Goal: Task Accomplishment & Management: Manage account settings

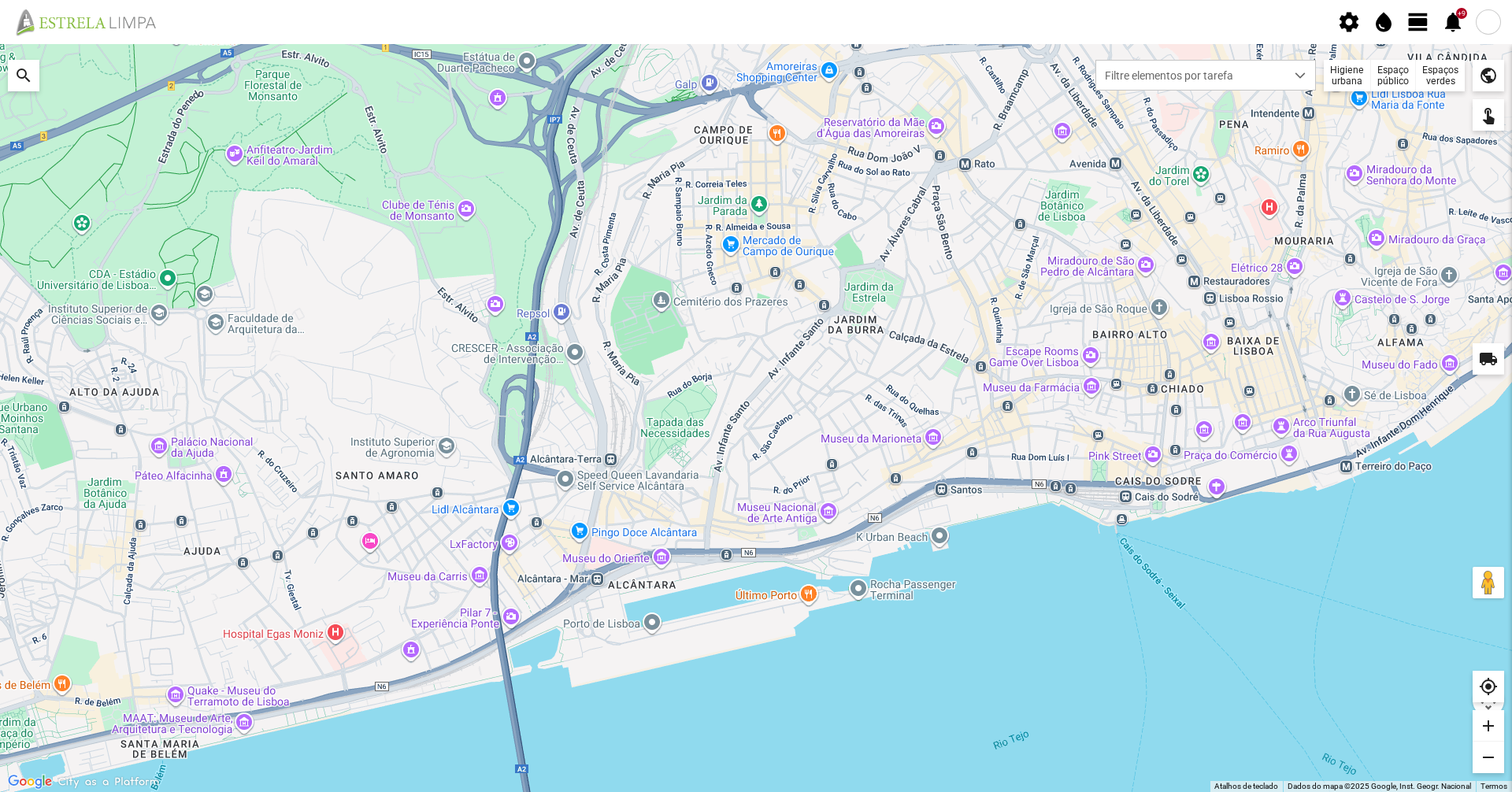
click at [1413, 19] on span "view_day" at bounding box center [1418, 22] width 24 height 24
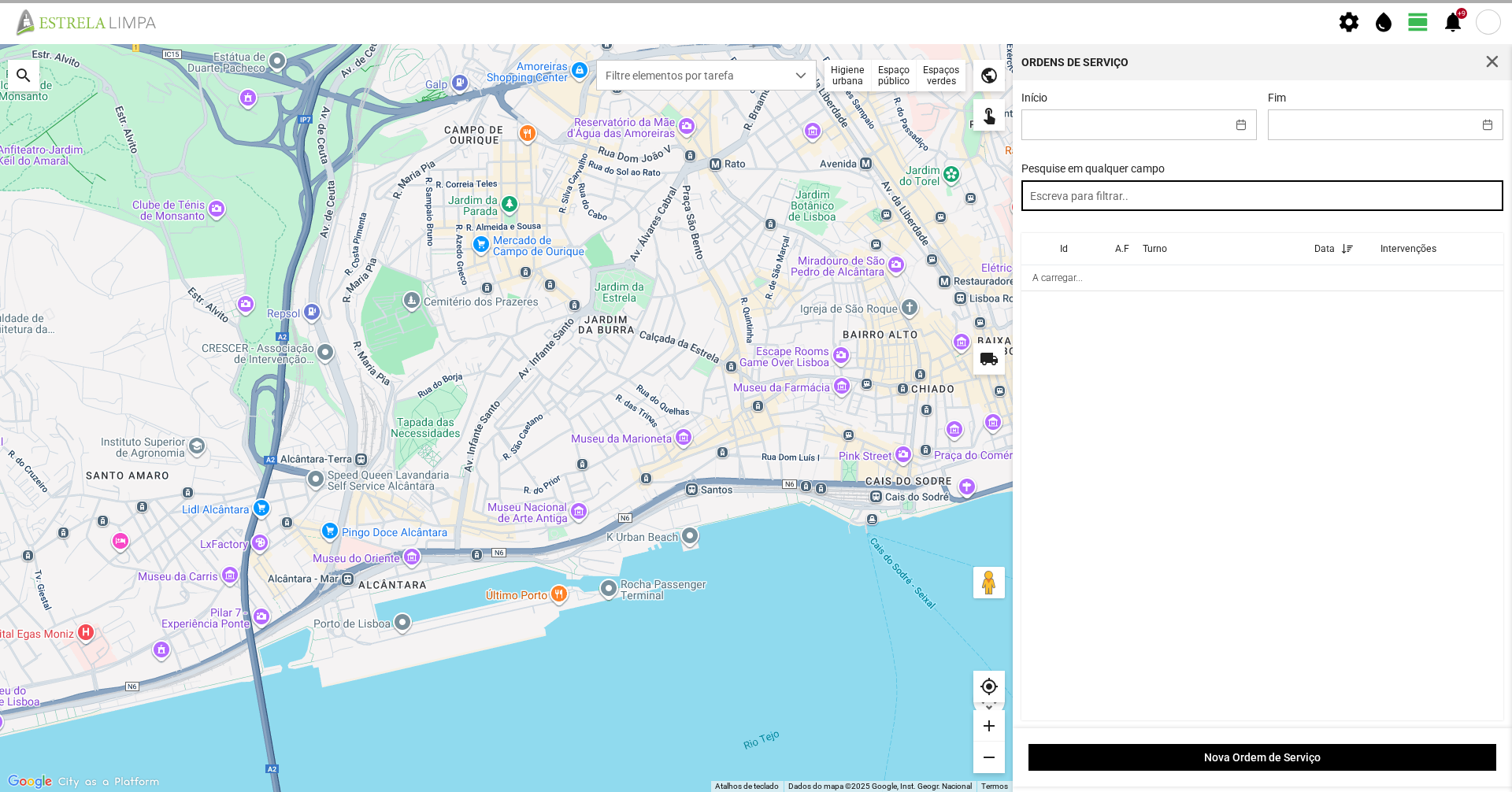
click at [1273, 202] on input "text" at bounding box center [1263, 196] width 482 height 31
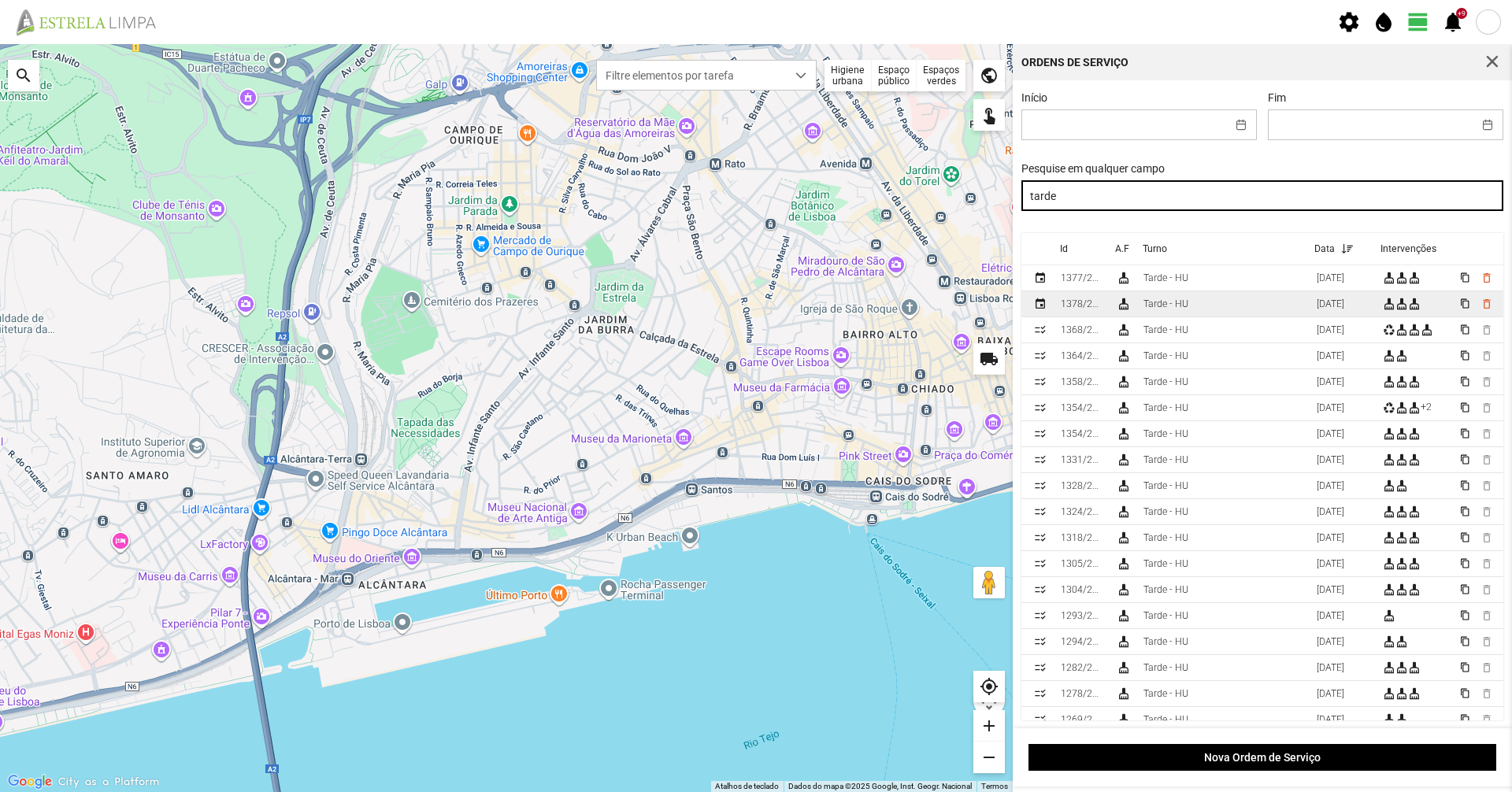
type input "tarde"
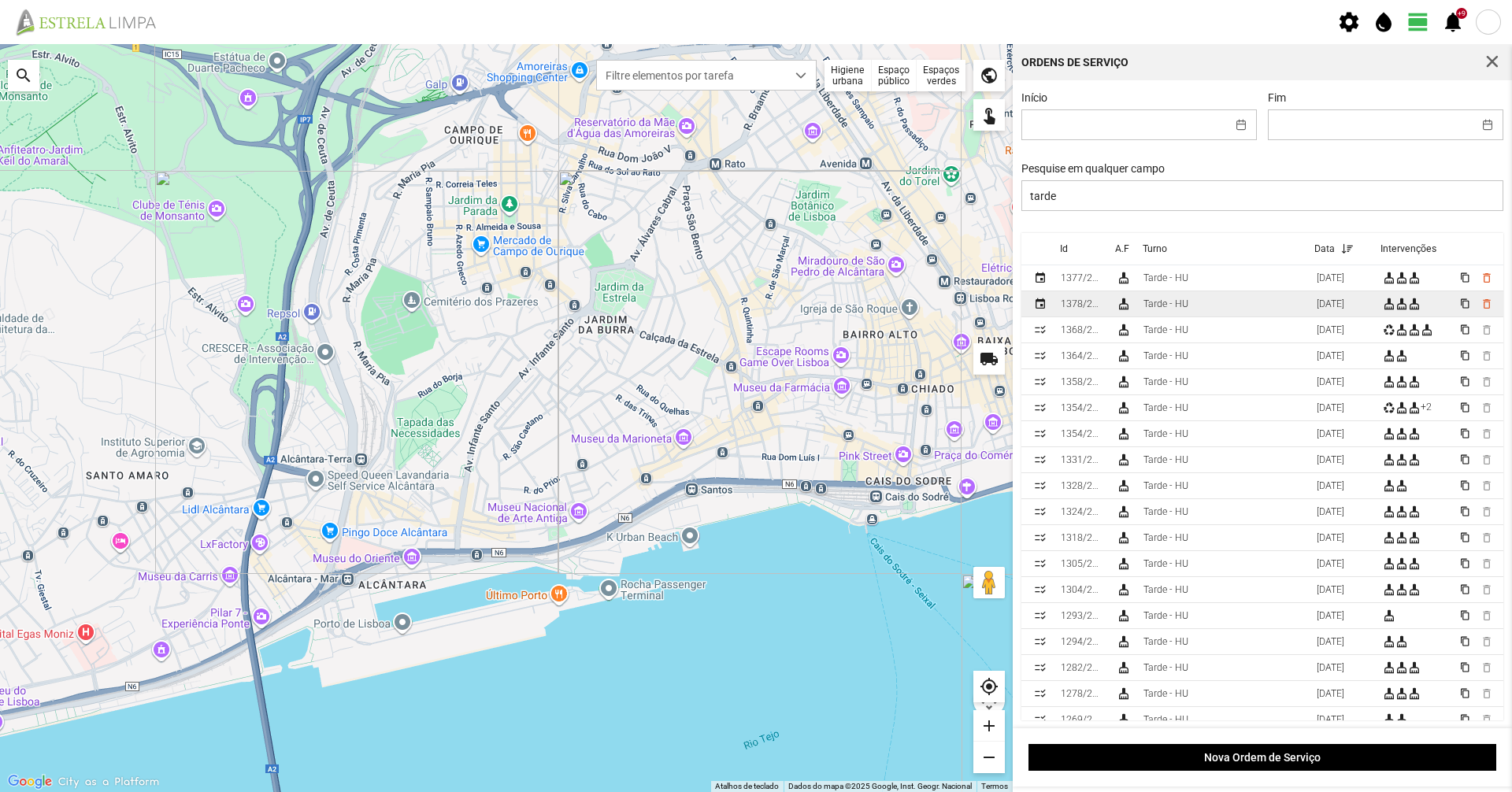
click at [1169, 317] on td "Tarde - HU" at bounding box center [1224, 303] width 174 height 26
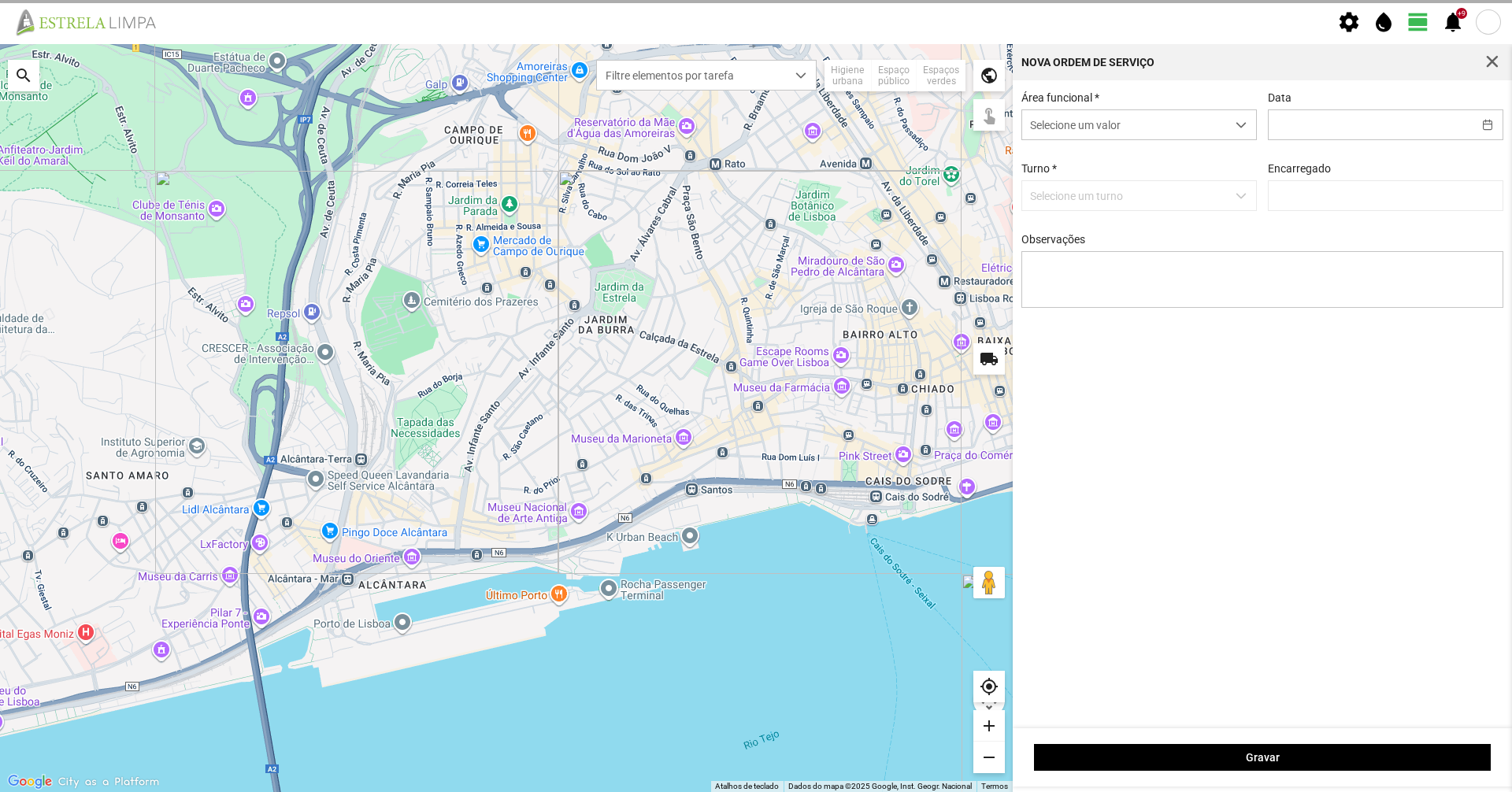
type input "[DATE]"
type textarea "Hélio: Ferias Rua [PERSON_NAME]. concluídas rua do cura. concluídas [GEOGRAPHIC…"
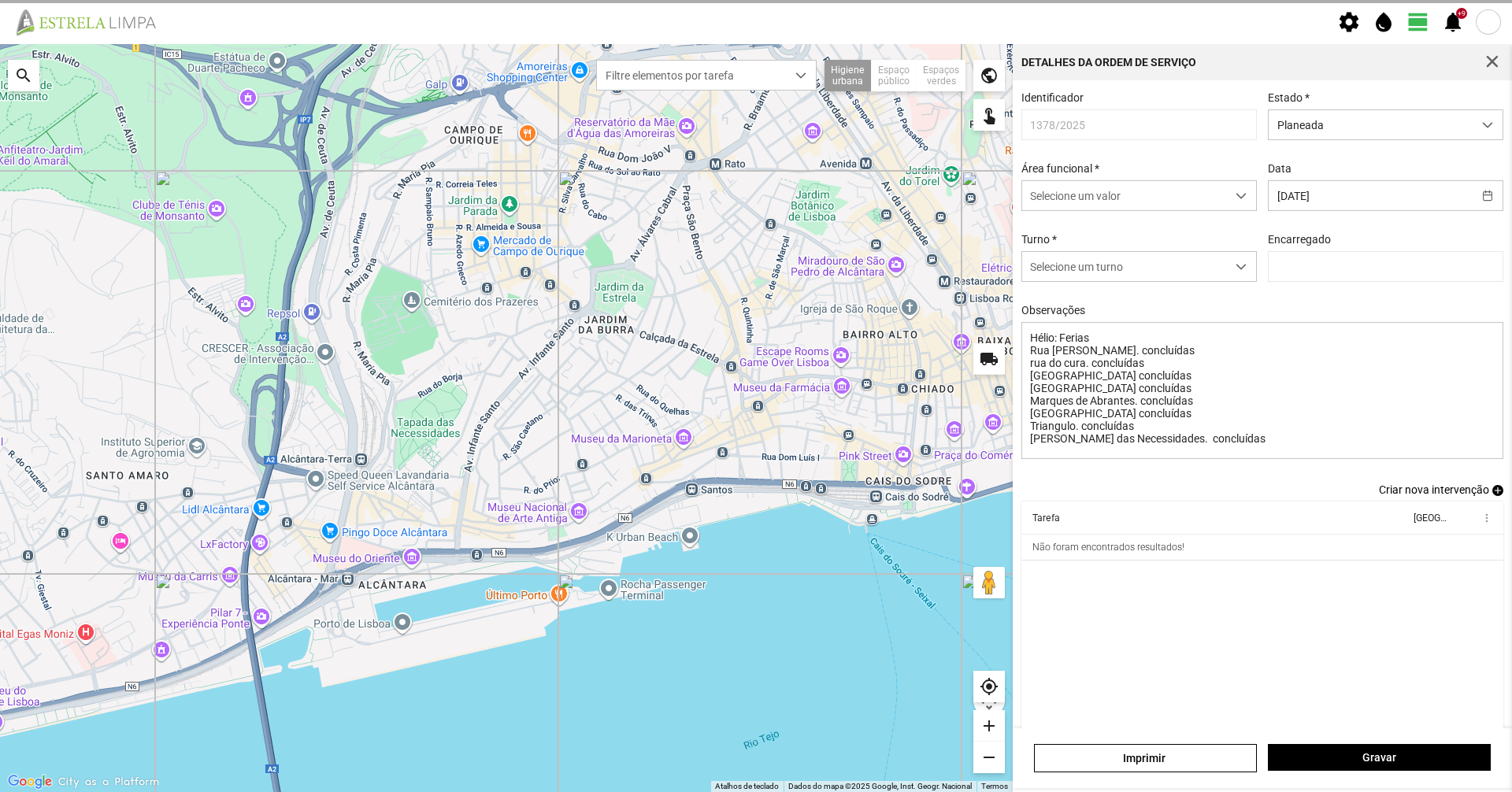
type input "[PERSON_NAME]"
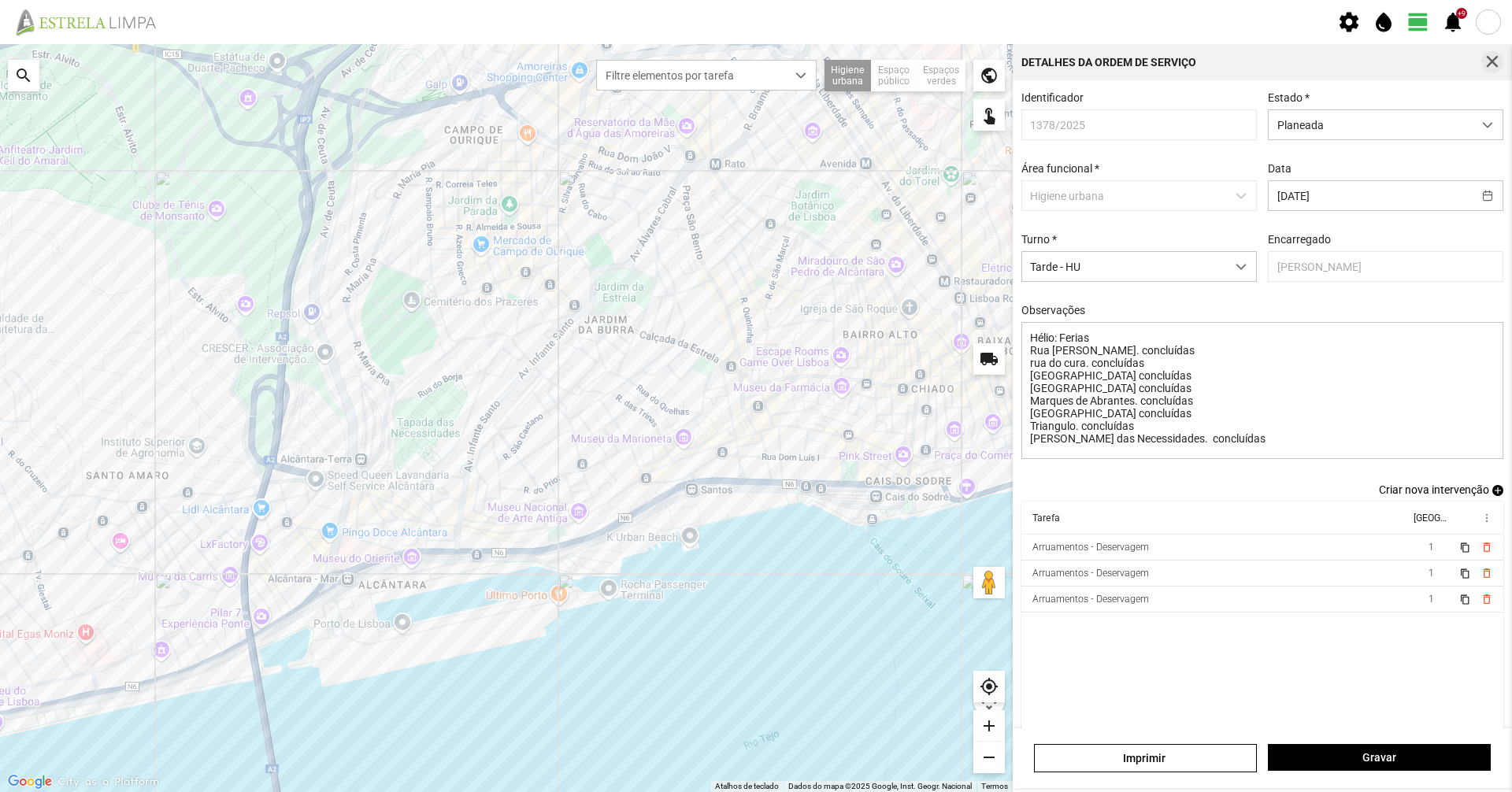
click at [1500, 54] on button "button" at bounding box center [1492, 62] width 22 height 22
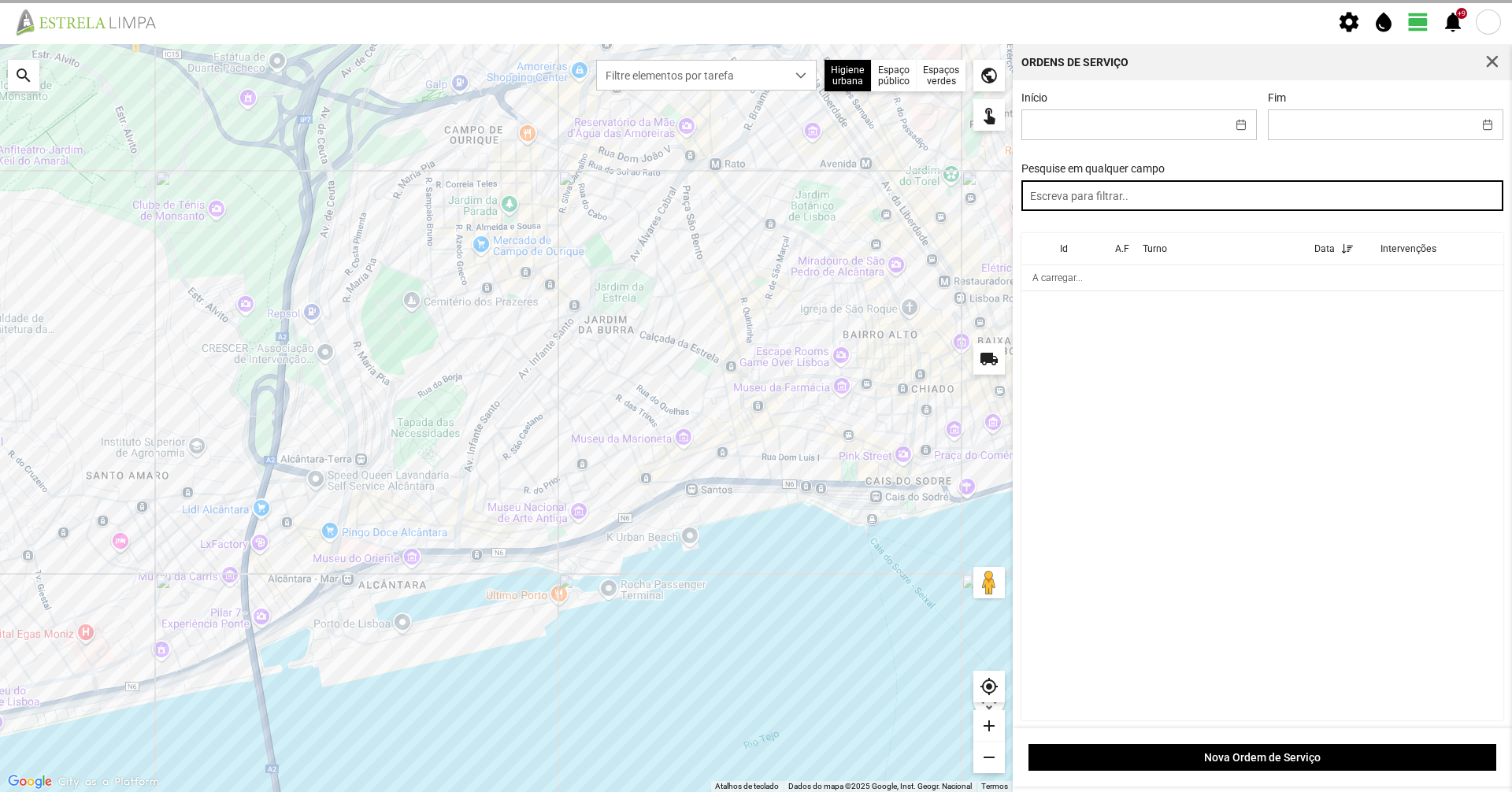
click at [1175, 195] on input "text" at bounding box center [1263, 196] width 482 height 31
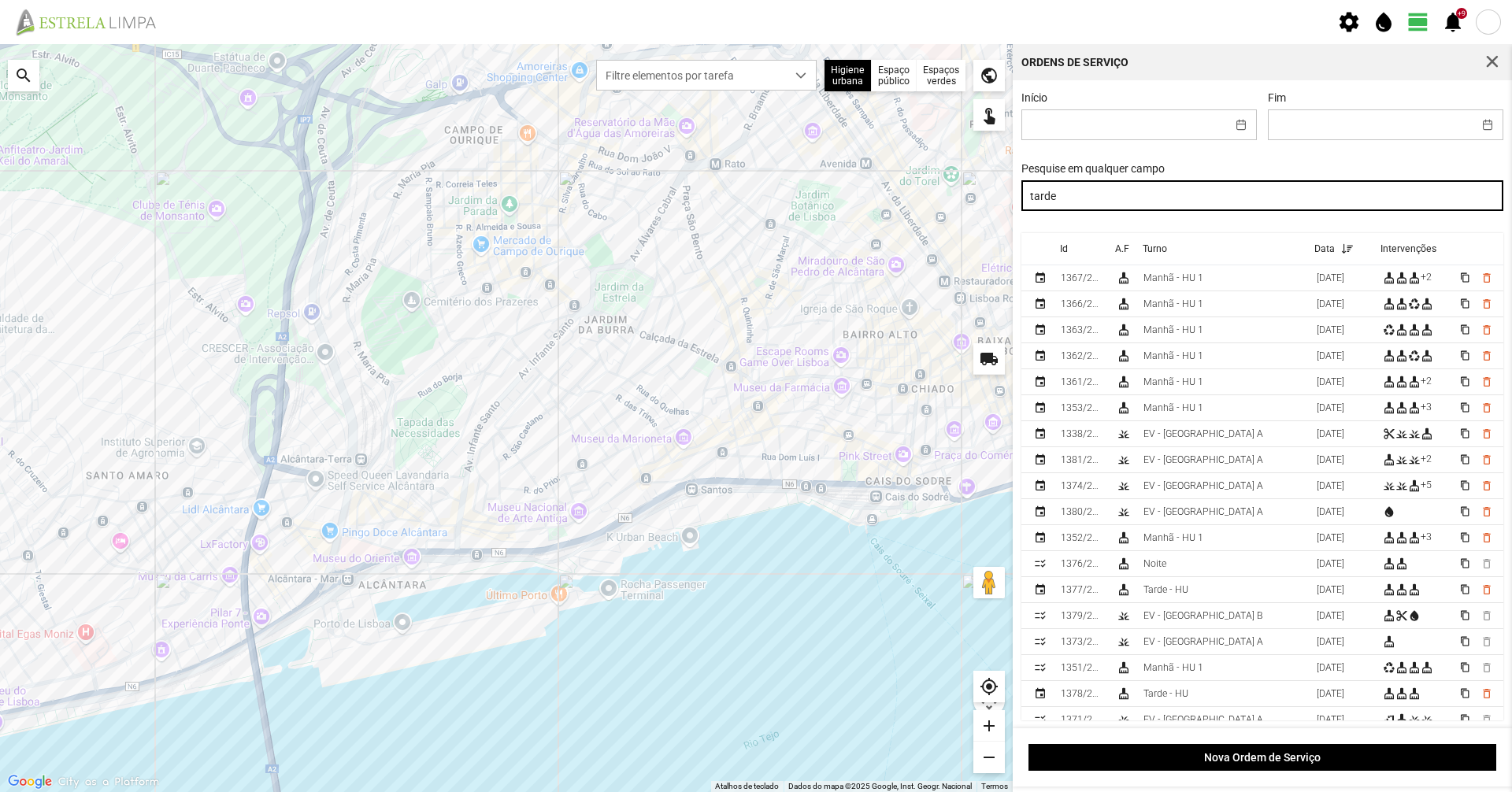
type input "tarde"
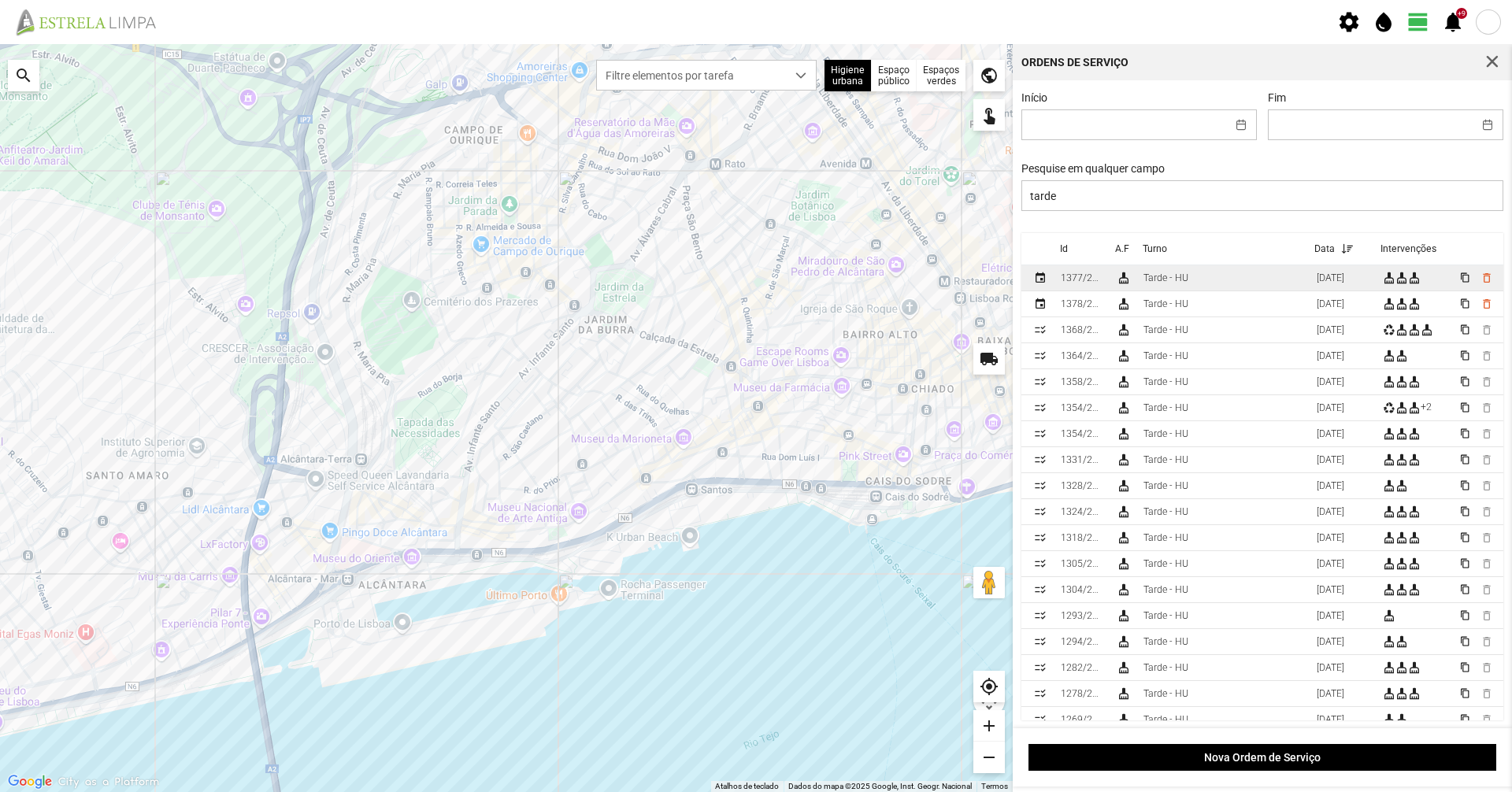
click at [1154, 284] on div "Tarde - HU" at bounding box center [1166, 278] width 44 height 11
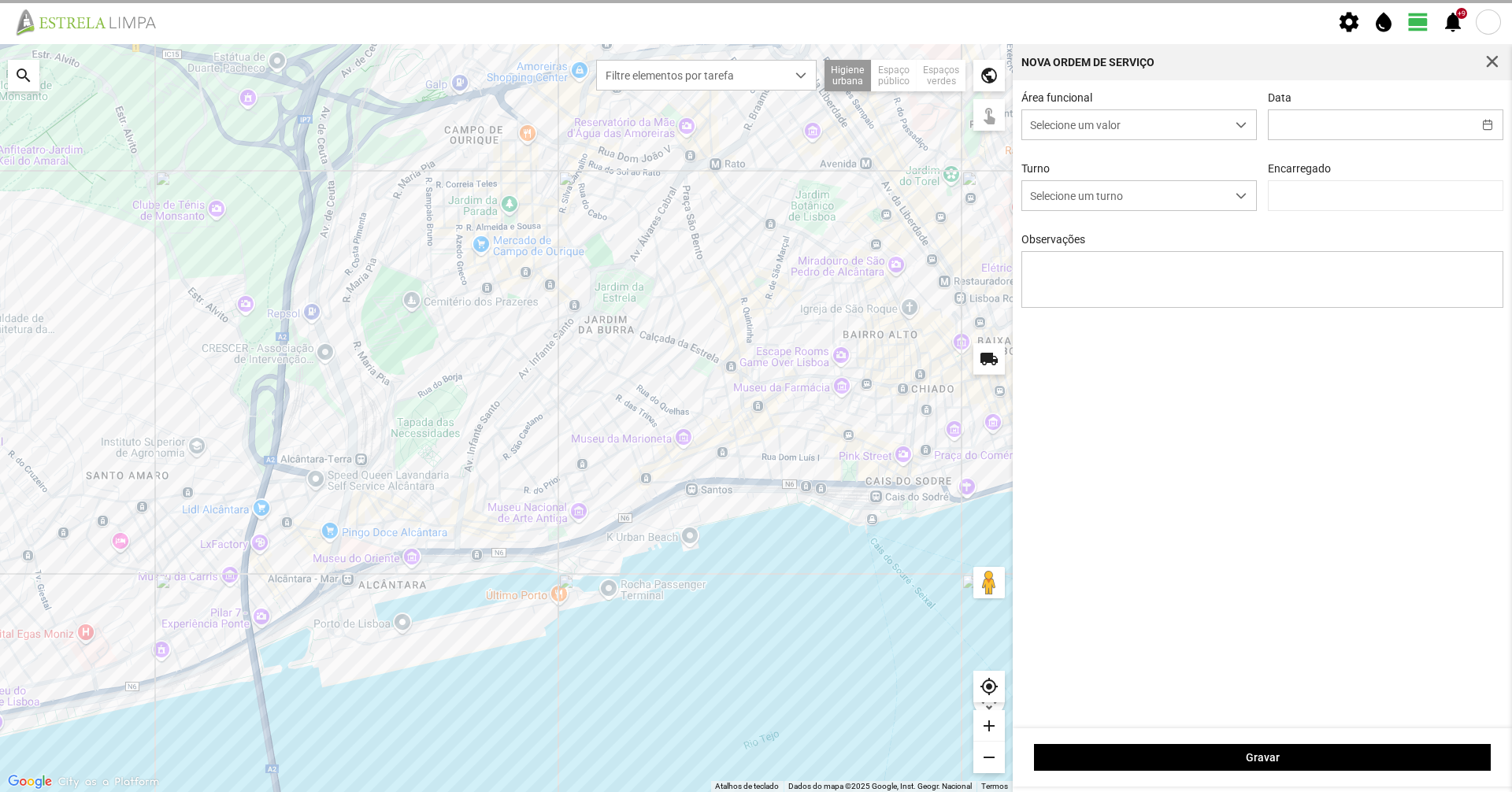
type input "[DATE]"
type input "[PERSON_NAME]"
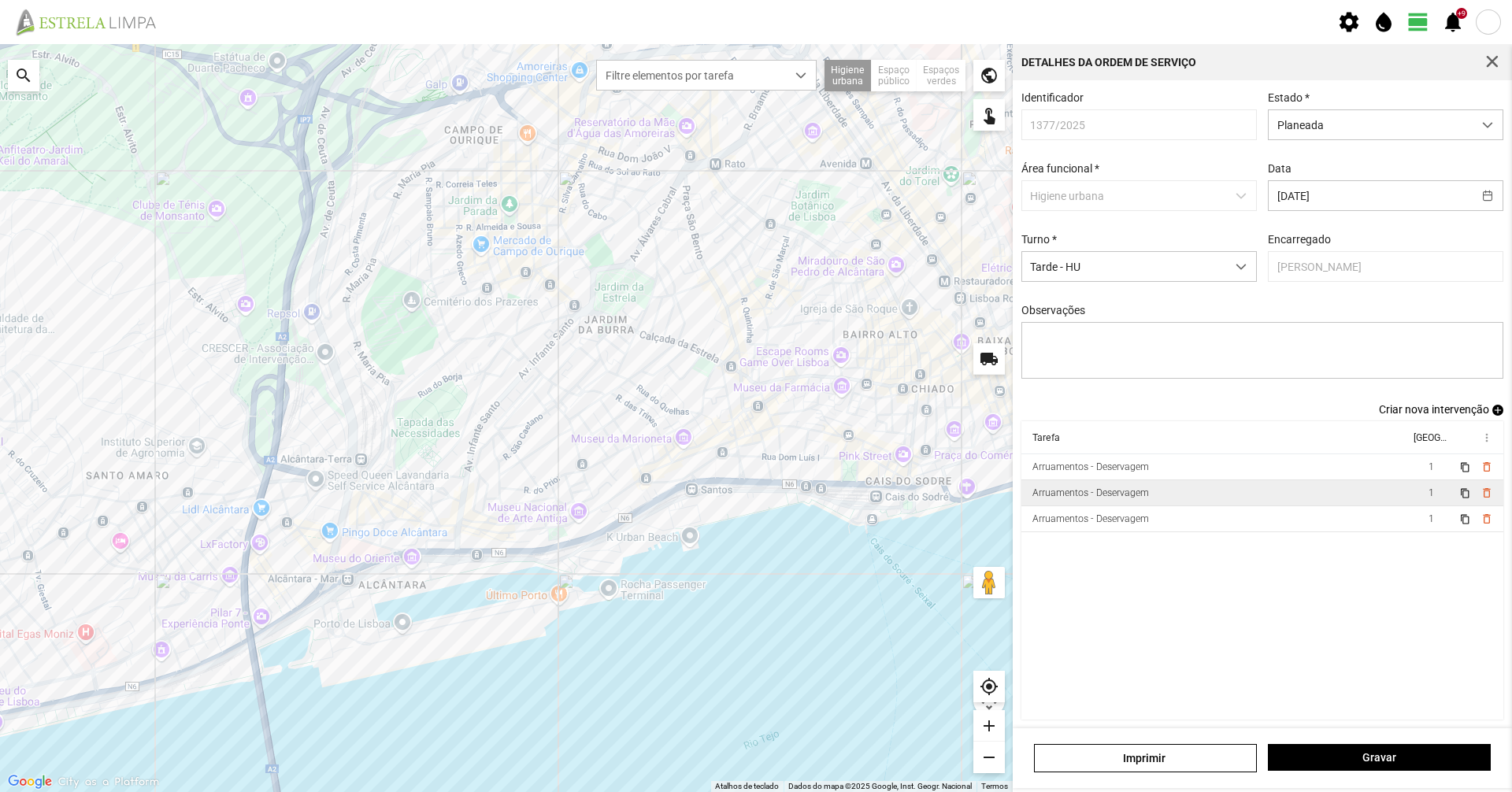
click at [1130, 493] on td "Arruamentos - Deservagem" at bounding box center [1216, 493] width 388 height 26
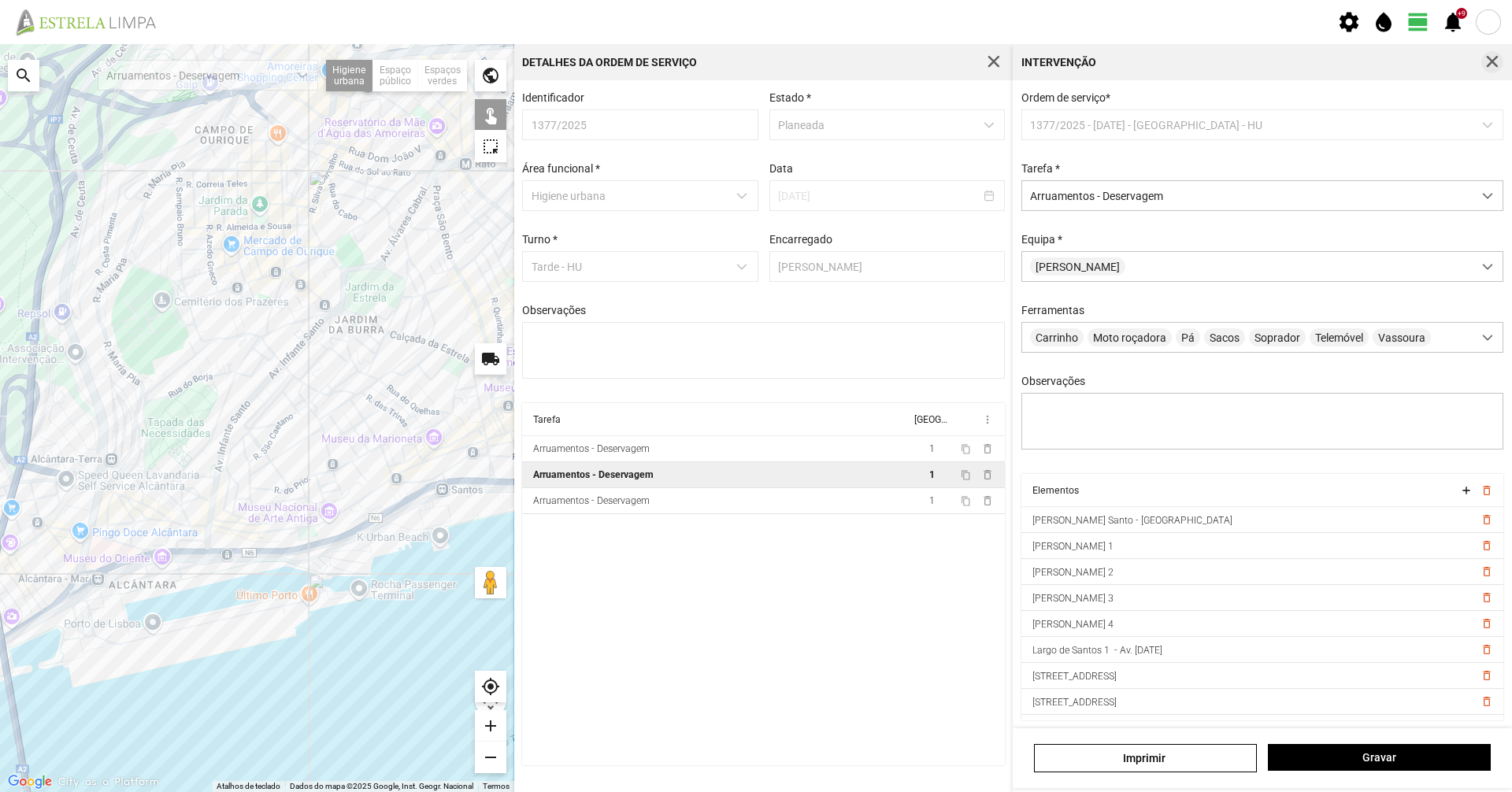
click at [1494, 66] on span "button" at bounding box center [1492, 62] width 14 height 14
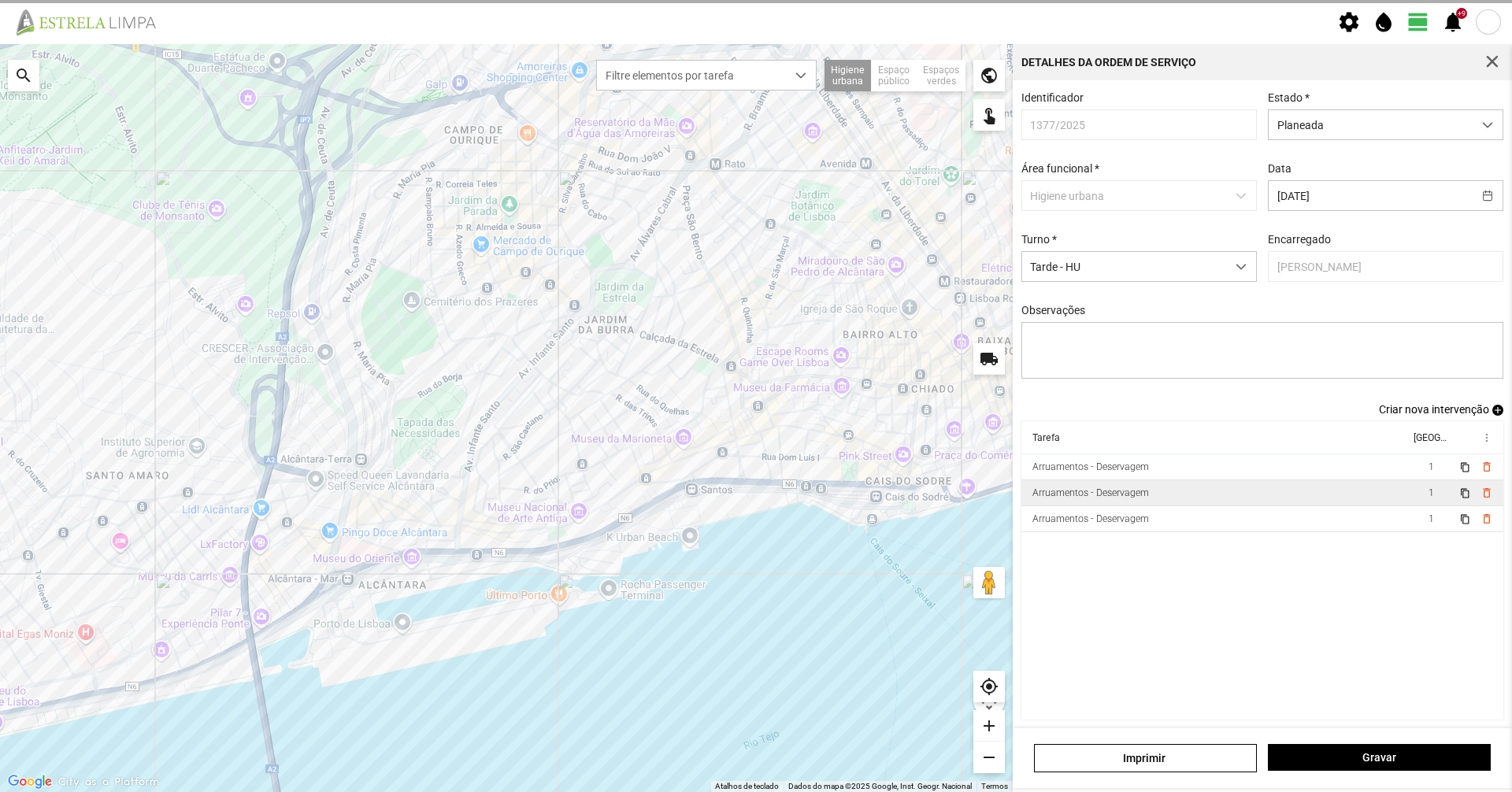
click at [1494, 66] on span "button" at bounding box center [1492, 62] width 14 height 14
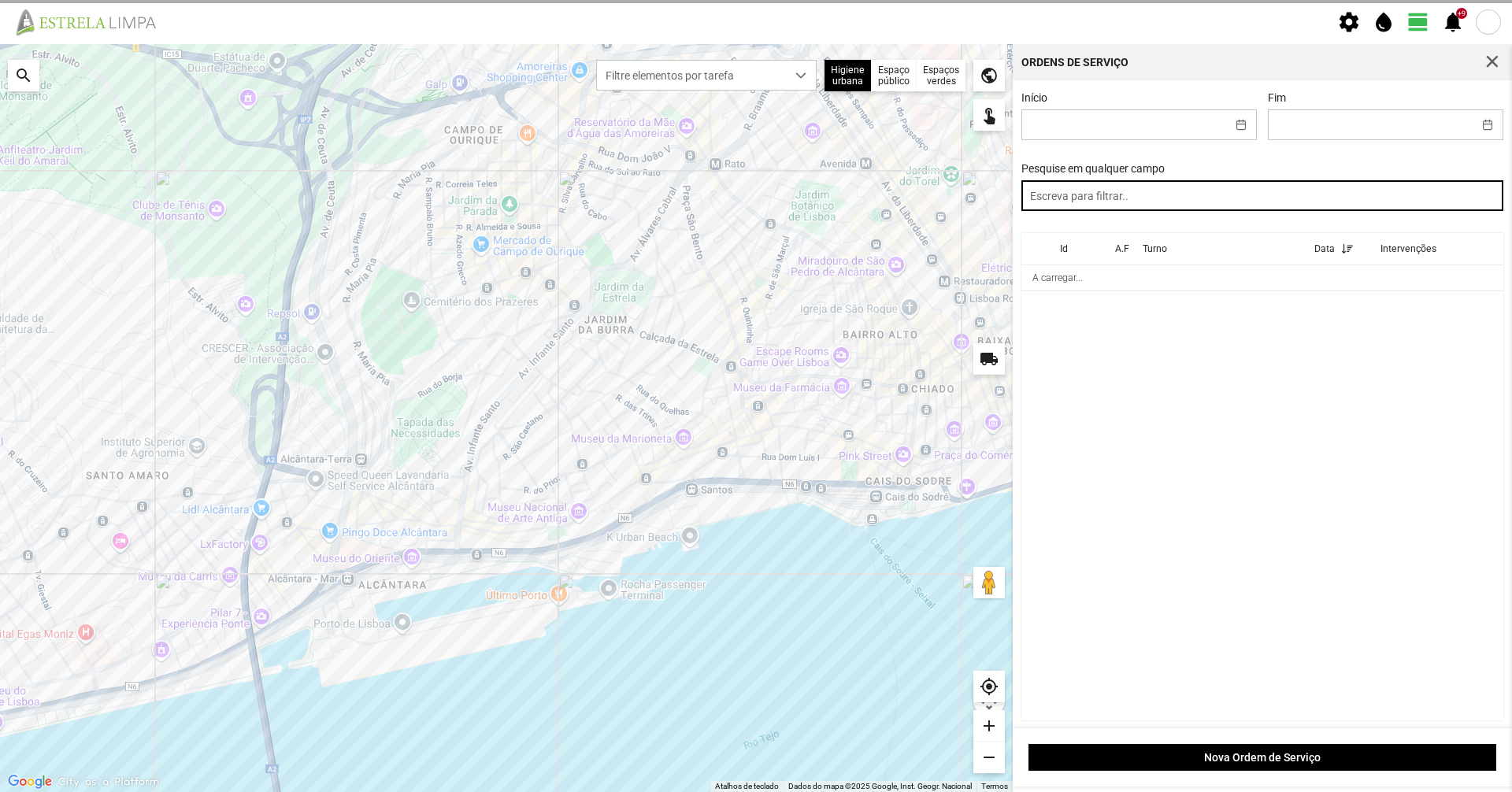
click at [1362, 211] on input "text" at bounding box center [1263, 196] width 482 height 31
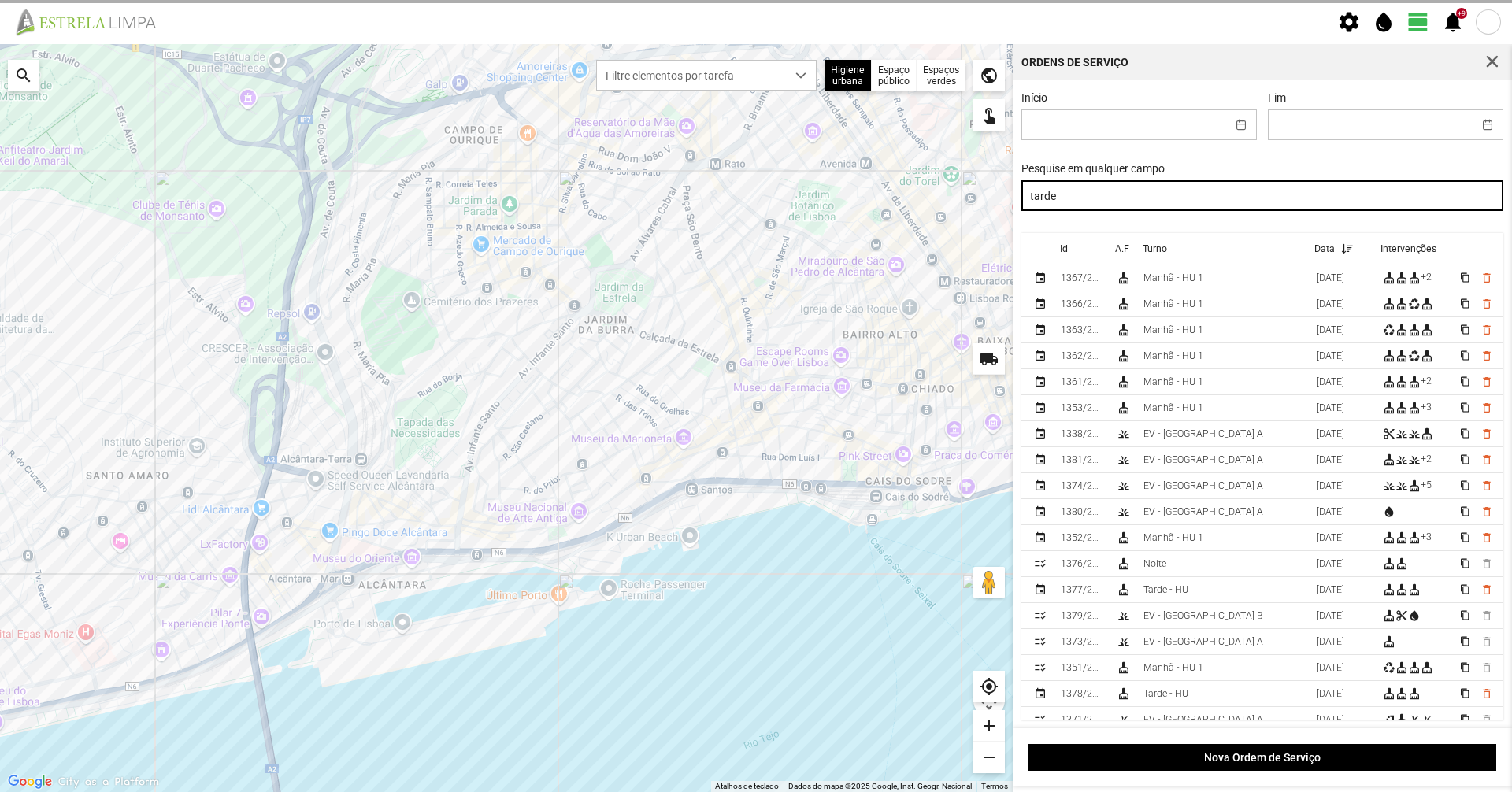
type input "tarde"
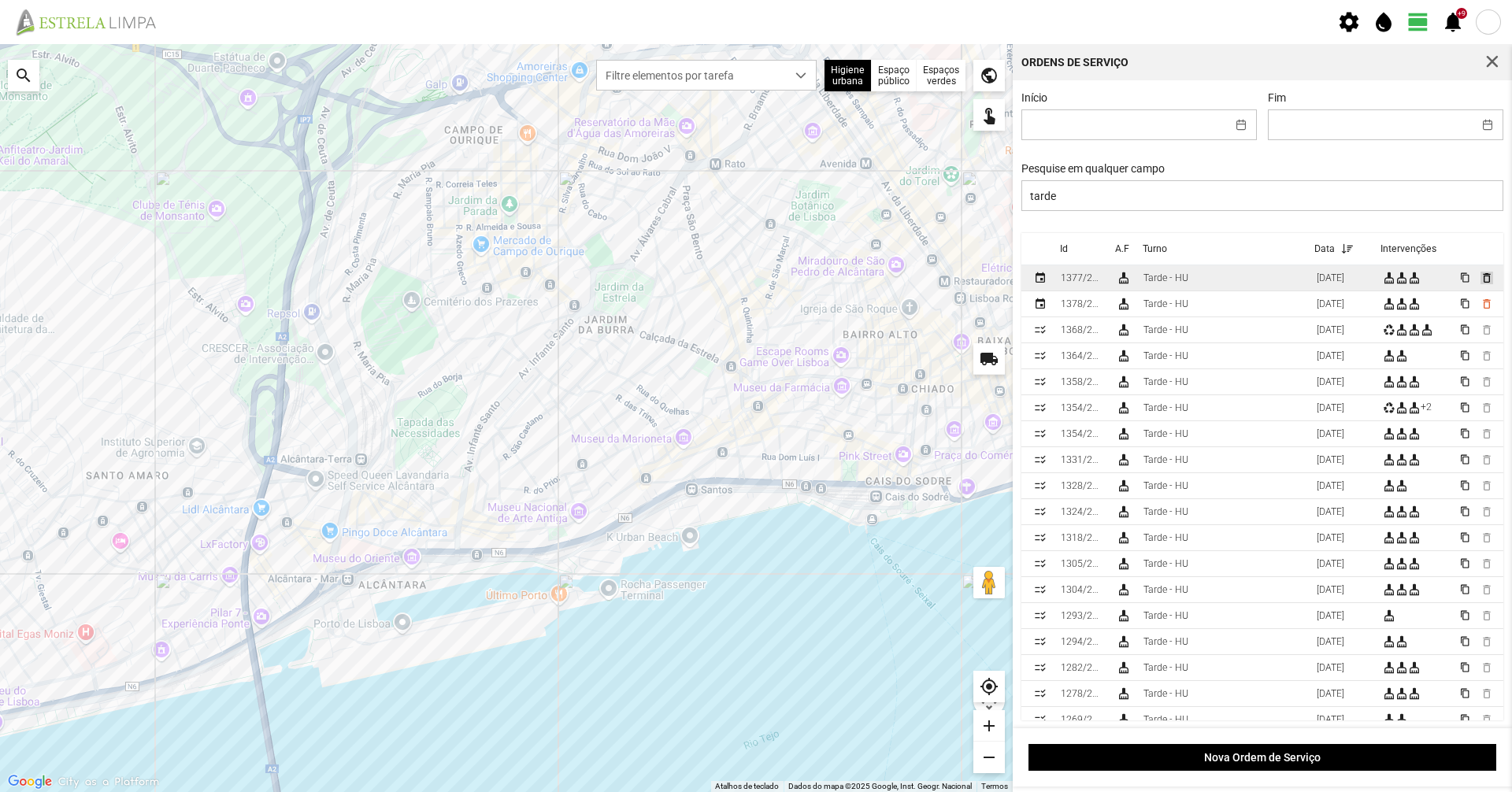
click at [1480, 284] on span "delete_outline" at bounding box center [1486, 278] width 12 height 12
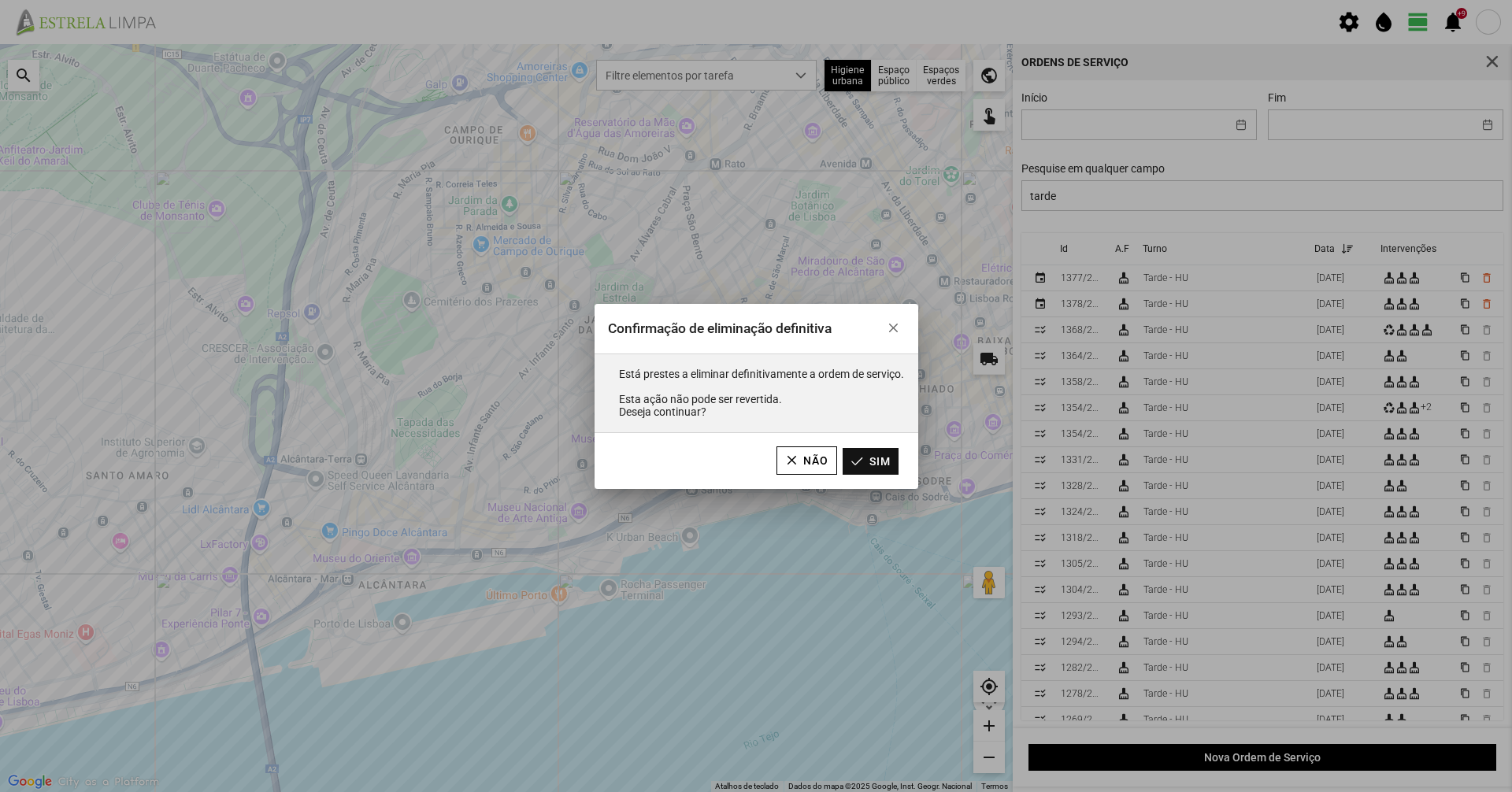
click at [864, 468] on button "Sim" at bounding box center [870, 461] width 56 height 27
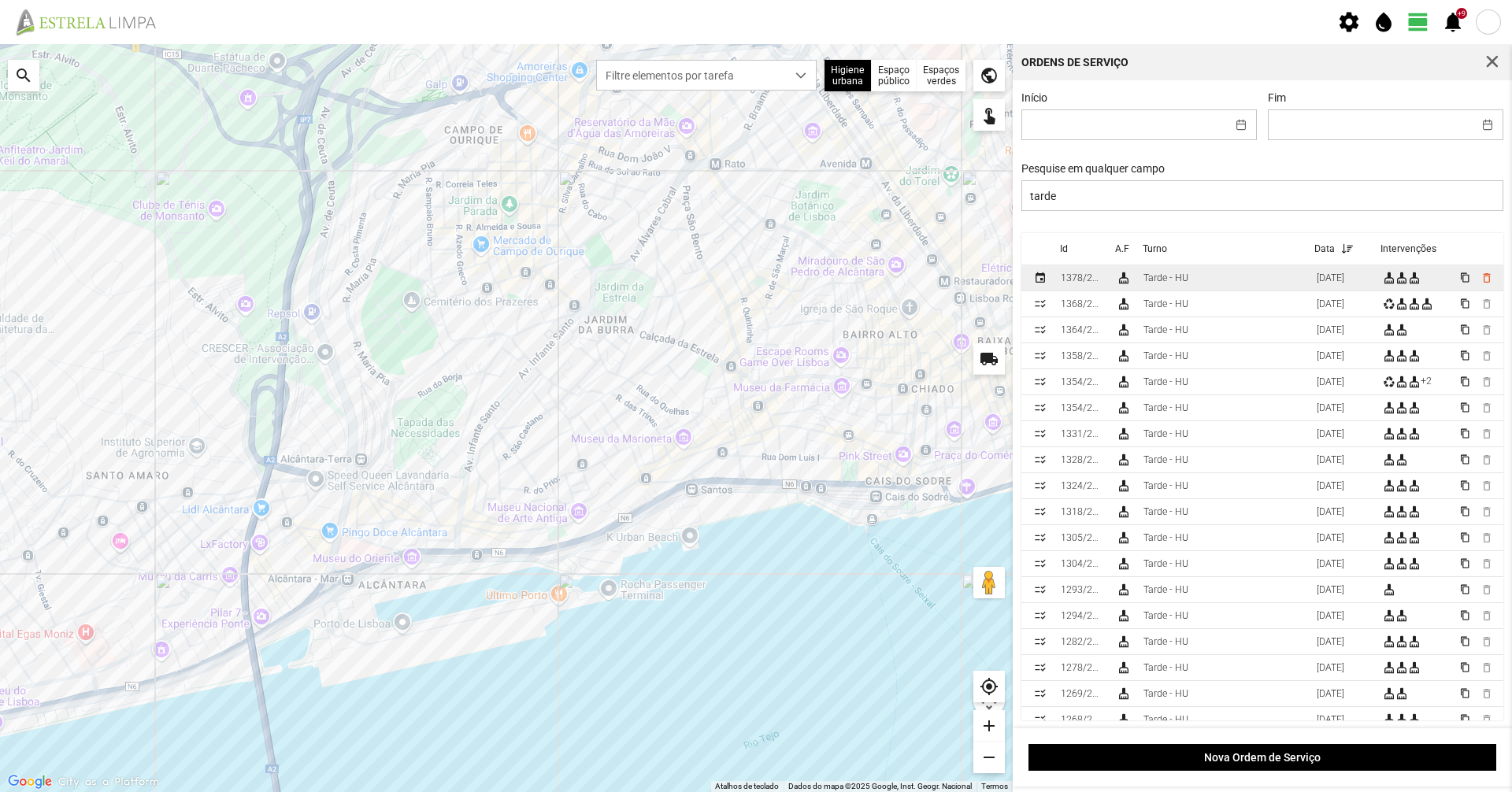
click at [1143, 277] on td "Tarde - HU" at bounding box center [1224, 278] width 174 height 26
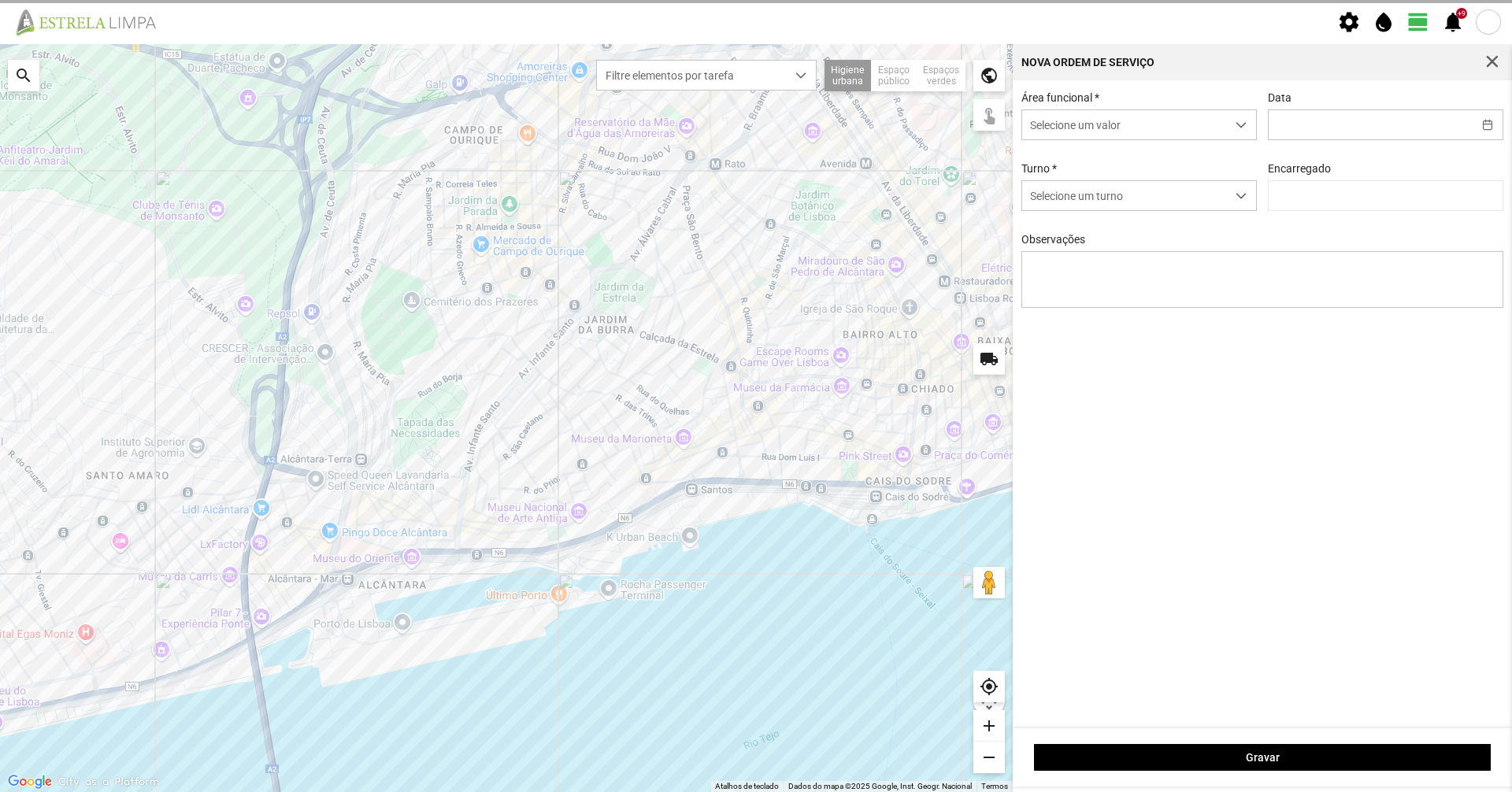
type input "[DATE]"
type textarea "Hélio: Ferias Rua [PERSON_NAME]. concluídas rua do cura. concluídas [GEOGRAPHIC…"
type input "[PERSON_NAME]"
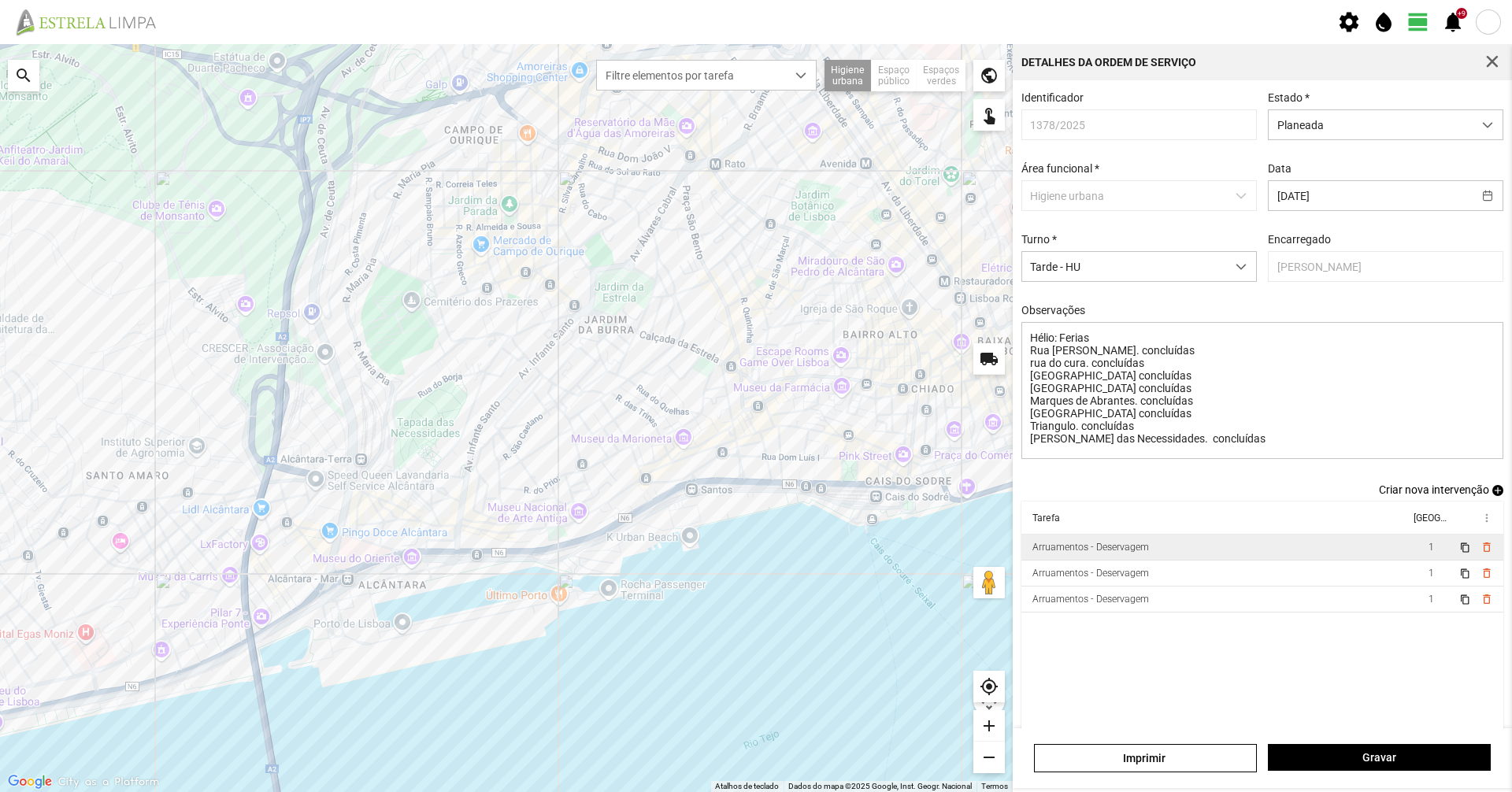
click at [1077, 553] on div "Arruamentos - Deservagem" at bounding box center [1090, 547] width 117 height 11
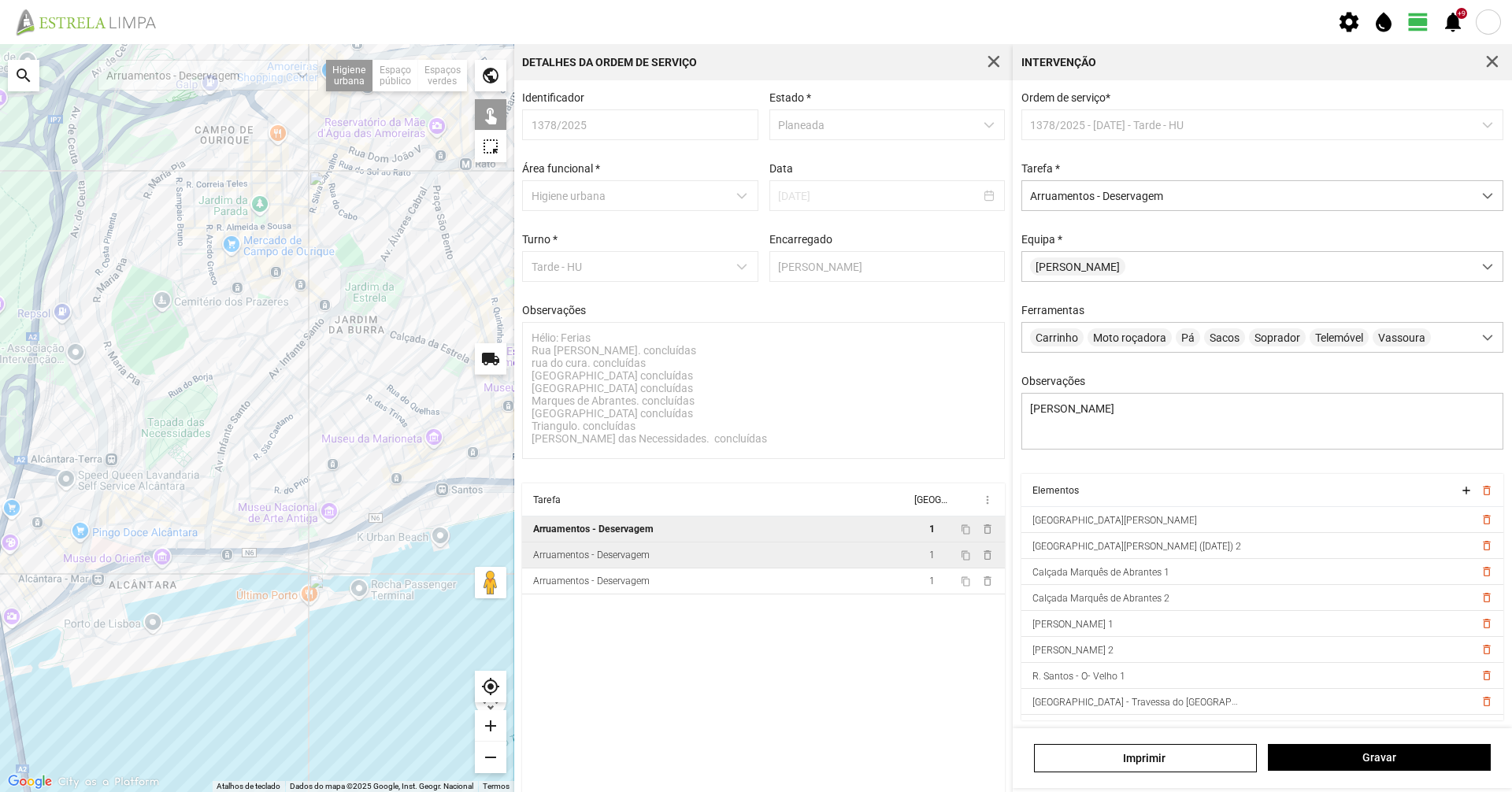
click at [797, 562] on td "Arruamentos - Deservagem" at bounding box center [716, 555] width 388 height 26
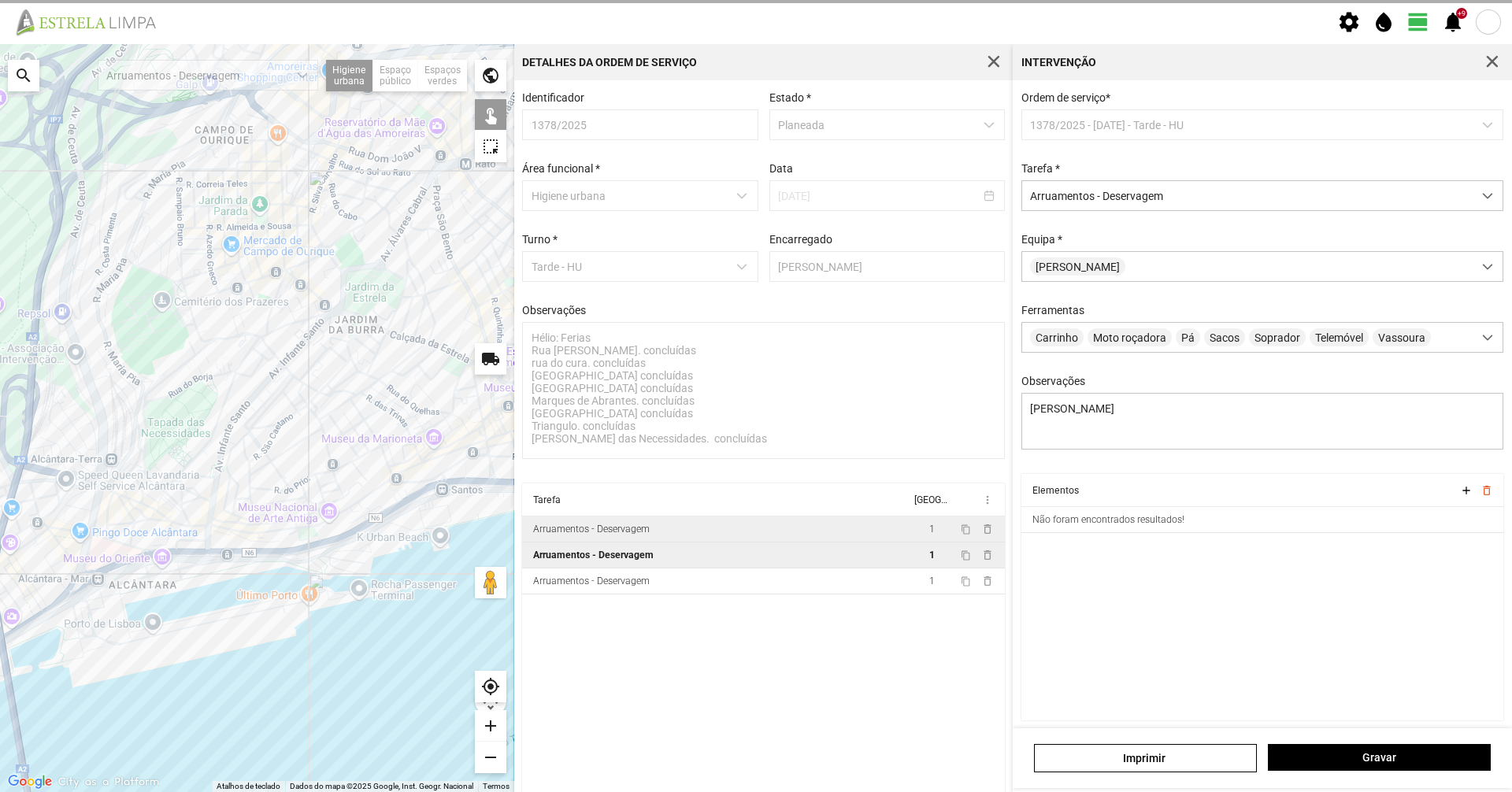
type textarea "[PERSON_NAME]"
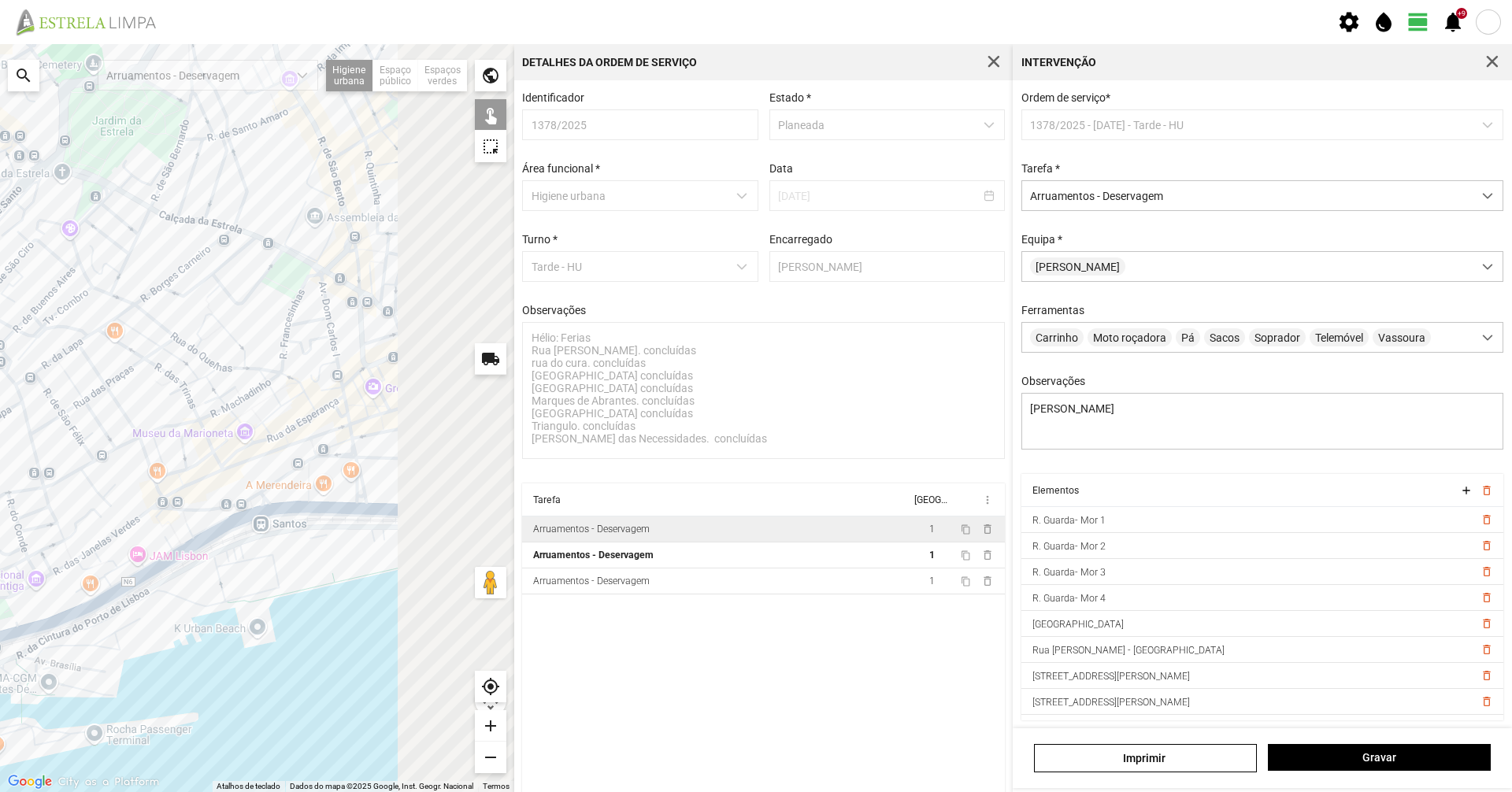
drag, startPoint x: 294, startPoint y: 421, endPoint x: 152, endPoint y: 432, distance: 142.4
click at [147, 421] on div at bounding box center [257, 418] width 514 height 748
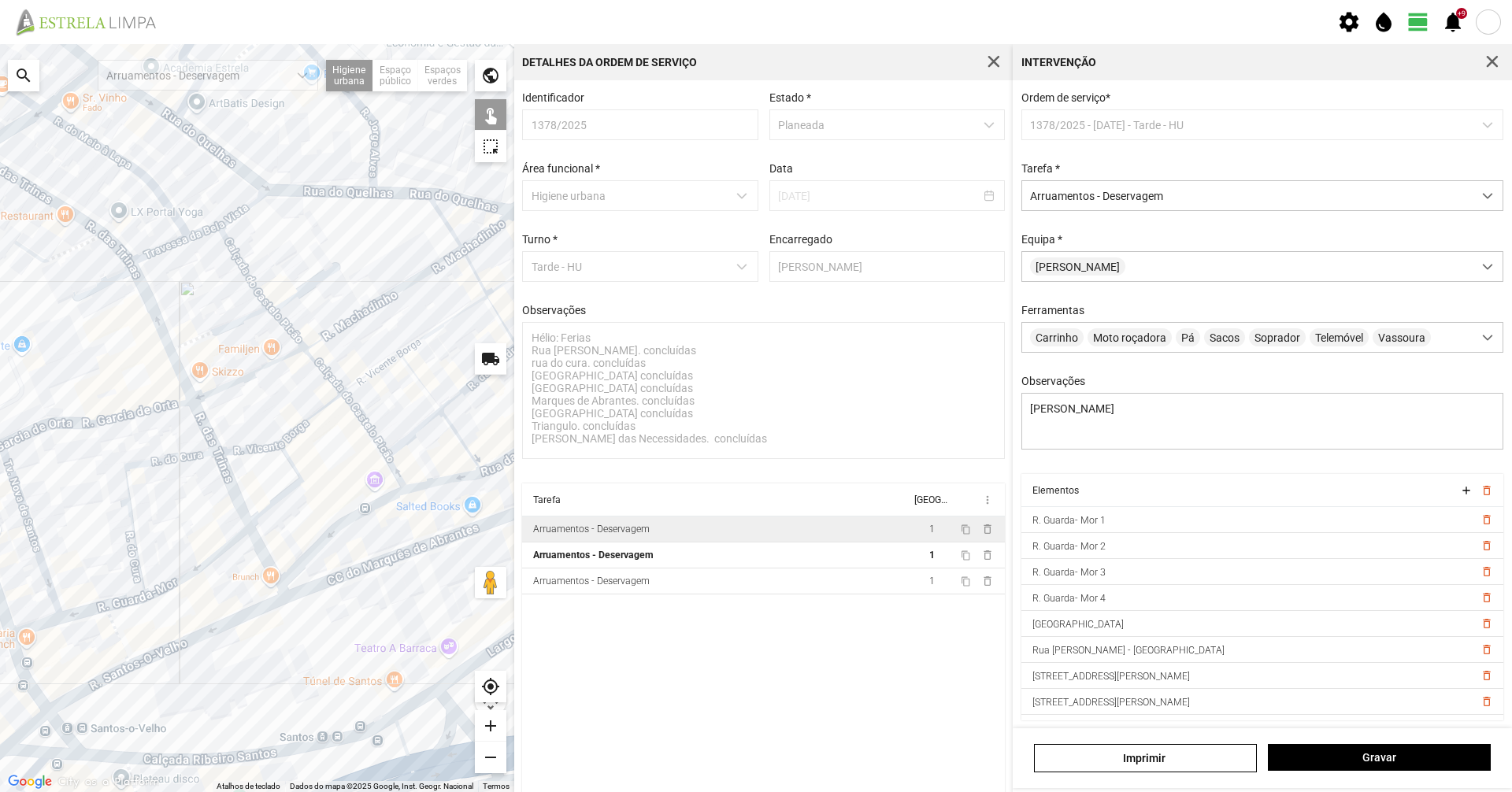
drag, startPoint x: 215, startPoint y: 484, endPoint x: 360, endPoint y: 481, distance: 145.0
click at [360, 481] on div at bounding box center [257, 418] width 514 height 748
drag, startPoint x: 79, startPoint y: 493, endPoint x: 99, endPoint y: 487, distance: 20.9
click at [99, 487] on div at bounding box center [257, 418] width 514 height 748
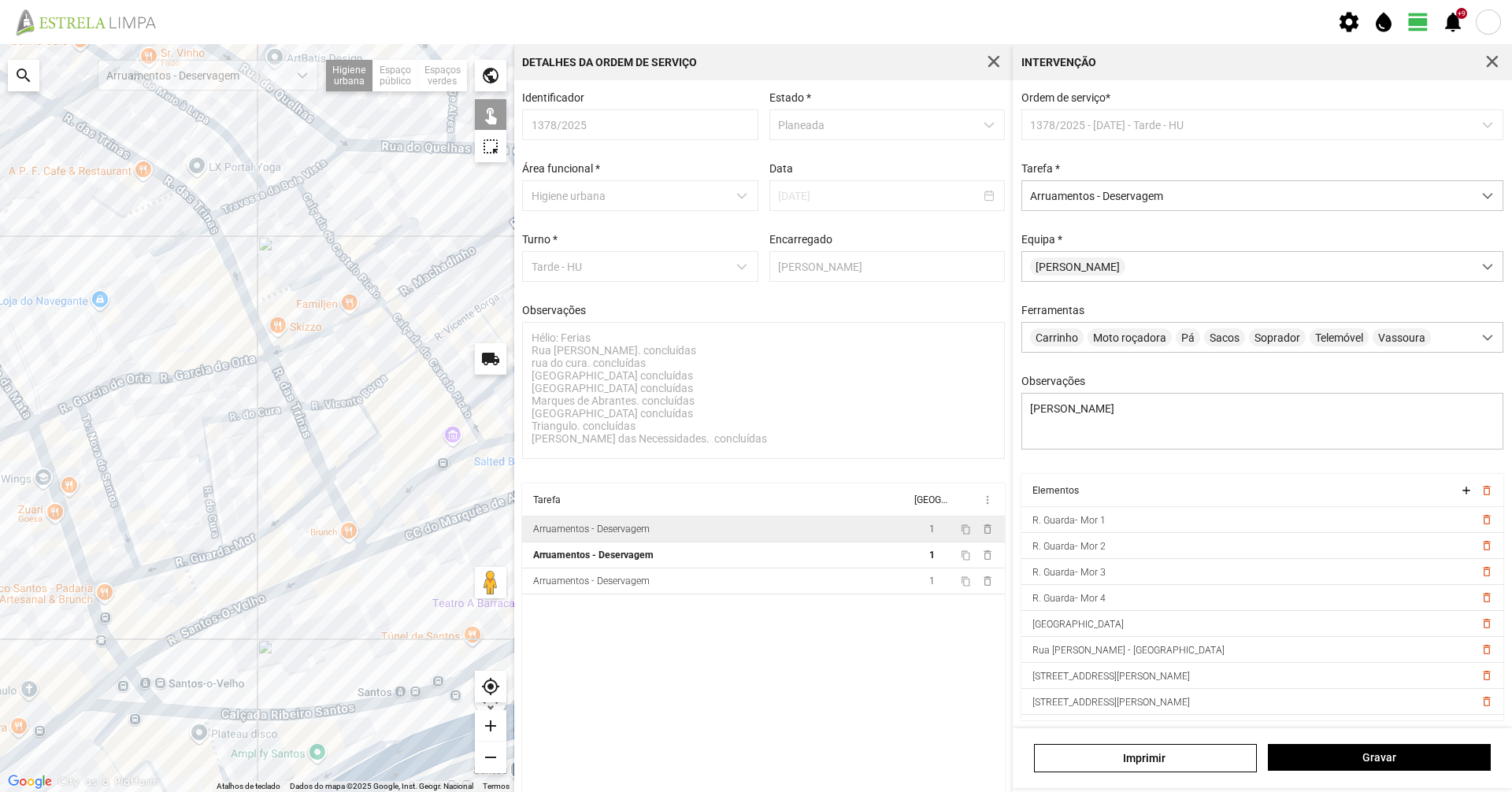
drag, startPoint x: 125, startPoint y: 516, endPoint x: 199, endPoint y: 457, distance: 94.6
click at [199, 457] on div at bounding box center [257, 418] width 514 height 748
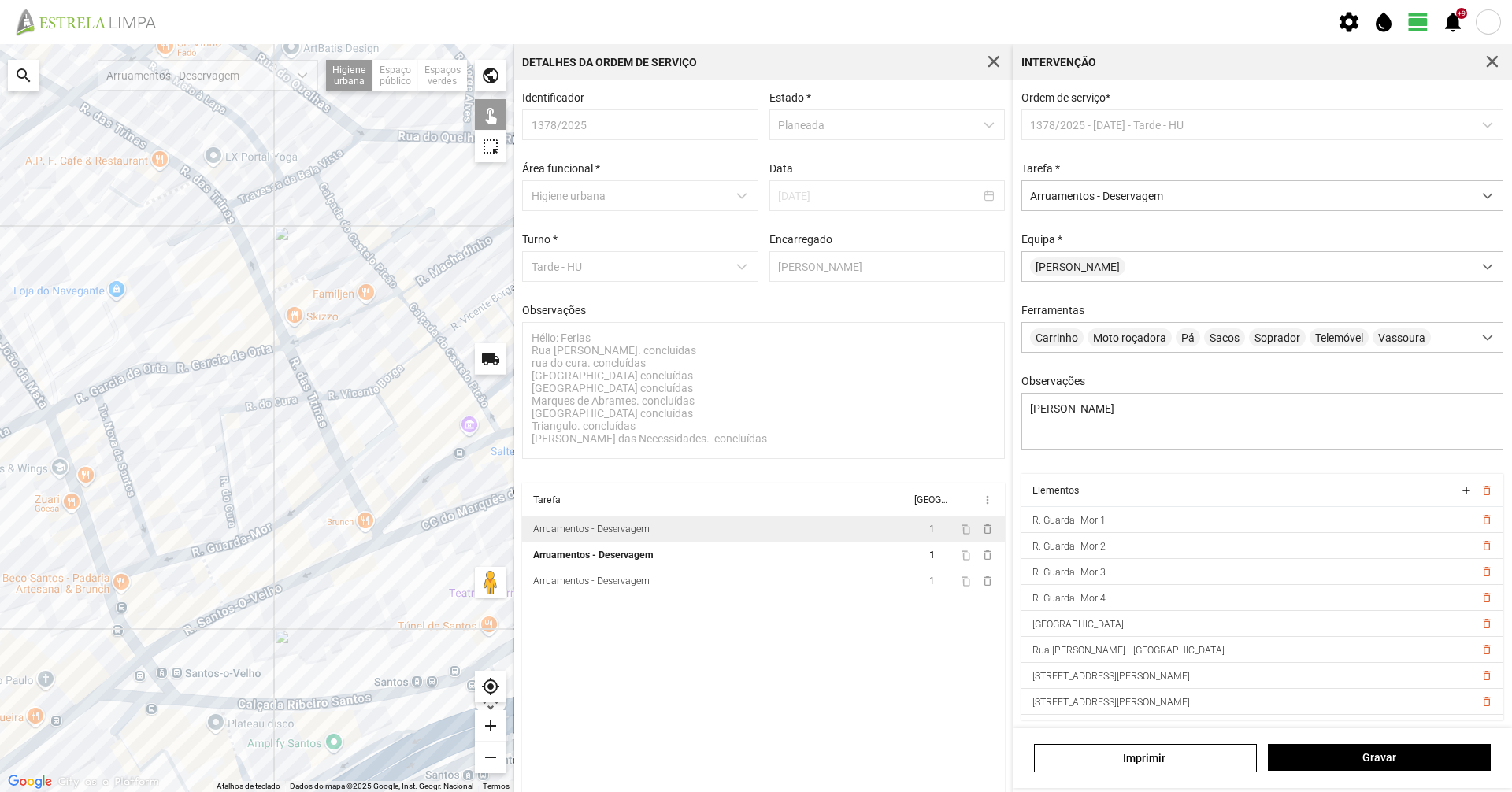
click at [132, 493] on div at bounding box center [257, 418] width 514 height 748
click at [128, 491] on div at bounding box center [257, 418] width 514 height 748
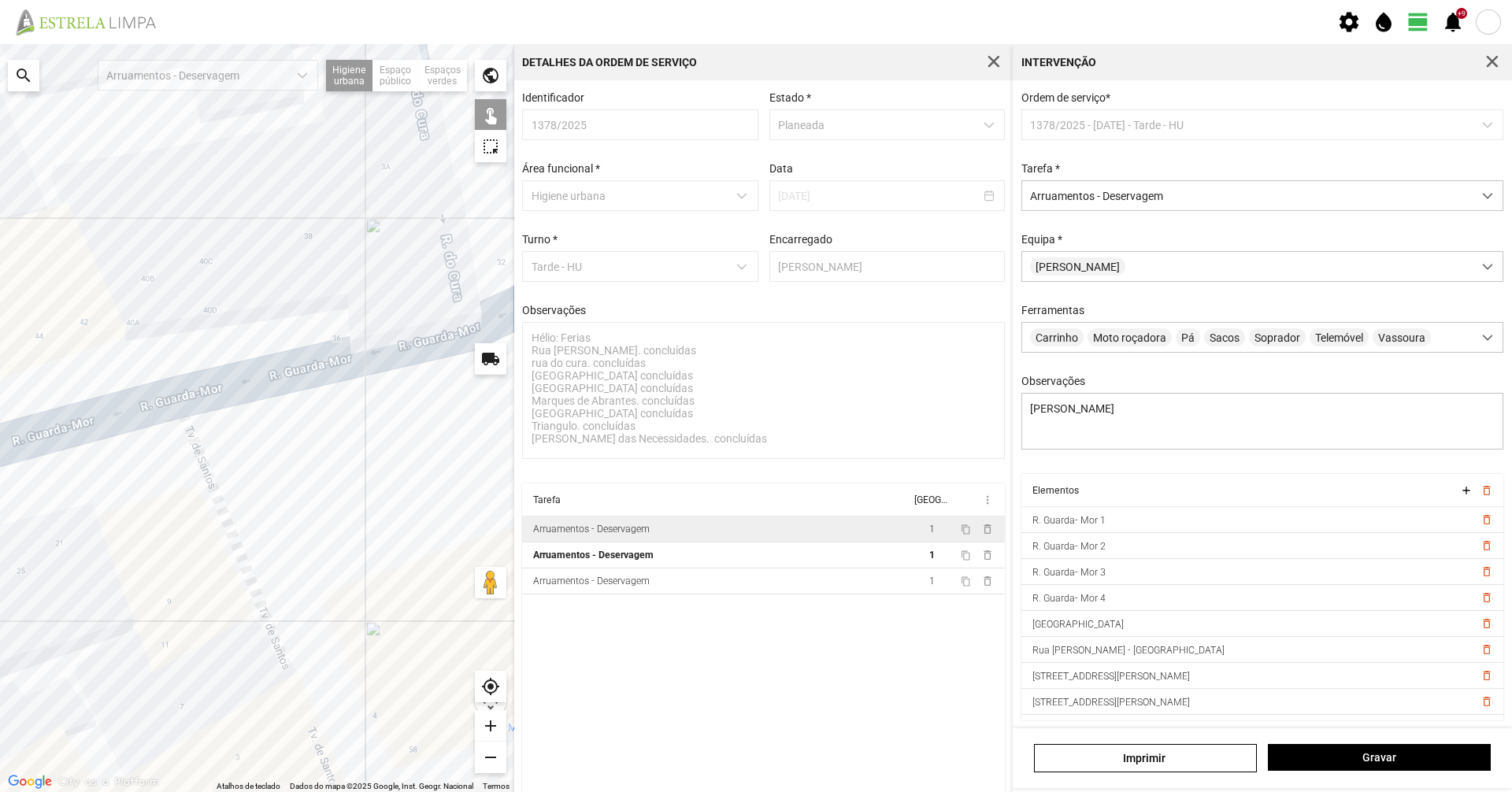
click at [250, 579] on div at bounding box center [257, 418] width 514 height 748
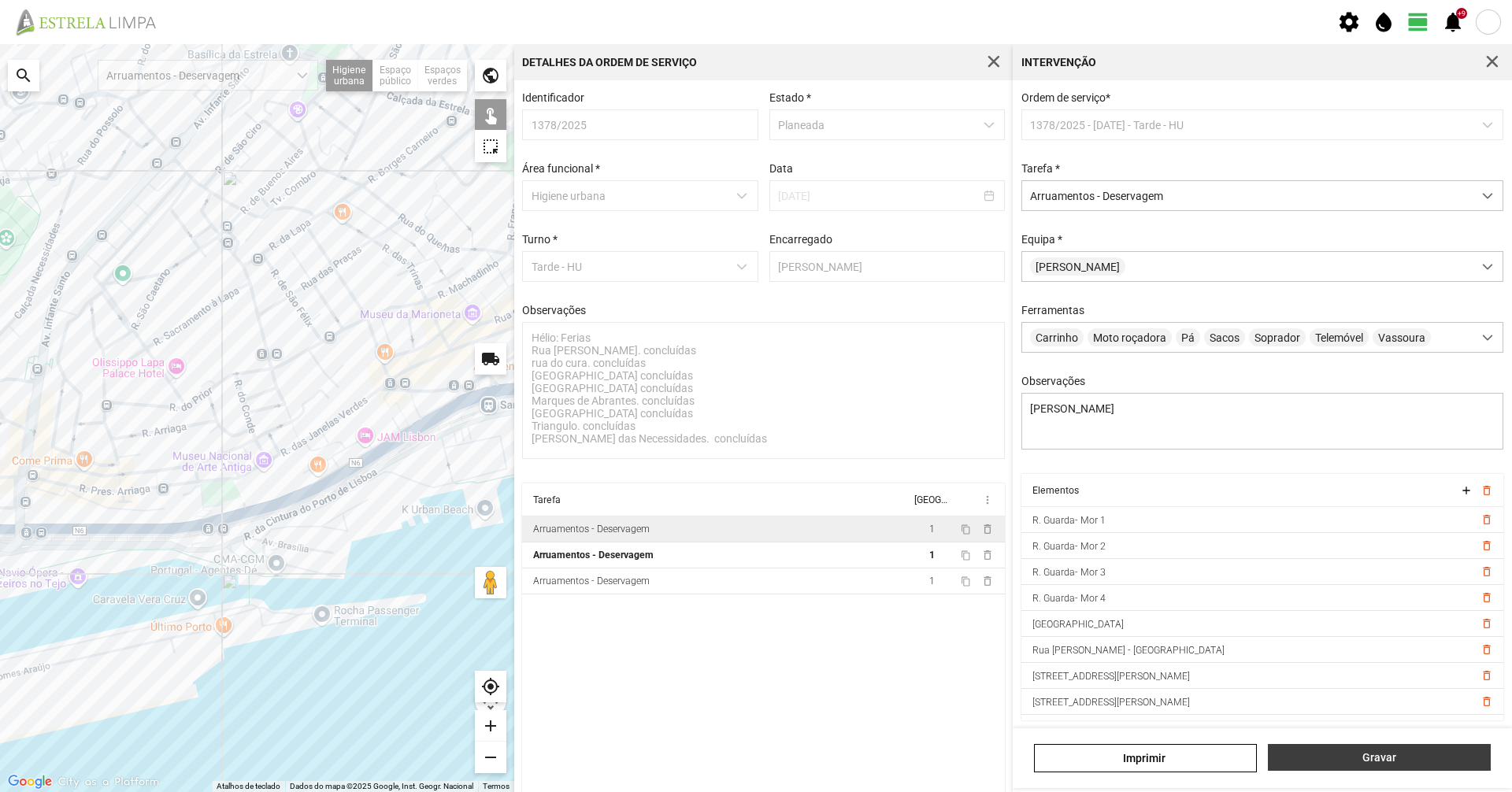
click at [1386, 756] on span "Gravar" at bounding box center [1379, 757] width 206 height 12
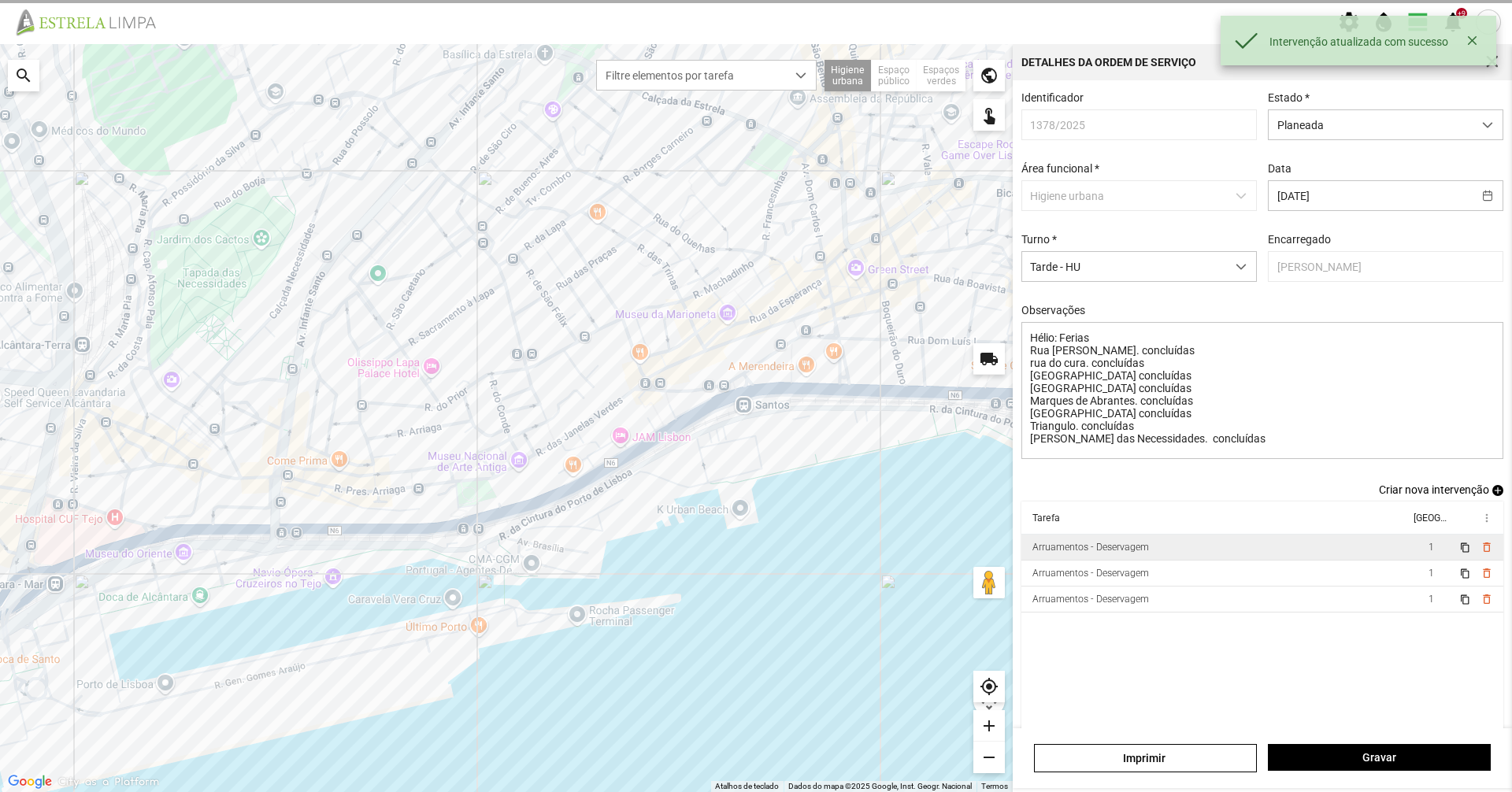
click at [1197, 548] on td "Arruamentos - Deservagem" at bounding box center [1216, 547] width 388 height 26
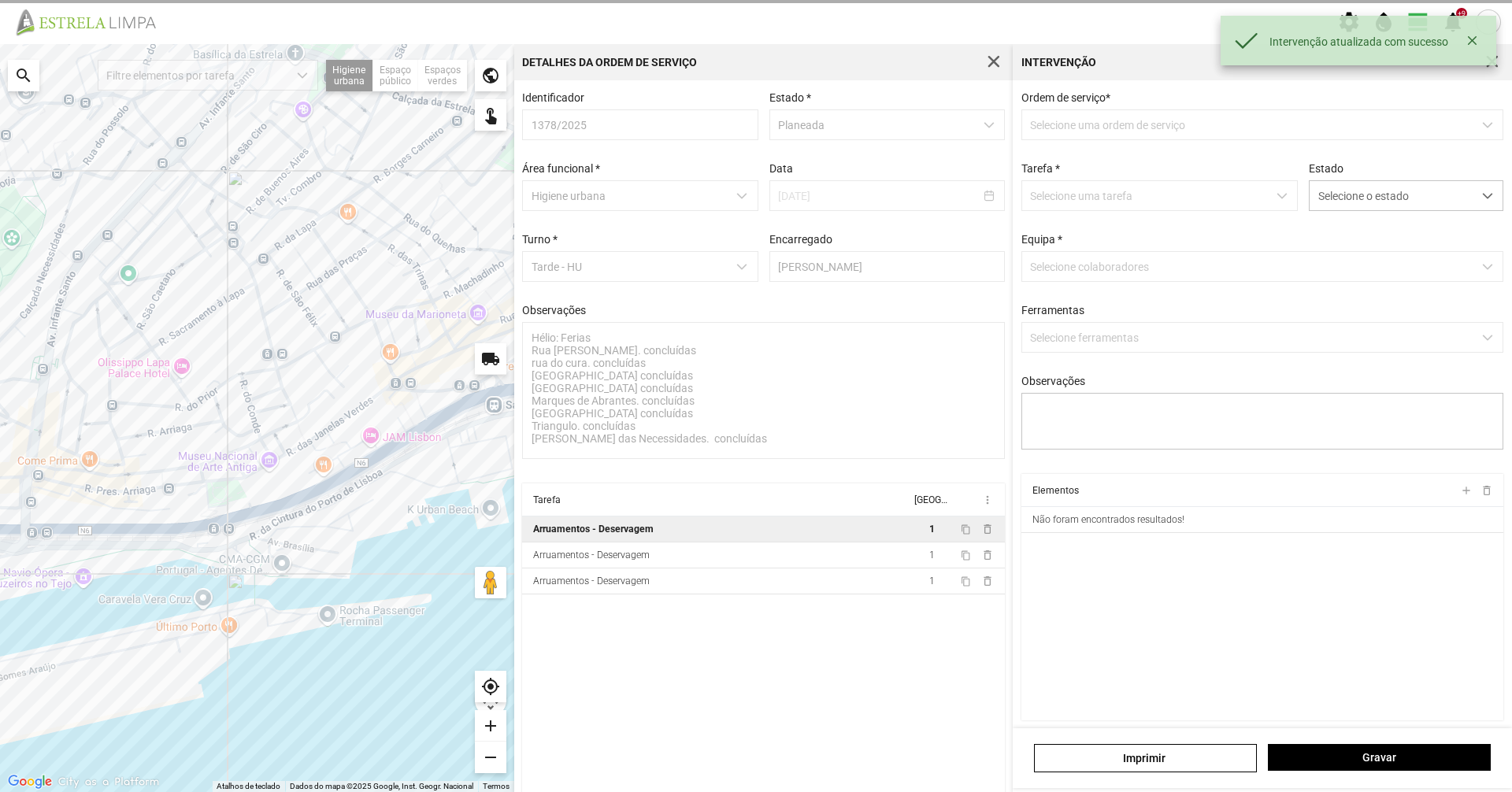
type textarea "[PERSON_NAME]"
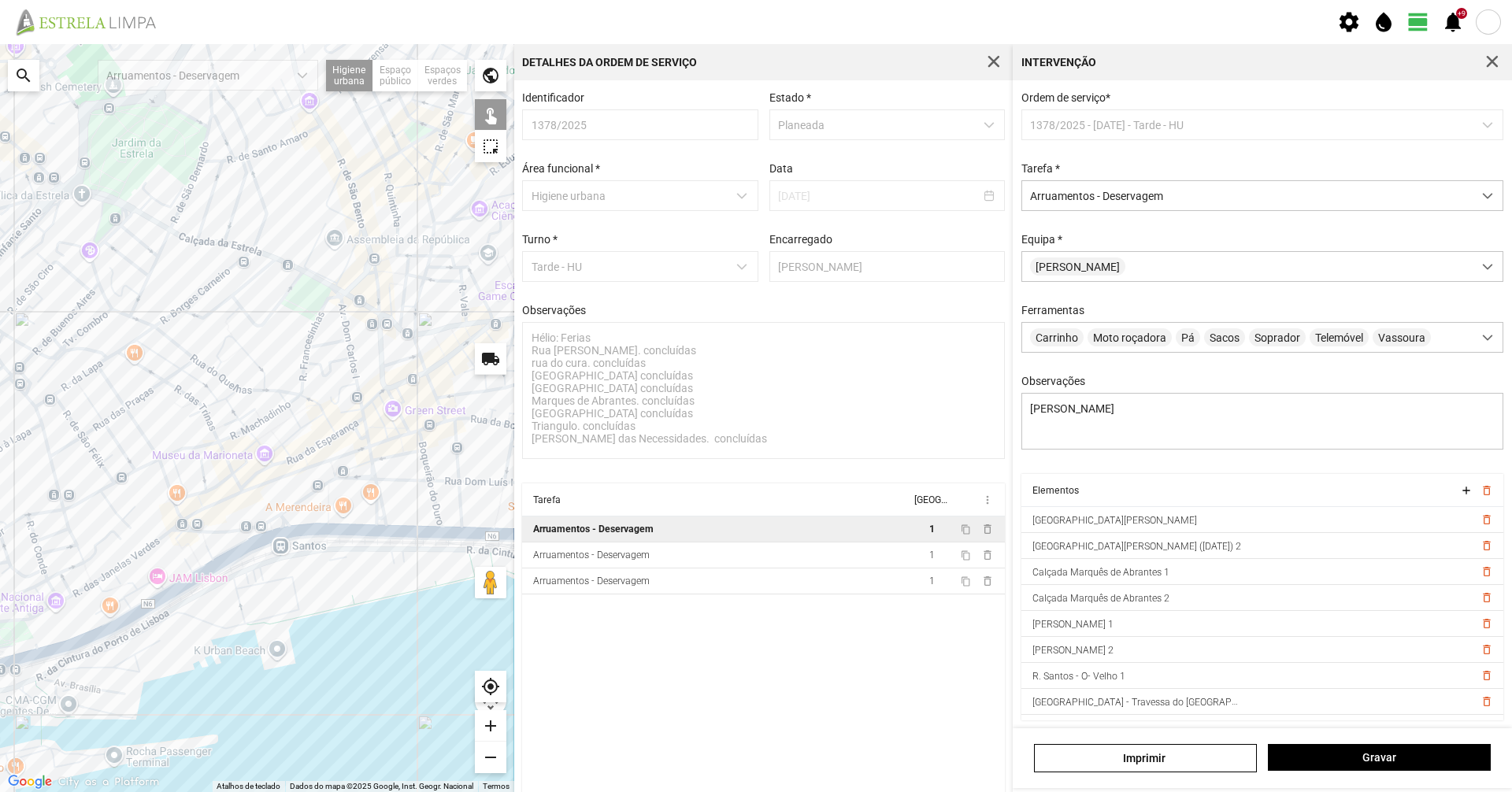
drag, startPoint x: 434, startPoint y: 419, endPoint x: 252, endPoint y: 527, distance: 211.6
click at [252, 527] on div at bounding box center [257, 418] width 514 height 748
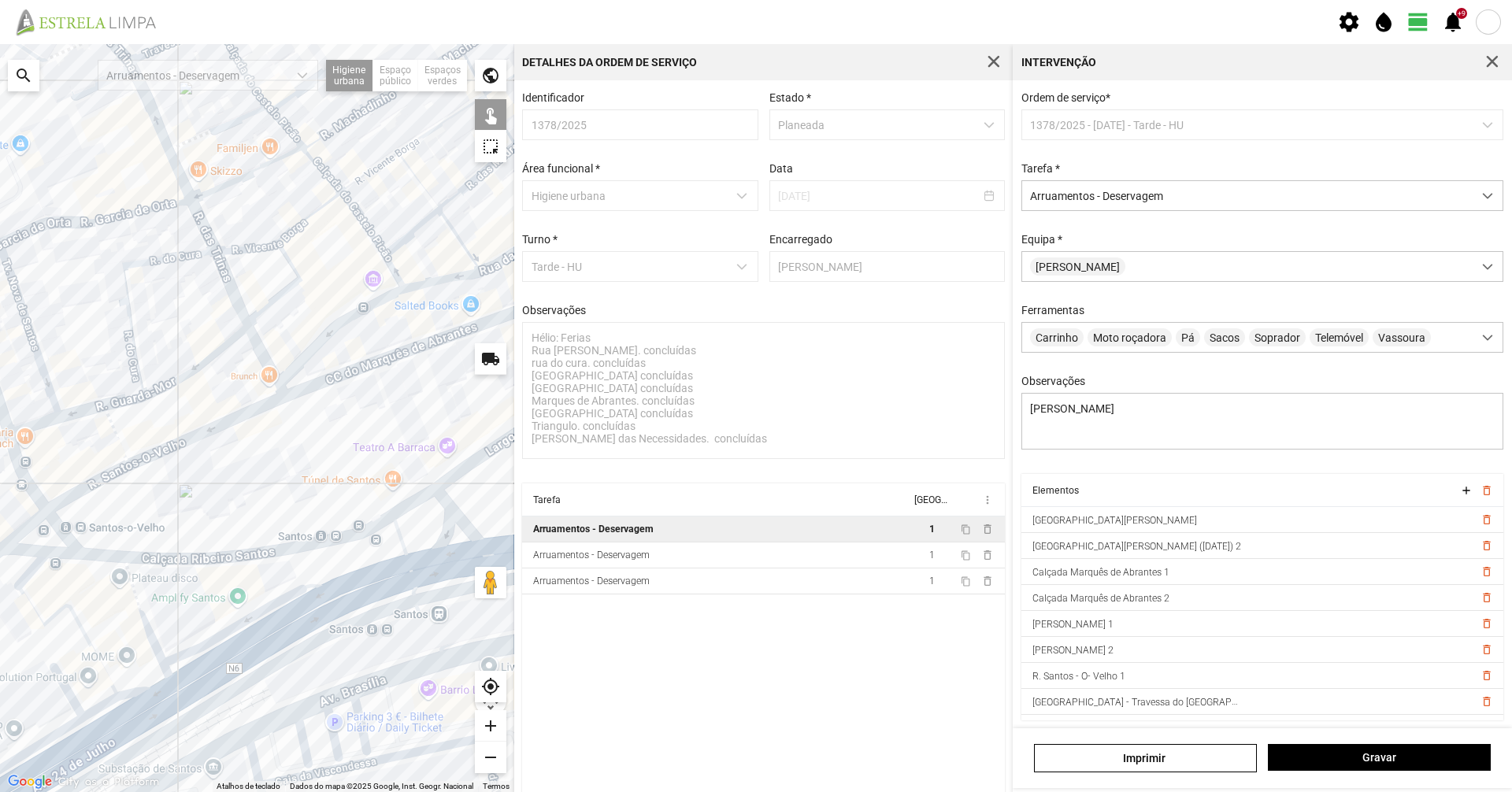
drag, startPoint x: 321, startPoint y: 464, endPoint x: 407, endPoint y: 412, distance: 100.5
click at [407, 412] on div at bounding box center [257, 418] width 514 height 748
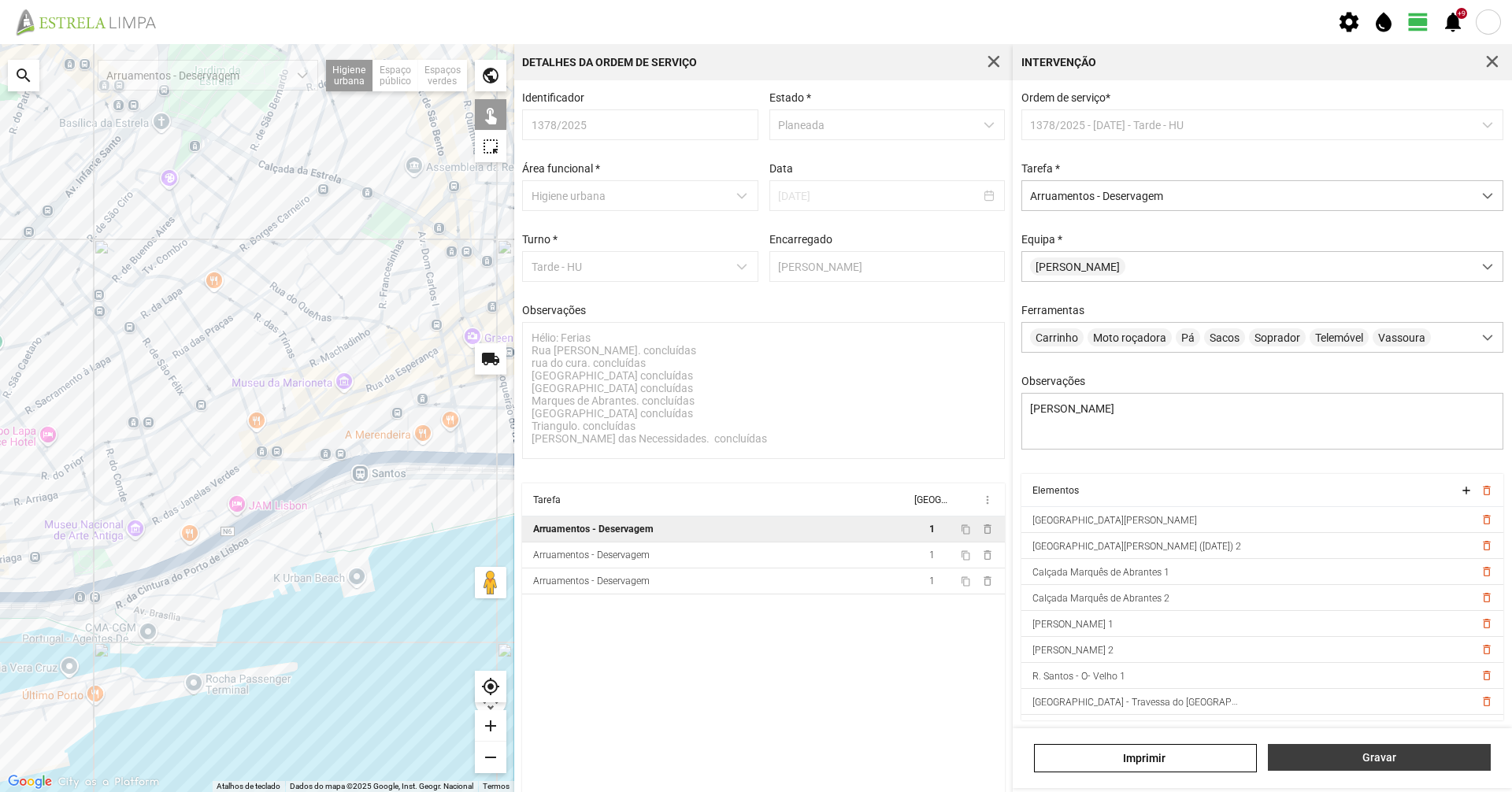
click at [1475, 757] on span "Gravar" at bounding box center [1379, 757] width 206 height 12
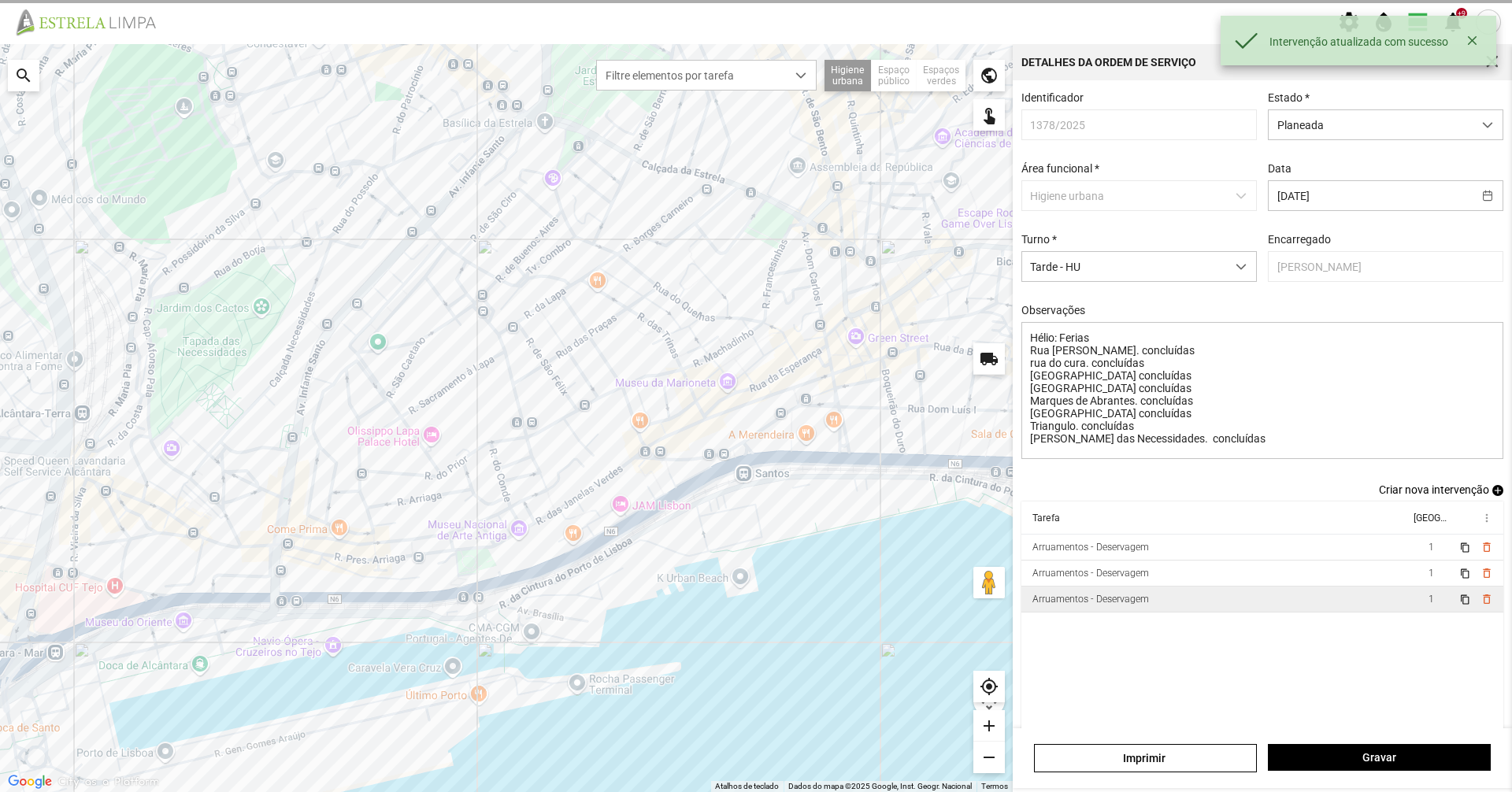
click at [1100, 602] on div "Arruamentos - Deservagem" at bounding box center [1090, 599] width 117 height 11
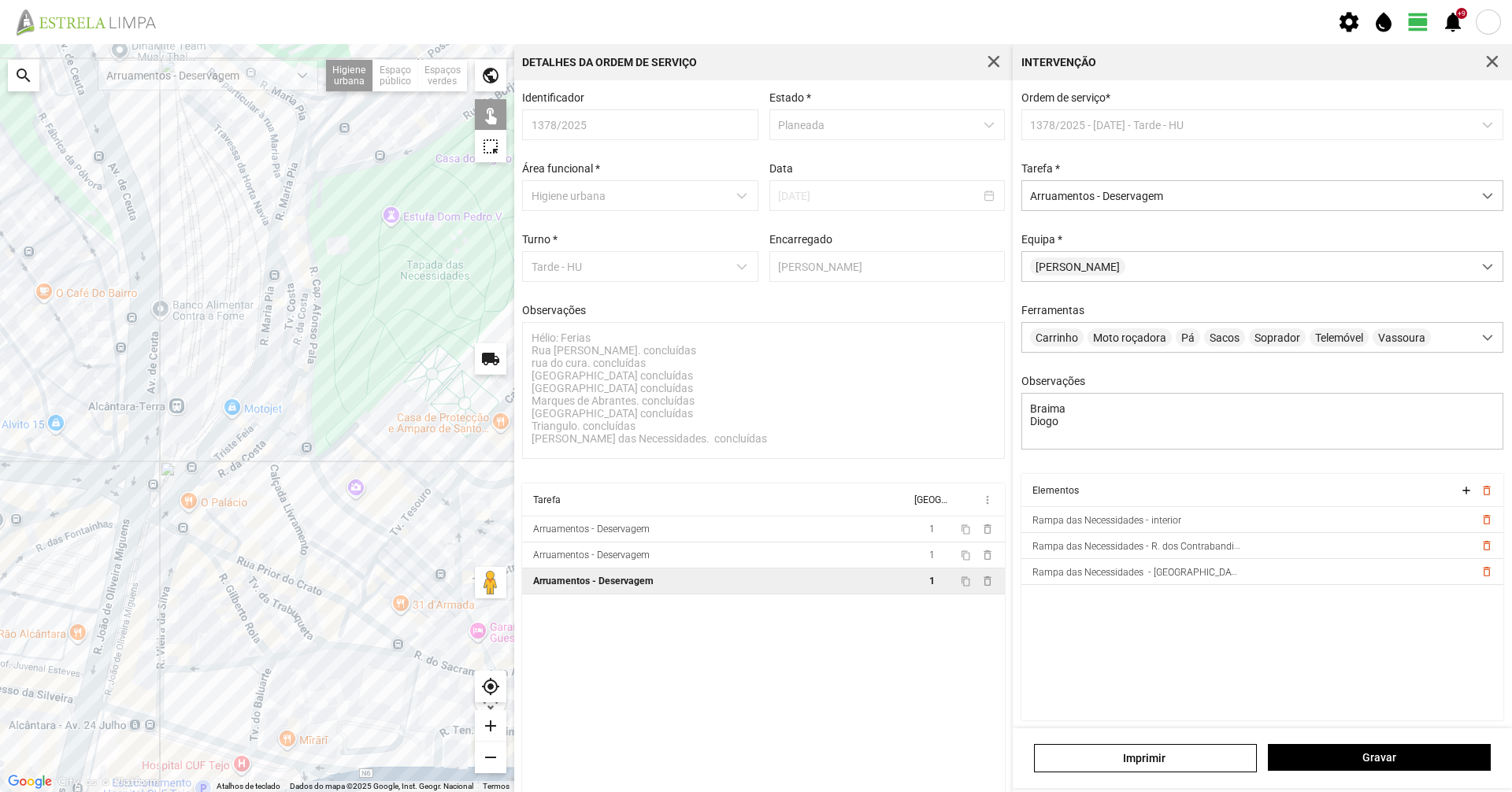
click at [377, 554] on div at bounding box center [257, 418] width 514 height 748
click at [391, 538] on div at bounding box center [257, 418] width 514 height 748
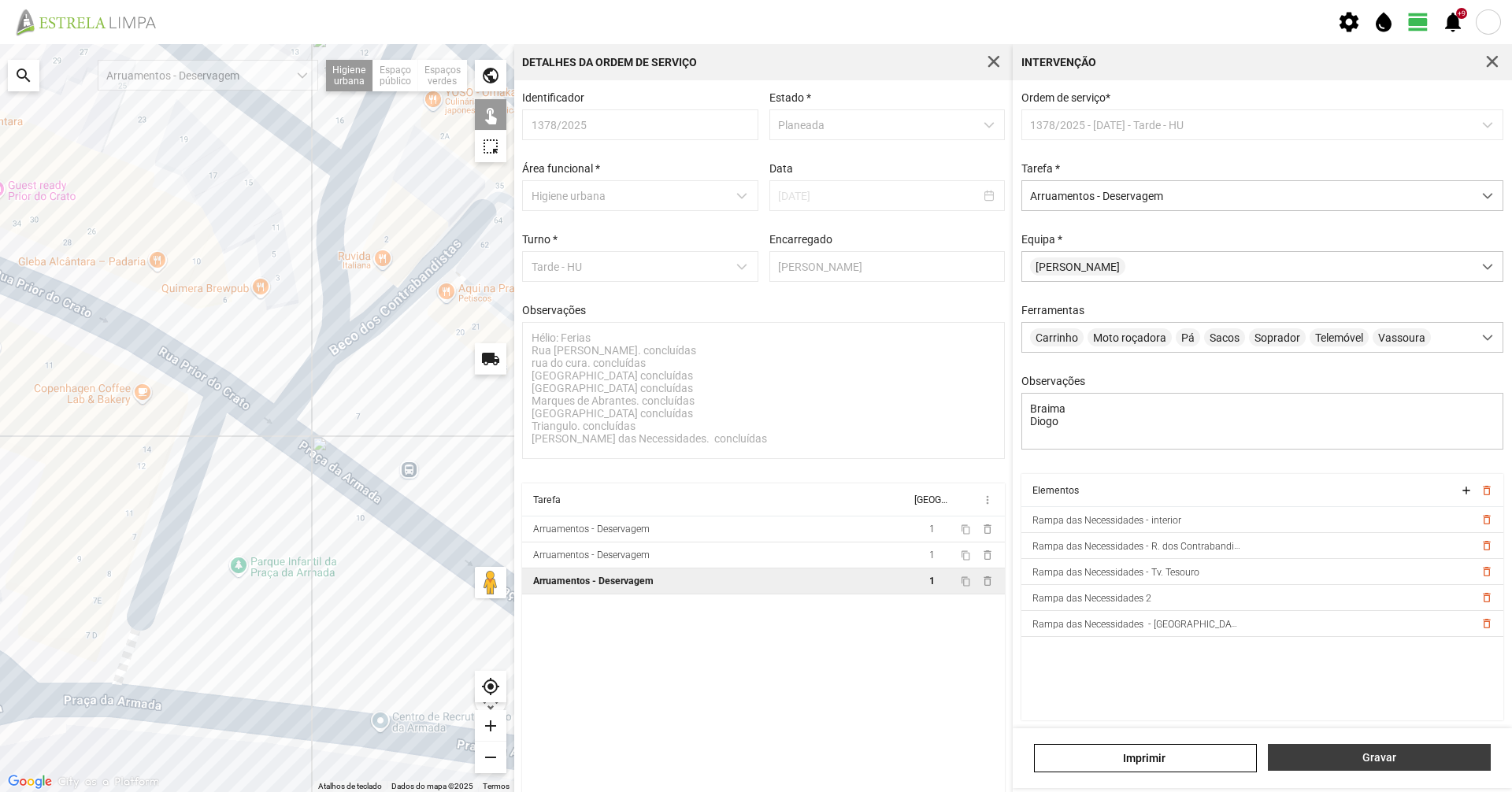
click at [1343, 765] on button "Gravar" at bounding box center [1379, 757] width 222 height 27
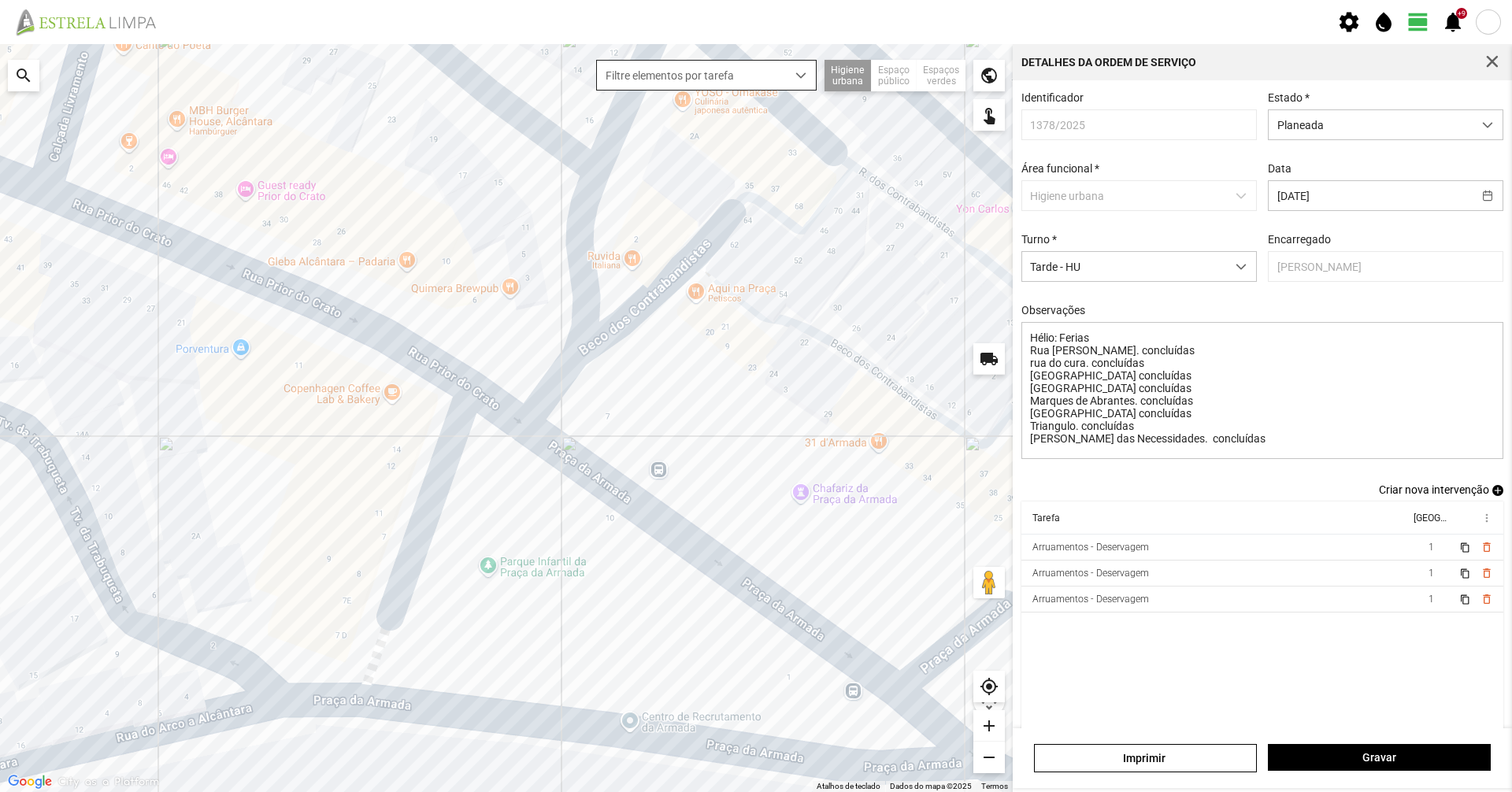
click at [752, 73] on span "Filtre elementos por tarefa" at bounding box center [691, 75] width 189 height 29
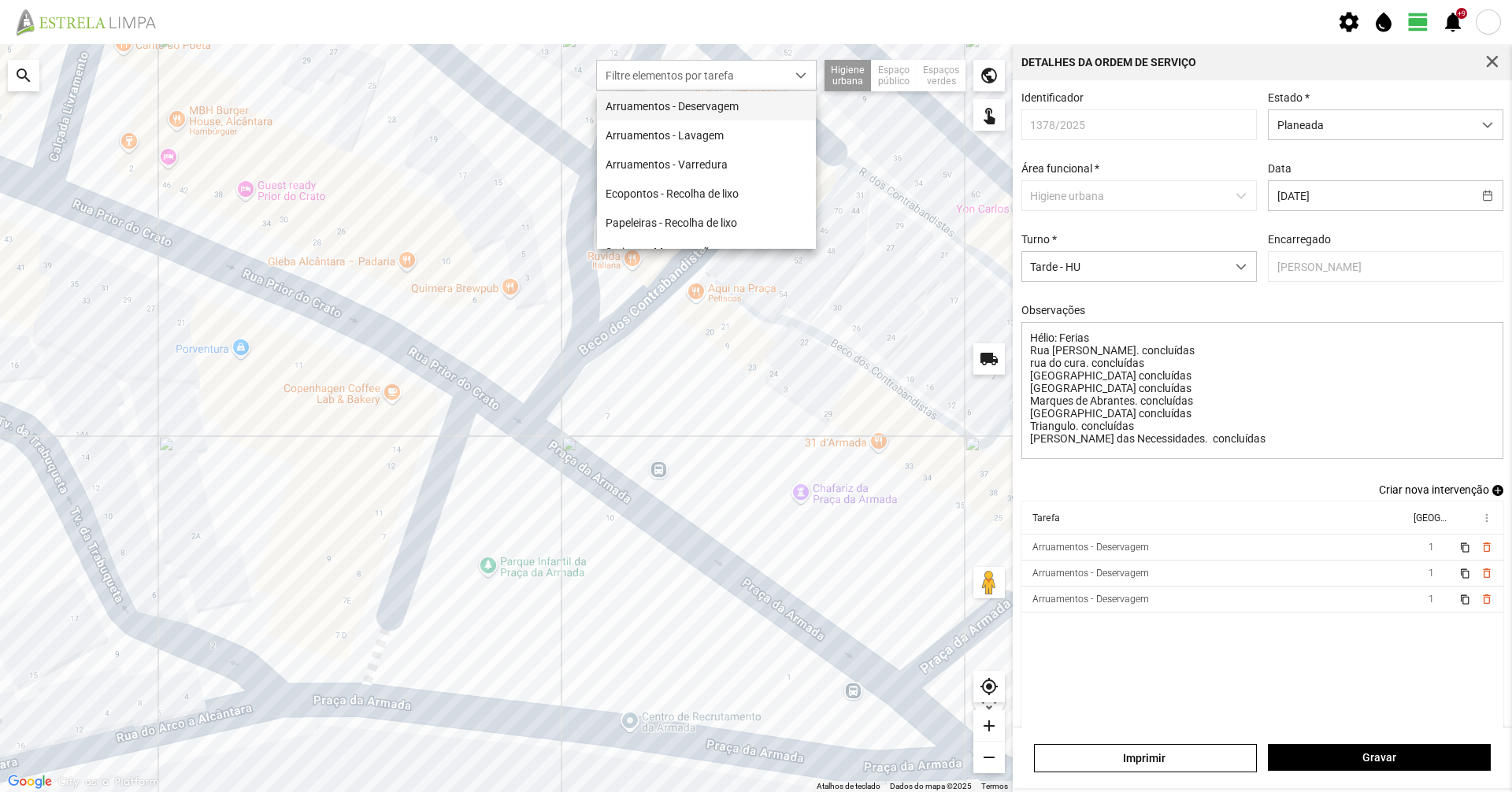
click at [724, 105] on li "Arruamentos - Deservagem" at bounding box center [707, 106] width 219 height 29
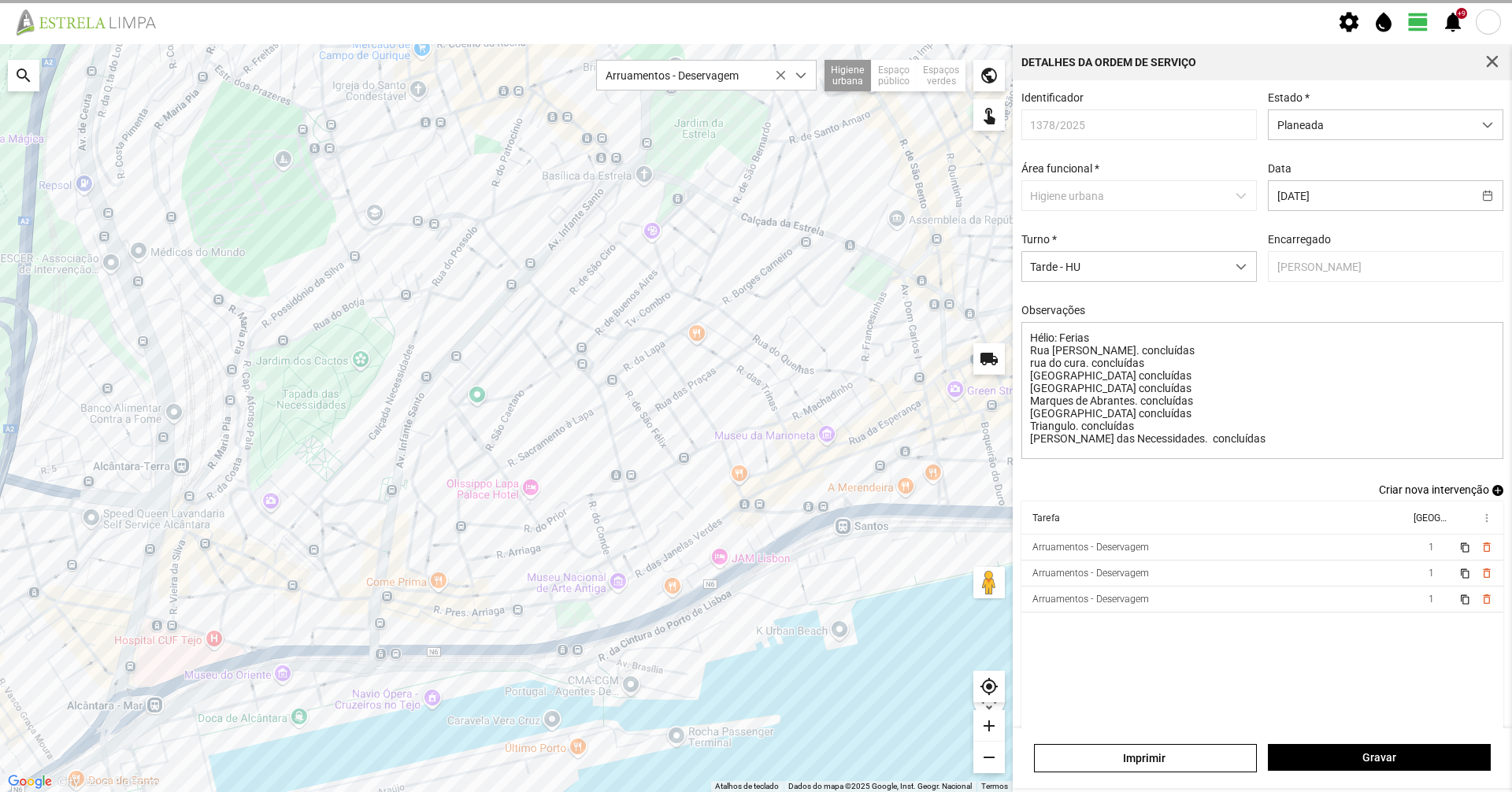
drag, startPoint x: 698, startPoint y: 338, endPoint x: 578, endPoint y: 482, distance: 187.4
click at [578, 482] on div at bounding box center [506, 418] width 1013 height 748
click at [1362, 141] on div "Planeada" at bounding box center [1386, 125] width 236 height 31
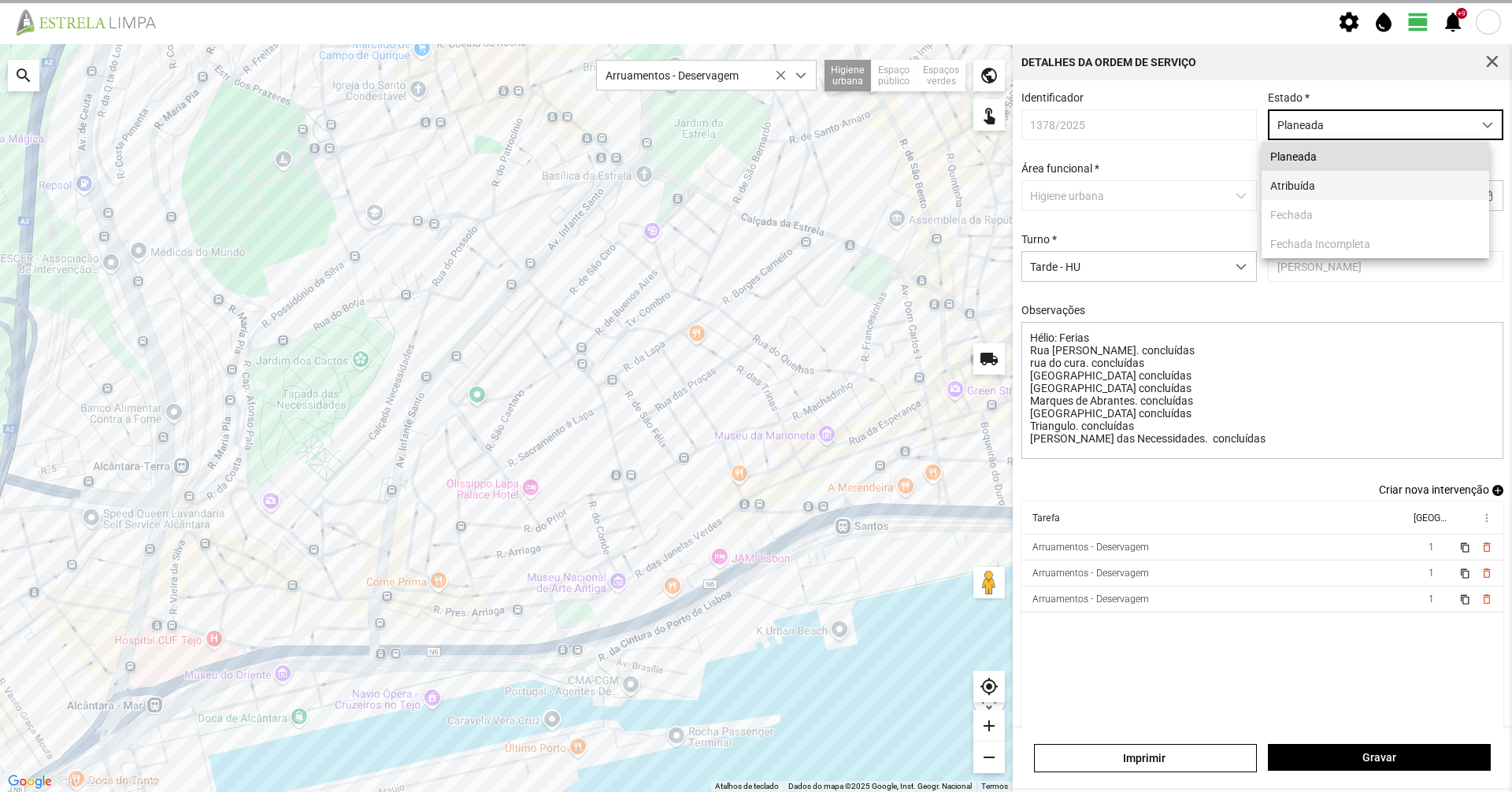
click at [1332, 181] on li "Atribuída" at bounding box center [1376, 185] width 228 height 29
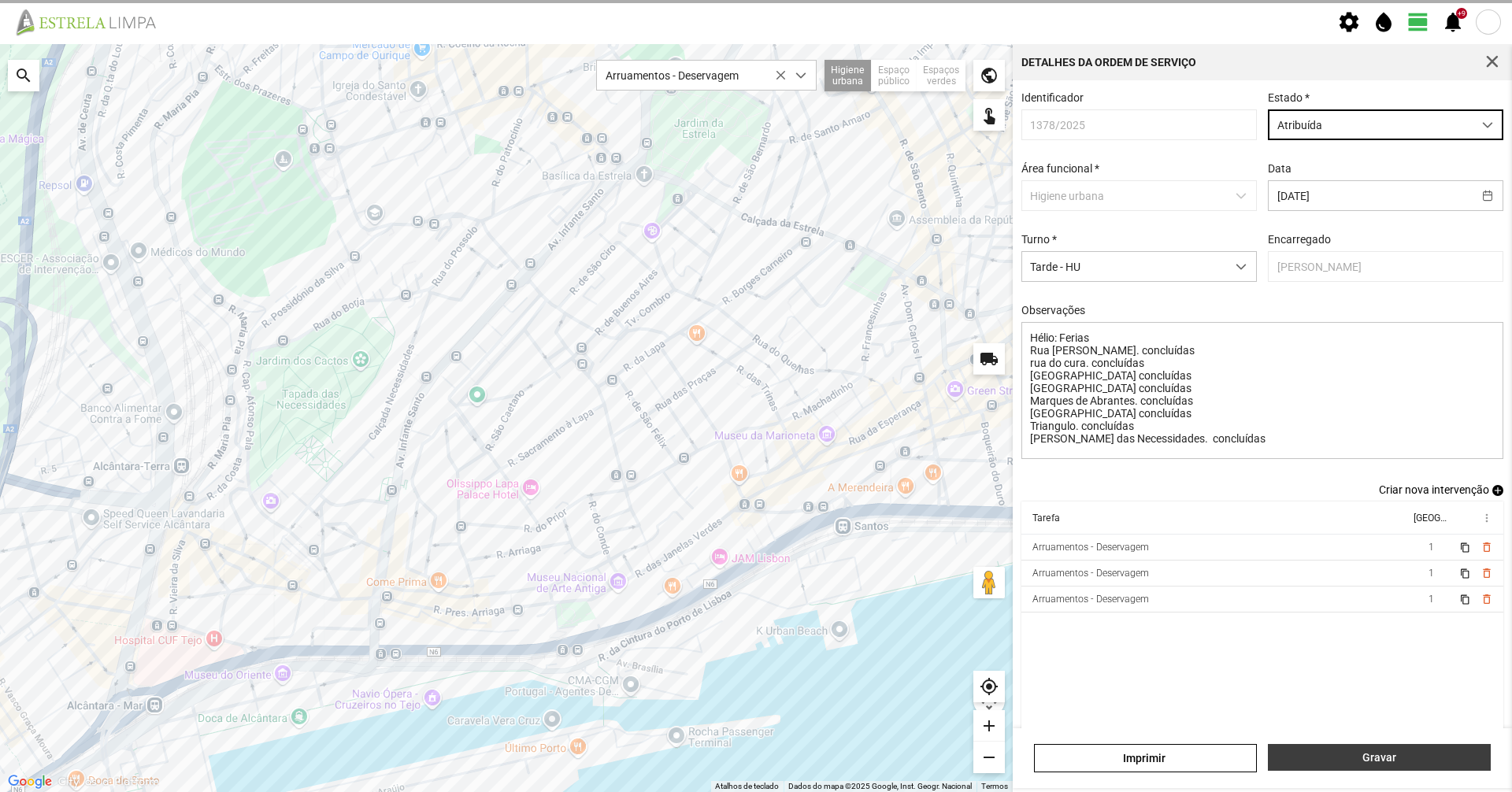
click at [1432, 751] on span "Gravar" at bounding box center [1379, 757] width 206 height 12
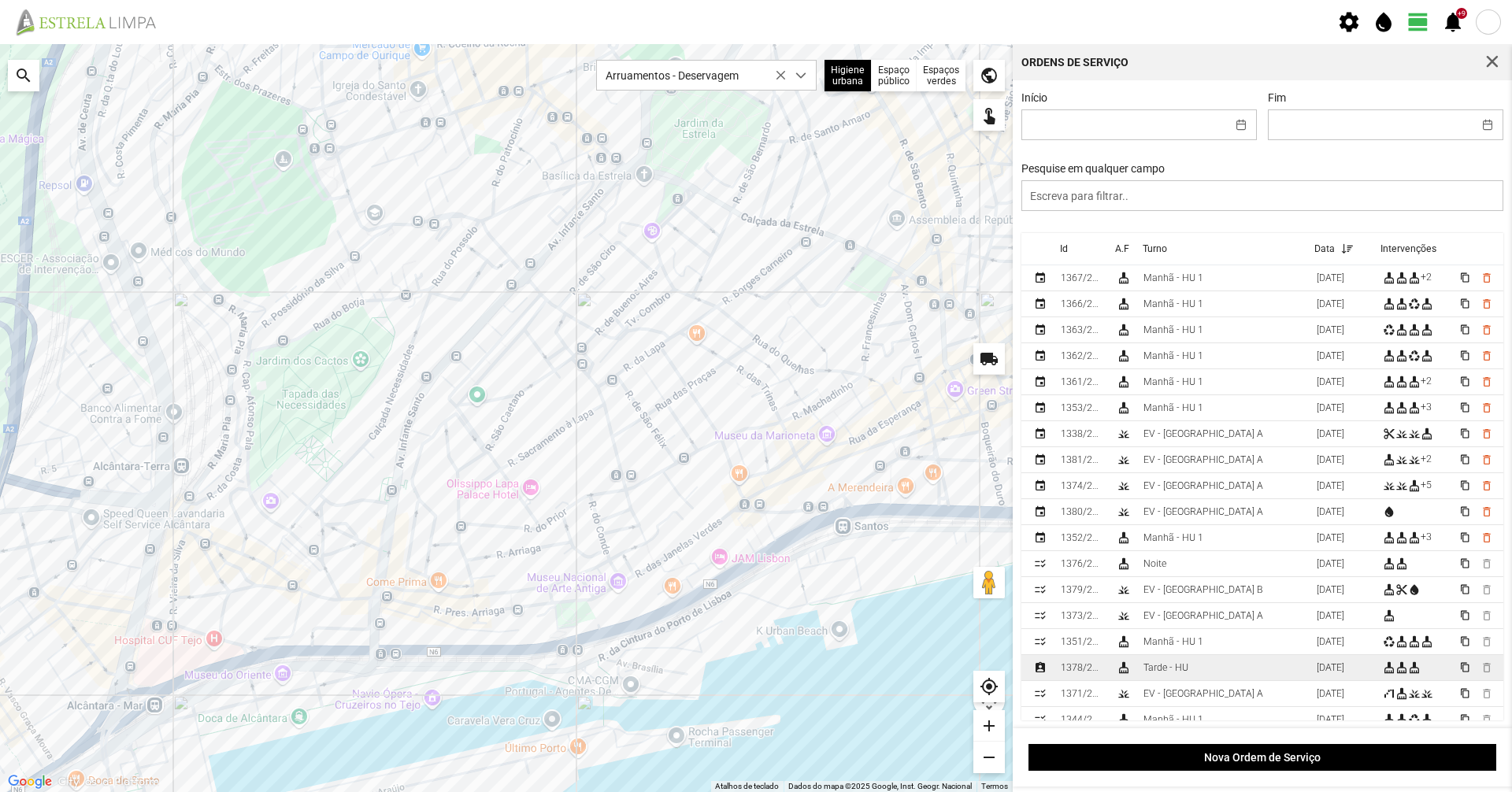
click at [1269, 677] on td "Tarde - HU" at bounding box center [1224, 667] width 174 height 26
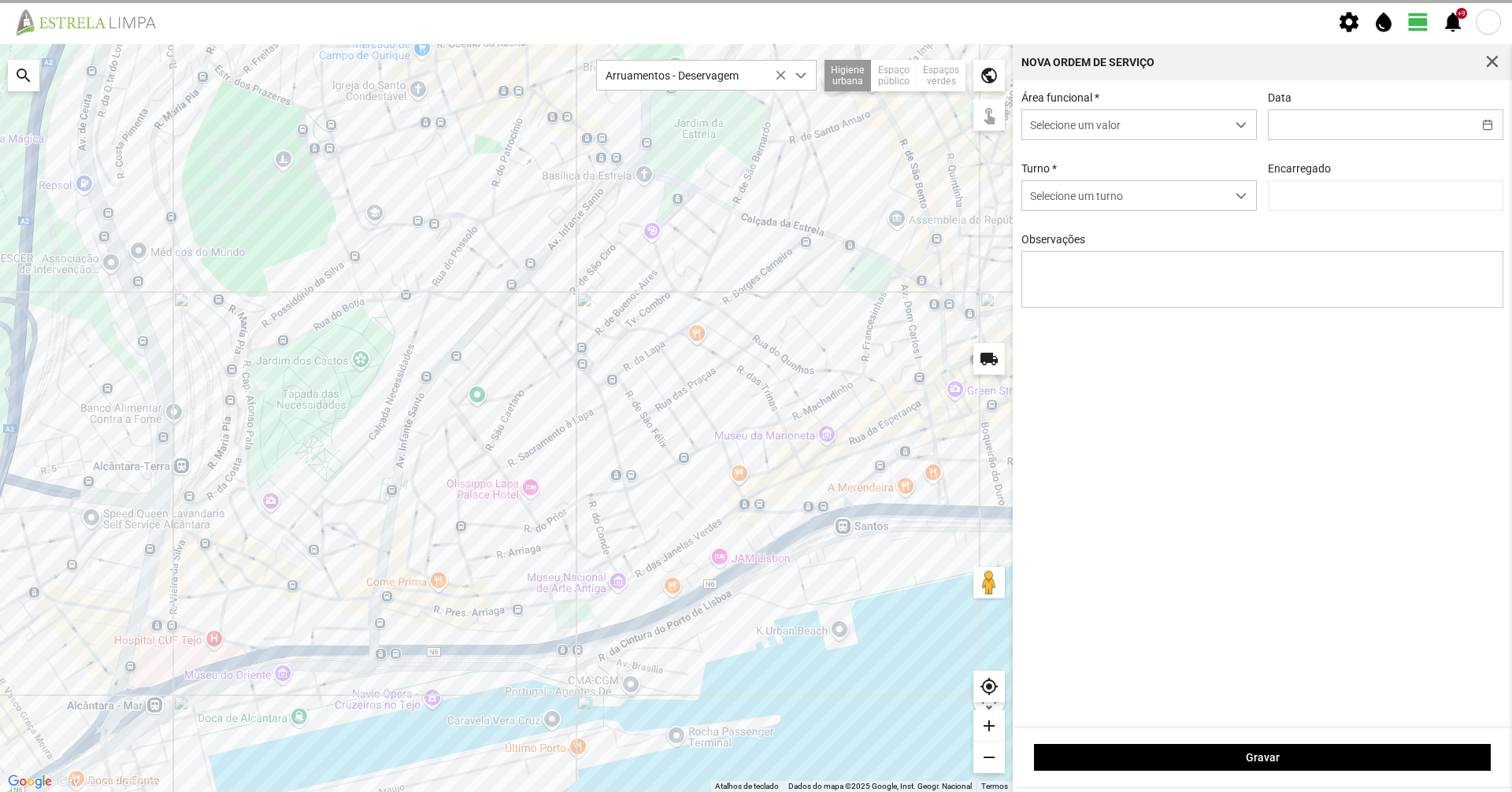
type input "[DATE]"
type input "[PERSON_NAME]"
type textarea "Hélio: Ferias Rua [PERSON_NAME]. concluídas rua do cura. concluídas [GEOGRAPHIC…"
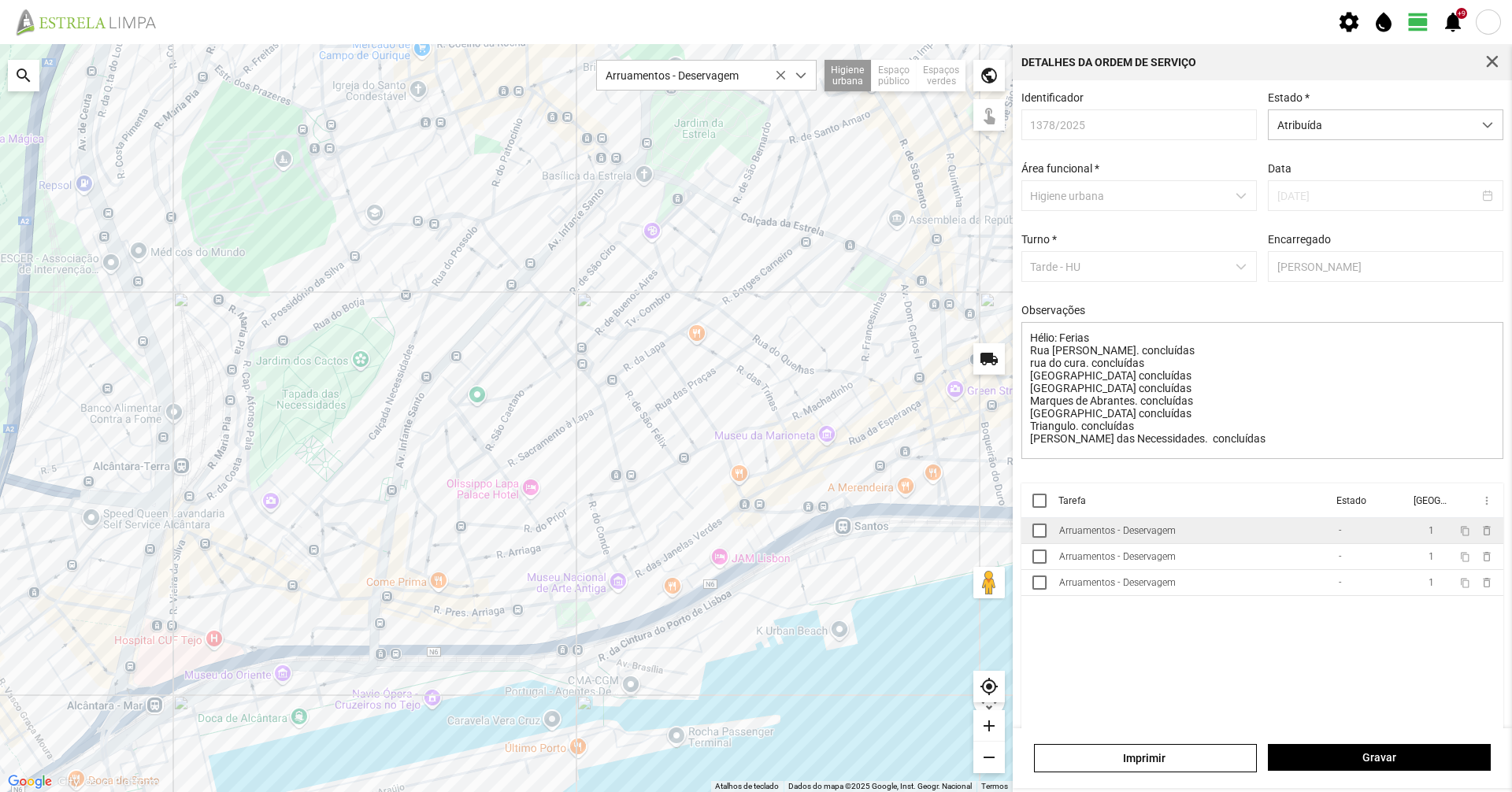
click at [1255, 535] on td "Arruamentos - Deservagem" at bounding box center [1193, 530] width 279 height 26
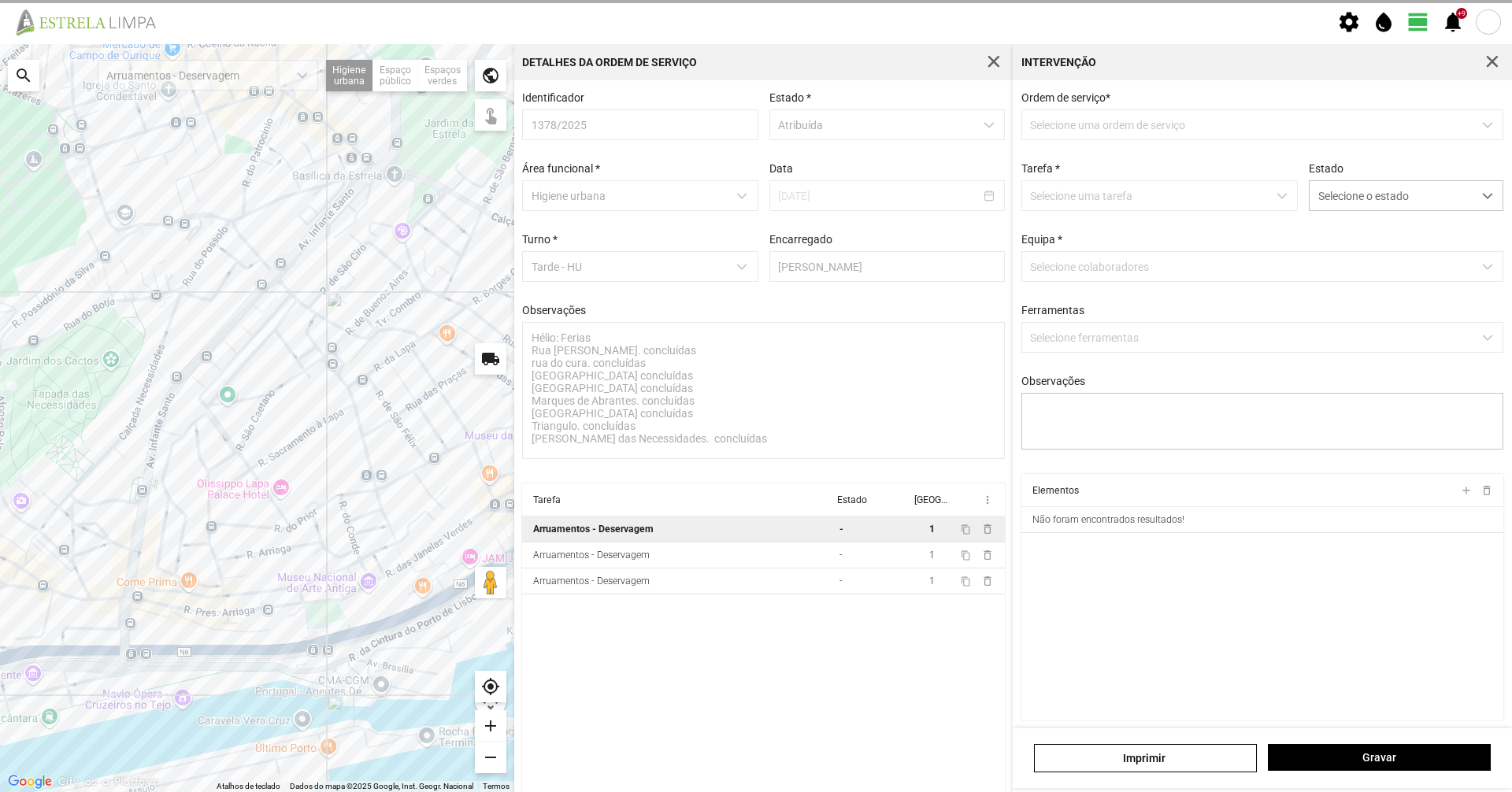
type textarea "[PERSON_NAME]"
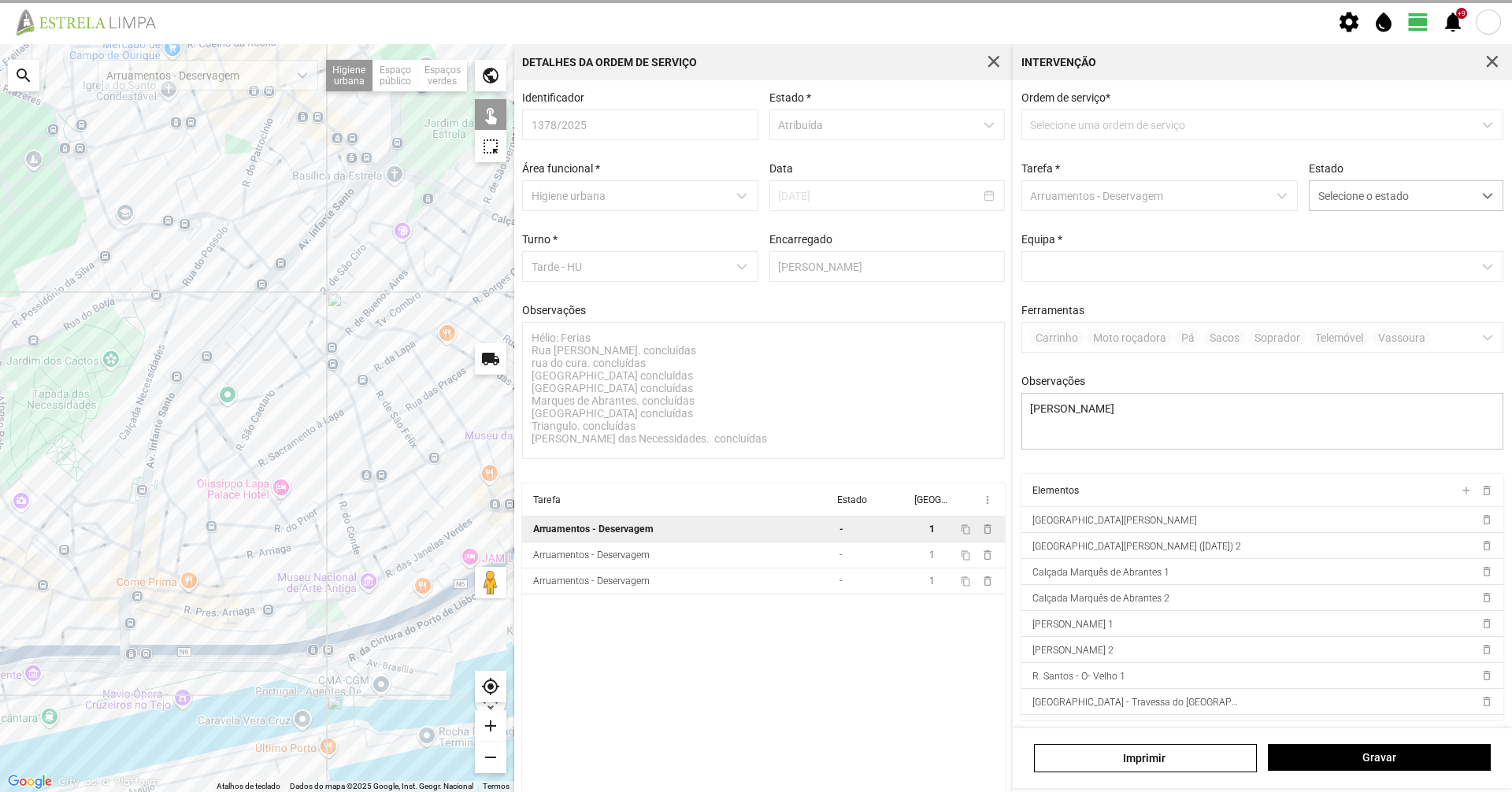
click at [1382, 215] on div "Ordem de serviço * Selecione uma ordem de serviço Tarefa * Arruamentos - Deserv…" at bounding box center [1262, 283] width 494 height 383
click at [1389, 198] on span "Selecione o estado" at bounding box center [1390, 196] width 163 height 29
click at [1379, 264] on li "Concluída" at bounding box center [1395, 257] width 188 height 29
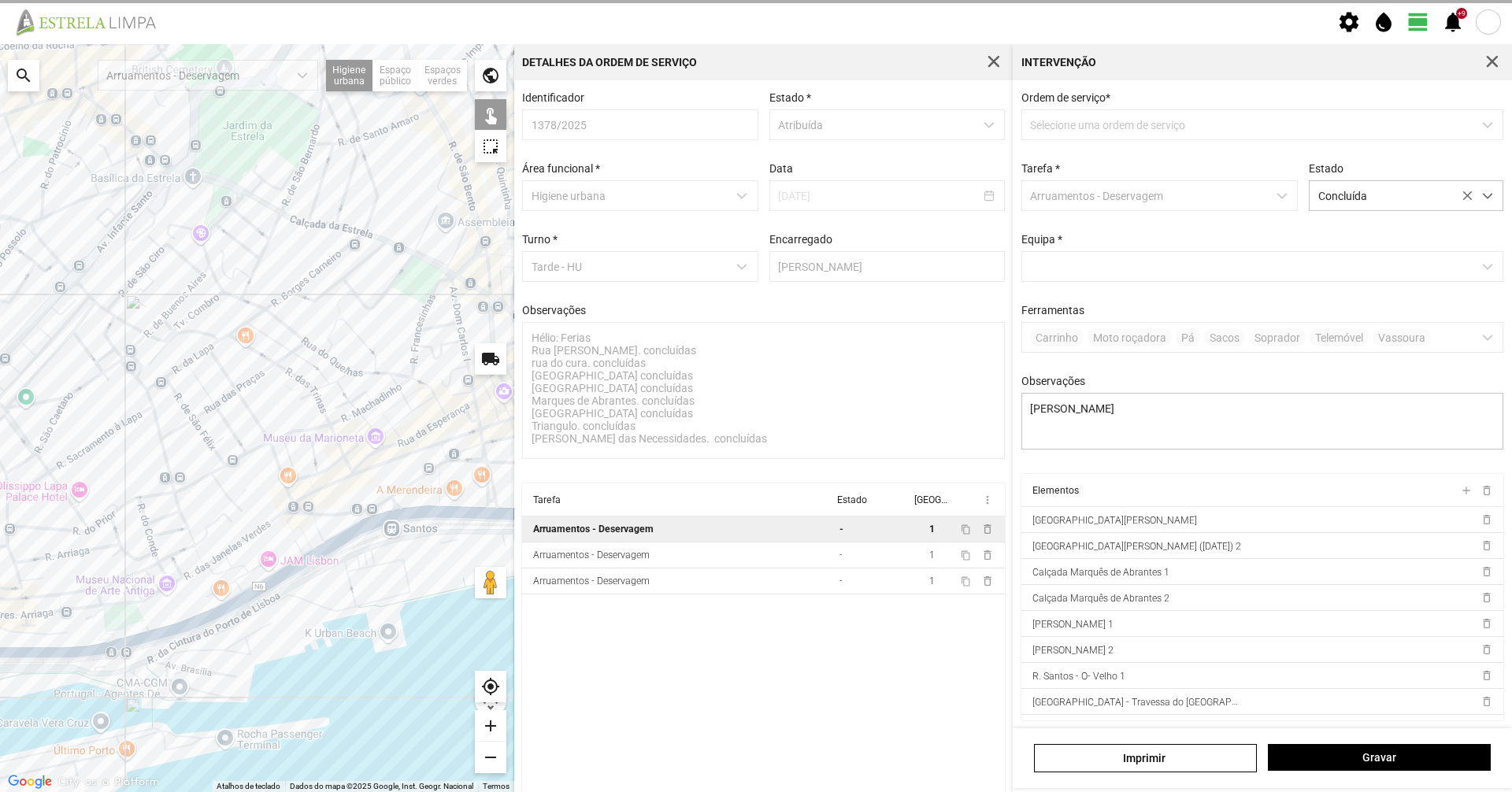
drag, startPoint x: 413, startPoint y: 475, endPoint x: 264, endPoint y: 477, distance: 149.0
click at [264, 477] on div at bounding box center [257, 418] width 514 height 748
click at [1327, 742] on div "[PERSON_NAME]" at bounding box center [1262, 757] width 499 height 60
click at [1327, 745] on button "Gravar" at bounding box center [1379, 757] width 222 height 27
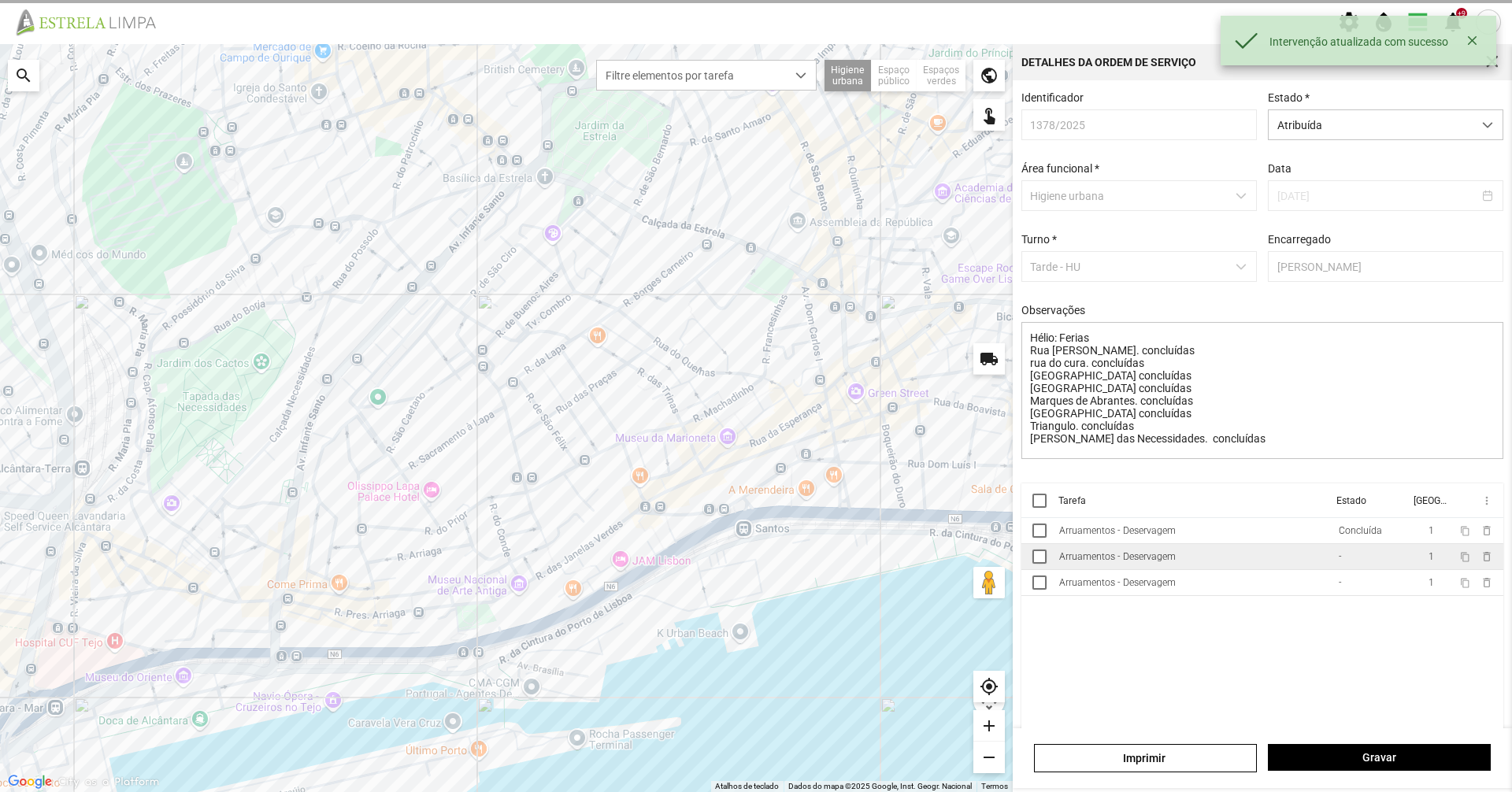
click at [1246, 569] on td "Arruamentos - Deservagem" at bounding box center [1193, 556] width 279 height 26
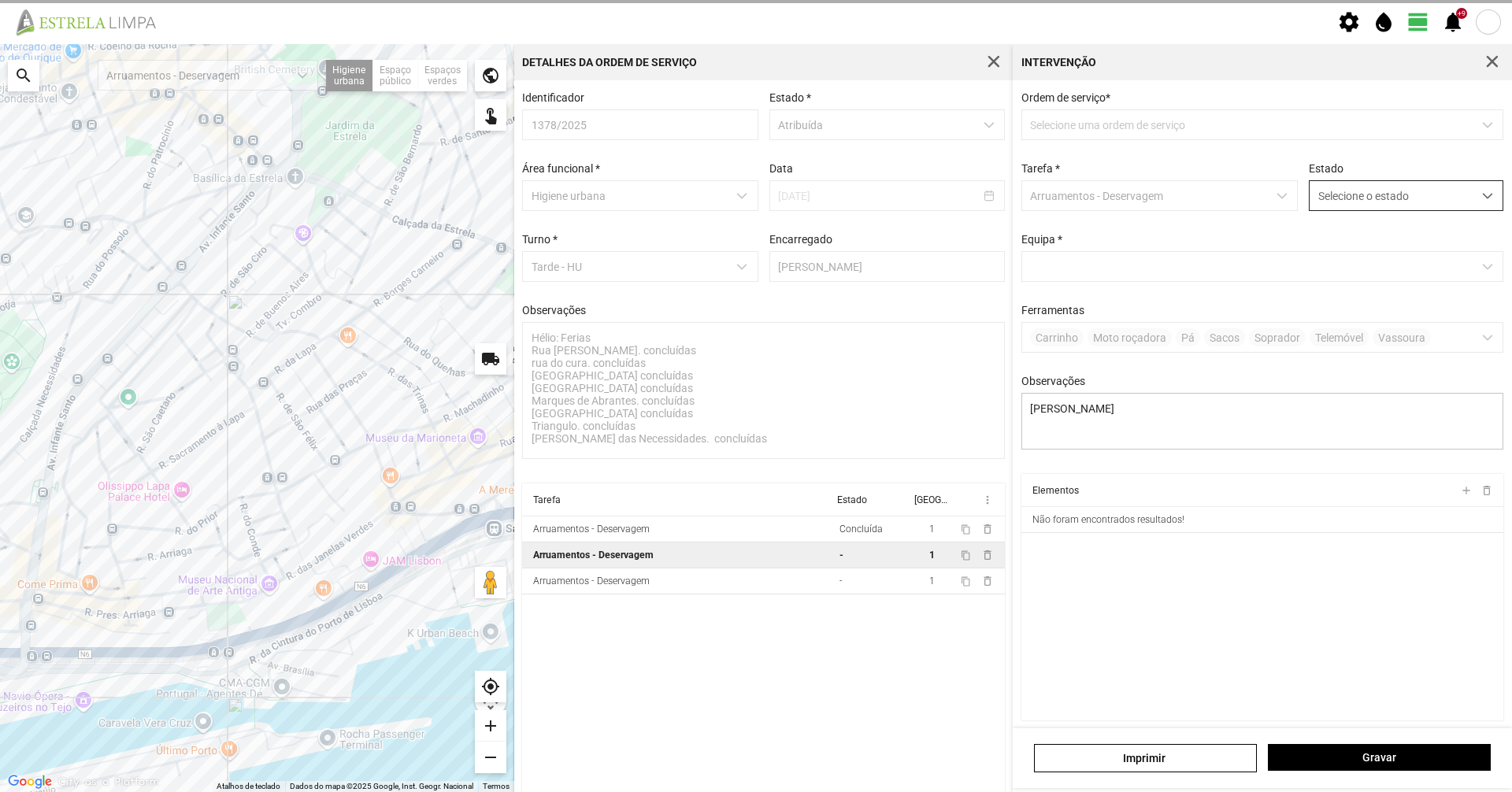
click at [1327, 199] on span "Selecione o estado" at bounding box center [1390, 196] width 163 height 29
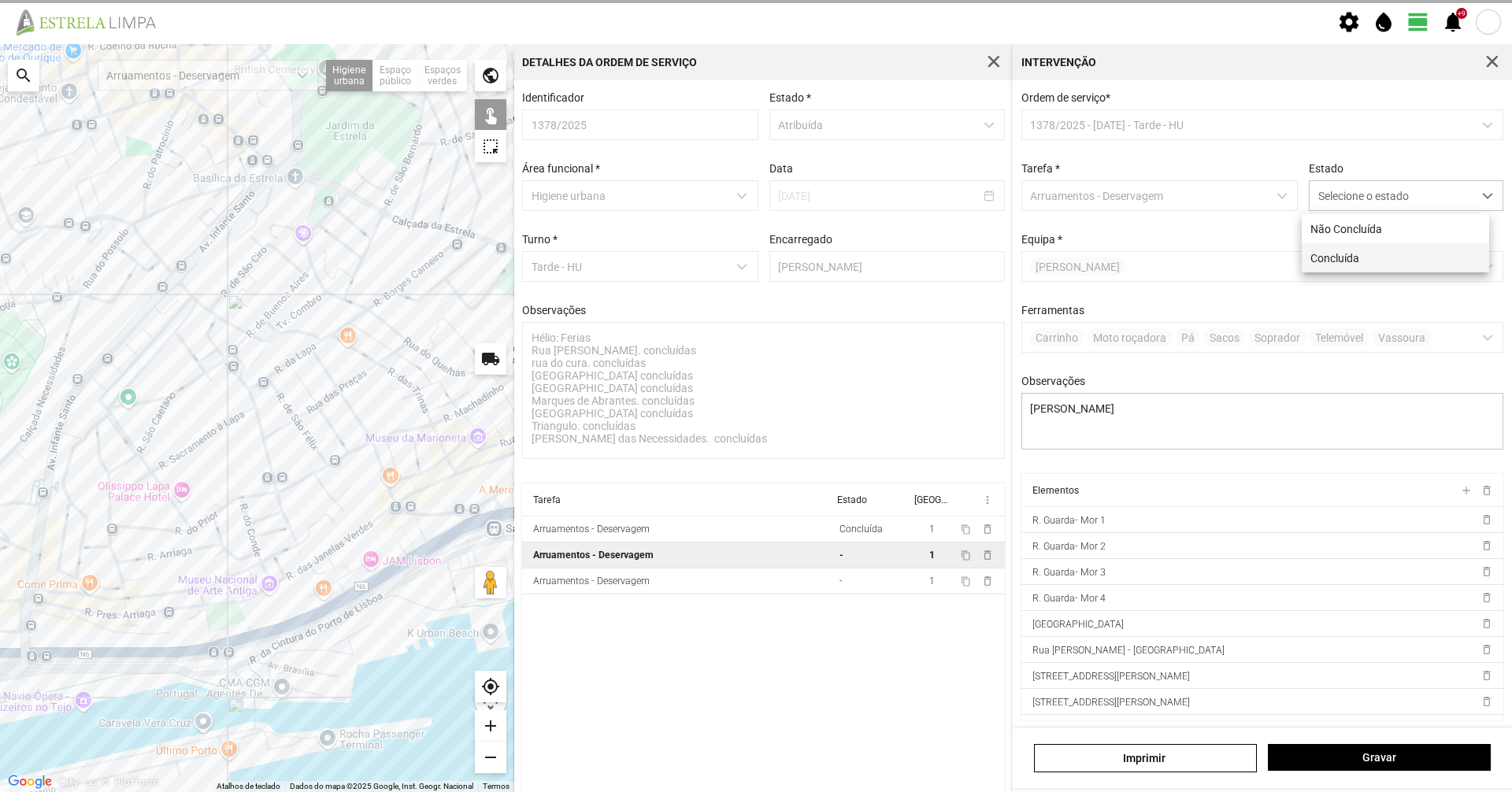
click at [1333, 246] on li "Concluída" at bounding box center [1395, 257] width 188 height 29
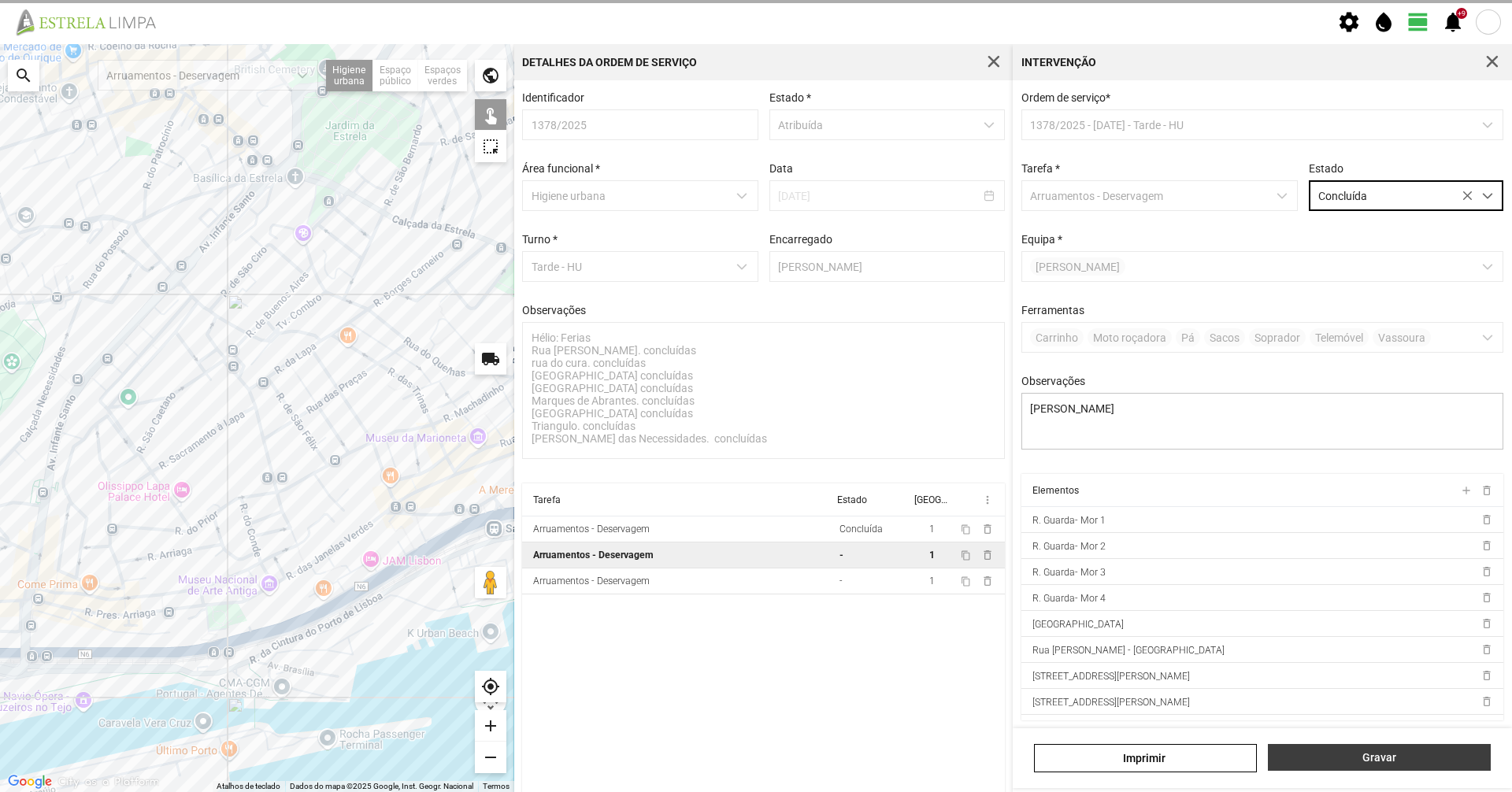
click at [1416, 758] on span "Gravar" at bounding box center [1379, 757] width 206 height 12
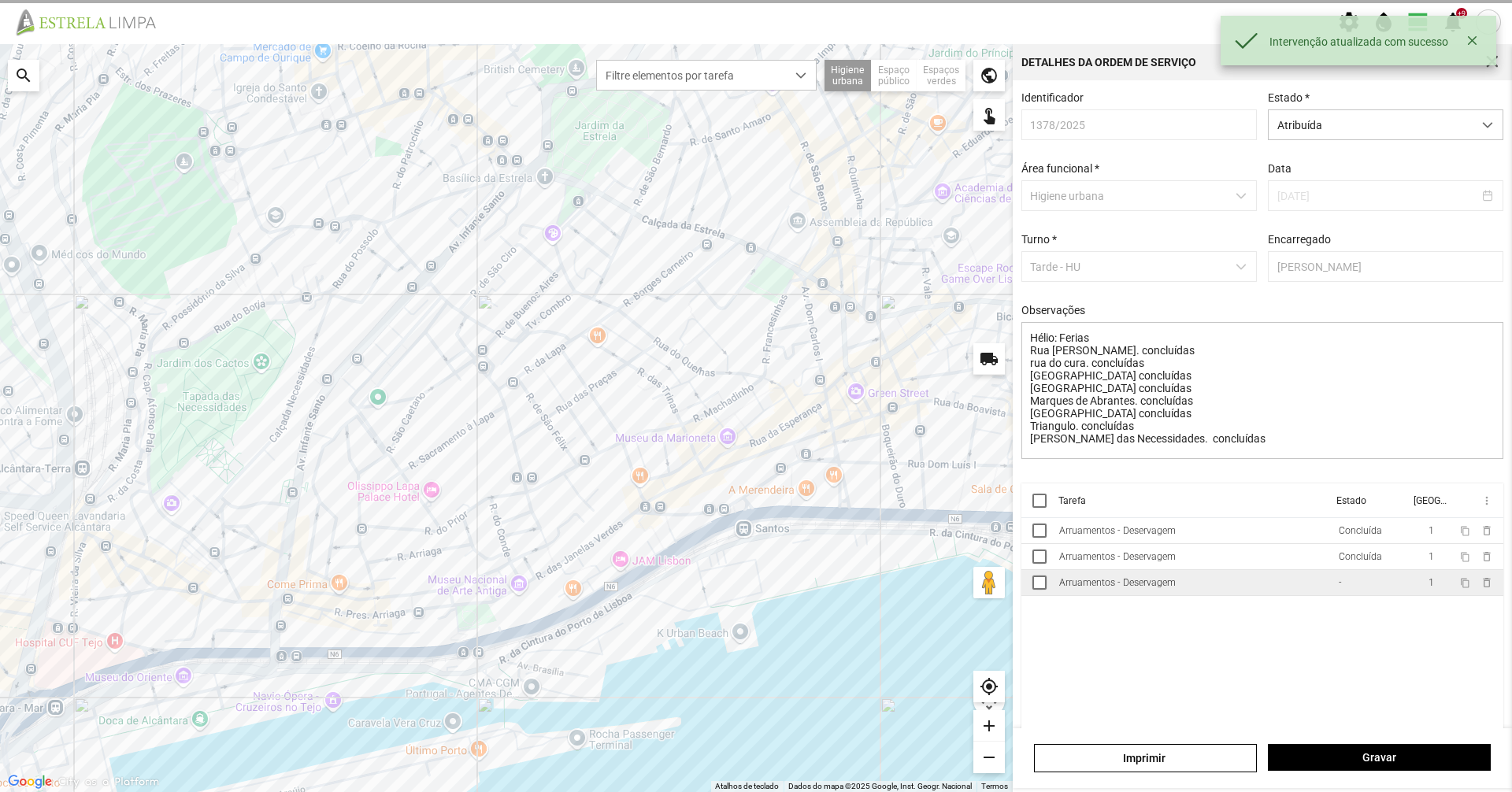
click at [1340, 594] on td "-" at bounding box center [1370, 583] width 77 height 26
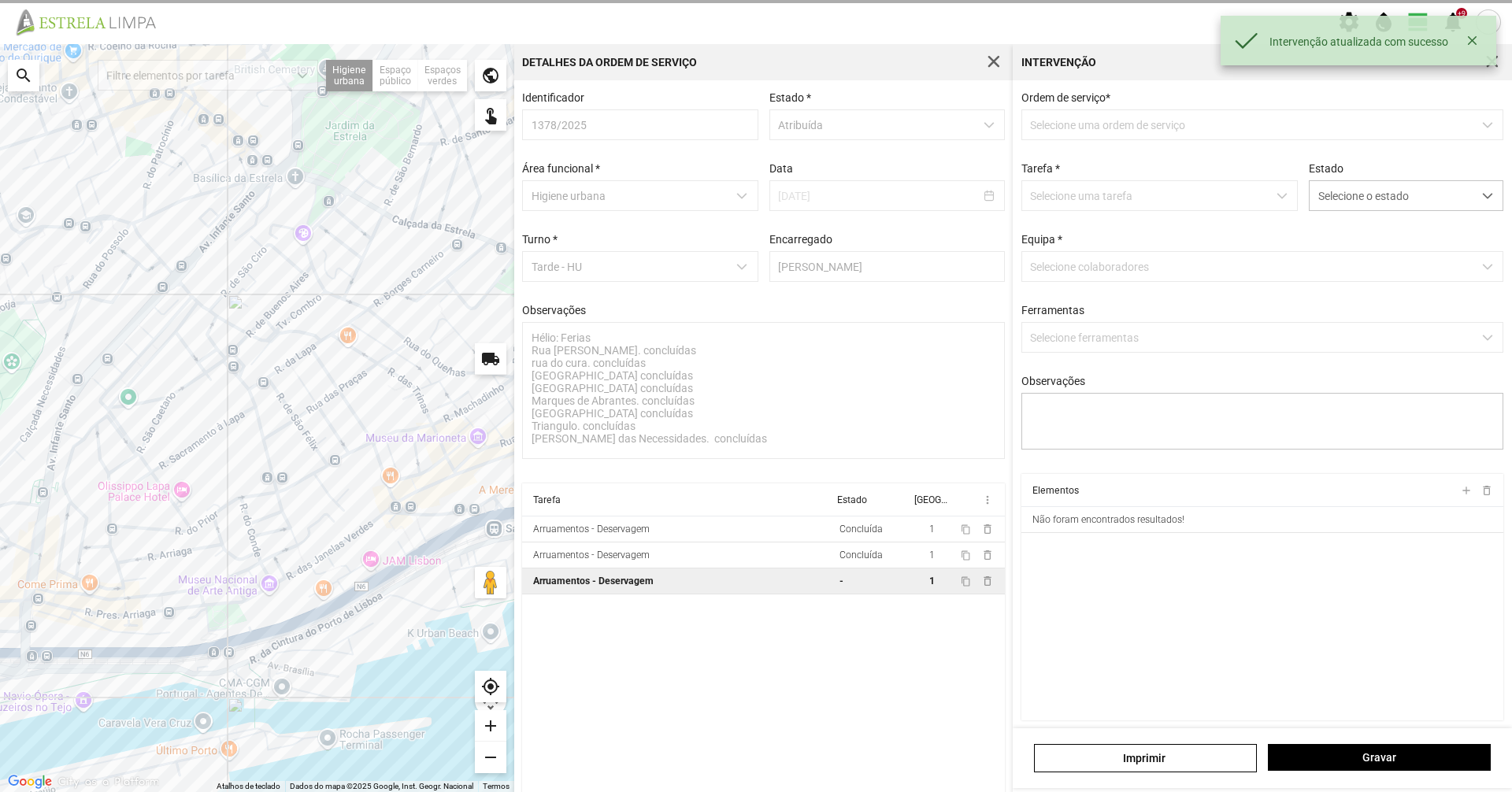
type textarea "Braima Diogo"
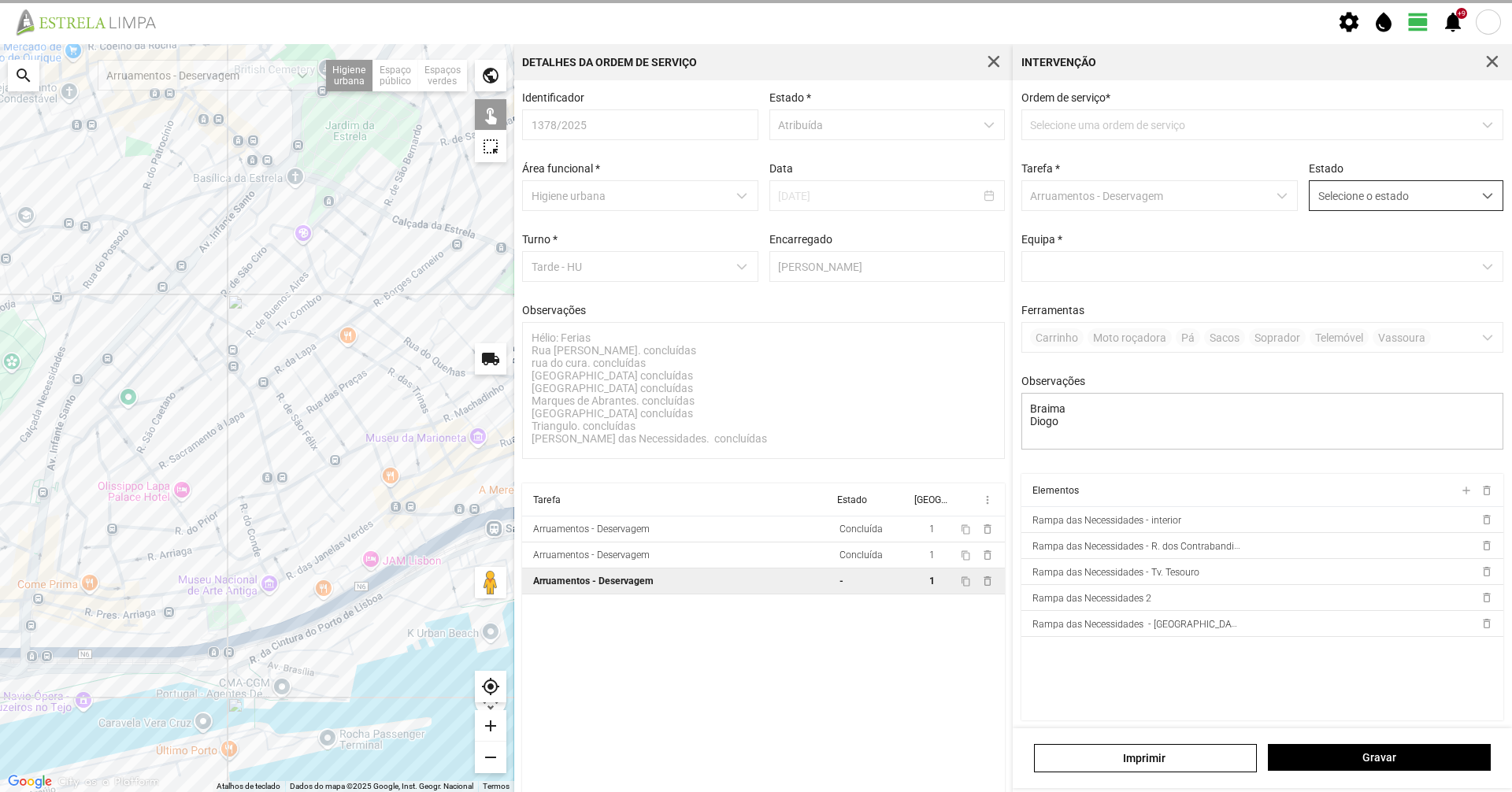
click at [1375, 191] on span "Selecione o estado" at bounding box center [1390, 196] width 163 height 29
click at [1358, 256] on li "Concluída" at bounding box center [1395, 257] width 188 height 29
click at [1378, 751] on span "Gravar" at bounding box center [1379, 757] width 206 height 12
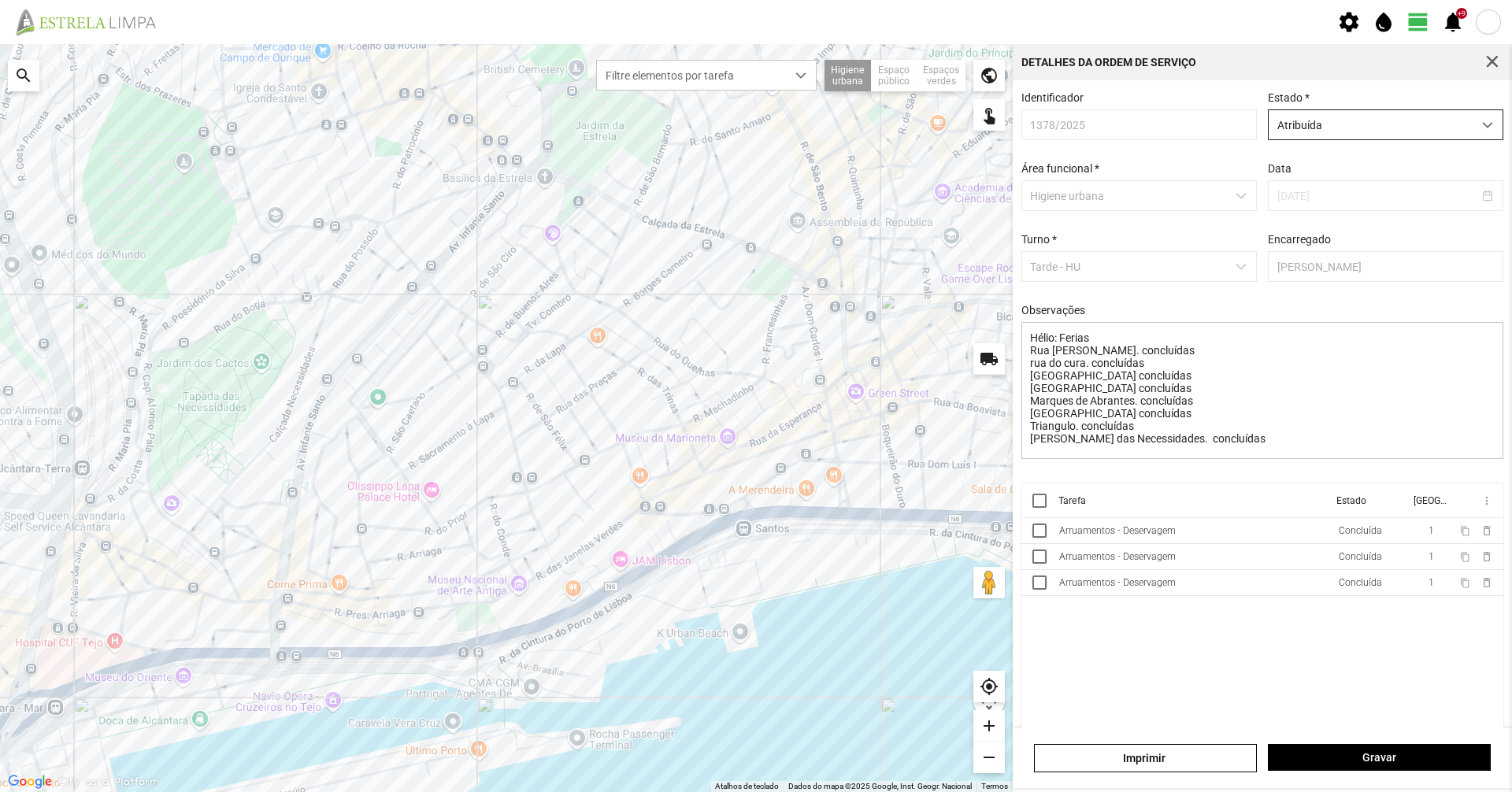
click at [1415, 116] on span "Atribuída" at bounding box center [1370, 125] width 204 height 29
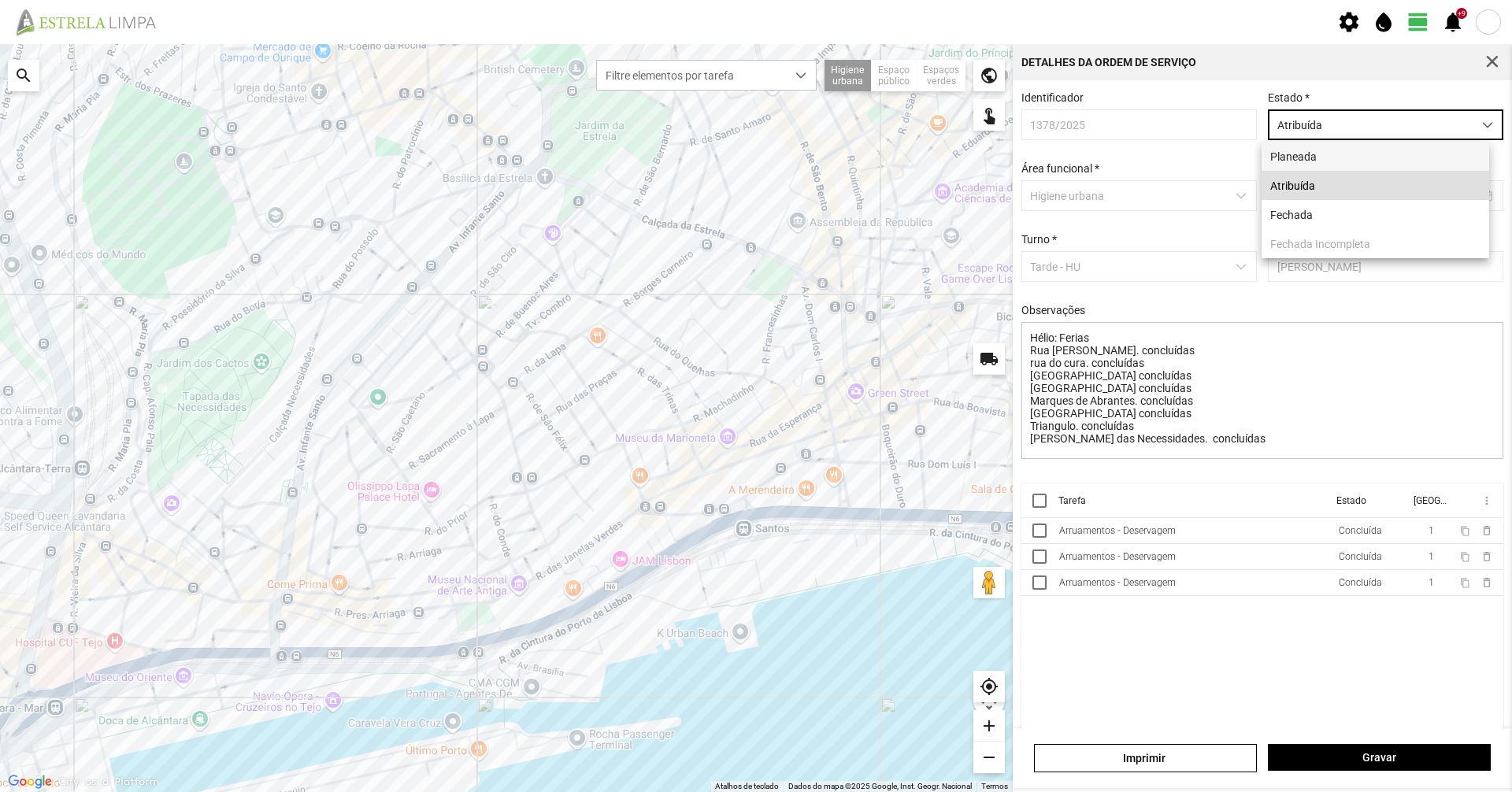
scroll to position [9, 70]
click at [1372, 221] on li "Fechada" at bounding box center [1376, 214] width 228 height 29
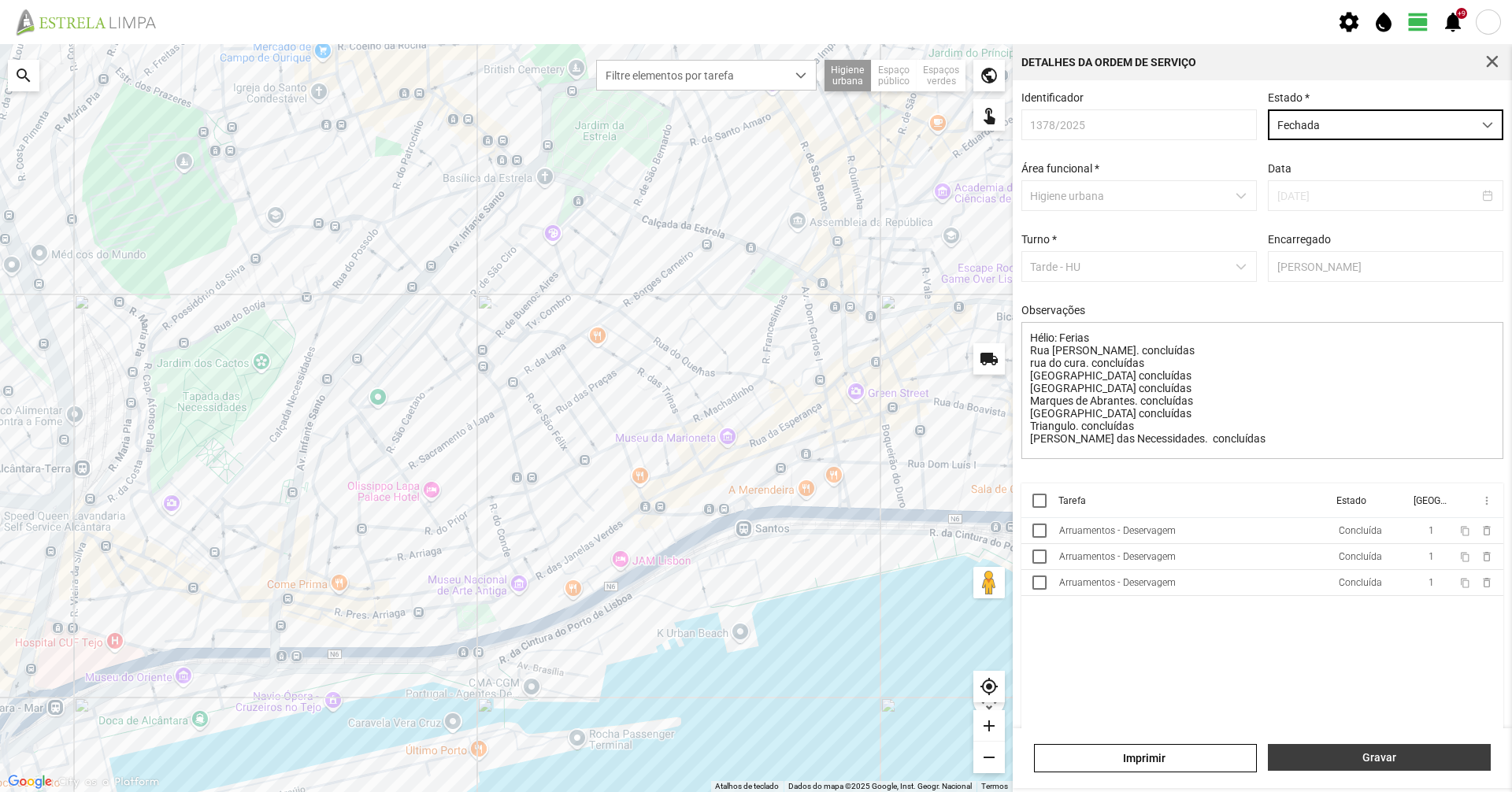
click at [1361, 756] on span "Gravar" at bounding box center [1379, 757] width 206 height 12
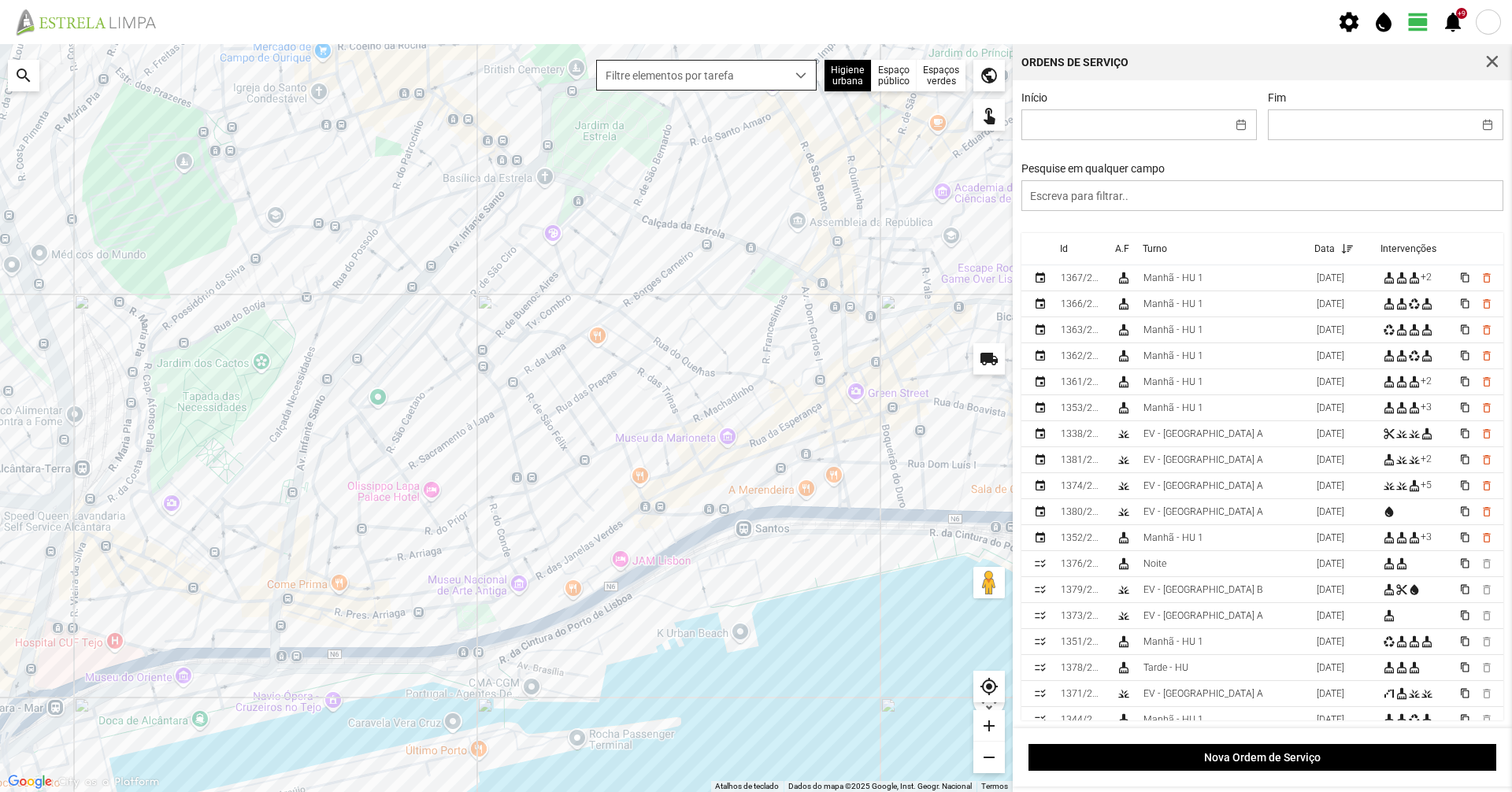
click at [652, 88] on span "Filtre elementos por tarefa" at bounding box center [691, 75] width 189 height 29
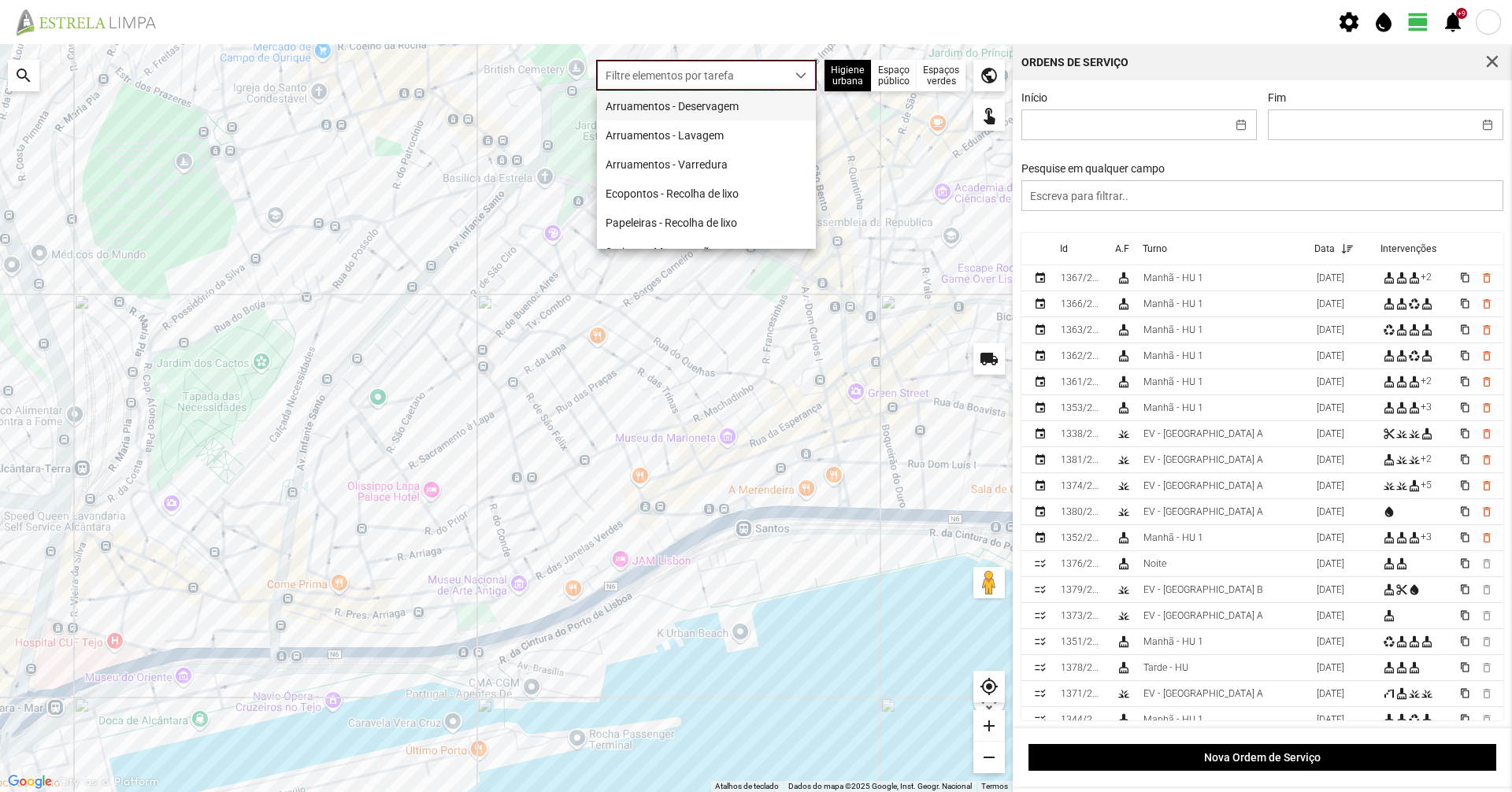
click at [653, 104] on span "Arruamentos - Deservagem" at bounding box center [672, 106] width 133 height 12
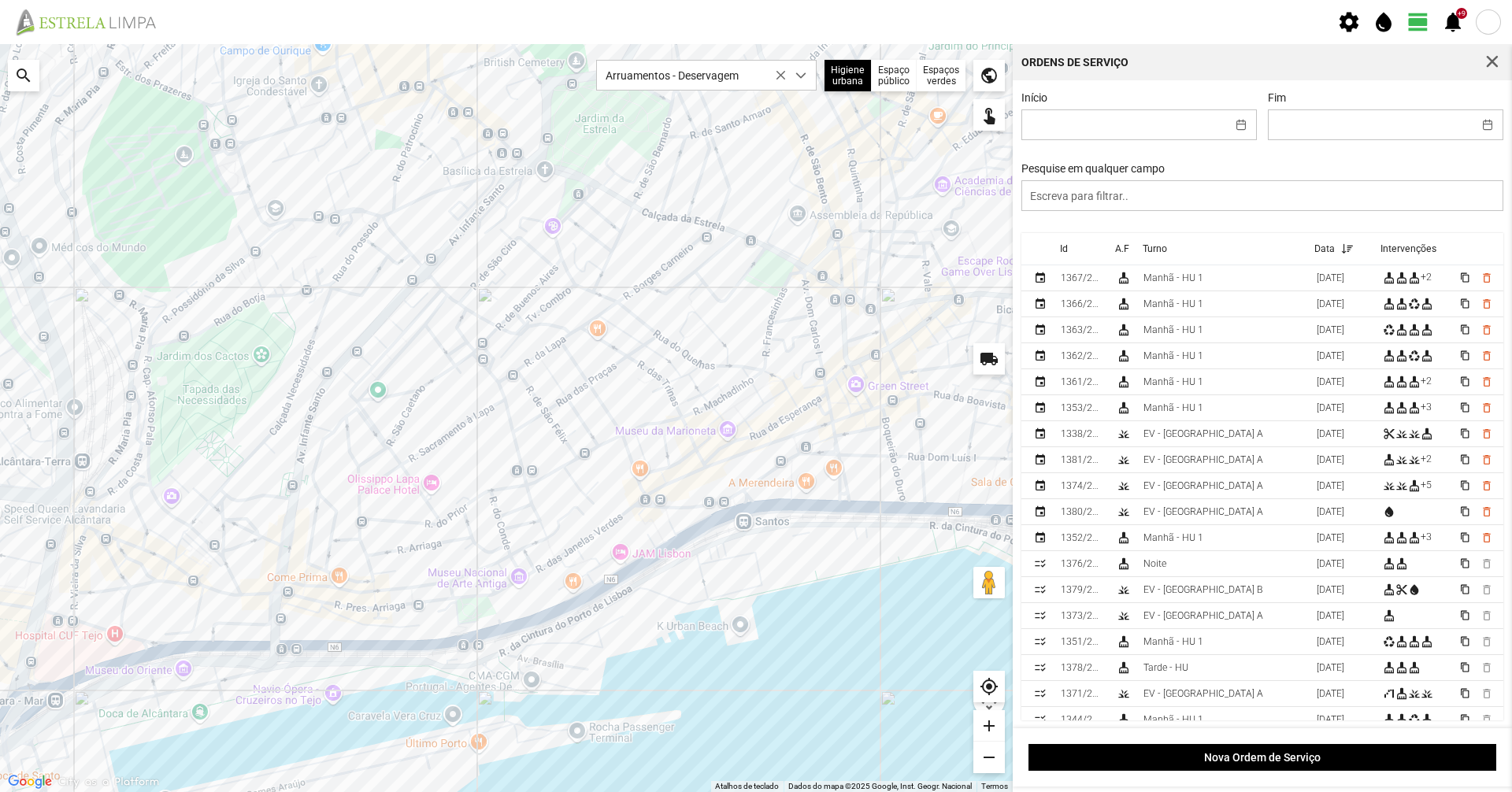
drag, startPoint x: 636, startPoint y: 272, endPoint x: 589, endPoint y: 264, distance: 47.7
click at [589, 264] on div at bounding box center [506, 418] width 1013 height 748
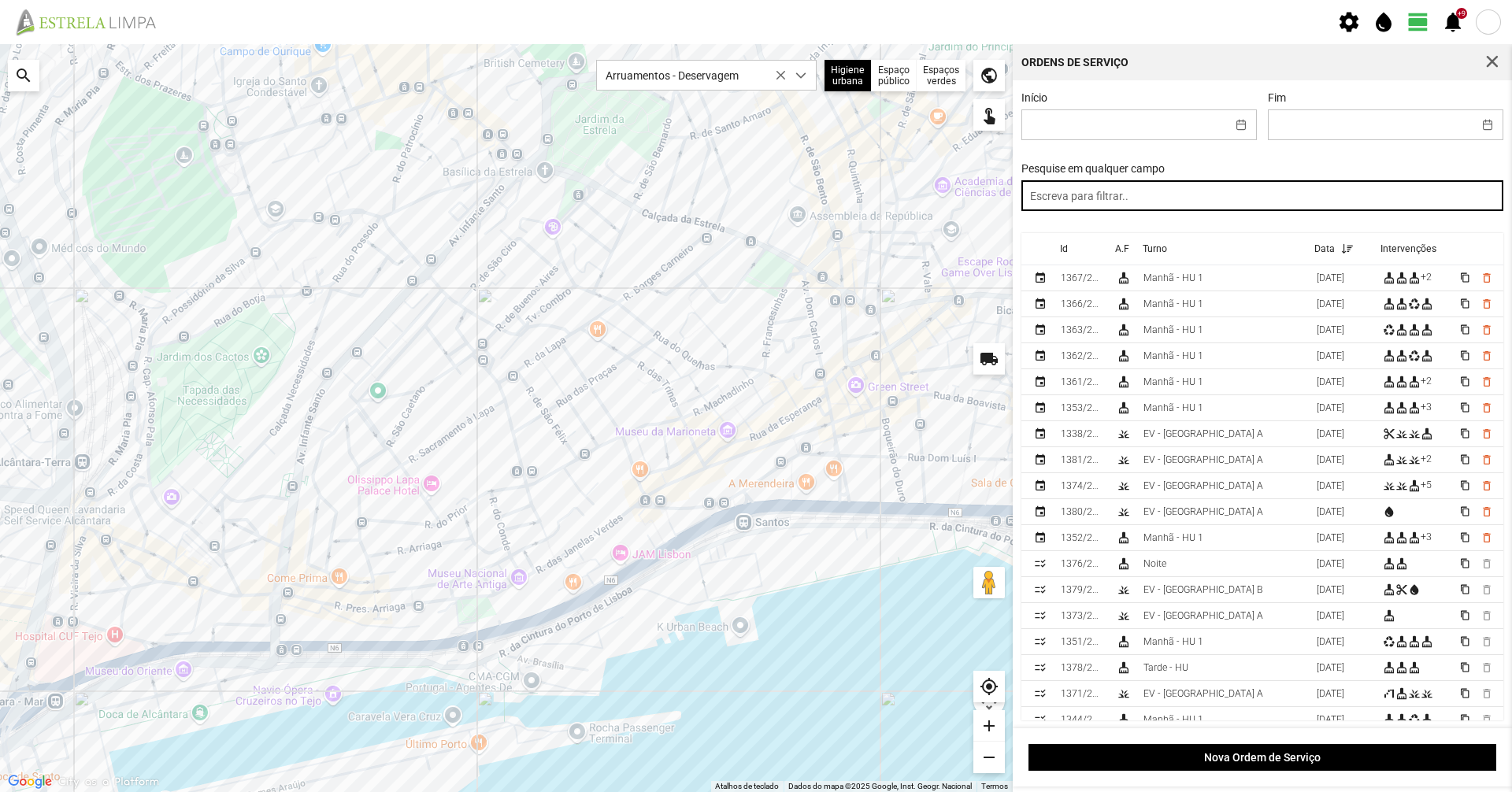
click at [1174, 189] on input "text" at bounding box center [1263, 196] width 482 height 31
type input "tarde"
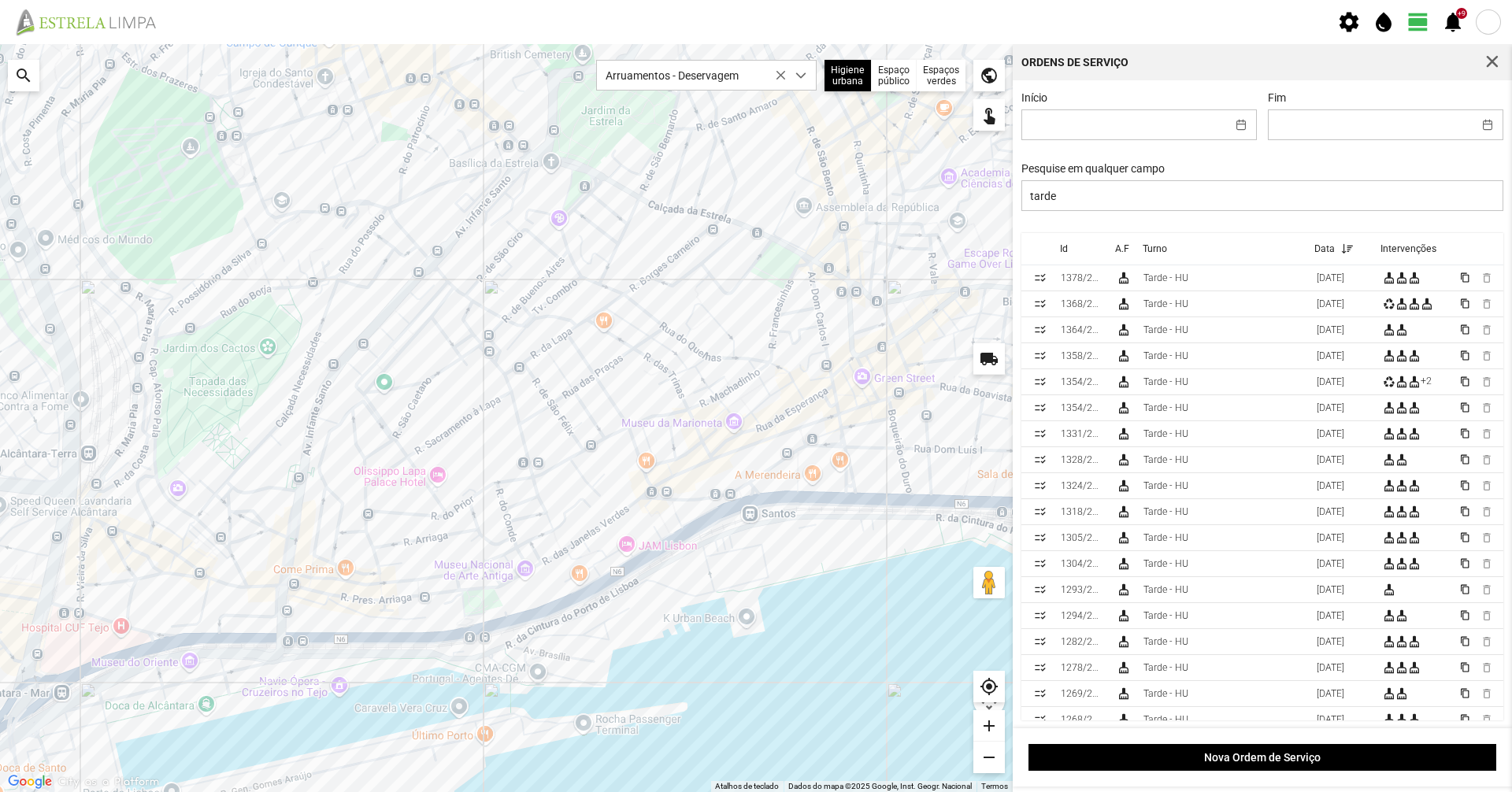
drag, startPoint x: 756, startPoint y: 442, endPoint x: 751, endPoint y: 458, distance: 16.8
click at [751, 458] on div at bounding box center [506, 418] width 1013 height 748
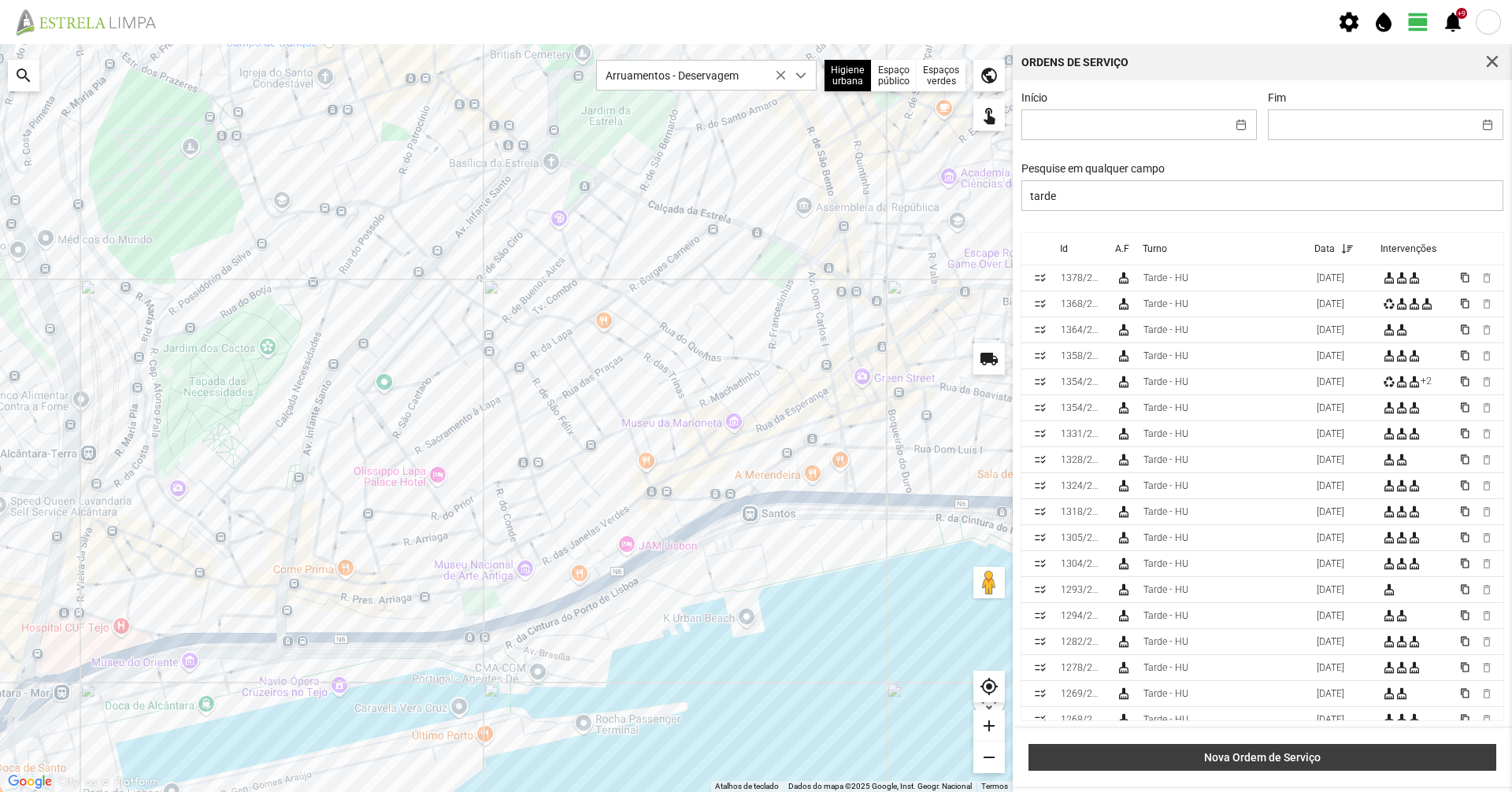
click at [1284, 765] on button "Nova Ordem de Serviço" at bounding box center [1263, 757] width 468 height 27
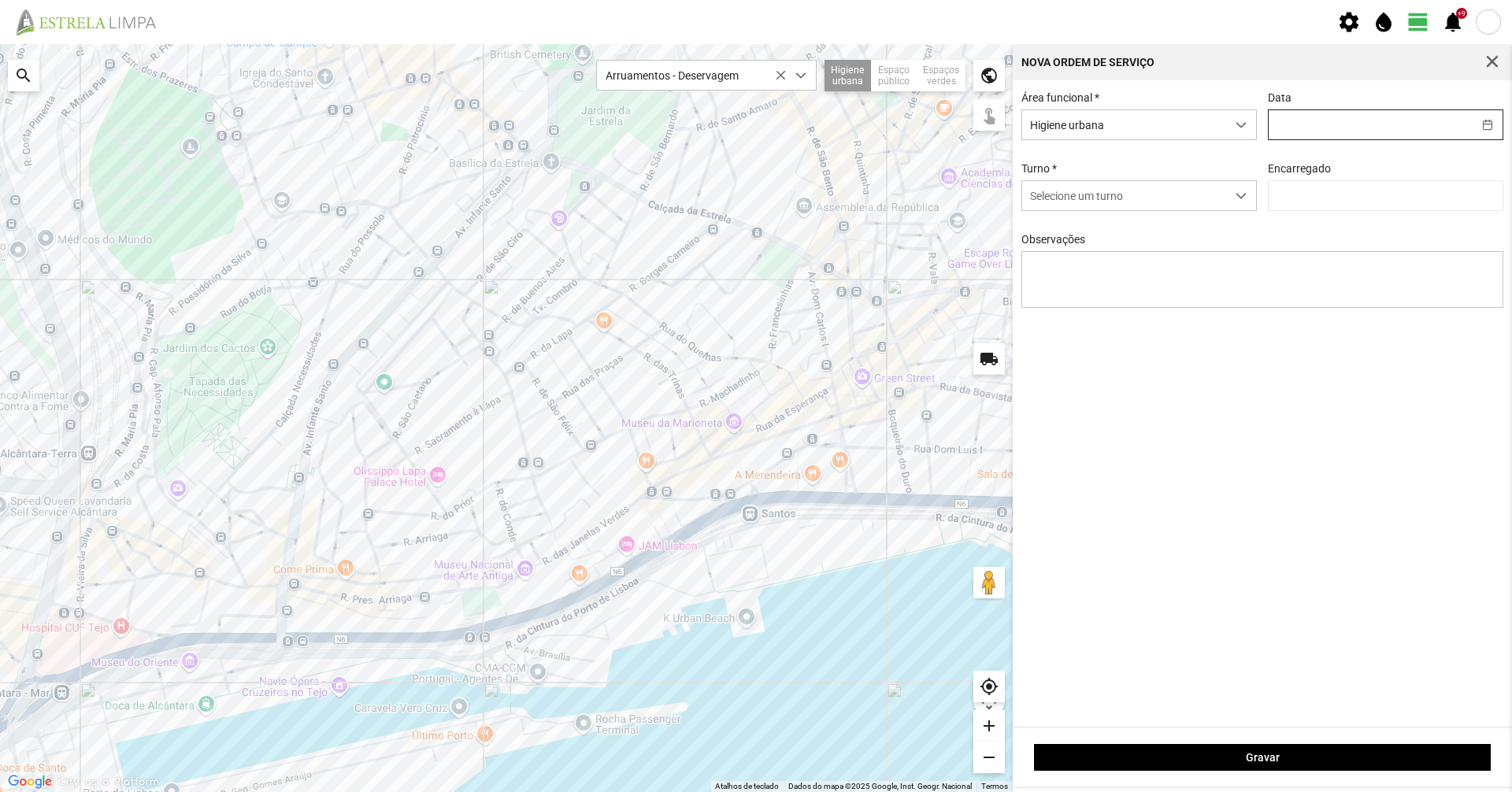
click at [1312, 118] on input "text" at bounding box center [1370, 125] width 204 height 29
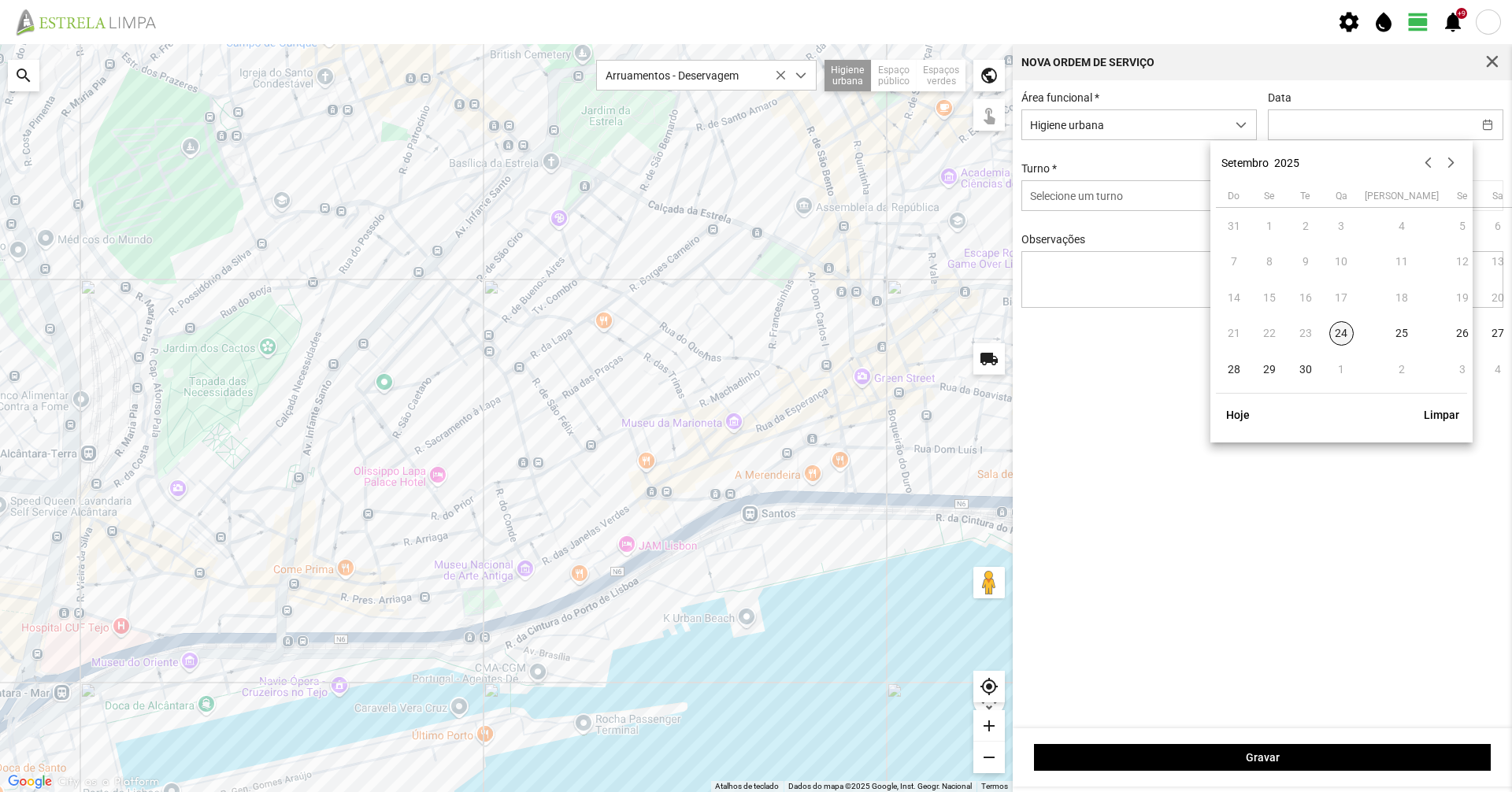
click at [1338, 334] on span "24" at bounding box center [1342, 334] width 25 height 25
type input "[DATE]"
click at [1173, 198] on span "Selecione um turno" at bounding box center [1124, 196] width 204 height 29
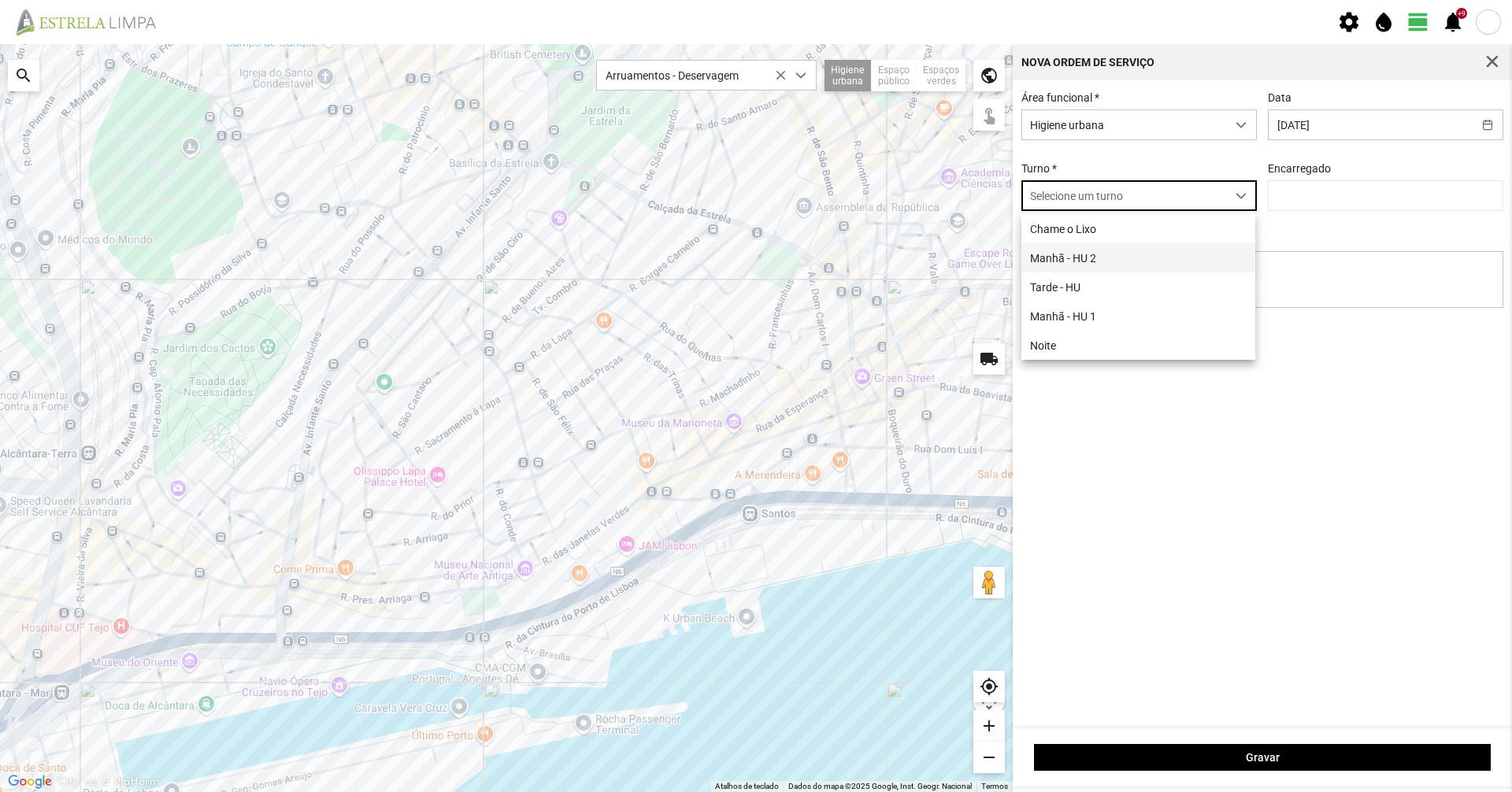
scroll to position [9, 70]
click at [1128, 288] on li "Tarde - HU" at bounding box center [1138, 287] width 234 height 29
type input "[PERSON_NAME]"
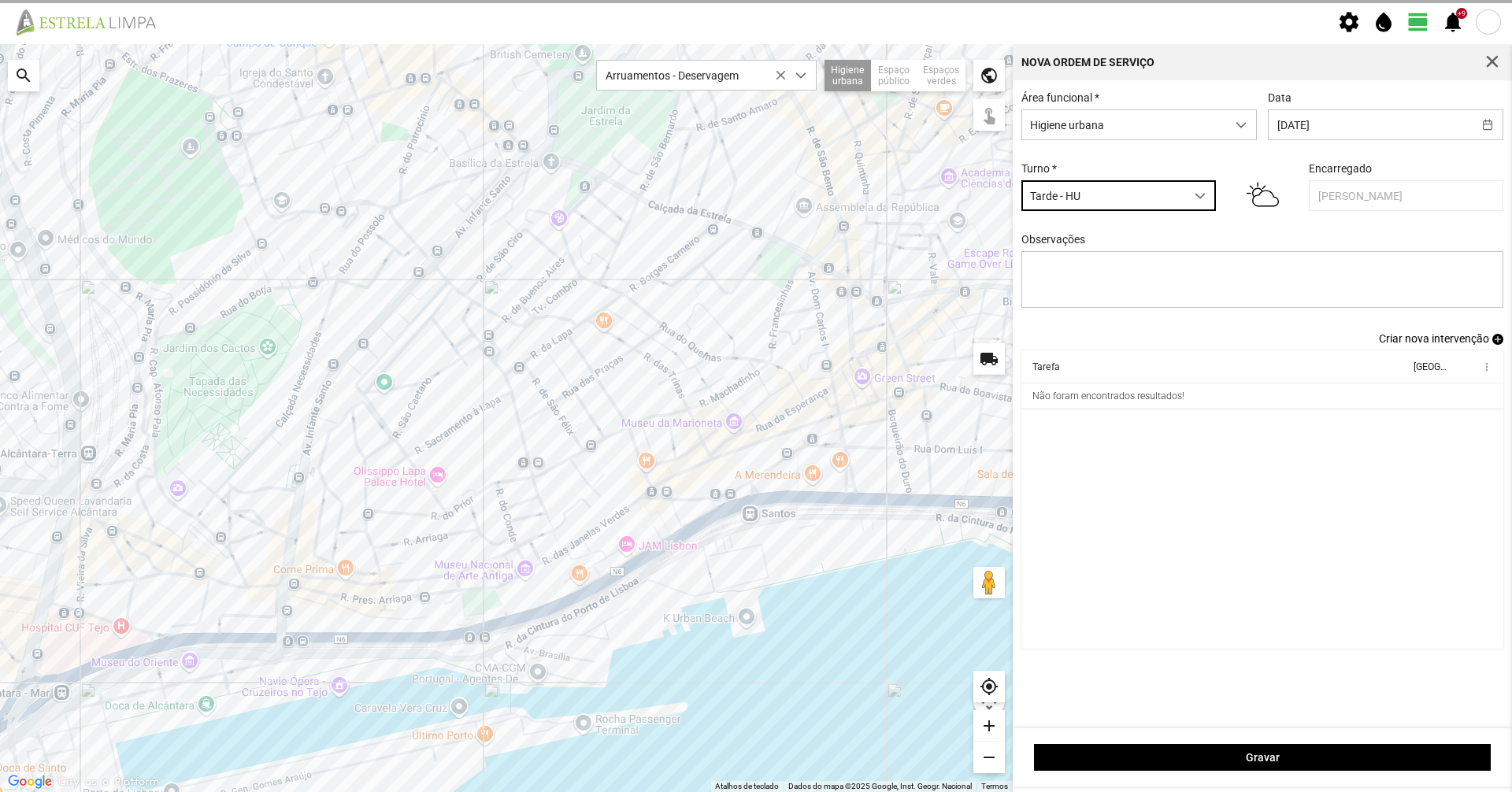
click at [1435, 345] on span "Criar nova intervenção" at bounding box center [1434, 338] width 110 height 12
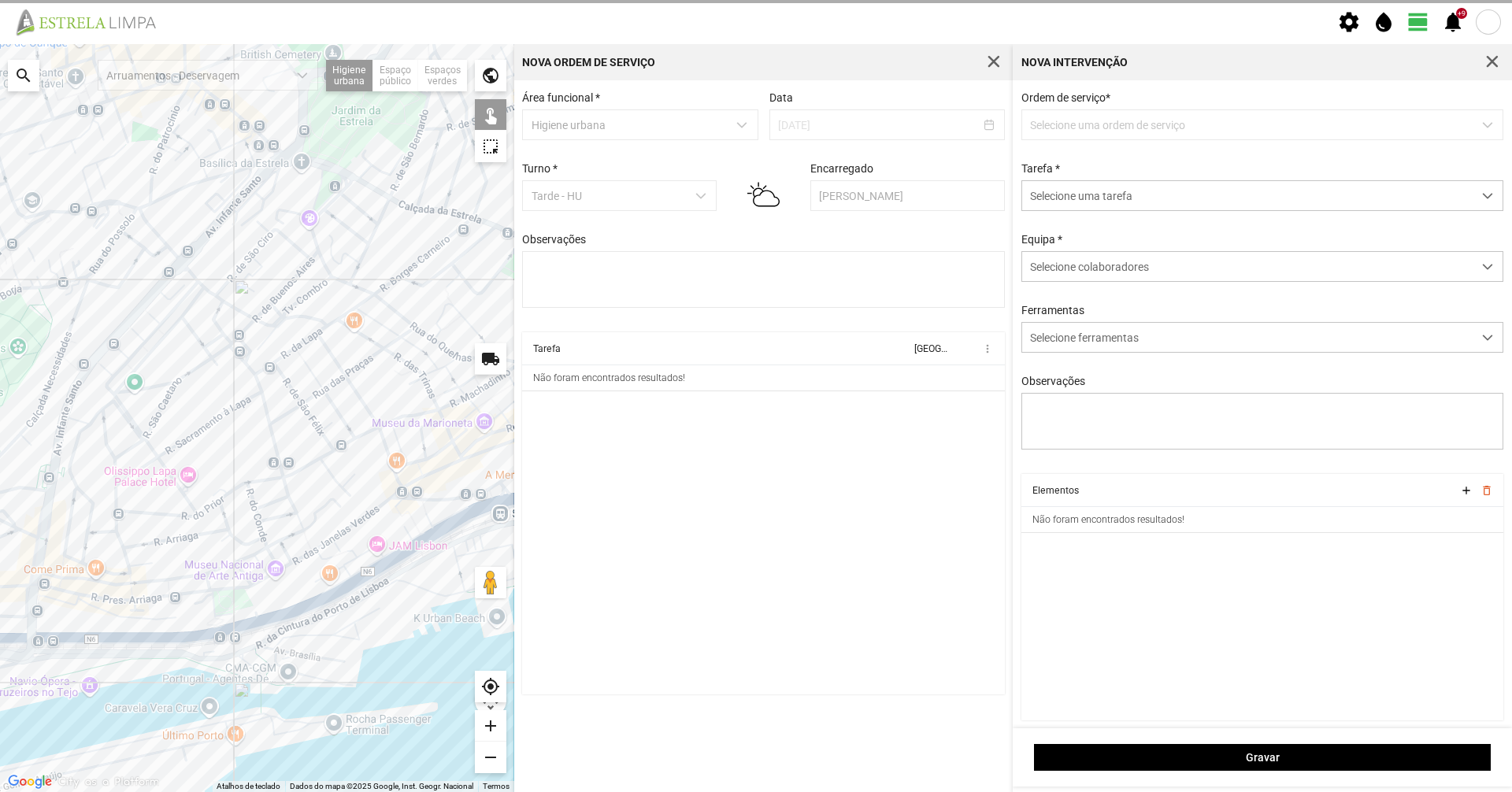
click at [1116, 133] on p-dropdown "Selecione uma ordem de serviço" at bounding box center [1263, 125] width 482 height 31
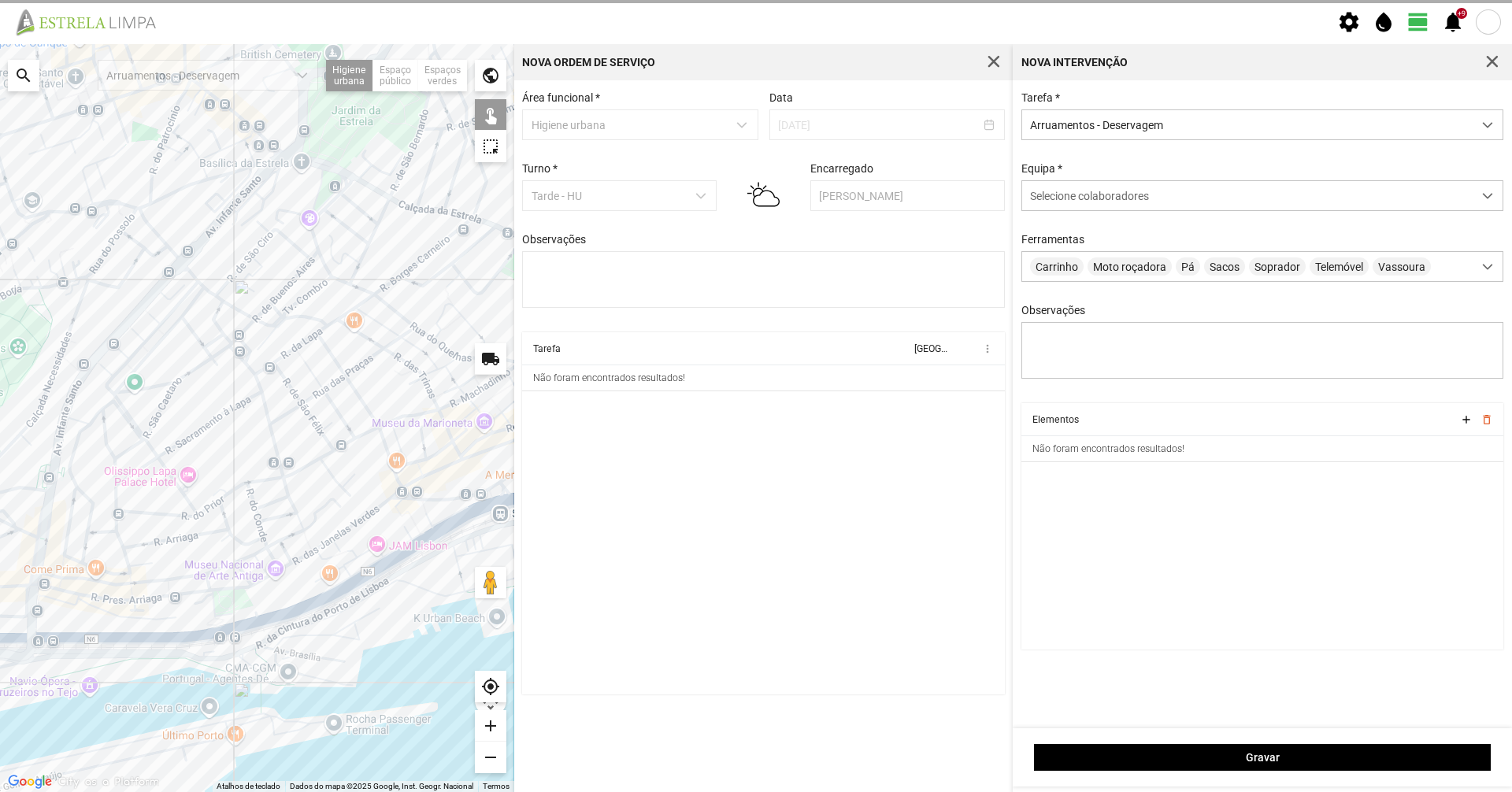
click at [1116, 133] on span "Arruamentos - Deservagem" at bounding box center [1248, 125] width 450 height 29
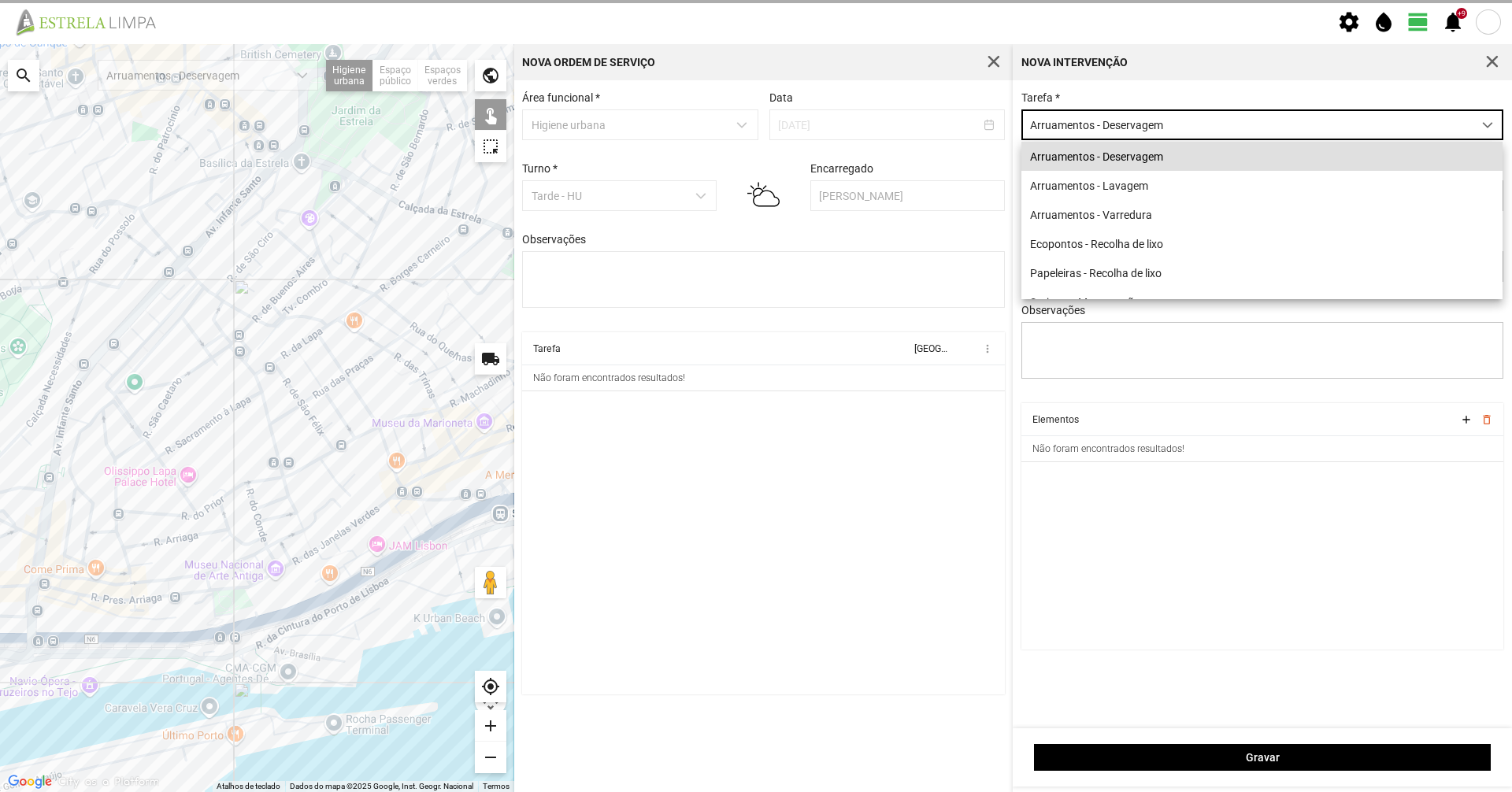
scroll to position [9, 70]
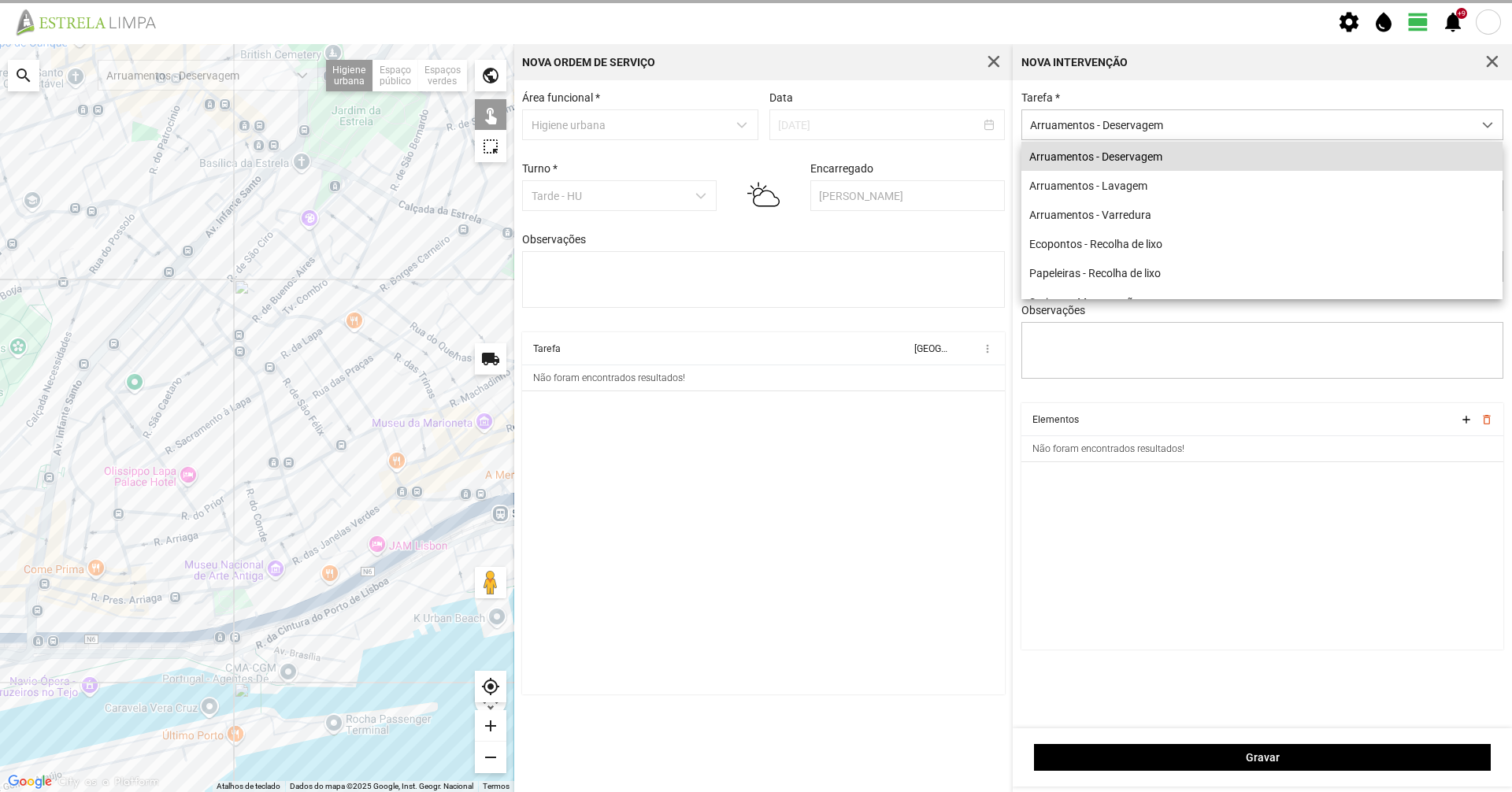
click at [1188, 74] on div "Nova intervenção" at bounding box center [1262, 62] width 499 height 36
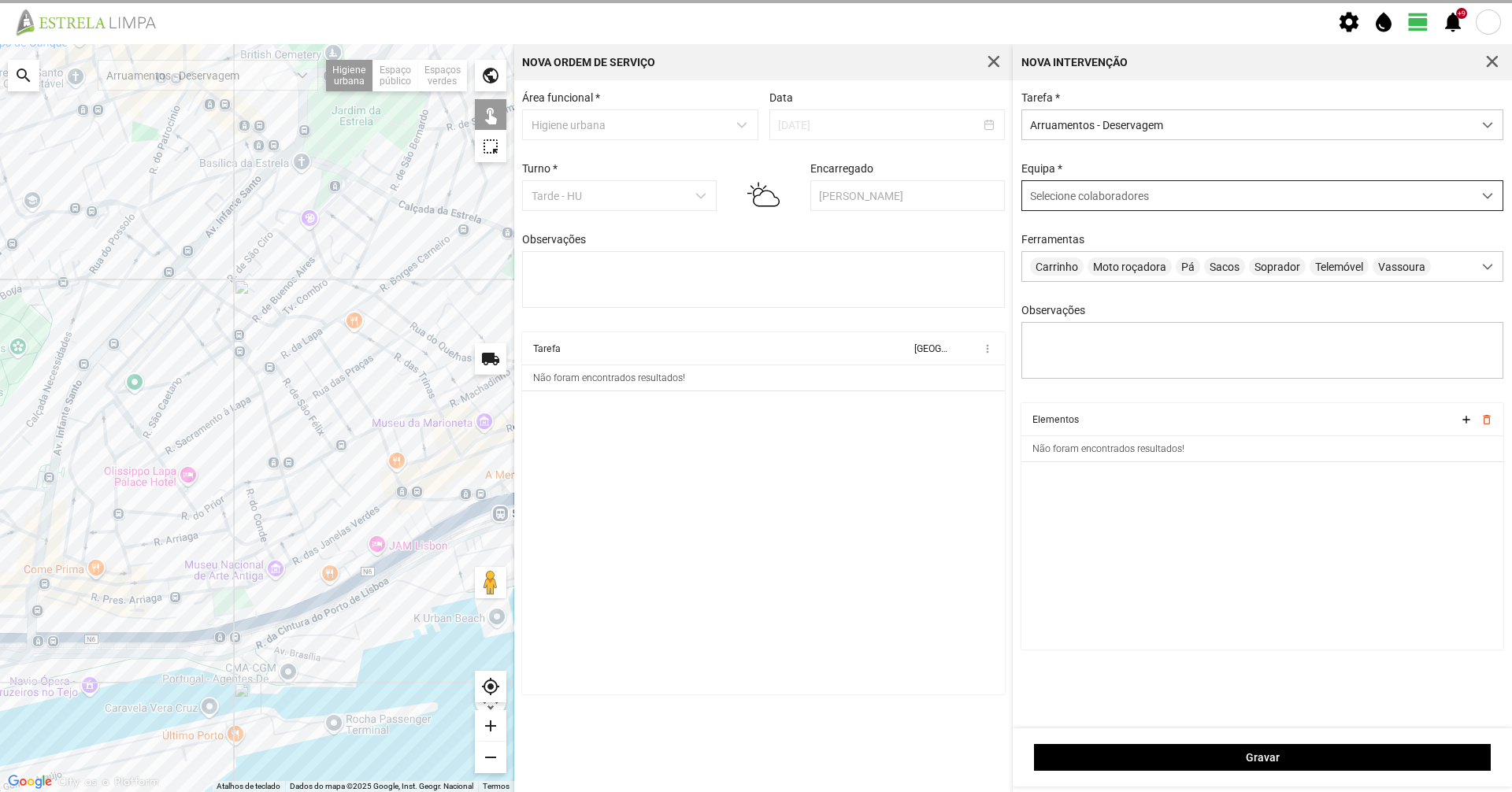
click at [1152, 206] on div "Selecione colaboradores" at bounding box center [1248, 196] width 450 height 29
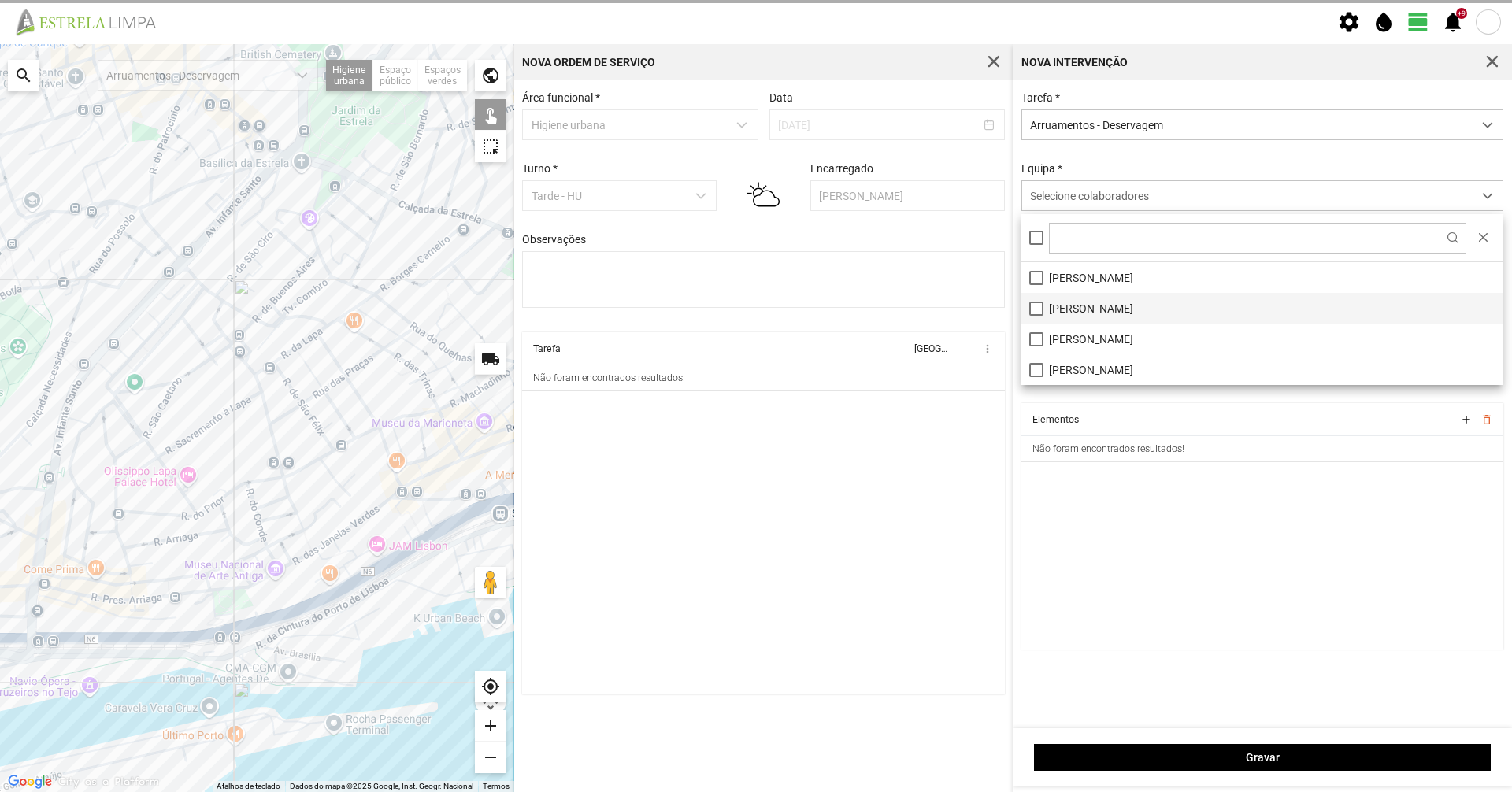
click at [1058, 308] on li "[PERSON_NAME]" at bounding box center [1262, 308] width 481 height 31
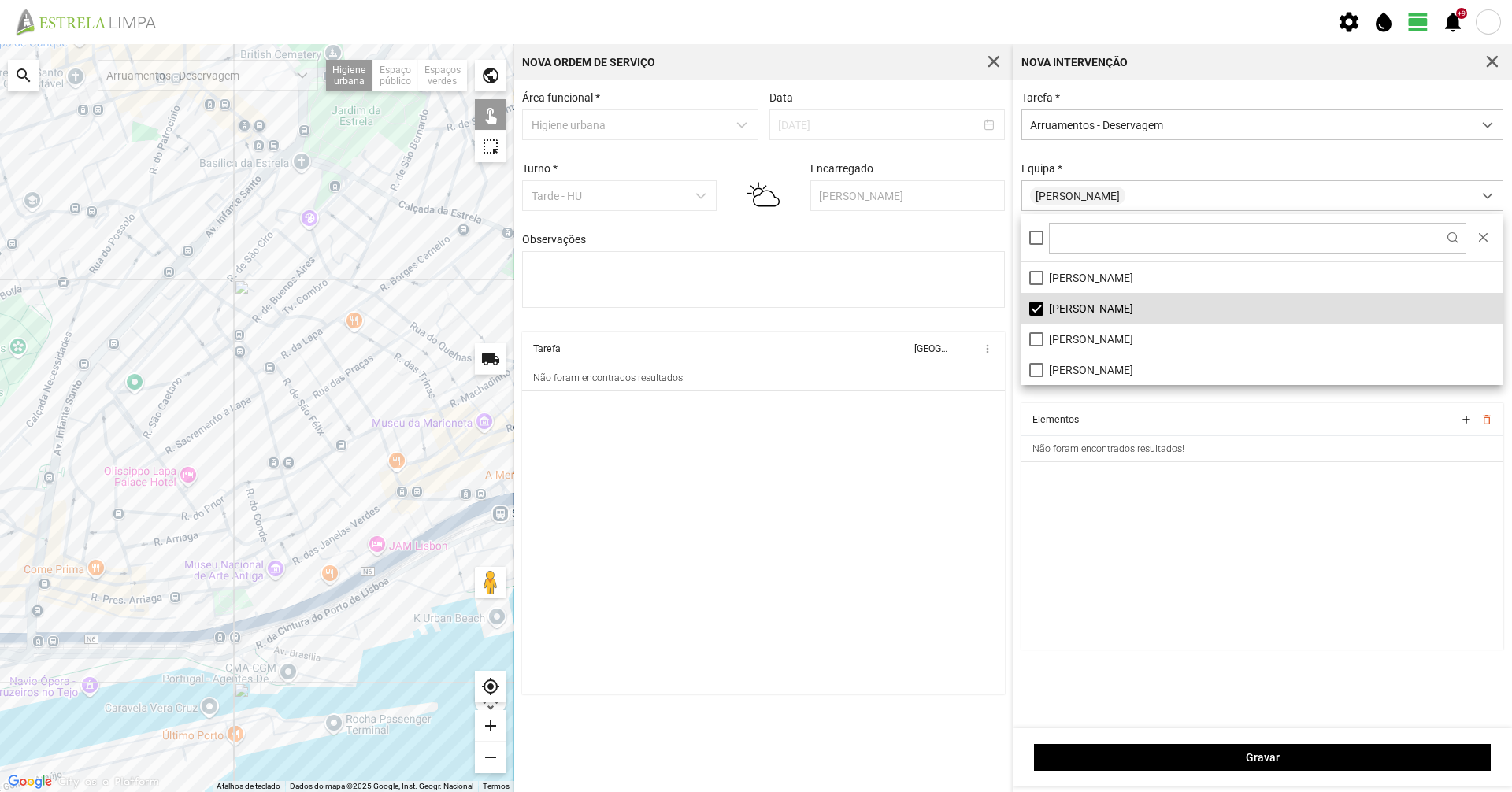
click at [101, 254] on div at bounding box center [257, 418] width 514 height 748
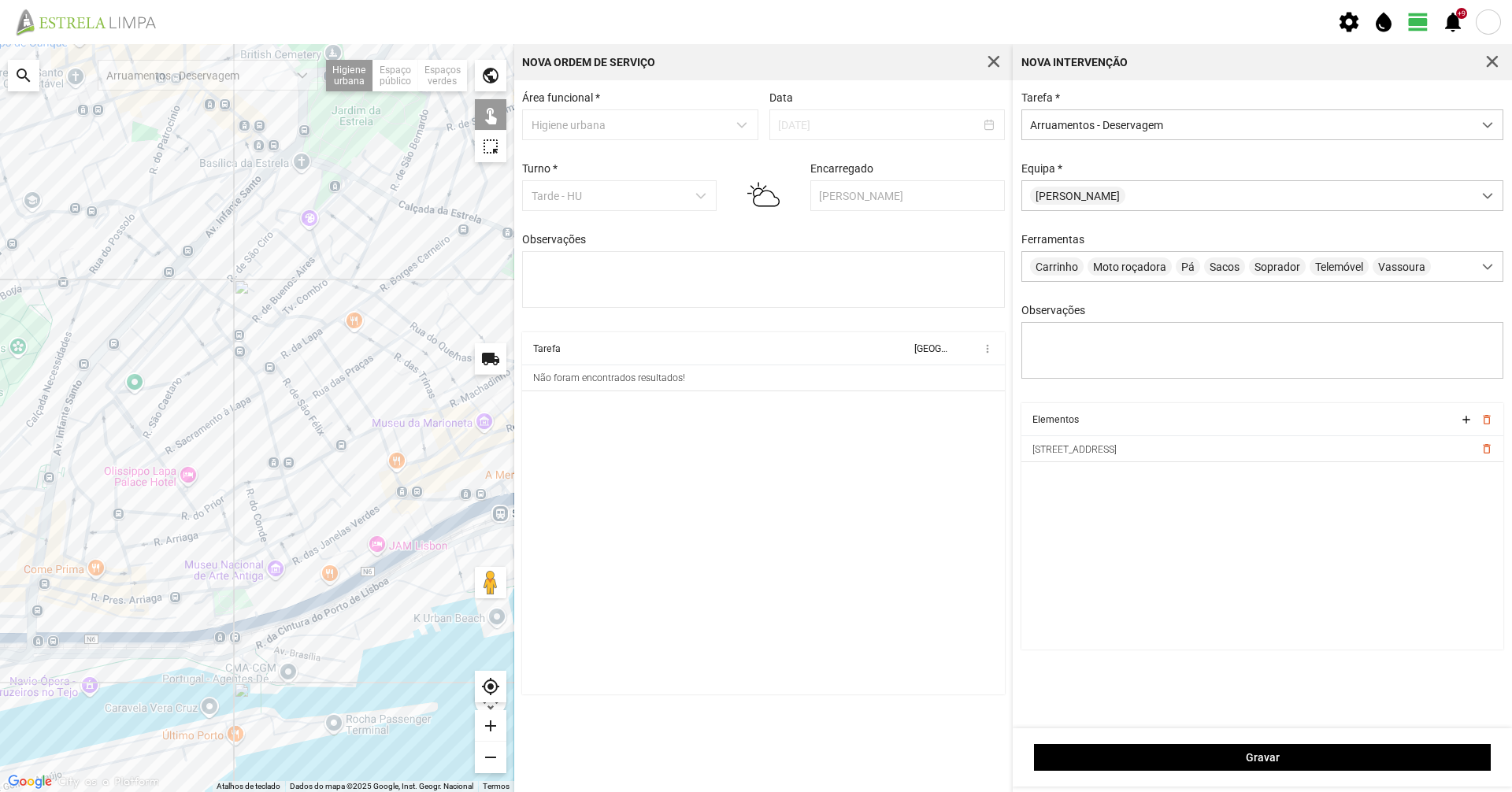
click at [124, 226] on div at bounding box center [257, 418] width 514 height 748
click at [126, 236] on div at bounding box center [257, 418] width 514 height 748
click at [161, 255] on div at bounding box center [257, 418] width 514 height 748
click at [158, 253] on div at bounding box center [257, 418] width 514 height 748
click at [133, 265] on div at bounding box center [257, 418] width 514 height 748
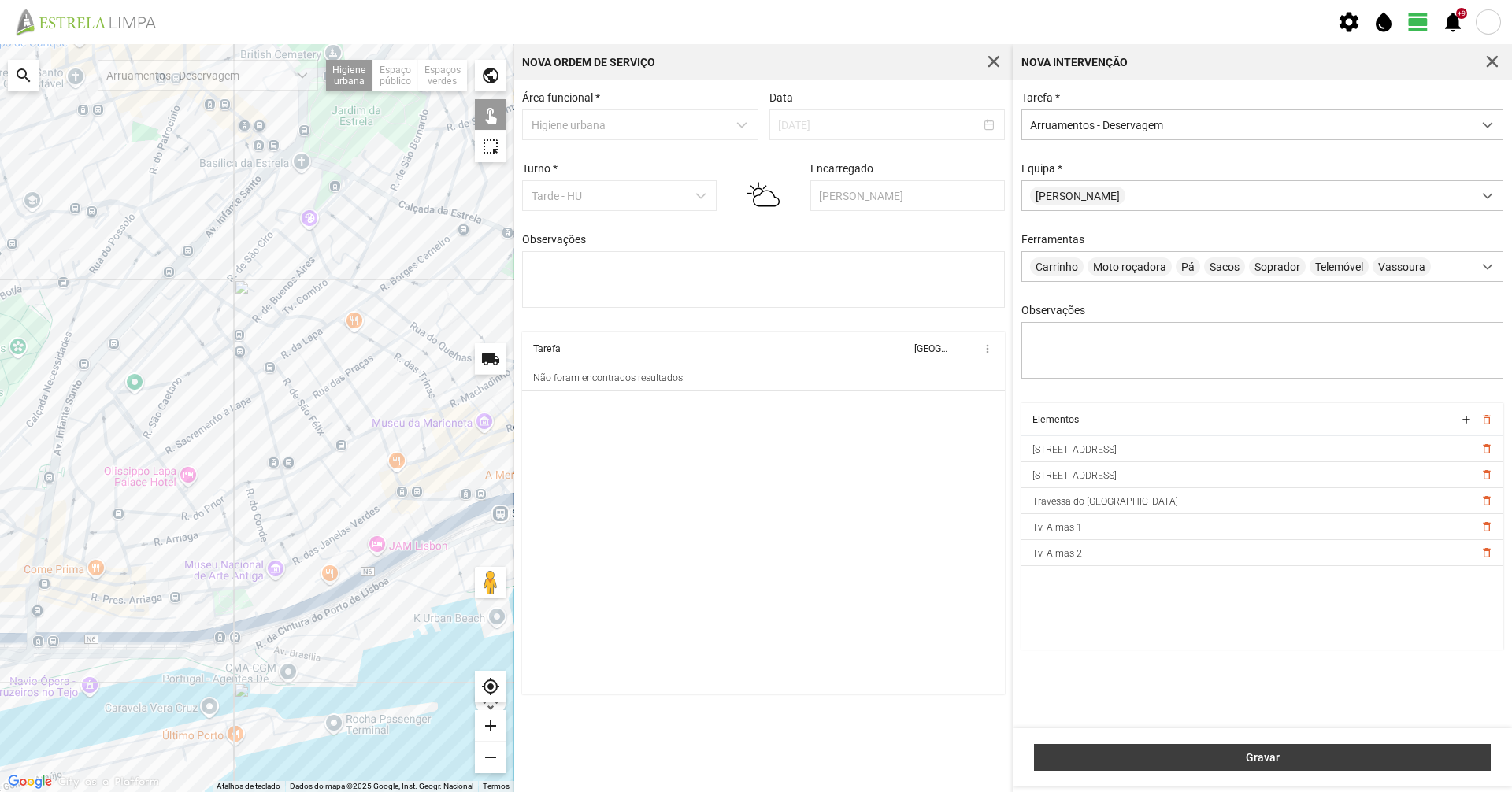
click at [1167, 769] on button "Gravar" at bounding box center [1262, 757] width 457 height 27
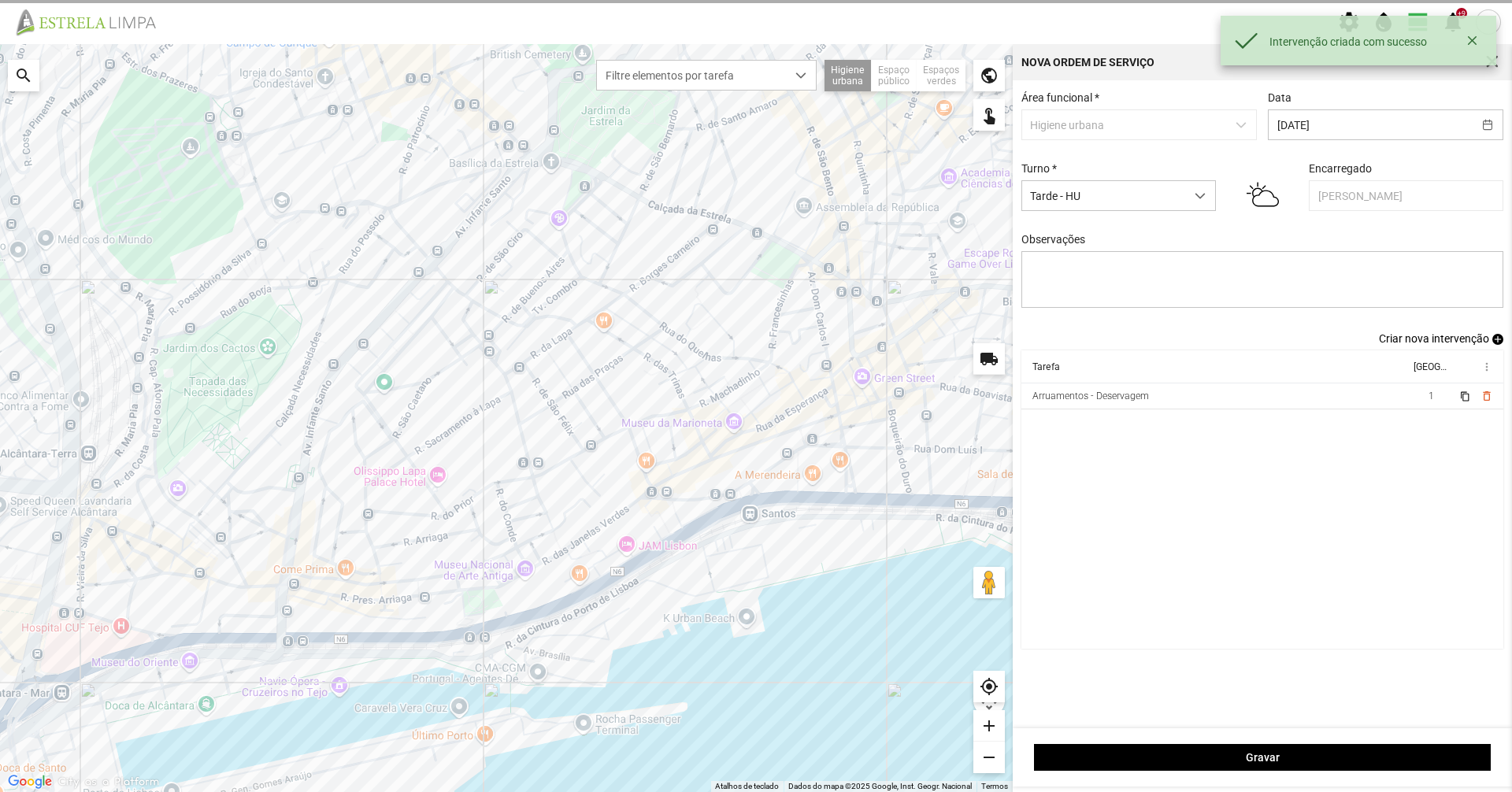
click at [1411, 345] on span "Criar nova intervenção" at bounding box center [1434, 338] width 110 height 12
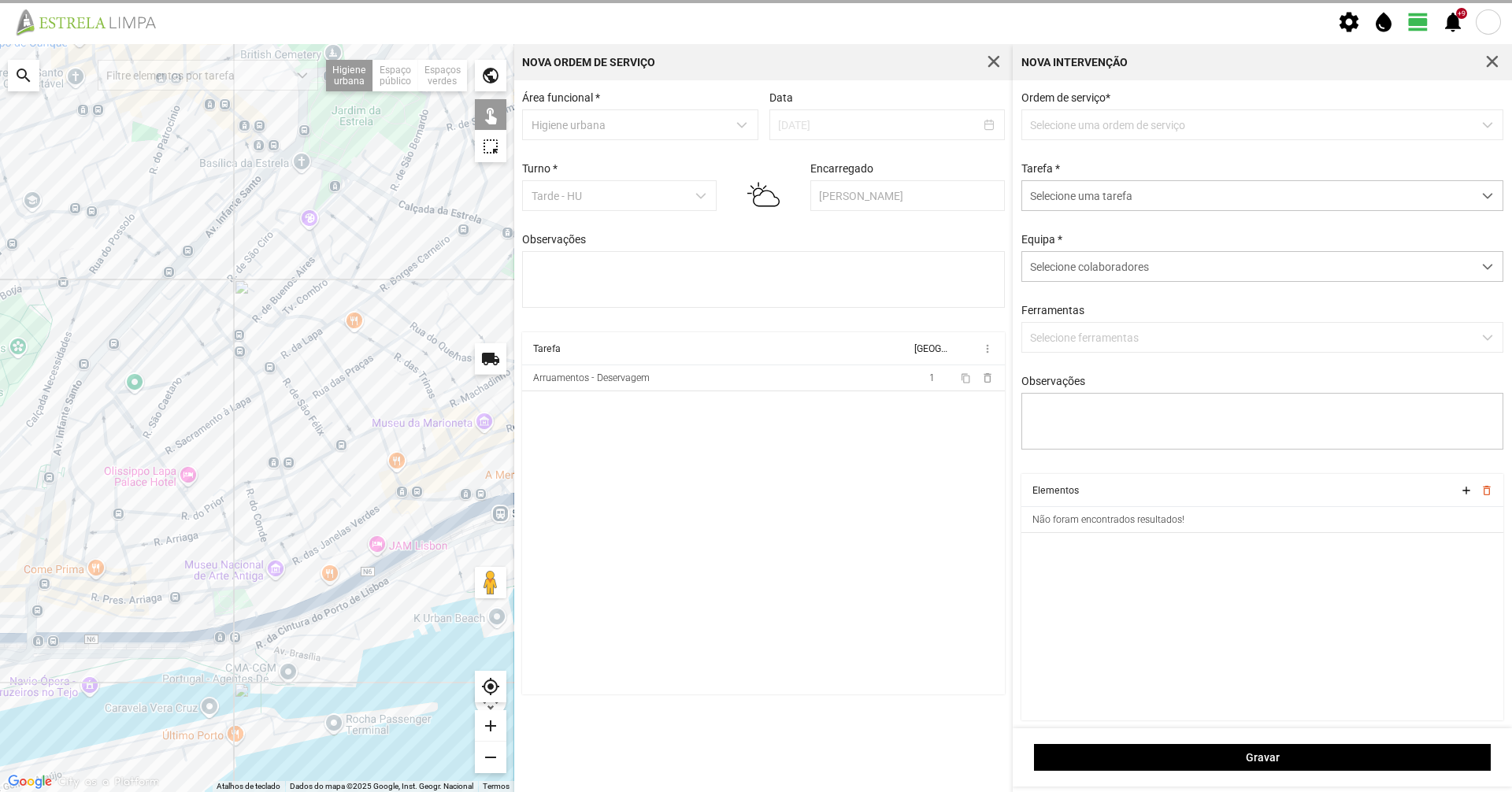
click at [1128, 126] on p-dropdown "Selecione uma ordem de serviço" at bounding box center [1263, 125] width 482 height 31
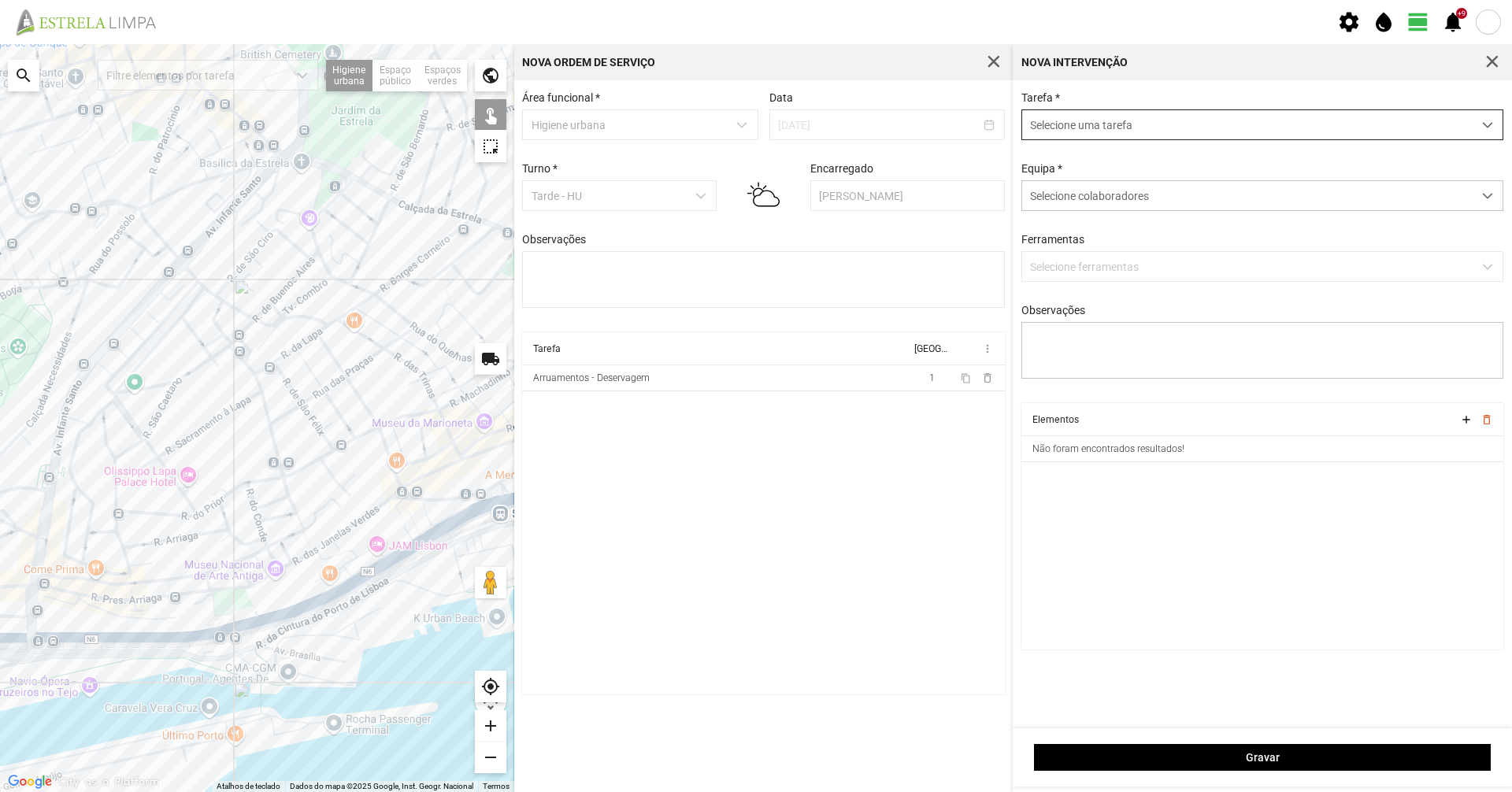
click at [1128, 126] on span "Selecione uma tarefa" at bounding box center [1248, 125] width 450 height 29
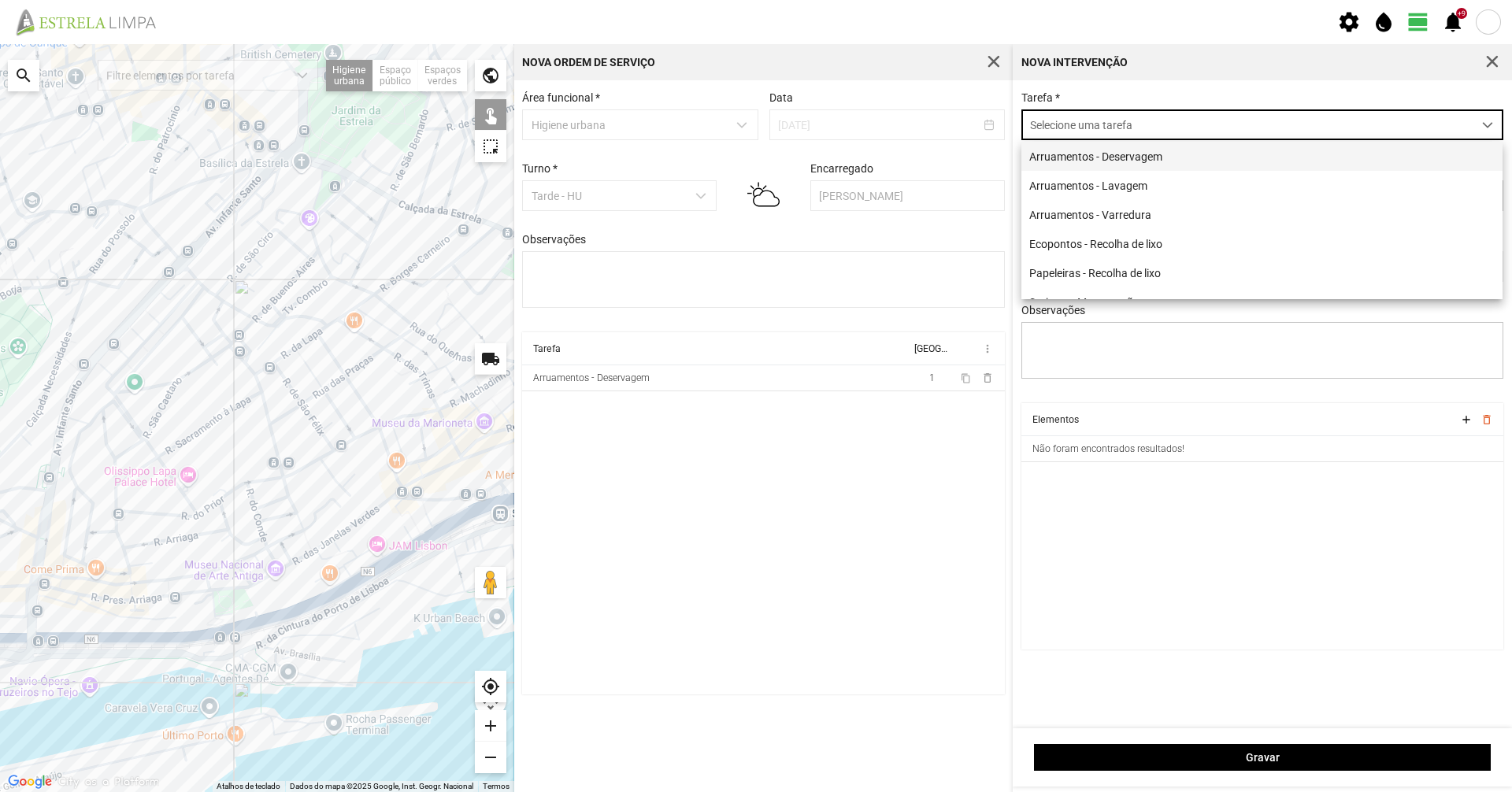
click at [1120, 151] on li "Arruamentos - Deservagem" at bounding box center [1262, 156] width 481 height 29
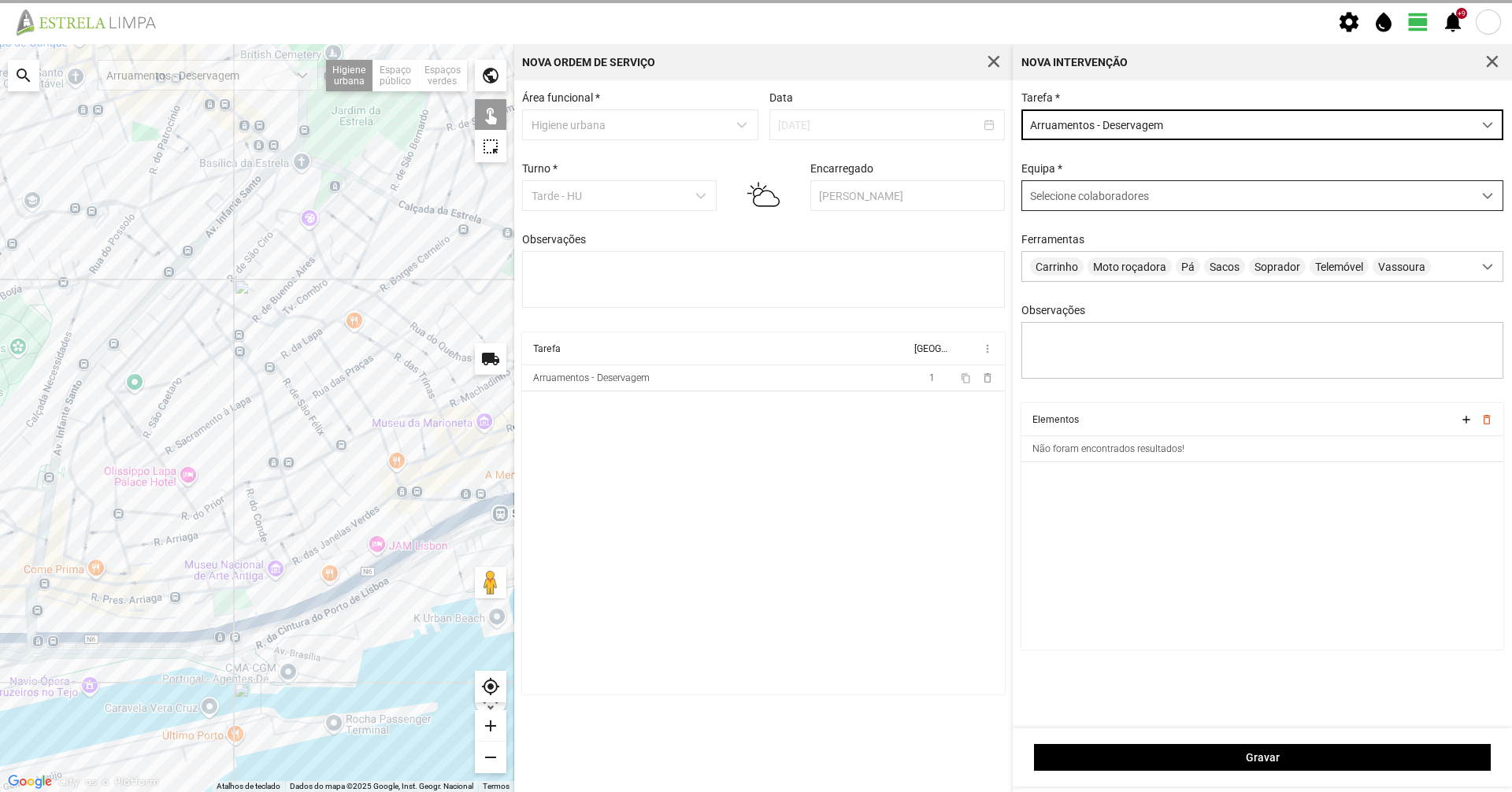
click at [1117, 189] on div "Selecione colaboradores" at bounding box center [1248, 196] width 450 height 29
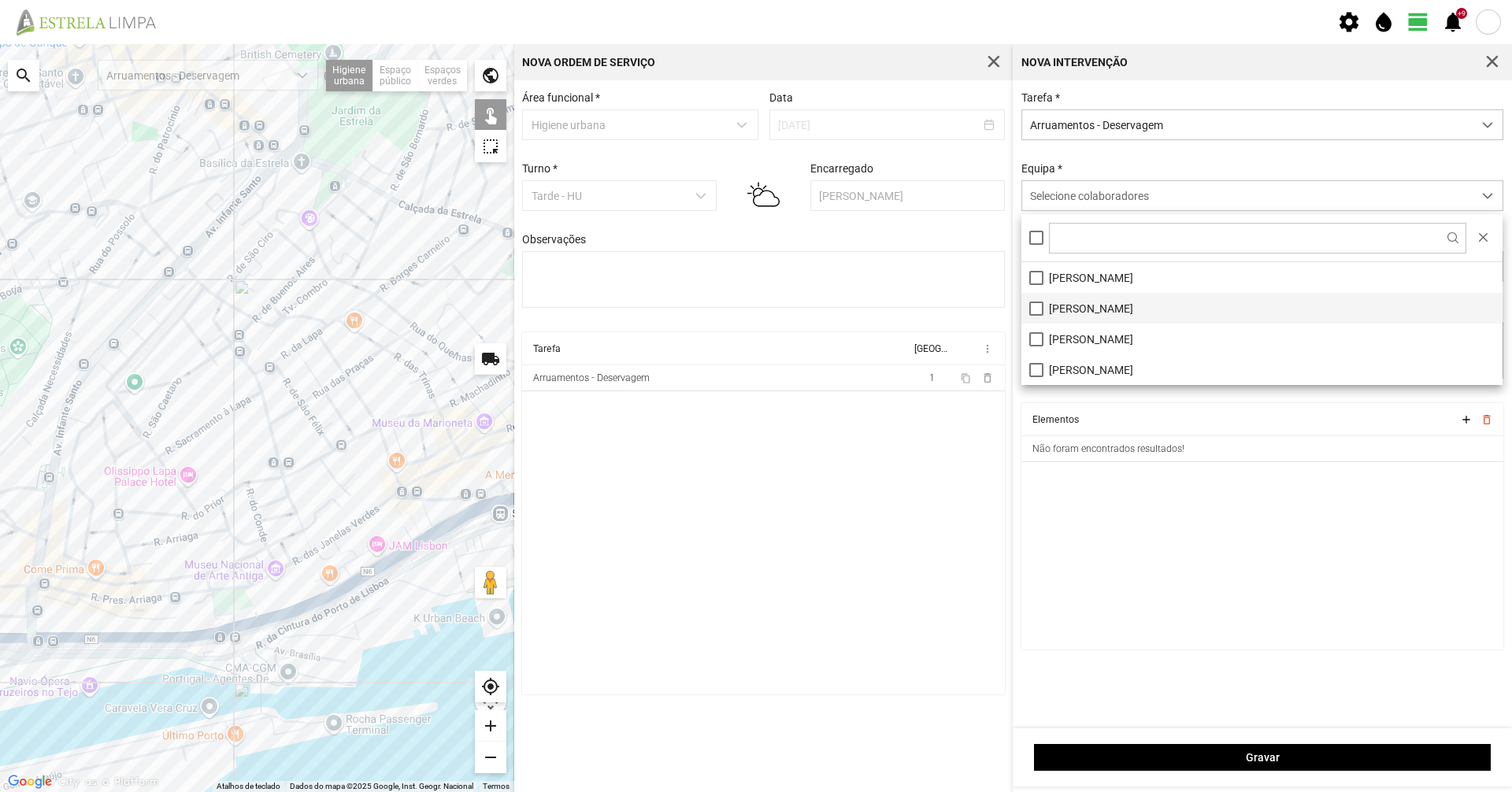
click at [1055, 311] on li "[PERSON_NAME]" at bounding box center [1262, 308] width 481 height 31
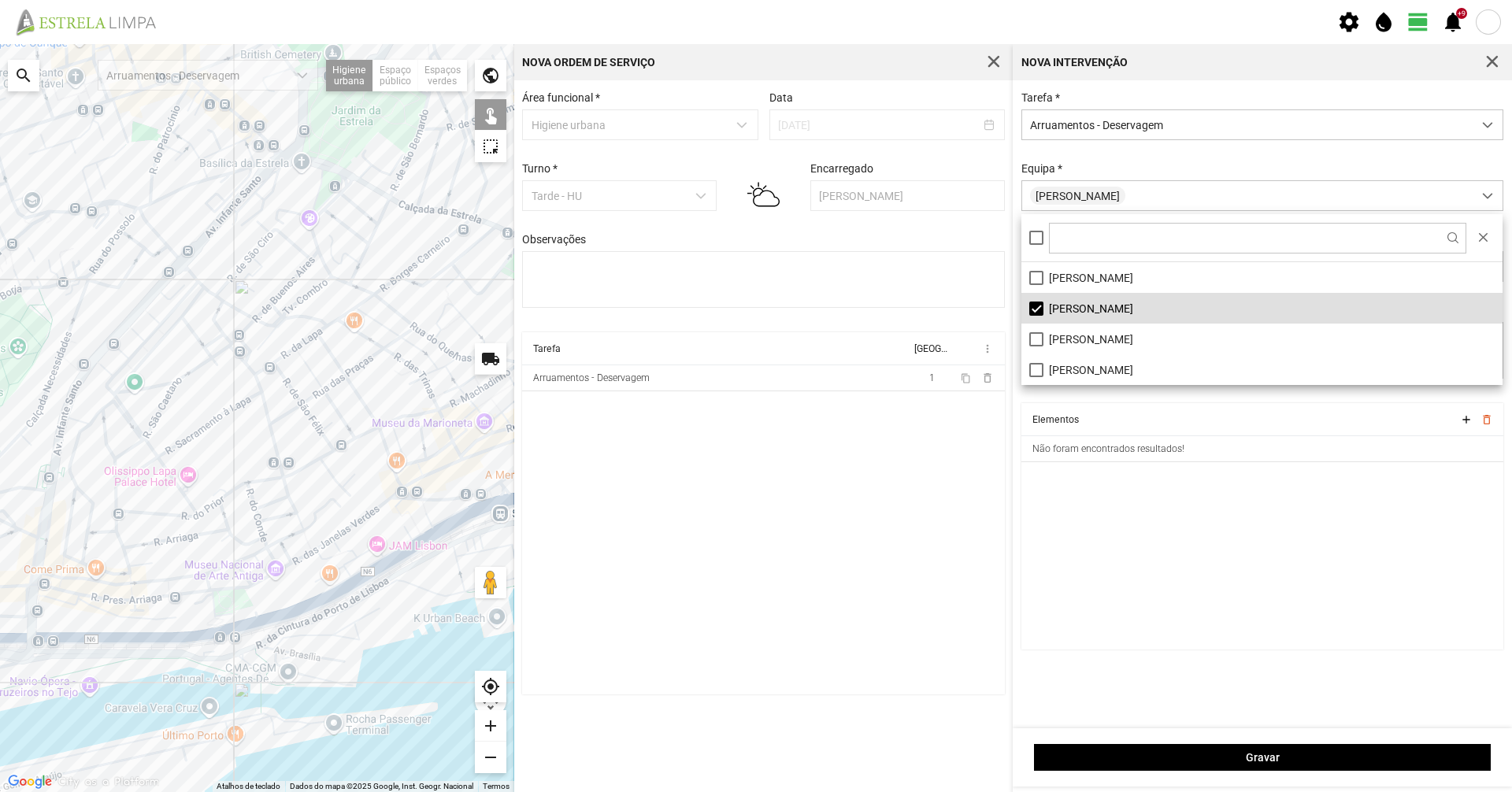
click at [1125, 163] on div "Tarefa * Arruamentos - Deservagem Equipa * [PERSON_NAME] Carrinho Moto roçadora…" at bounding box center [1262, 247] width 494 height 311
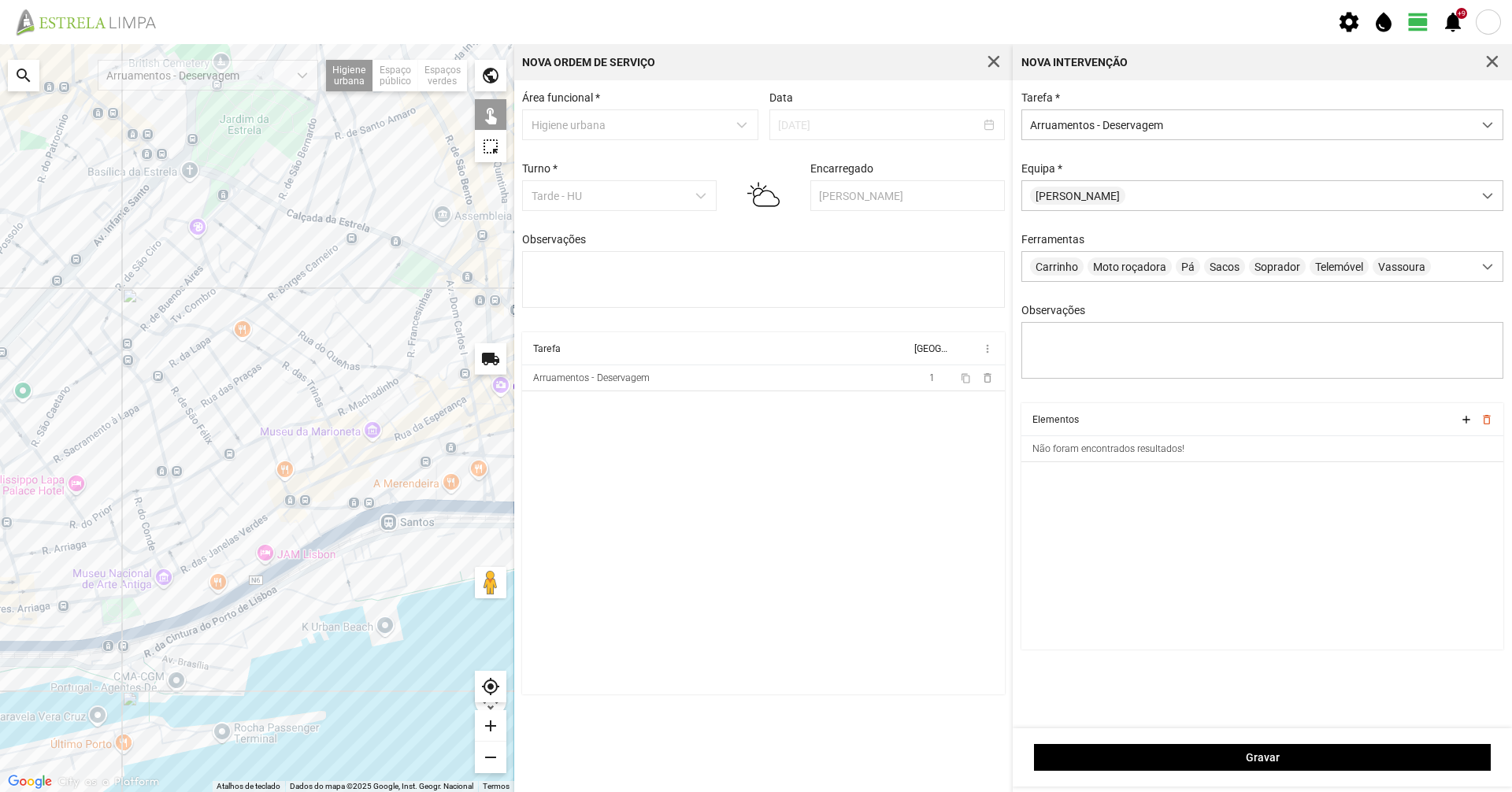
drag, startPoint x: 391, startPoint y: 393, endPoint x: 275, endPoint y: 405, distance: 116.6
click at [275, 406] on div at bounding box center [257, 418] width 514 height 748
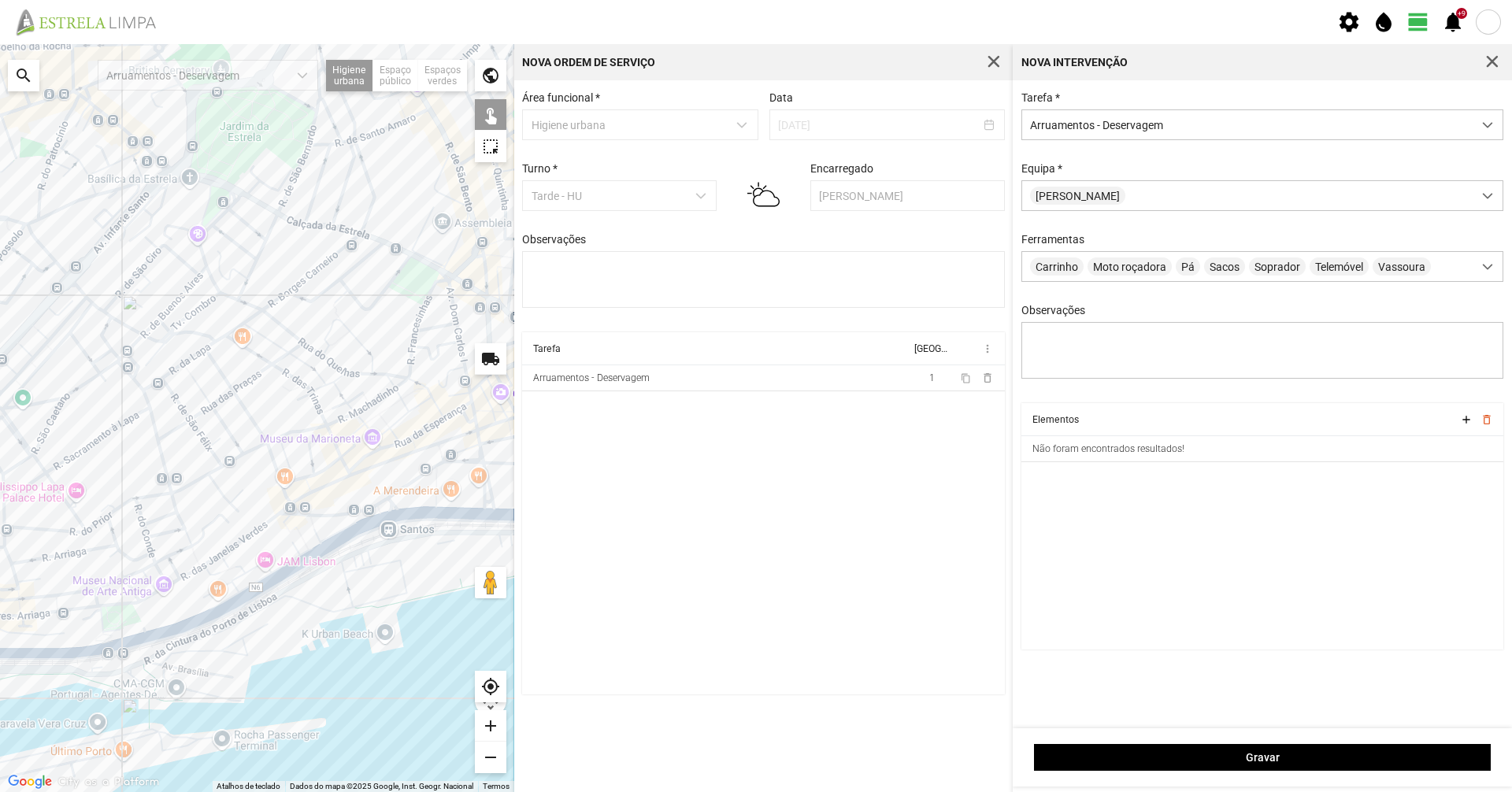
click at [284, 345] on div at bounding box center [257, 418] width 514 height 748
click at [279, 349] on div at bounding box center [257, 418] width 514 height 748
click at [303, 360] on div at bounding box center [257, 418] width 514 height 748
click at [285, 455] on div at bounding box center [257, 418] width 514 height 748
click at [308, 484] on div at bounding box center [257, 418] width 514 height 748
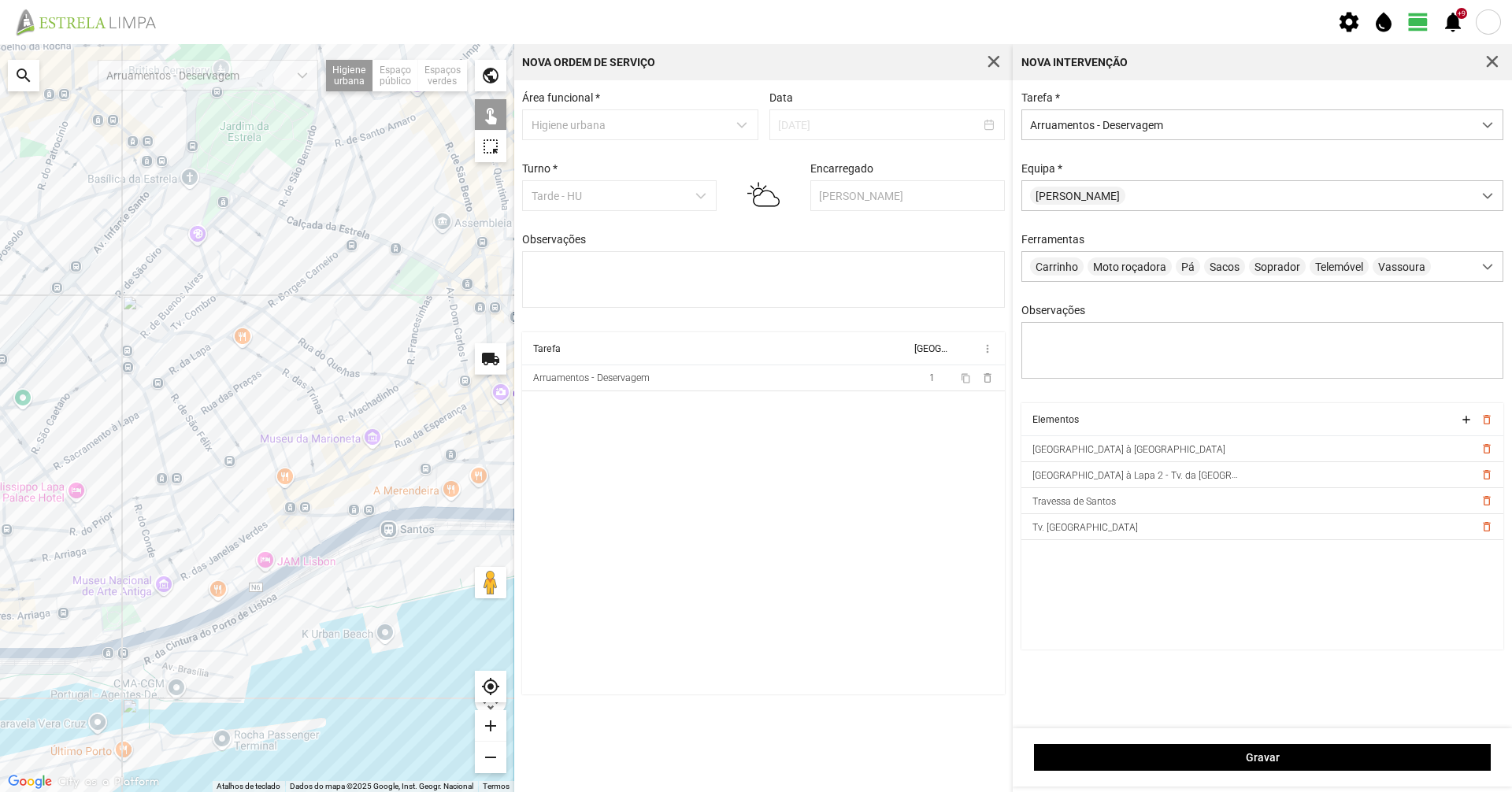
click at [403, 485] on div at bounding box center [257, 418] width 514 height 748
click at [448, 455] on div at bounding box center [257, 418] width 514 height 748
click at [449, 456] on div at bounding box center [257, 418] width 514 height 748
click at [449, 462] on div at bounding box center [257, 418] width 514 height 748
click at [435, 478] on div at bounding box center [257, 418] width 514 height 748
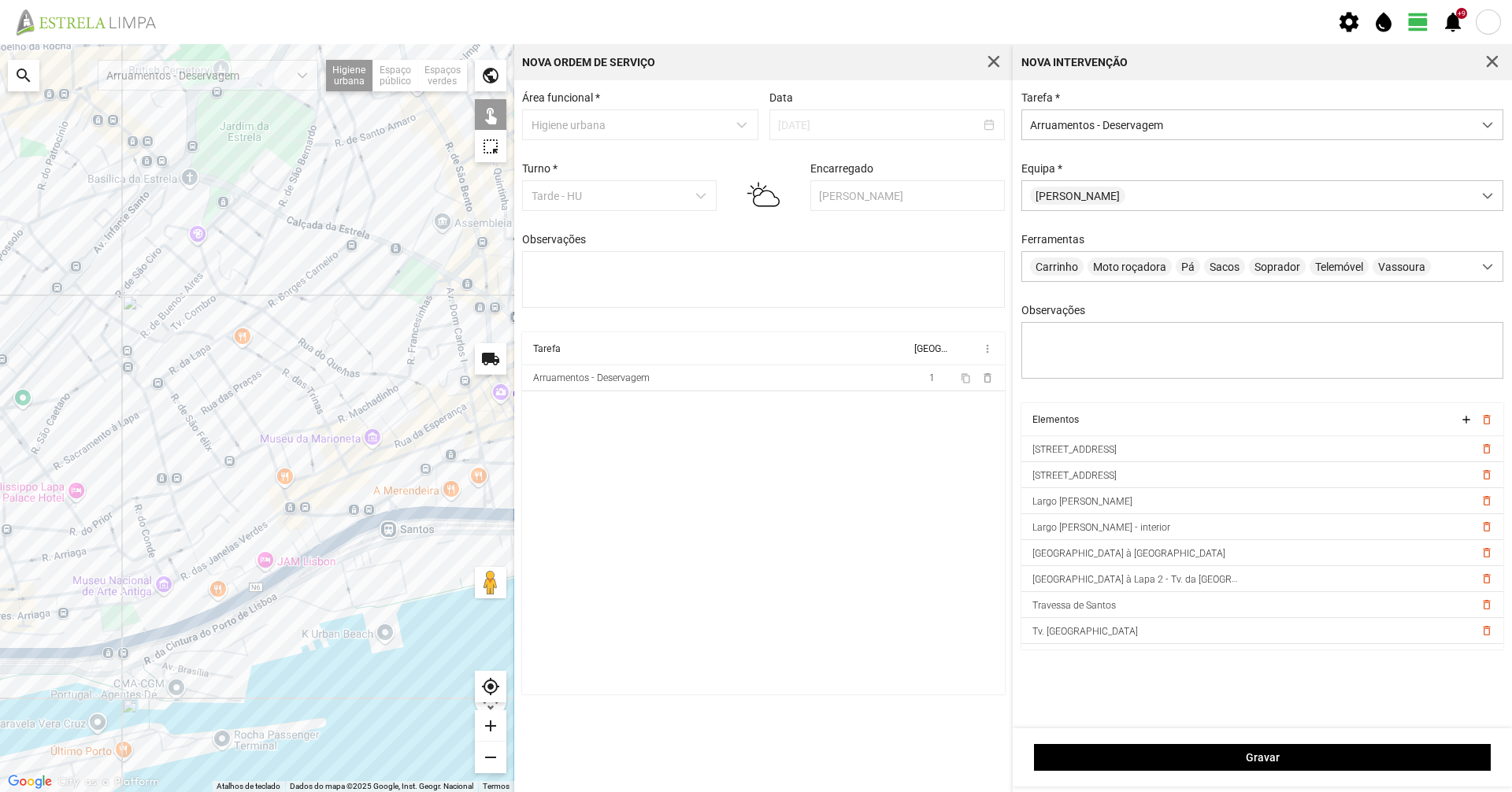
click at [393, 509] on div at bounding box center [257, 418] width 514 height 748
click at [362, 510] on div at bounding box center [257, 418] width 514 height 748
click at [380, 505] on div at bounding box center [257, 418] width 514 height 748
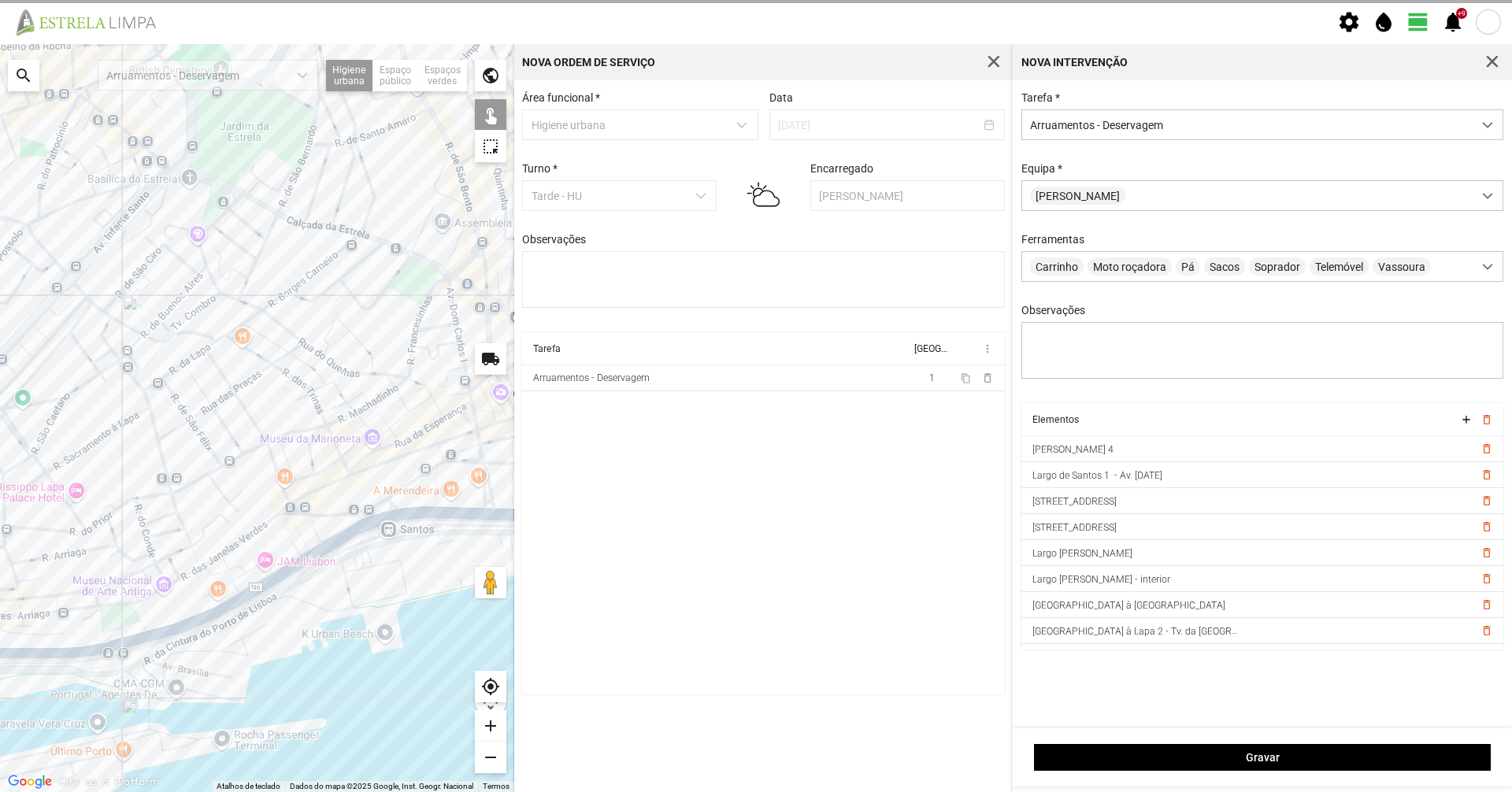
click at [303, 513] on div at bounding box center [257, 418] width 514 height 748
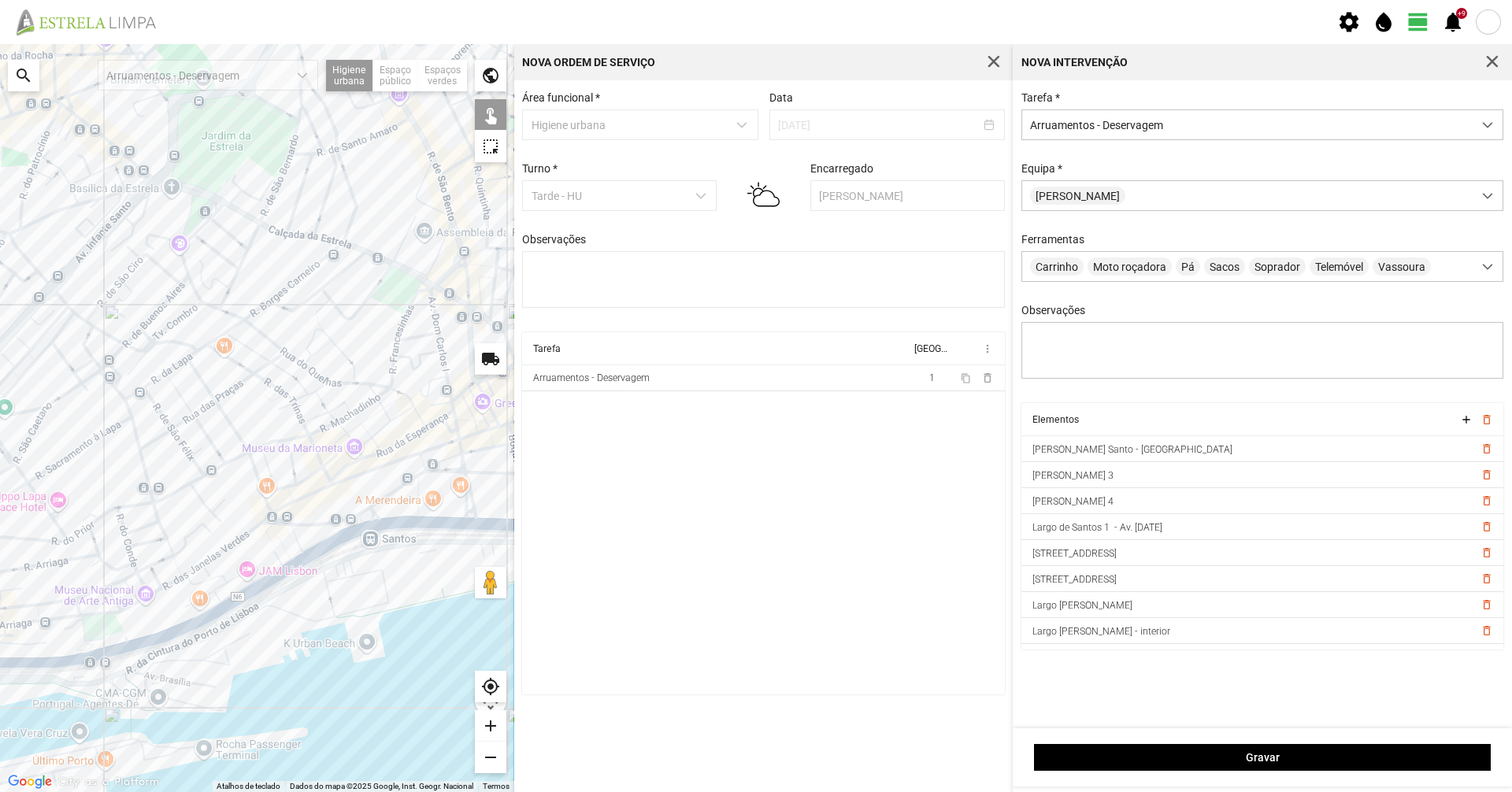
drag, startPoint x: 277, startPoint y: 400, endPoint x: 516, endPoint y: 441, distance: 242.5
click at [257, 407] on div at bounding box center [257, 418] width 514 height 748
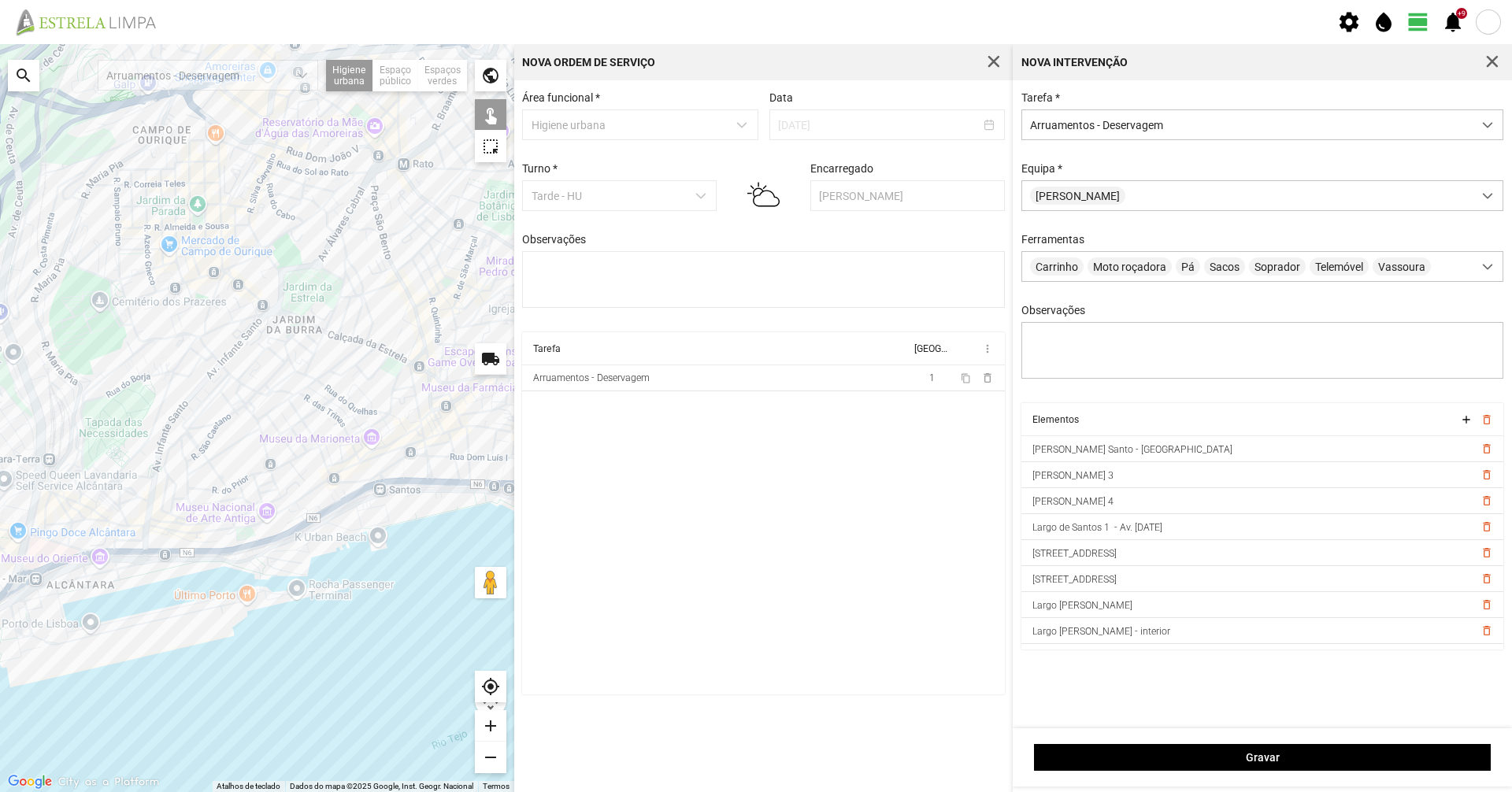
drag, startPoint x: 312, startPoint y: 479, endPoint x: 277, endPoint y: 528, distance: 60.2
click at [277, 528] on div at bounding box center [257, 418] width 514 height 748
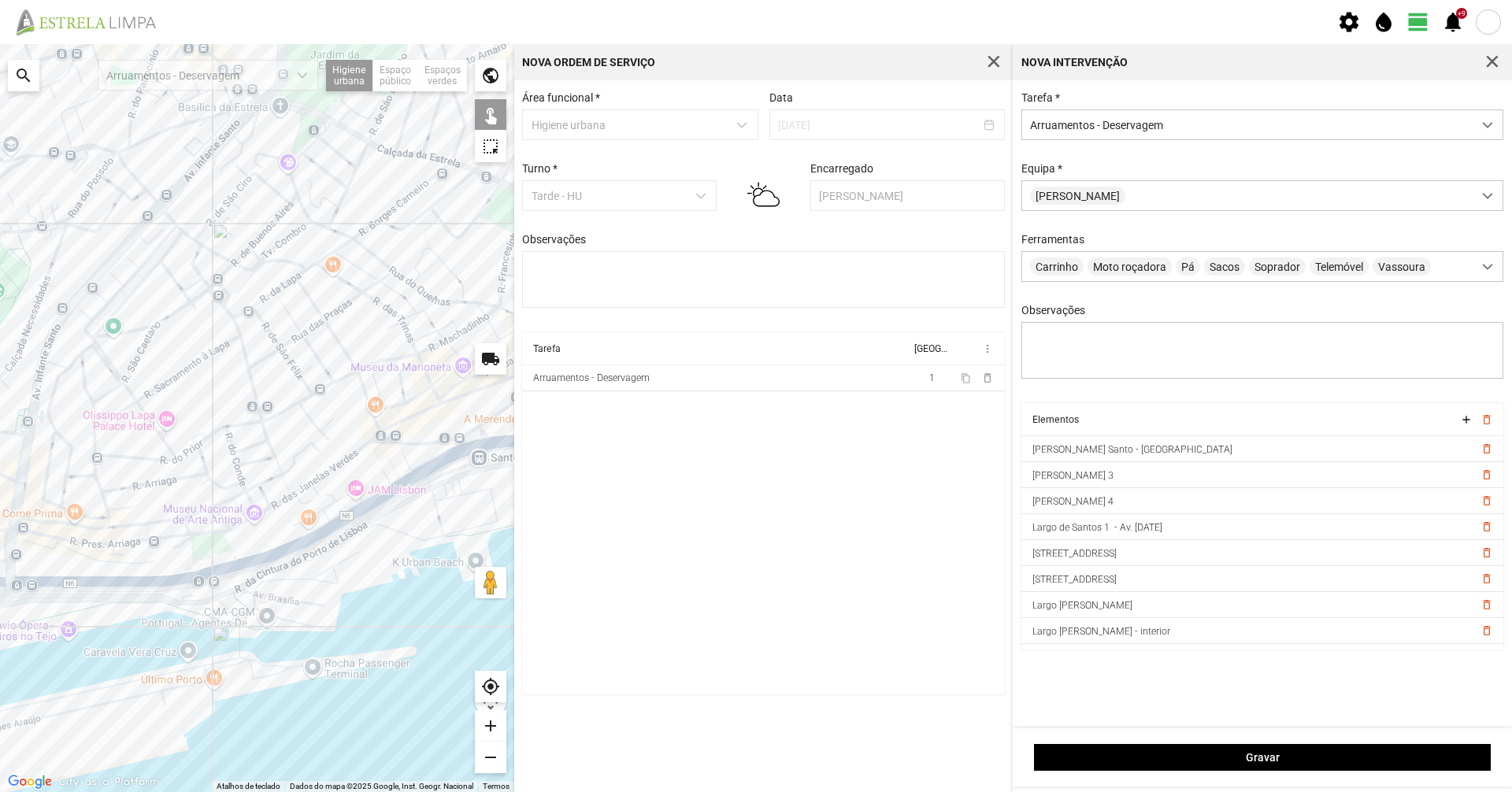
click at [1169, 740] on div "Gravar" at bounding box center [1262, 756] width 499 height 58
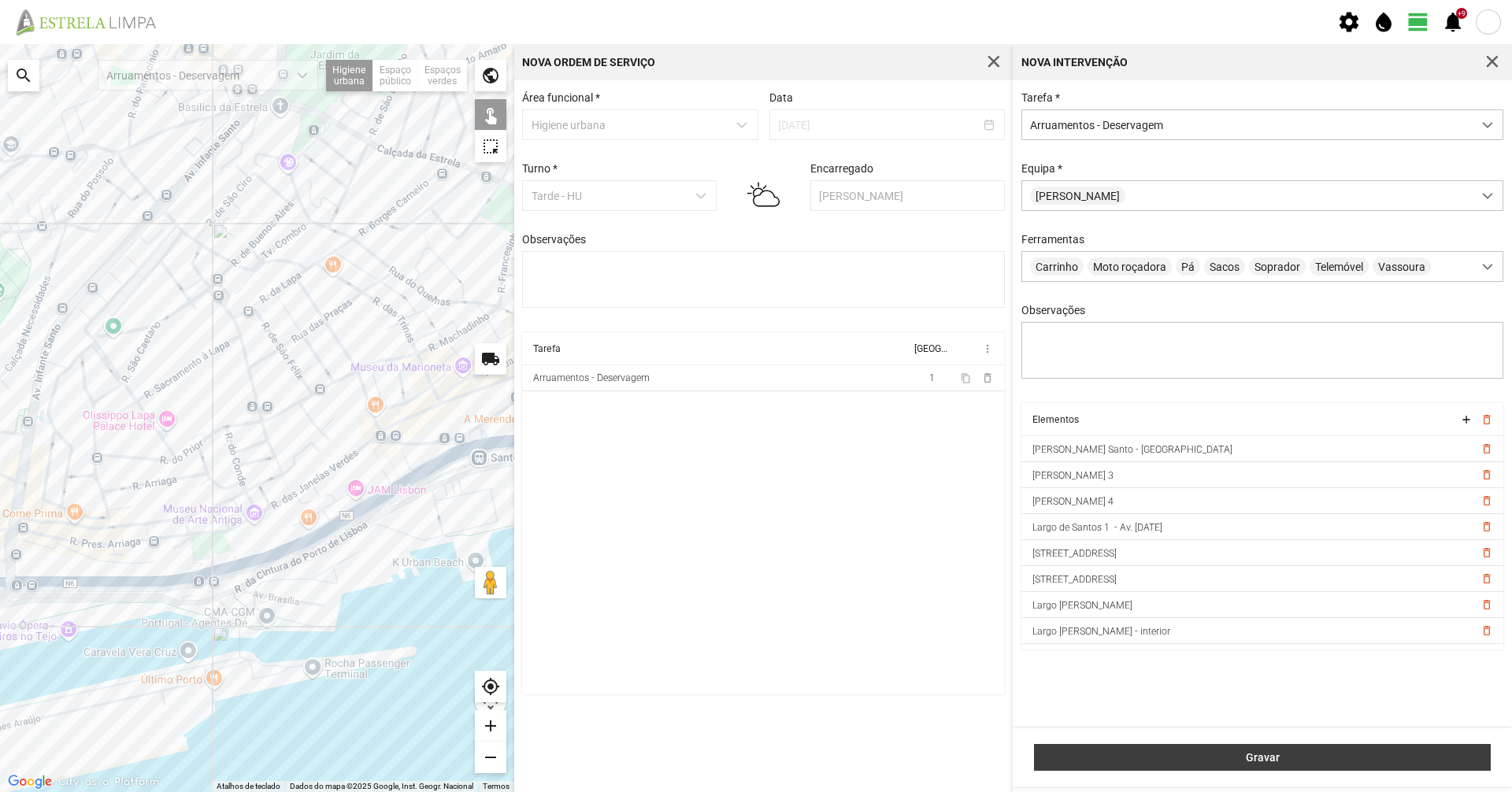
click at [1167, 754] on span "Gravar" at bounding box center [1263, 757] width 441 height 12
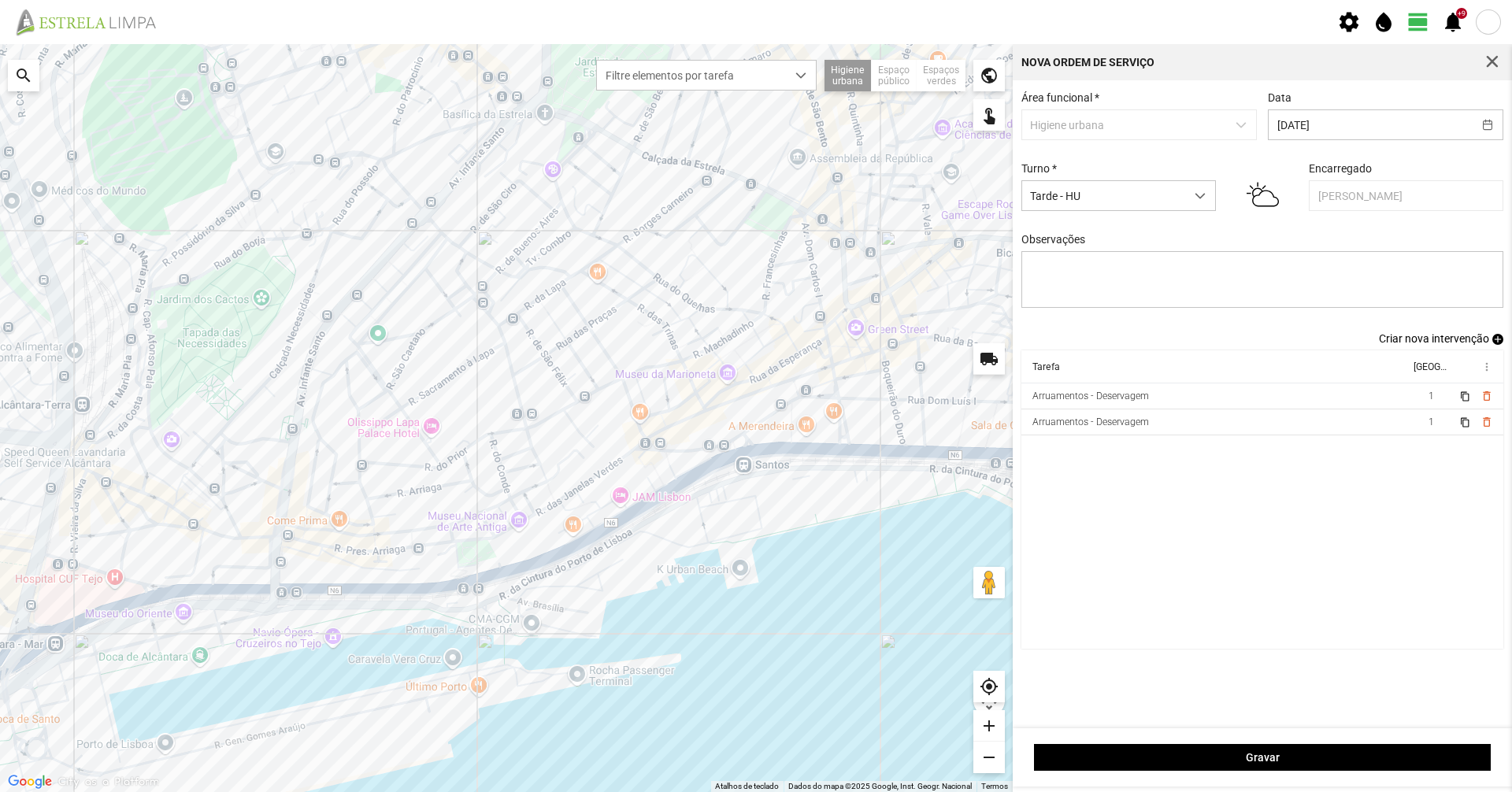
drag, startPoint x: 591, startPoint y: 433, endPoint x: 539, endPoint y: 448, distance: 54.1
click at [539, 448] on div at bounding box center [506, 418] width 1013 height 748
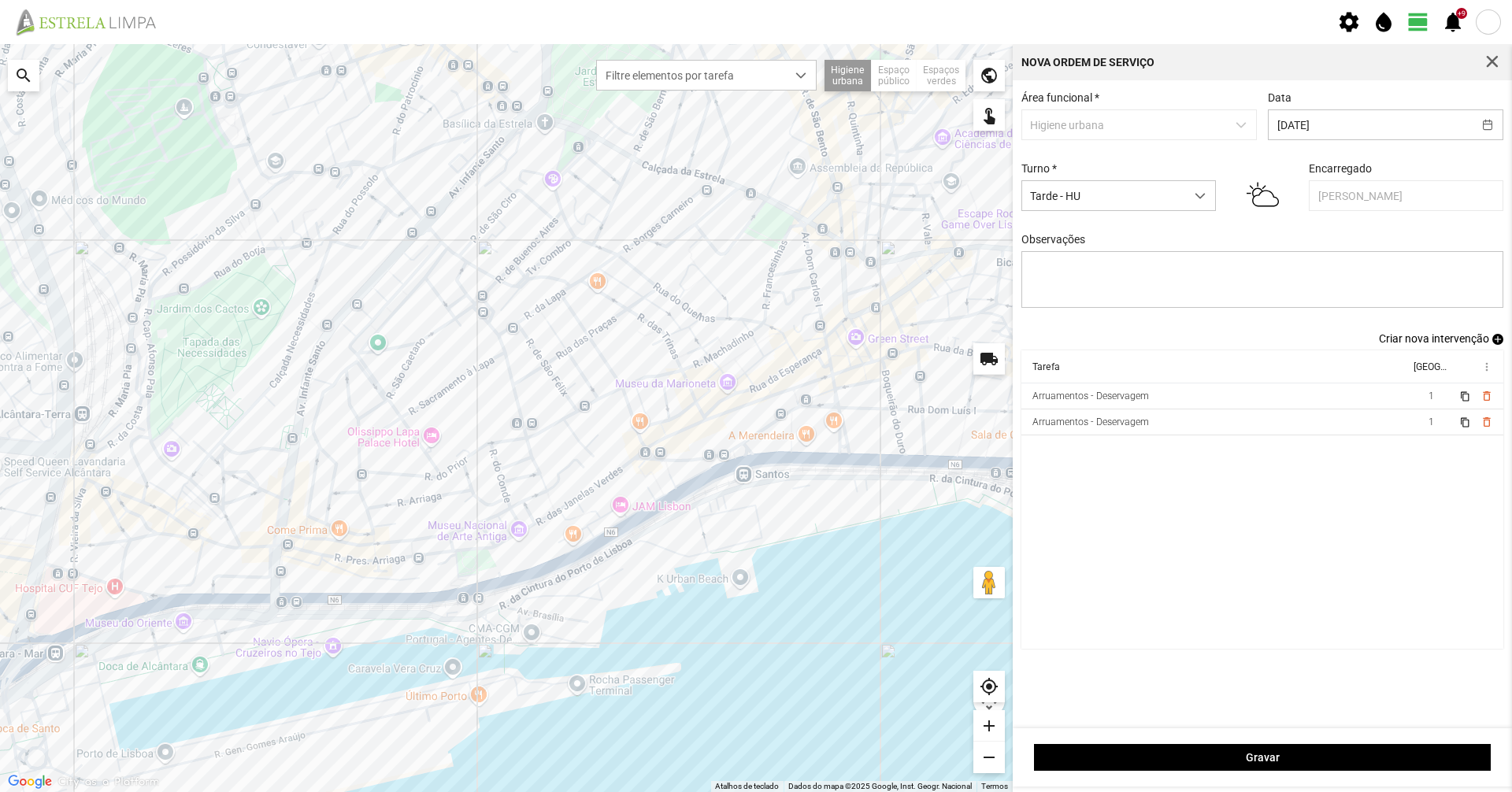
click at [1488, 343] on span "Criar nova intervenção" at bounding box center [1434, 338] width 110 height 12
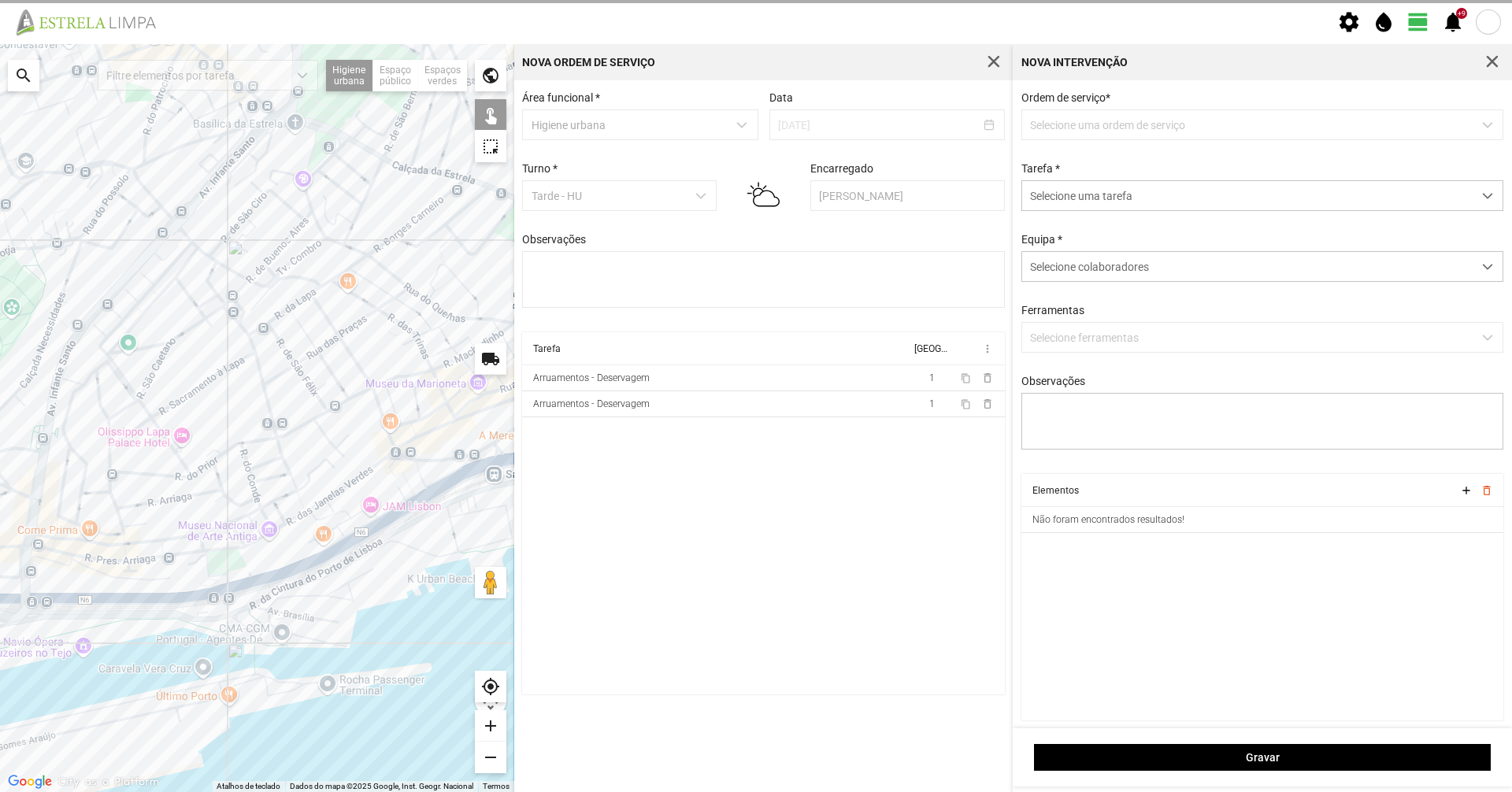
click at [1103, 107] on div "Ordem de serviço * Selecione uma ordem de serviço" at bounding box center [1262, 116] width 494 height 49
click at [1111, 124] on p-dropdown "Selecione uma ordem de serviço" at bounding box center [1263, 125] width 482 height 31
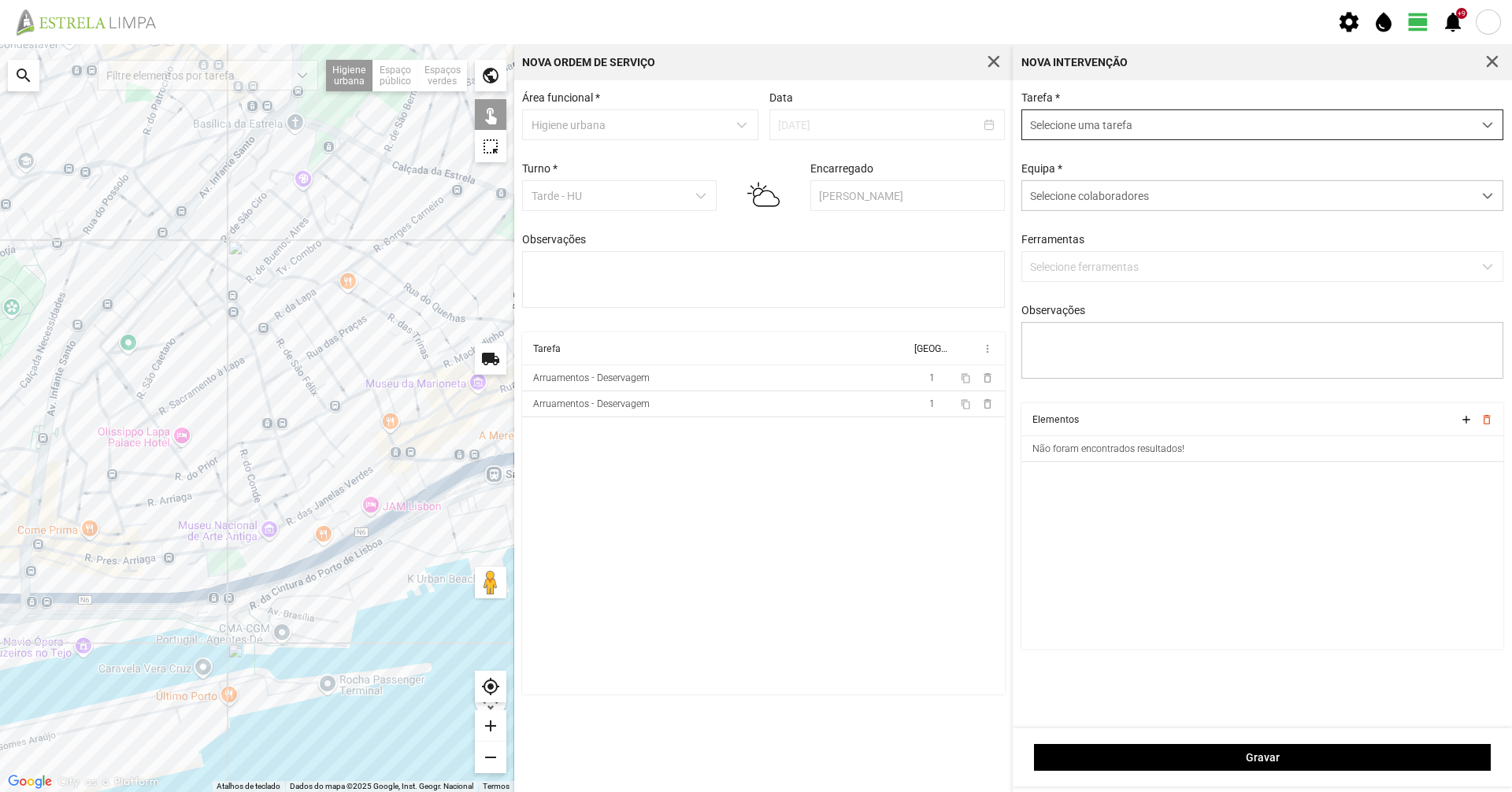
click at [1095, 133] on span "Selecione uma tarefa" at bounding box center [1248, 125] width 450 height 29
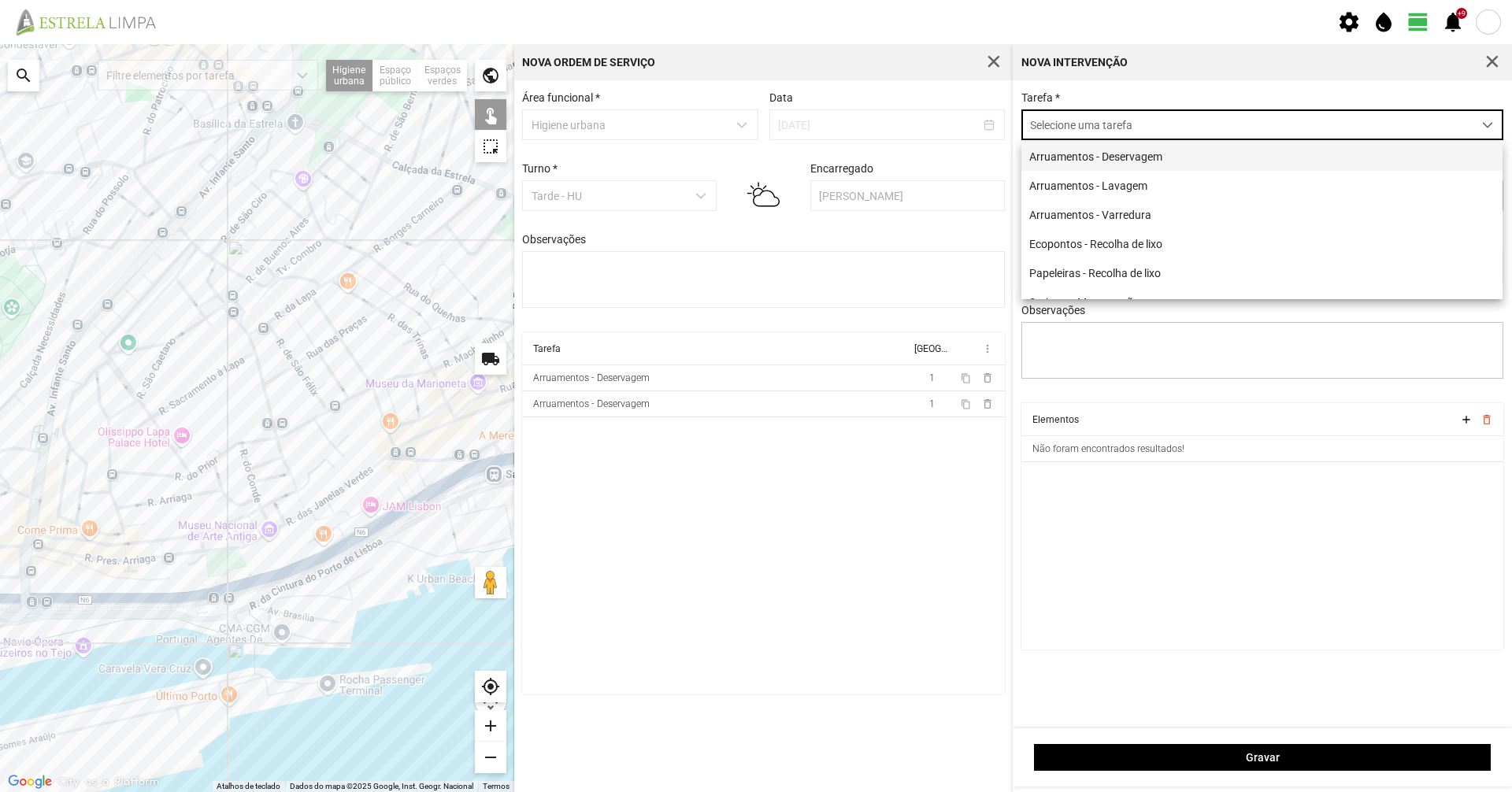
click at [1097, 160] on li "Arruamentos - Deservagem" at bounding box center [1262, 156] width 481 height 29
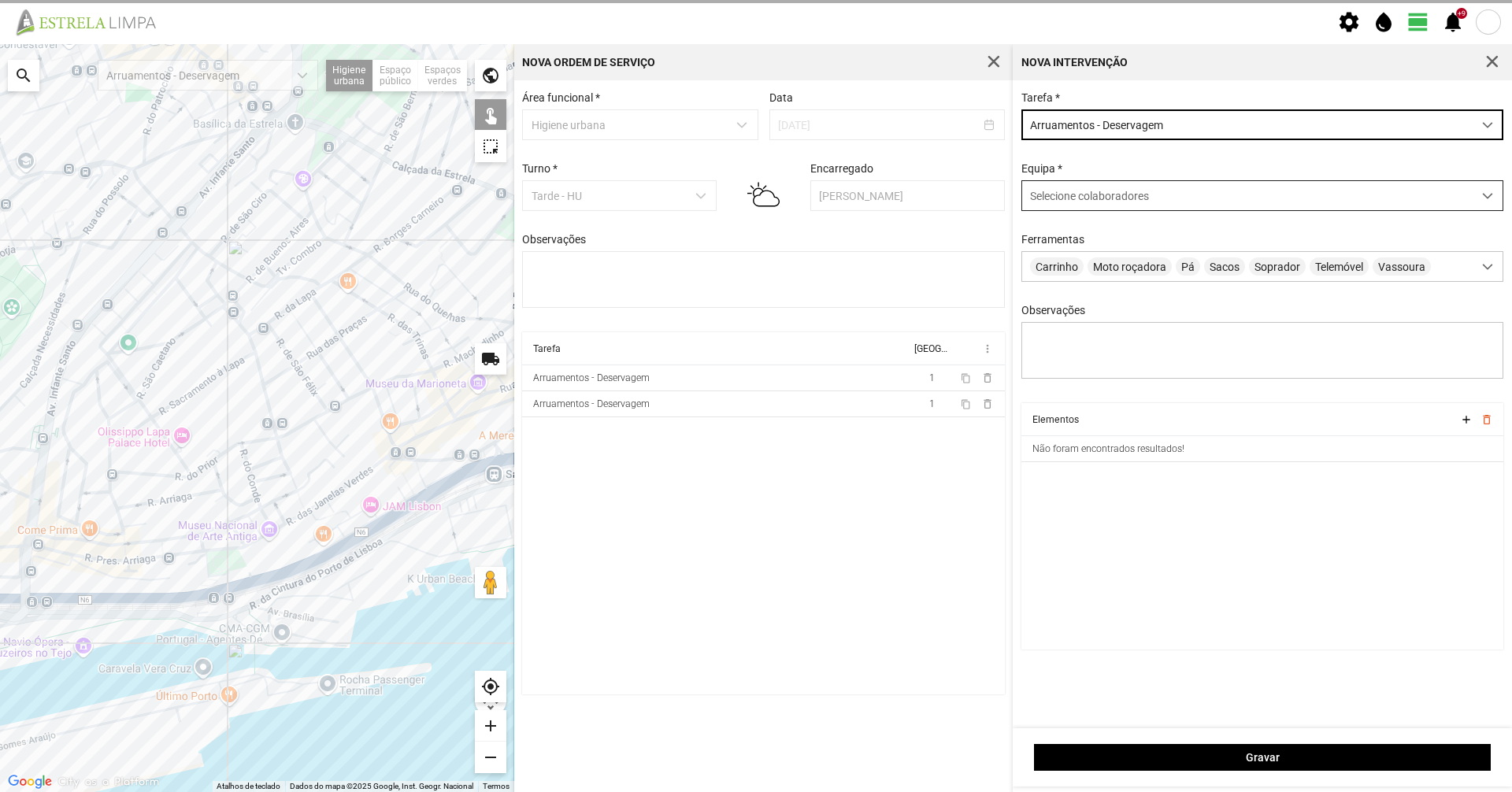
click at [1111, 197] on span "Selecione colaboradores" at bounding box center [1089, 196] width 119 height 12
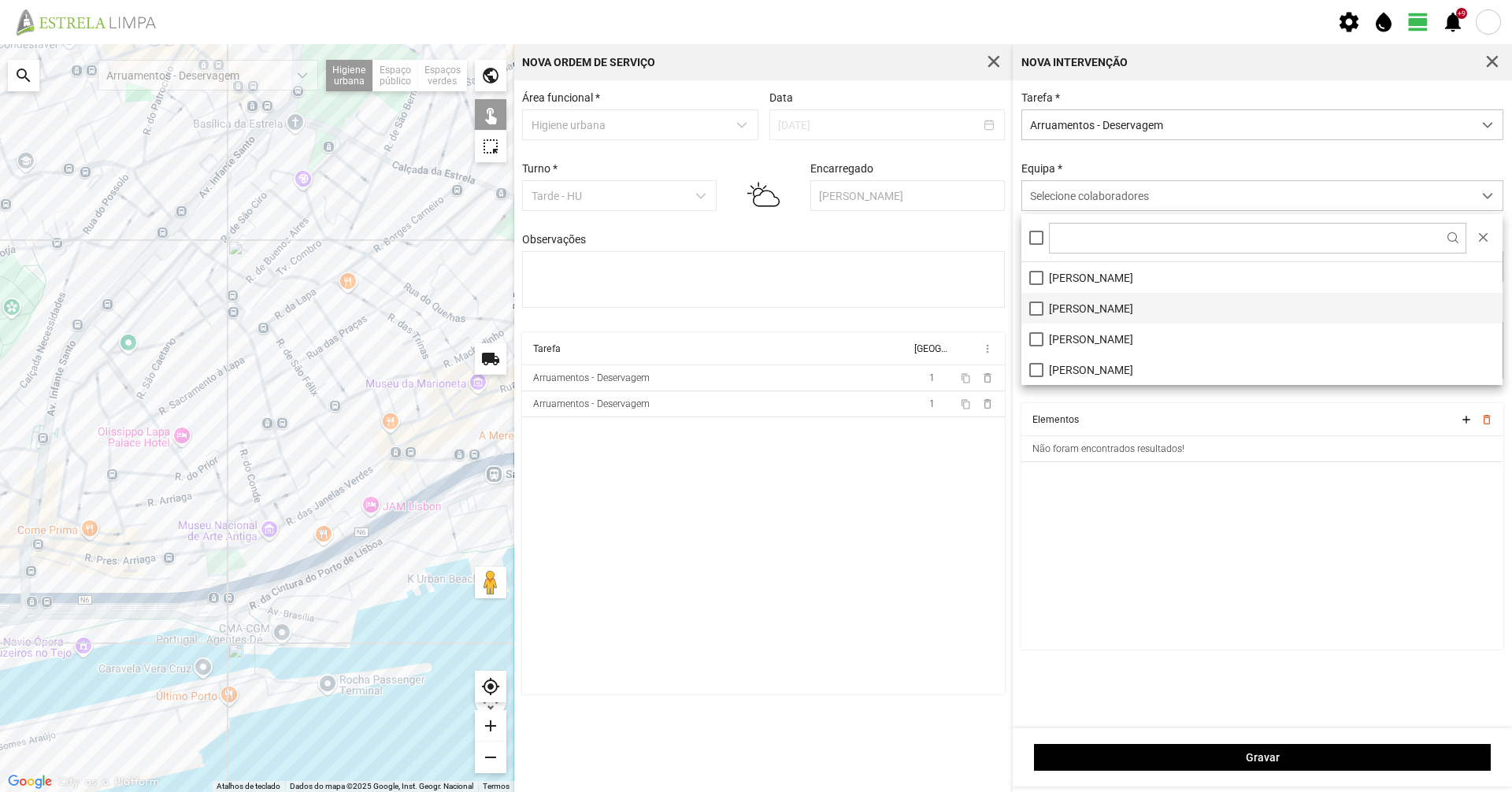
click at [1053, 297] on li "[PERSON_NAME]" at bounding box center [1262, 308] width 481 height 31
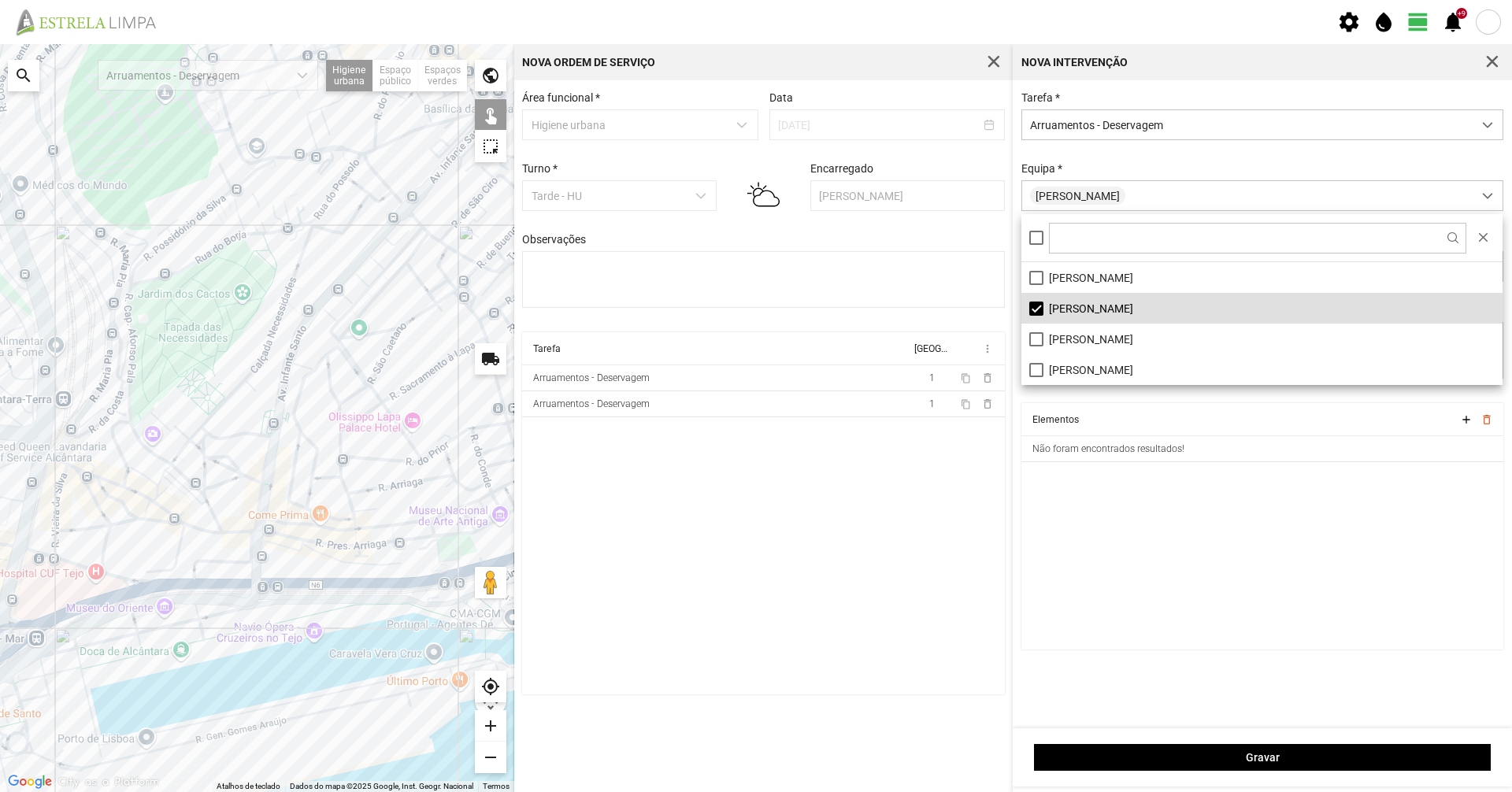
drag, startPoint x: 378, startPoint y: 345, endPoint x: 643, endPoint y: 322, distance: 266.0
click at [643, 322] on div "Para navegar no mapa com gestos de toque, toque duas vezes sem soltar no mapa e…" at bounding box center [756, 418] width 1512 height 748
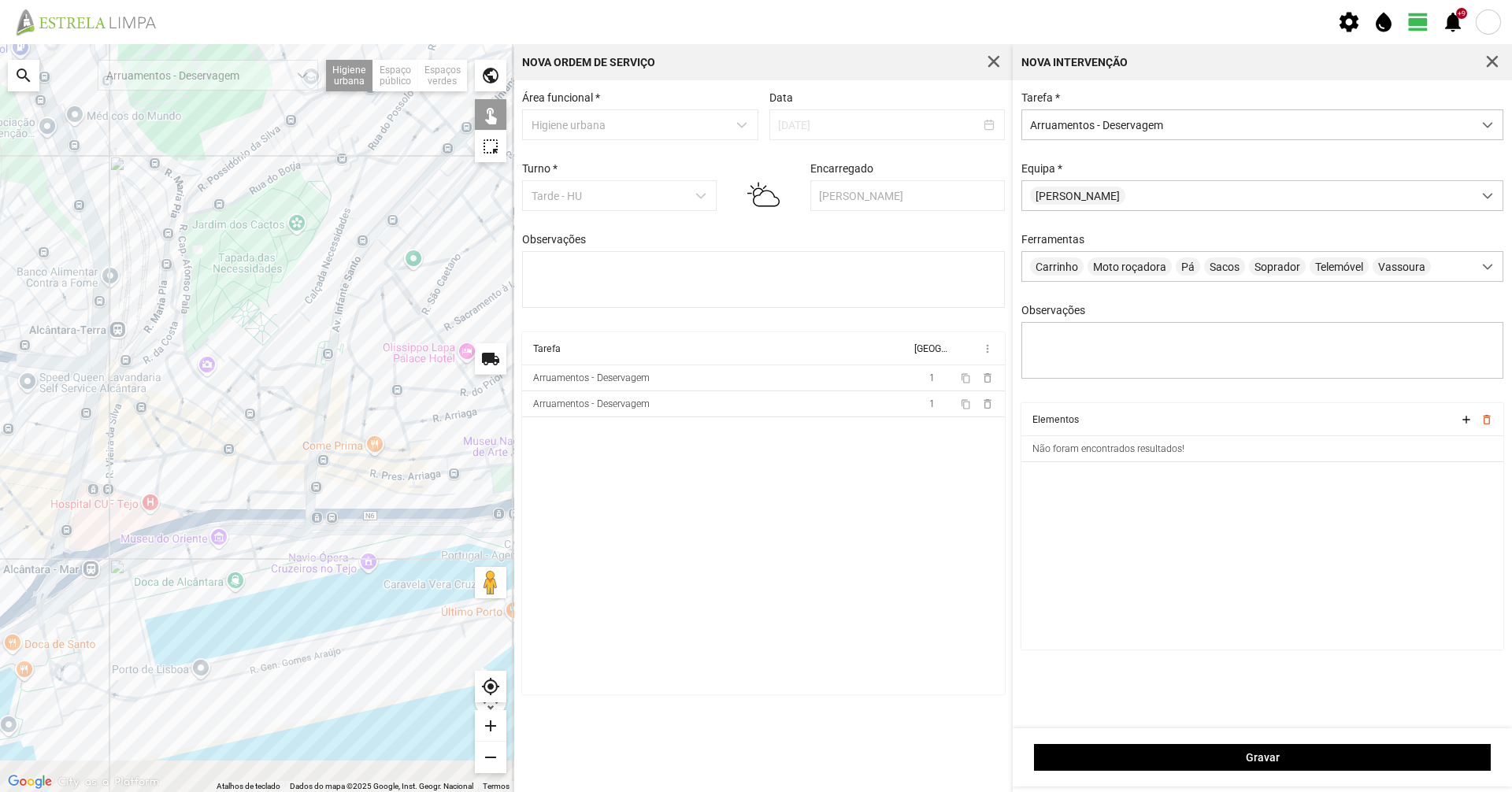
drag, startPoint x: 230, startPoint y: 357, endPoint x: 245, endPoint y: 320, distance: 39.9
click at [245, 320] on div at bounding box center [257, 418] width 514 height 748
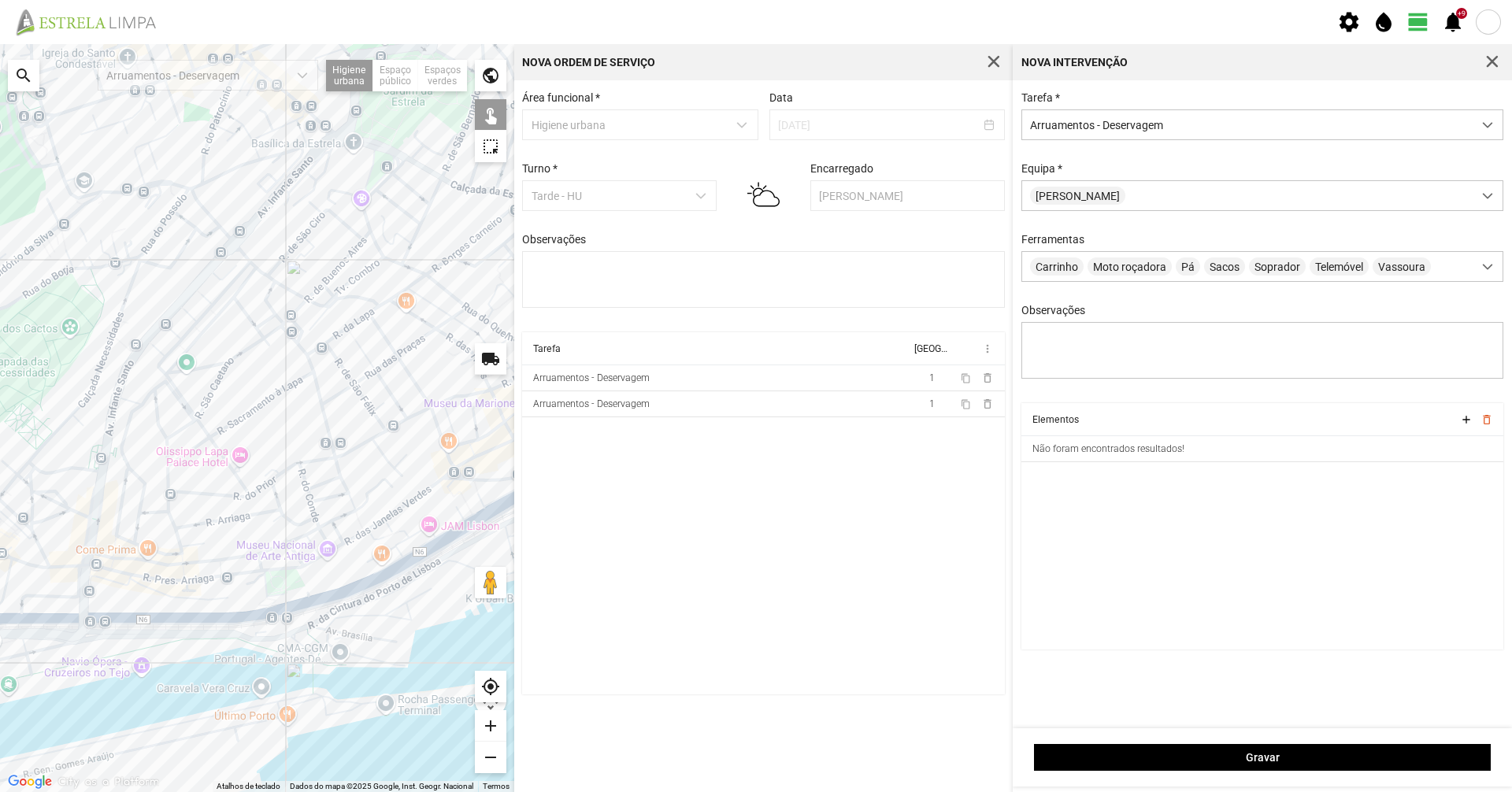
drag, startPoint x: 210, startPoint y: 311, endPoint x: 4, endPoint y: 405, distance: 226.4
click at [0, 410] on div at bounding box center [257, 418] width 514 height 748
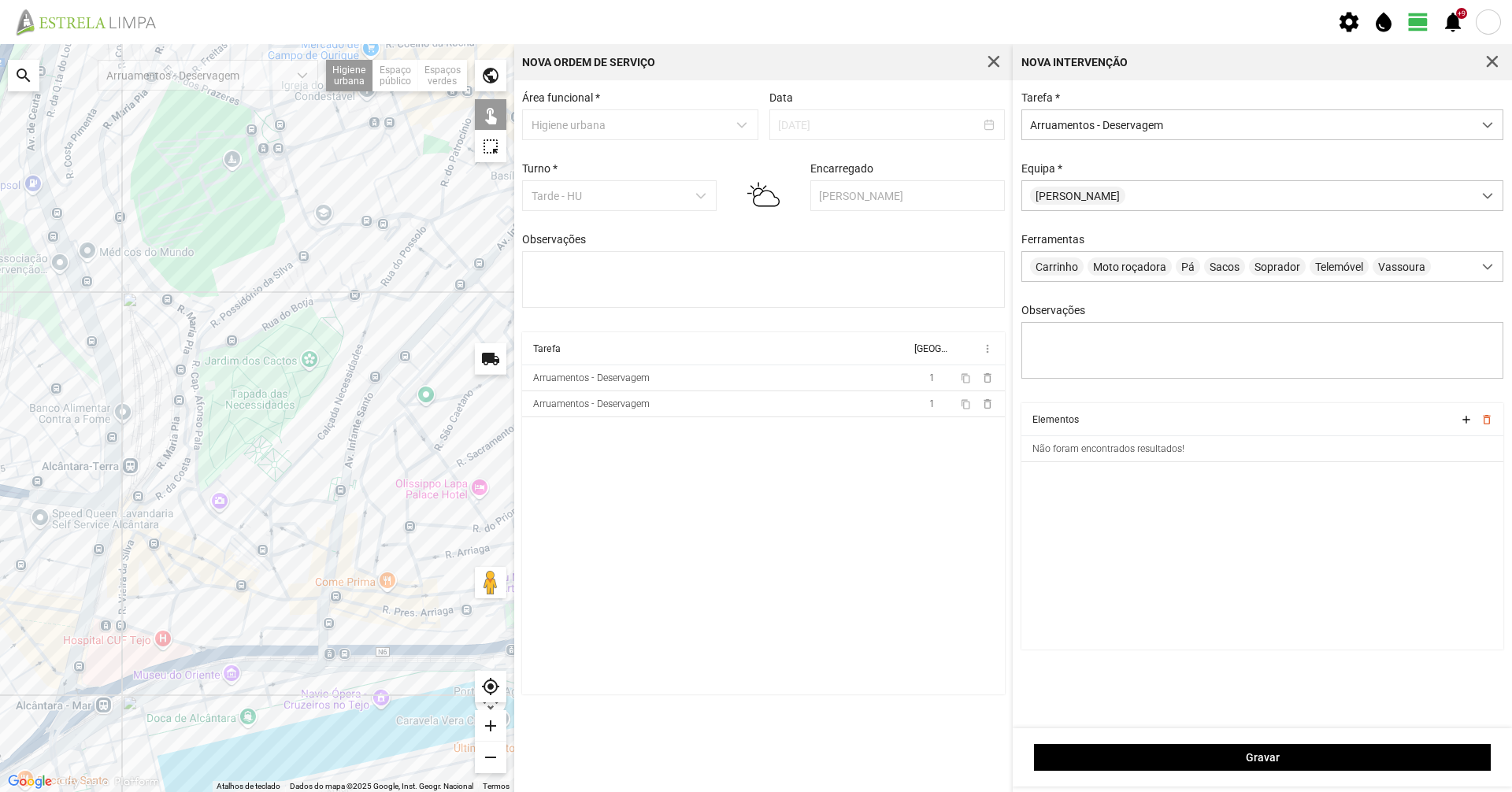
drag, startPoint x: 423, startPoint y: 449, endPoint x: 659, endPoint y: 487, distance: 239.0
click at [659, 487] on div "Para navegar no mapa com gestos de toque, toque duas vezes sem soltar no mapa e…" at bounding box center [756, 418] width 1512 height 748
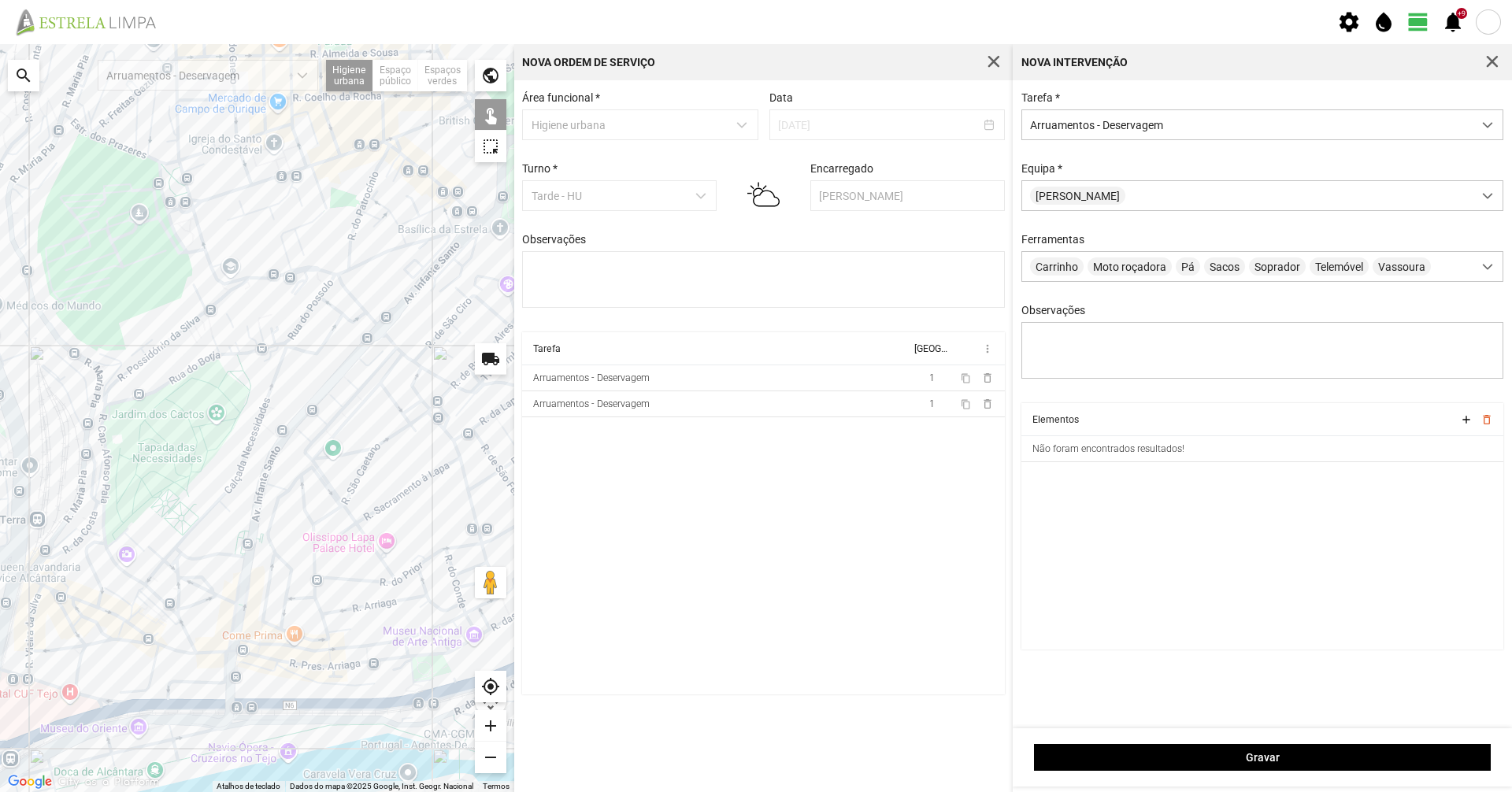
drag, startPoint x: 374, startPoint y: 365, endPoint x: 276, endPoint y: 425, distance: 114.9
click at [276, 425] on div at bounding box center [257, 418] width 514 height 748
click at [1495, 69] on button "button" at bounding box center [1492, 62] width 22 height 22
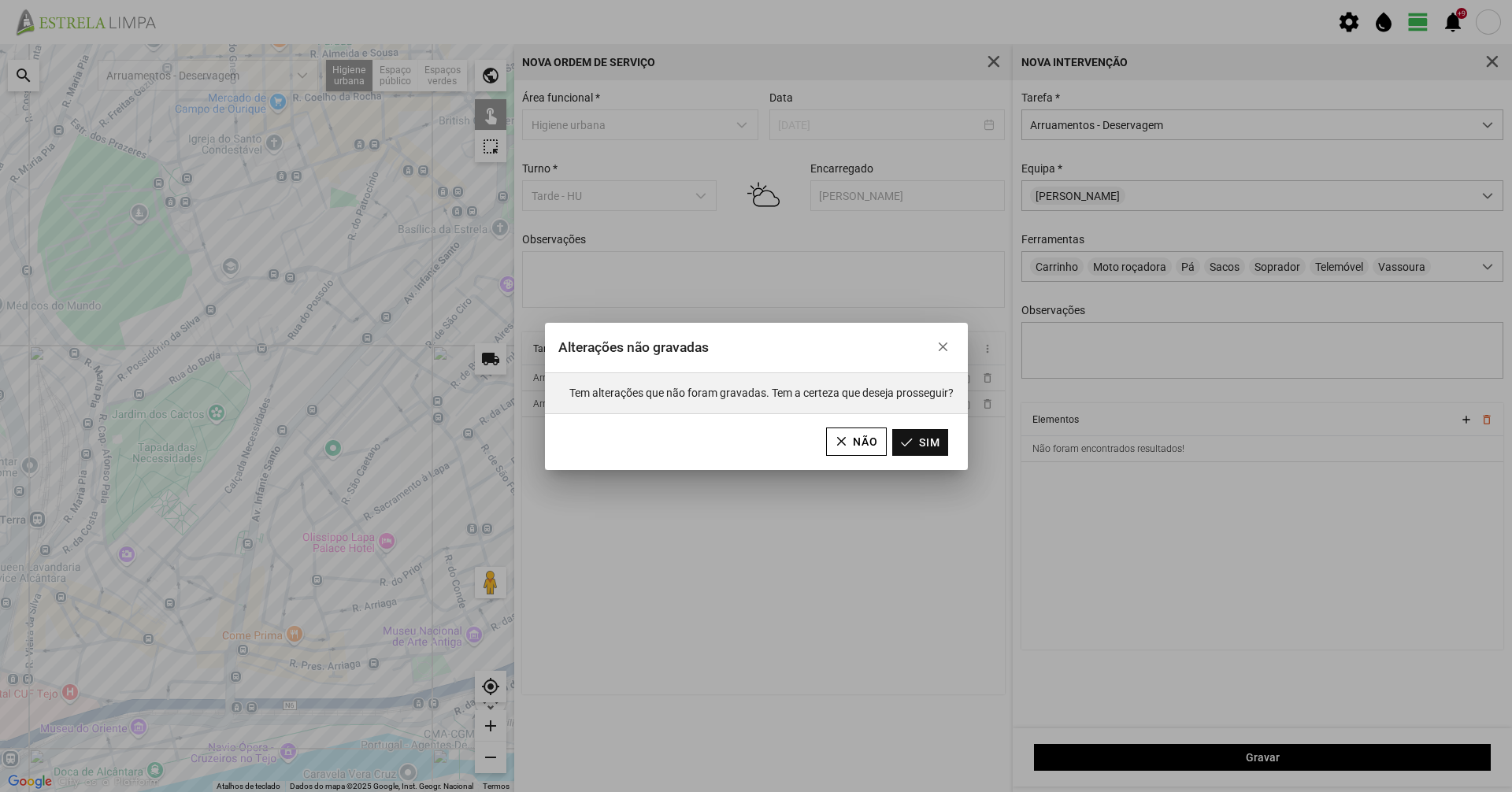
click at [941, 438] on button "Sim" at bounding box center [920, 442] width 56 height 27
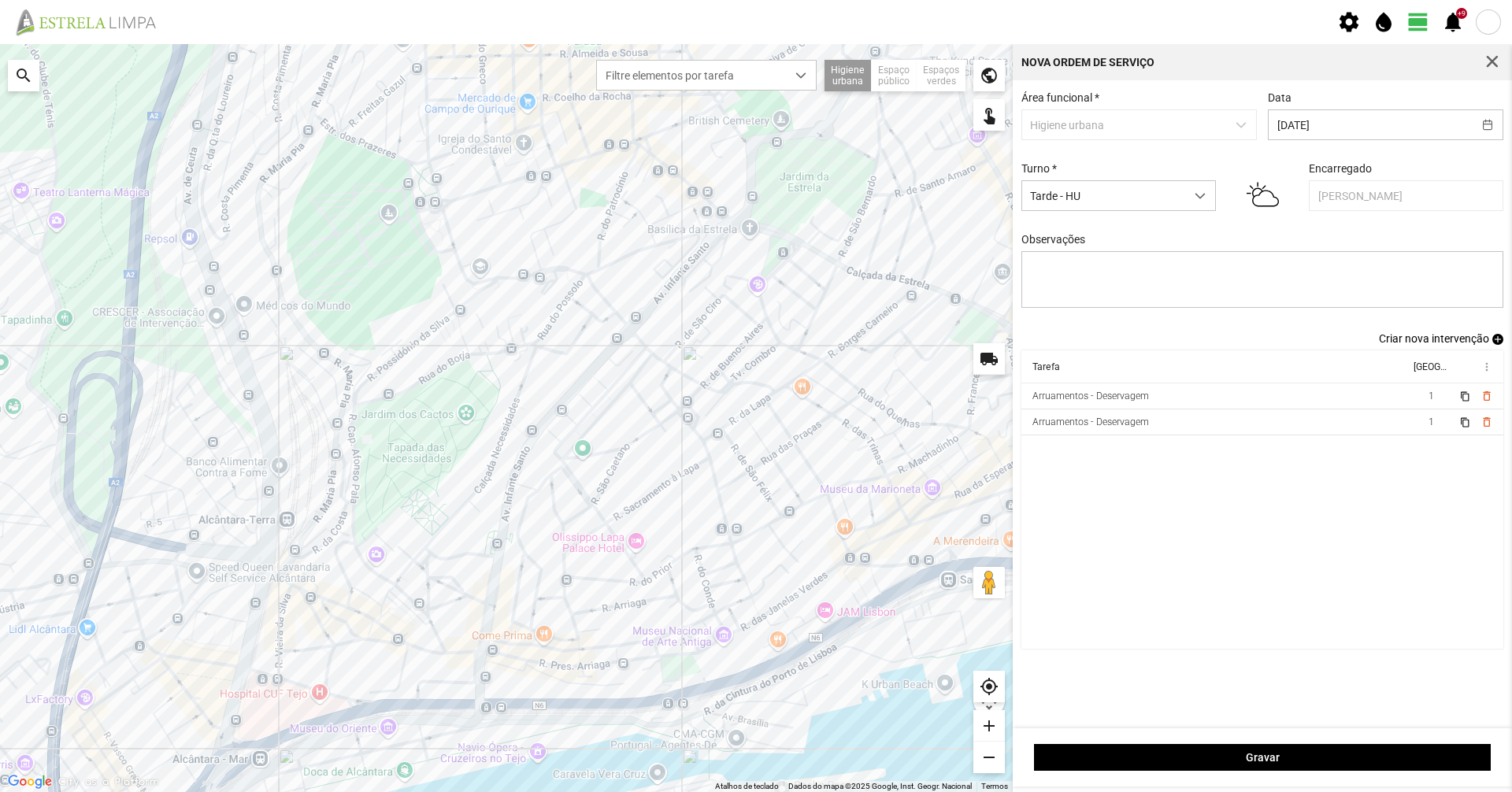
click at [621, 256] on div at bounding box center [506, 418] width 1013 height 748
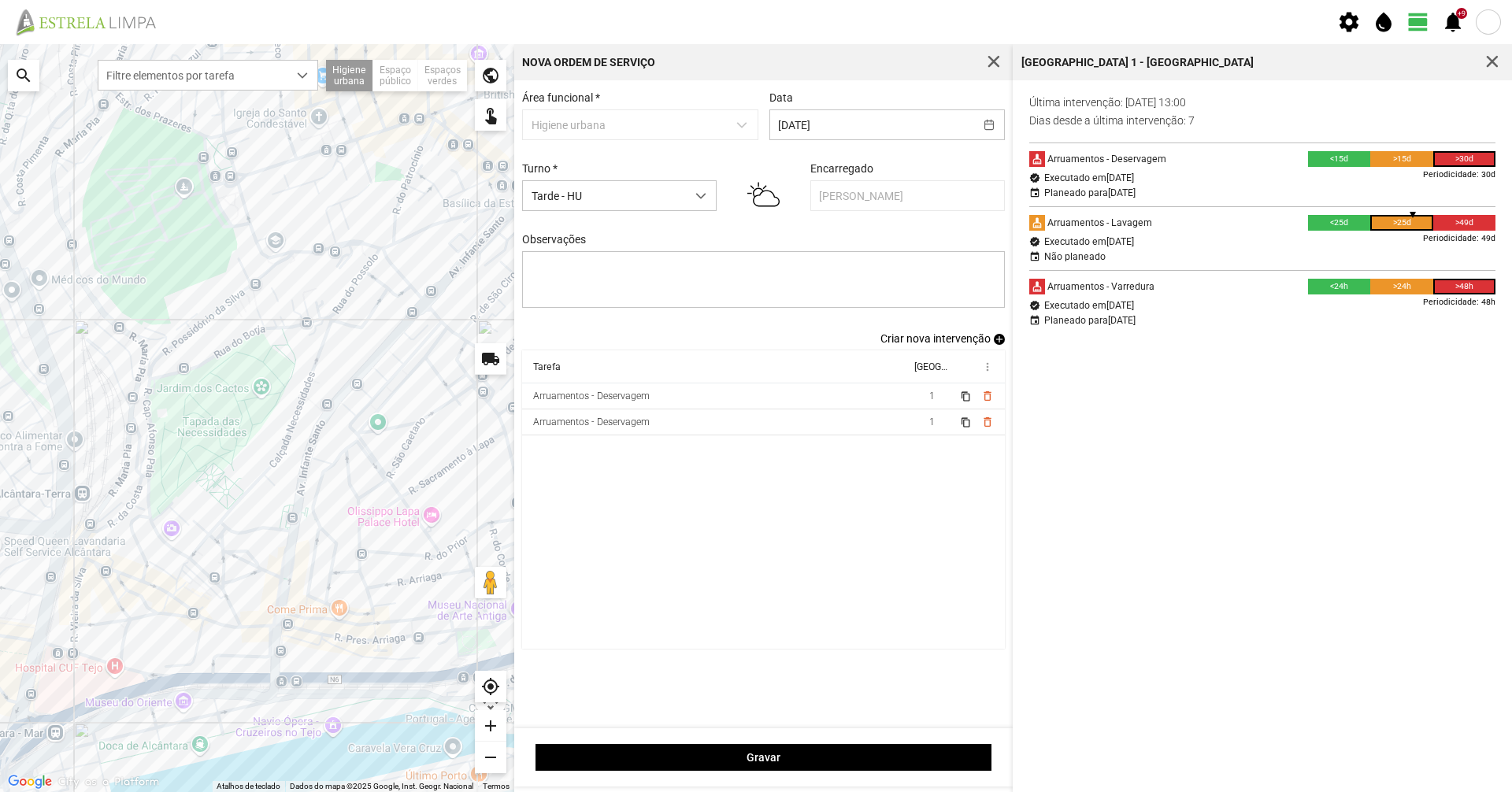
drag, startPoint x: 113, startPoint y: 649, endPoint x: 154, endPoint y: 625, distance: 47.5
click at [154, 625] on div at bounding box center [257, 418] width 514 height 748
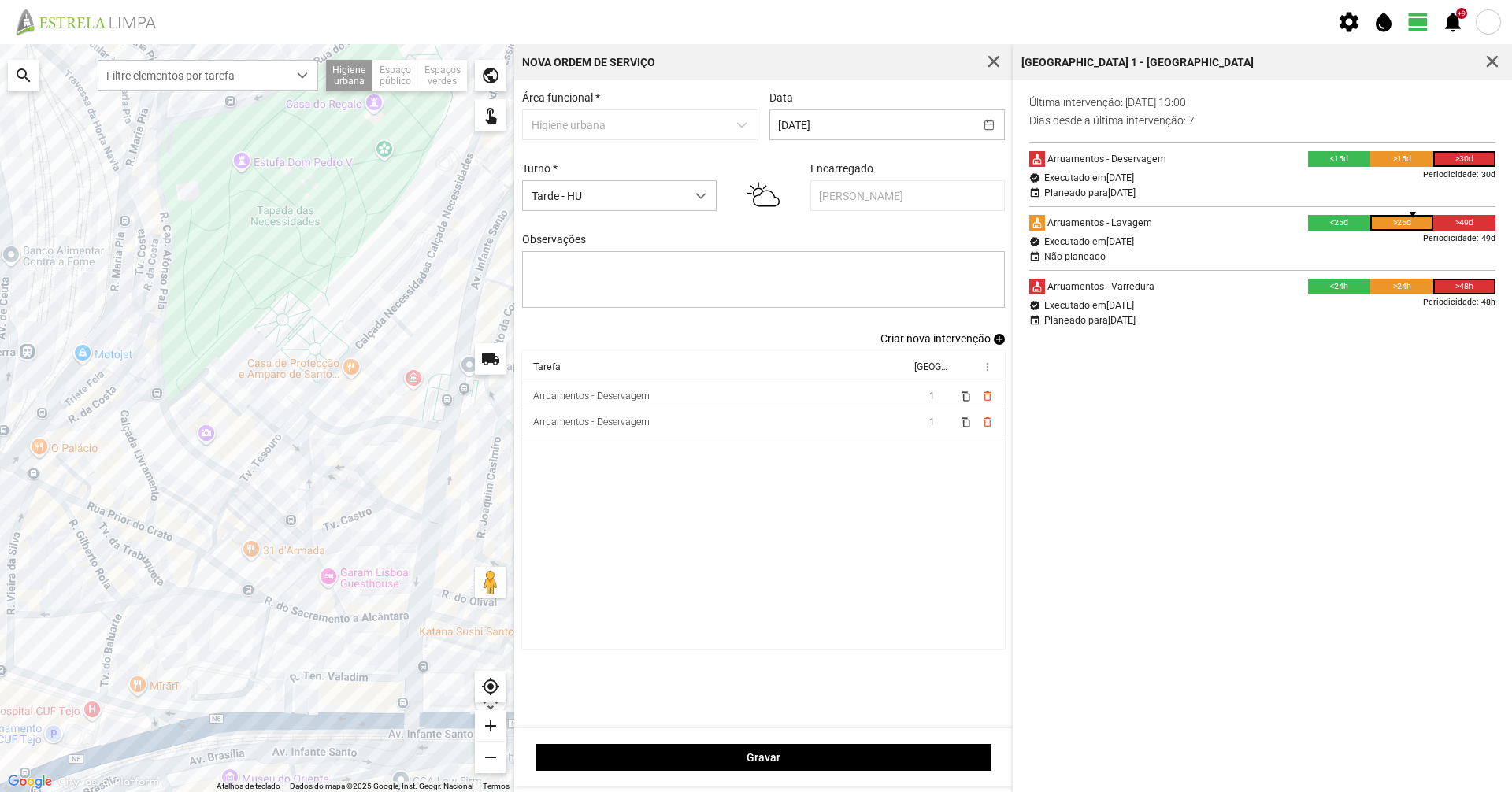
click at [245, 549] on div at bounding box center [257, 418] width 514 height 748
click at [1492, 64] on span "button" at bounding box center [1492, 62] width 14 height 14
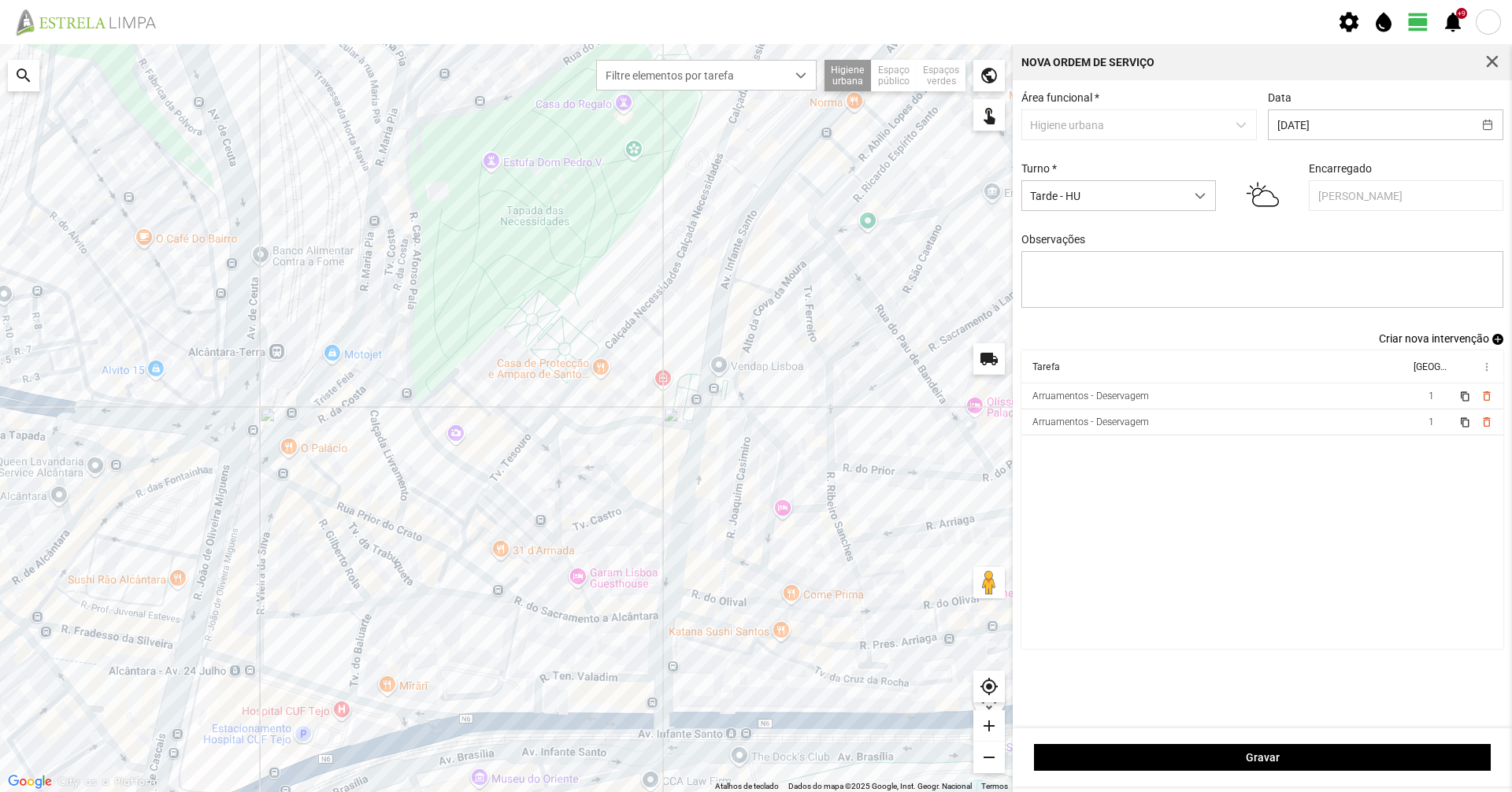
click at [1416, 345] on span "Criar nova intervenção" at bounding box center [1434, 338] width 110 height 12
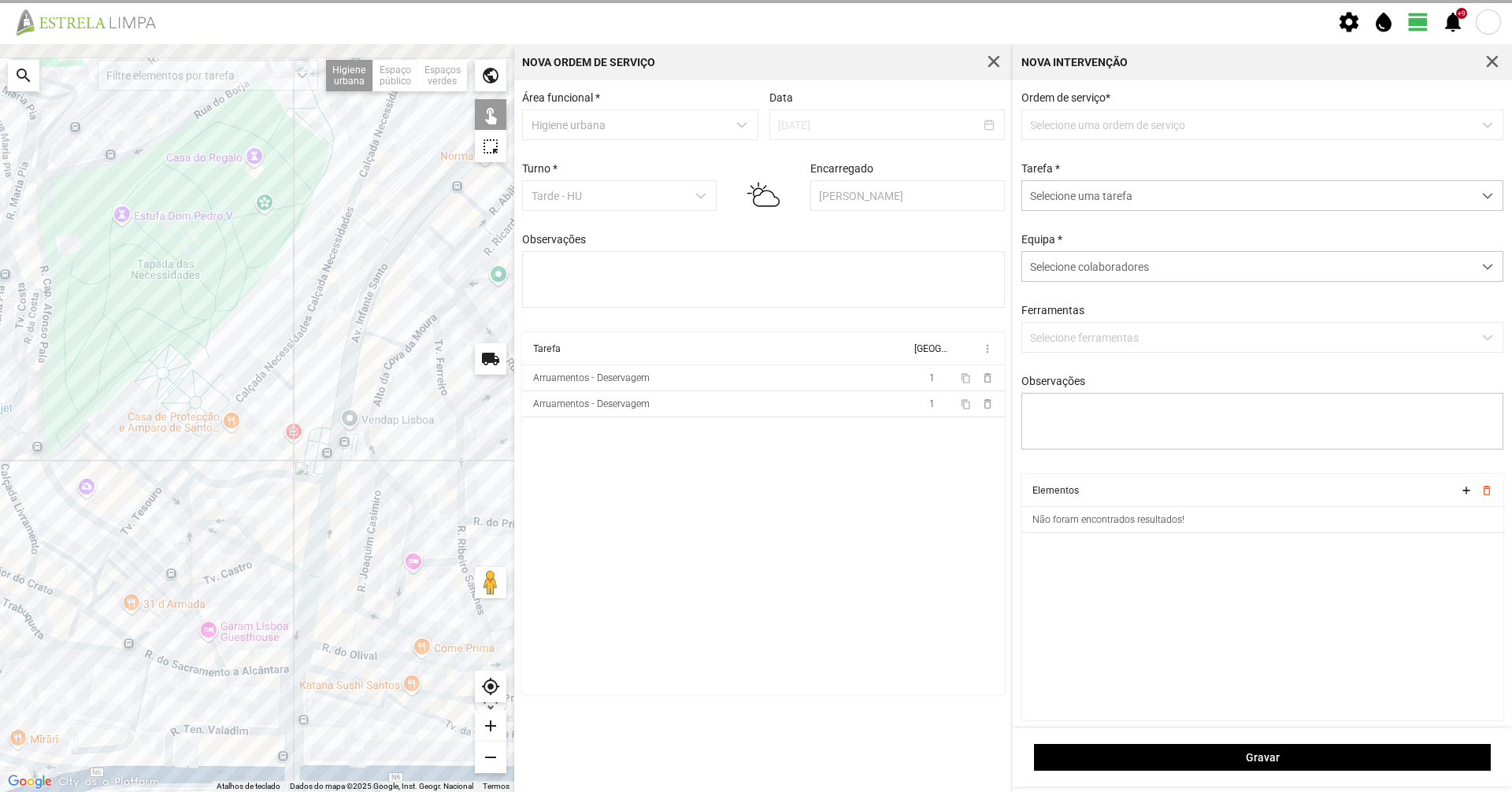
drag, startPoint x: 258, startPoint y: 287, endPoint x: 159, endPoint y: 393, distance: 145.0
click at [159, 393] on div at bounding box center [257, 418] width 514 height 748
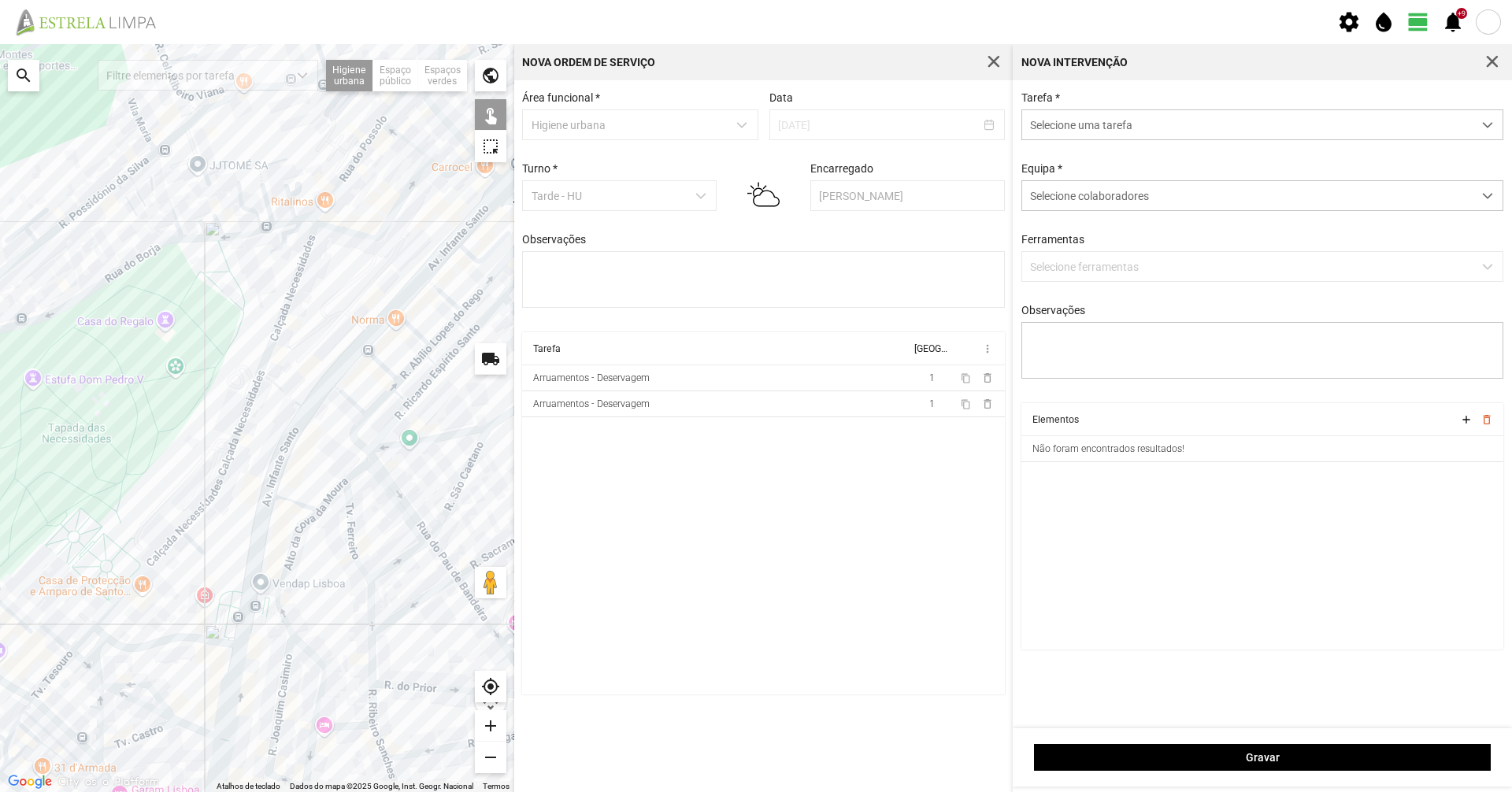
drag, startPoint x: 379, startPoint y: 208, endPoint x: 187, endPoint y: 514, distance: 361.2
click at [187, 514] on div at bounding box center [257, 418] width 514 height 748
click at [1104, 141] on div "Tarefa * Selecione uma tarefa Equipa * Selecione colaboradores Ferramentas Sele…" at bounding box center [1262, 247] width 494 height 311
click at [1112, 131] on span "Selecione uma tarefa" at bounding box center [1248, 125] width 450 height 29
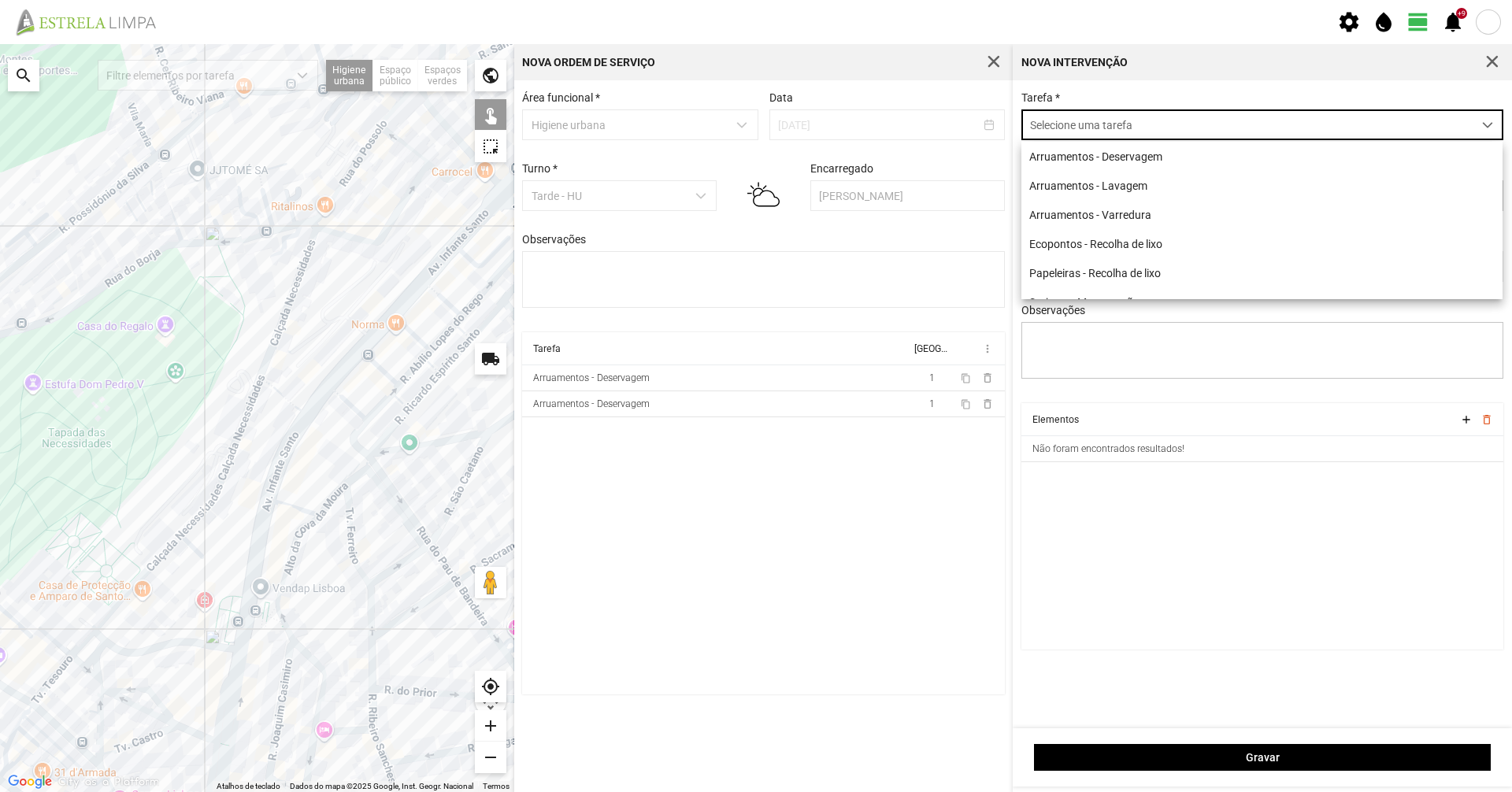
scroll to position [9, 70]
click at [1113, 160] on li "Arruamentos - Deservagem" at bounding box center [1262, 156] width 481 height 29
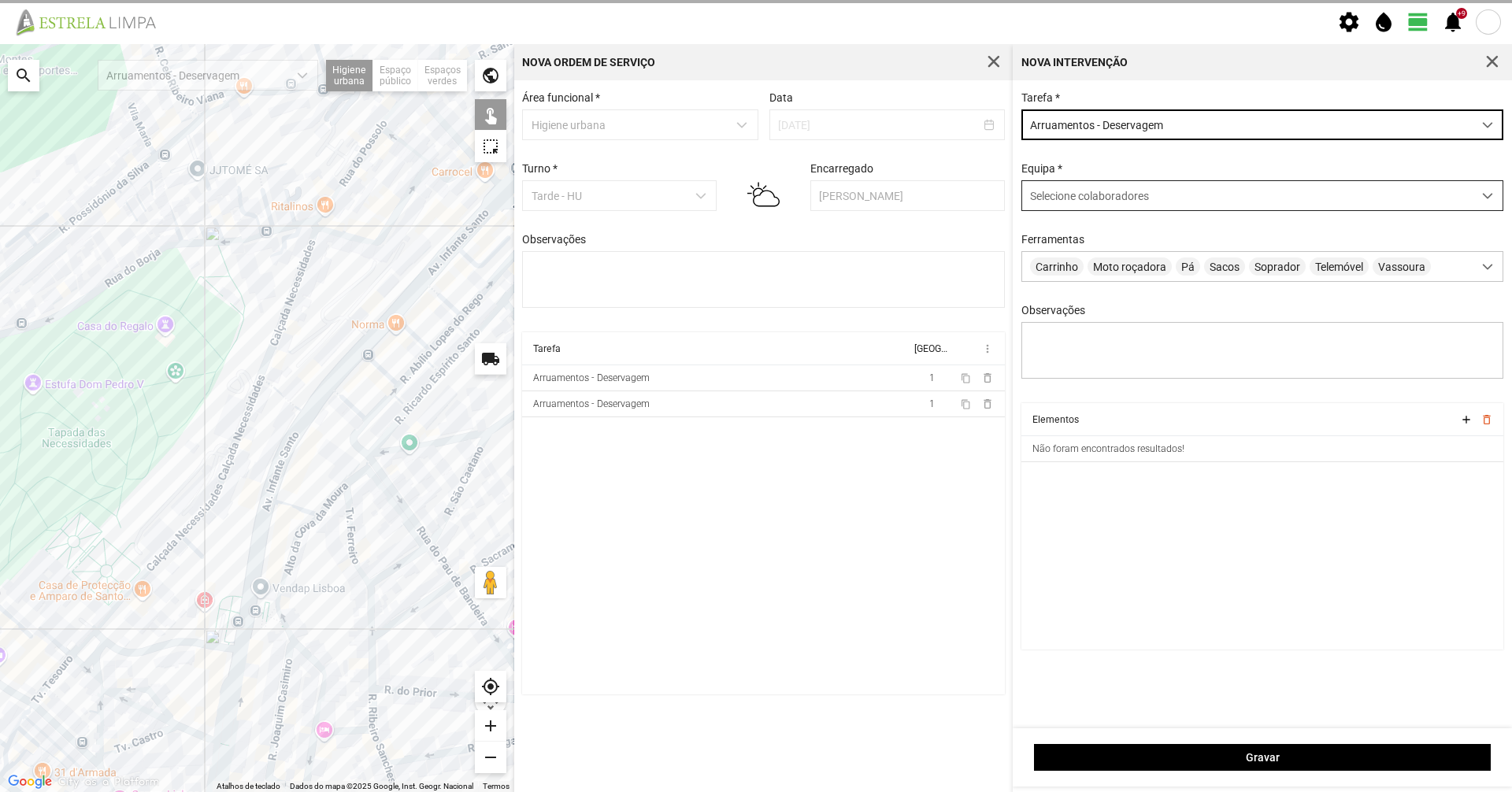
click at [1095, 196] on span "Selecione colaboradores" at bounding box center [1089, 196] width 119 height 12
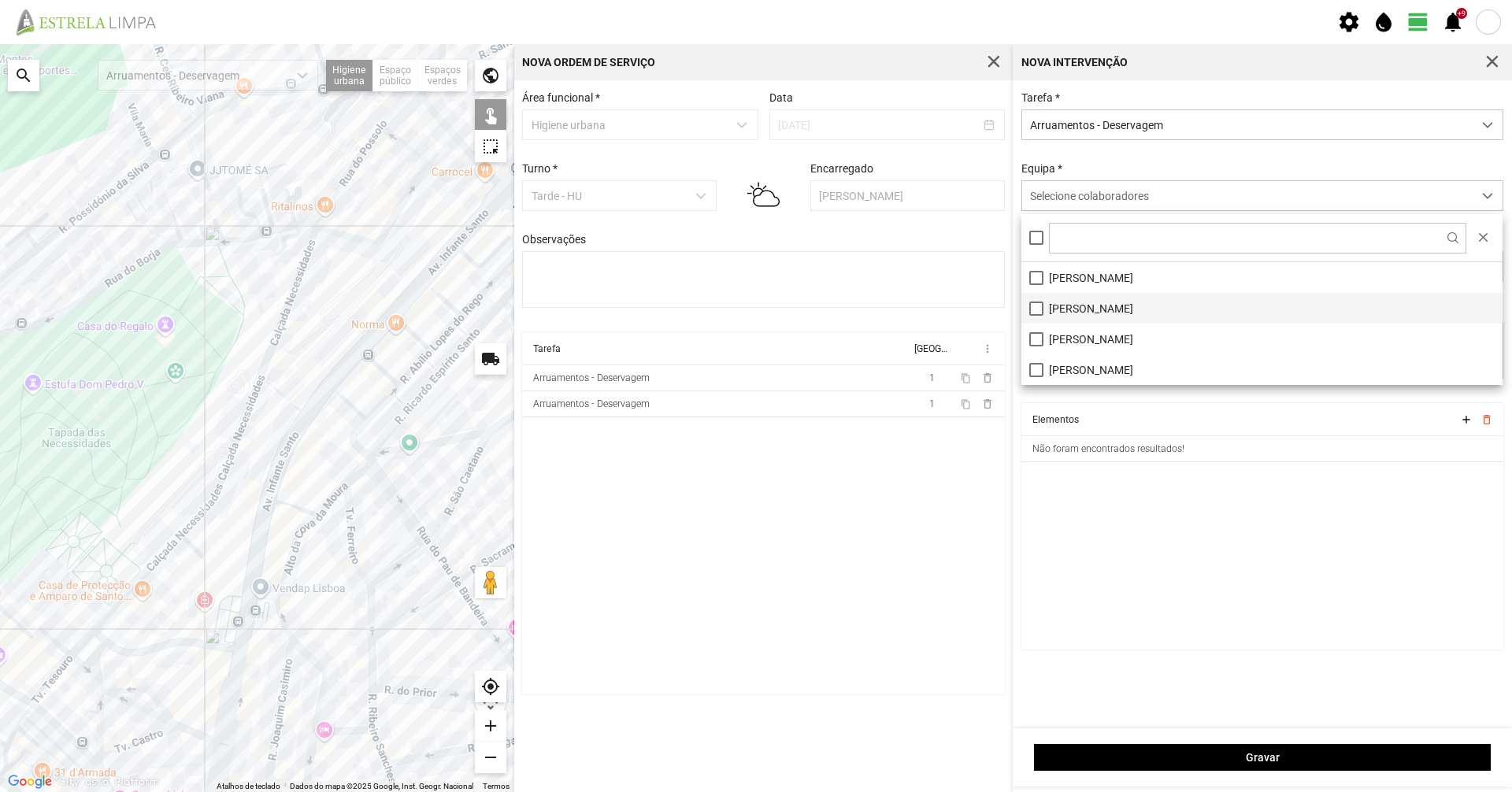
click at [1068, 304] on li "[PERSON_NAME]" at bounding box center [1262, 308] width 481 height 31
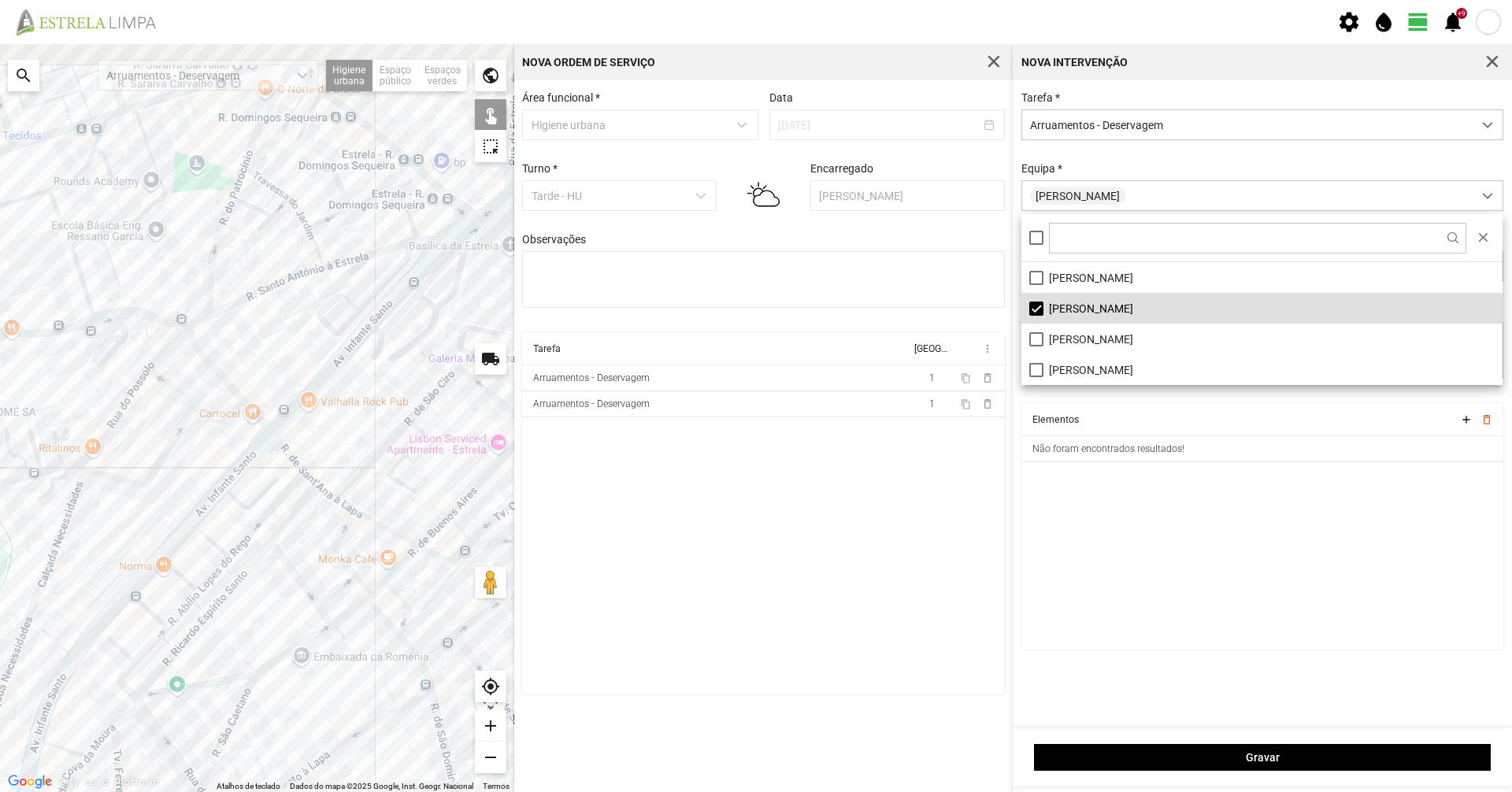
drag, startPoint x: 407, startPoint y: 229, endPoint x: 258, endPoint y: 392, distance: 220.8
click at [190, 466] on div at bounding box center [257, 418] width 514 height 748
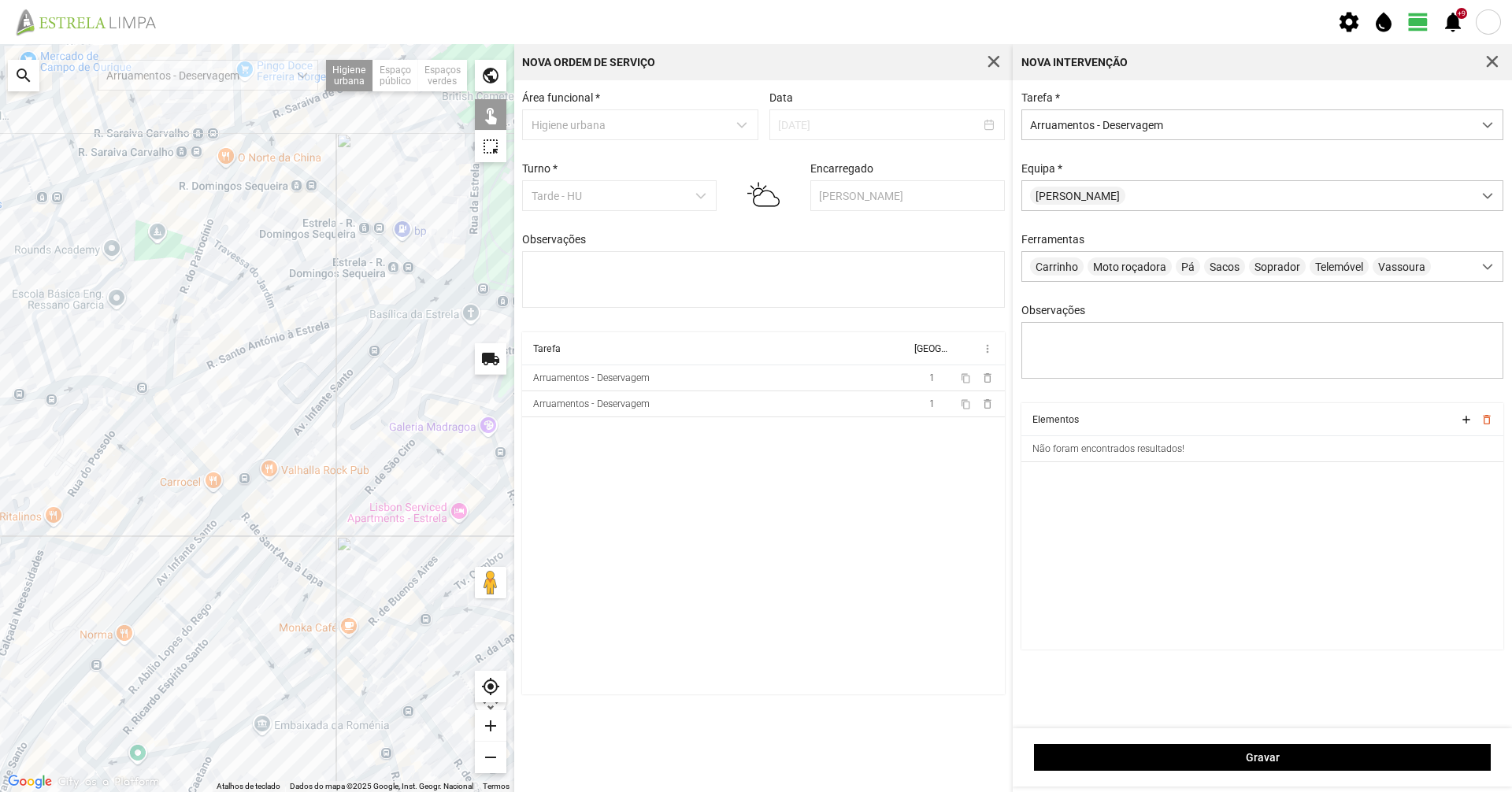
drag, startPoint x: 250, startPoint y: 408, endPoint x: 237, endPoint y: 389, distance: 23.0
click at [243, 414] on div at bounding box center [257, 418] width 514 height 748
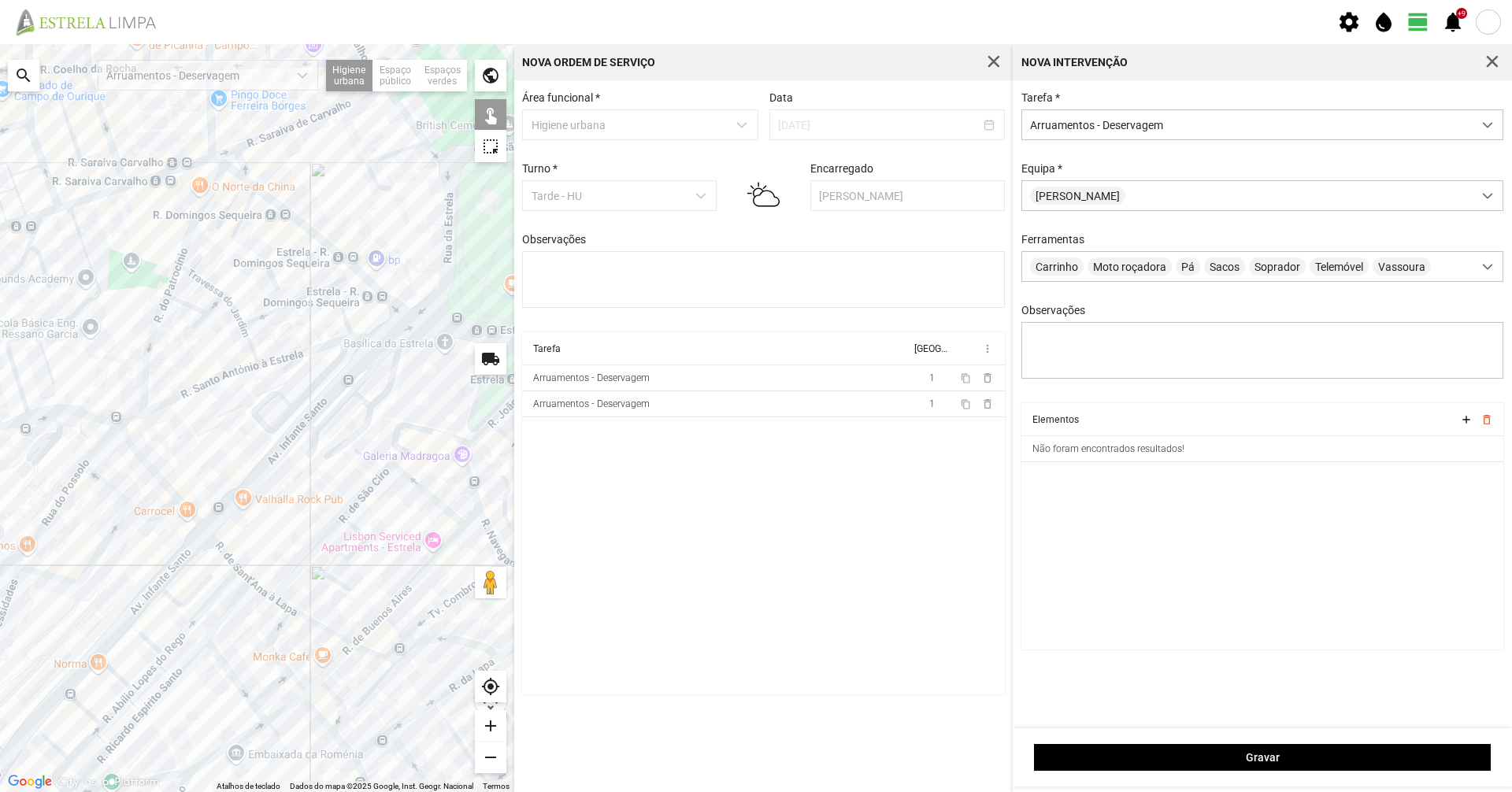
click at [240, 366] on div at bounding box center [257, 418] width 514 height 748
click at [238, 368] on div at bounding box center [257, 418] width 514 height 748
click at [313, 349] on div at bounding box center [257, 418] width 514 height 748
click at [366, 343] on div at bounding box center [257, 418] width 514 height 748
click at [368, 340] on div at bounding box center [257, 418] width 514 height 748
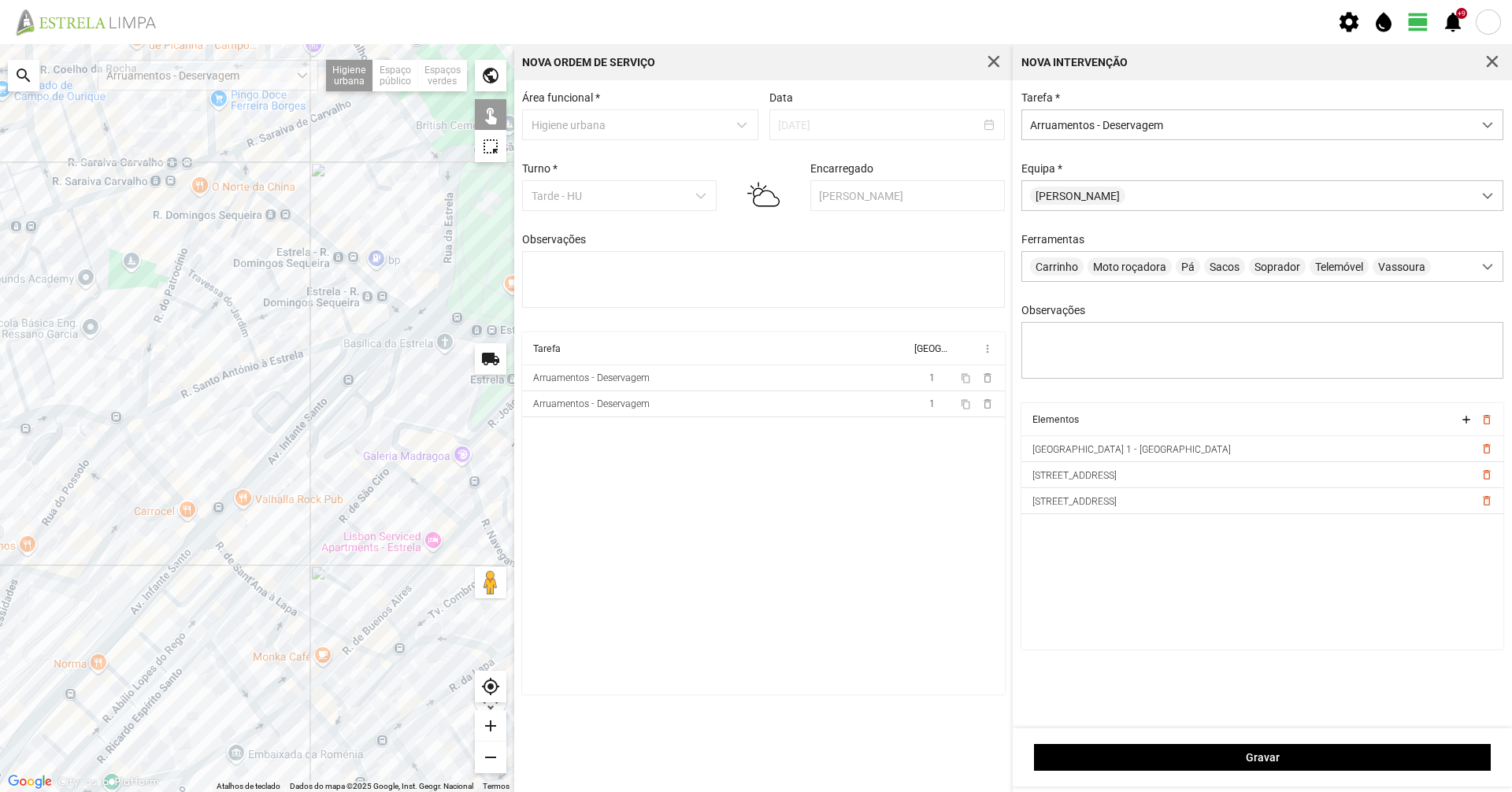
click at [152, 327] on div at bounding box center [257, 418] width 514 height 748
click at [173, 276] on div at bounding box center [257, 418] width 514 height 748
click at [186, 238] on div at bounding box center [257, 418] width 514 height 748
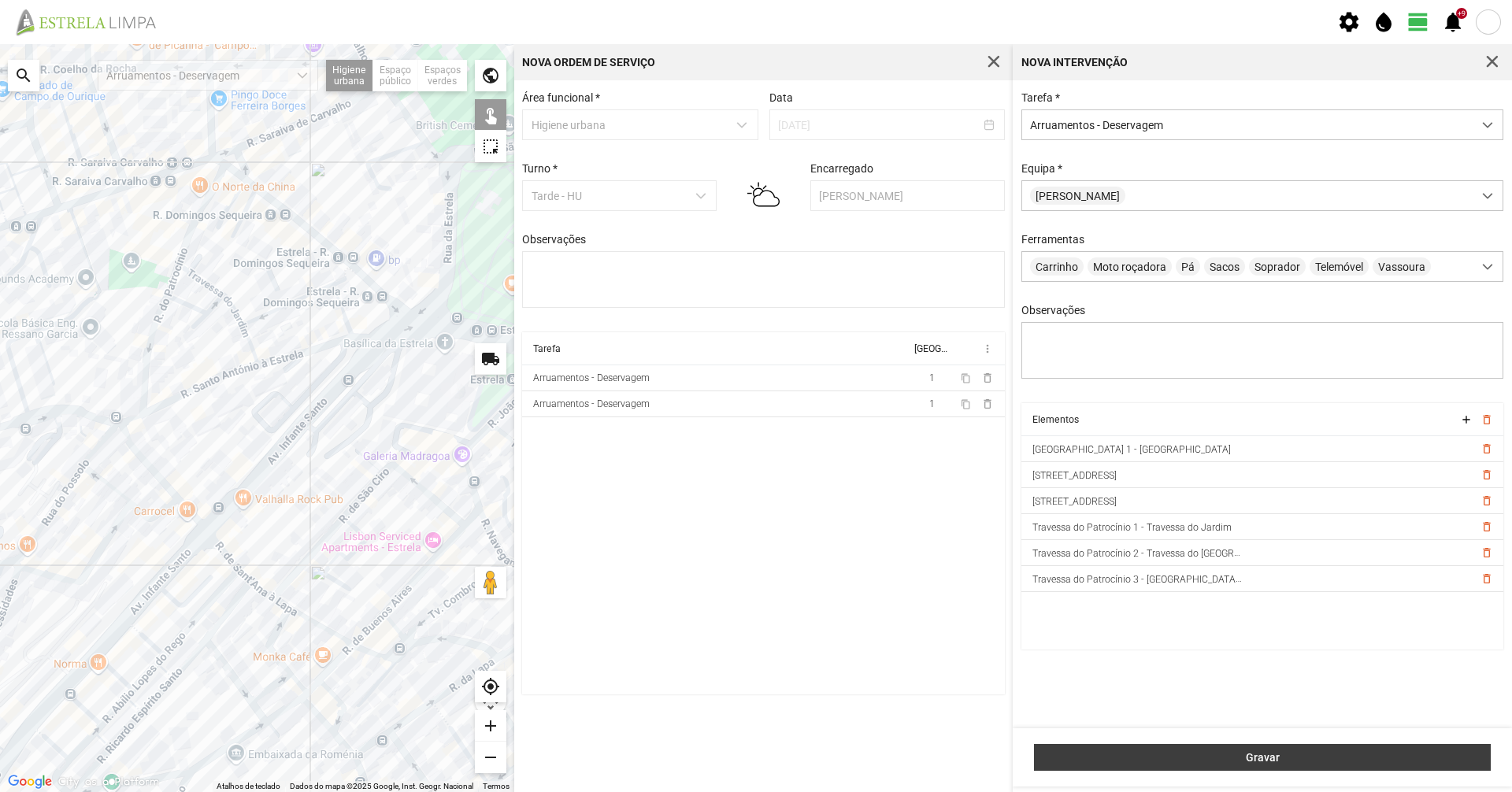
click at [1089, 752] on span "Gravar" at bounding box center [1263, 757] width 441 height 12
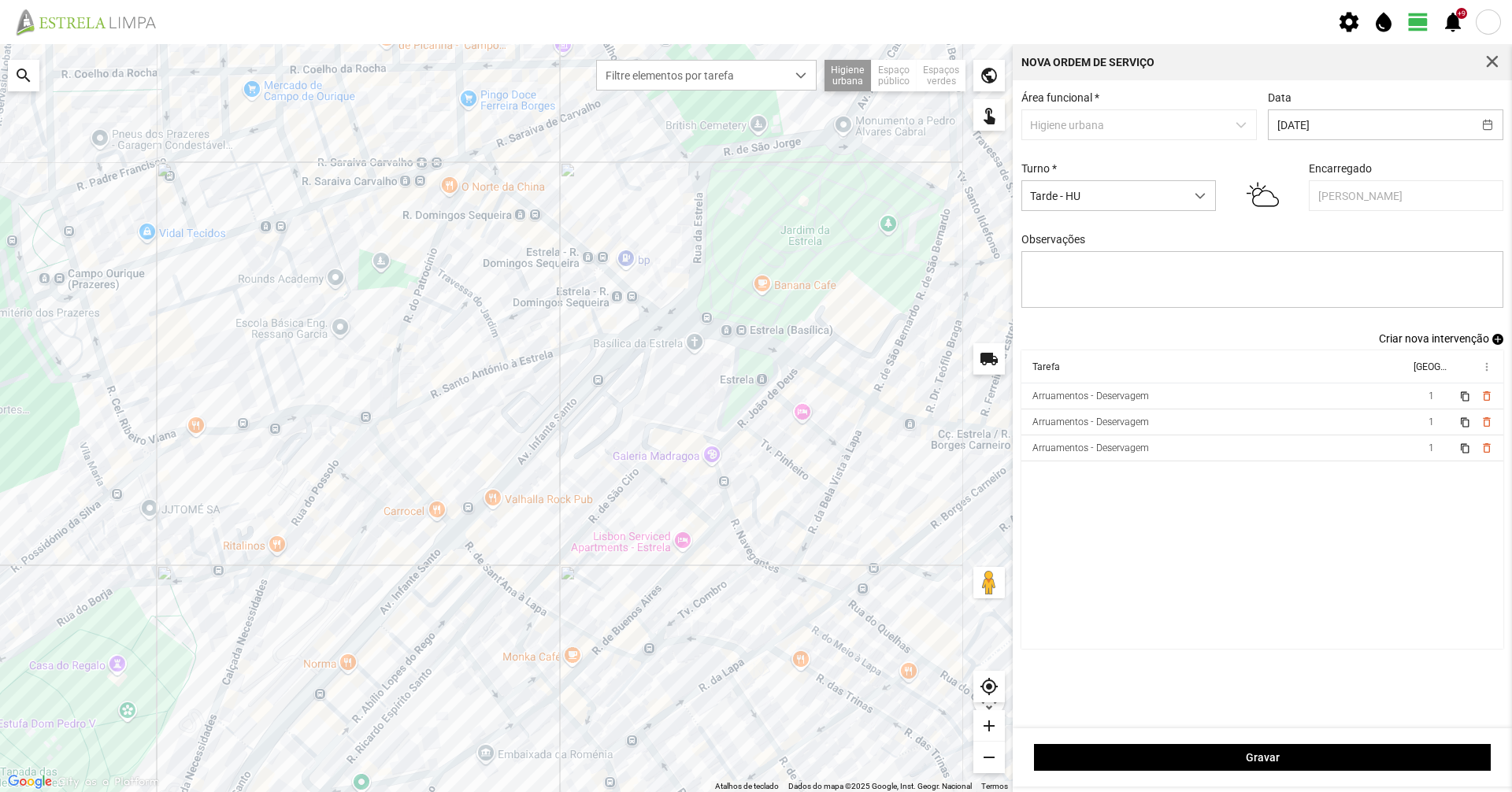
click at [1070, 742] on div "Gravar" at bounding box center [1262, 756] width 499 height 58
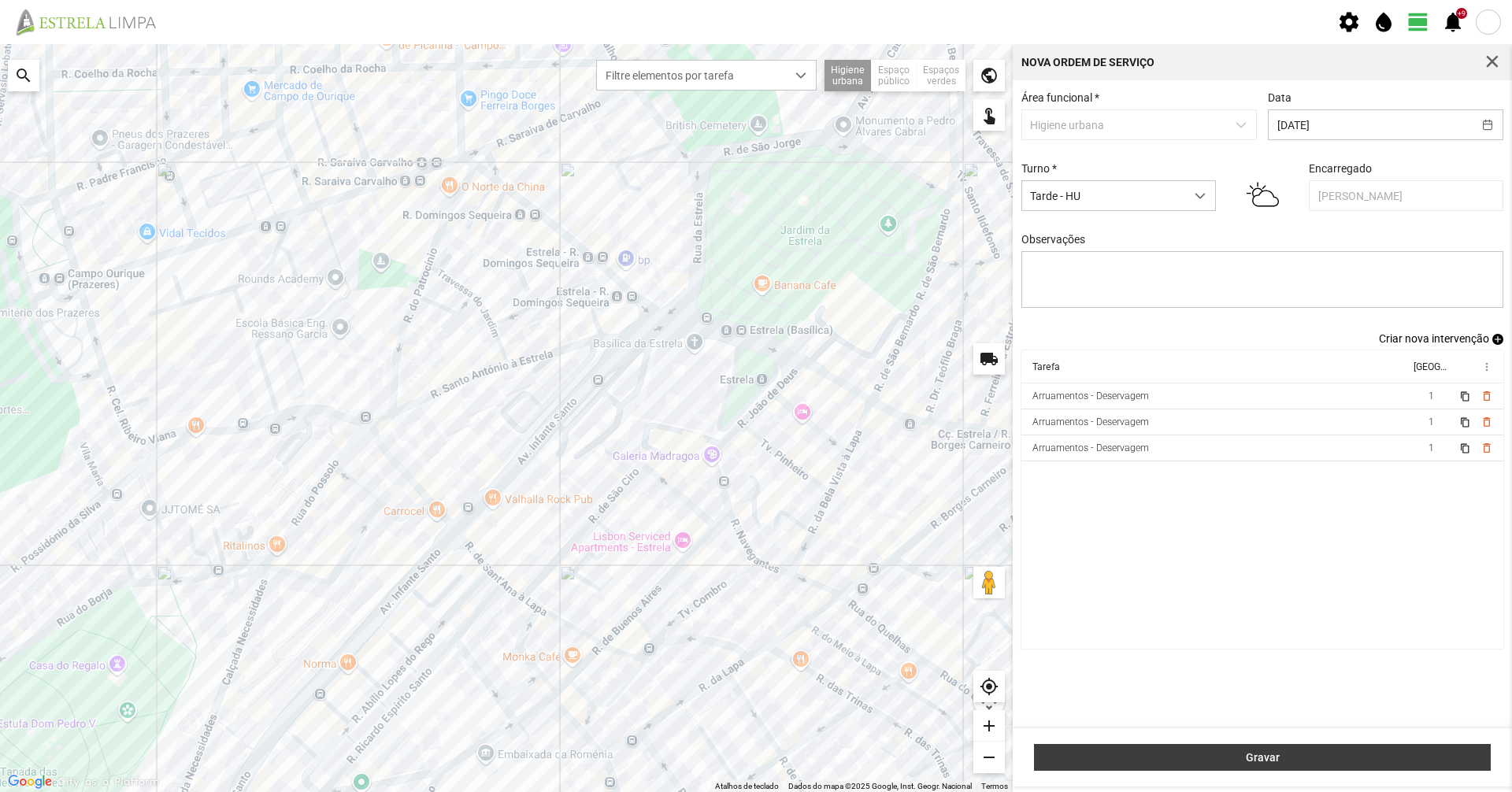
click at [1066, 767] on button "Gravar" at bounding box center [1262, 757] width 457 height 27
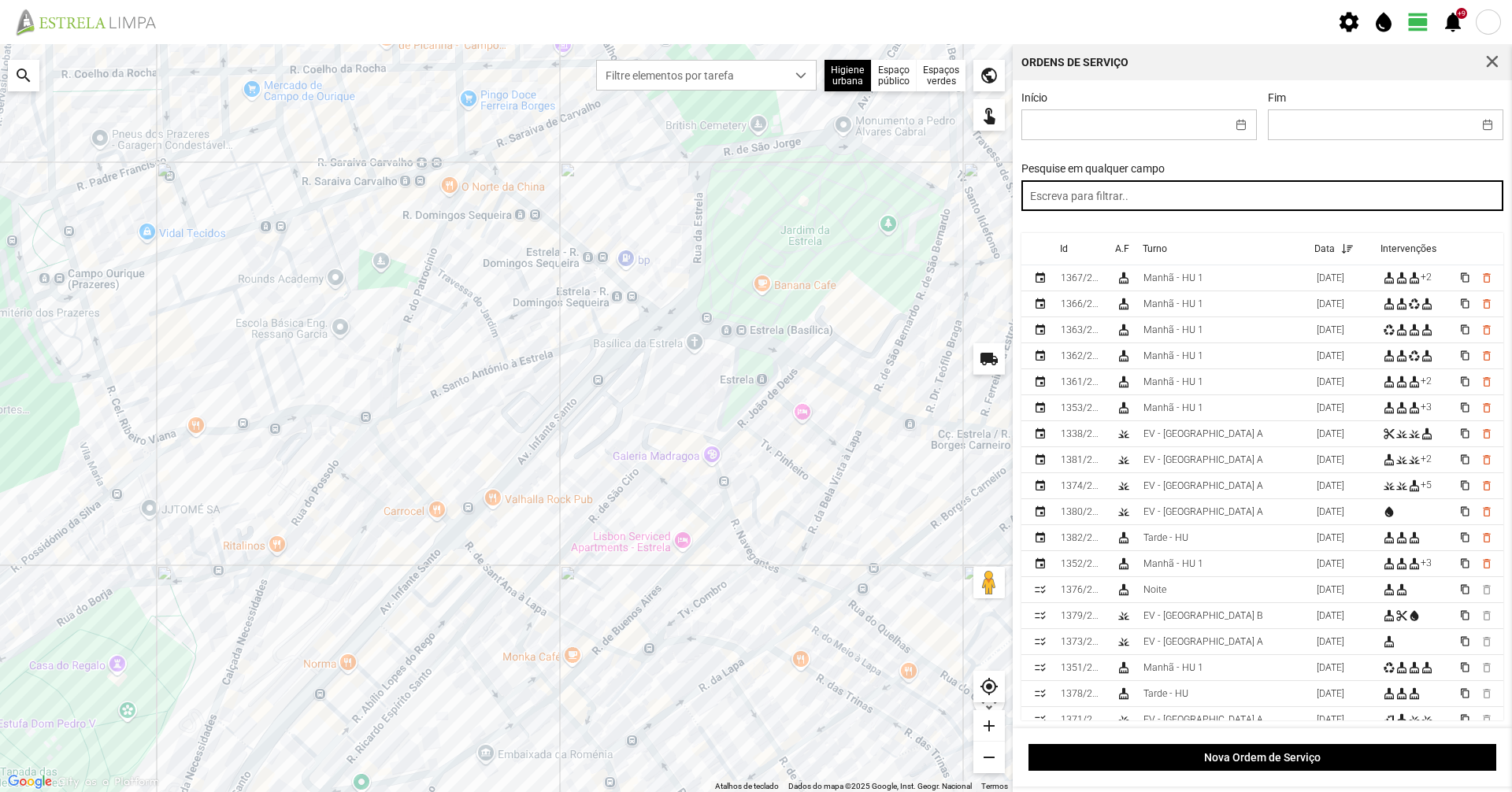
click at [1119, 199] on input "text" at bounding box center [1263, 196] width 482 height 31
type input "m"
type input "noite"
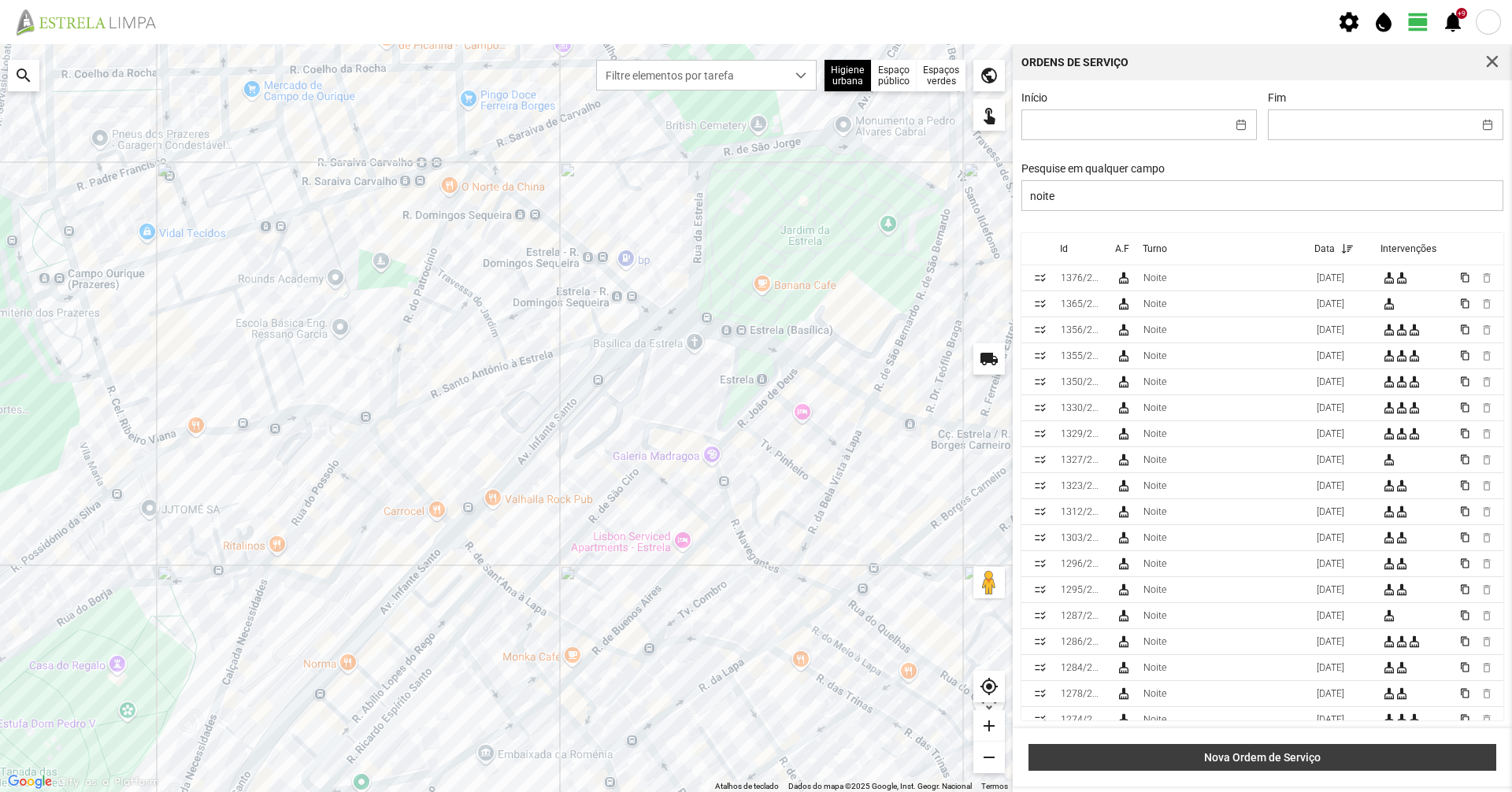
click at [1279, 763] on span "Nova Ordem de Serviço" at bounding box center [1262, 757] width 451 height 12
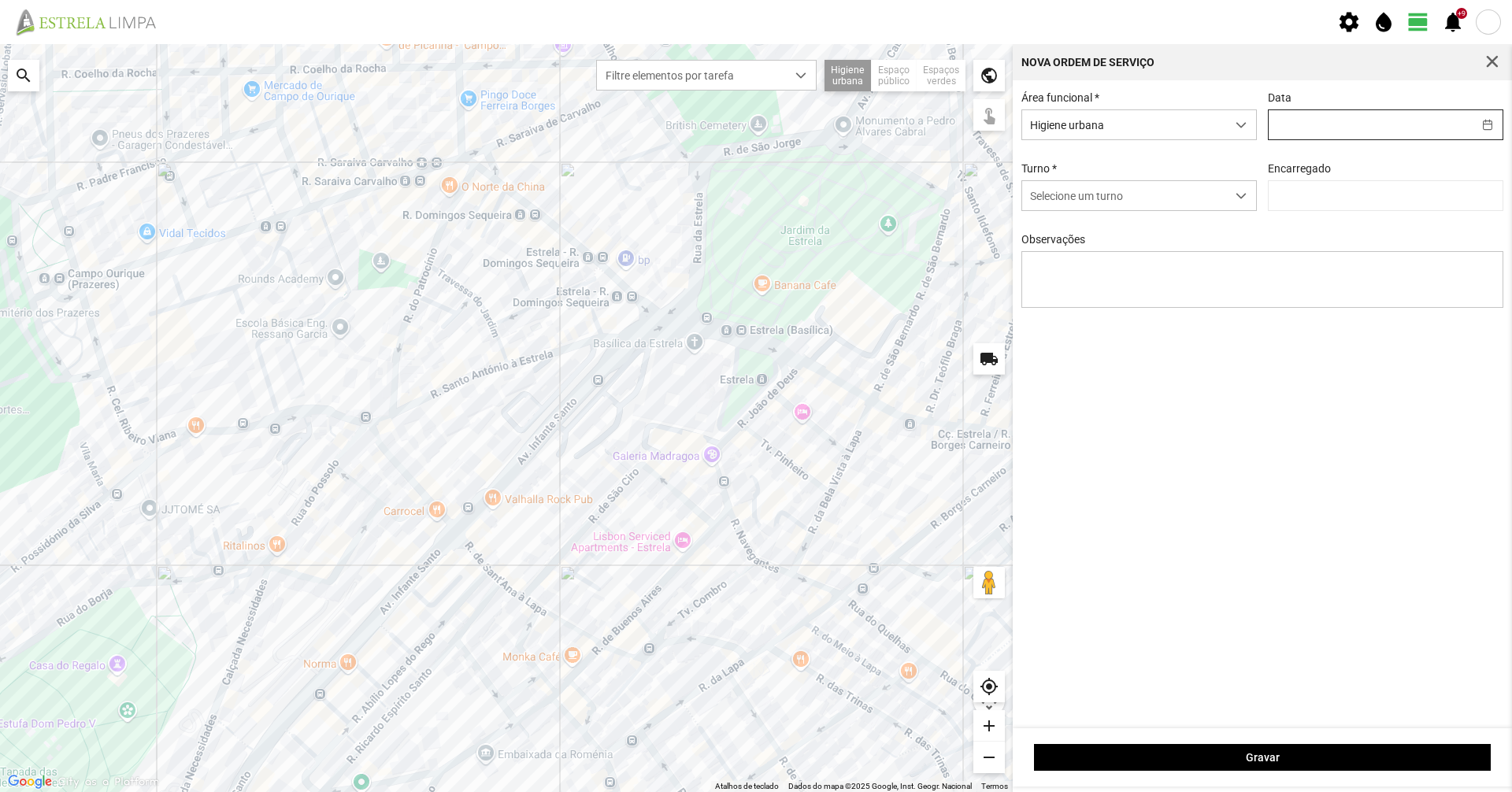
click at [1290, 141] on span at bounding box center [1386, 125] width 236 height 31
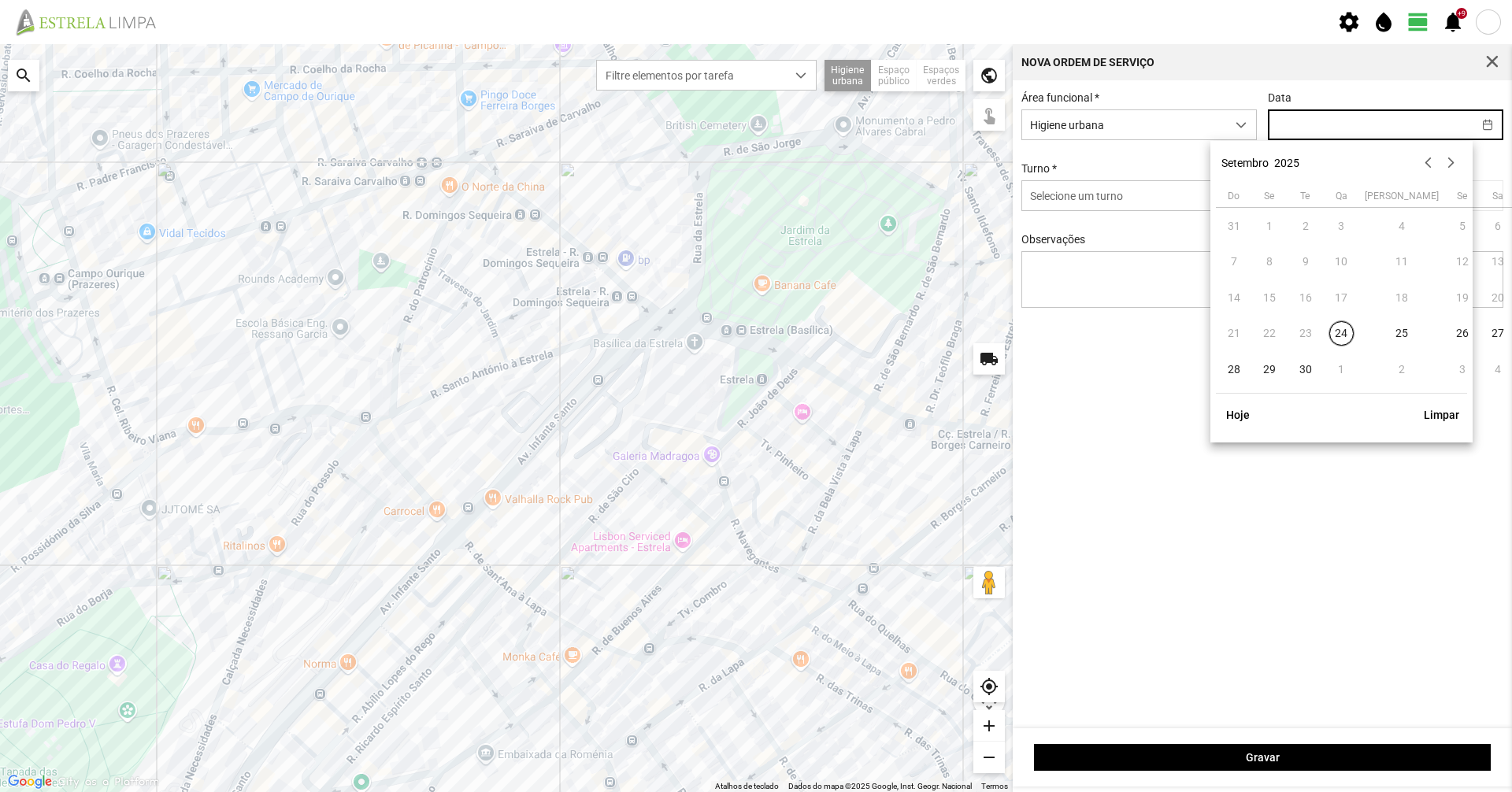
click at [1292, 133] on input "text" at bounding box center [1370, 125] width 204 height 29
click at [1337, 329] on span "24" at bounding box center [1342, 334] width 25 height 25
type input "[DATE]"
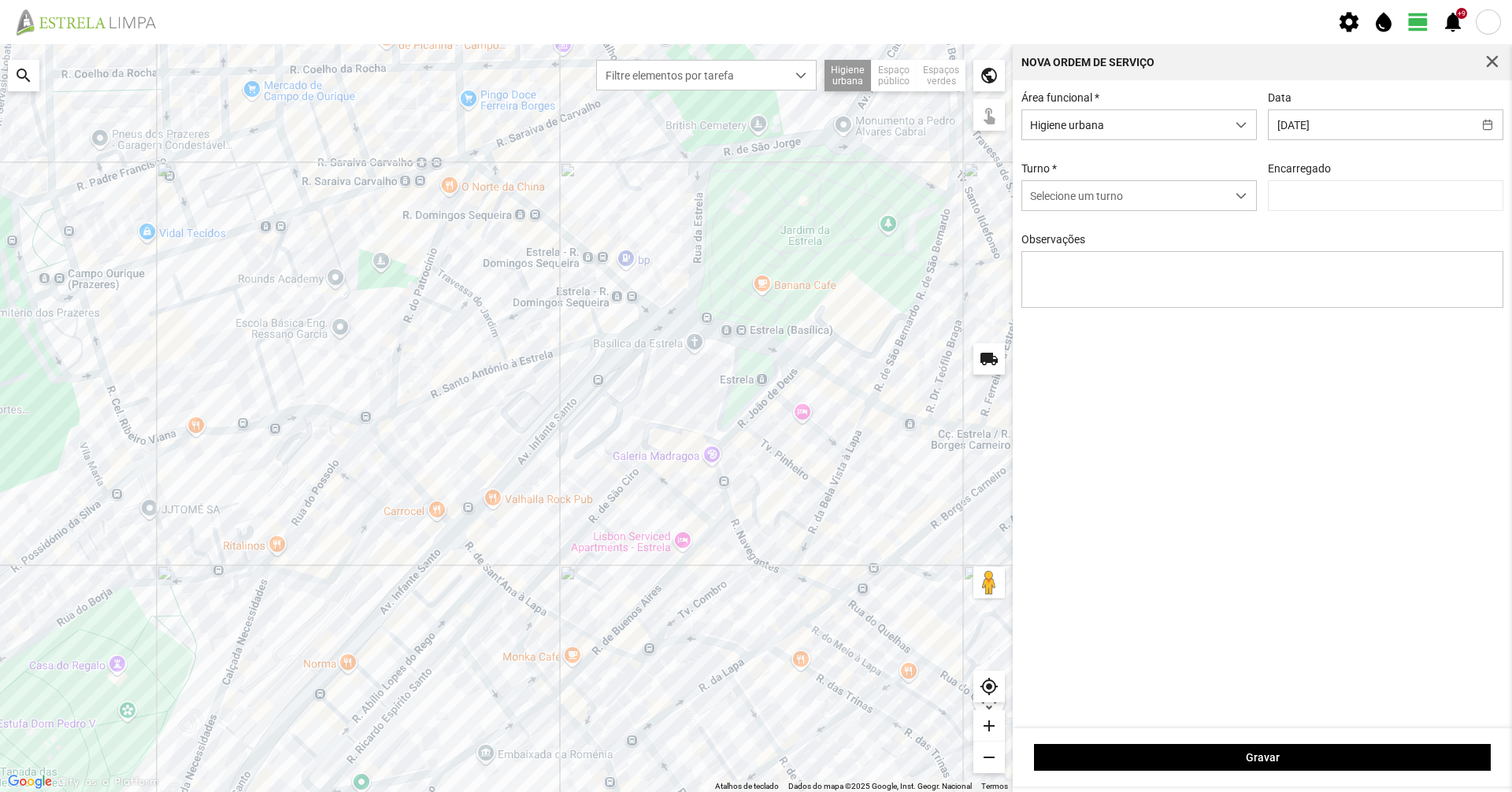
click at [1176, 215] on div "Área funcional * Higiene urbana Data [DATE] Turno * Selecione um turno Encarreg…" at bounding box center [1262, 212] width 494 height 241
click at [1179, 206] on span "Selecione um turno" at bounding box center [1124, 196] width 204 height 29
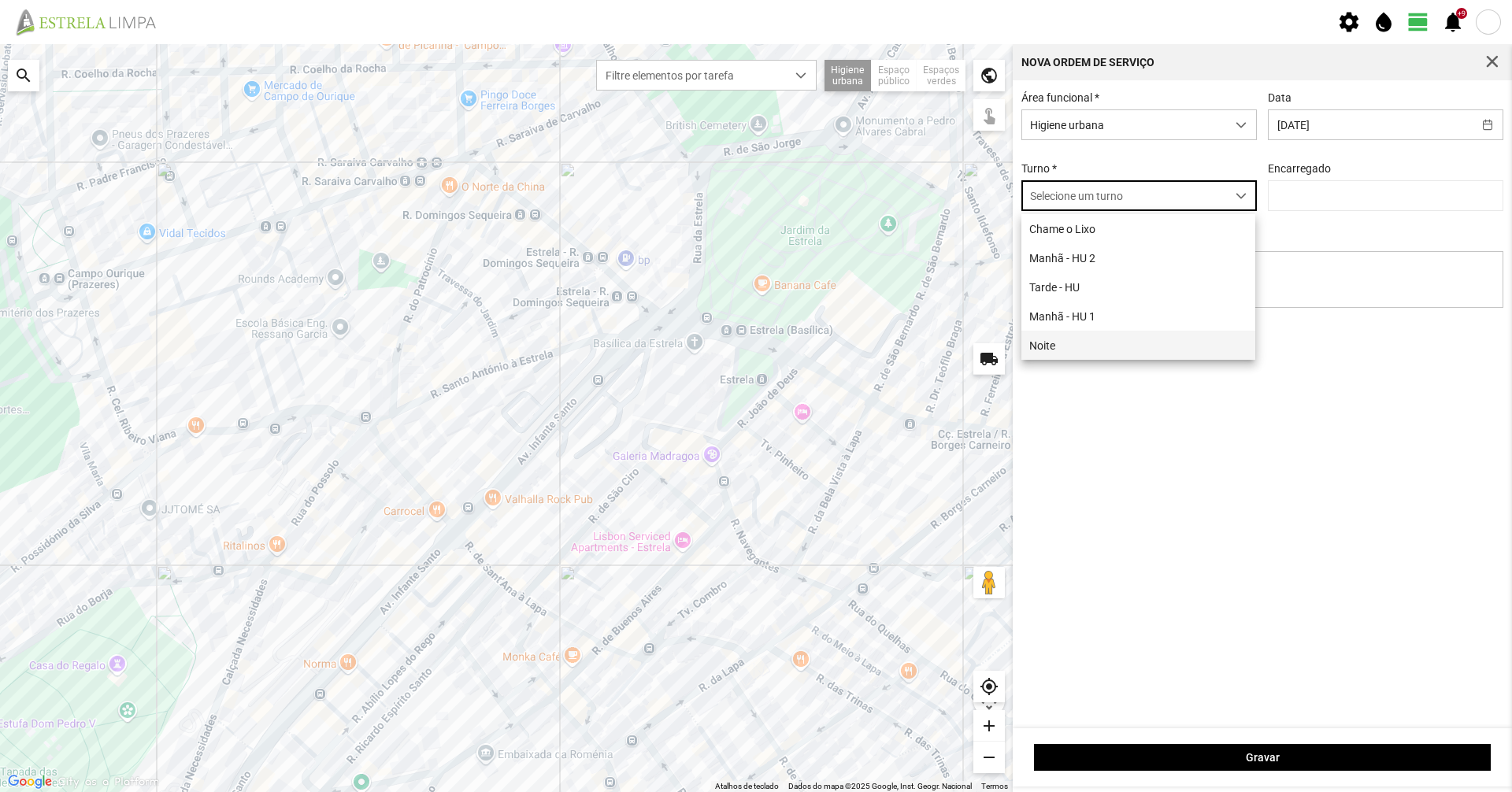
click at [1125, 345] on li "Noite" at bounding box center [1138, 345] width 234 height 29
type input "[PERSON_NAME]"
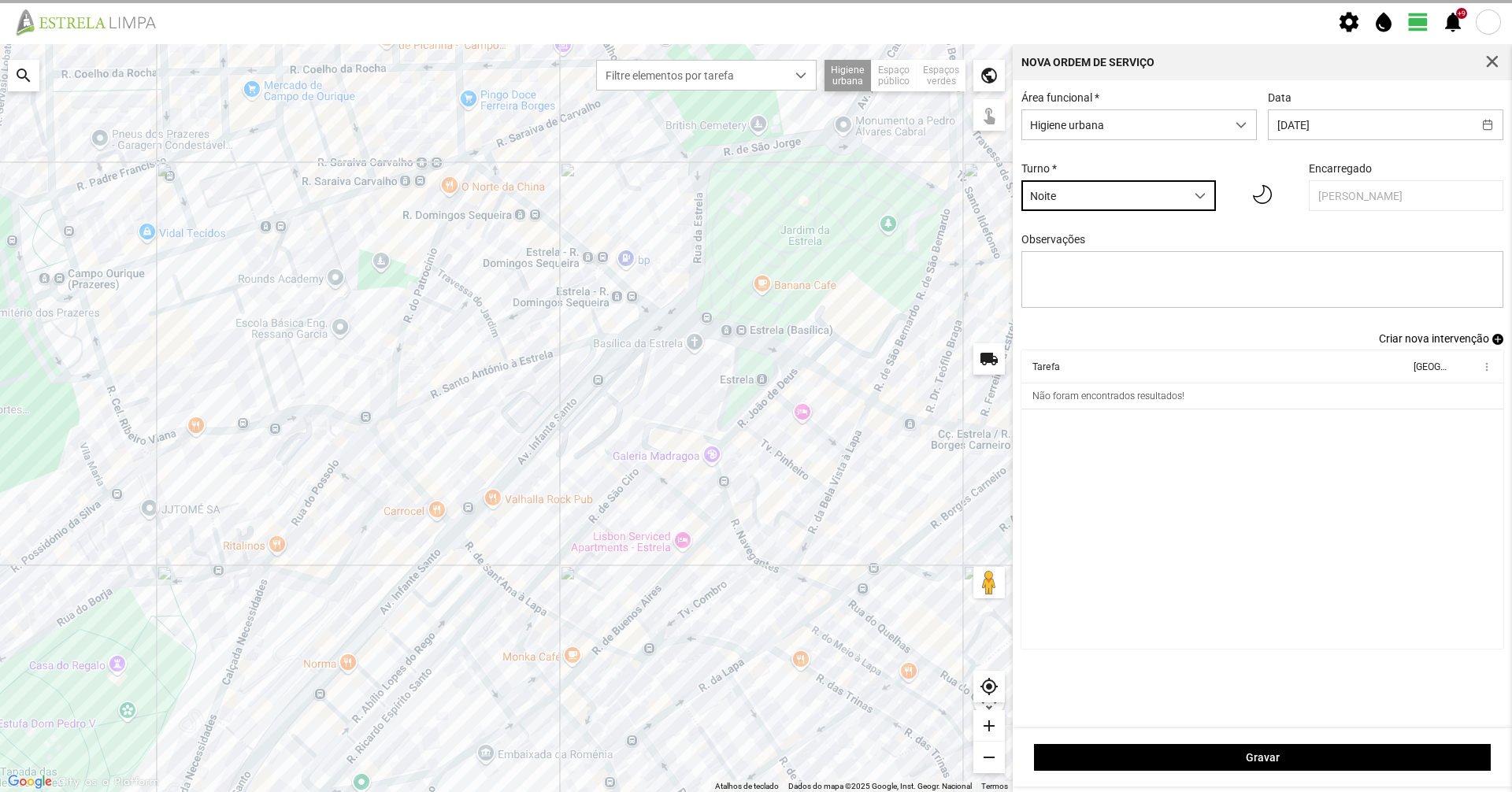
click at [1392, 340] on span "Criar nova intervenção" at bounding box center [1434, 338] width 110 height 12
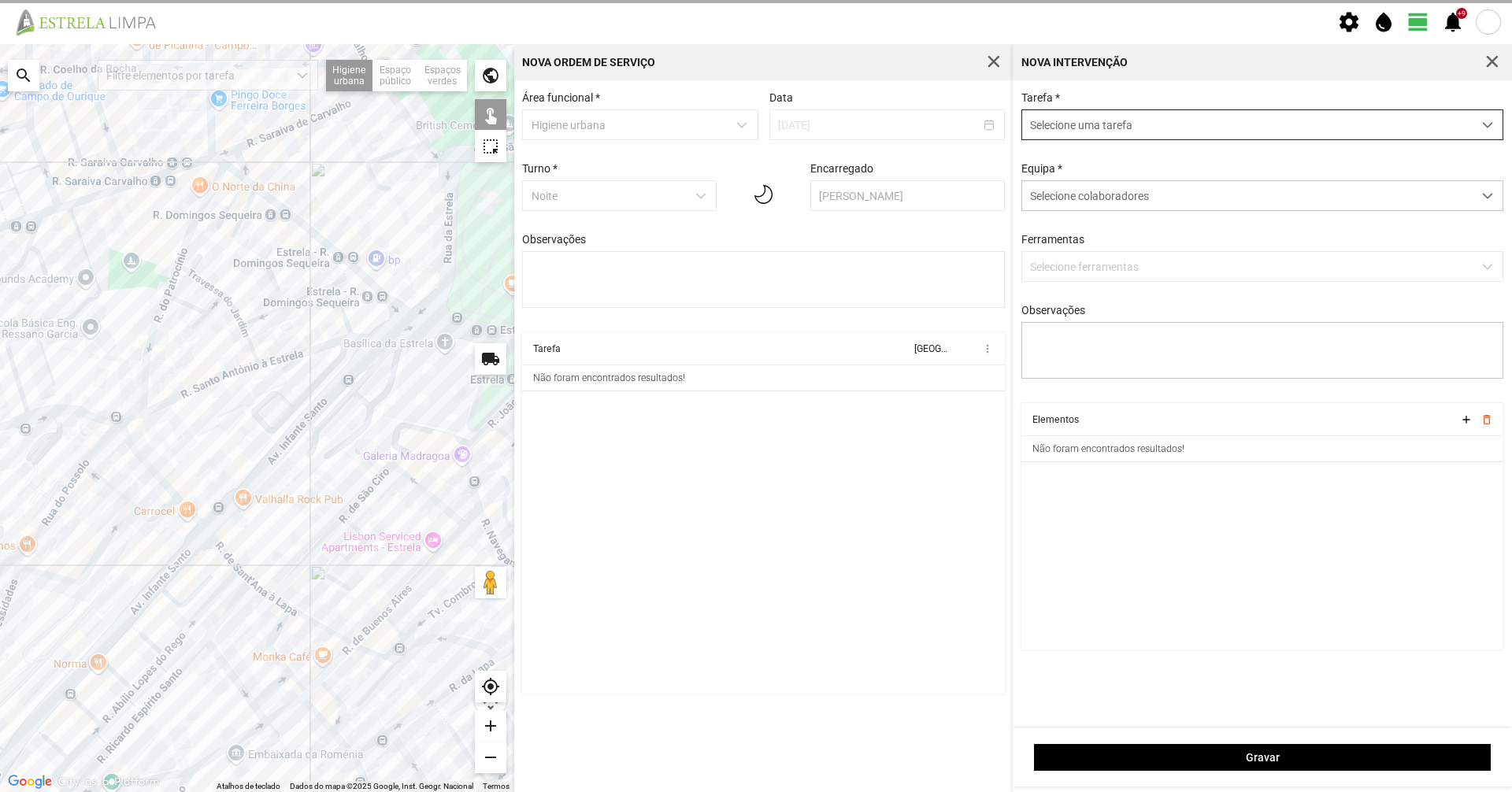
click at [1097, 198] on span "Selecione colaboradores" at bounding box center [1089, 196] width 119 height 12
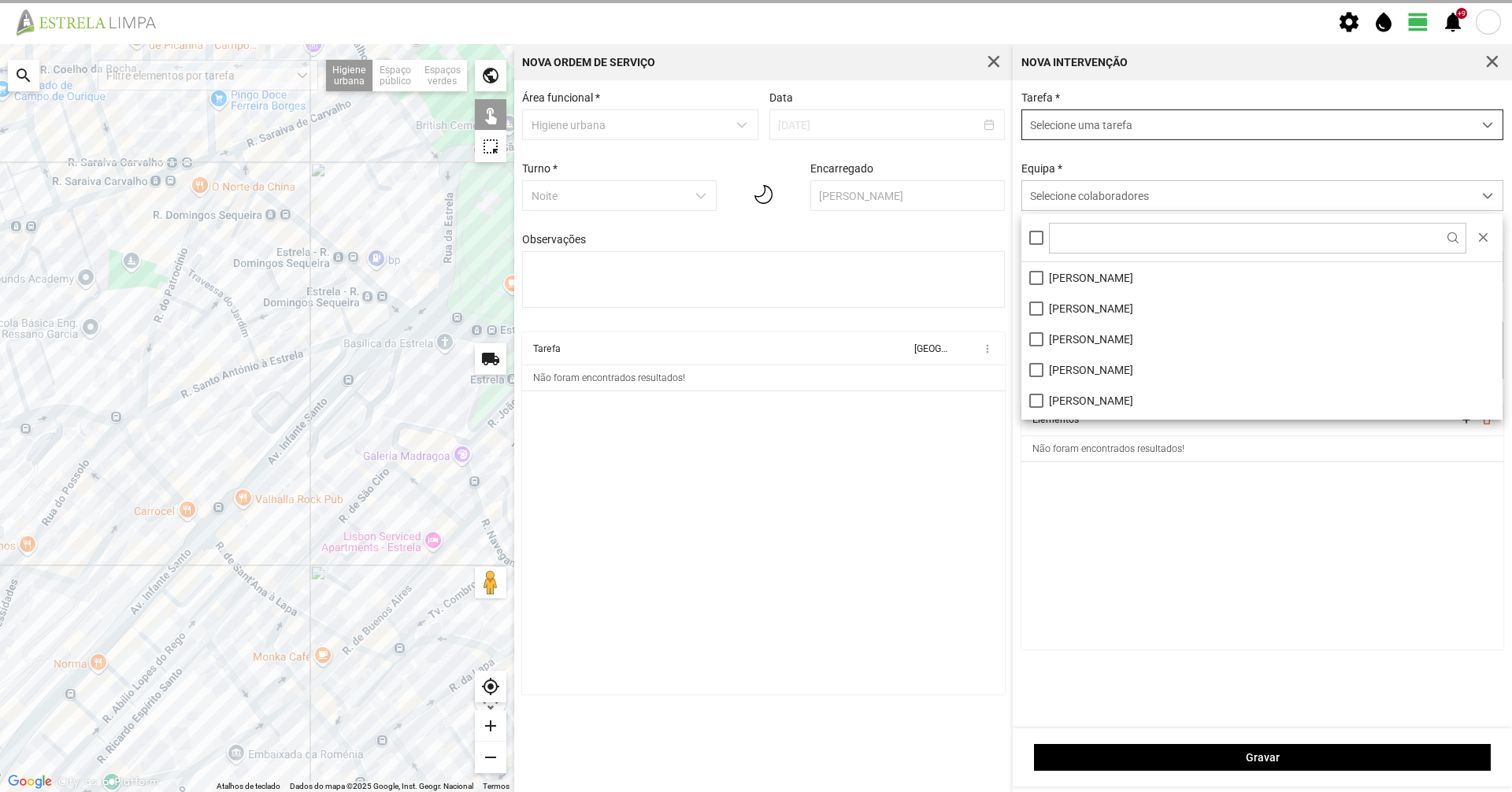
click at [1090, 138] on span "Selecione uma tarefa" at bounding box center [1248, 125] width 450 height 29
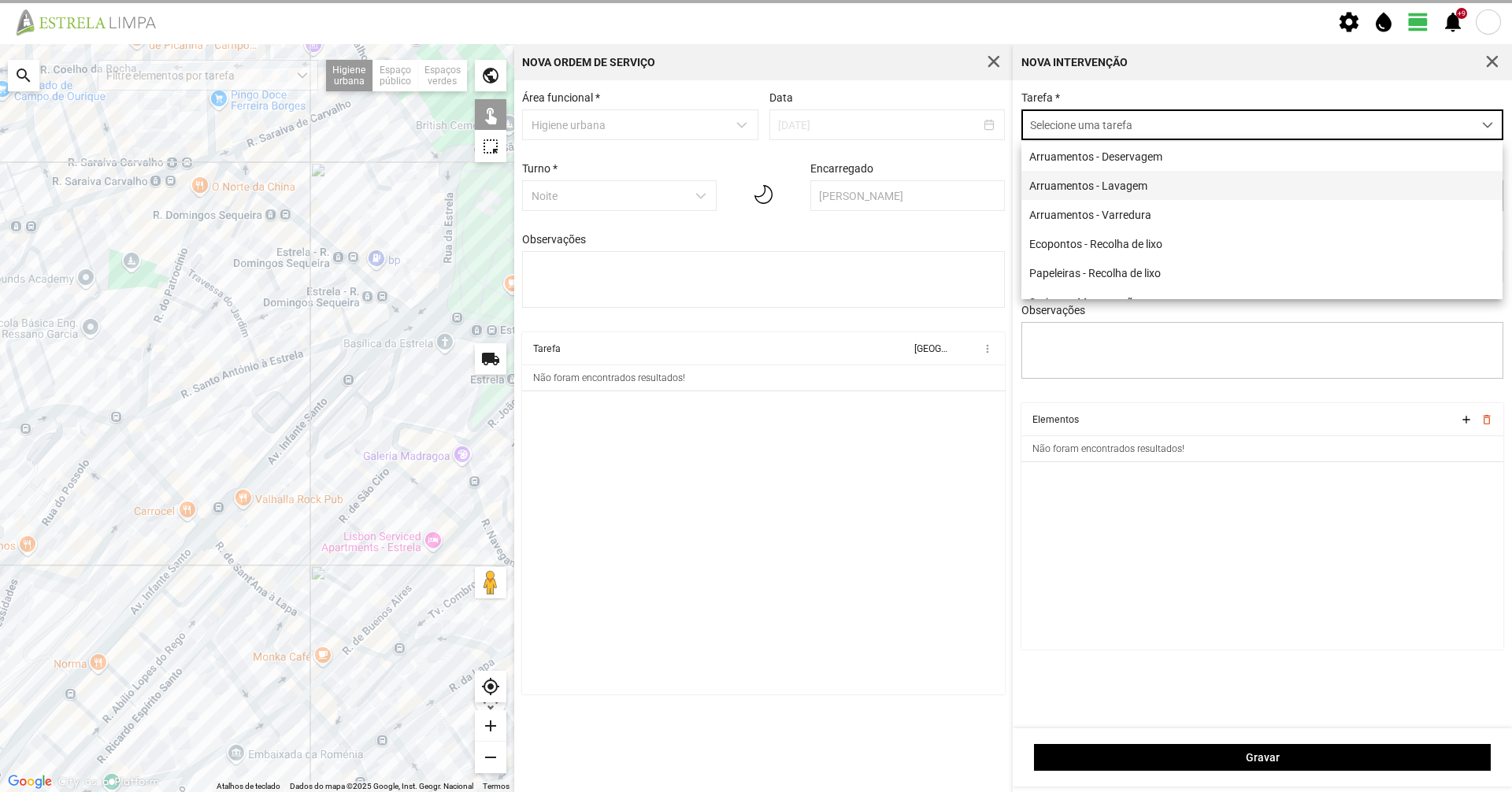
click at [1097, 183] on li "Arruamentos - Lavagem" at bounding box center [1262, 185] width 481 height 29
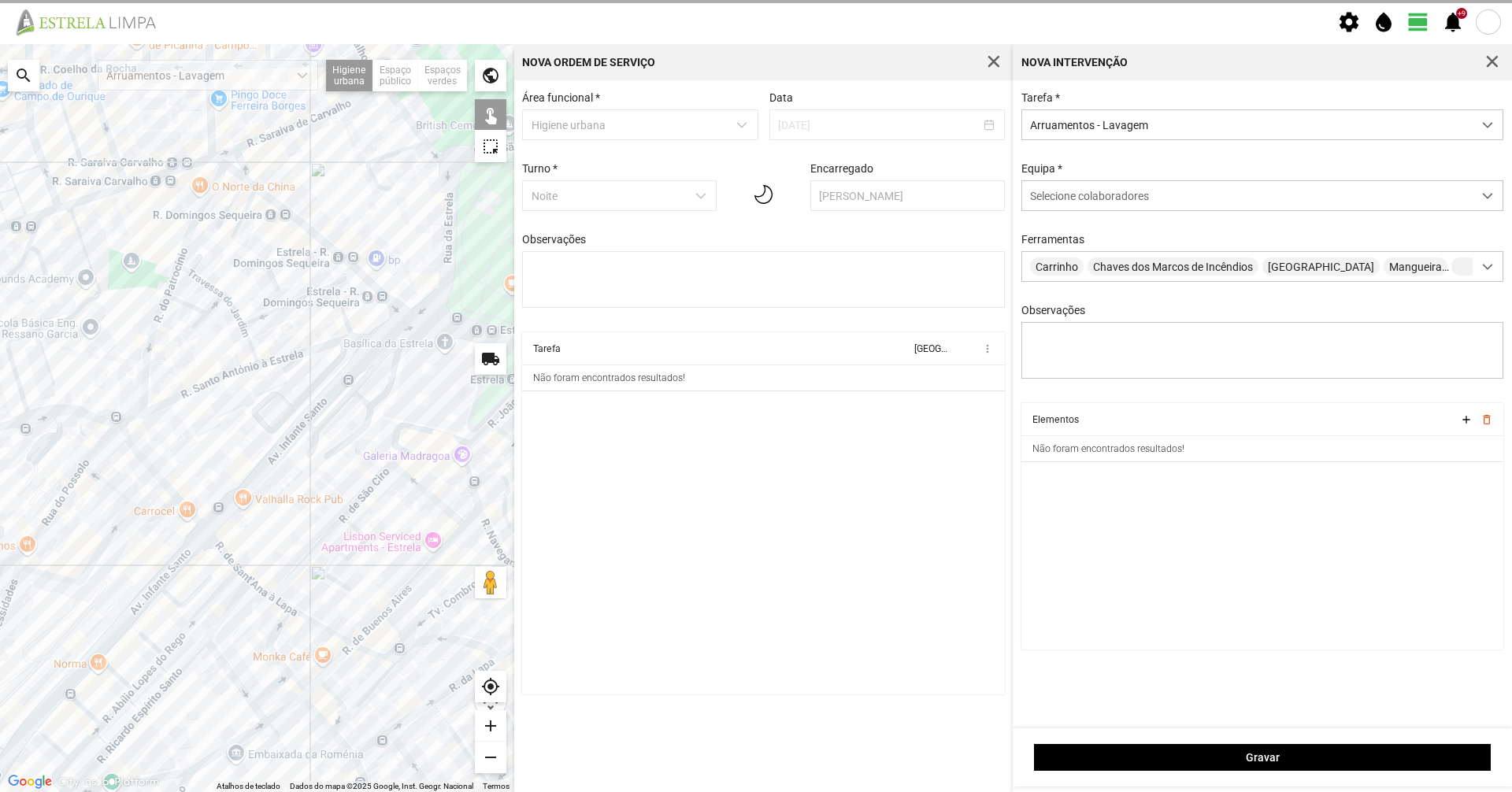
click at [1095, 217] on div "Tarefa * Arruamentos - Lavagem [GEOGRAPHIC_DATA] * Selecione colaboradores Ferr…" at bounding box center [1262, 247] width 494 height 311
click at [1096, 206] on div "Selecione colaboradores" at bounding box center [1248, 196] width 450 height 29
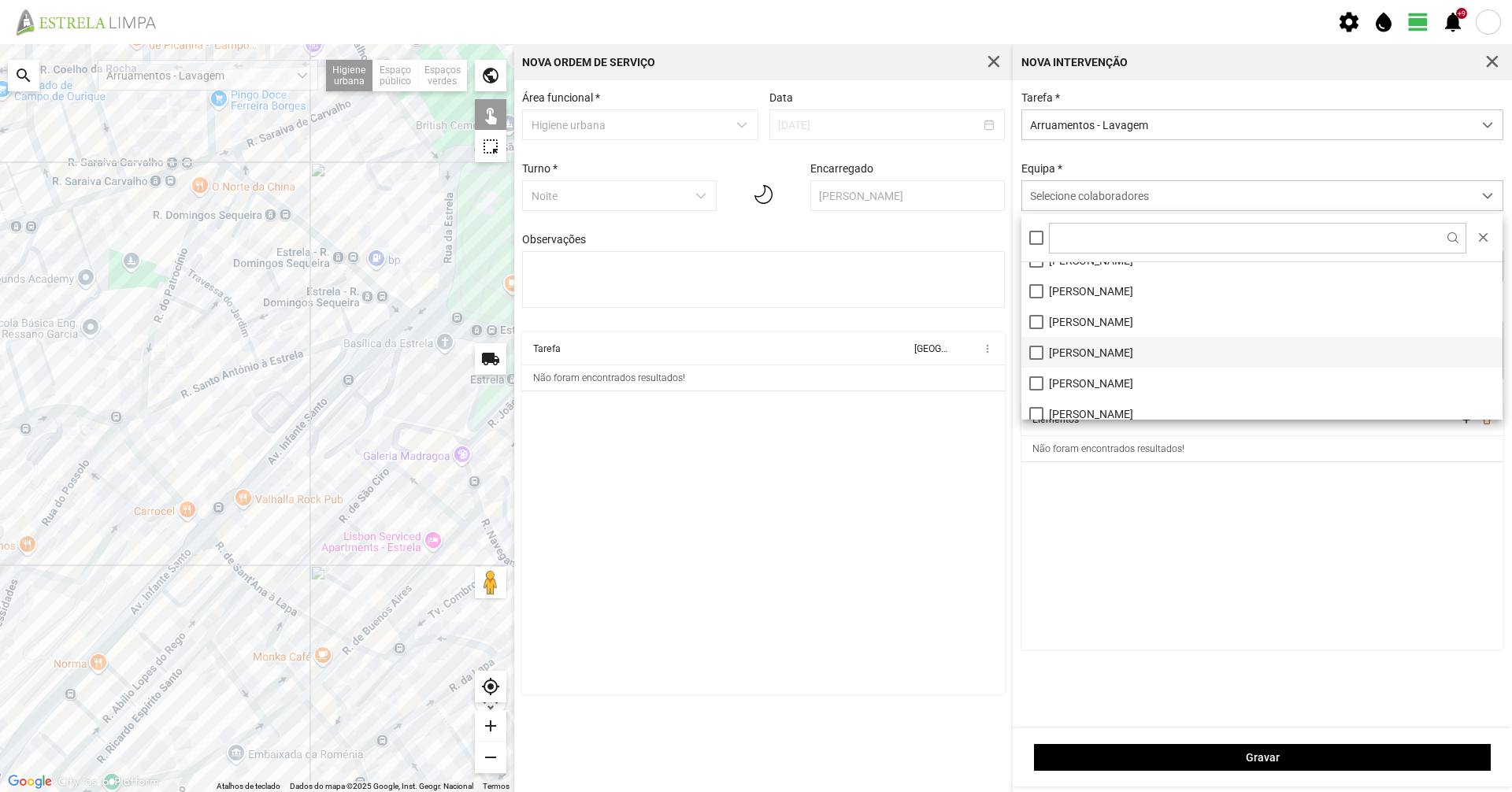
scroll to position [0, 0]
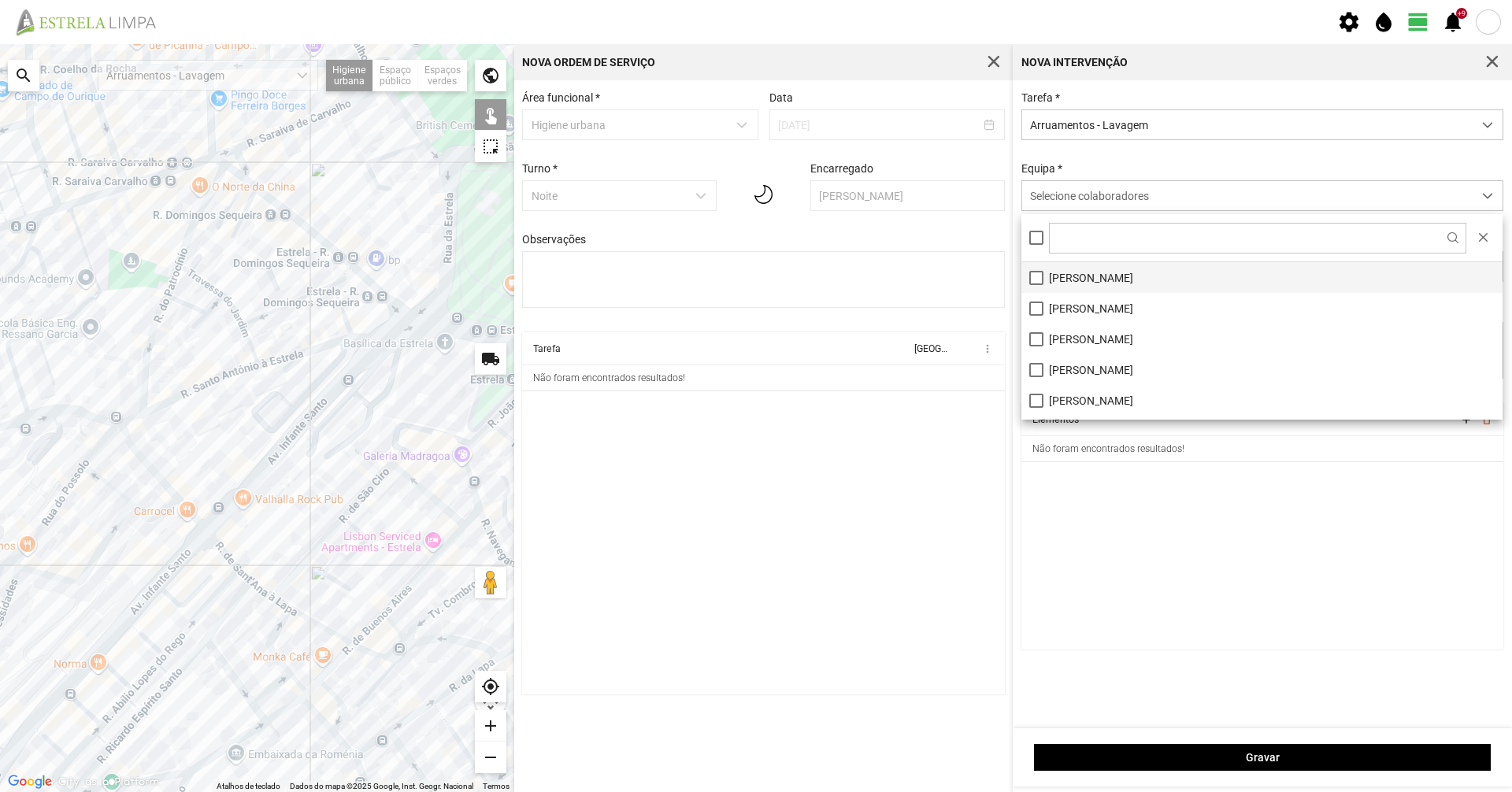
click at [1132, 279] on li "[PERSON_NAME]" at bounding box center [1262, 278] width 481 height 31
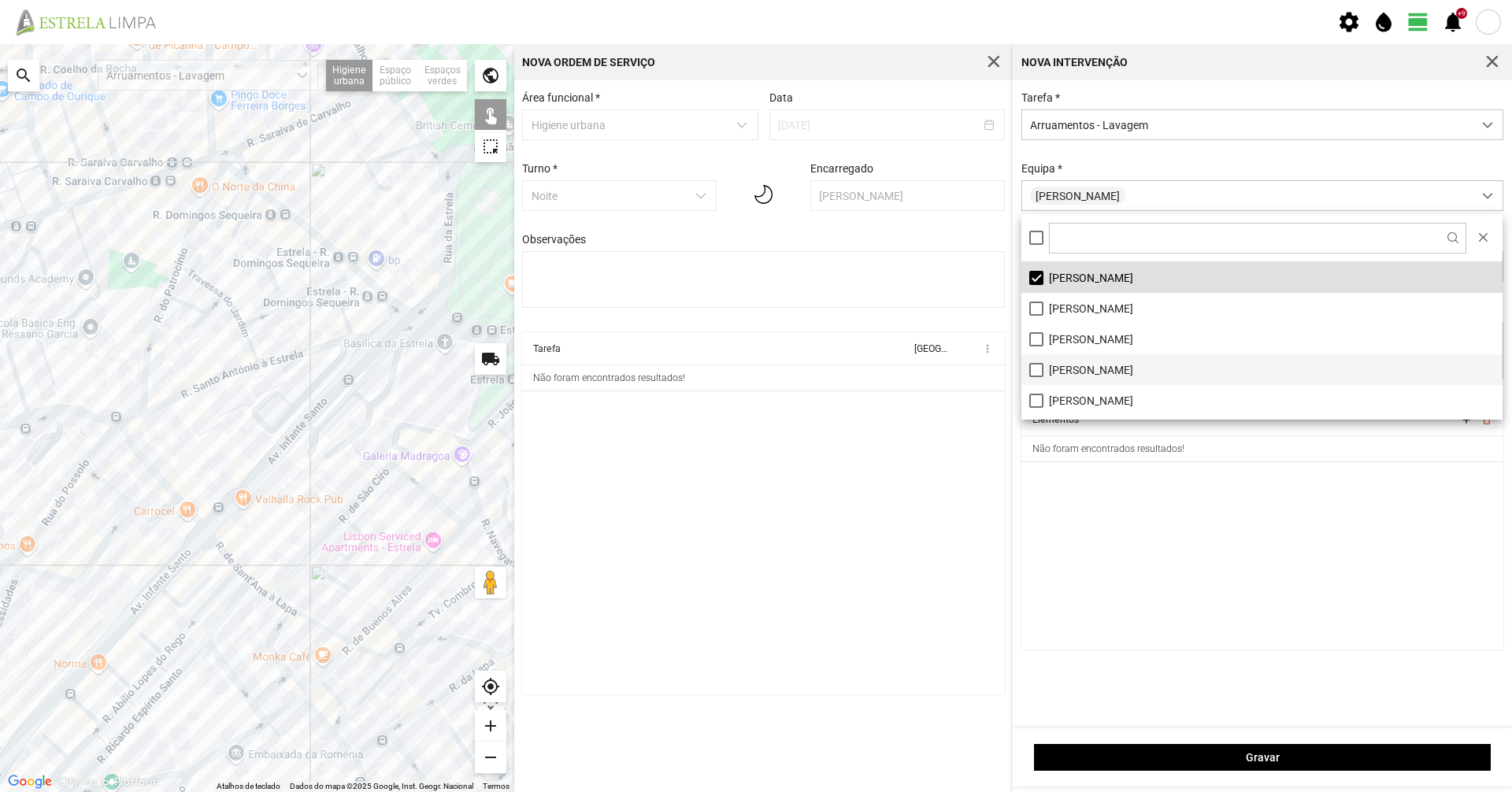
click at [1096, 356] on li "[PERSON_NAME]" at bounding box center [1262, 369] width 481 height 31
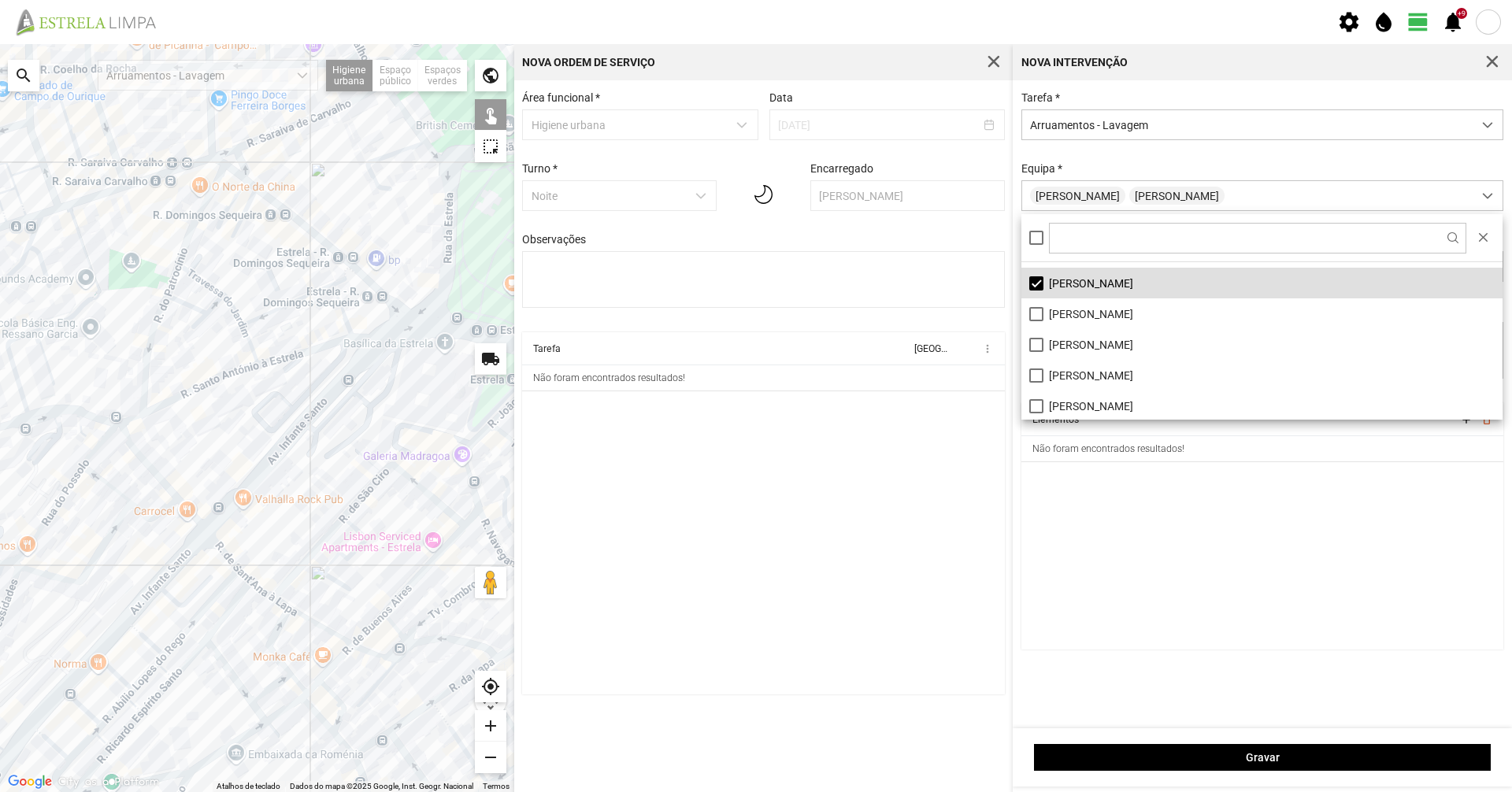
scroll to position [88, 0]
click at [1303, 147] on div "Tarefa * Arruamentos - Lavagem [GEOGRAPHIC_DATA] * [PERSON_NAME] Carrinho Chave…" at bounding box center [1262, 247] width 494 height 311
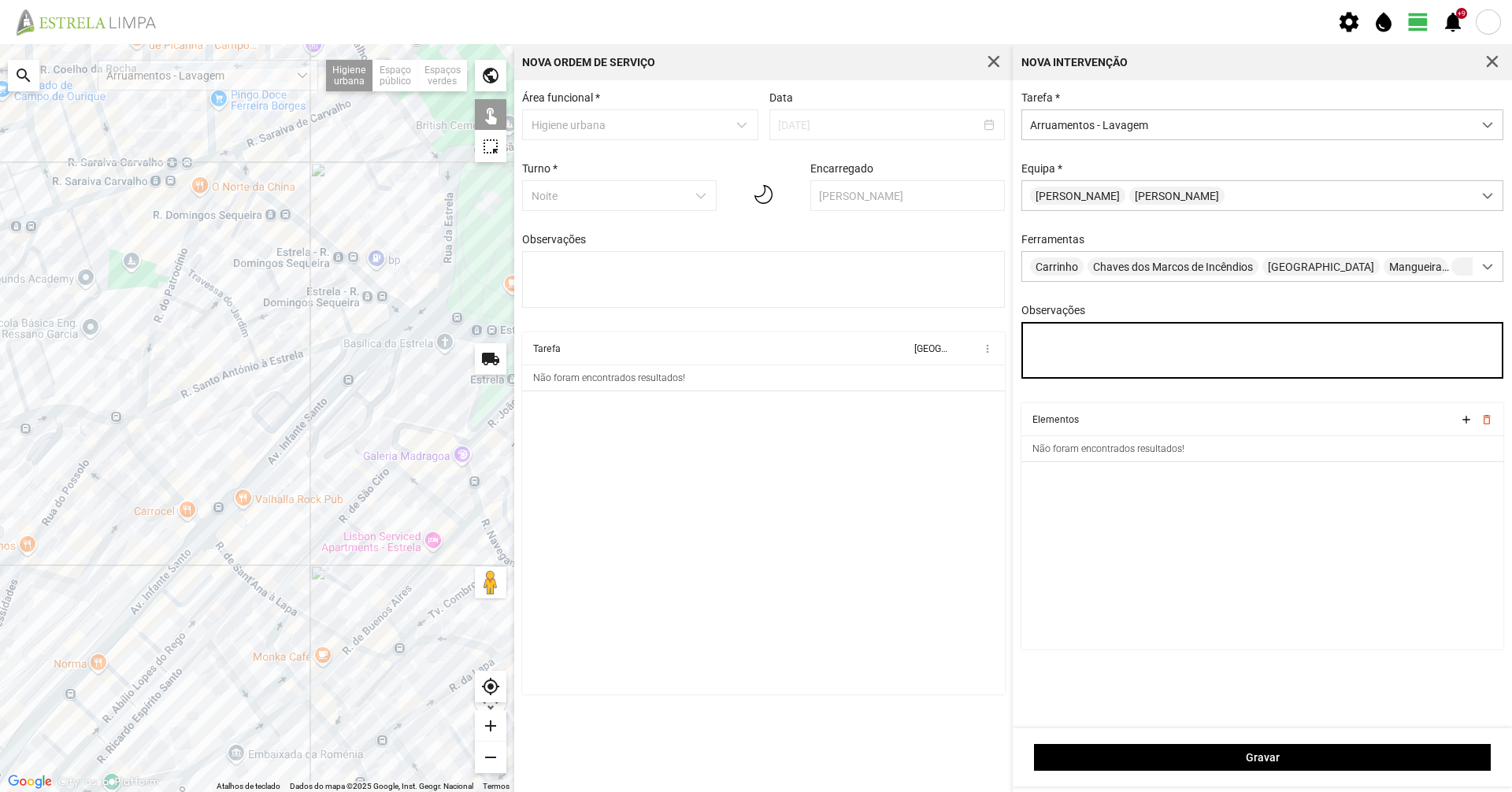
click at [1163, 359] on textarea "Observações" at bounding box center [1263, 351] width 482 height 57
type textarea "[PERSON_NAME]"
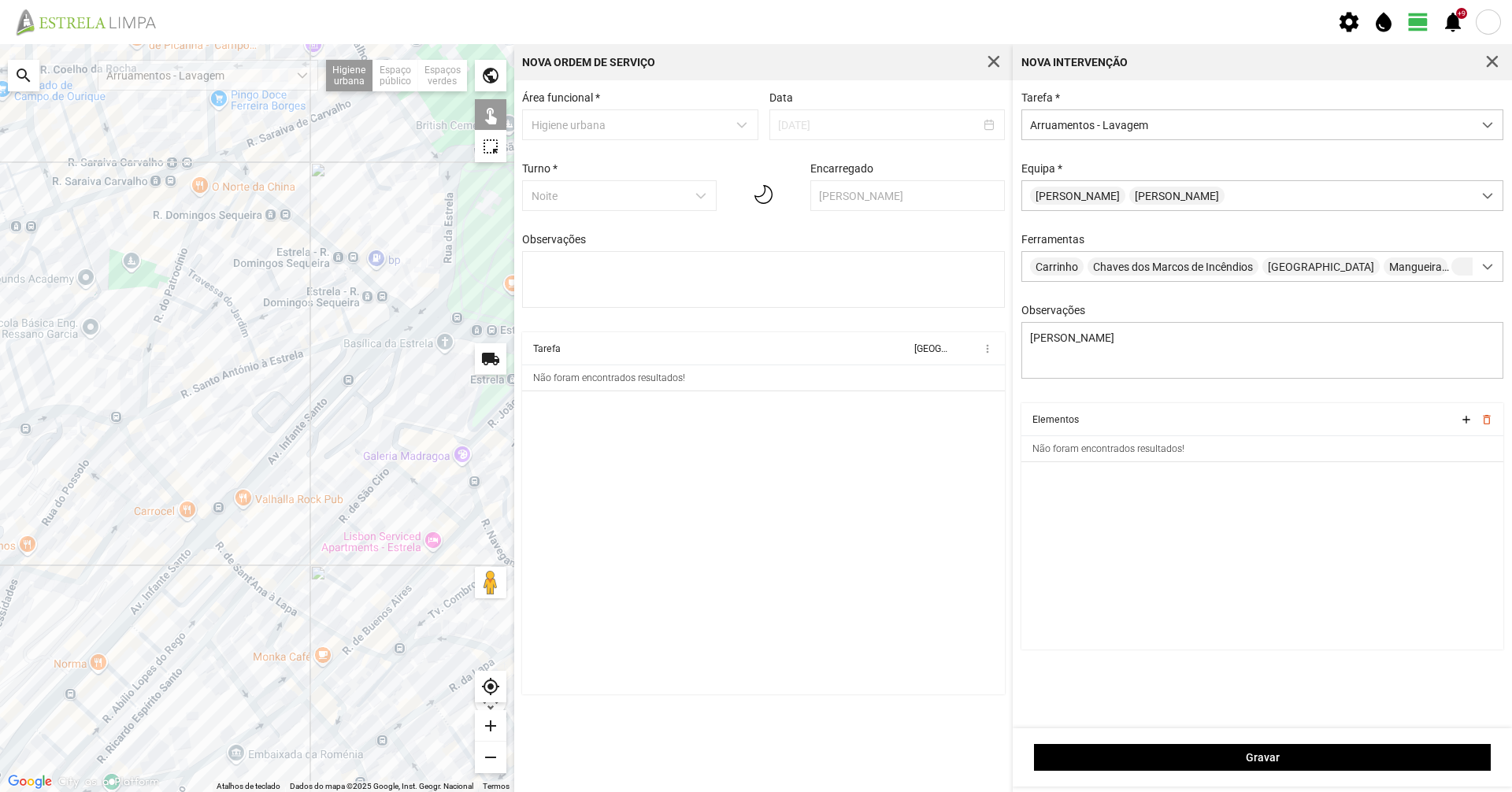
click at [1193, 320] on div "Observações [PERSON_NAME]" at bounding box center [1262, 343] width 494 height 77
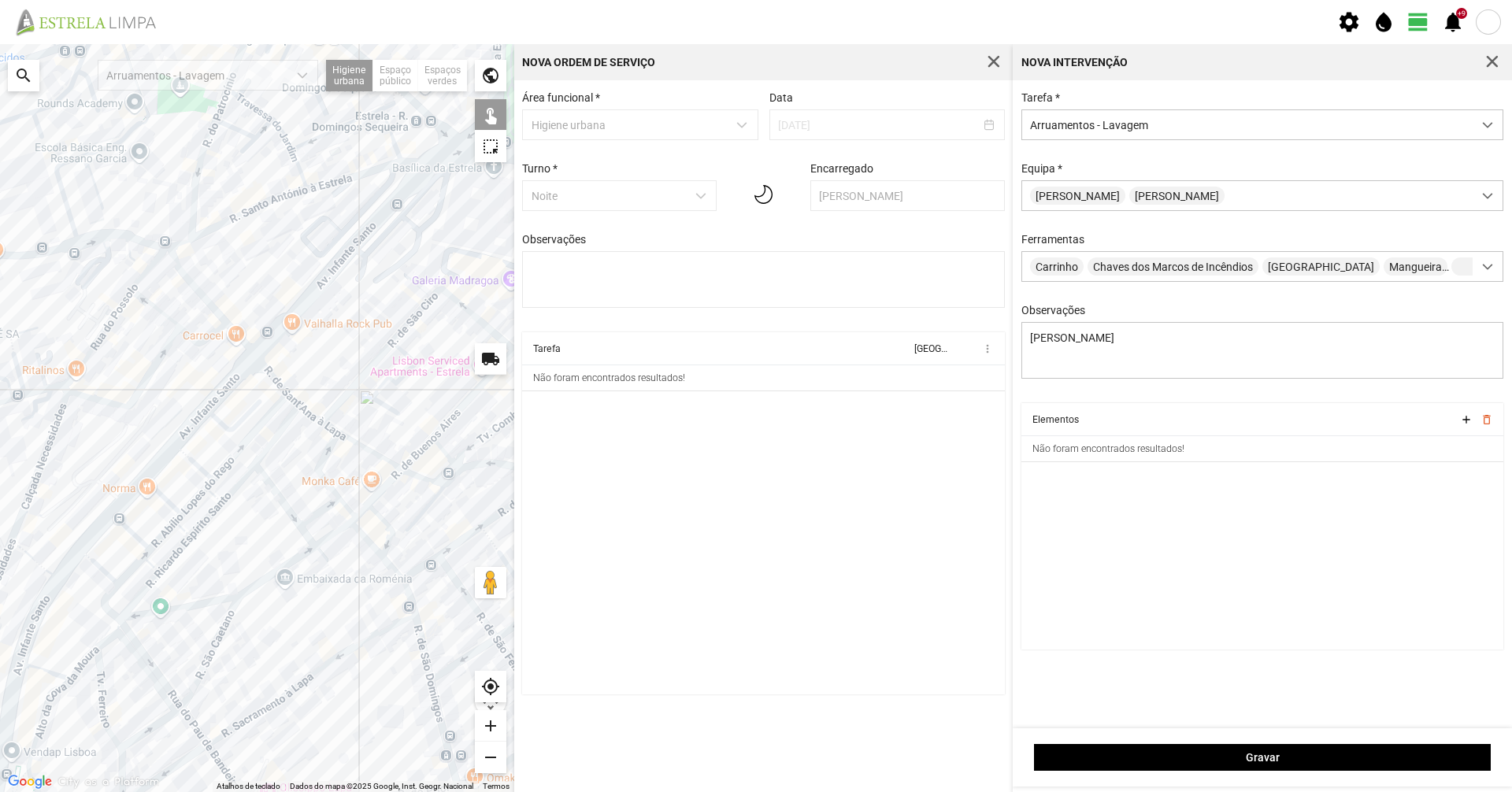
drag, startPoint x: 325, startPoint y: 371, endPoint x: 343, endPoint y: 313, distance: 60.7
click at [343, 313] on div at bounding box center [257, 418] width 514 height 748
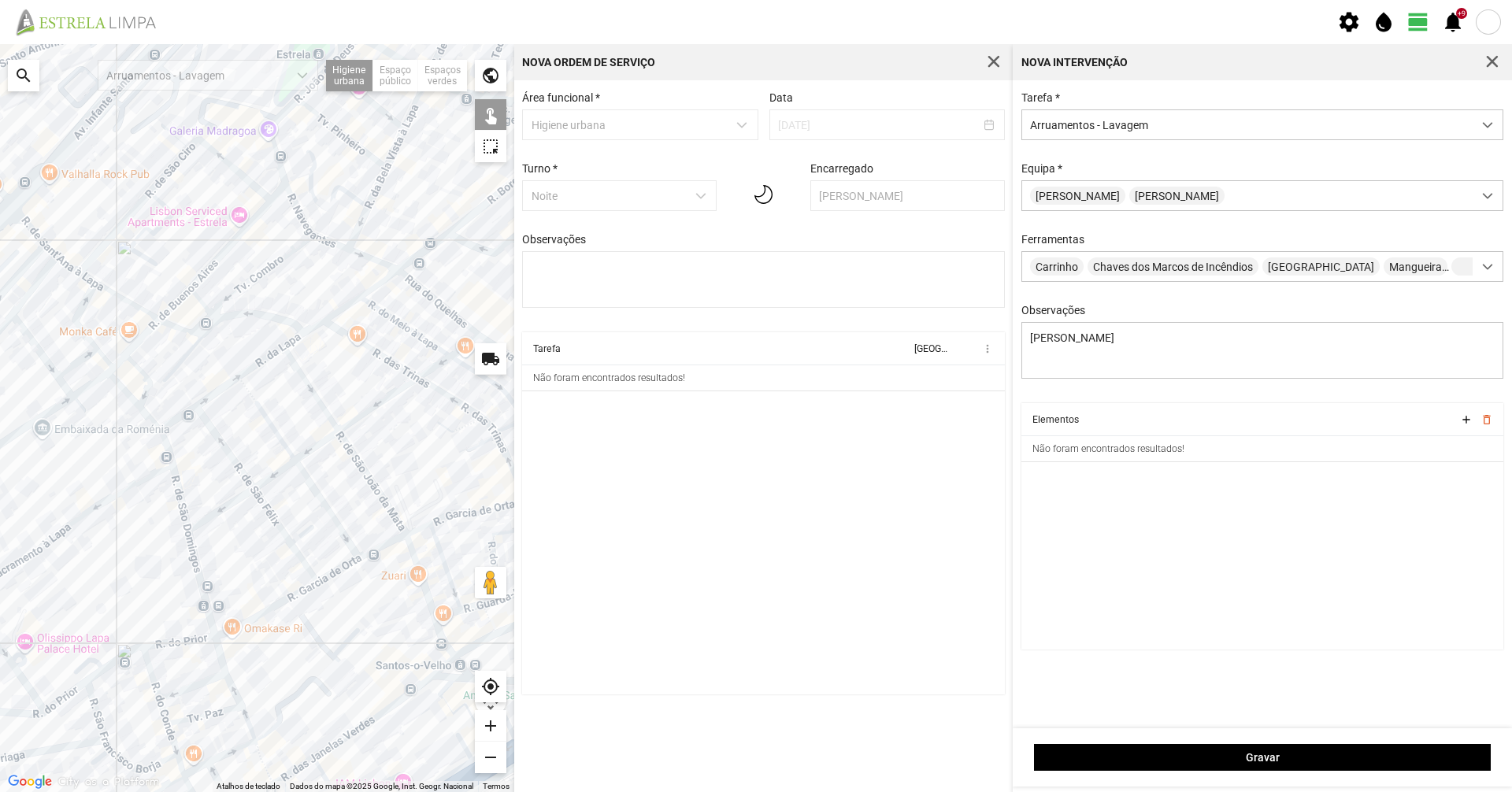
drag, startPoint x: 320, startPoint y: 521, endPoint x: 78, endPoint y: 371, distance: 284.7
click at [78, 371] on div at bounding box center [257, 418] width 514 height 748
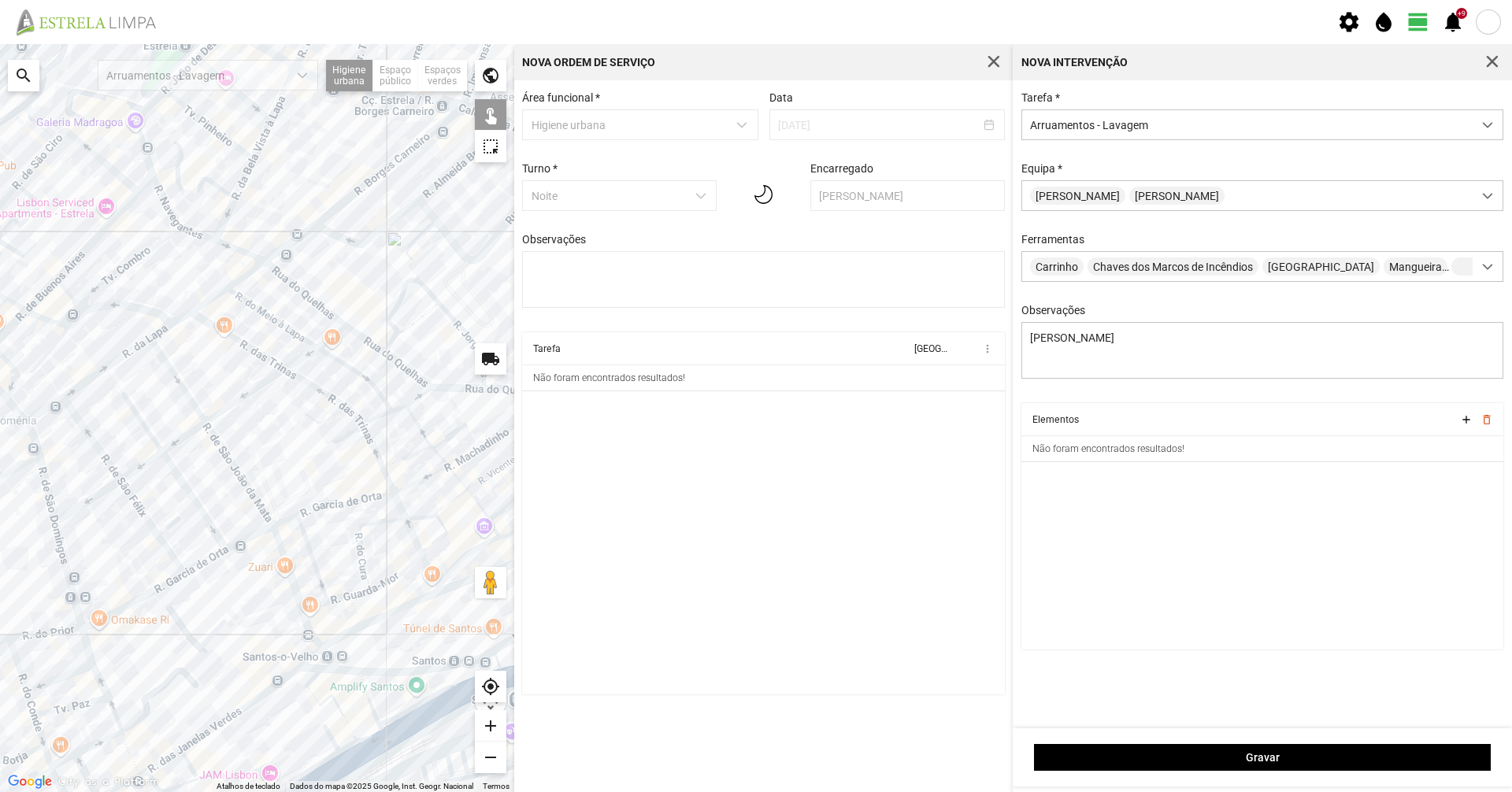
drag, startPoint x: 254, startPoint y: 448, endPoint x: 117, endPoint y: 448, distance: 137.0
click at [118, 445] on div at bounding box center [257, 418] width 514 height 748
click at [288, 368] on div at bounding box center [257, 418] width 514 height 748
click at [318, 346] on div at bounding box center [257, 418] width 514 height 748
click at [321, 346] on div at bounding box center [257, 418] width 514 height 748
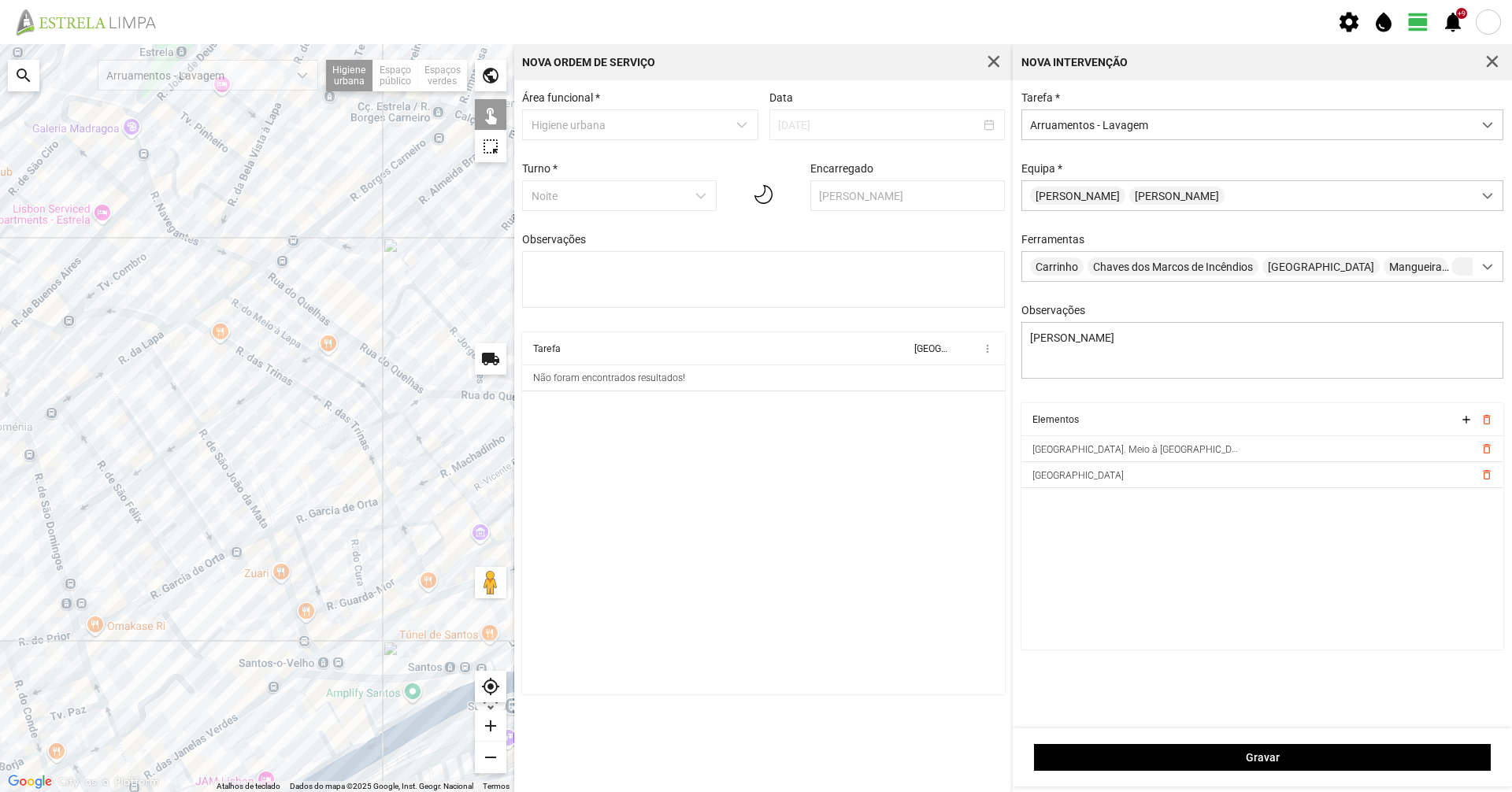
click at [143, 521] on div at bounding box center [257, 418] width 514 height 748
click at [1248, 206] on div "[PERSON_NAME]" at bounding box center [1248, 196] width 450 height 29
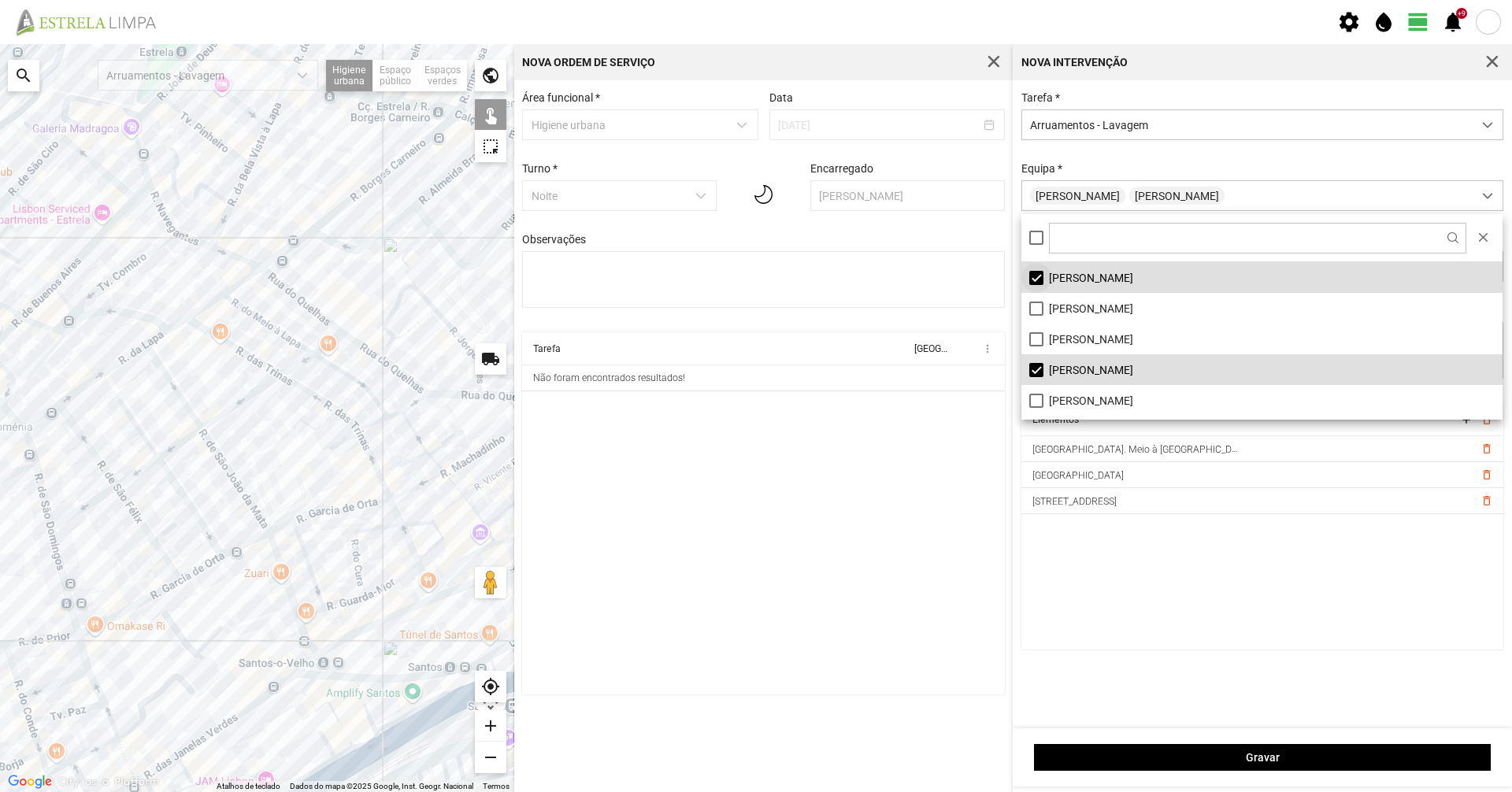
click at [1036, 279] on li "[PERSON_NAME]" at bounding box center [1262, 278] width 481 height 31
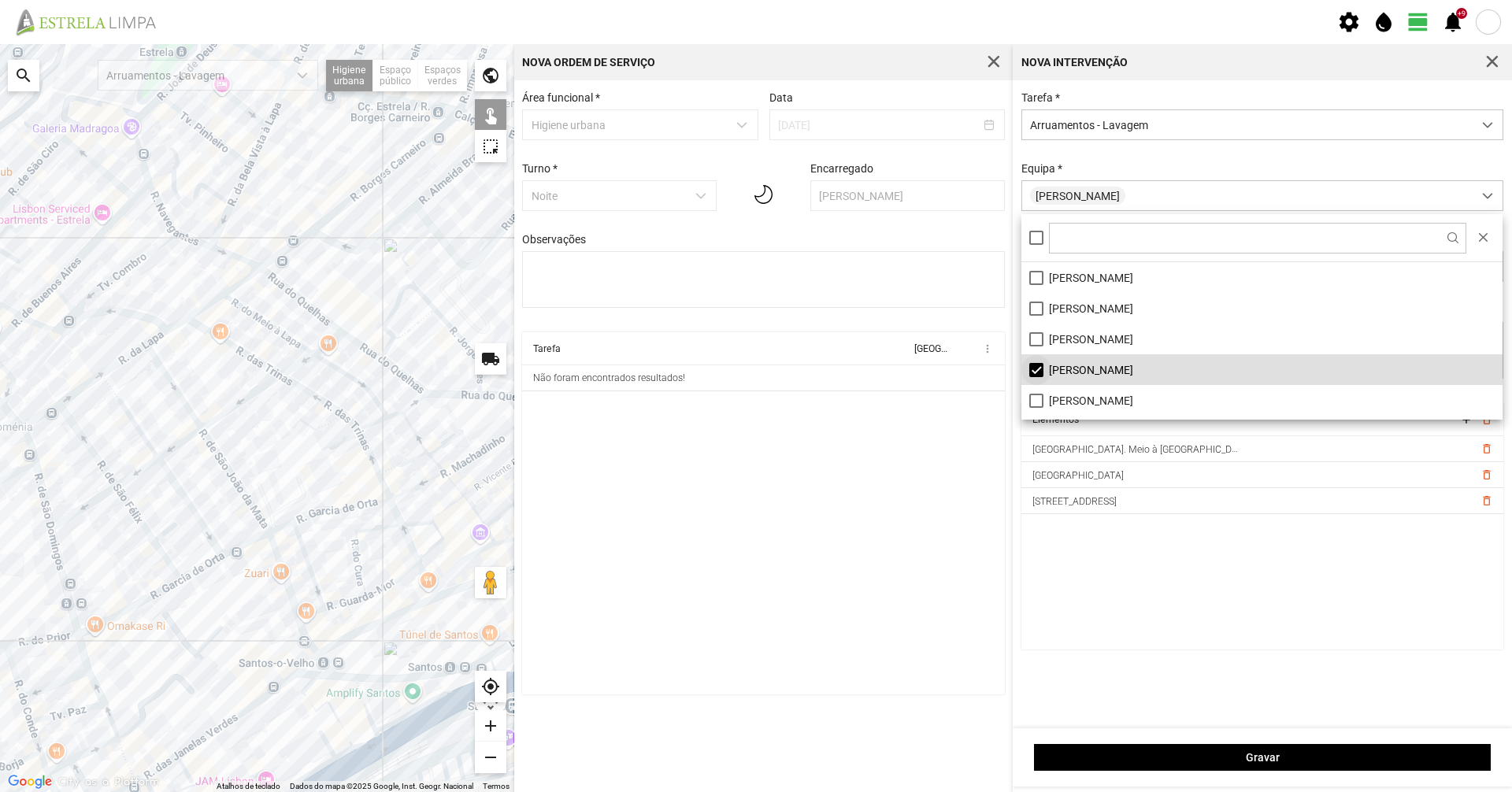
click at [1031, 372] on li "[PERSON_NAME]" at bounding box center [1262, 369] width 481 height 31
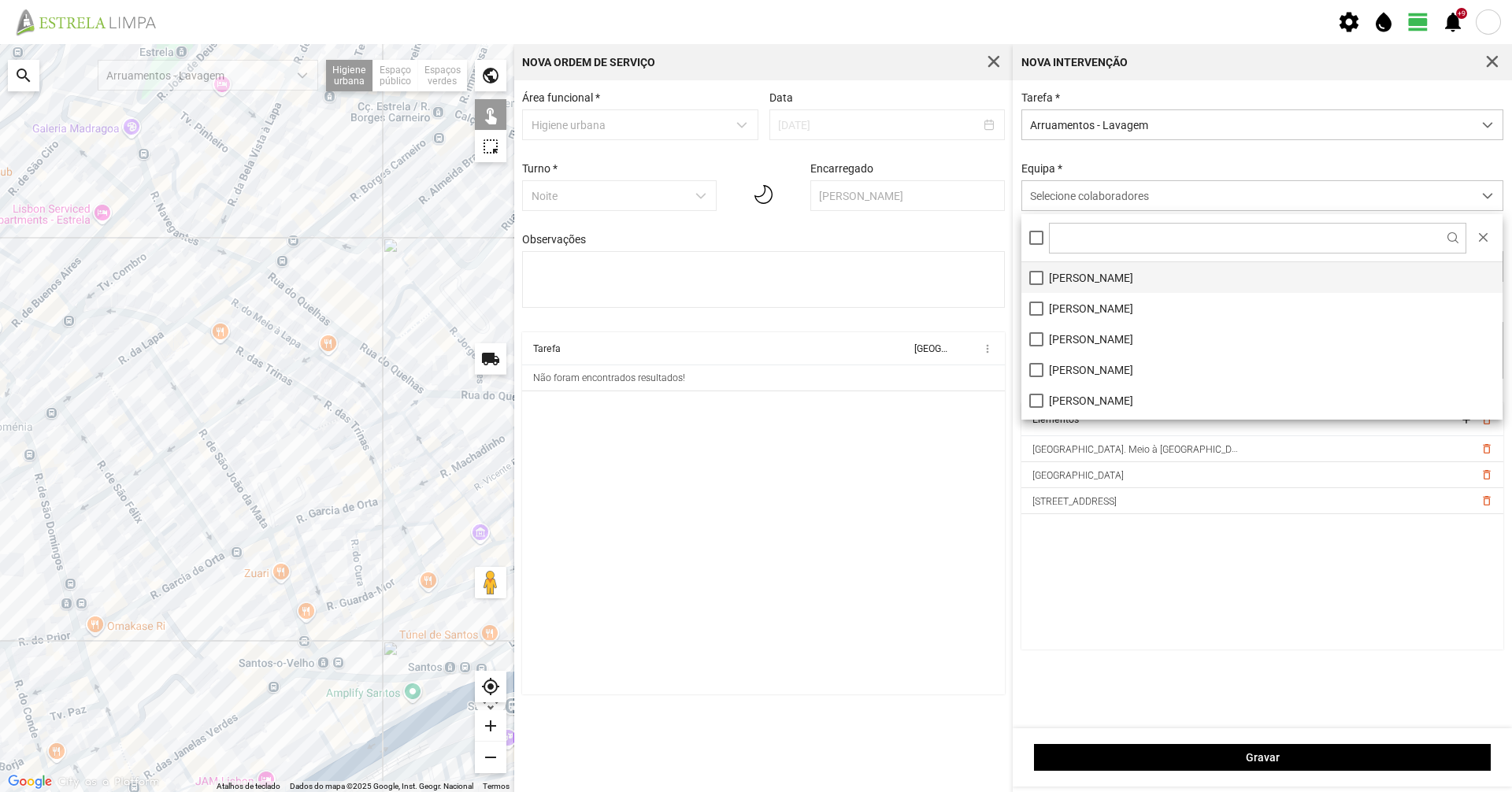
click at [1084, 277] on li "[PERSON_NAME]" at bounding box center [1262, 278] width 481 height 31
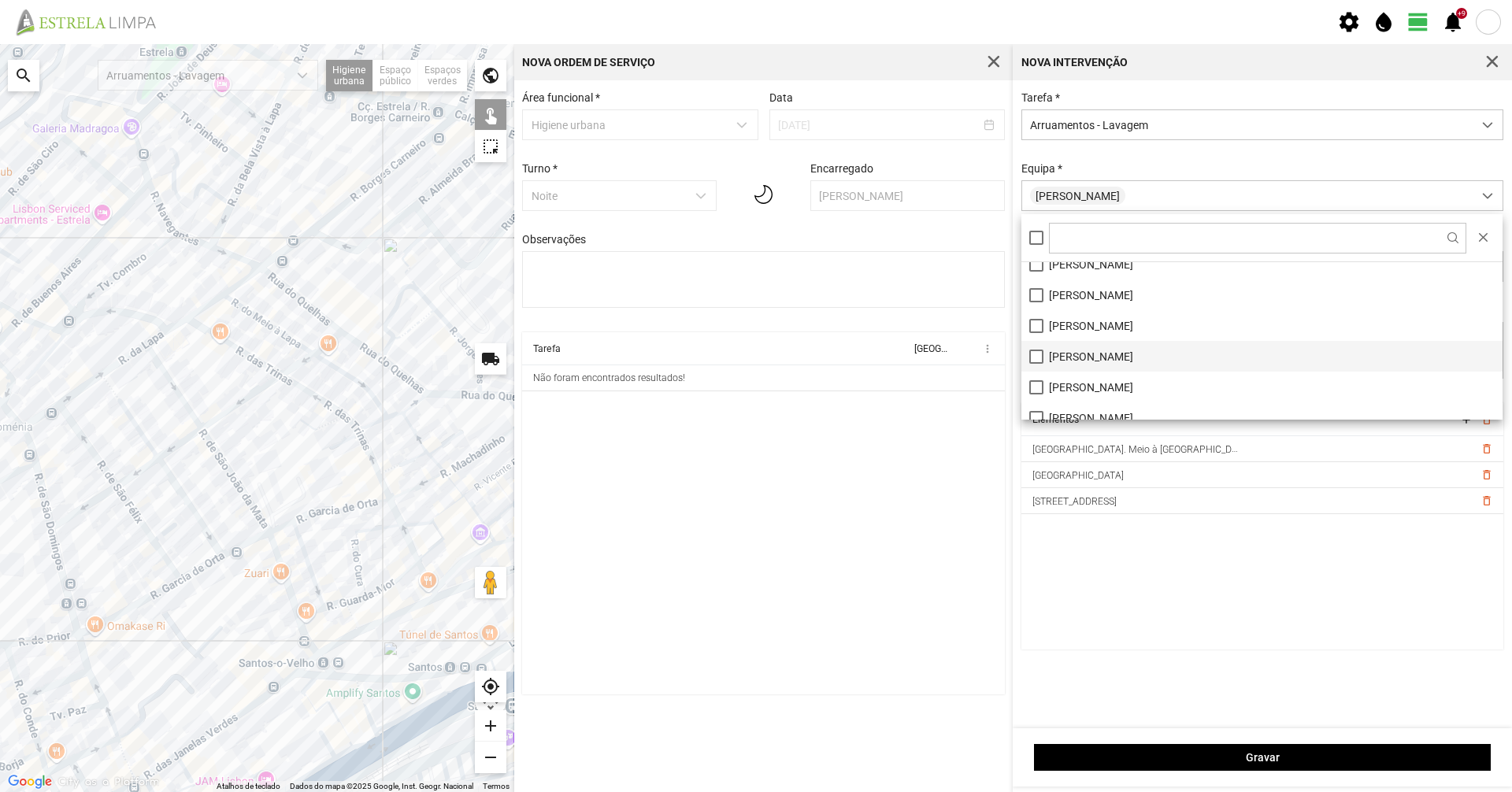
scroll to position [44, 0]
click at [1070, 393] on li "[PERSON_NAME]" at bounding box center [1262, 386] width 481 height 31
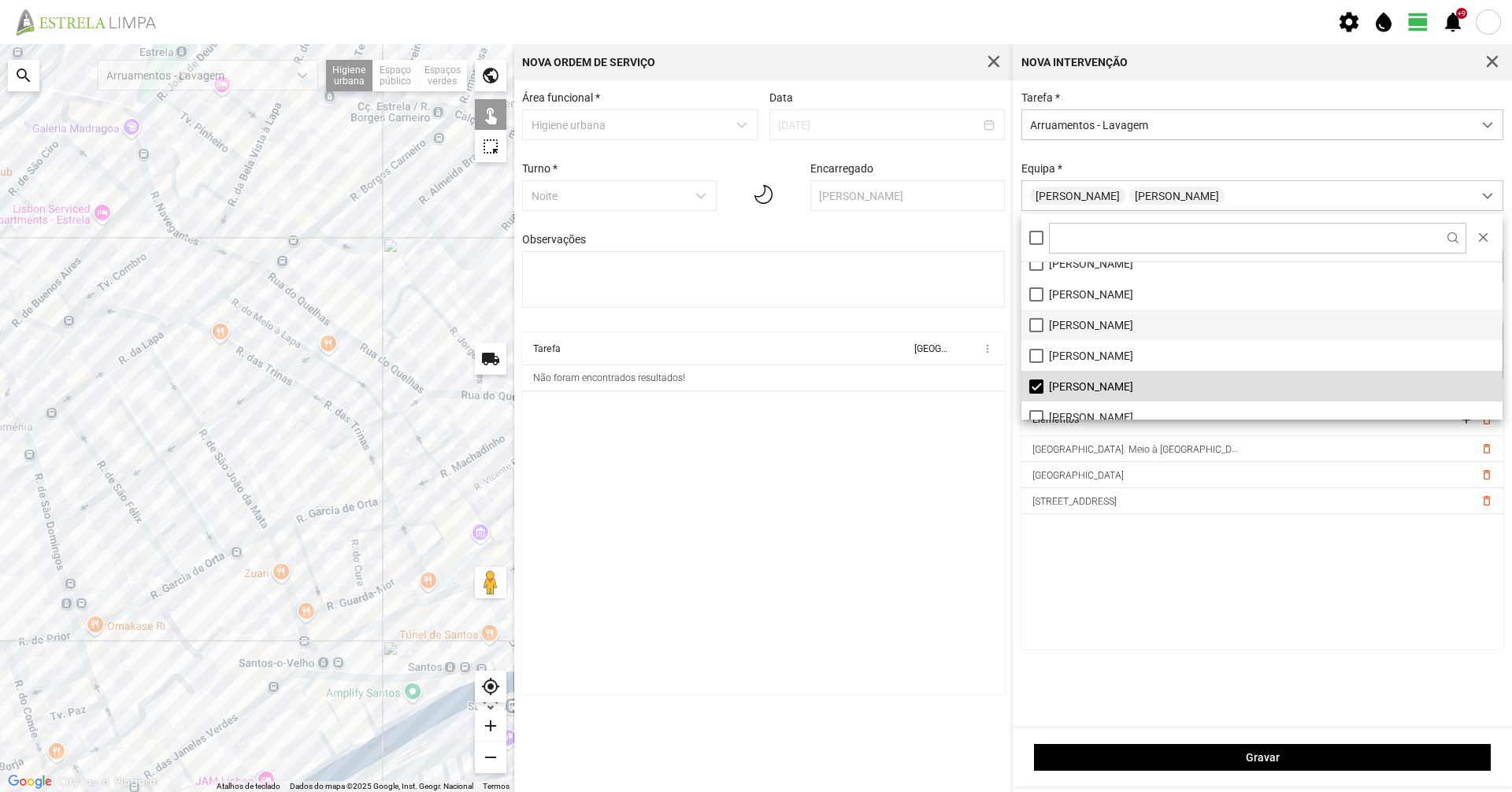
click at [1069, 335] on li "[PERSON_NAME]" at bounding box center [1262, 325] width 481 height 31
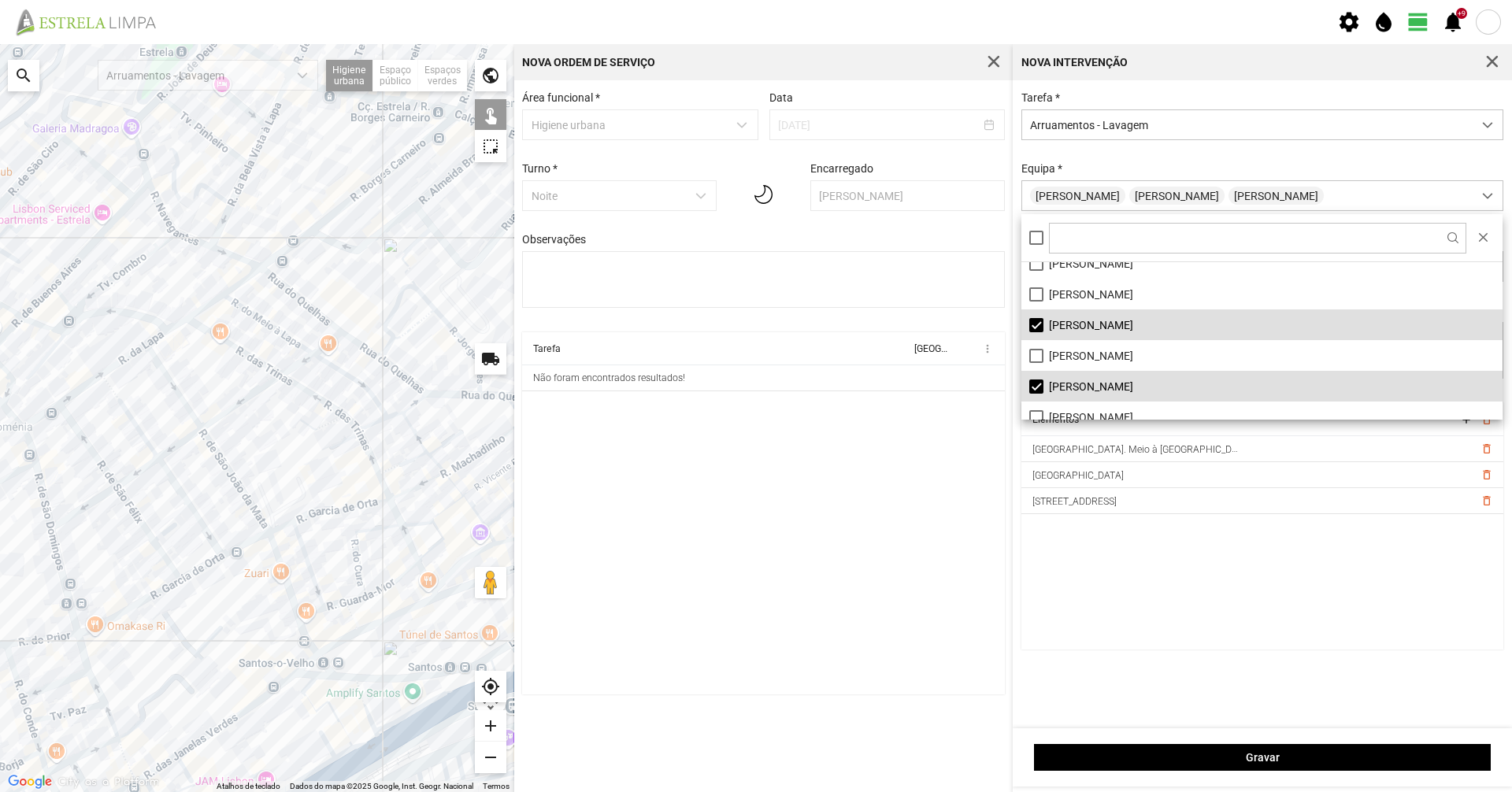
click at [1206, 172] on div "Equipa * [PERSON_NAME]" at bounding box center [1262, 186] width 494 height 49
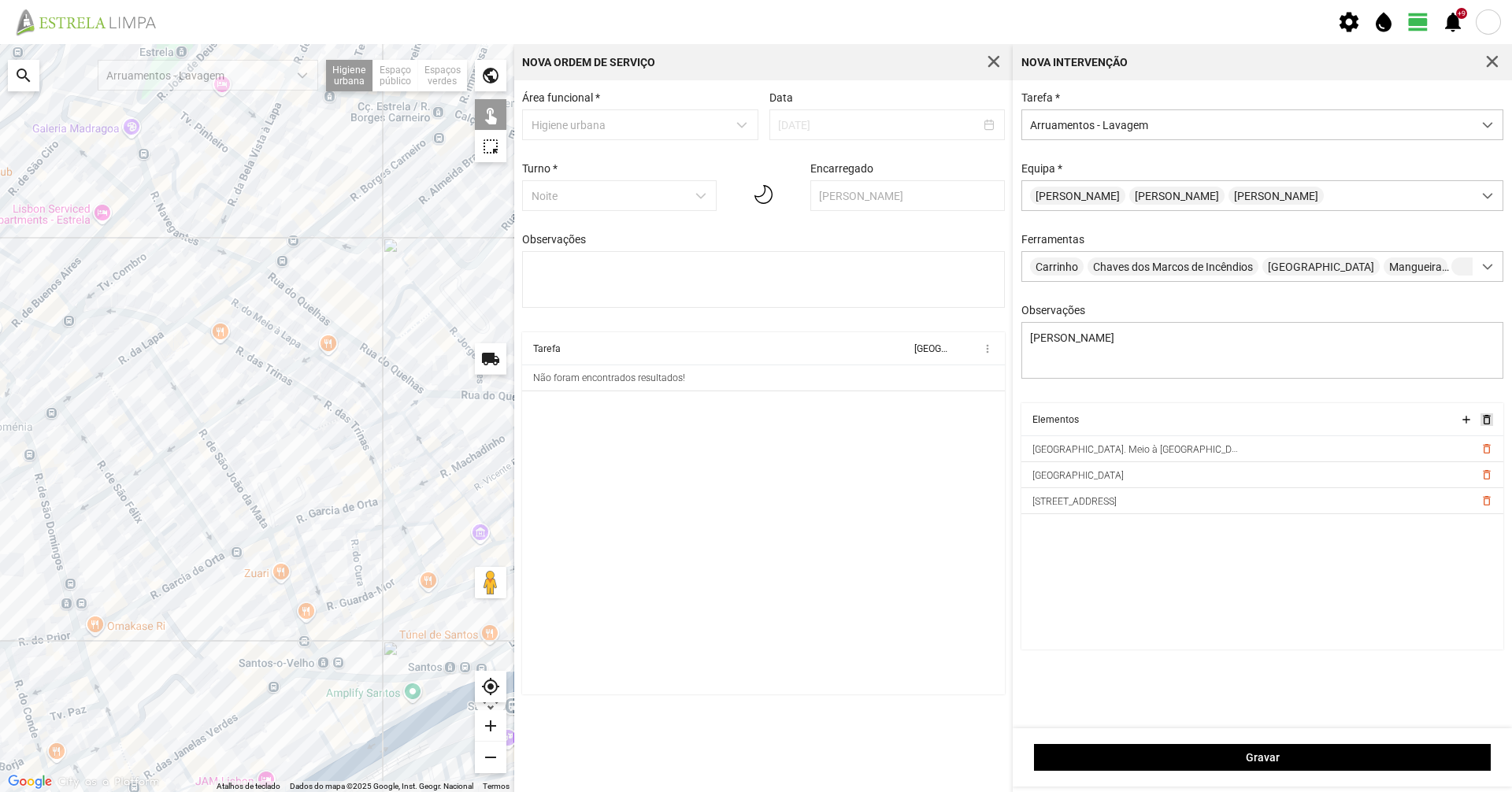
click at [1489, 424] on span "delete_outline" at bounding box center [1486, 420] width 12 height 12
click at [344, 205] on div at bounding box center [257, 418] width 514 height 748
click at [298, 239] on div at bounding box center [257, 418] width 514 height 748
click at [341, 243] on div at bounding box center [257, 418] width 514 height 748
click at [431, 194] on div at bounding box center [257, 418] width 514 height 748
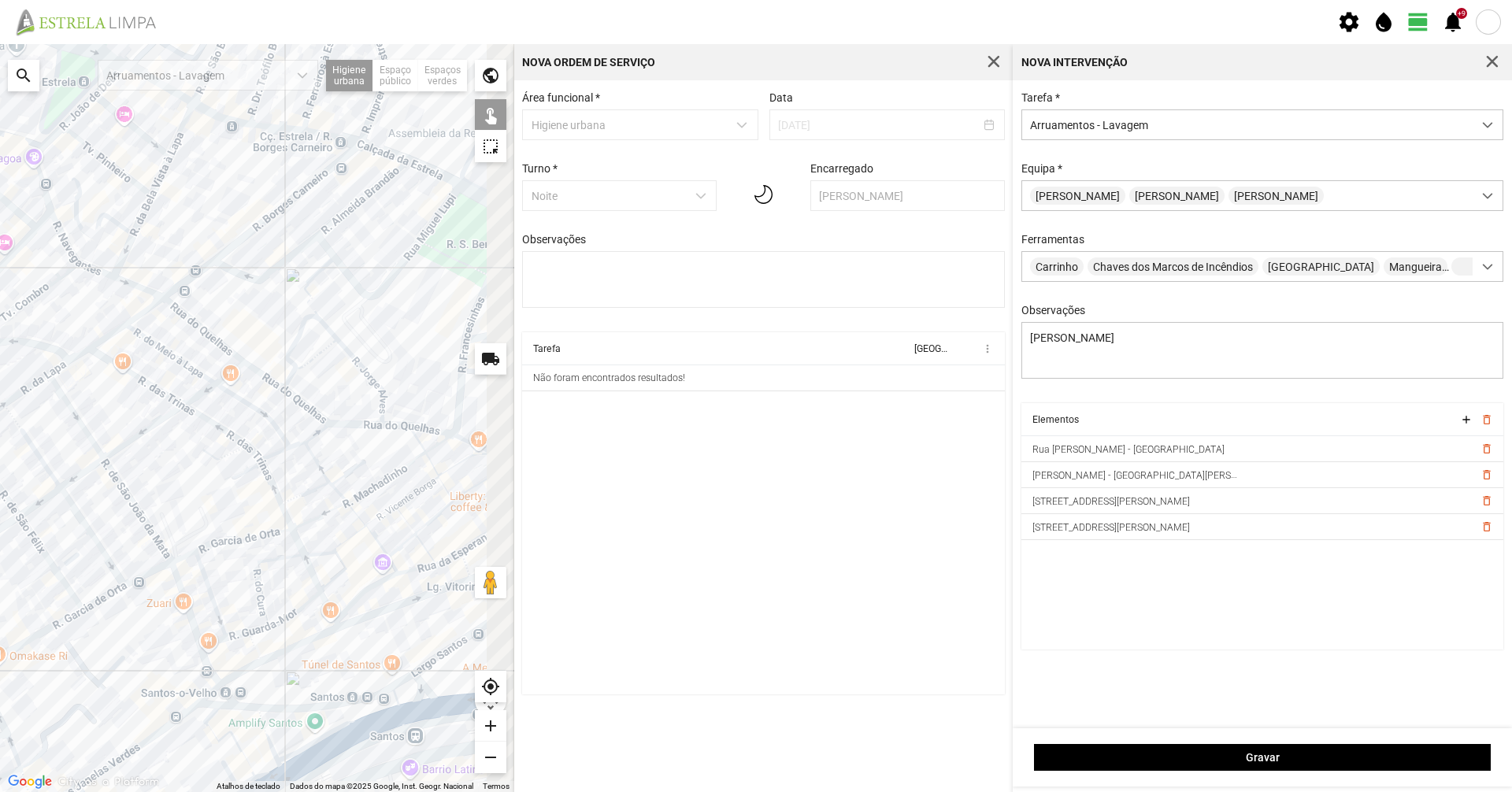
drag, startPoint x: 460, startPoint y: 214, endPoint x: 325, endPoint y: 254, distance: 140.8
click at [325, 254] on div at bounding box center [257, 418] width 514 height 748
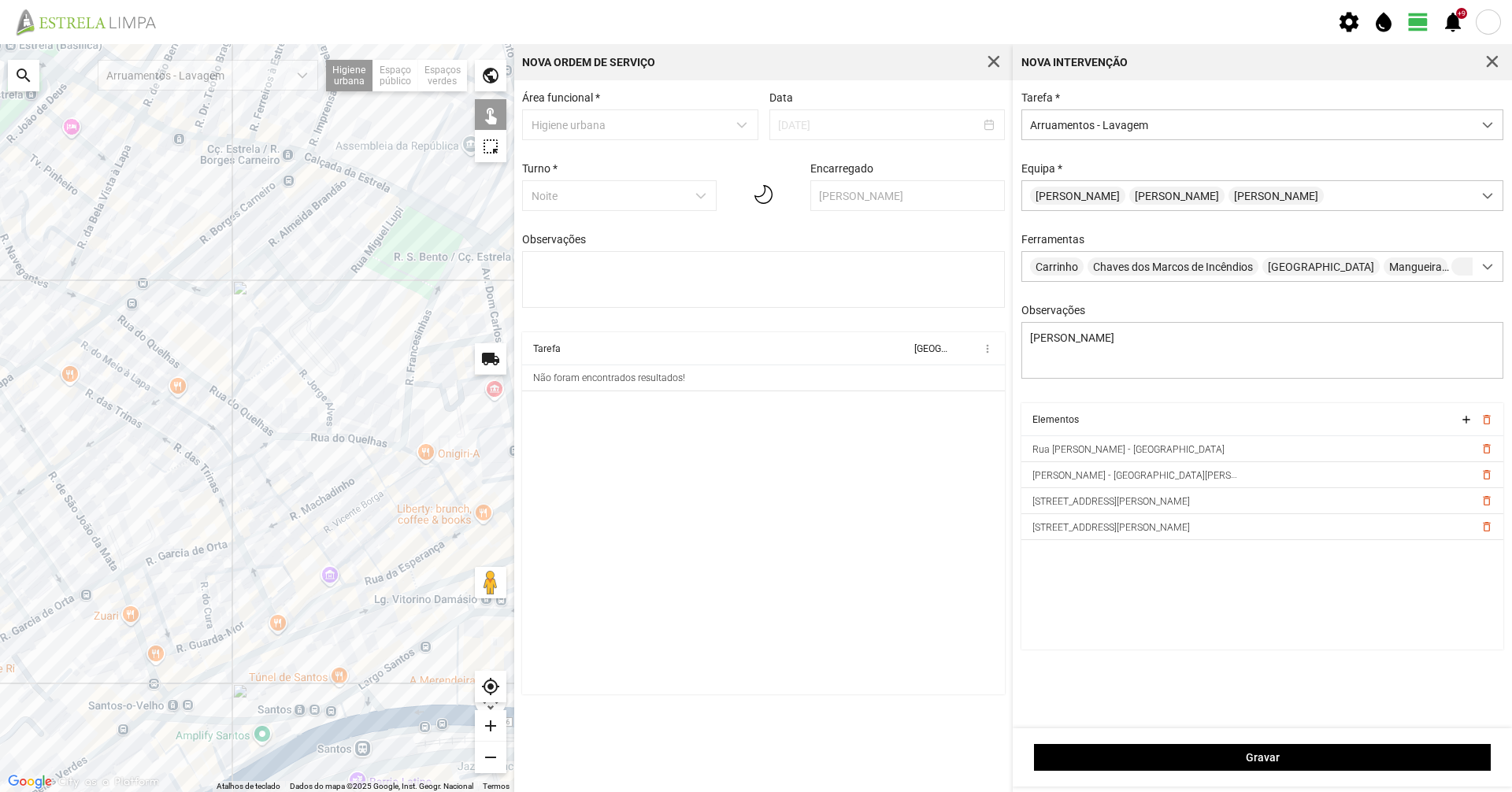
click at [279, 265] on div at bounding box center [257, 418] width 514 height 748
click at [298, 287] on div at bounding box center [257, 418] width 514 height 748
click at [266, 286] on div at bounding box center [257, 418] width 514 height 748
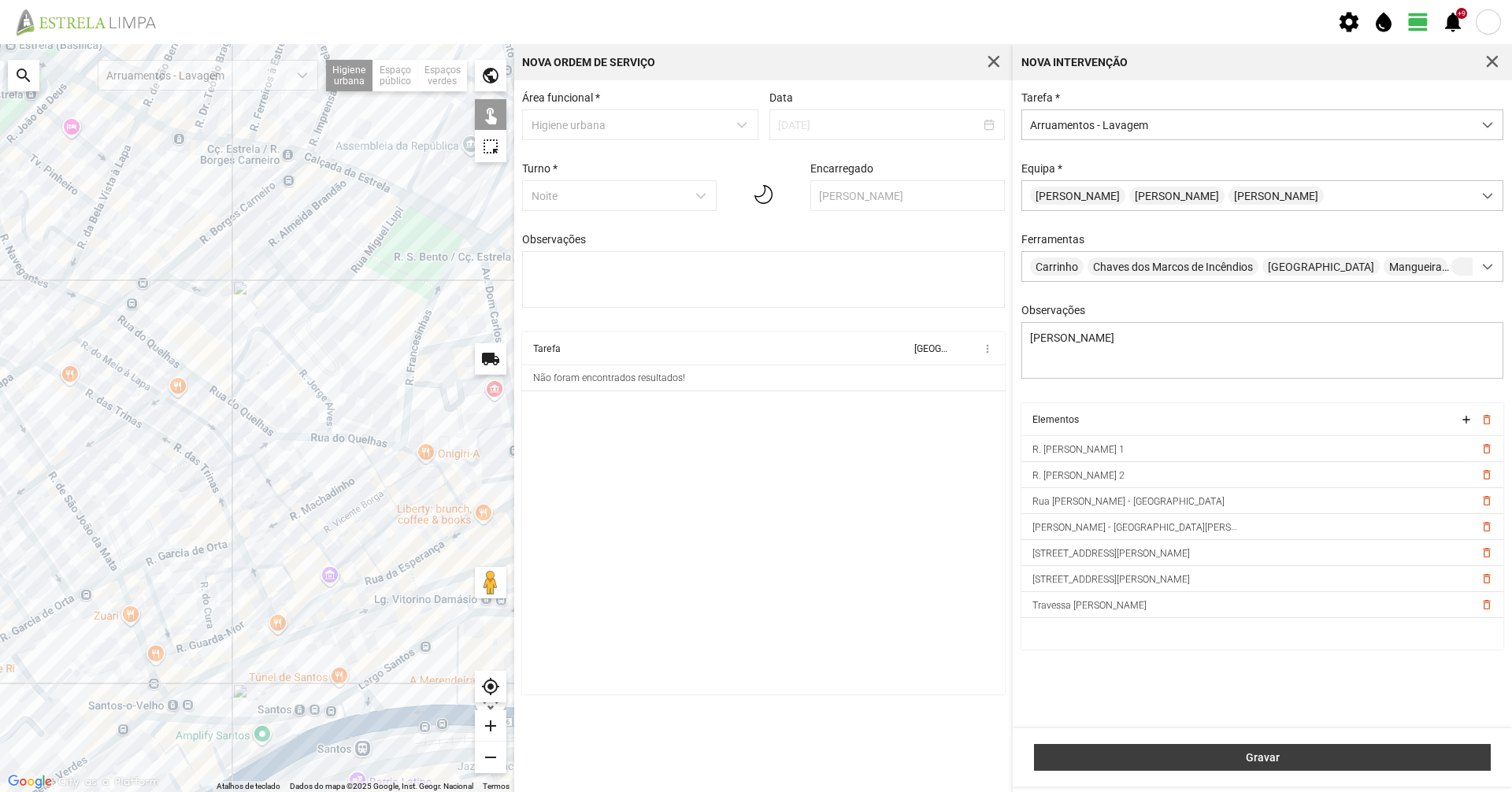
click at [1201, 755] on span "Gravar" at bounding box center [1263, 757] width 441 height 12
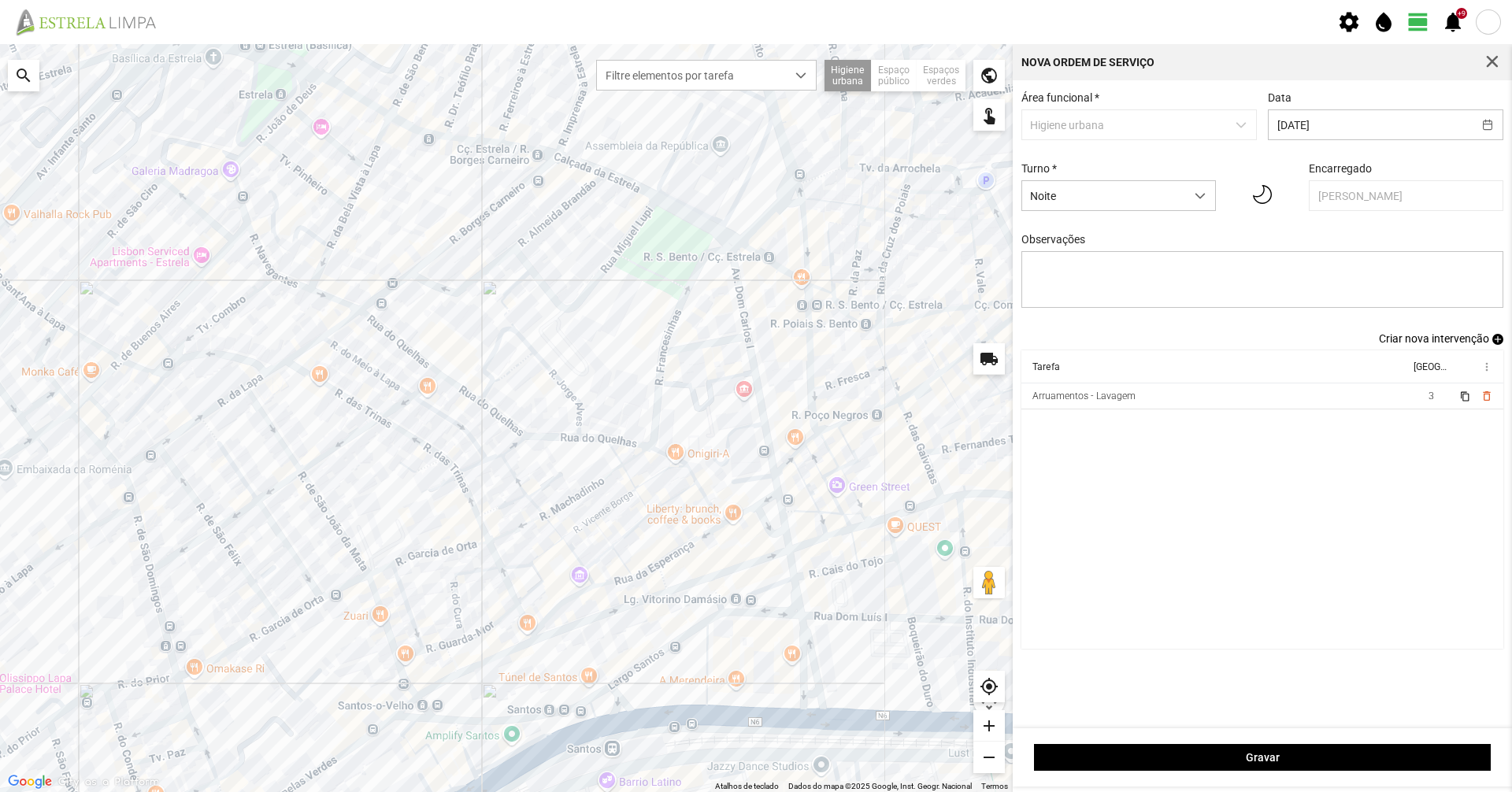
click at [1432, 345] on span "Criar nova intervenção" at bounding box center [1434, 338] width 110 height 12
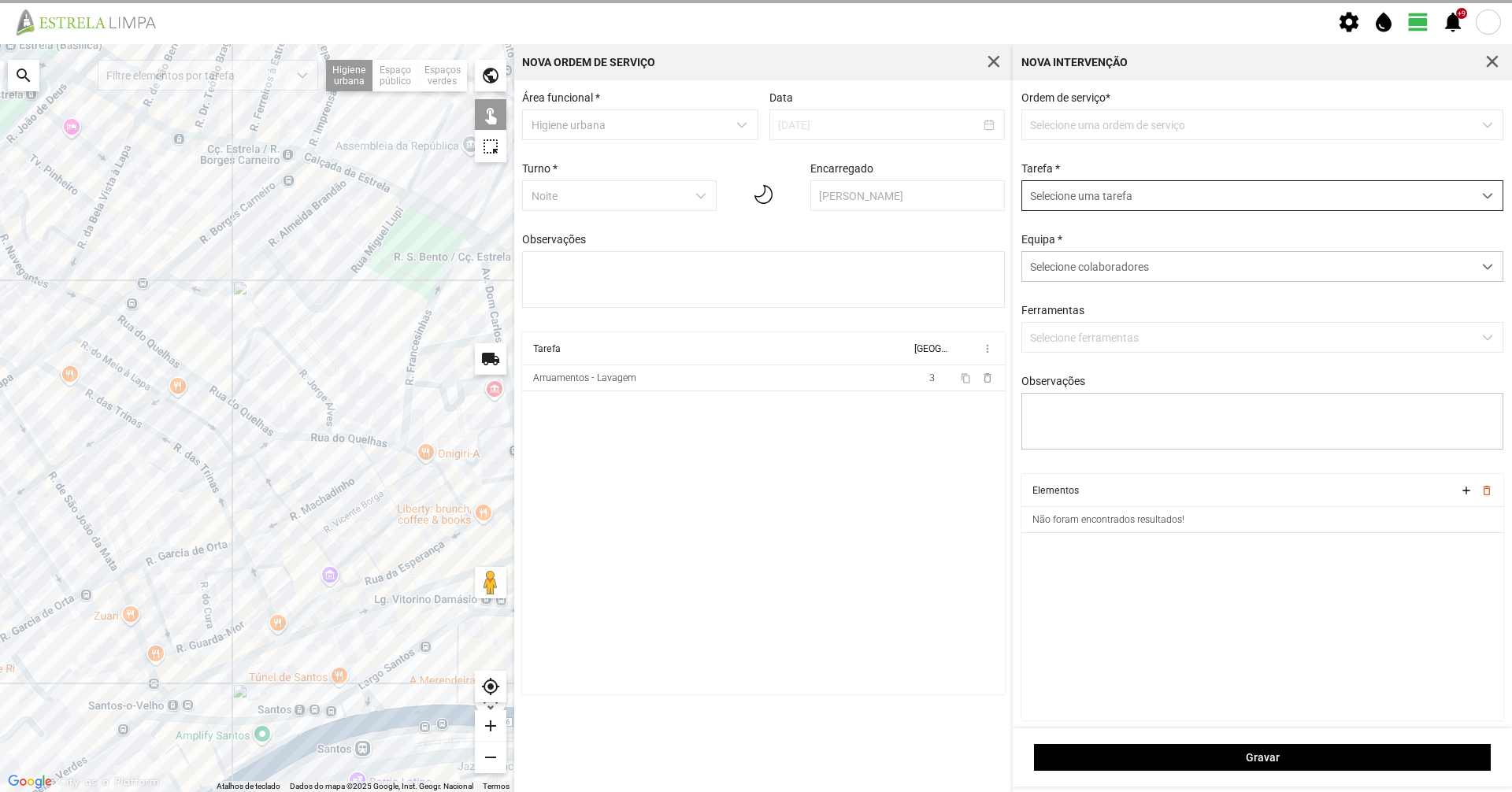
click at [1202, 187] on span "Selecione uma tarefa" at bounding box center [1248, 196] width 450 height 29
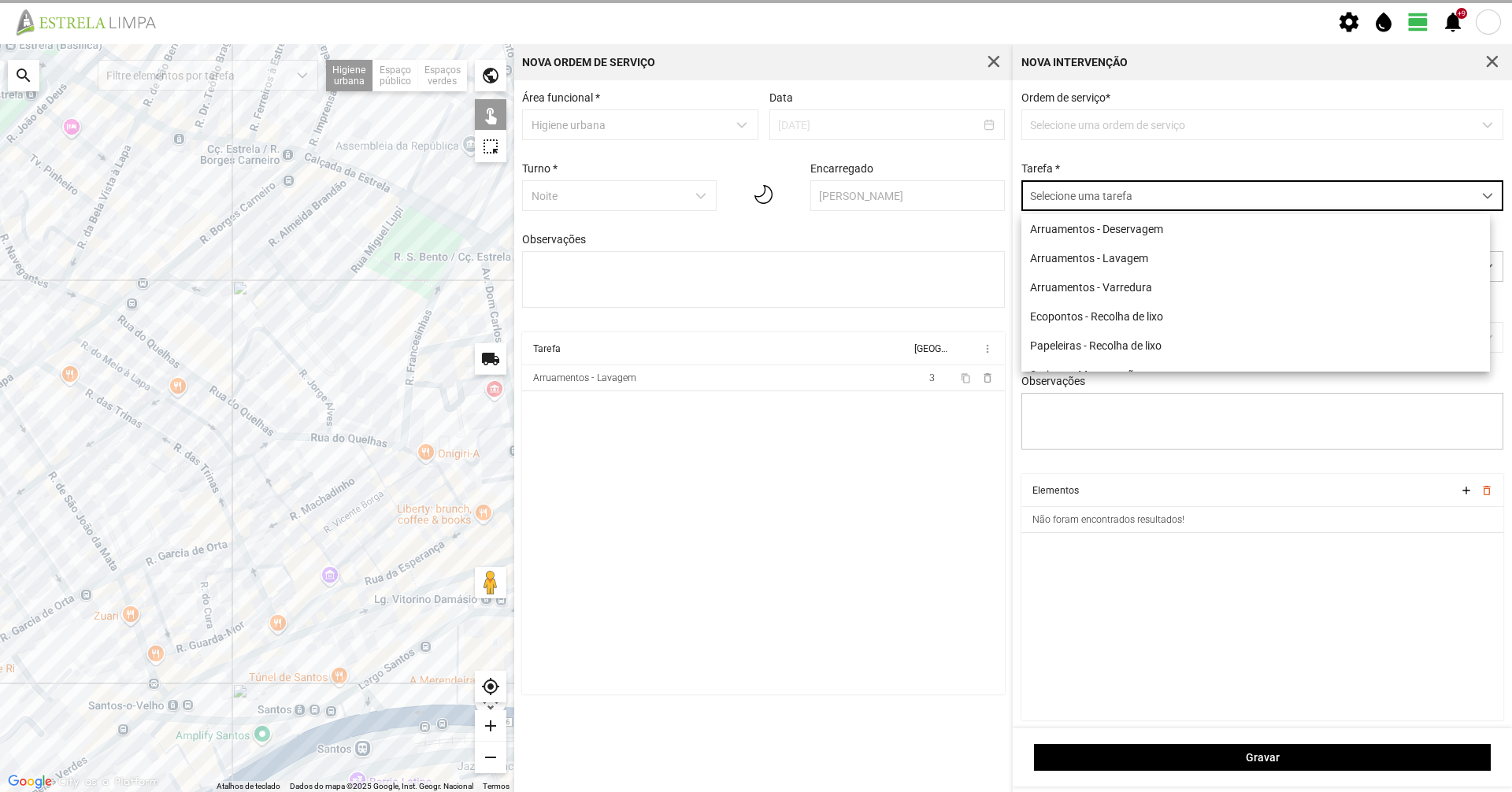
scroll to position [9, 70]
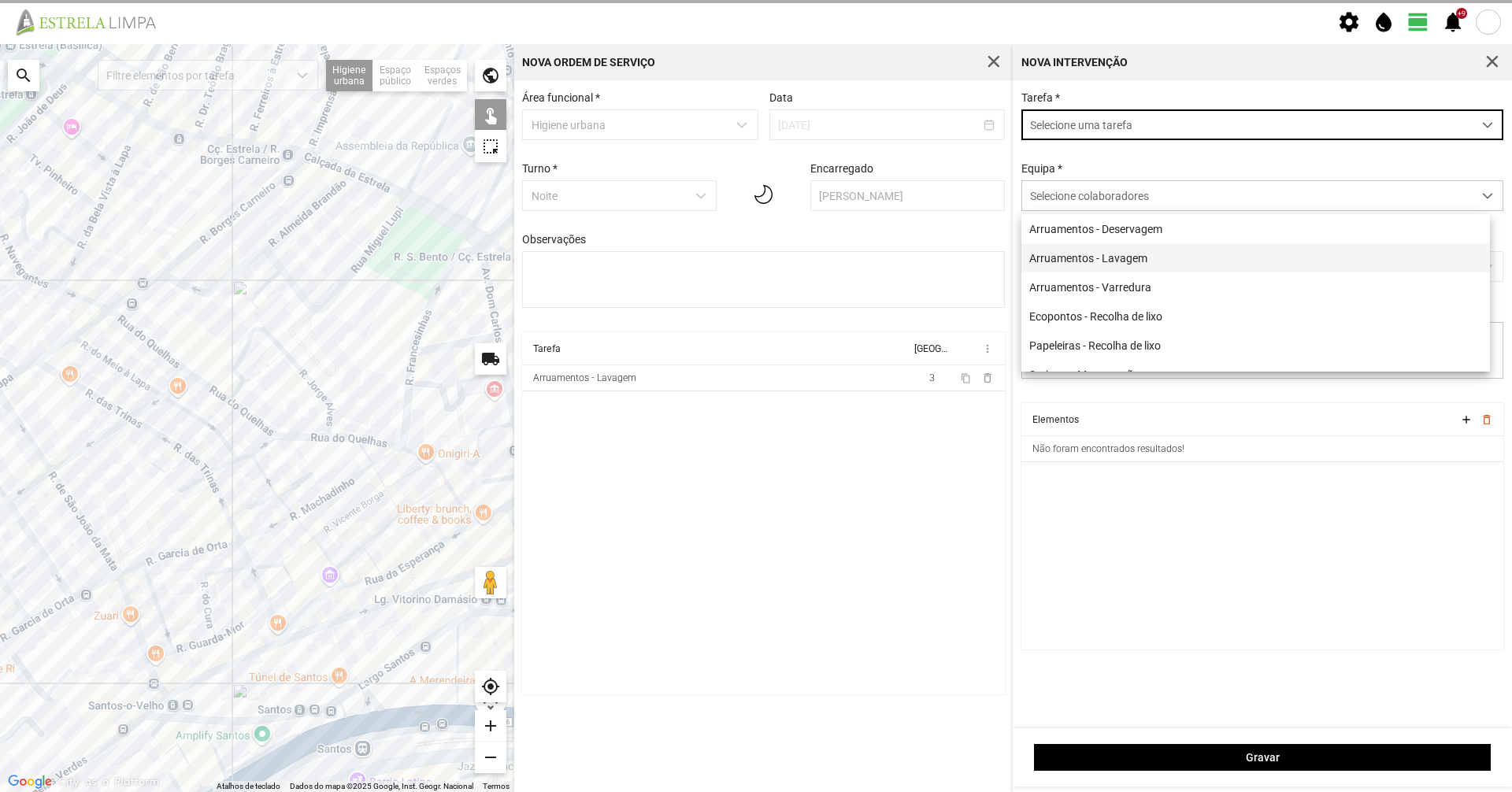
click at [1164, 252] on li "Arruamentos - Lavagem" at bounding box center [1256, 257] width 468 height 29
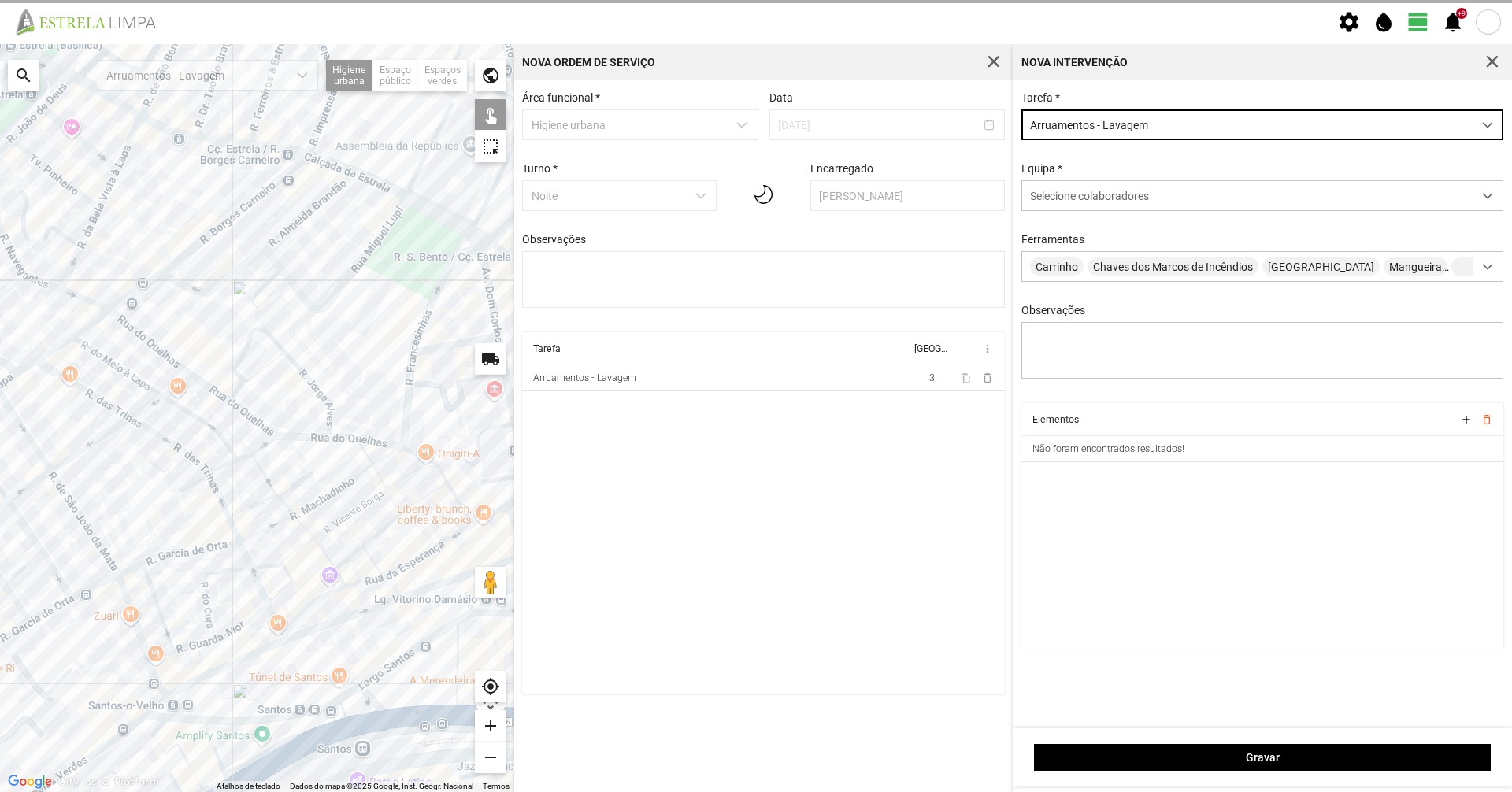
click at [1154, 165] on div "Equipa * Selecione colaboradores" at bounding box center [1262, 186] width 494 height 49
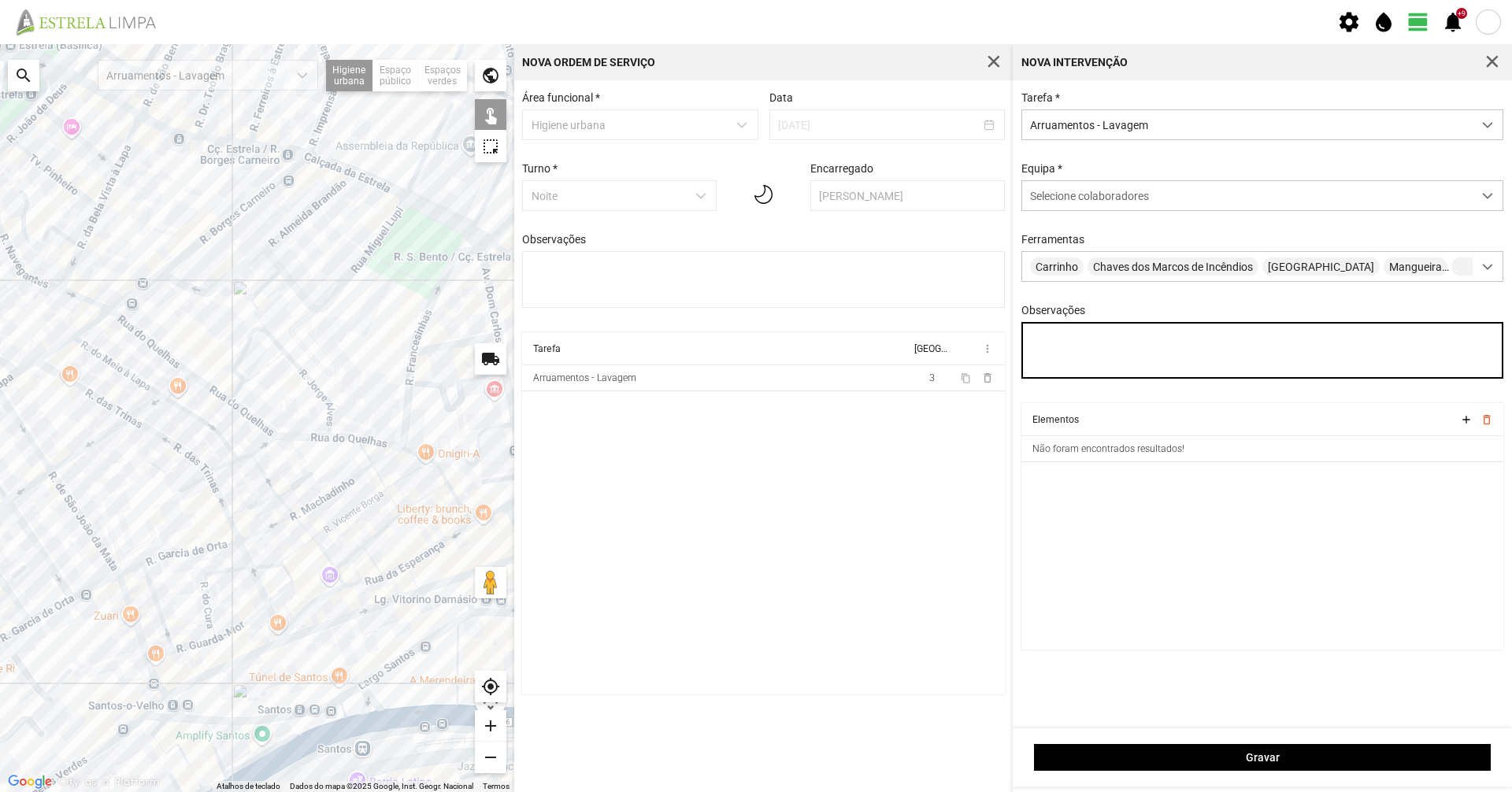
click at [1067, 372] on textarea "Observações" at bounding box center [1263, 351] width 482 height 57
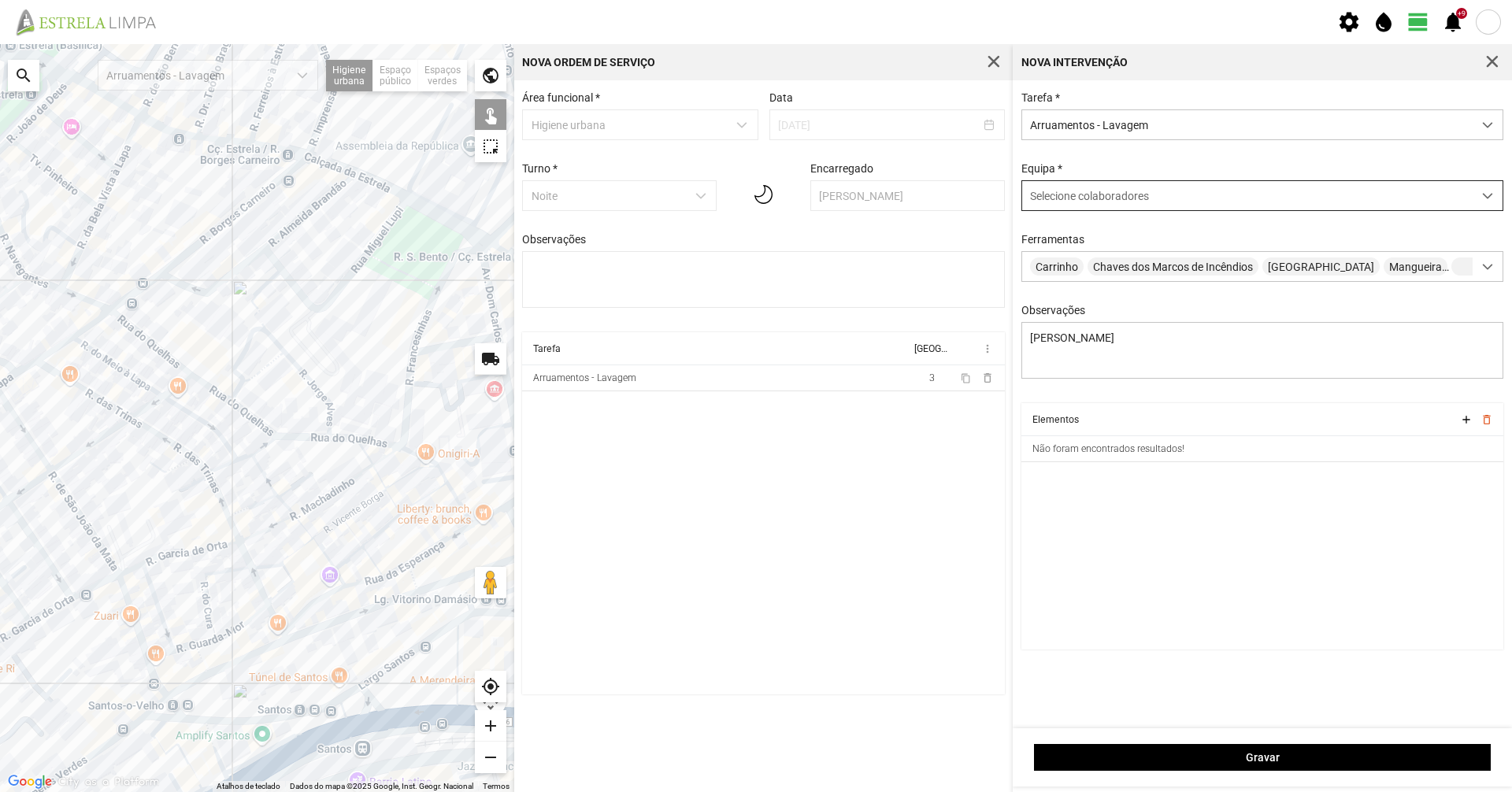
click at [1103, 196] on span "Selecione colaboradores" at bounding box center [1089, 196] width 119 height 12
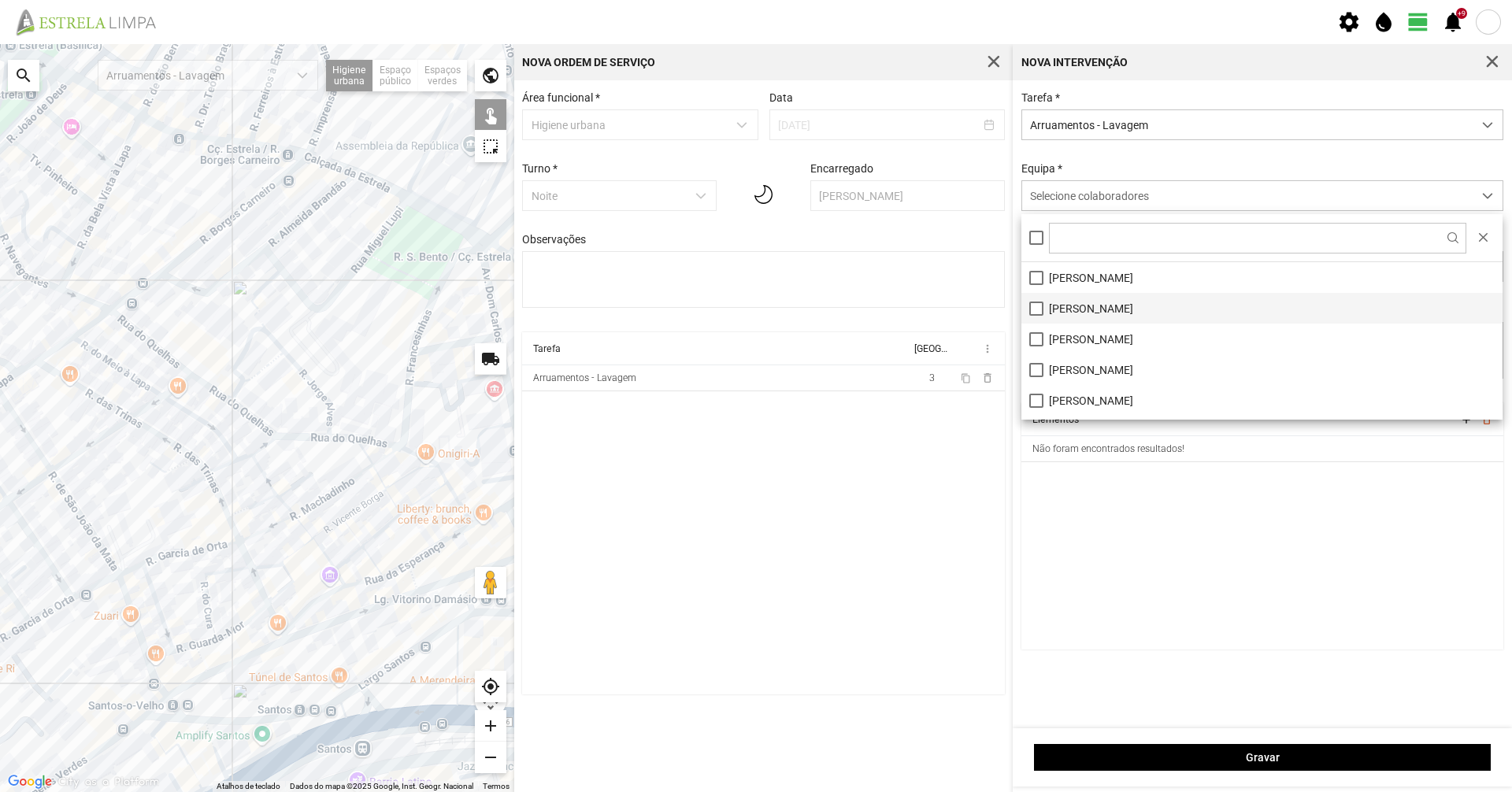
click at [1077, 309] on li "[PERSON_NAME]" at bounding box center [1262, 308] width 481 height 31
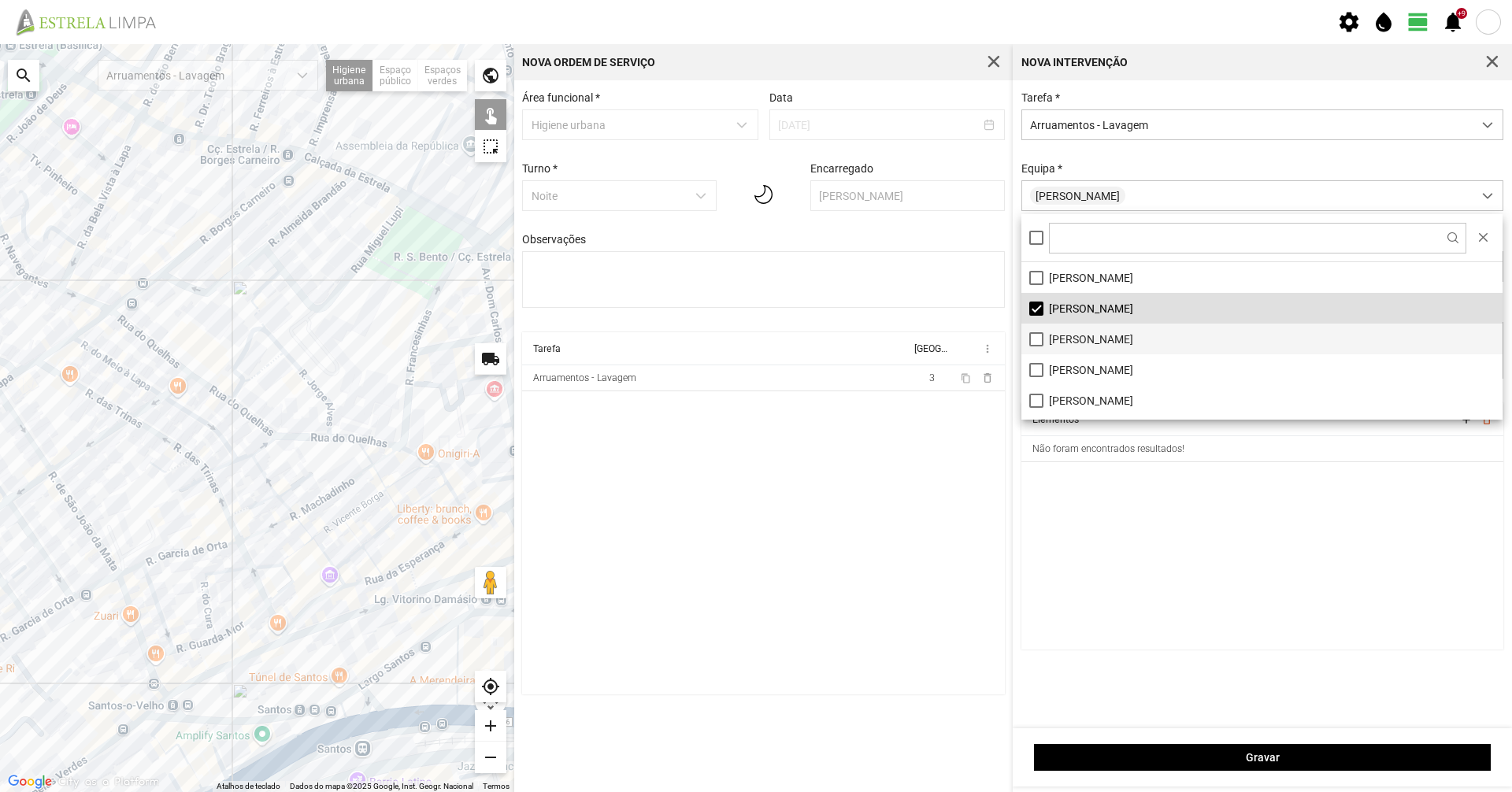
click at [1063, 332] on li "[PERSON_NAME]" at bounding box center [1262, 339] width 481 height 31
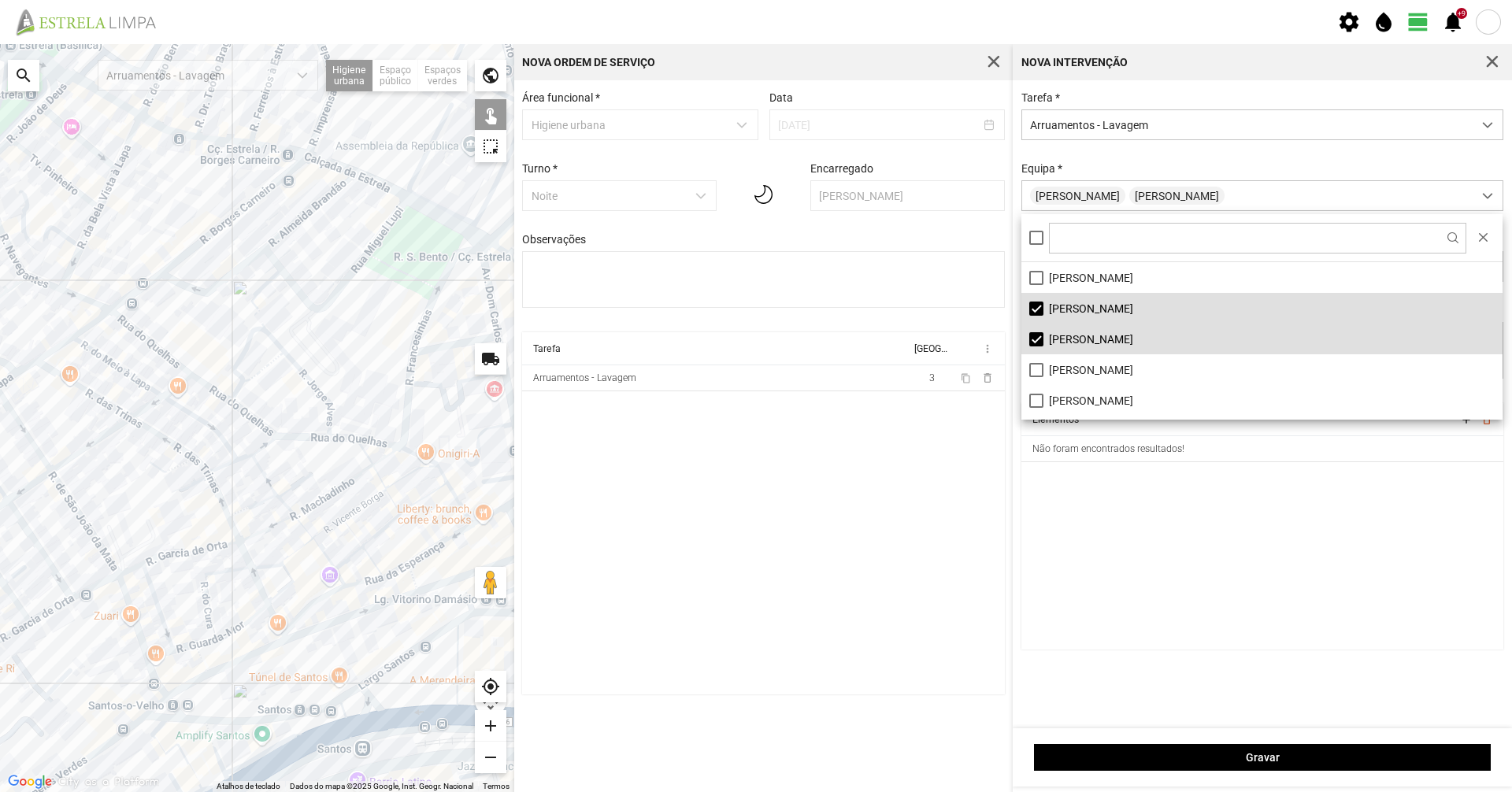
click at [1109, 168] on div "Equipa * [PERSON_NAME]" at bounding box center [1262, 186] width 494 height 49
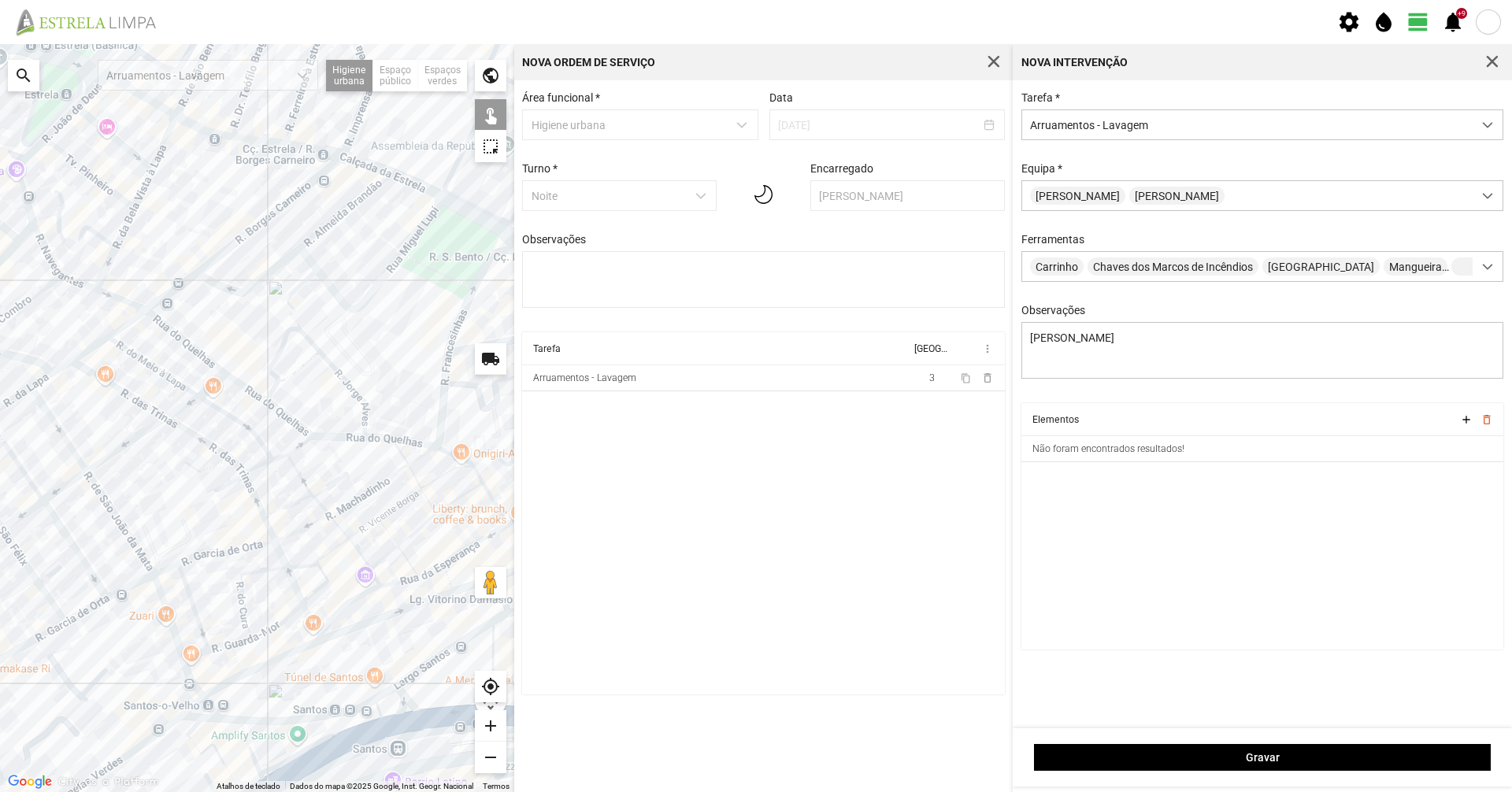
drag, startPoint x: 119, startPoint y: 473, endPoint x: 308, endPoint y: 466, distance: 189.1
click at [282, 466] on div at bounding box center [257, 418] width 514 height 748
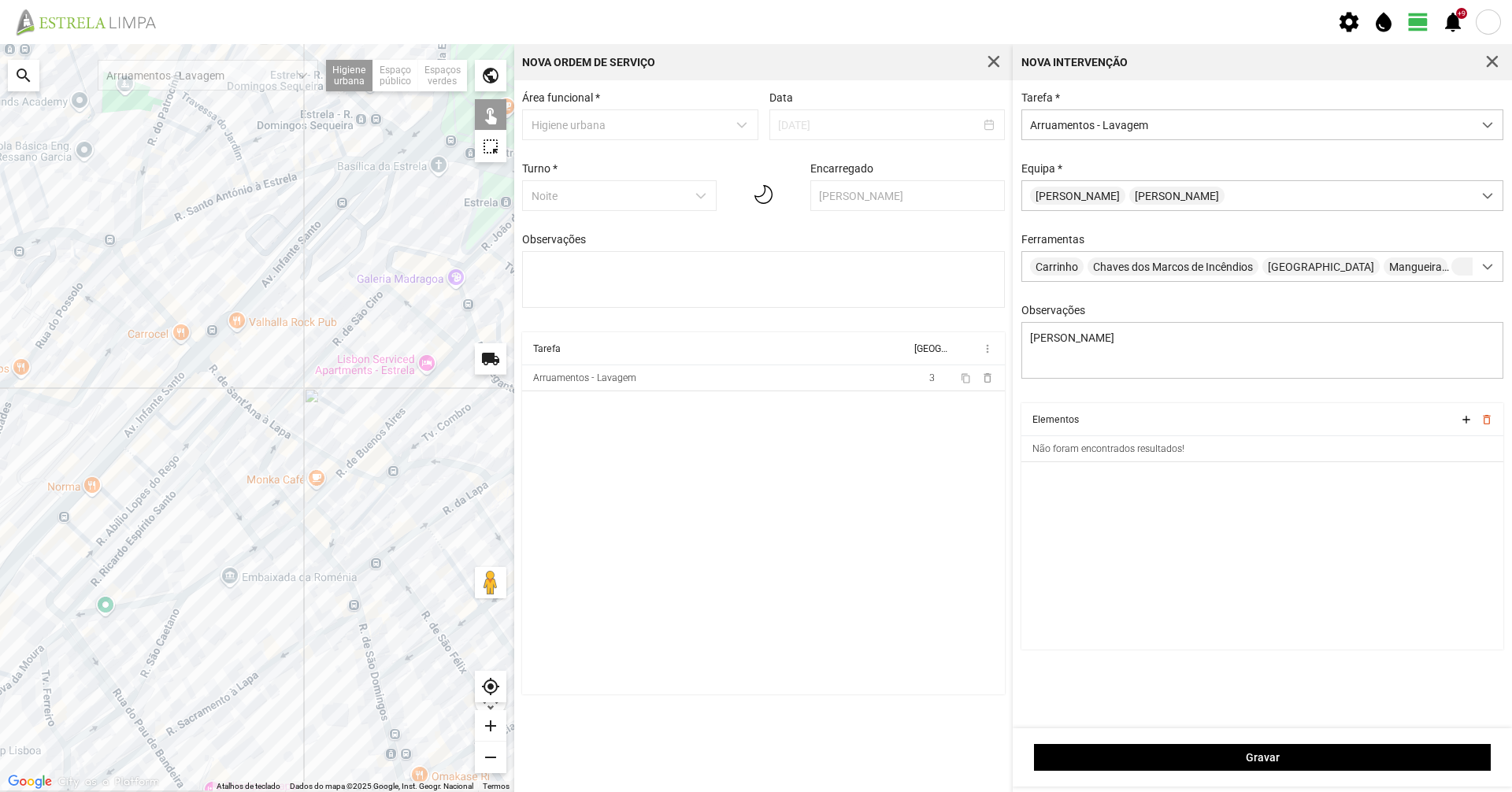
drag, startPoint x: 76, startPoint y: 345, endPoint x: 299, endPoint y: 464, distance: 252.8
click at [299, 464] on div at bounding box center [257, 418] width 514 height 748
click at [154, 299] on div at bounding box center [257, 418] width 514 height 748
click at [189, 340] on div at bounding box center [257, 418] width 514 height 748
click at [211, 367] on div at bounding box center [257, 418] width 514 height 748
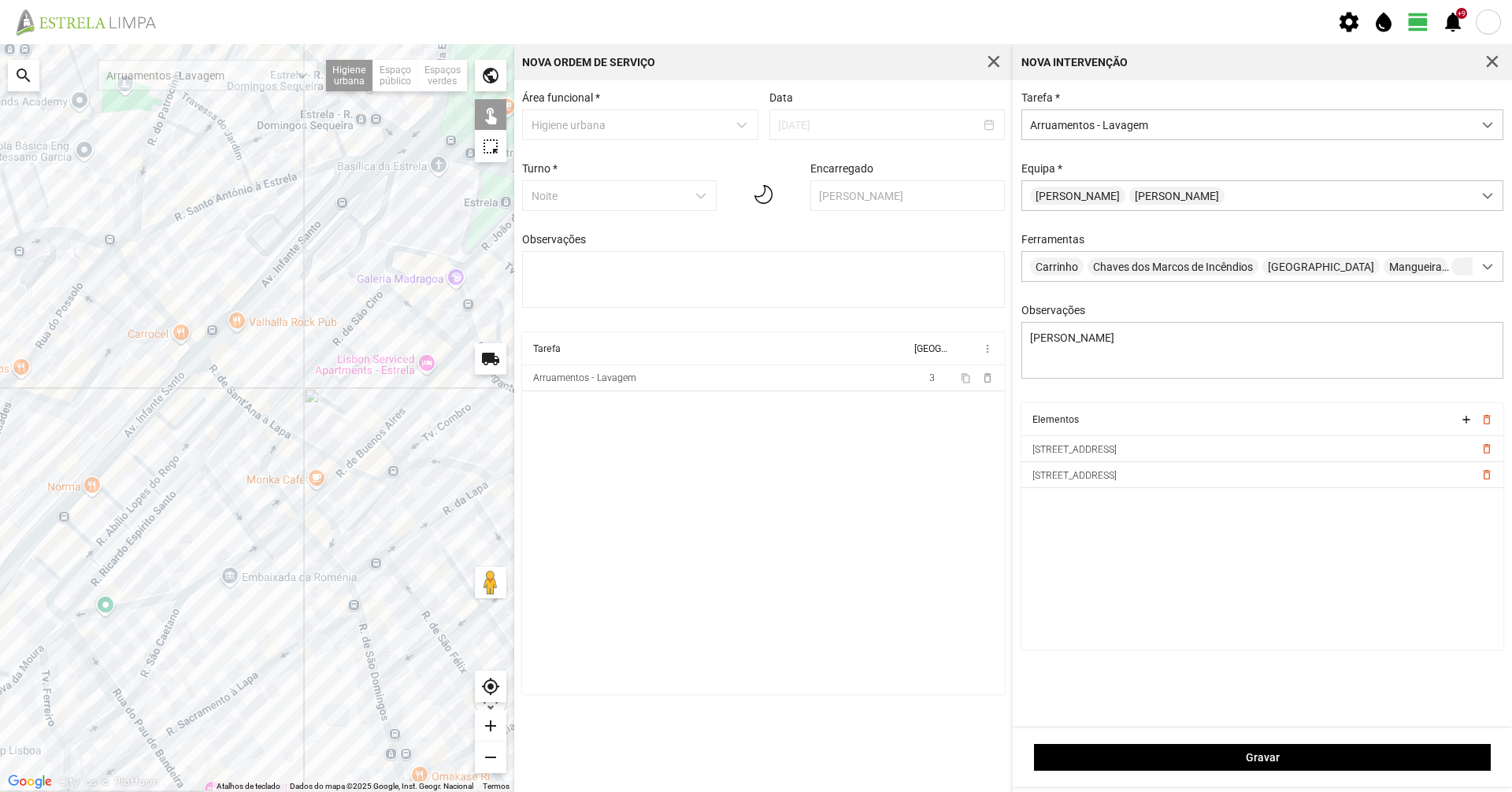
click at [237, 397] on div at bounding box center [257, 418] width 514 height 748
click at [247, 407] on div at bounding box center [257, 418] width 514 height 748
click at [270, 424] on div at bounding box center [257, 418] width 514 height 748
click at [285, 433] on div at bounding box center [257, 418] width 514 height 748
drag, startPoint x: 206, startPoint y: 528, endPoint x: 448, endPoint y: 360, distance: 294.6
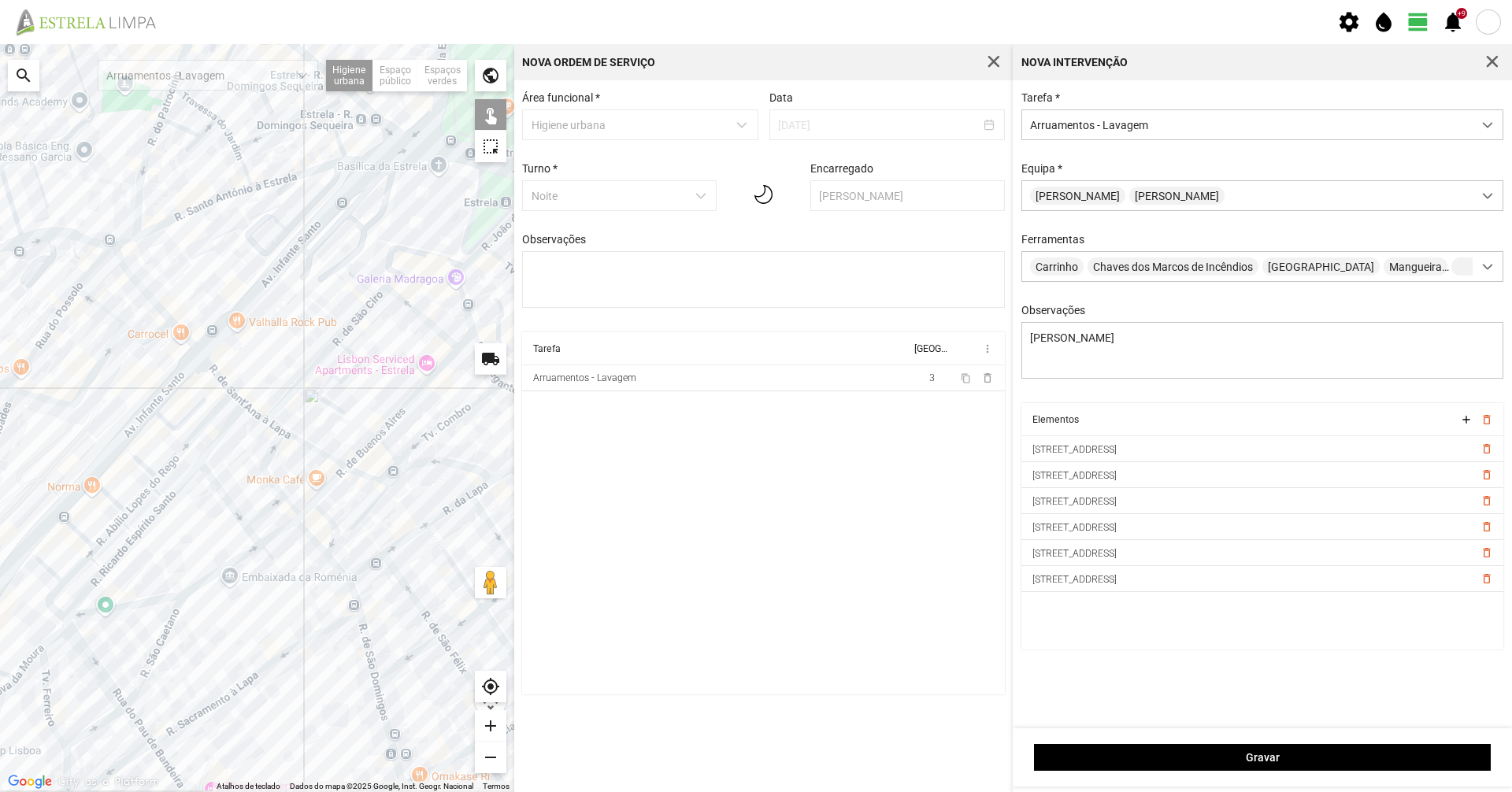
click at [449, 359] on div at bounding box center [257, 418] width 514 height 748
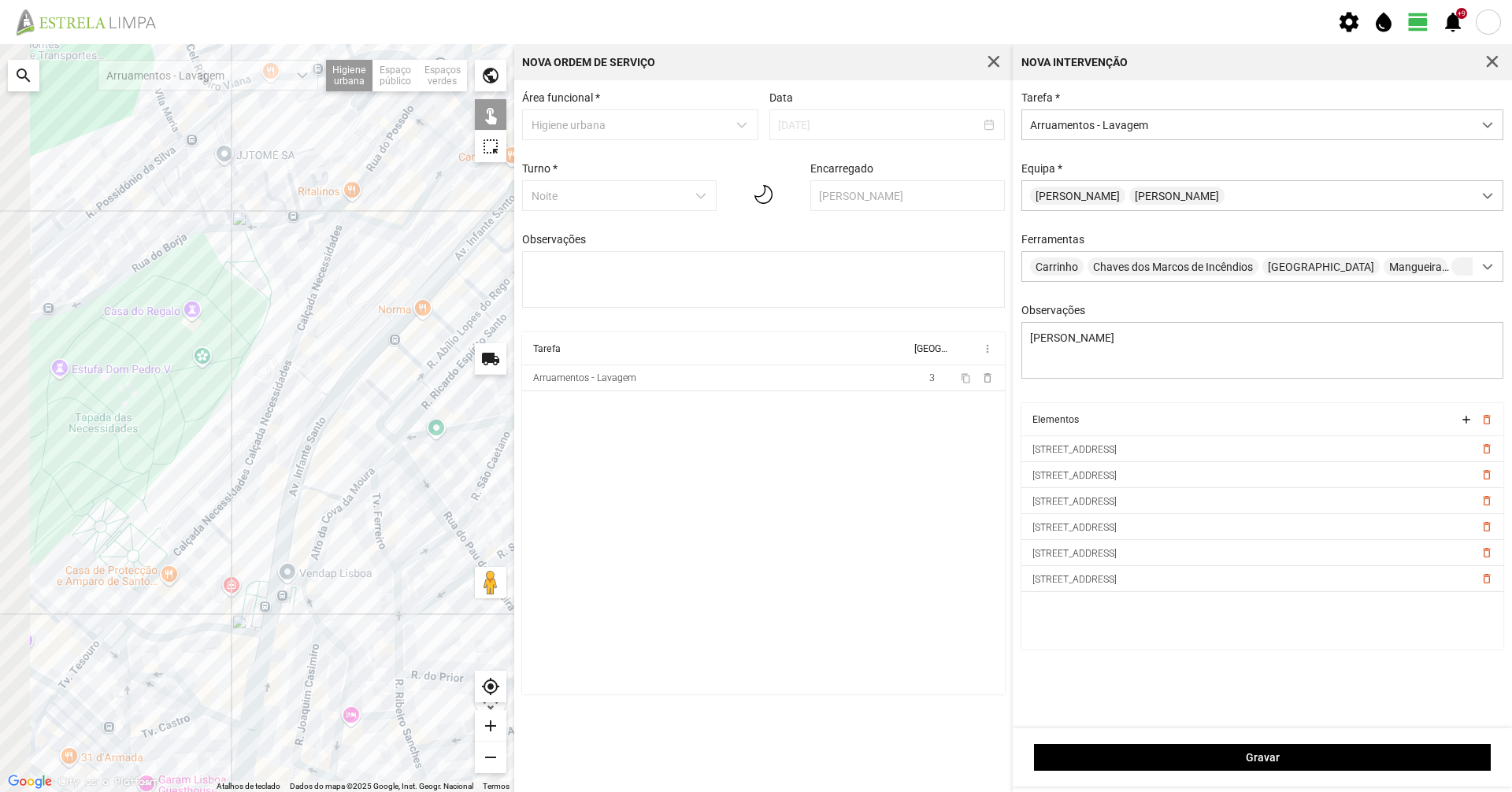
click at [589, 282] on div "Para navegar no mapa com gestos de toque, toque duas vezes sem soltar no mapa e…" at bounding box center [756, 418] width 1512 height 748
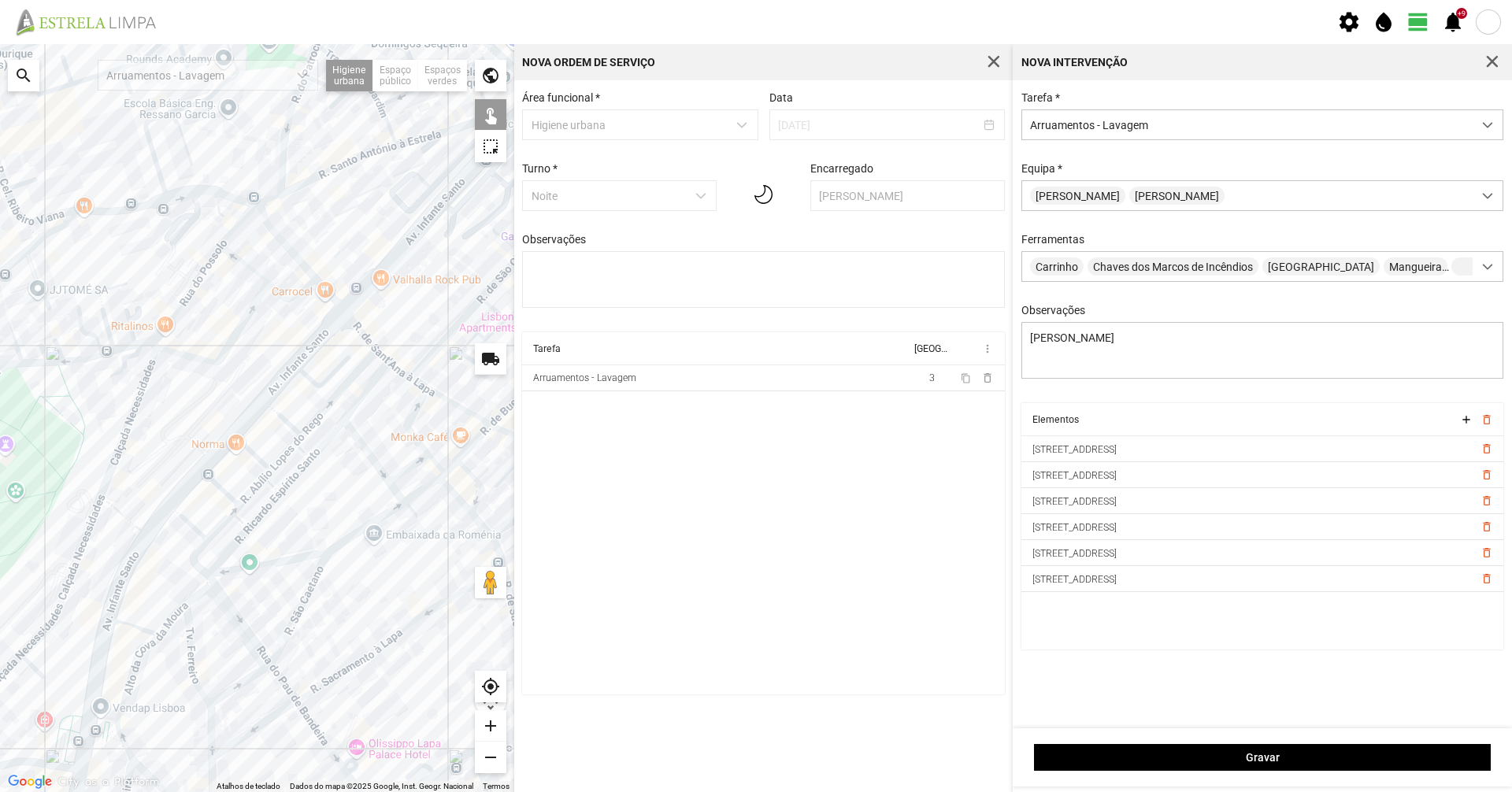
click at [332, 489] on div at bounding box center [257, 418] width 514 height 748
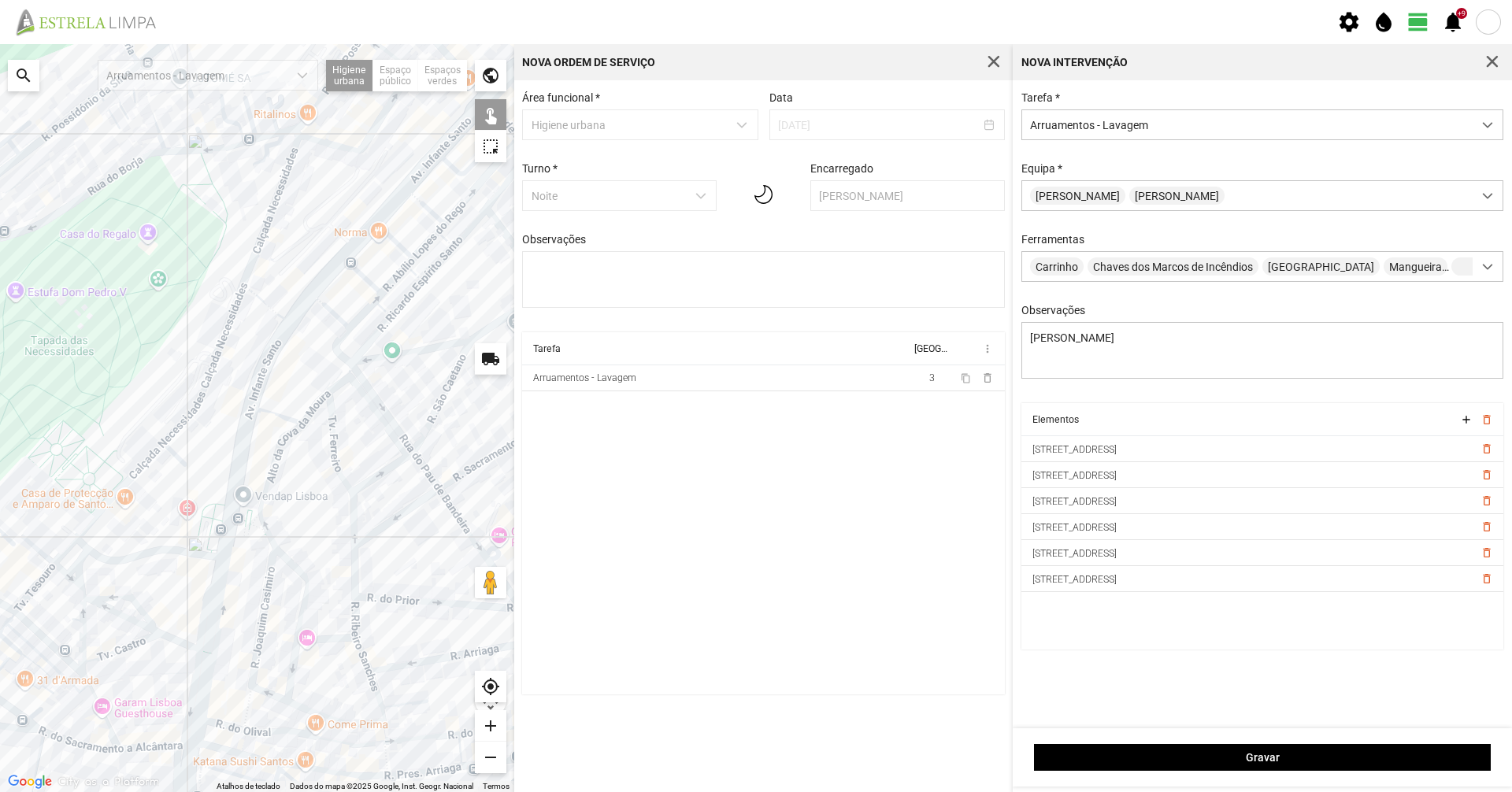
drag, startPoint x: 58, startPoint y: 642, endPoint x: 244, endPoint y: 374, distance: 326.2
click at [244, 374] on div at bounding box center [257, 418] width 514 height 748
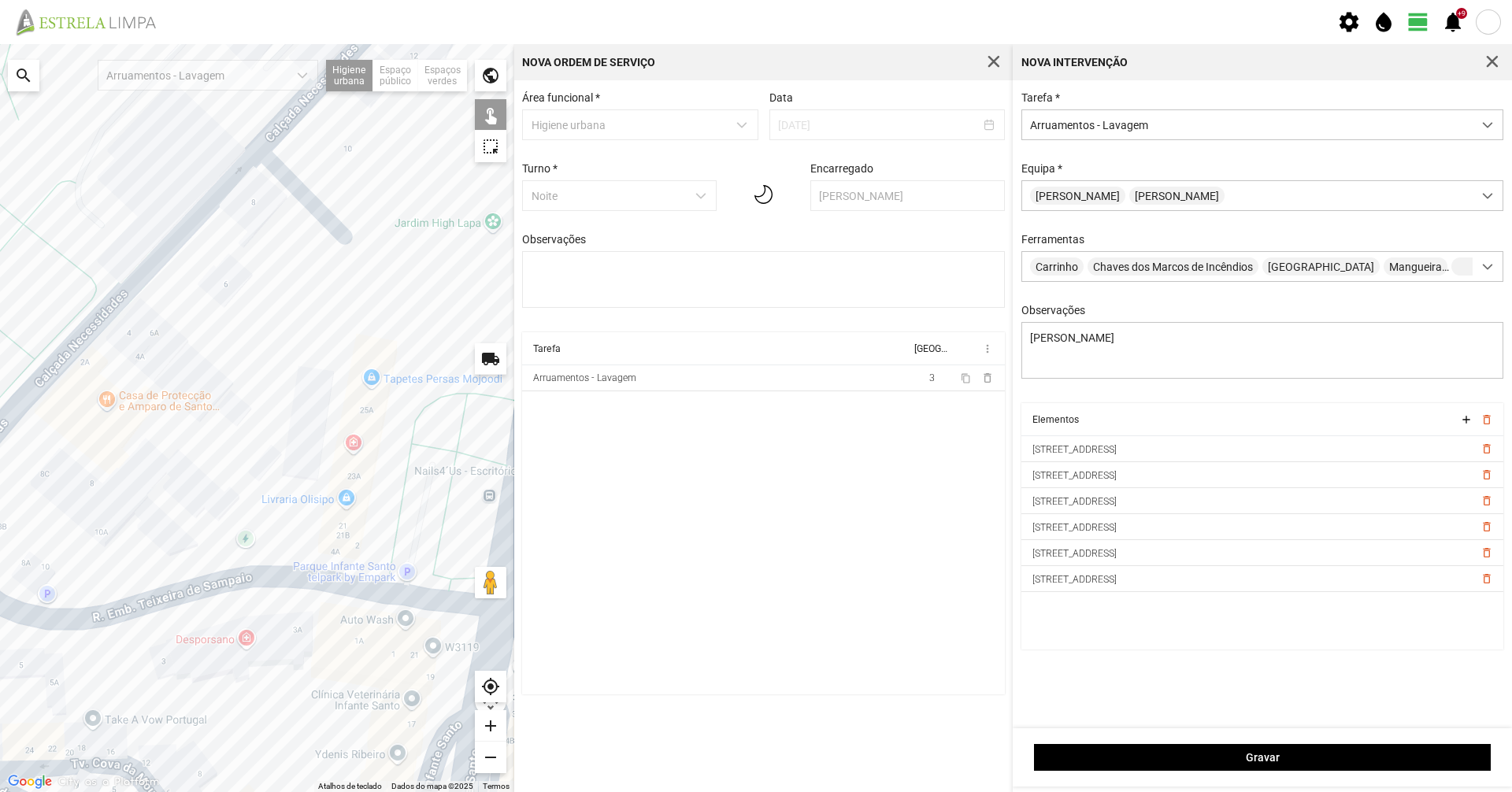
click at [237, 579] on div at bounding box center [257, 418] width 514 height 748
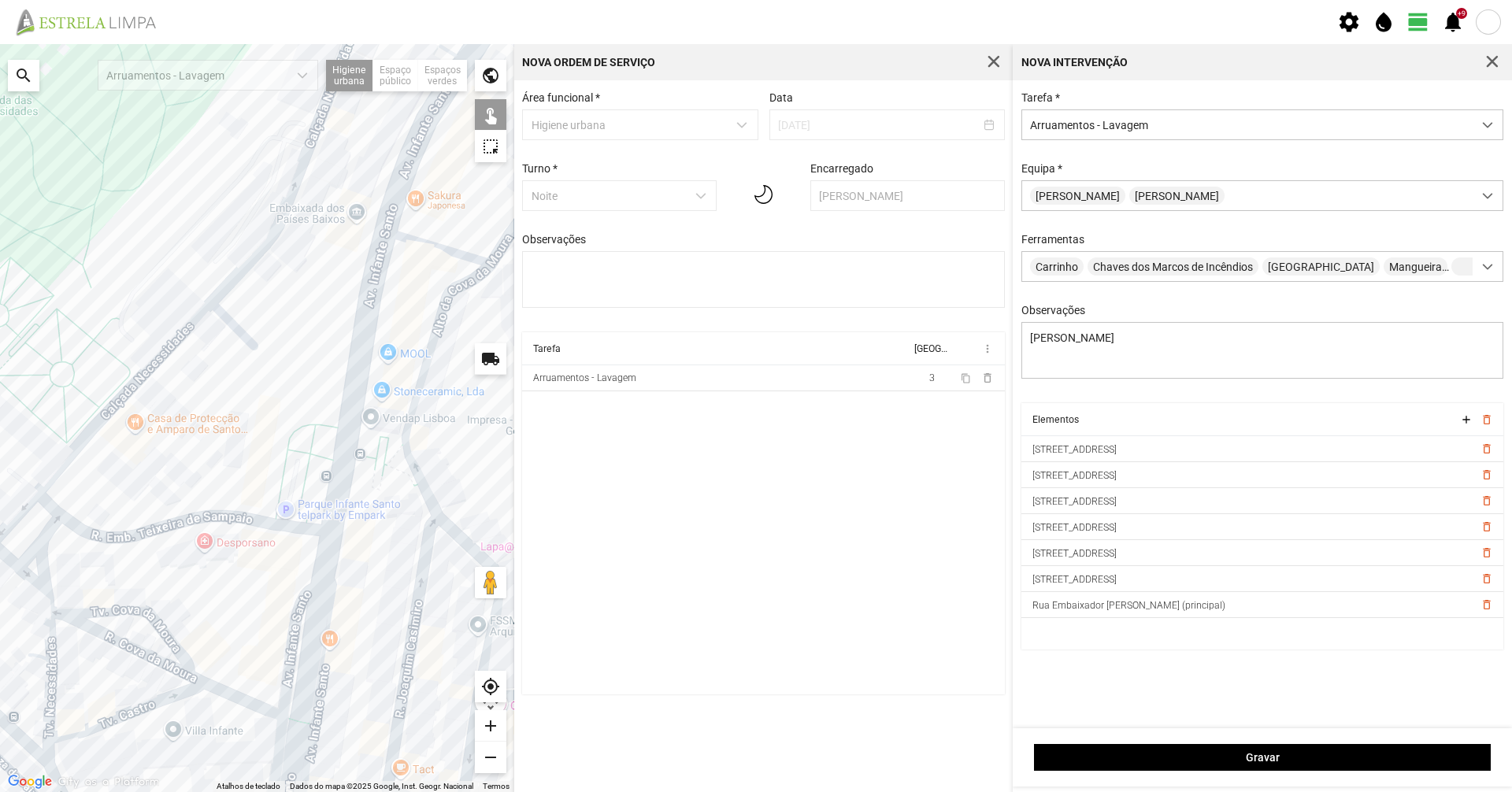
drag, startPoint x: 373, startPoint y: 499, endPoint x: 352, endPoint y: 449, distance: 54.2
click at [352, 449] on div at bounding box center [257, 418] width 514 height 748
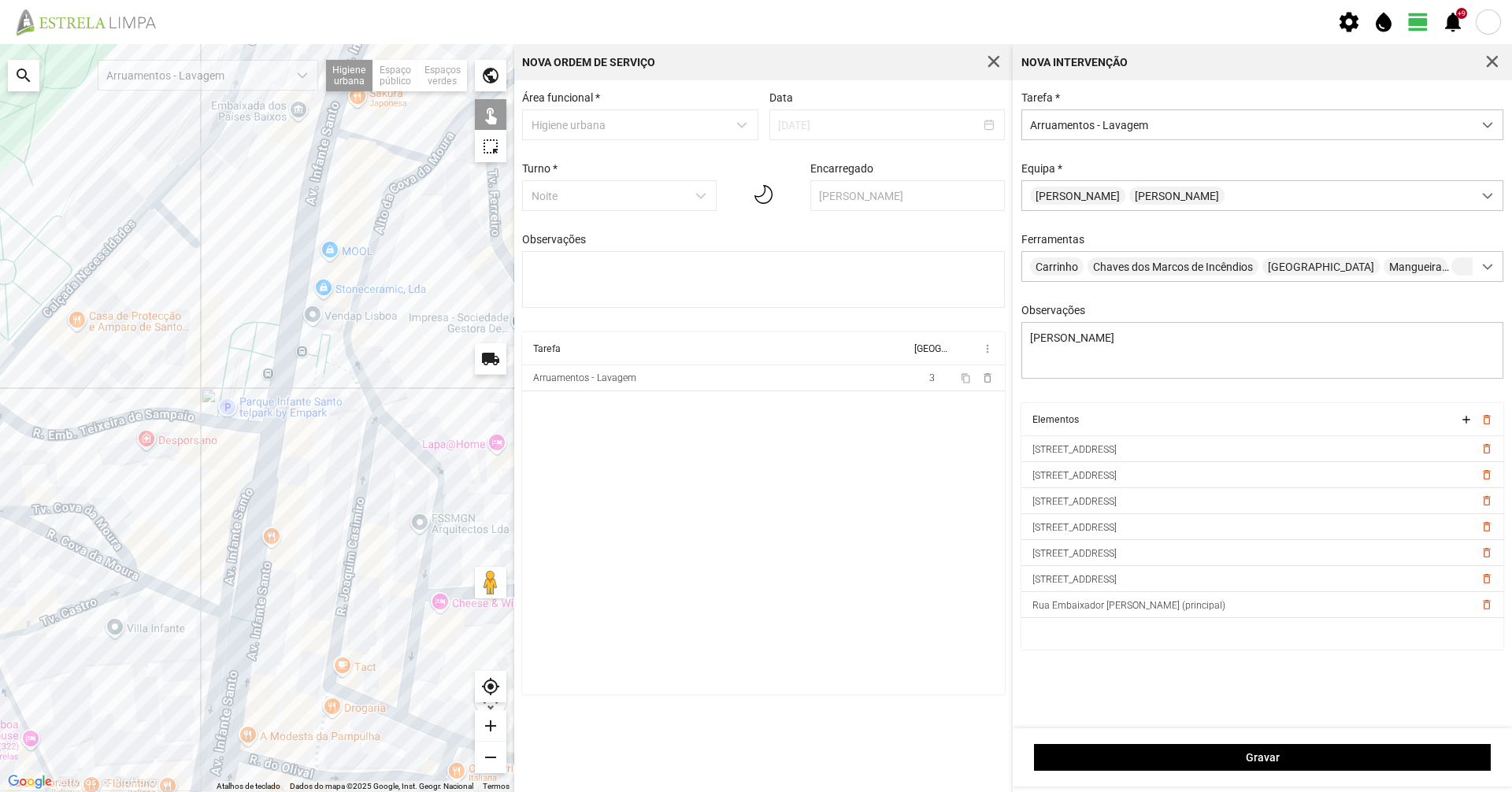
drag, startPoint x: 360, startPoint y: 509, endPoint x: 322, endPoint y: 457, distance: 64.4
click at [322, 457] on div at bounding box center [257, 418] width 514 height 748
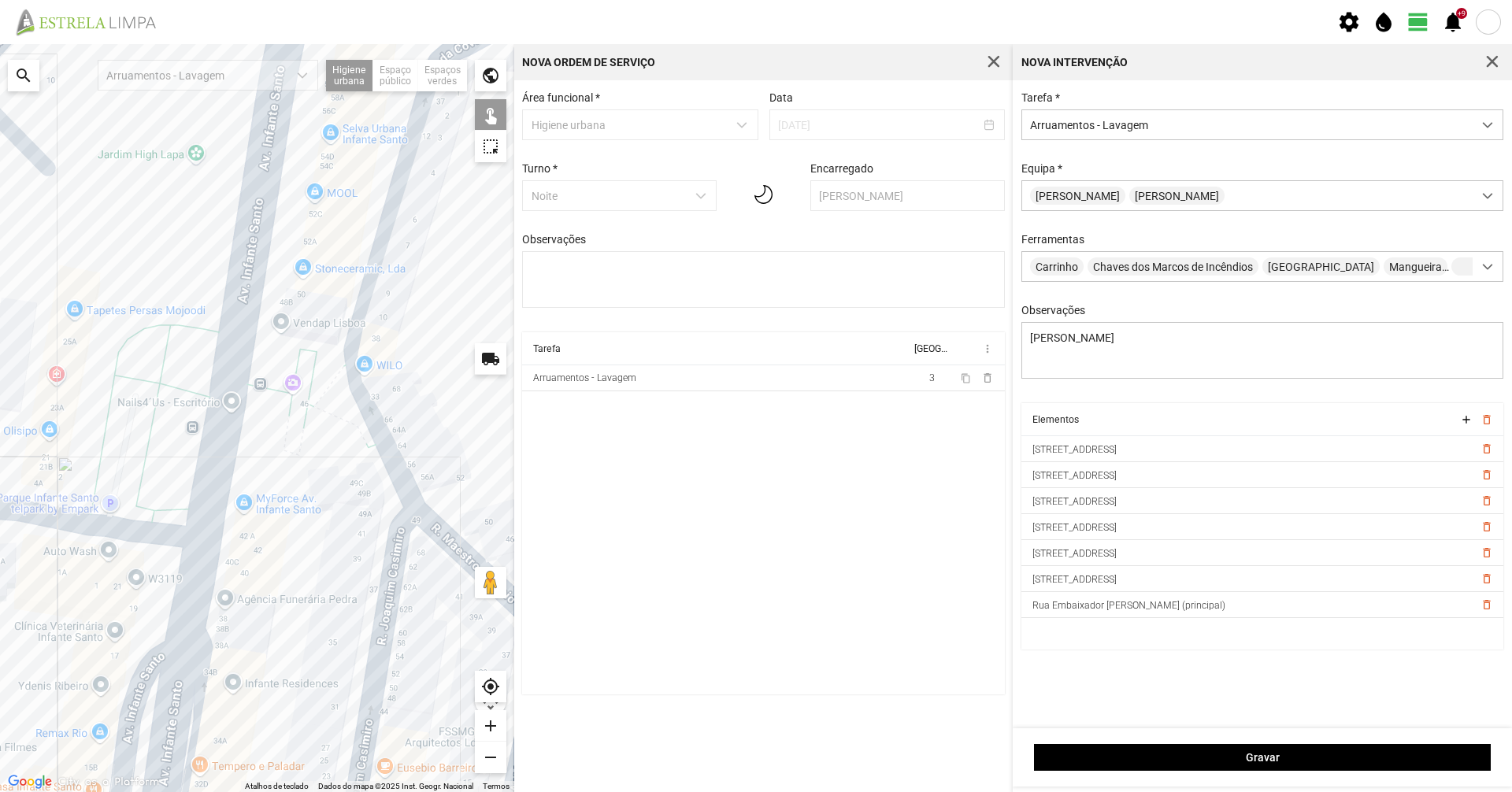
drag, startPoint x: 349, startPoint y: 295, endPoint x: 319, endPoint y: 438, distance: 146.1
click at [319, 438] on div at bounding box center [257, 418] width 514 height 748
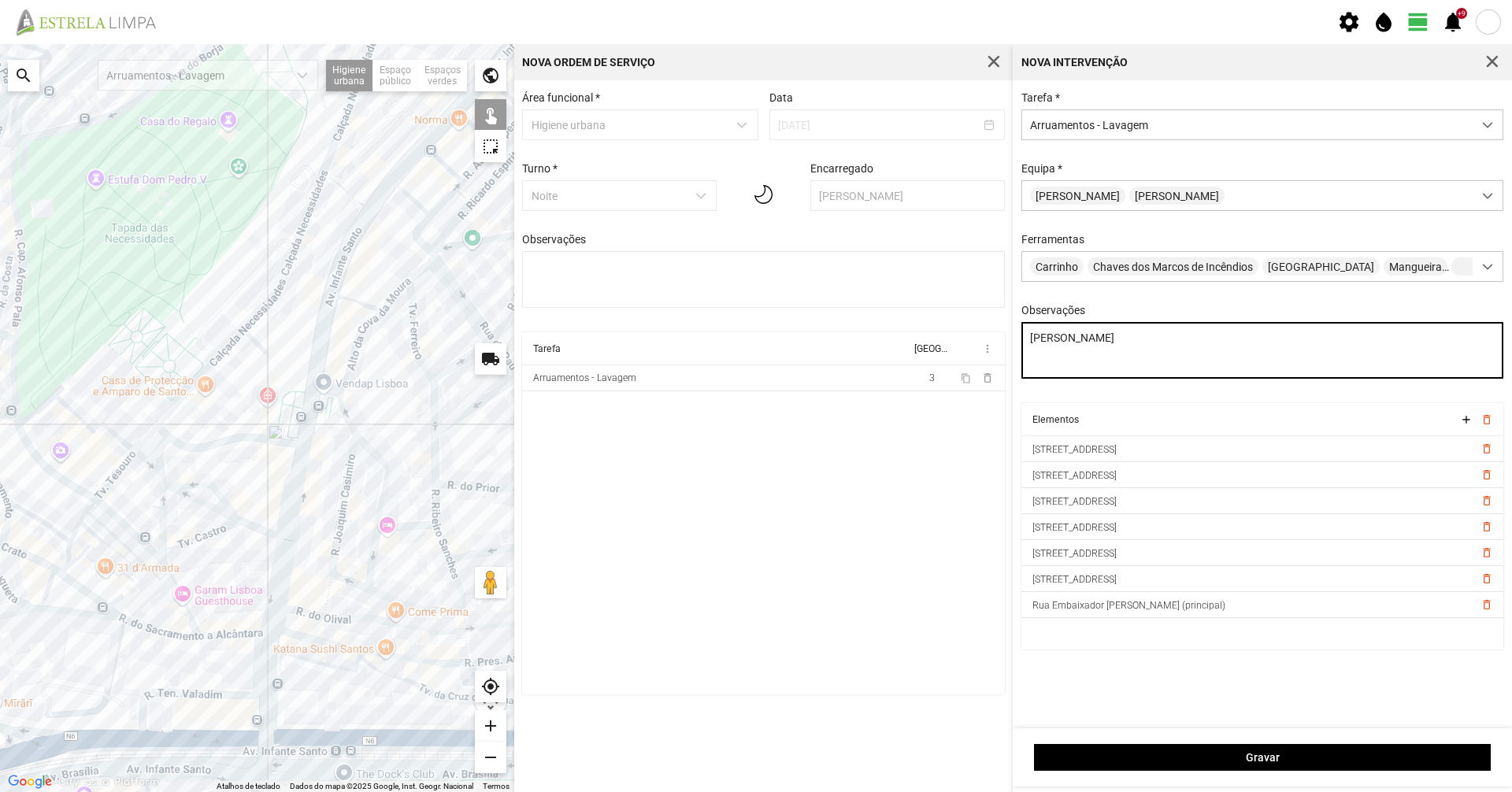
click at [1166, 359] on textarea "[PERSON_NAME]" at bounding box center [1263, 351] width 482 height 57
click at [291, 412] on div at bounding box center [257, 418] width 514 height 748
drag, startPoint x: 1082, startPoint y: 367, endPoint x: 1016, endPoint y: 357, distance: 66.8
click at [1016, 357] on div "Observações [PERSON_NAME] Largo" at bounding box center [1262, 343] width 494 height 77
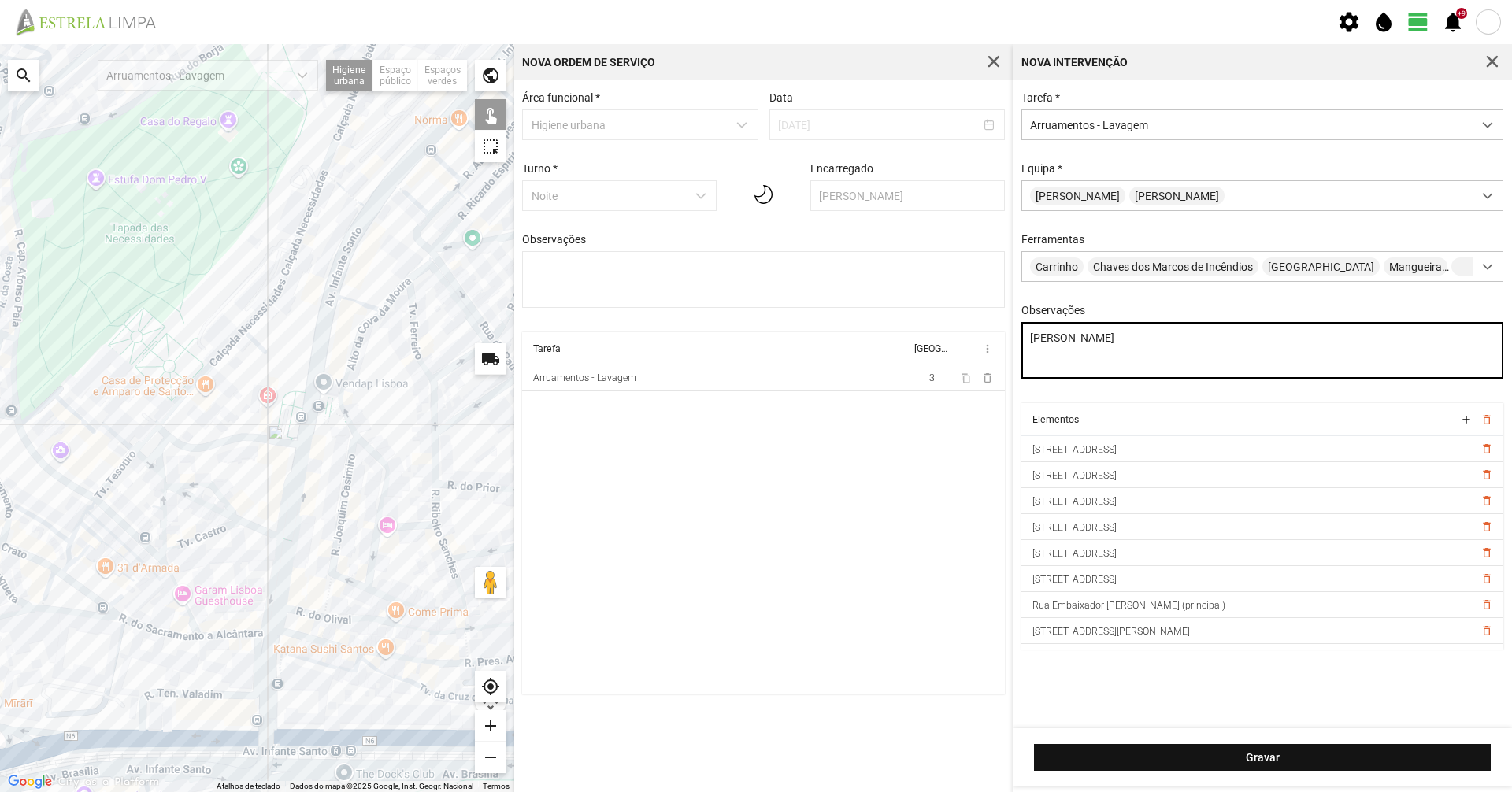
type textarea "[PERSON_NAME]"
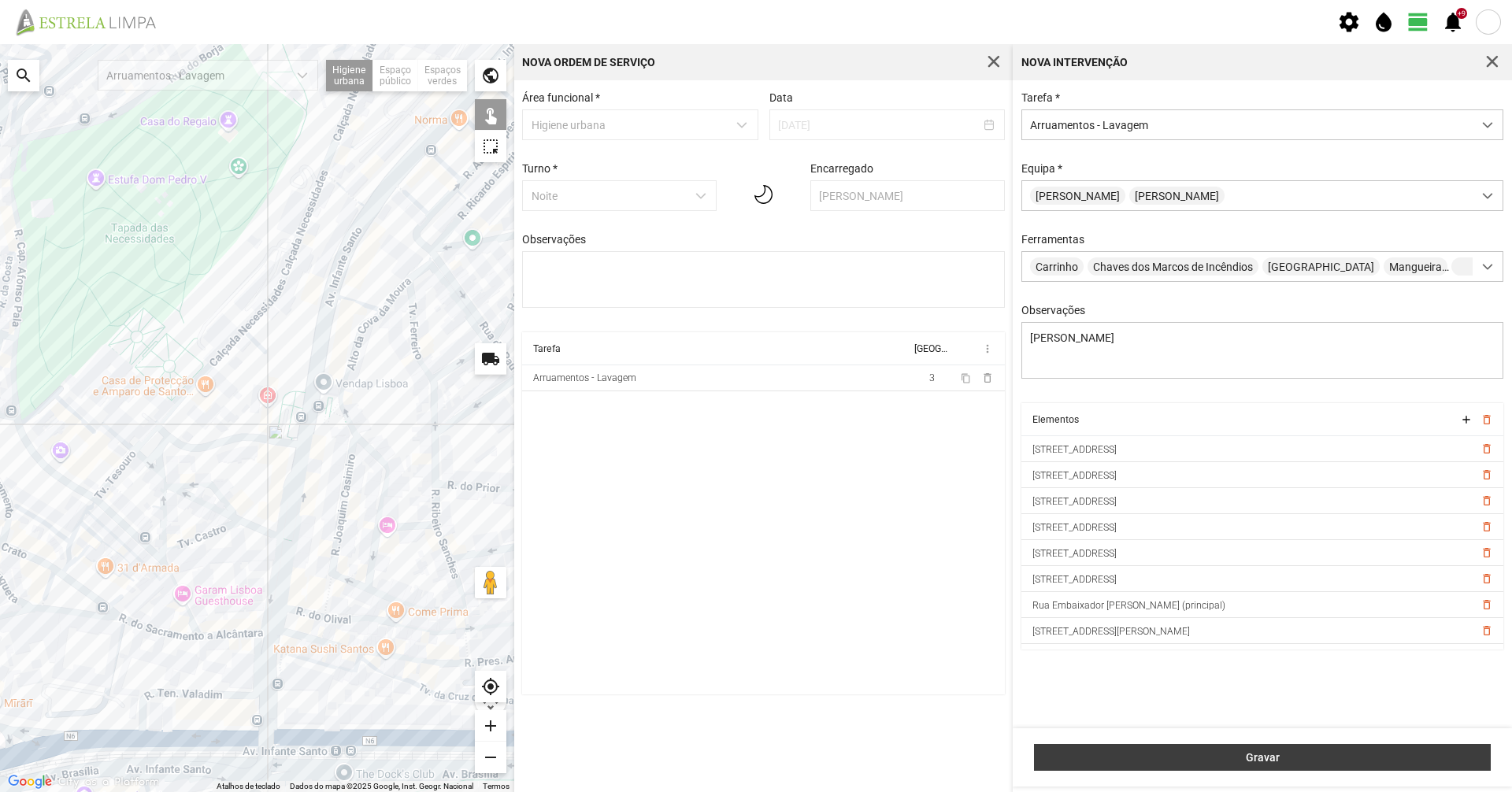
click at [1206, 751] on span "Gravar" at bounding box center [1263, 757] width 441 height 12
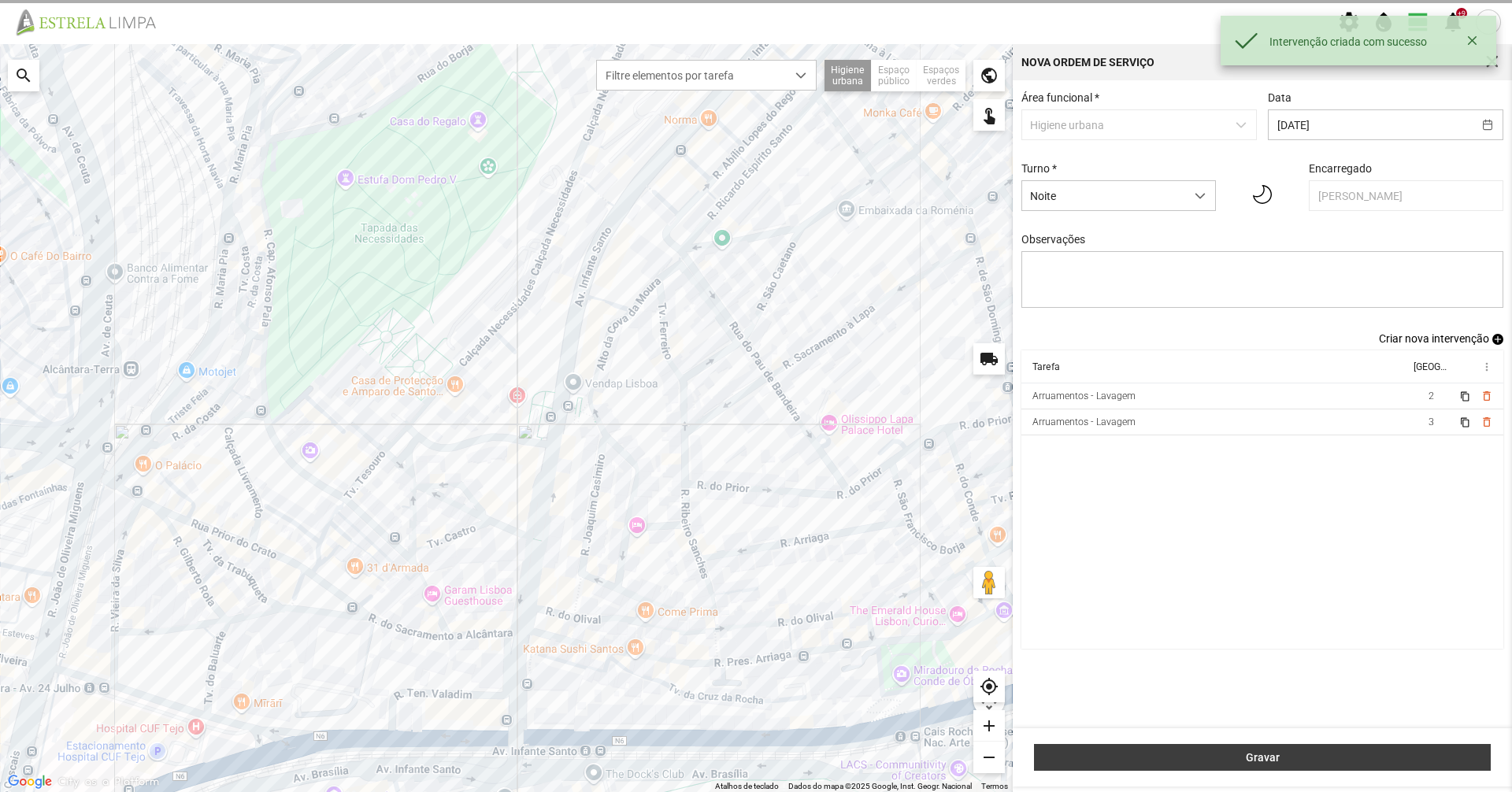
click at [1206, 751] on span "Gravar" at bounding box center [1263, 757] width 441 height 12
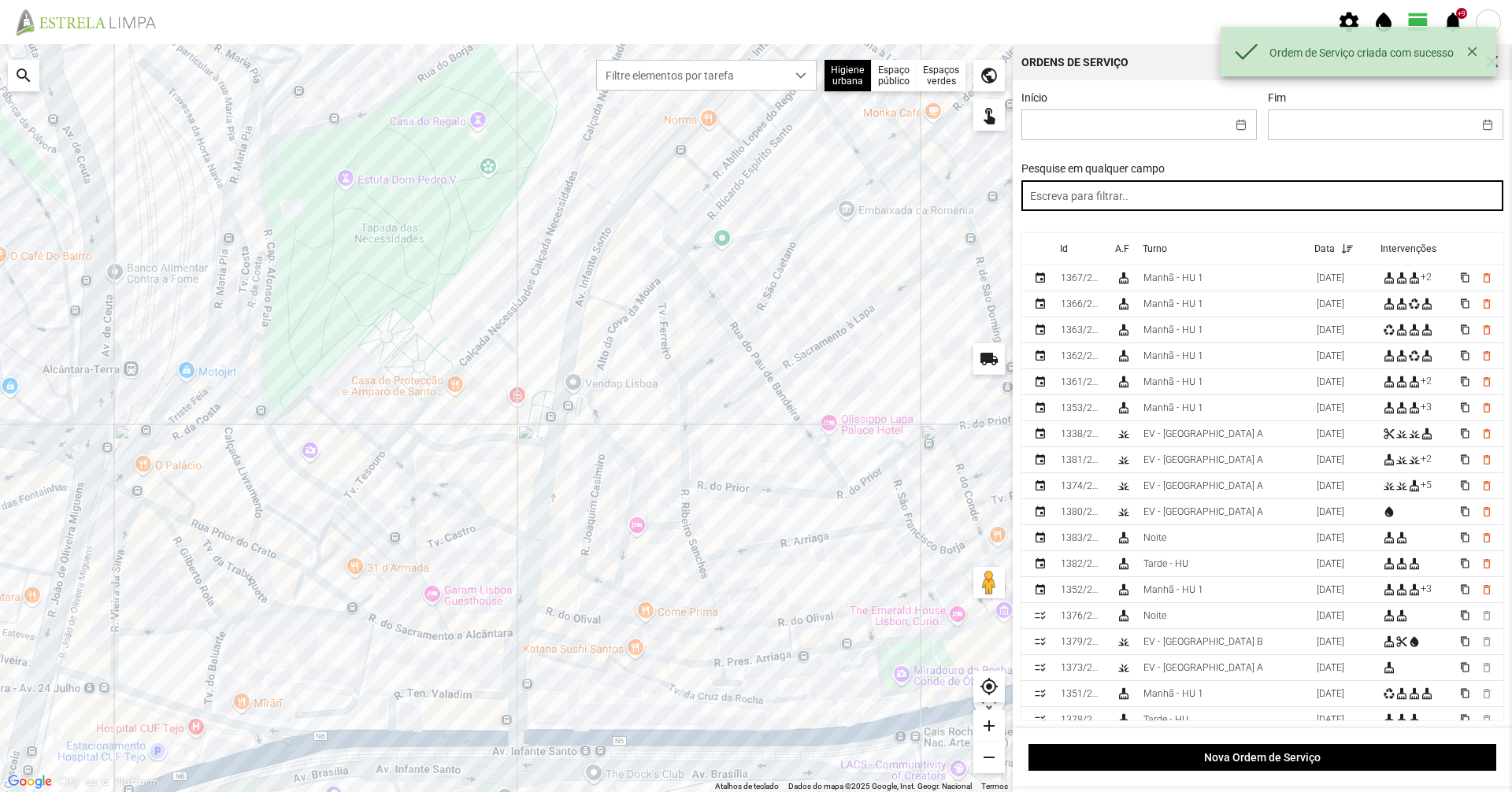
click at [1179, 202] on input "text" at bounding box center [1263, 196] width 482 height 31
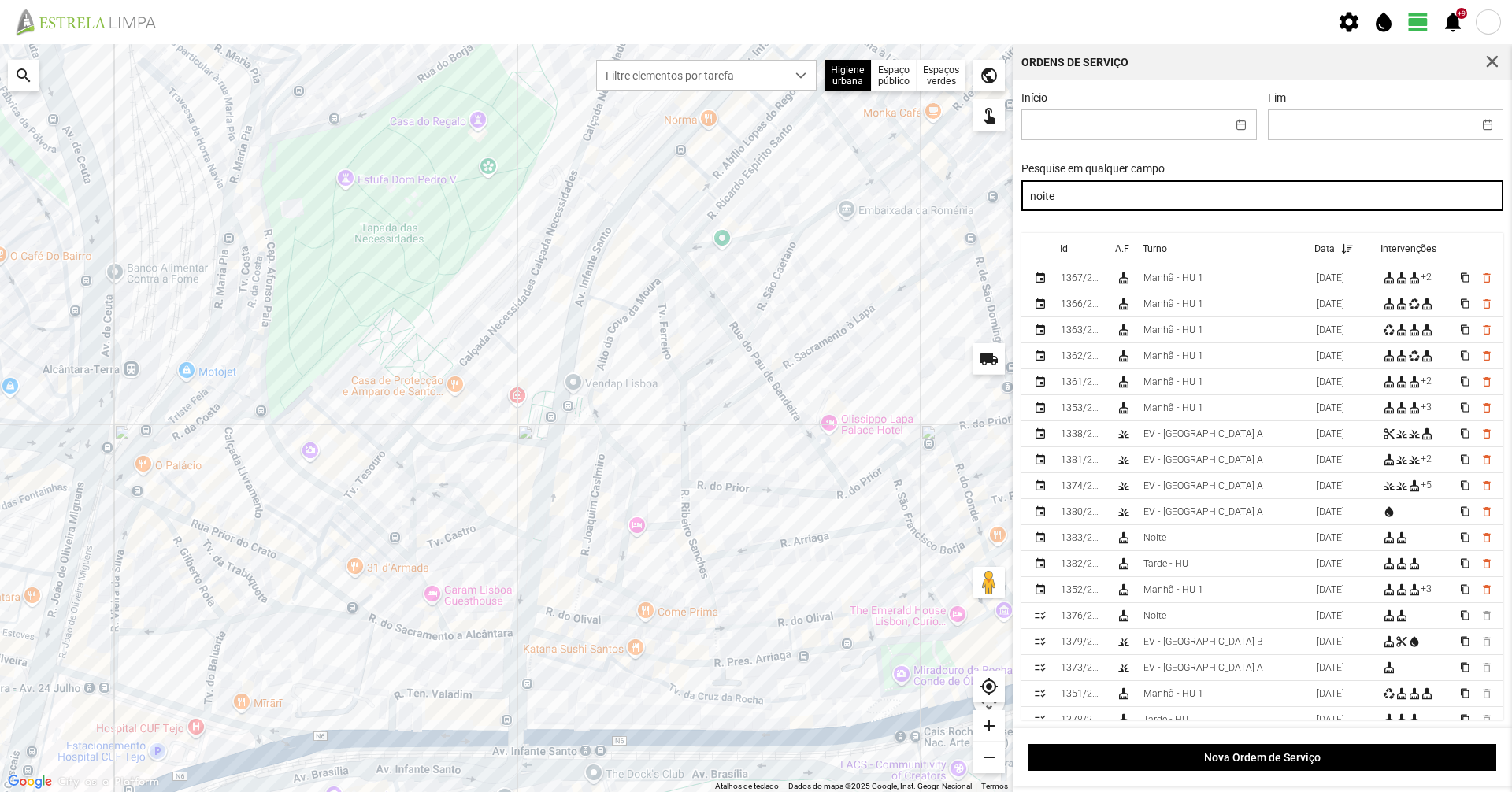
type input "noite"
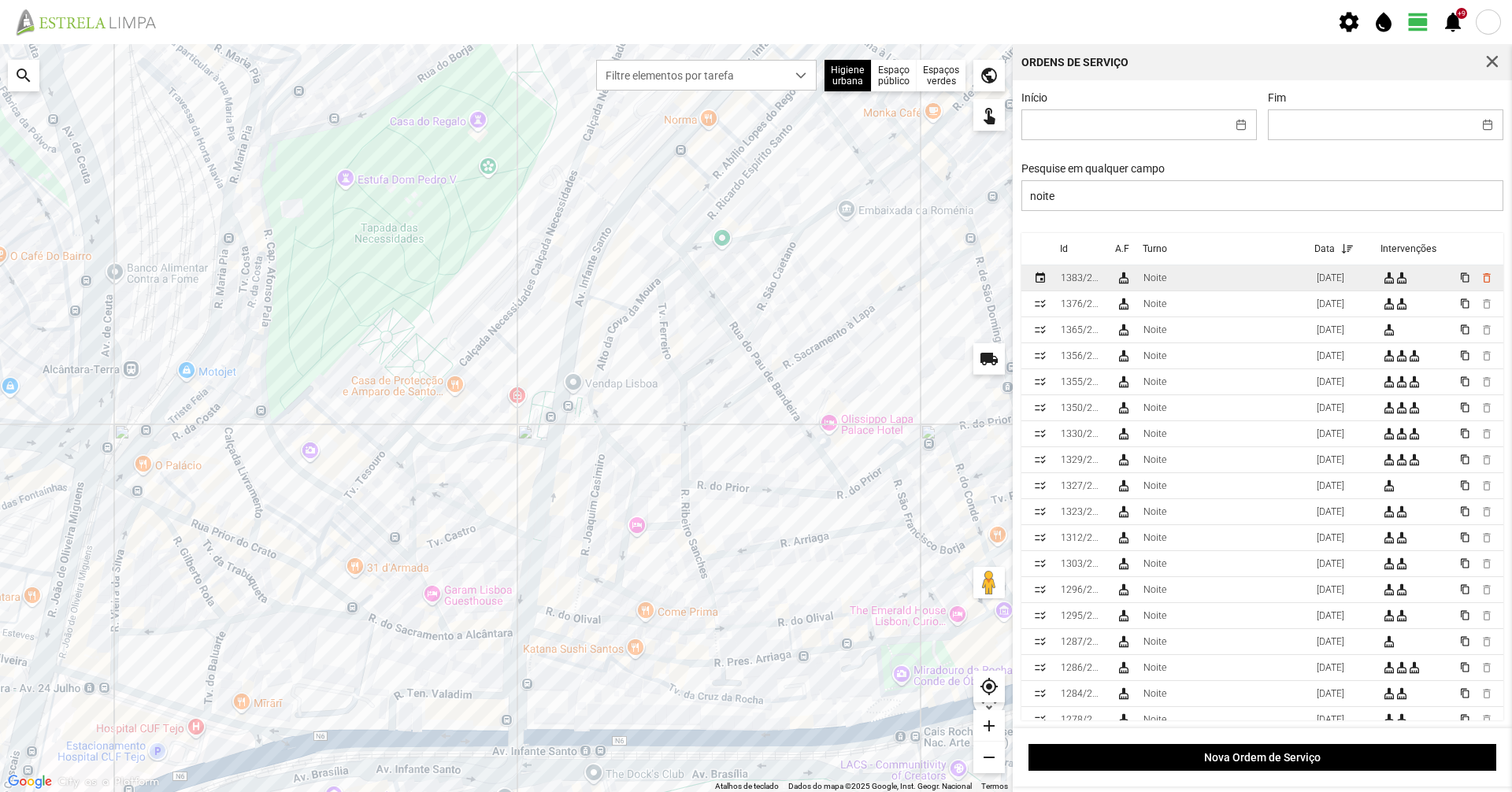
click at [1233, 288] on td "Noite" at bounding box center [1224, 278] width 174 height 26
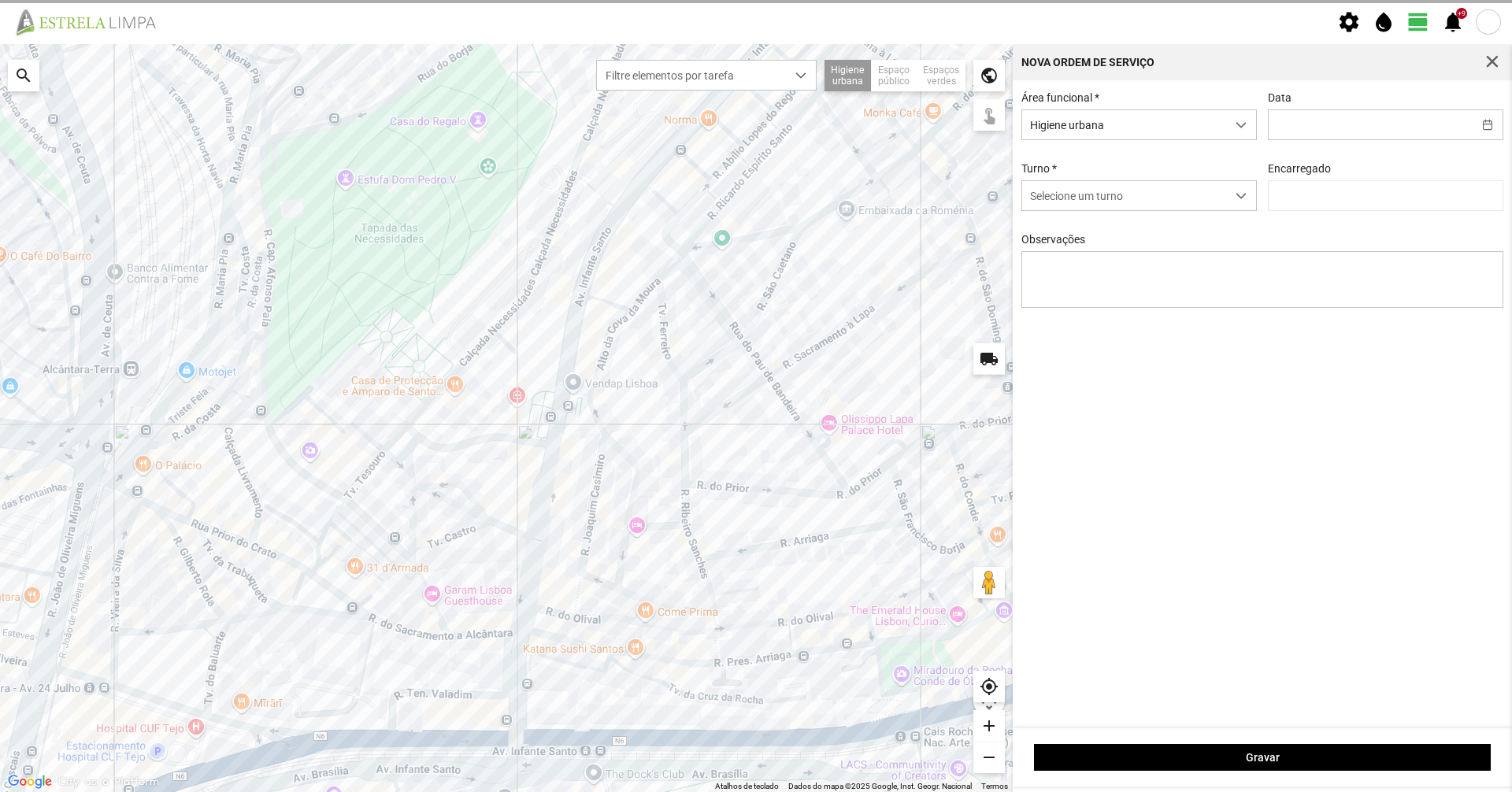
type input "[DATE]"
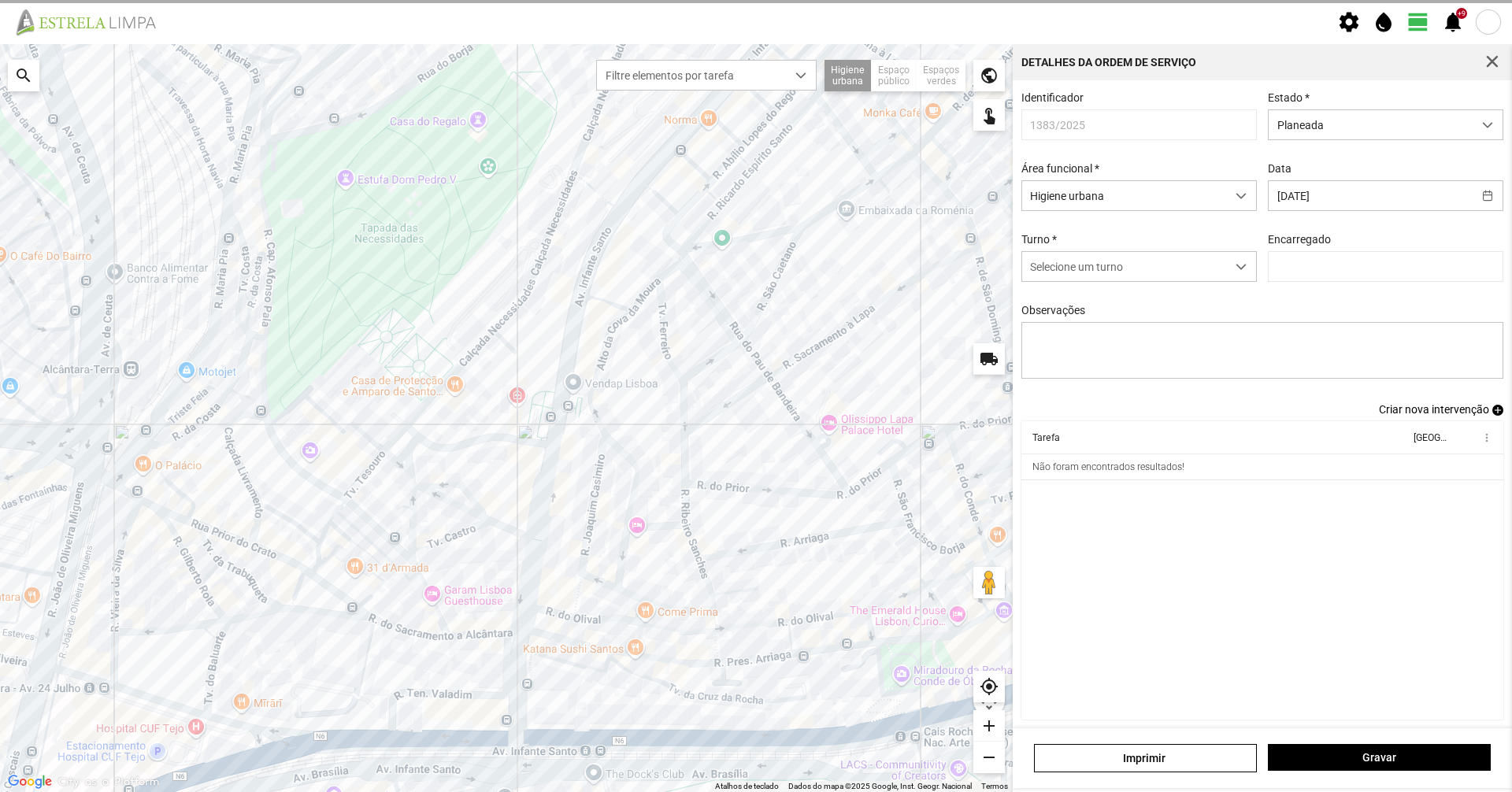
type input "[PERSON_NAME]"
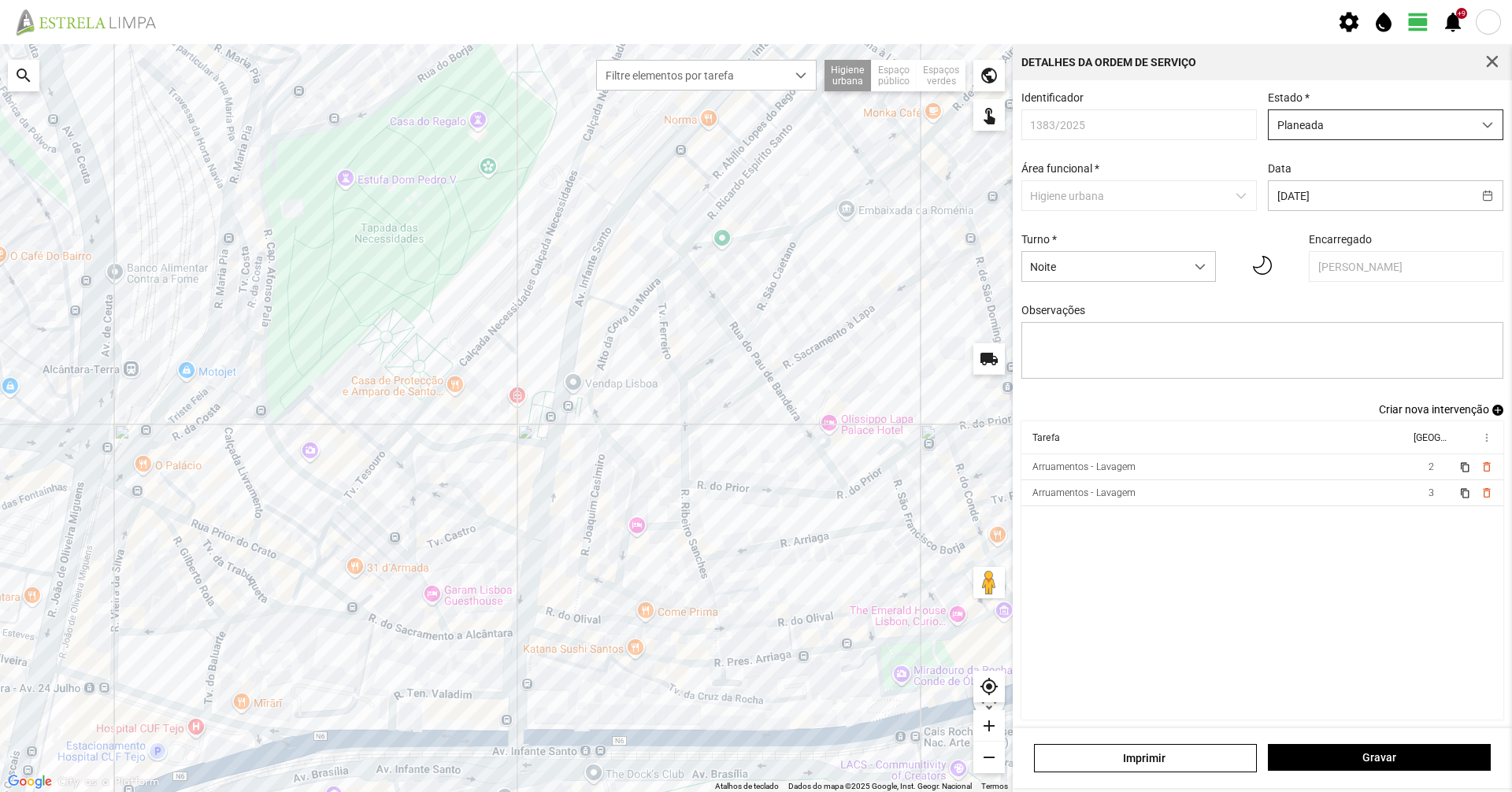
click at [1303, 132] on span "Planeada" at bounding box center [1370, 125] width 204 height 29
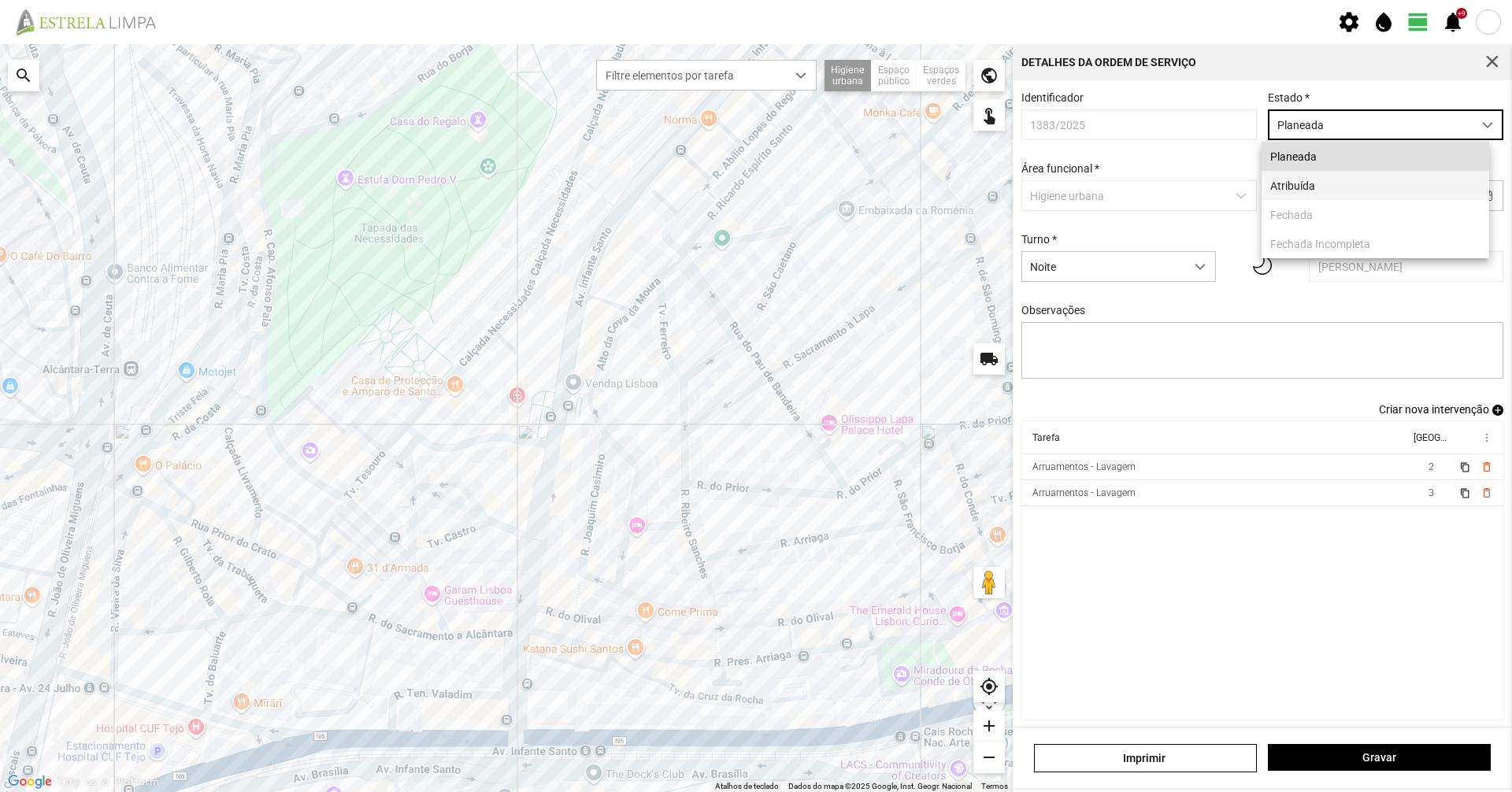
scroll to position [9, 70]
click at [1290, 188] on li "Atribuída" at bounding box center [1376, 185] width 228 height 29
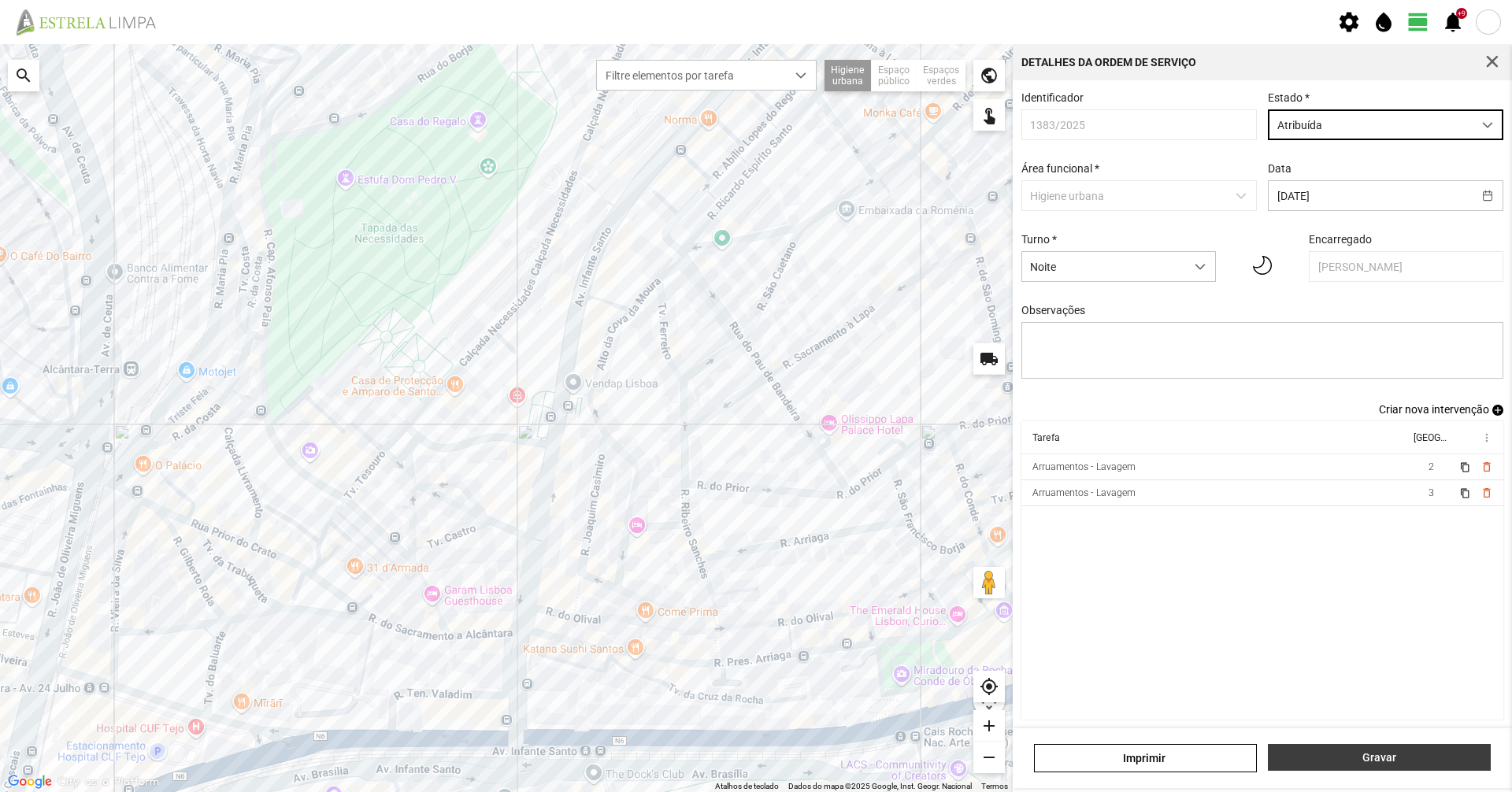
click at [1391, 750] on button "Gravar" at bounding box center [1379, 757] width 222 height 27
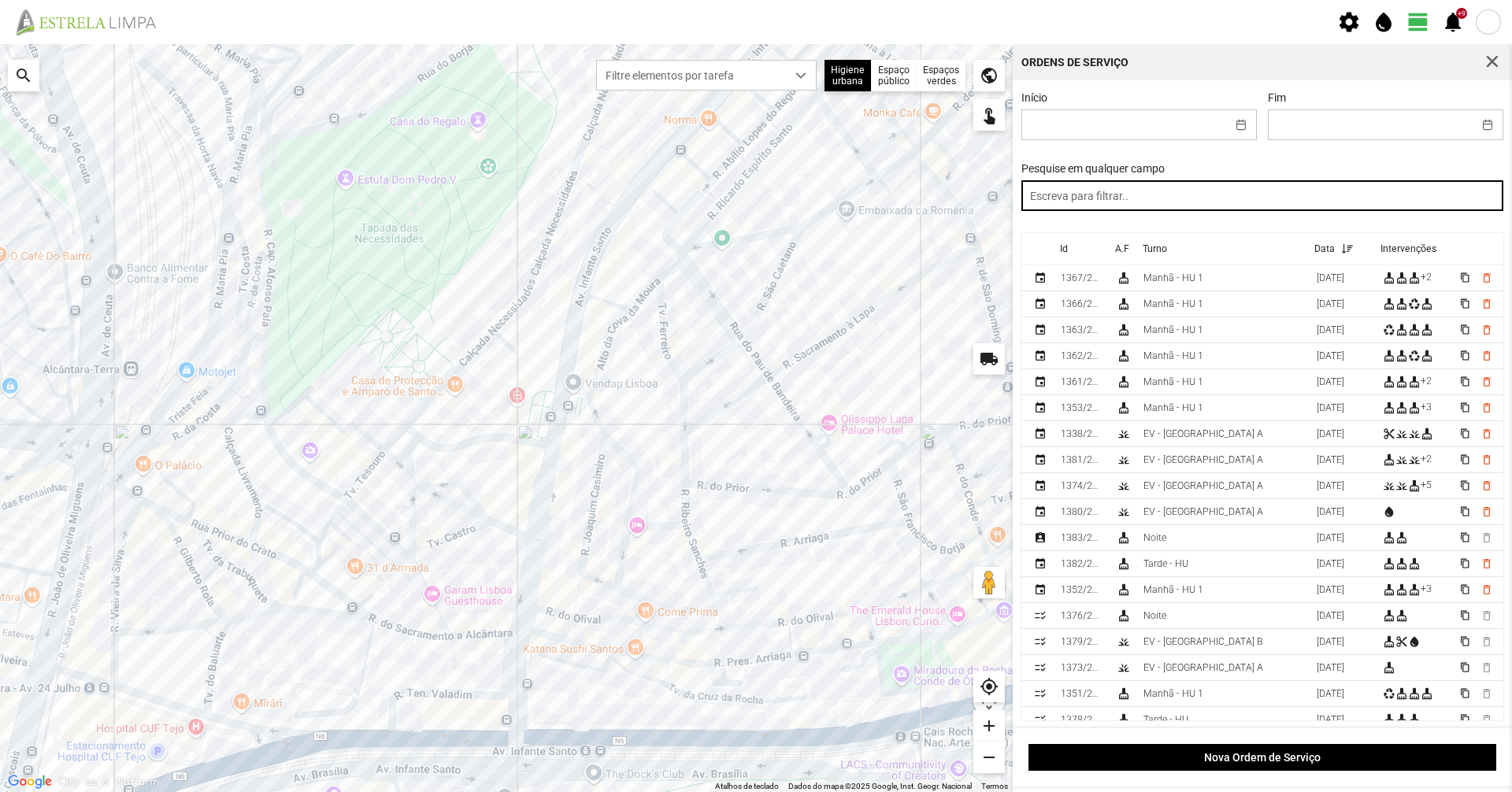
click at [1161, 211] on input "text" at bounding box center [1263, 196] width 482 height 31
type input "noite"
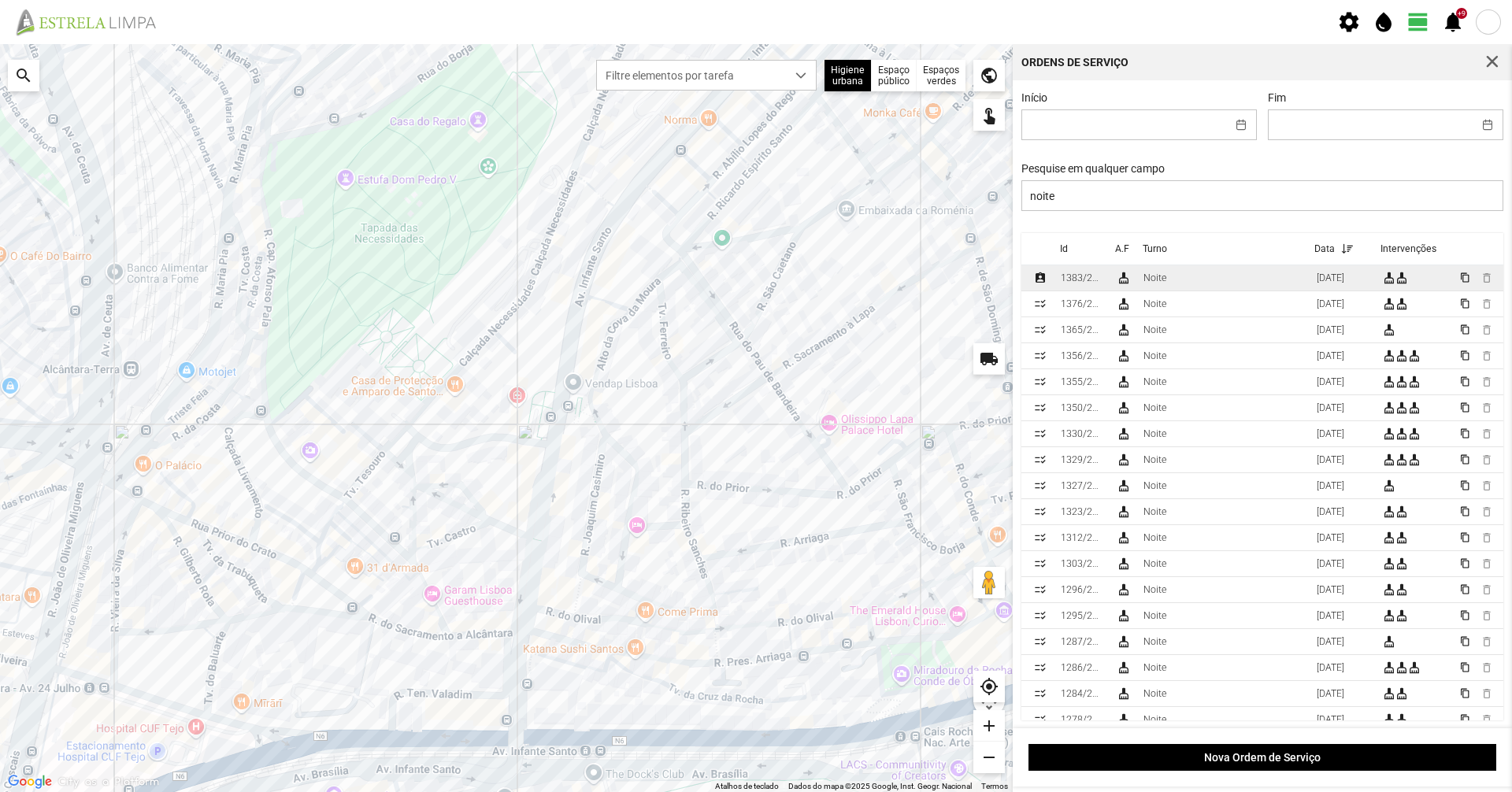
click at [1135, 291] on td "cleaning_services" at bounding box center [1123, 278] width 28 height 26
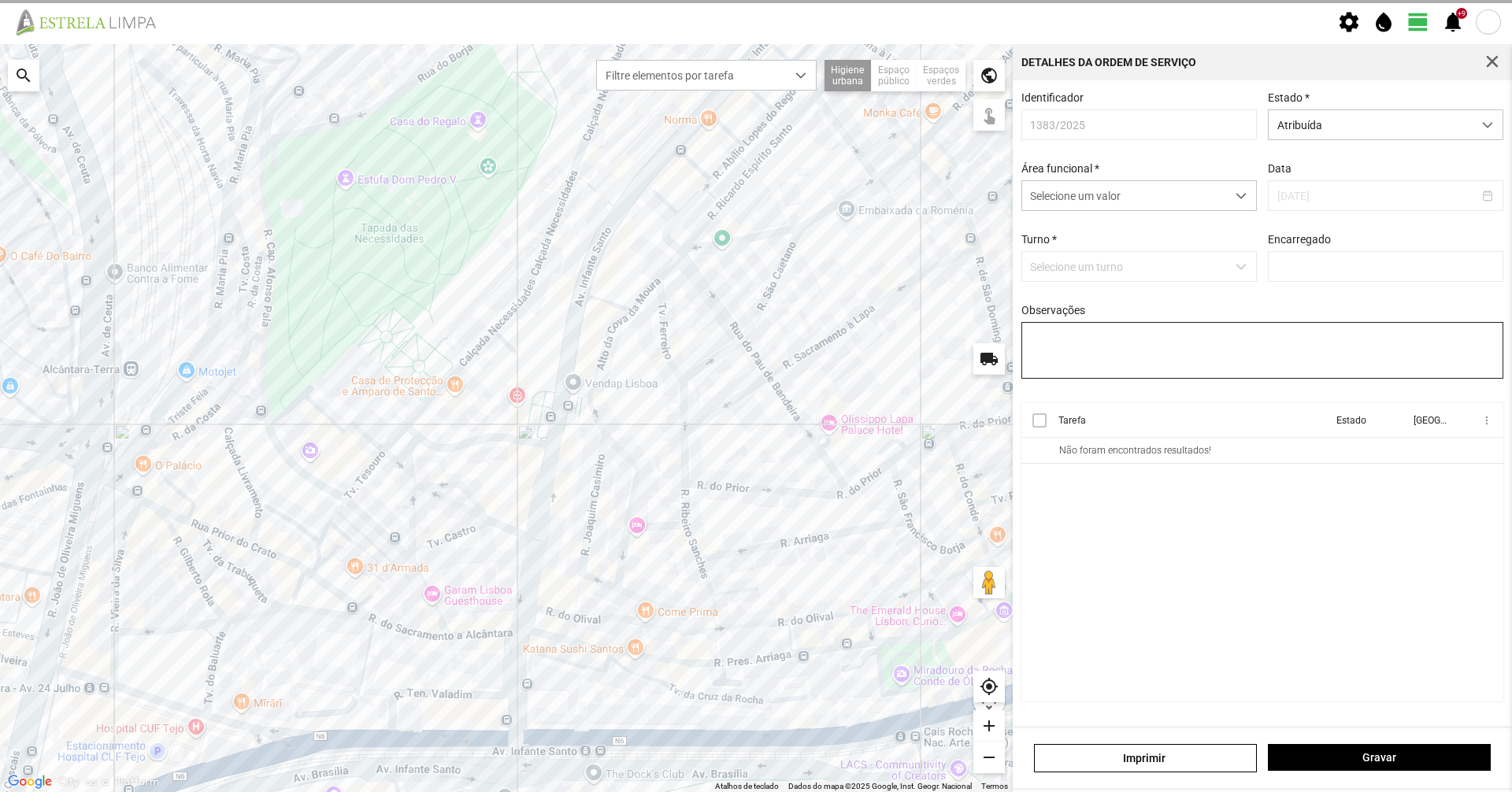
type input "[PERSON_NAME]"
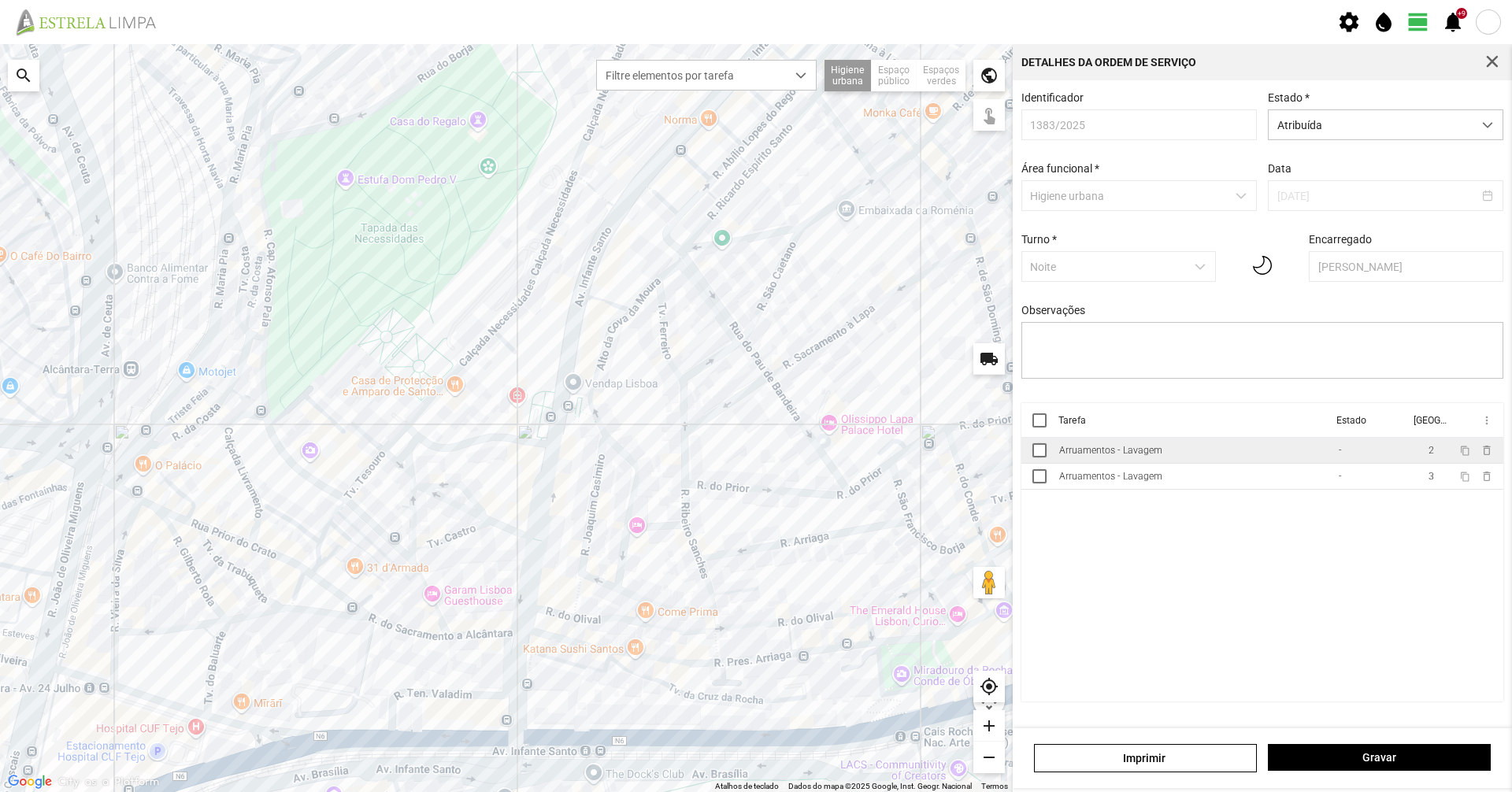
click at [1146, 456] on div "Arruamentos - Lavagem" at bounding box center [1111, 450] width 103 height 11
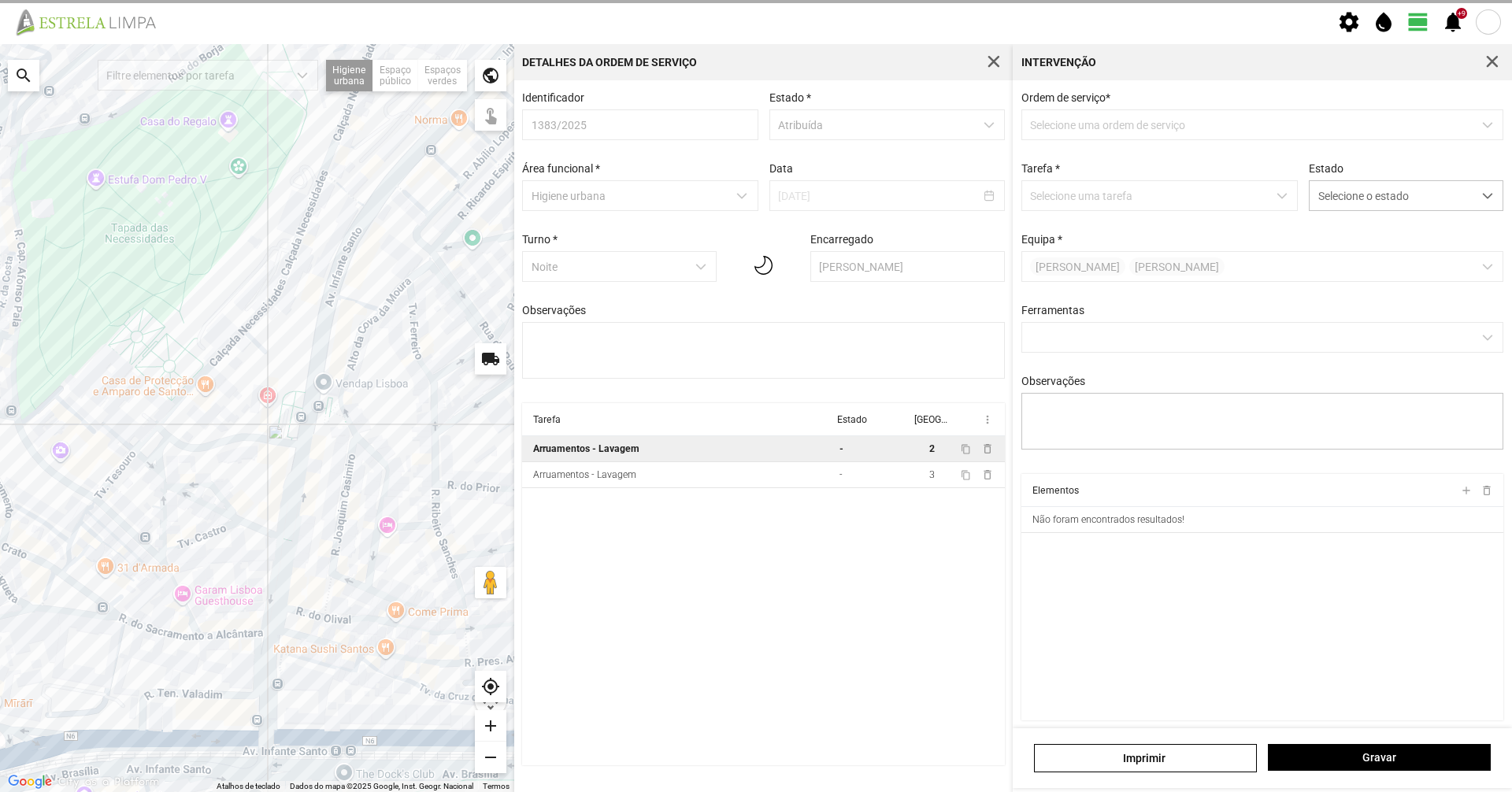
type textarea "[PERSON_NAME]"
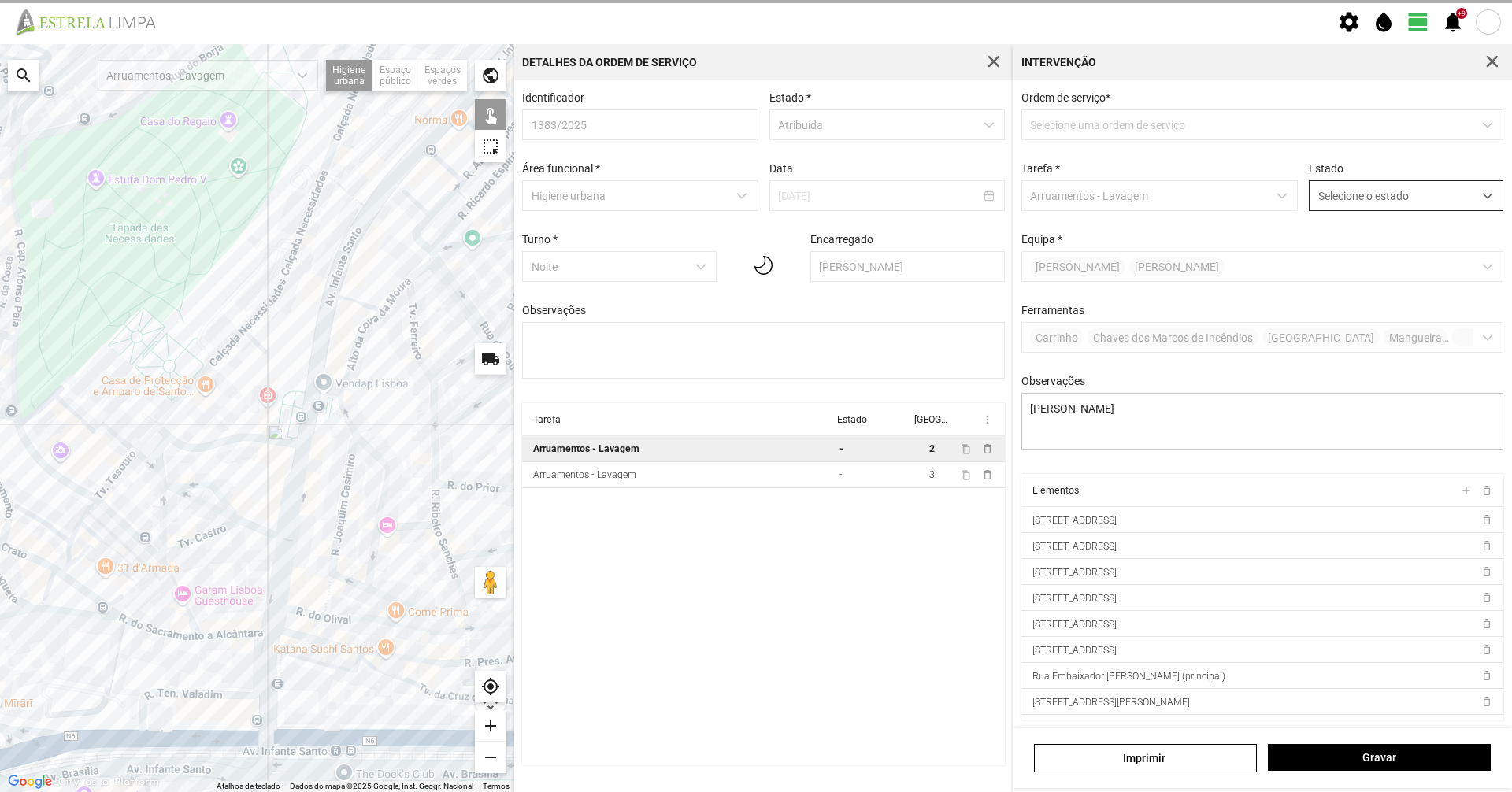
click at [1411, 203] on span "Selecione o estado" at bounding box center [1390, 196] width 163 height 29
click at [1389, 243] on li "Não Concluída" at bounding box center [1395, 229] width 188 height 29
click at [1403, 198] on span "Não Concluída" at bounding box center [1390, 196] width 163 height 29
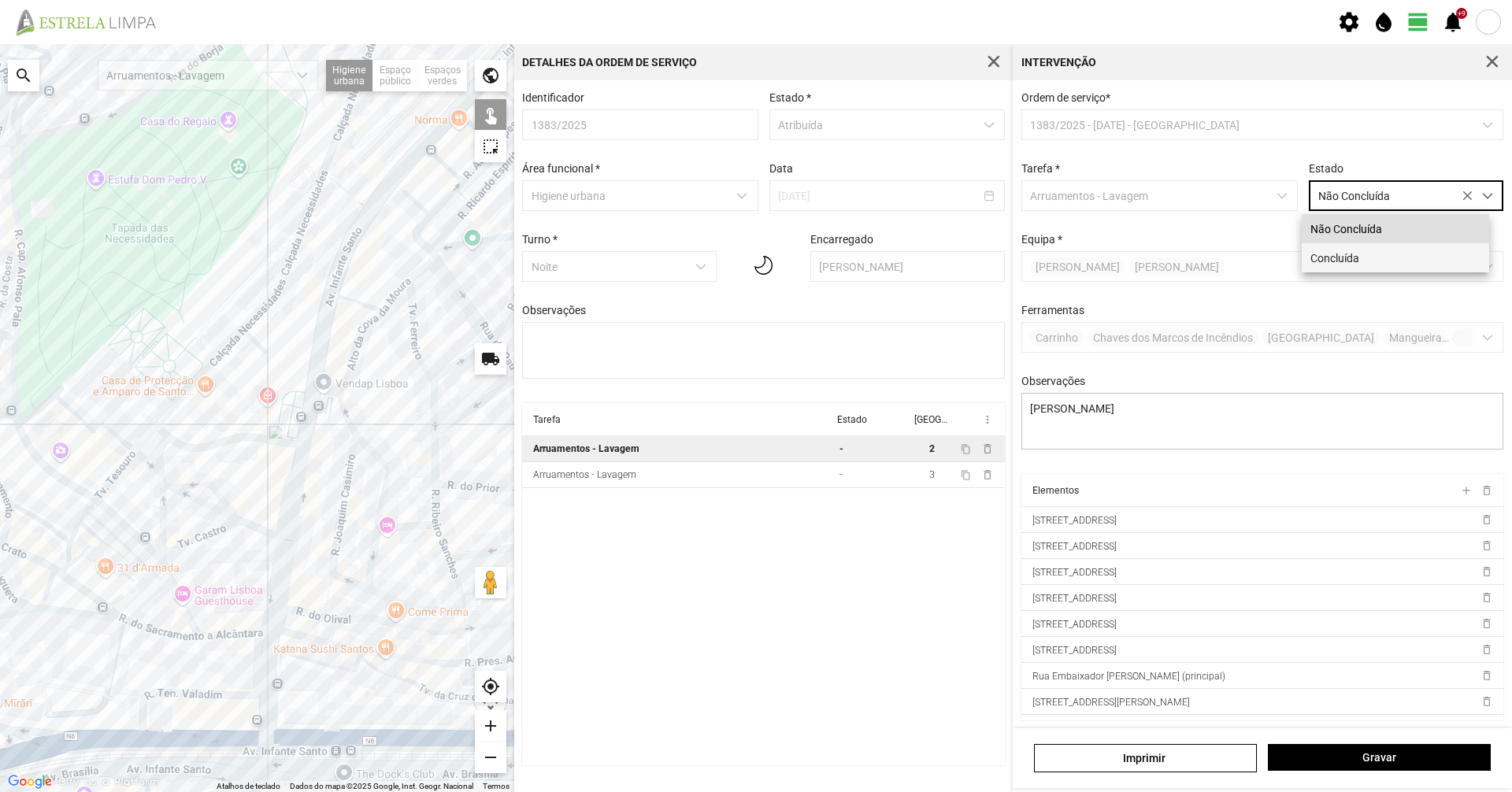
click at [1391, 259] on li "Concluída" at bounding box center [1395, 257] width 188 height 29
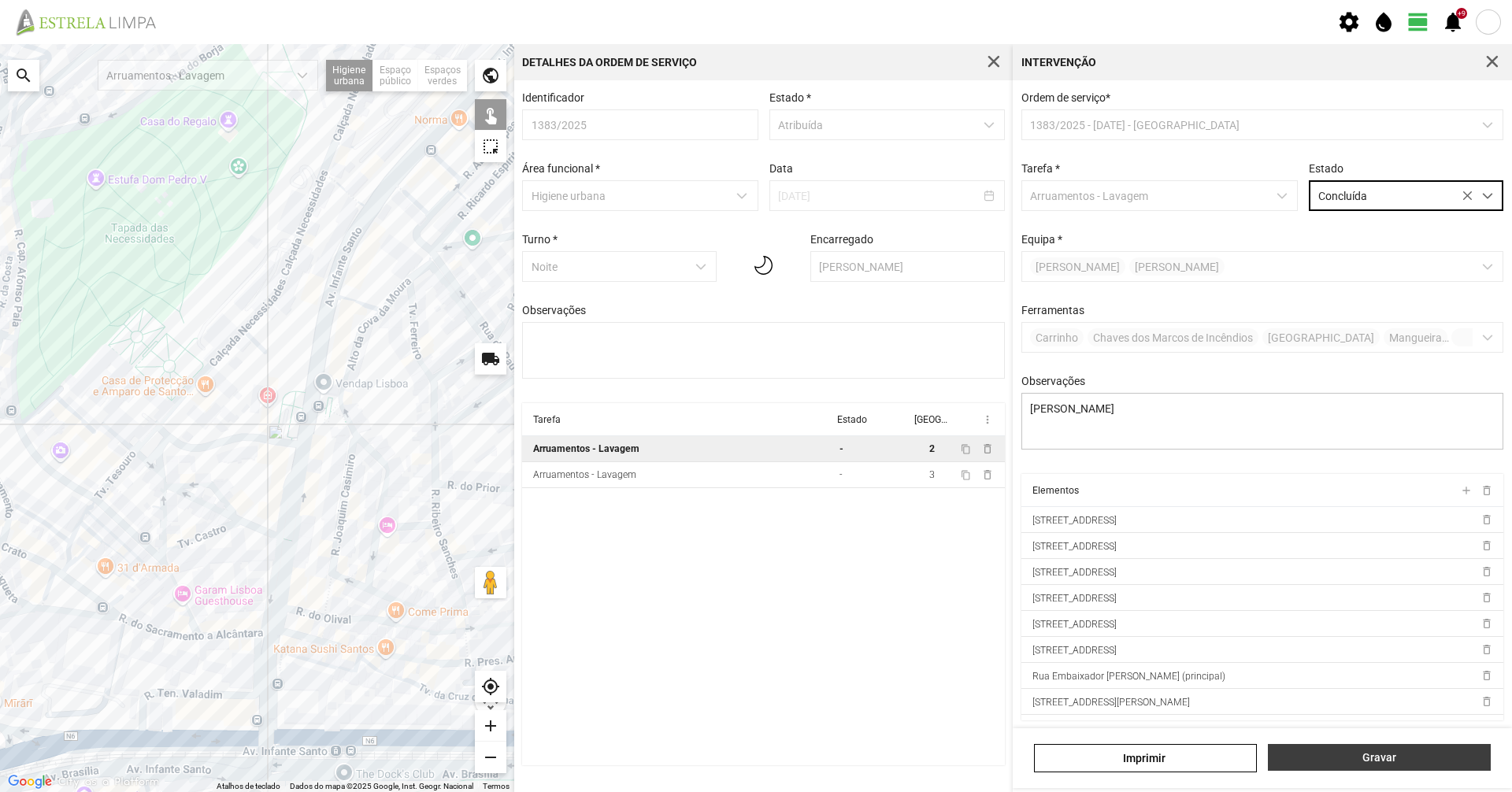
click at [1430, 756] on span "Gravar" at bounding box center [1379, 757] width 206 height 12
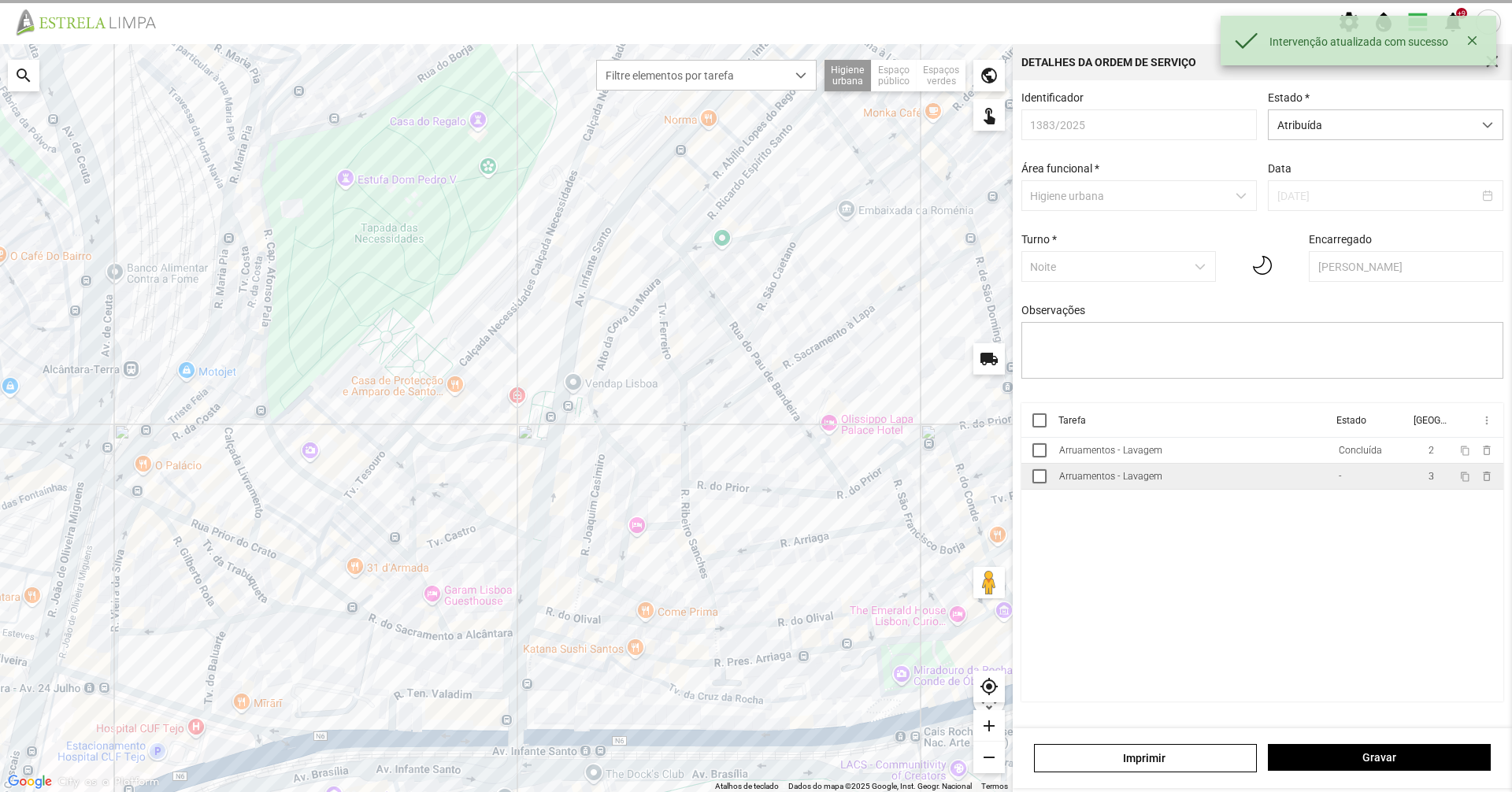
click at [1315, 487] on td "Arruamentos - Lavagem" at bounding box center [1193, 476] width 279 height 26
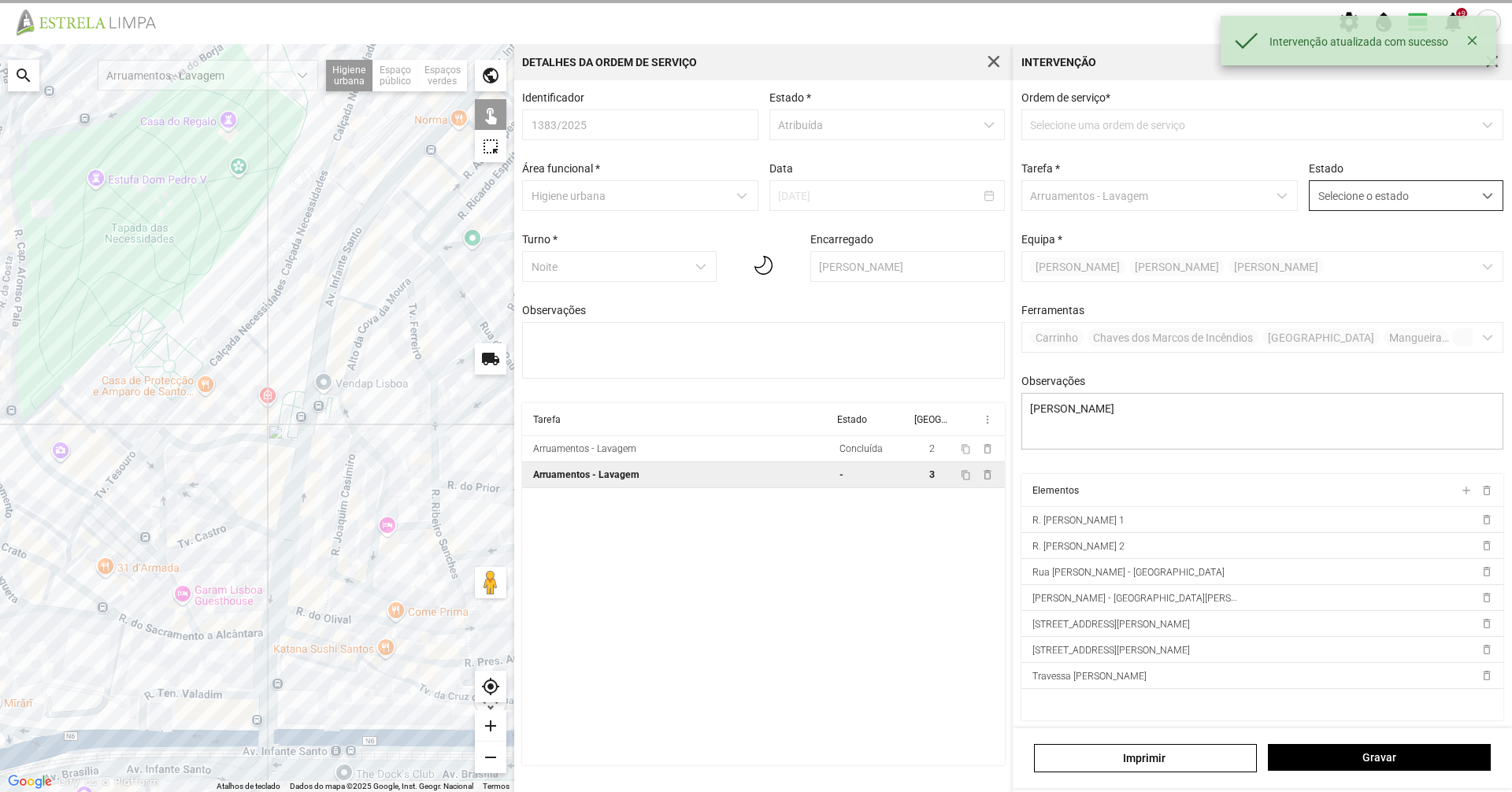
click at [1396, 206] on span "Selecione o estado" at bounding box center [1390, 196] width 163 height 29
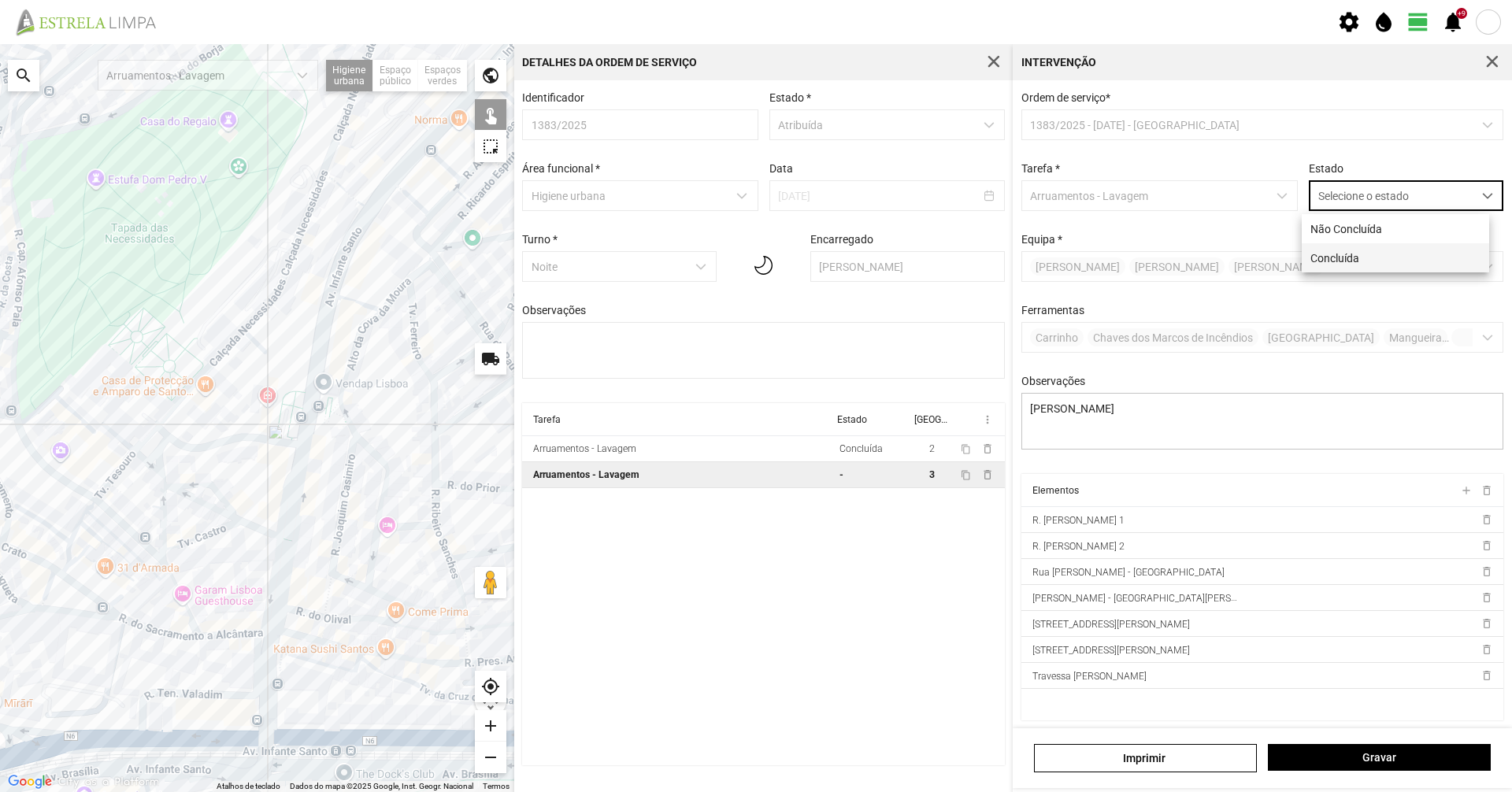
click at [1348, 263] on li "Concluída" at bounding box center [1395, 257] width 188 height 29
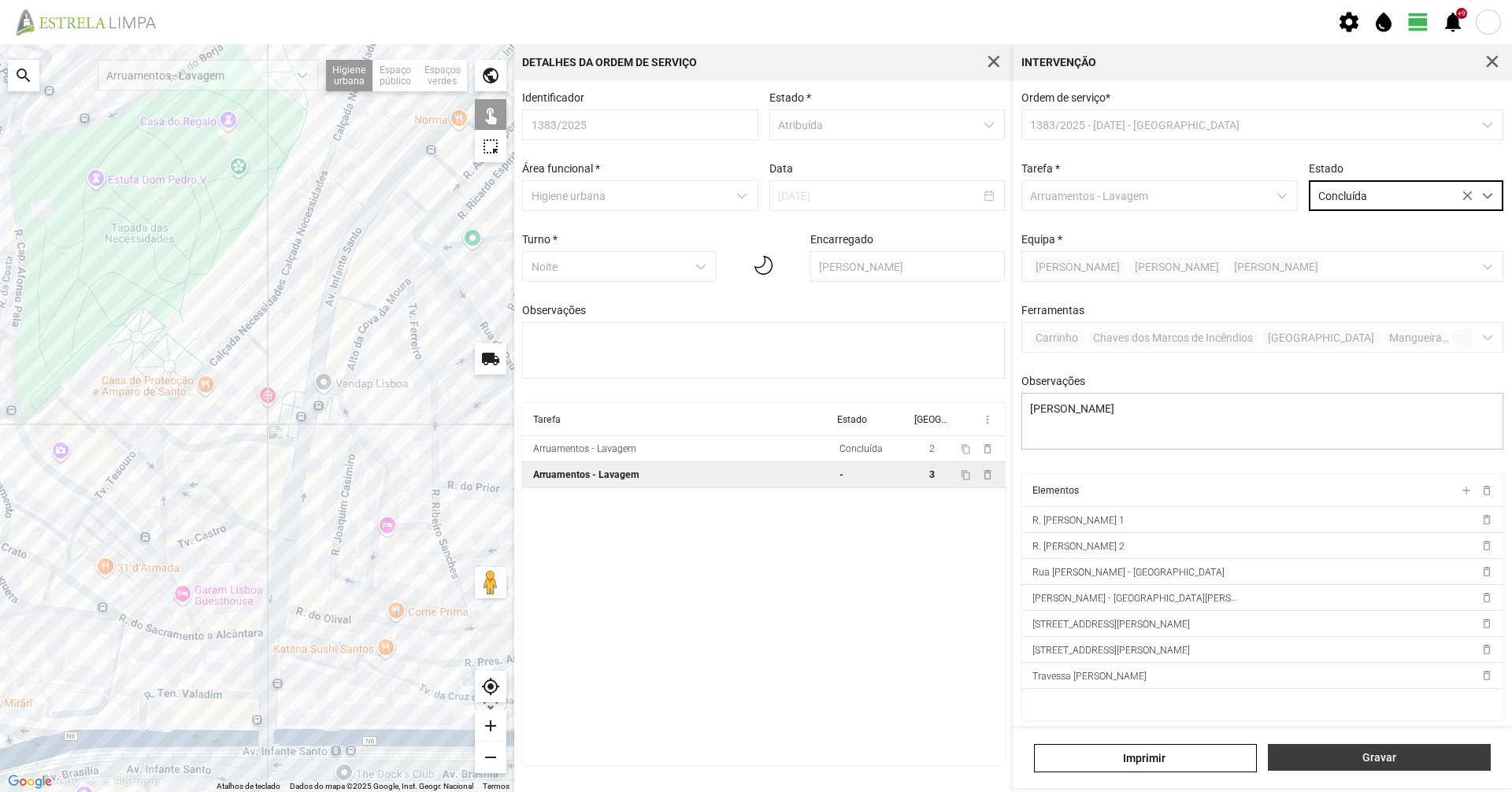
click at [1459, 746] on button "Gravar" at bounding box center [1379, 757] width 222 height 27
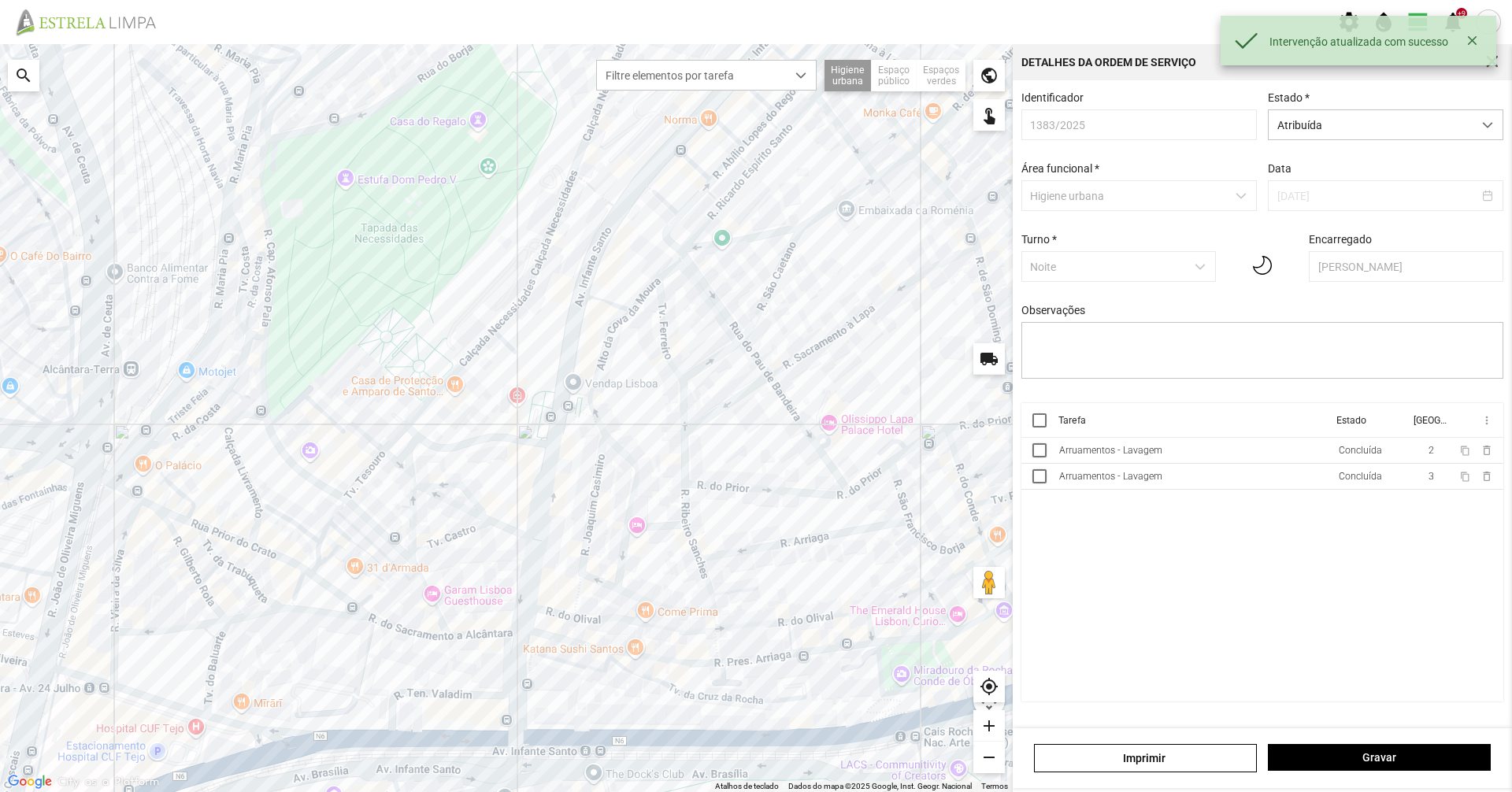
click at [1408, 142] on div "Identificador 1383/2025 Estado * Atribuída Área funcional * Higiene urbana Data…" at bounding box center [1262, 247] width 494 height 311
click at [1410, 129] on span "Atribuída" at bounding box center [1370, 125] width 204 height 29
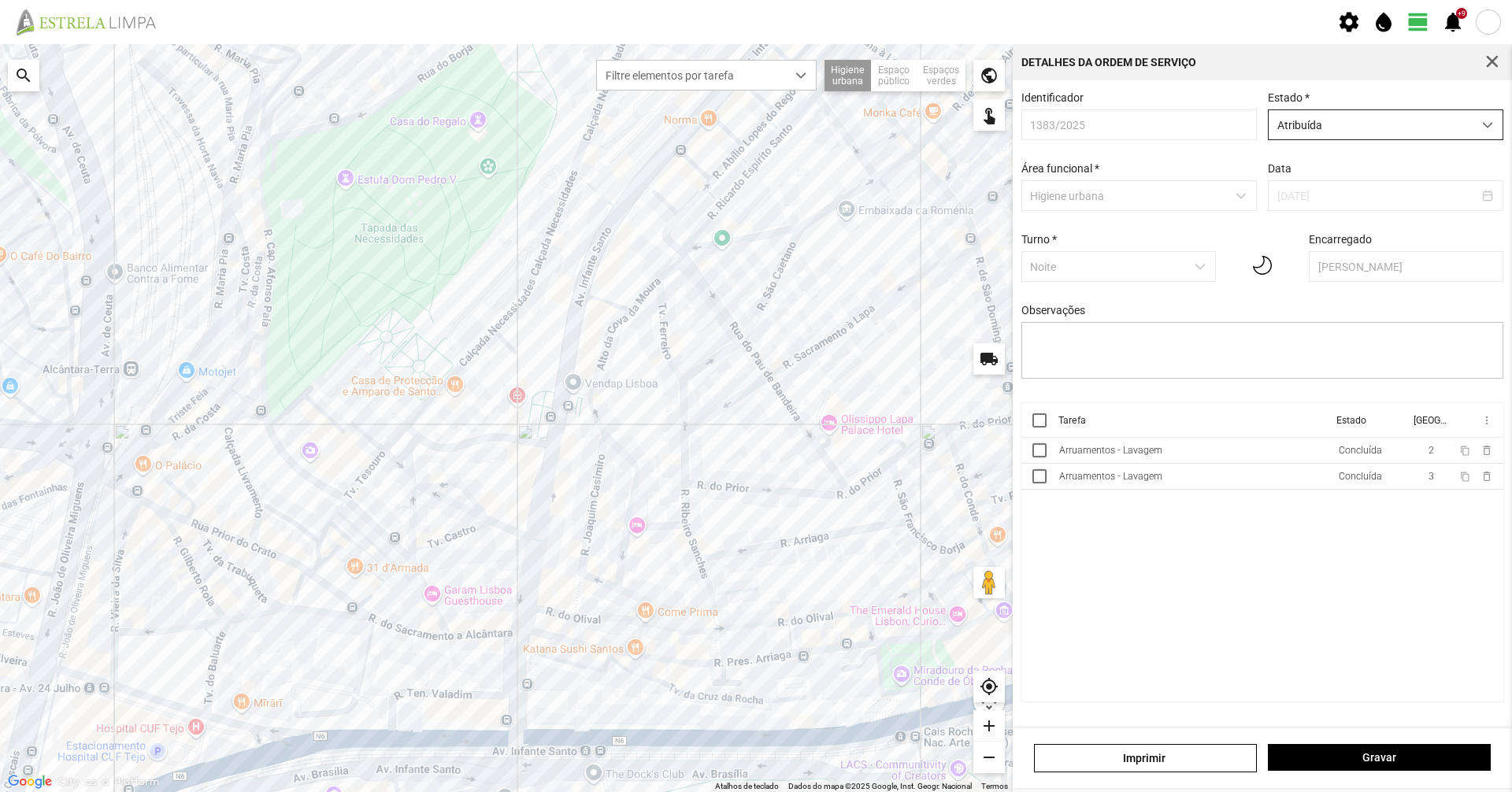
scroll to position [9, 70]
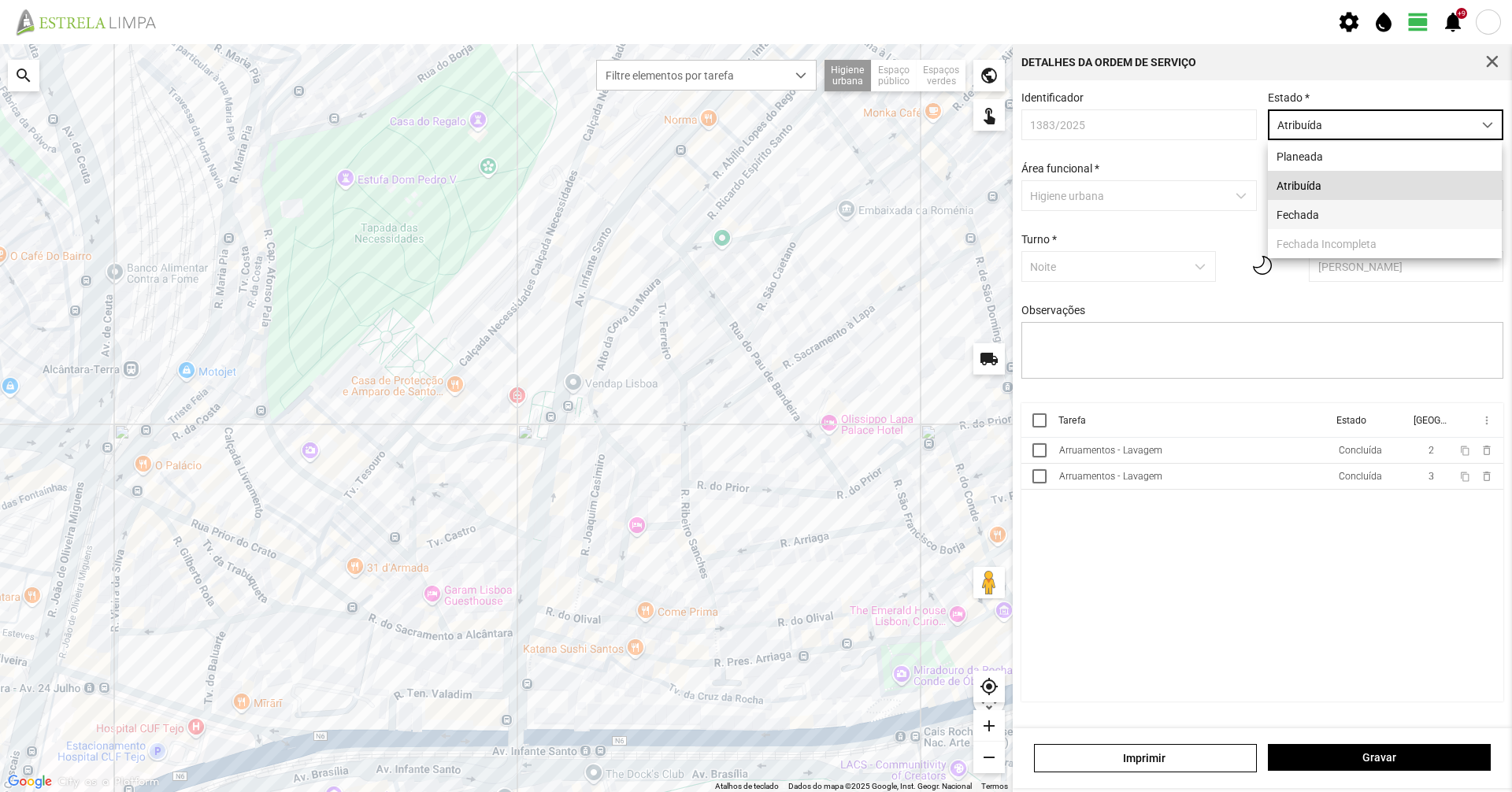
click at [1385, 211] on li "Fechada" at bounding box center [1385, 214] width 234 height 29
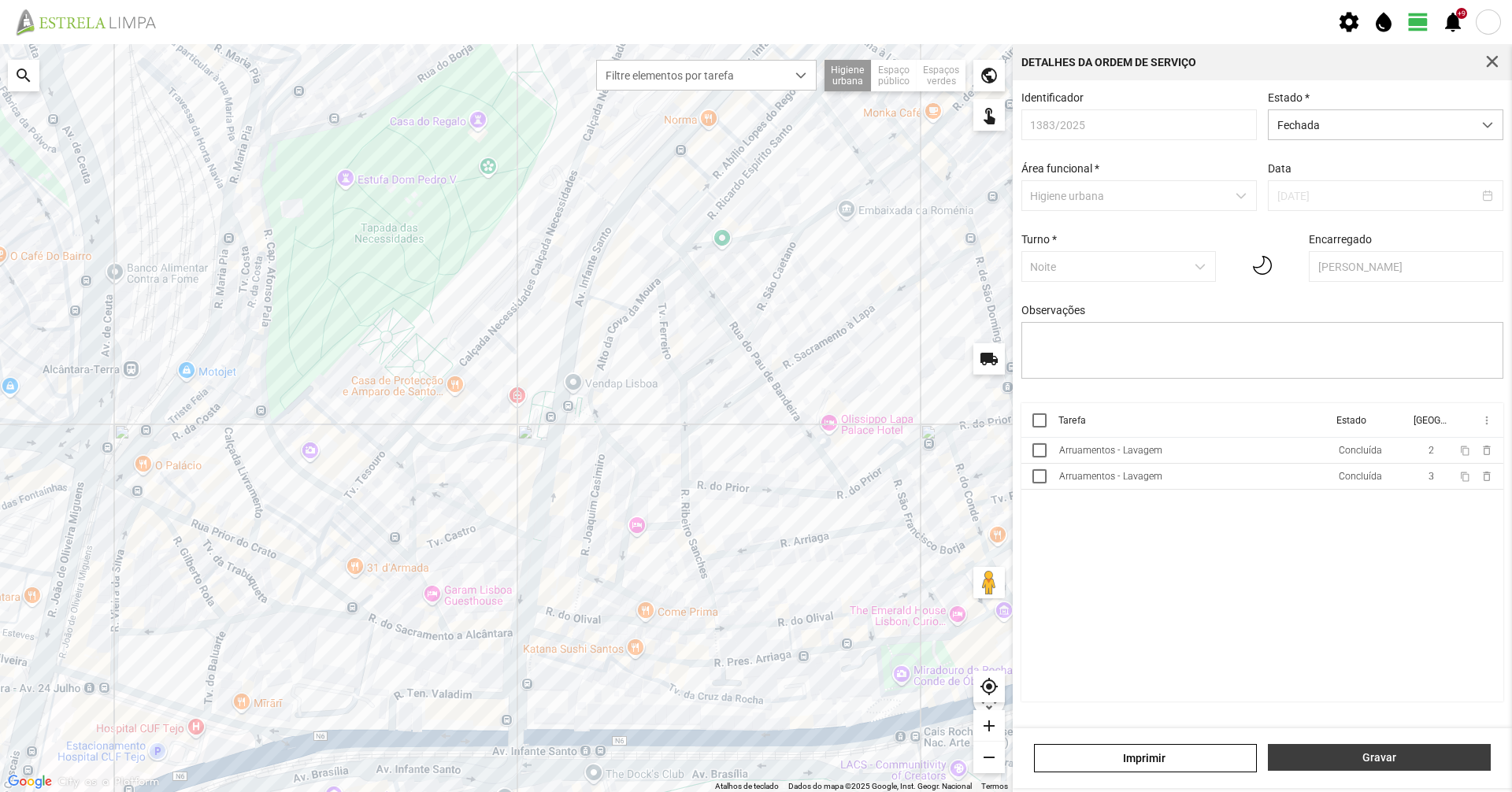
click at [1375, 747] on button "Gravar" at bounding box center [1379, 757] width 222 height 27
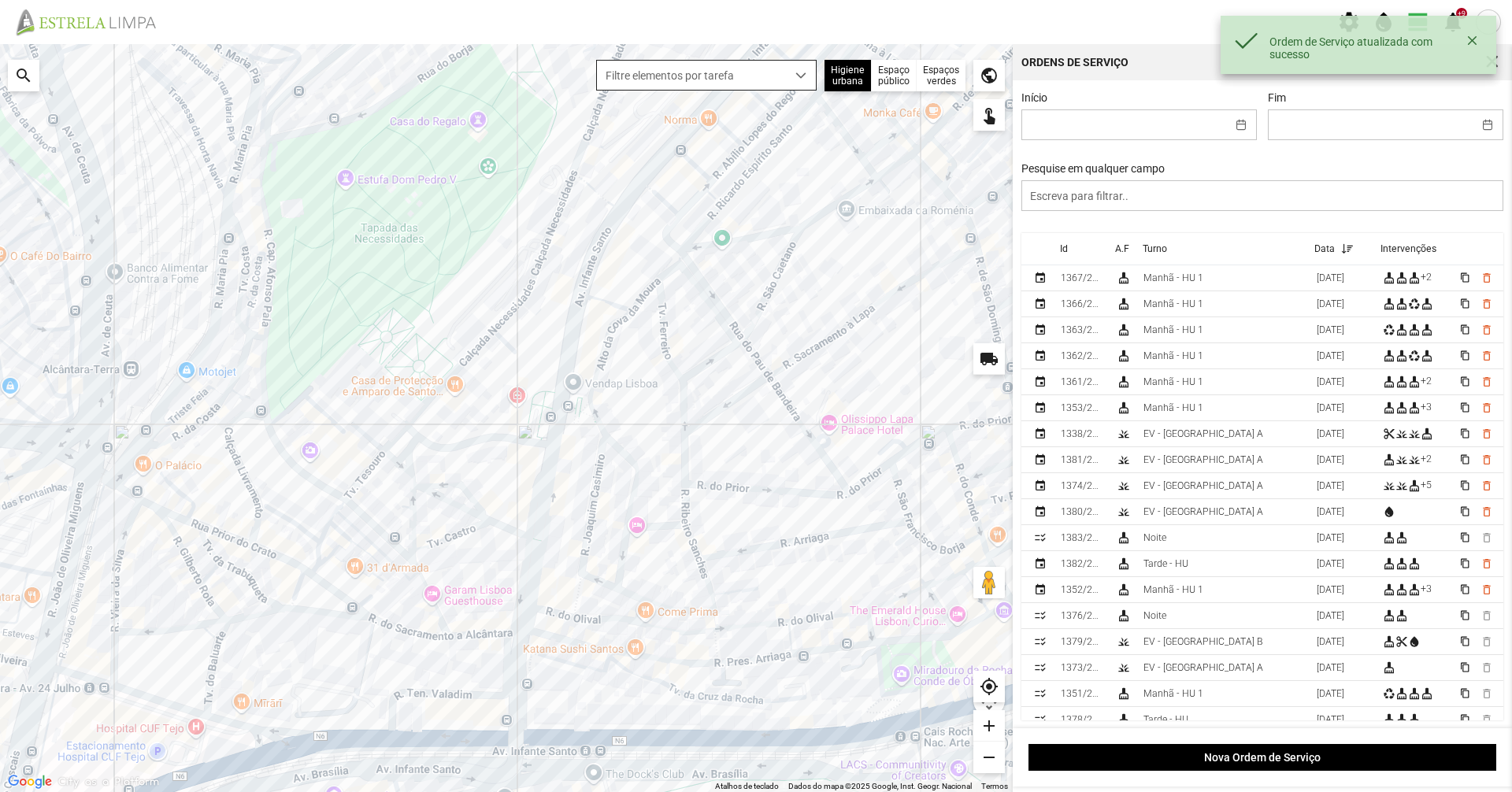
click at [783, 78] on span "Filtre elementos por tarefa" at bounding box center [691, 75] width 189 height 29
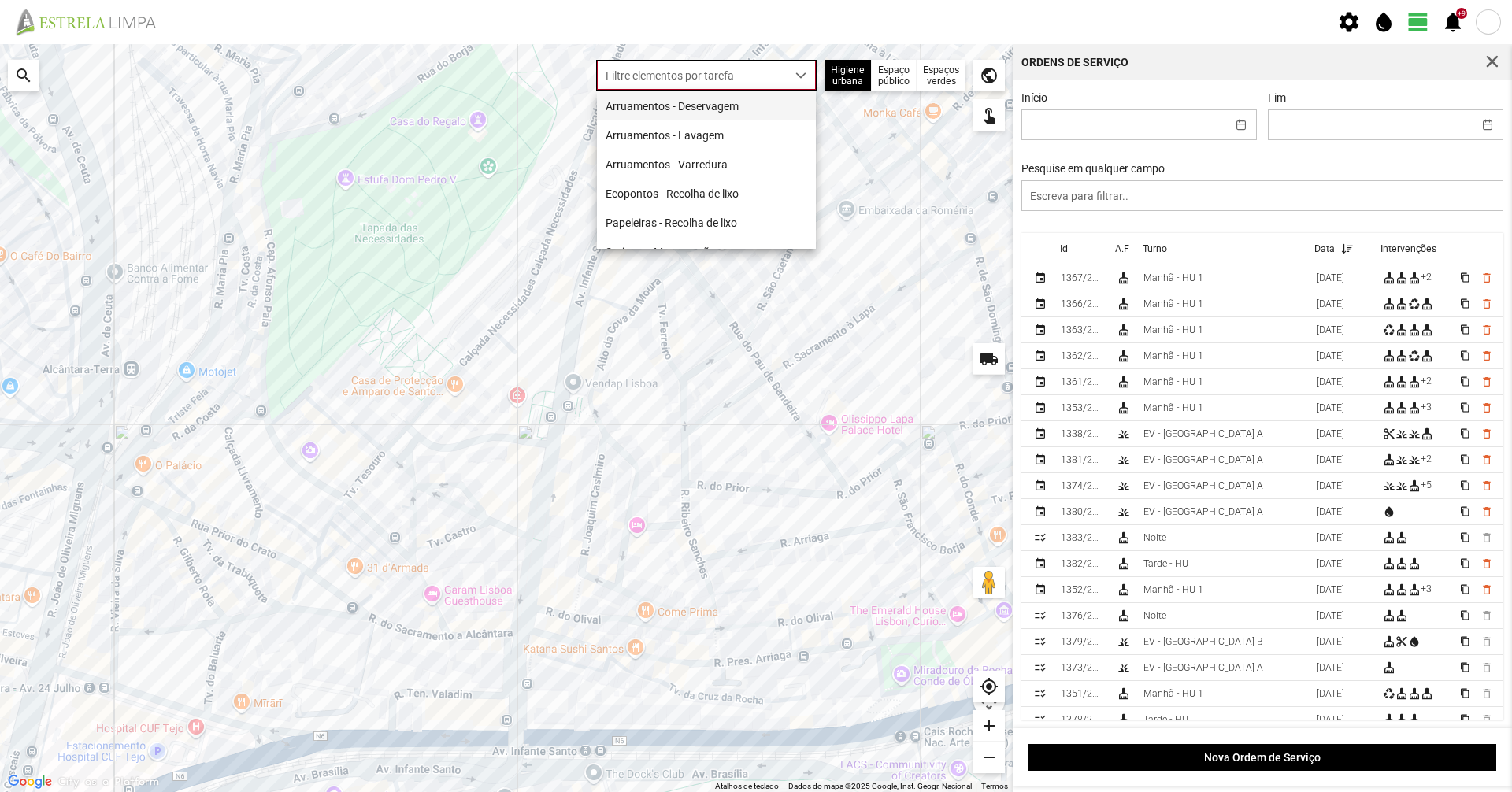
click at [766, 103] on li "Arruamentos - Deservagem" at bounding box center [707, 106] width 219 height 29
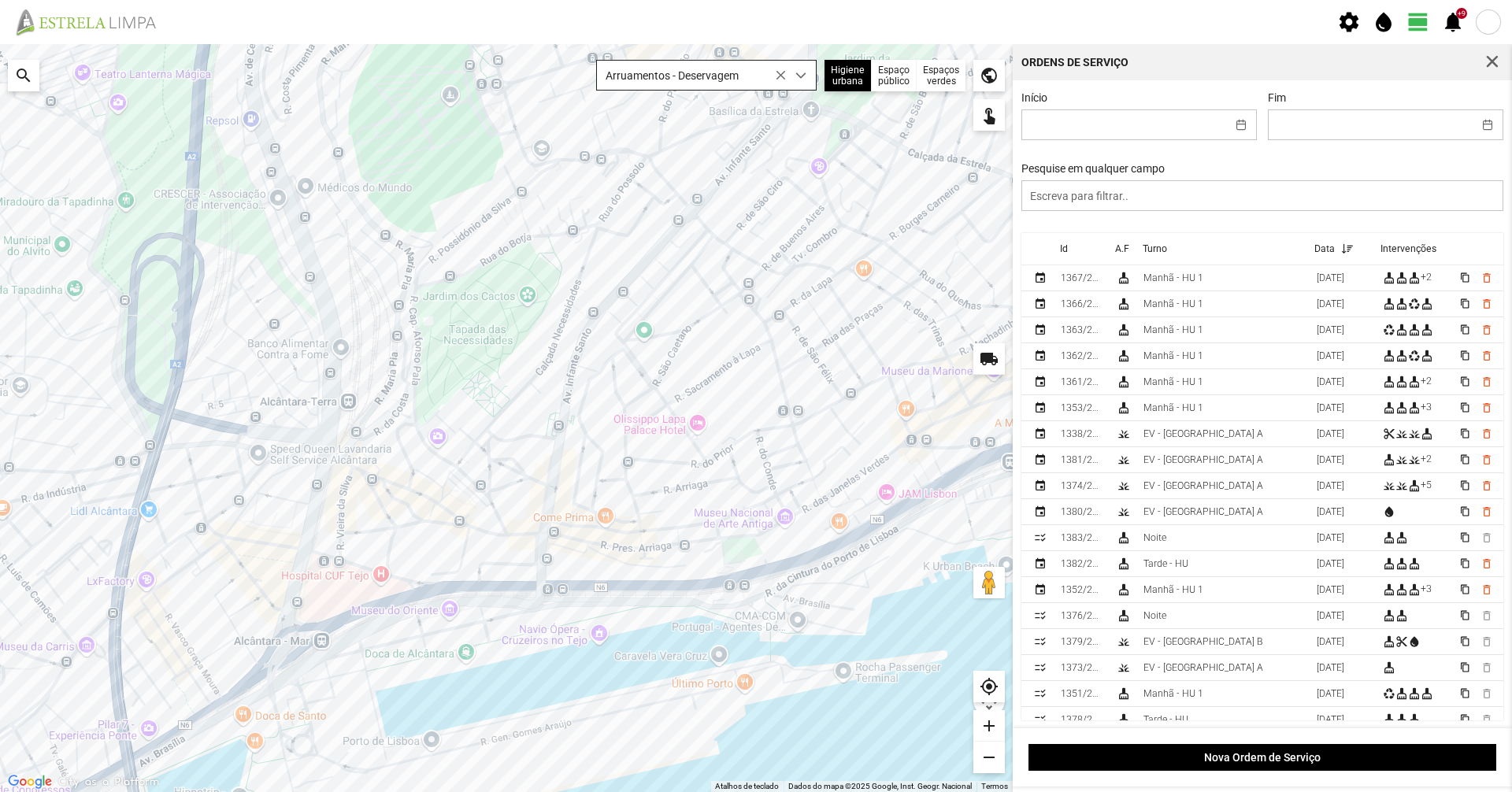
click at [753, 73] on span "Arruamentos - Deservagem" at bounding box center [691, 75] width 189 height 29
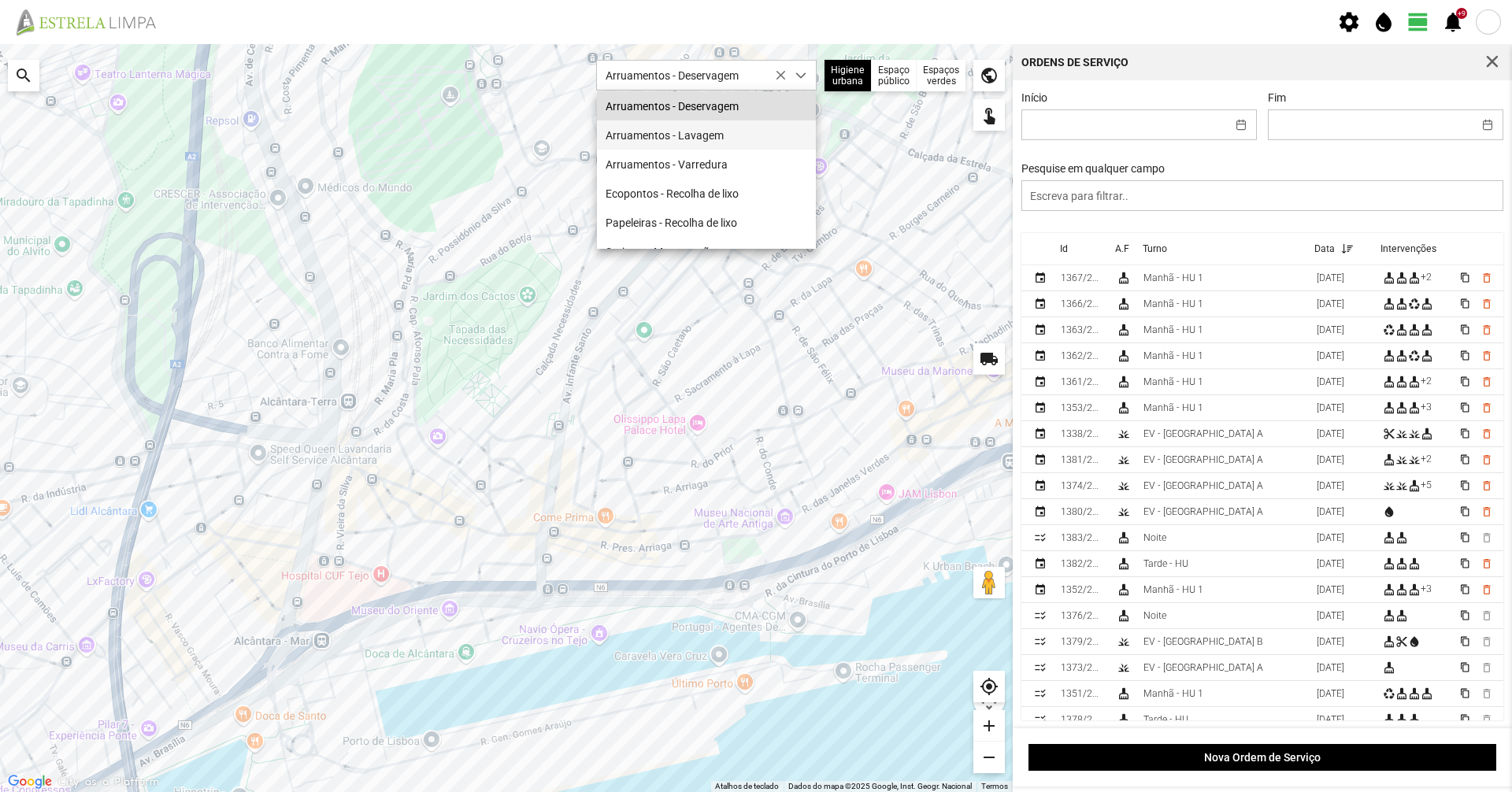
click at [738, 137] on li "Arruamentos - Lavagem" at bounding box center [707, 134] width 219 height 29
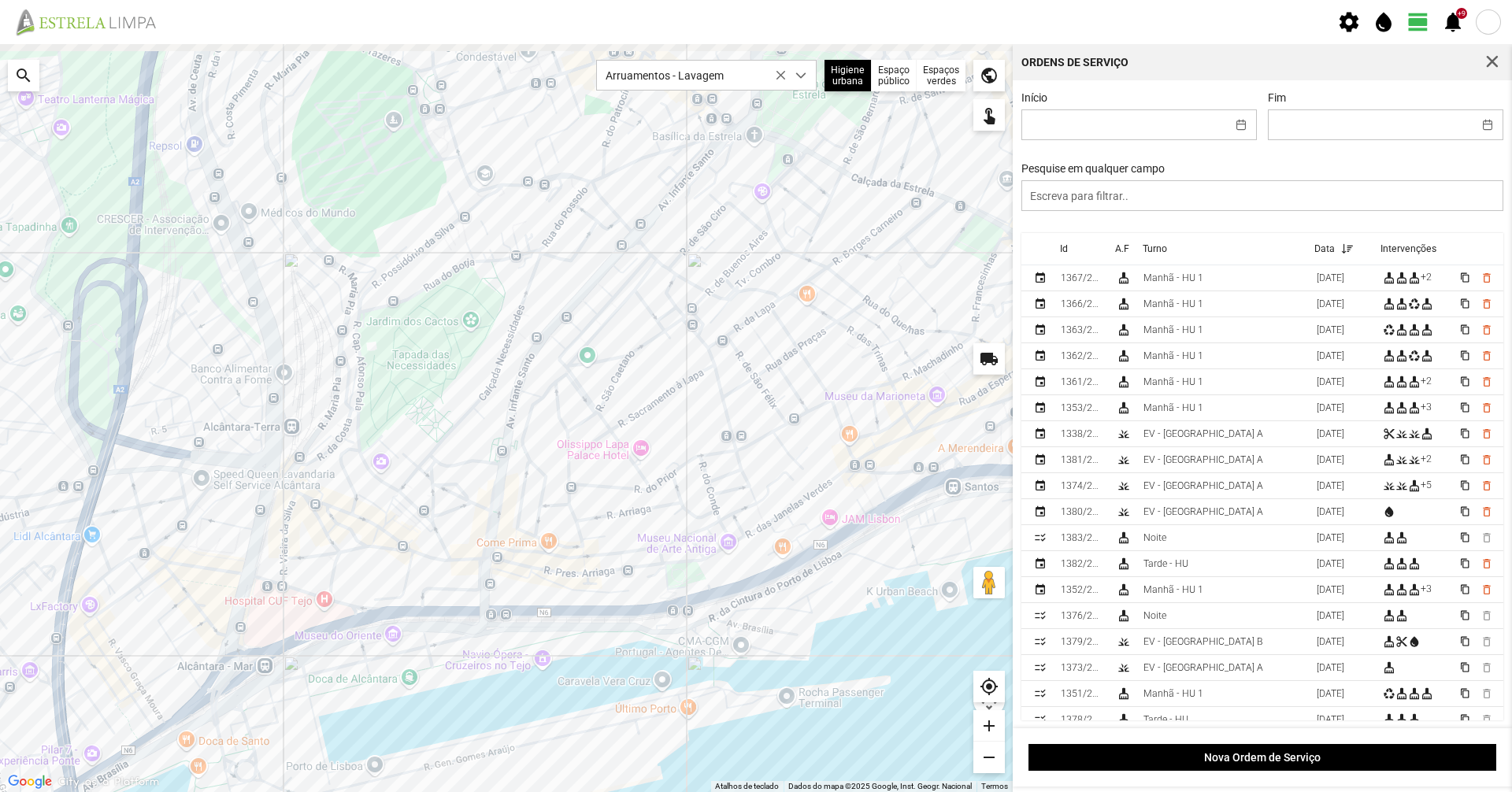
drag, startPoint x: 784, startPoint y: 204, endPoint x: 687, endPoint y: 210, distance: 97.2
click at [704, 232] on div at bounding box center [506, 418] width 1013 height 748
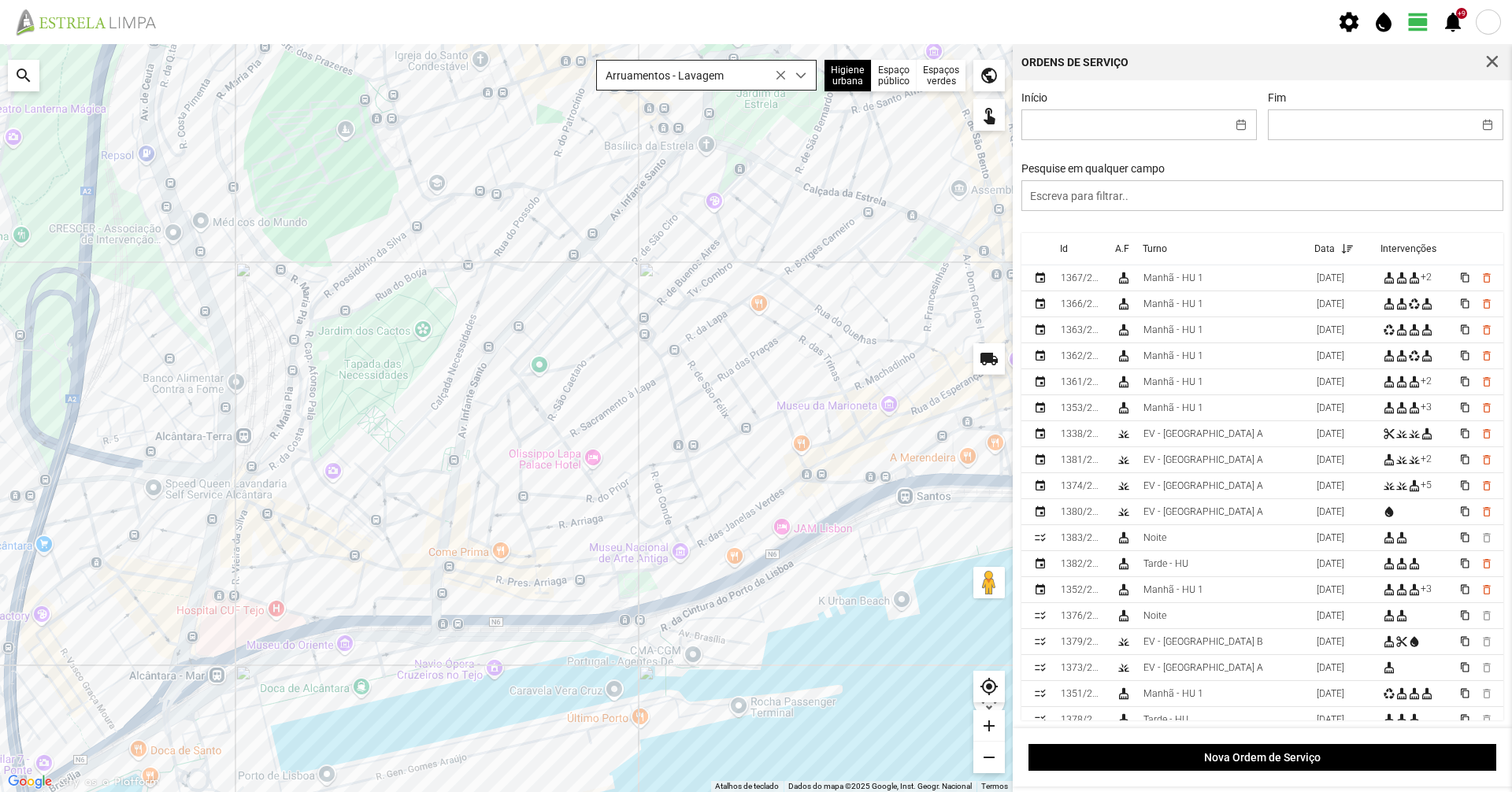
click at [680, 75] on span "Arruamentos - Lavagem" at bounding box center [691, 75] width 189 height 29
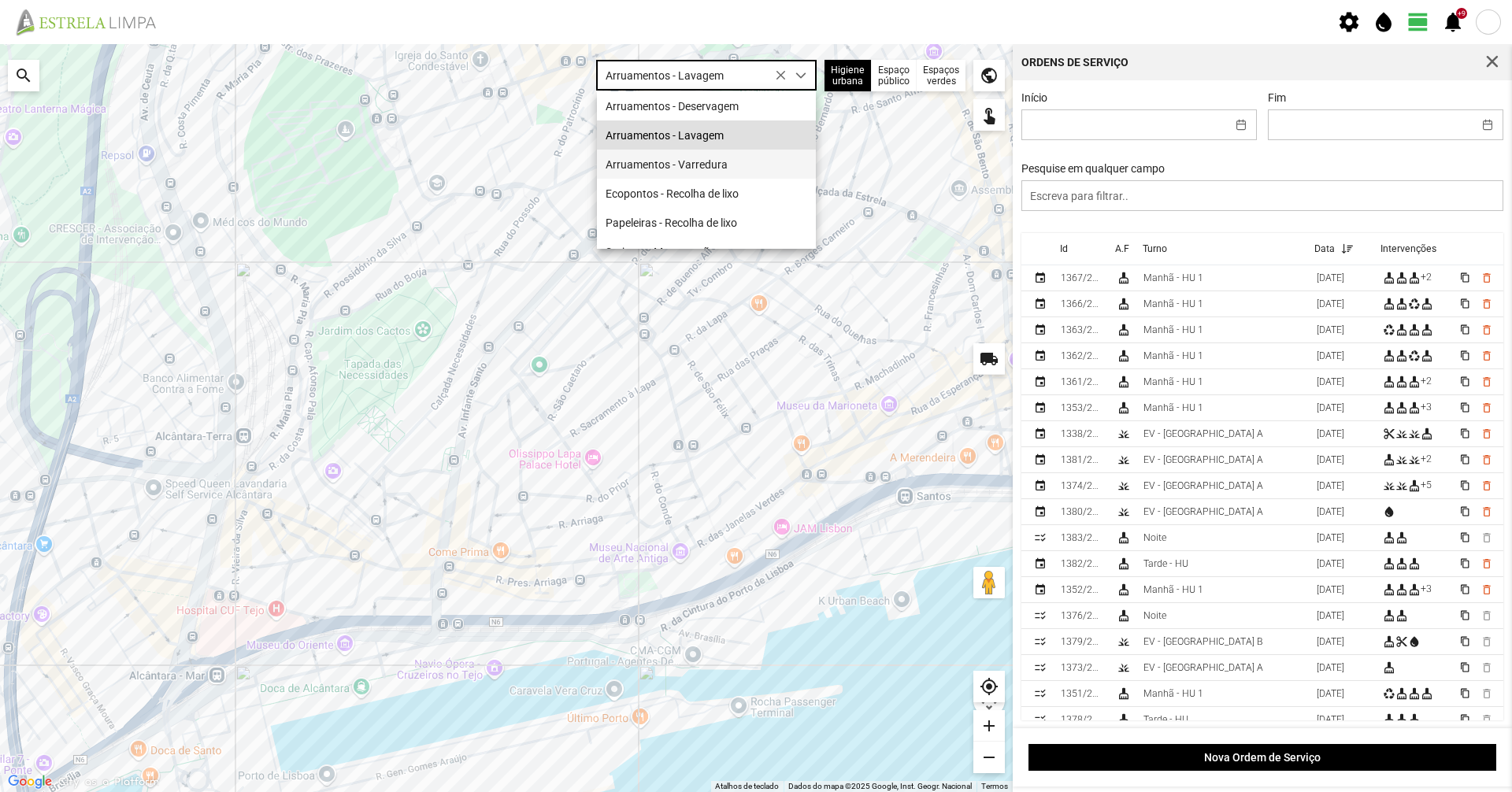
click at [693, 169] on li "Arruamentos - Varredura" at bounding box center [707, 164] width 219 height 29
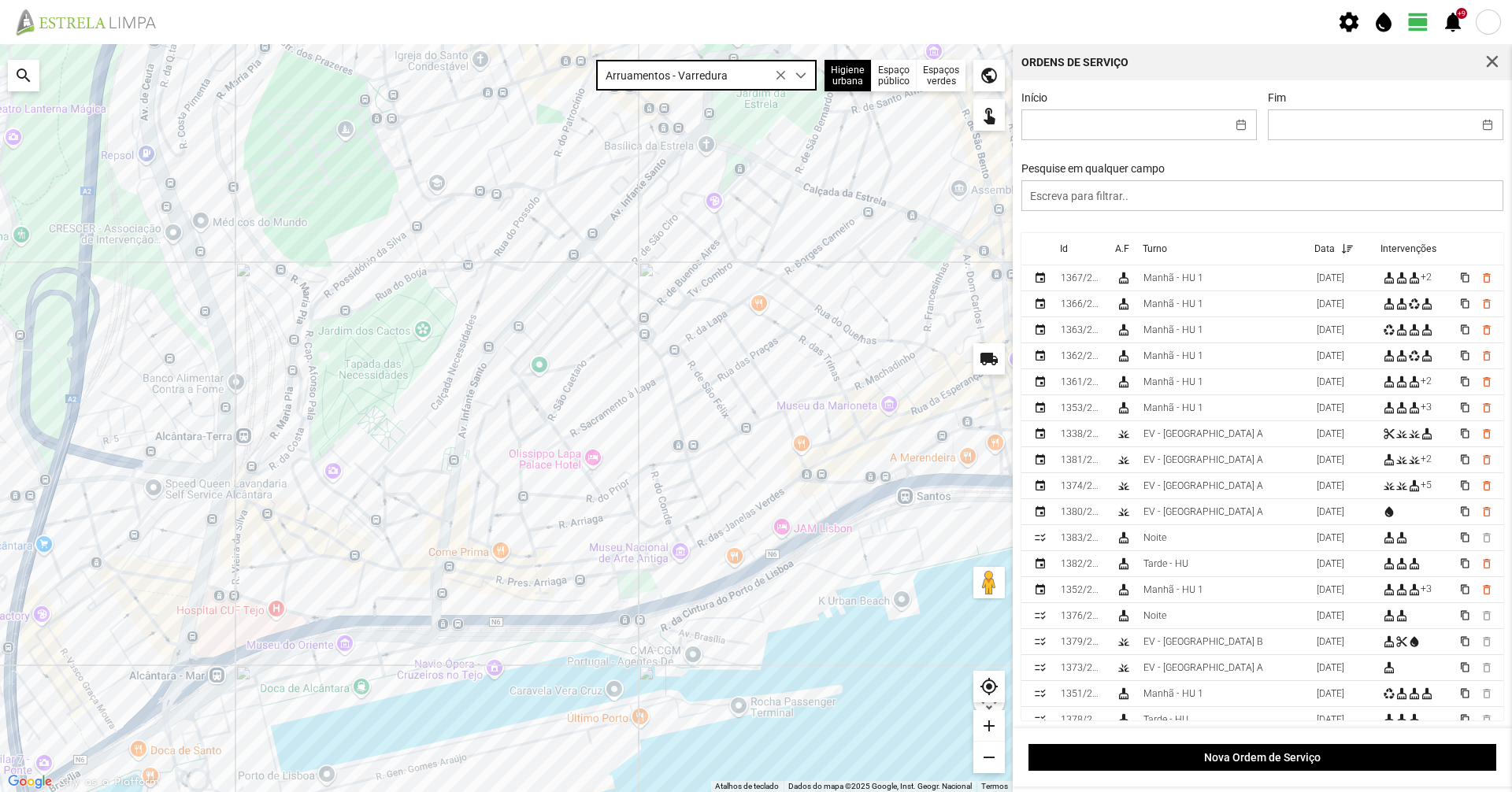
click at [777, 75] on icon at bounding box center [780, 76] width 11 height 11
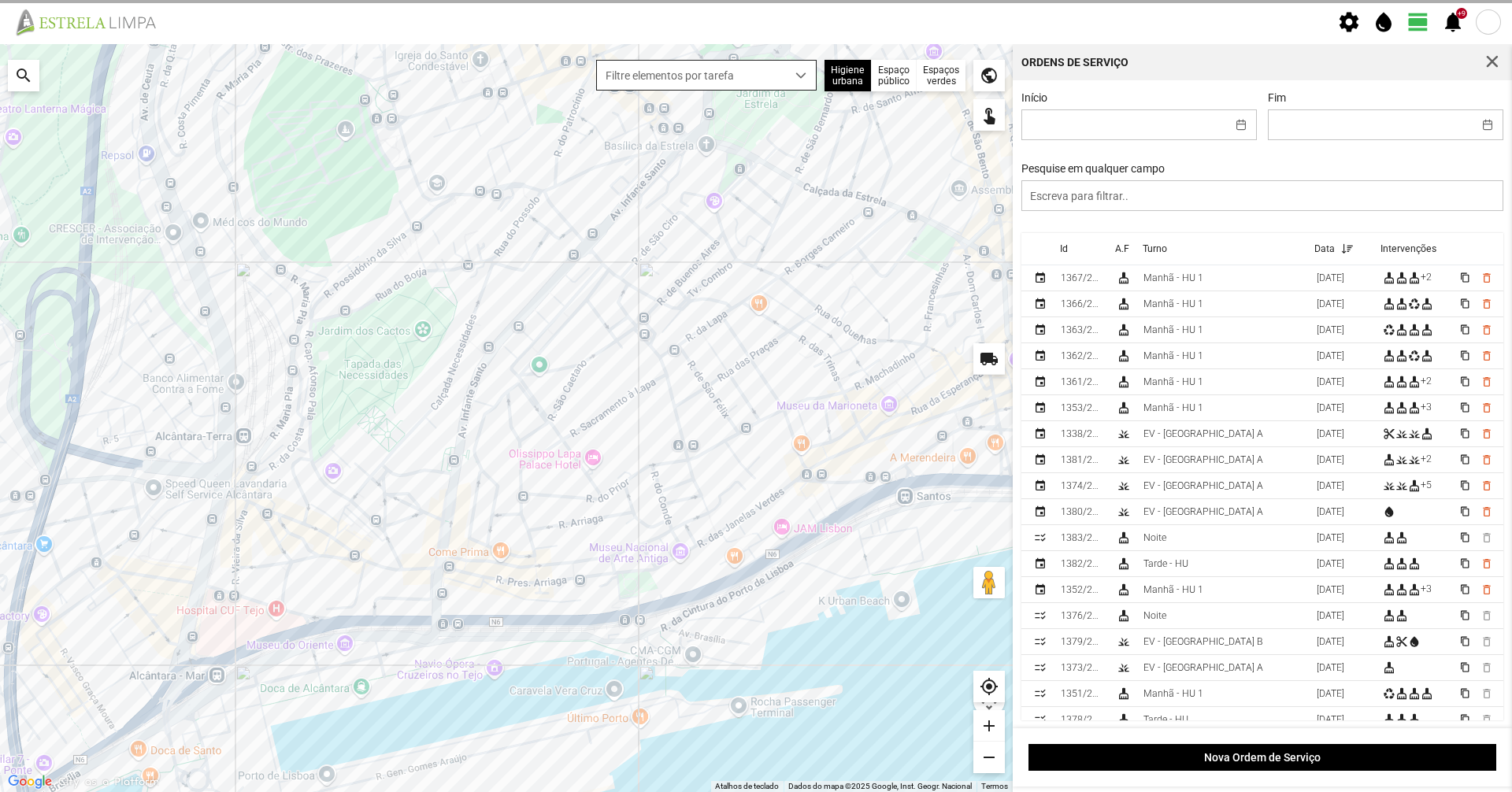
click at [1455, 24] on span "+9 notifications" at bounding box center [1452, 22] width 24 height 24
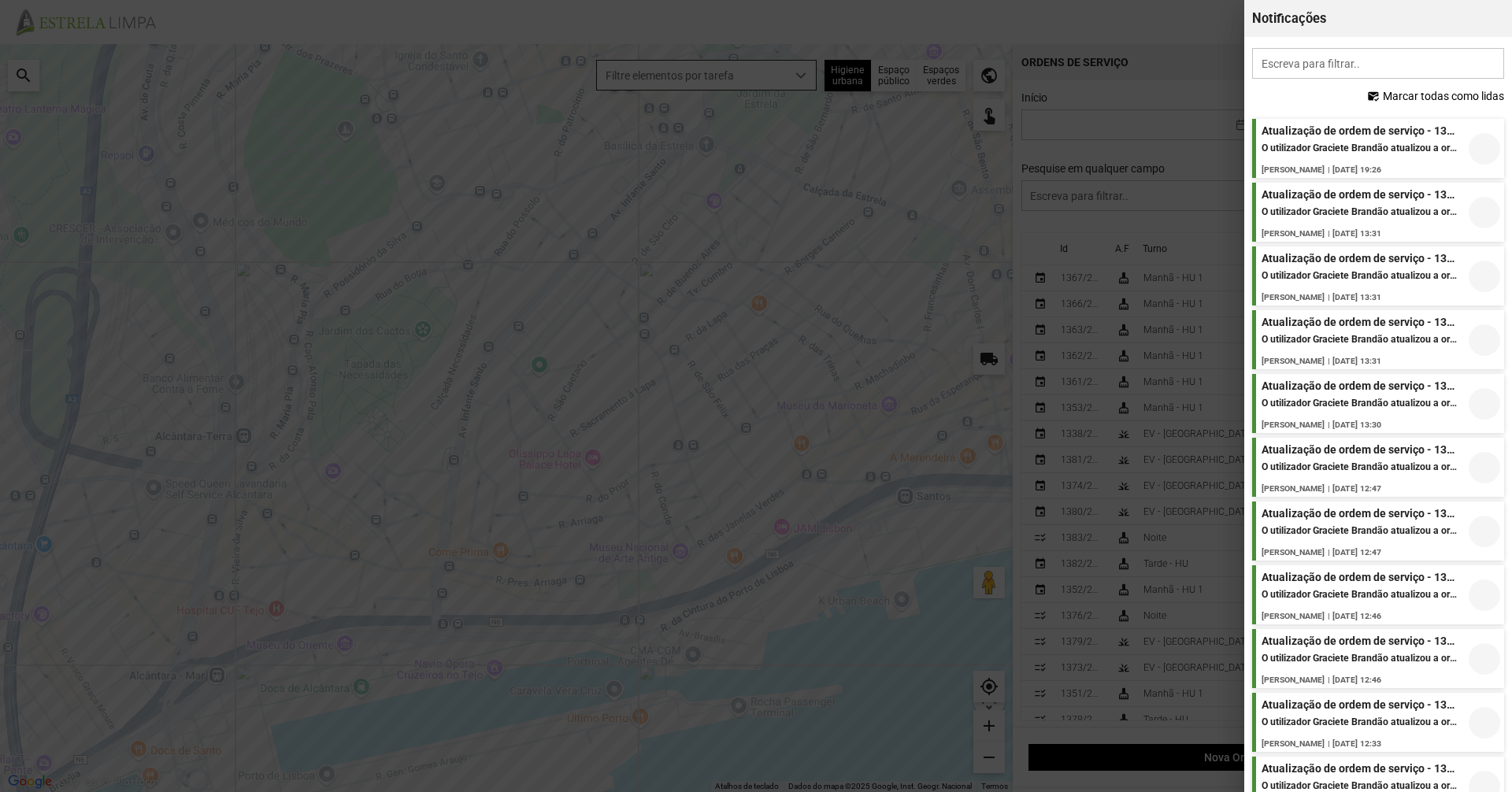
click at [1451, 102] on span "Marcar todas como lidas" at bounding box center [1443, 96] width 121 height 12
click at [1445, 99] on span "Marcar todas como lidas" at bounding box center [1443, 96] width 121 height 12
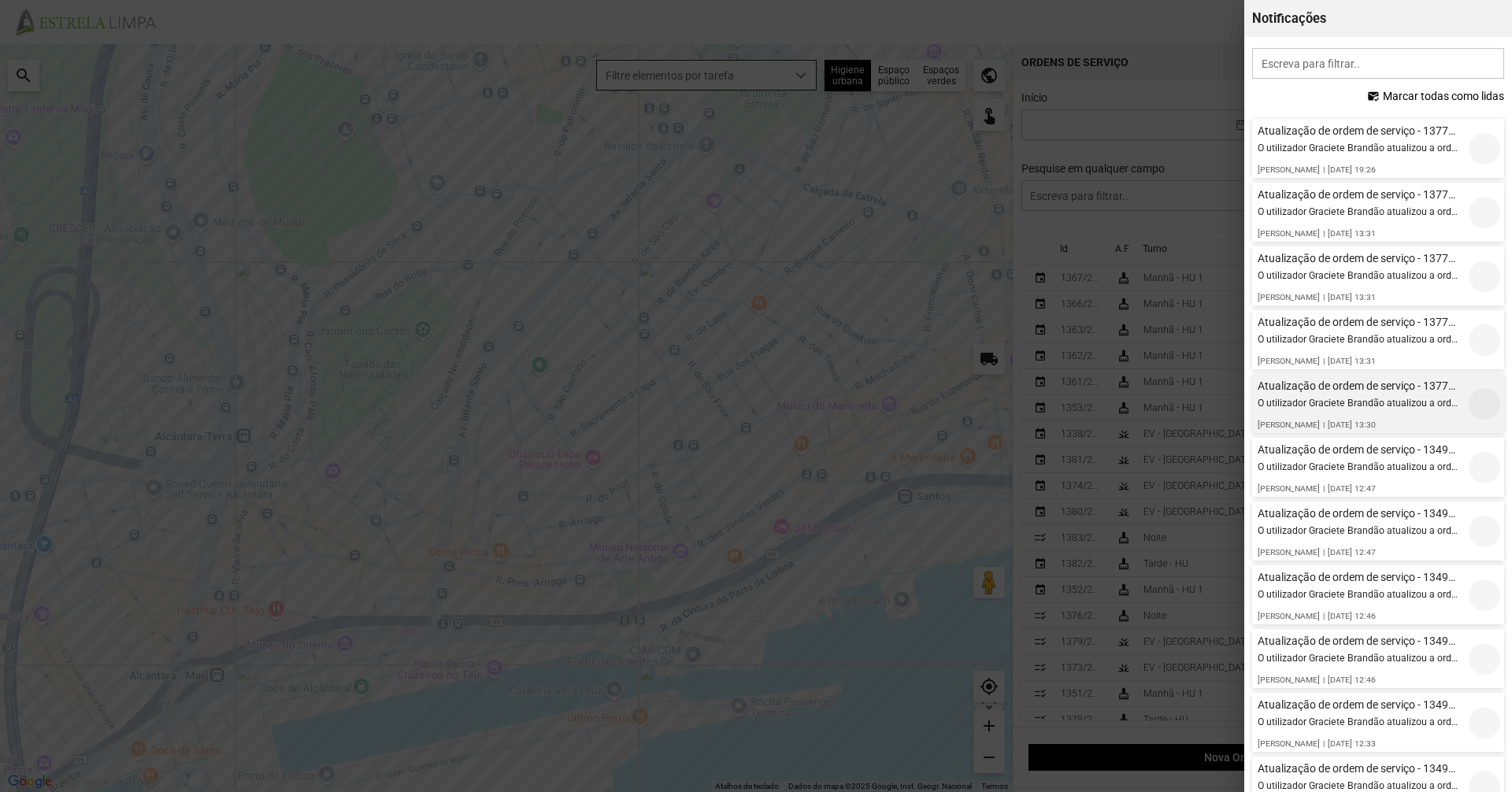
scroll to position [393, 0]
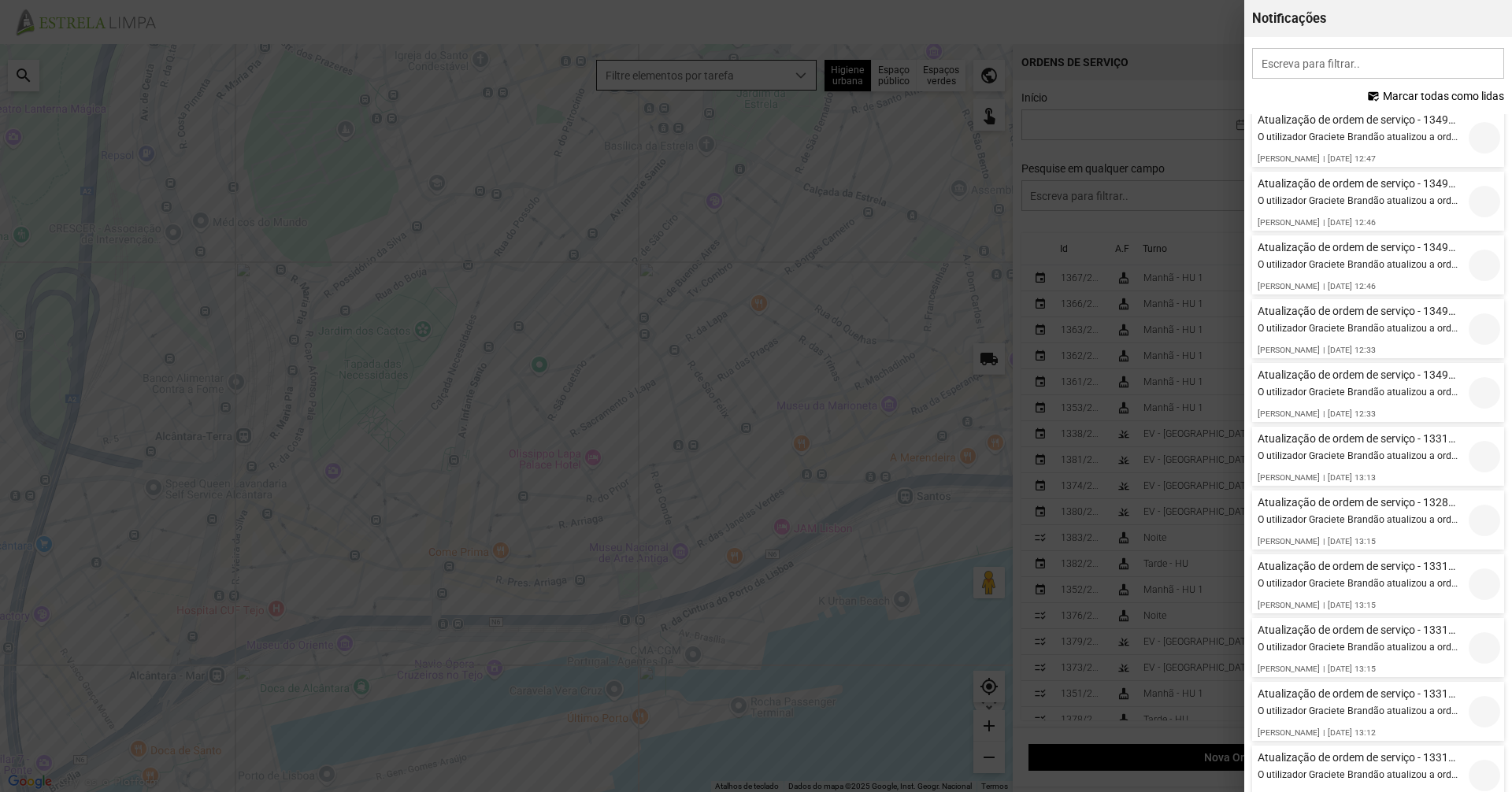
click at [1204, 20] on div at bounding box center [756, 396] width 1512 height 792
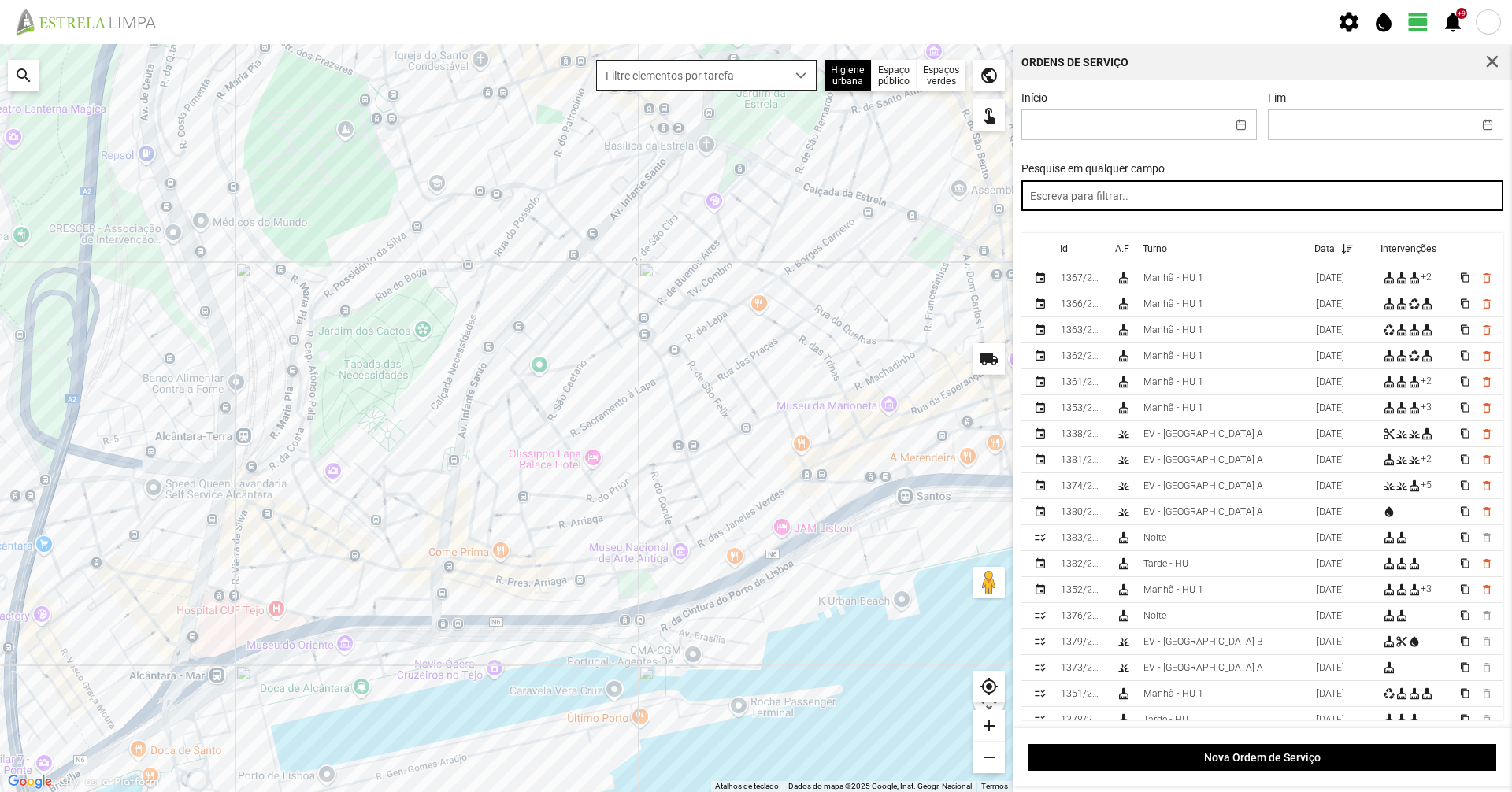
click at [1123, 204] on input "text" at bounding box center [1263, 196] width 482 height 31
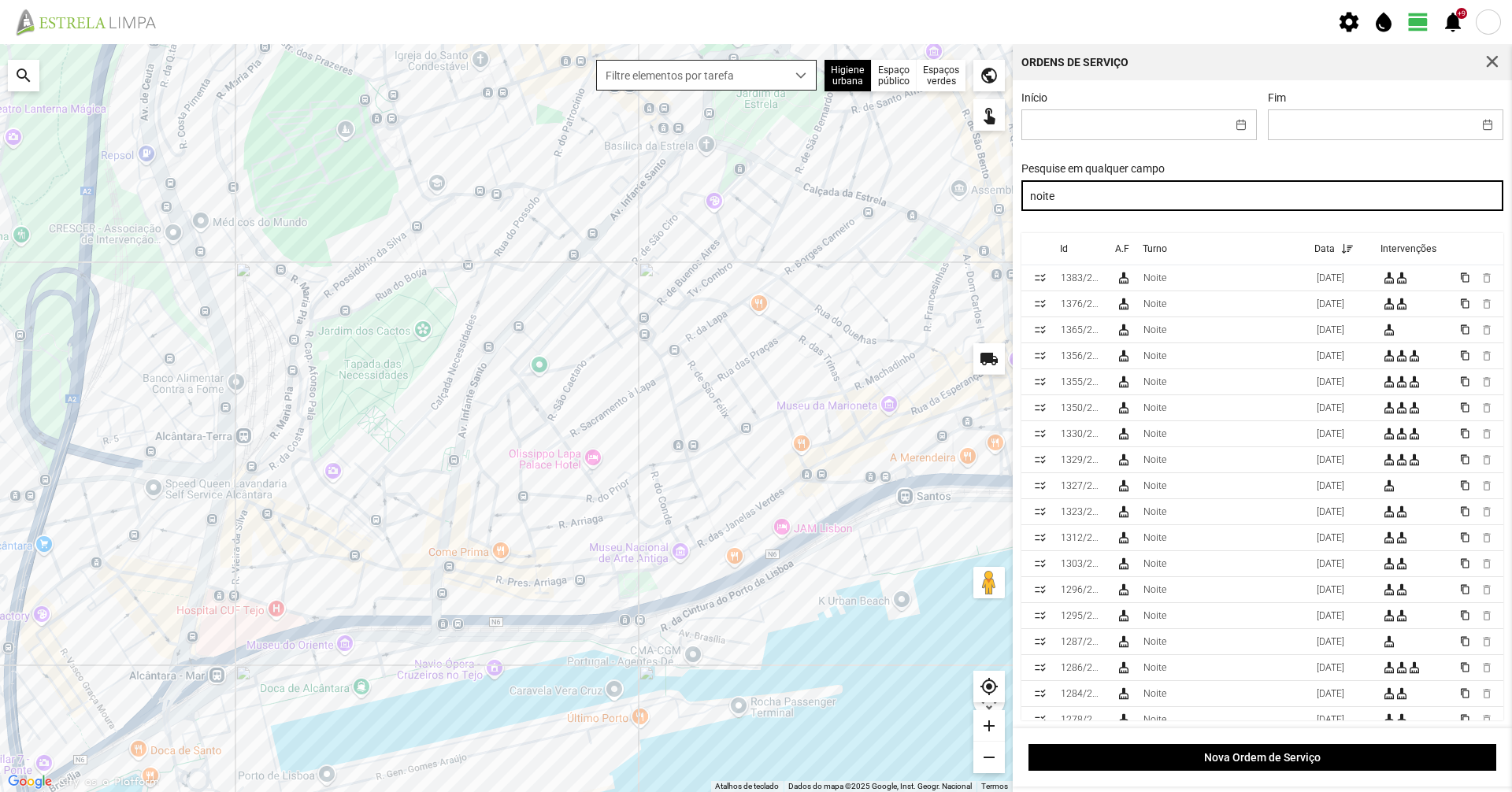
drag, startPoint x: 1119, startPoint y: 193, endPoint x: 981, endPoint y: 237, distance: 144.8
click at [981, 237] on div "Para navegar no mapa com gestos de toque, toque duas vezes sem soltar no mapa e…" at bounding box center [756, 418] width 1512 height 748
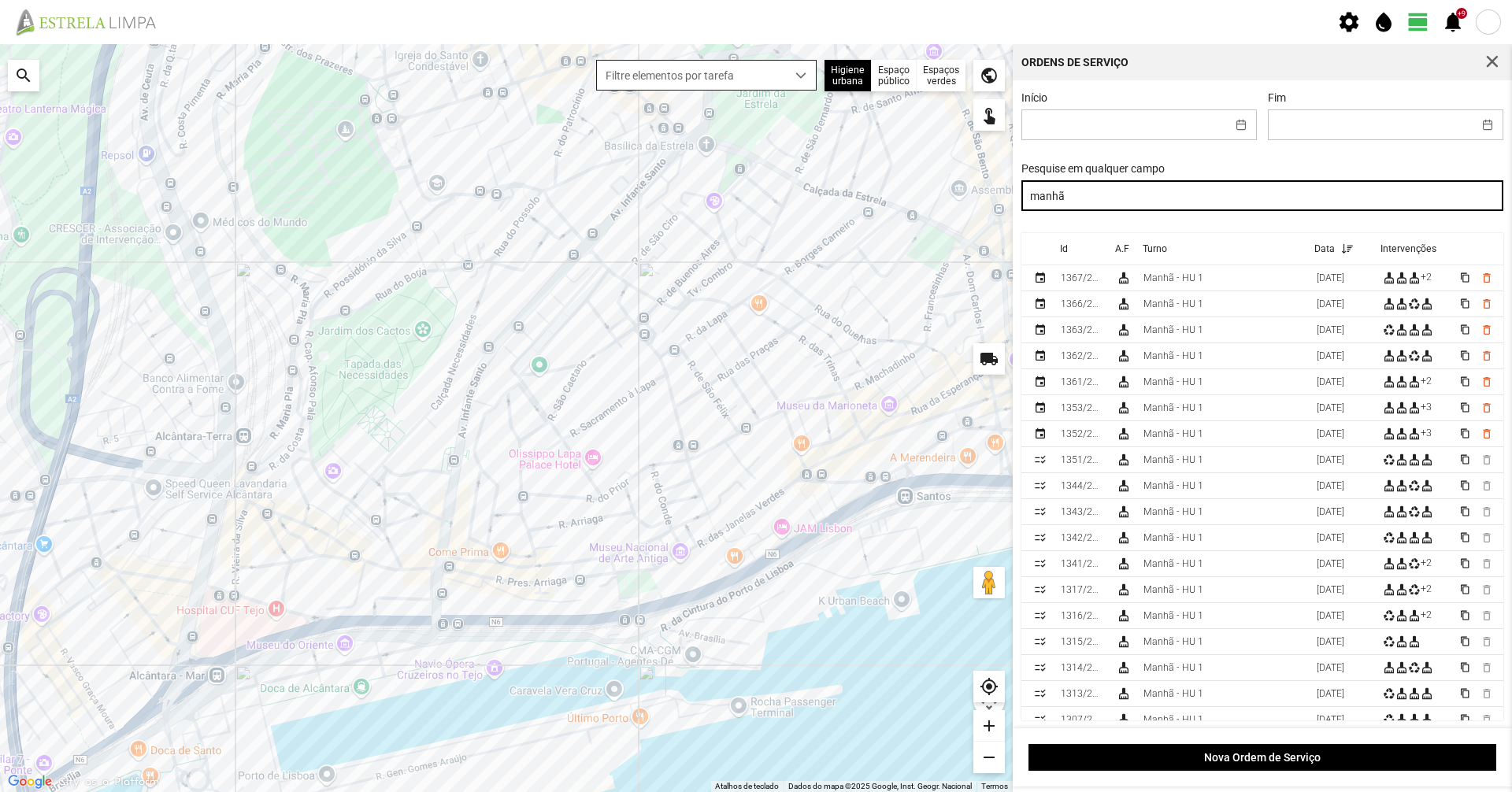
drag, startPoint x: 886, startPoint y: 204, endPoint x: 836, endPoint y: 204, distance: 50.0
click at [837, 204] on div "Para navegar no mapa com gestos de toque, toque duas vezes sem soltar no mapa e…" at bounding box center [756, 418] width 1512 height 748
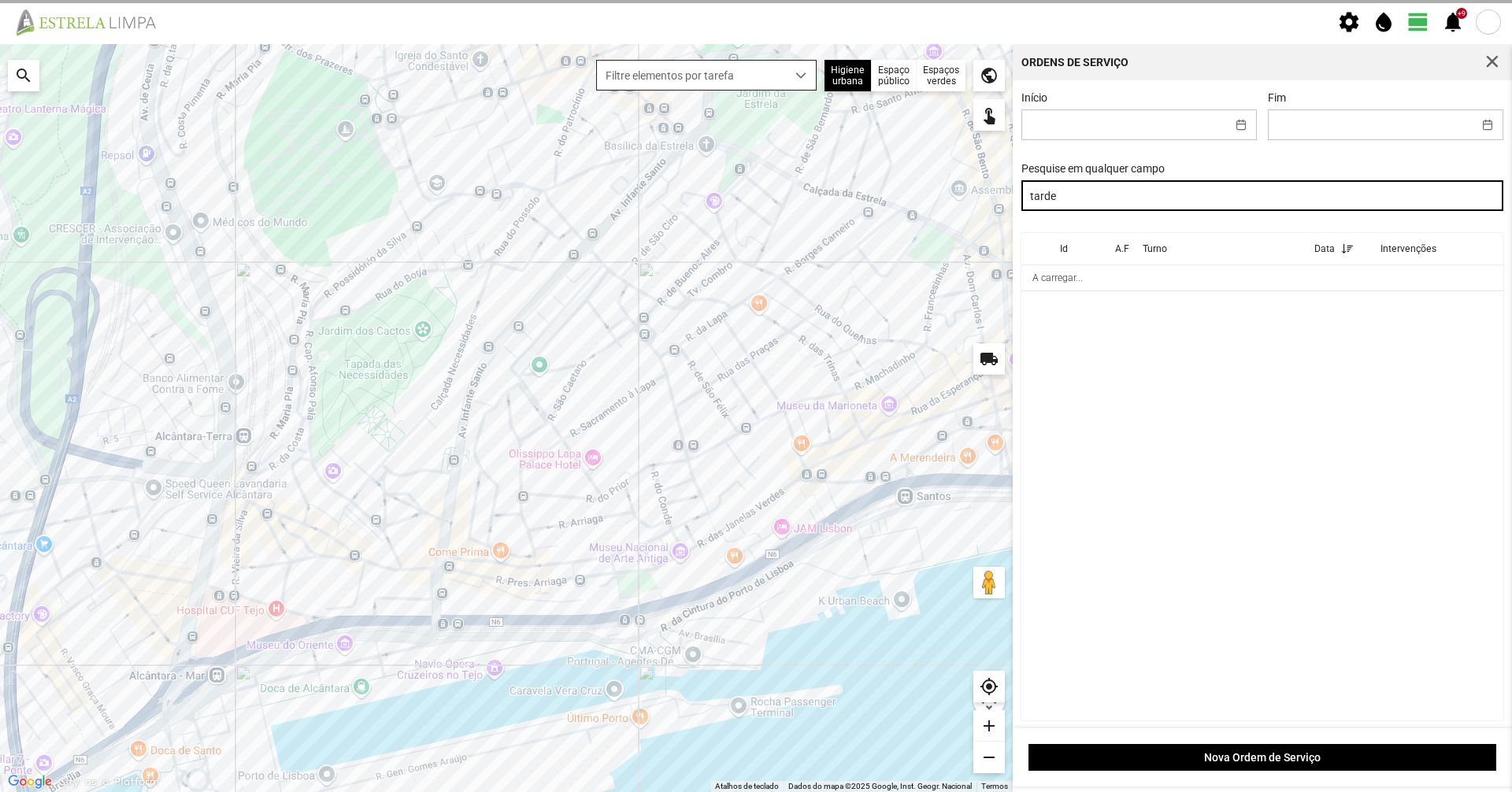
type input "tarde"
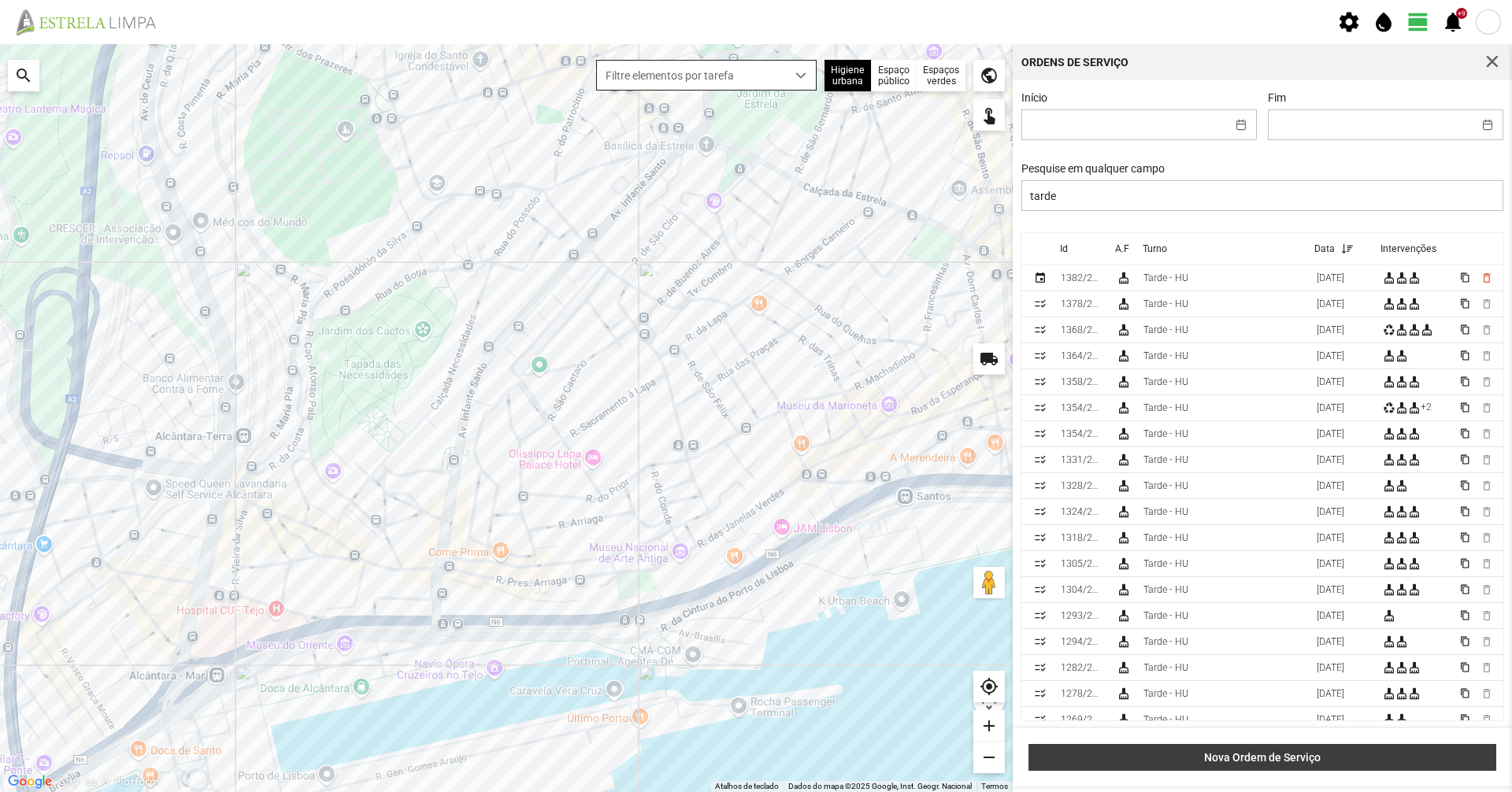
click at [1260, 764] on button "Nova Ordem de Serviço" at bounding box center [1263, 757] width 468 height 27
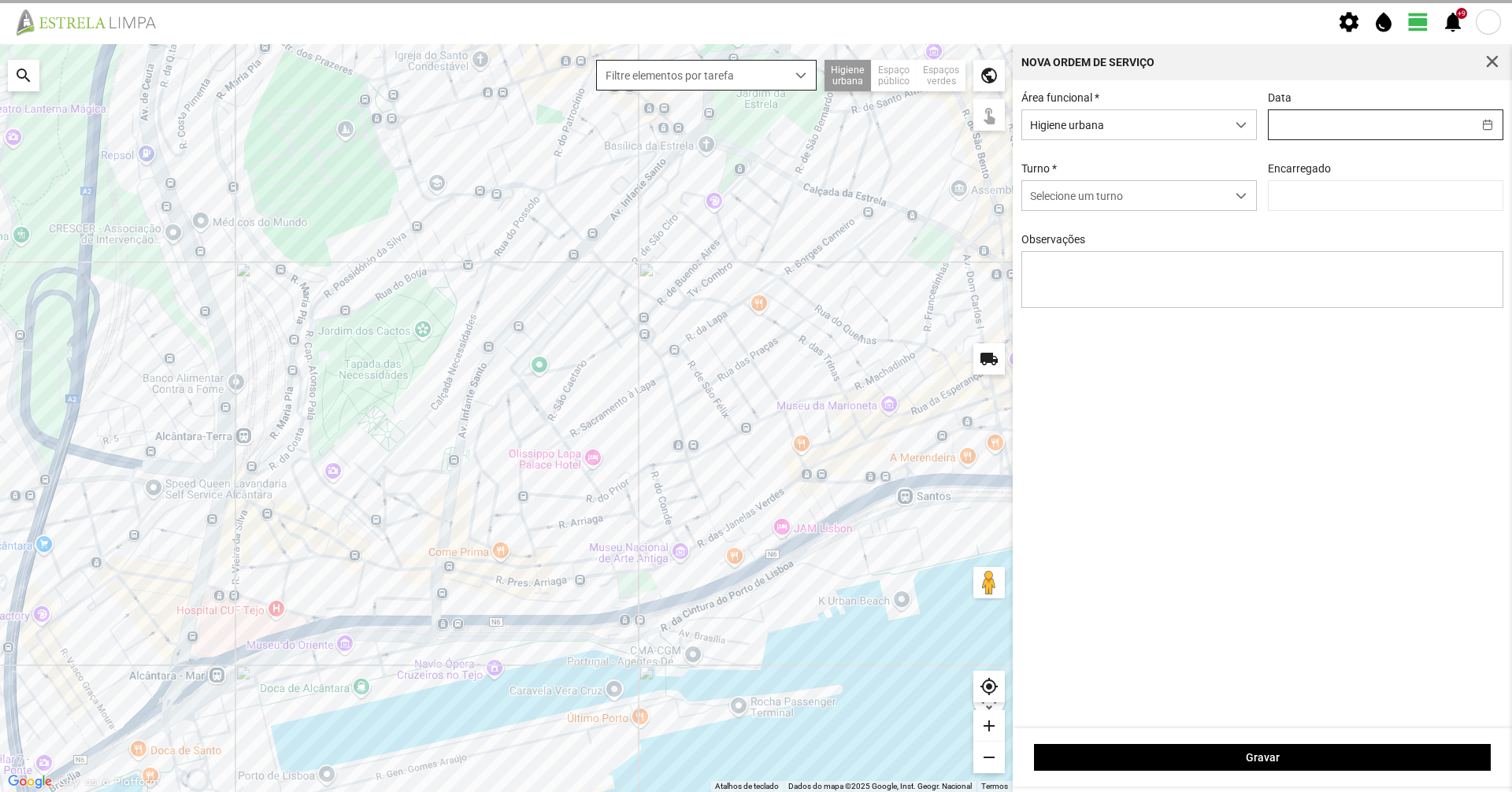
click at [1351, 134] on input "text" at bounding box center [1370, 125] width 204 height 29
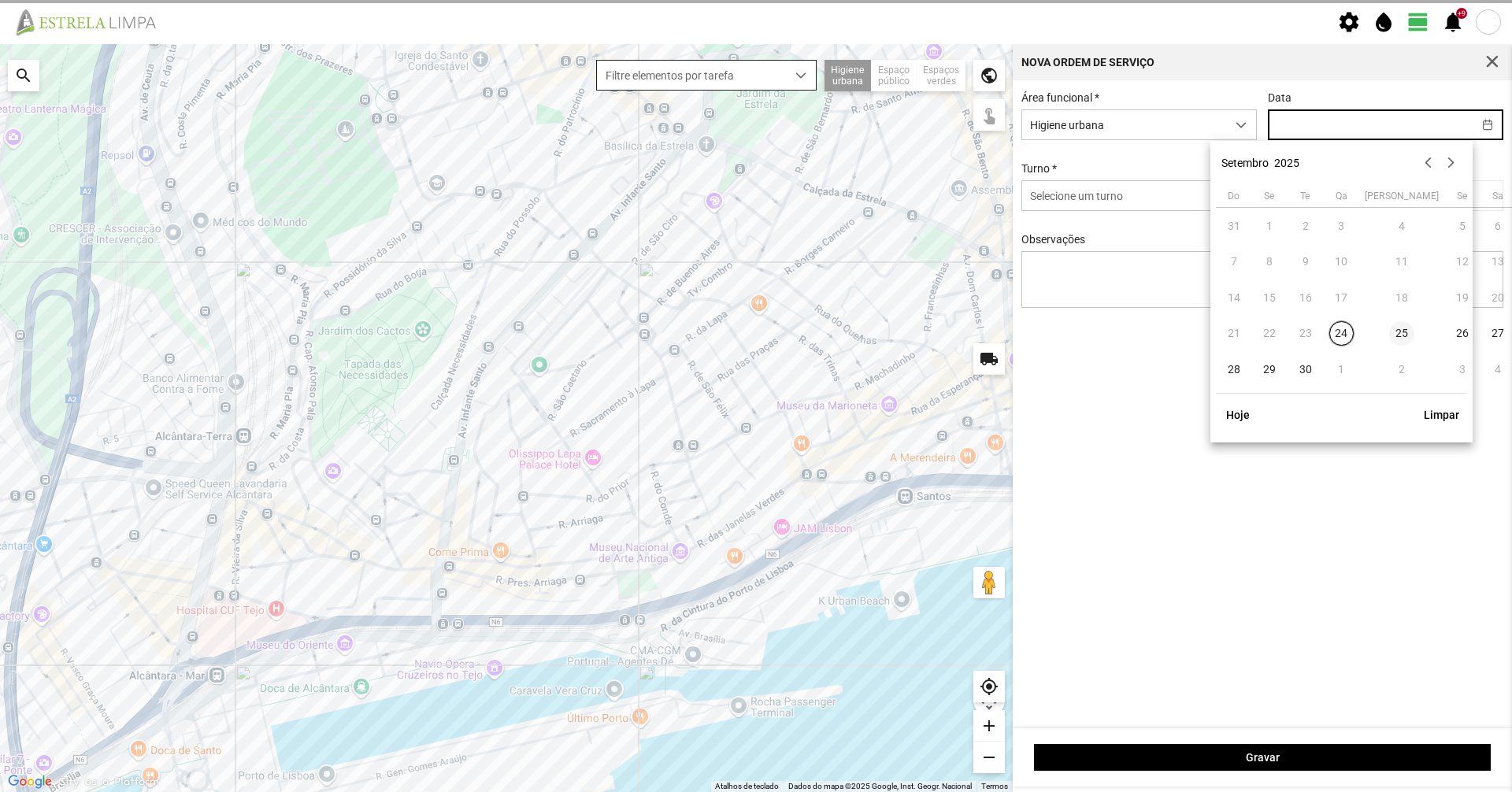
click at [1389, 334] on span "25" at bounding box center [1402, 334] width 25 height 25
type input "[DATE]"
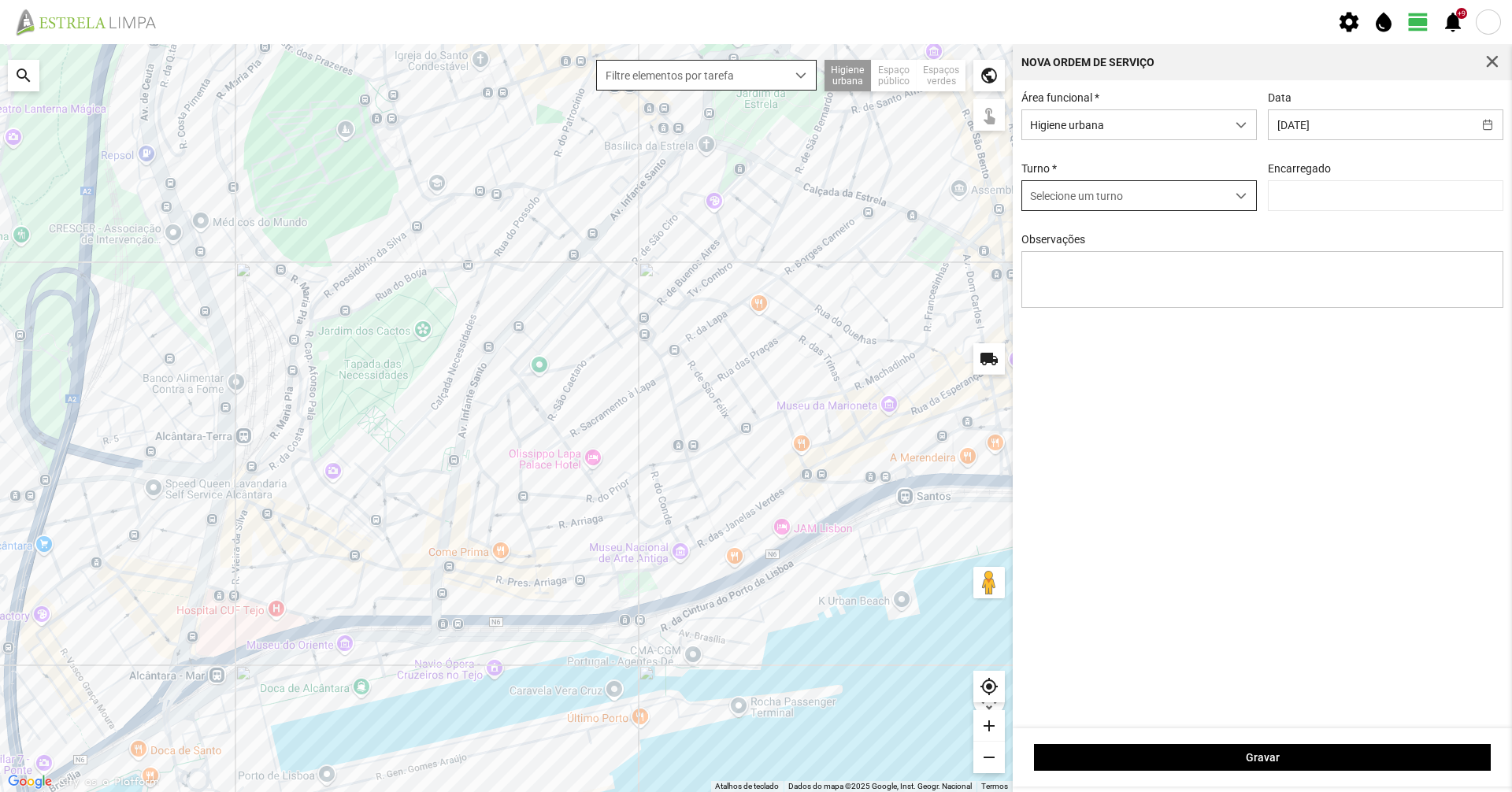
click at [1129, 190] on span "Selecione um turno" at bounding box center [1124, 196] width 204 height 29
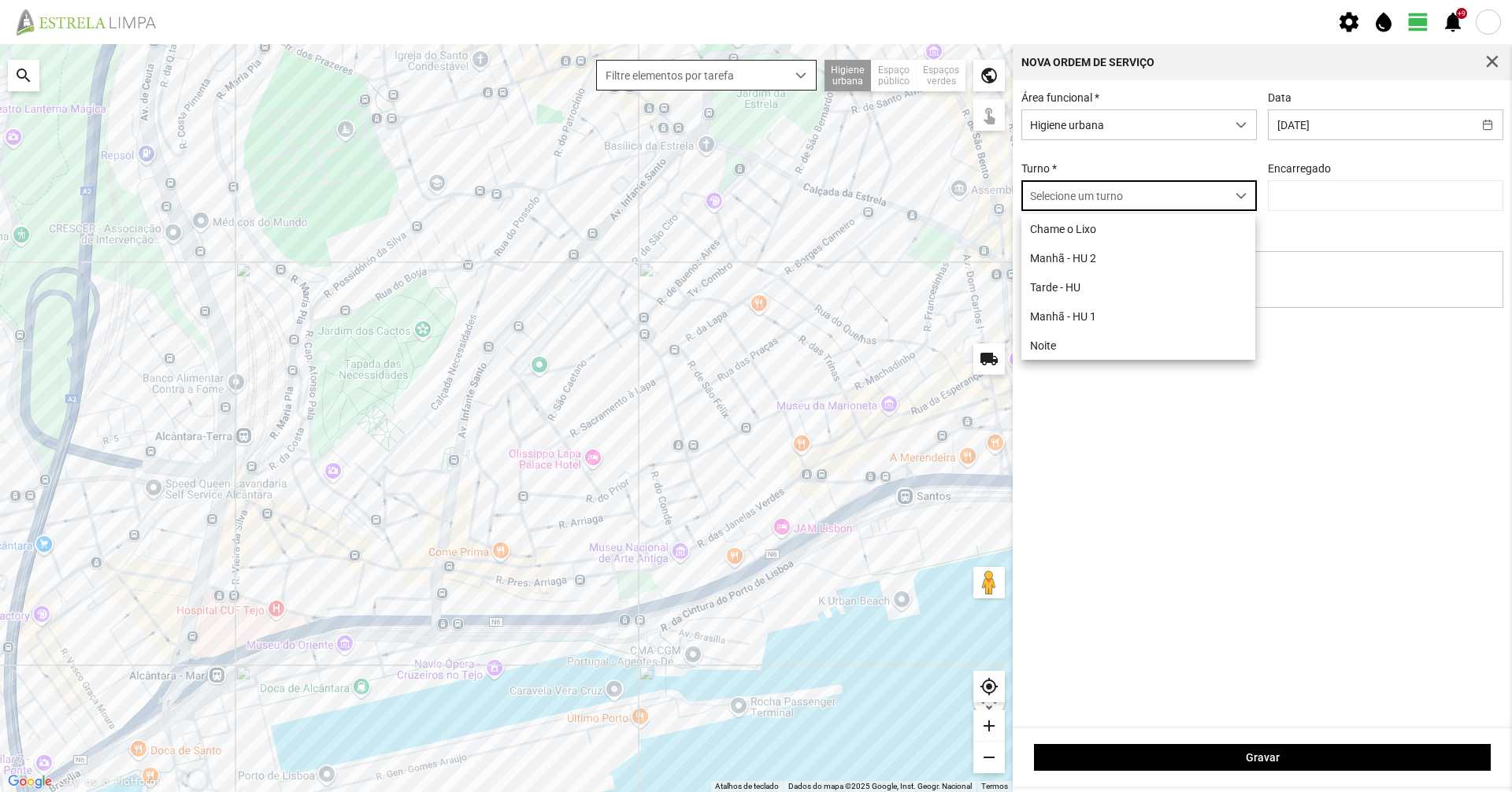
scroll to position [9, 70]
click at [1067, 355] on li "Noite" at bounding box center [1138, 345] width 234 height 29
type input "[PERSON_NAME]"
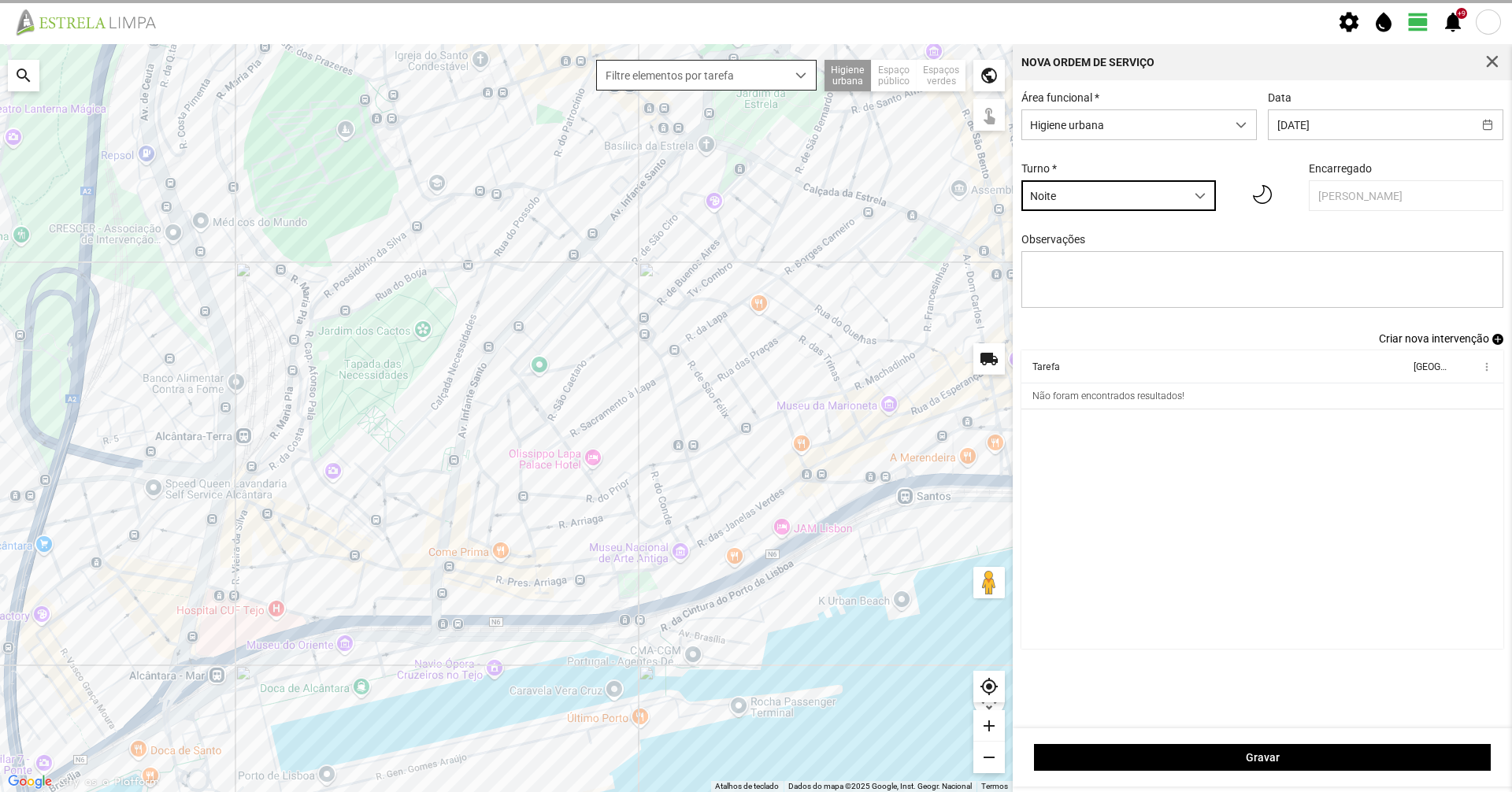
click at [1418, 345] on span "Criar nova intervenção" at bounding box center [1434, 338] width 110 height 12
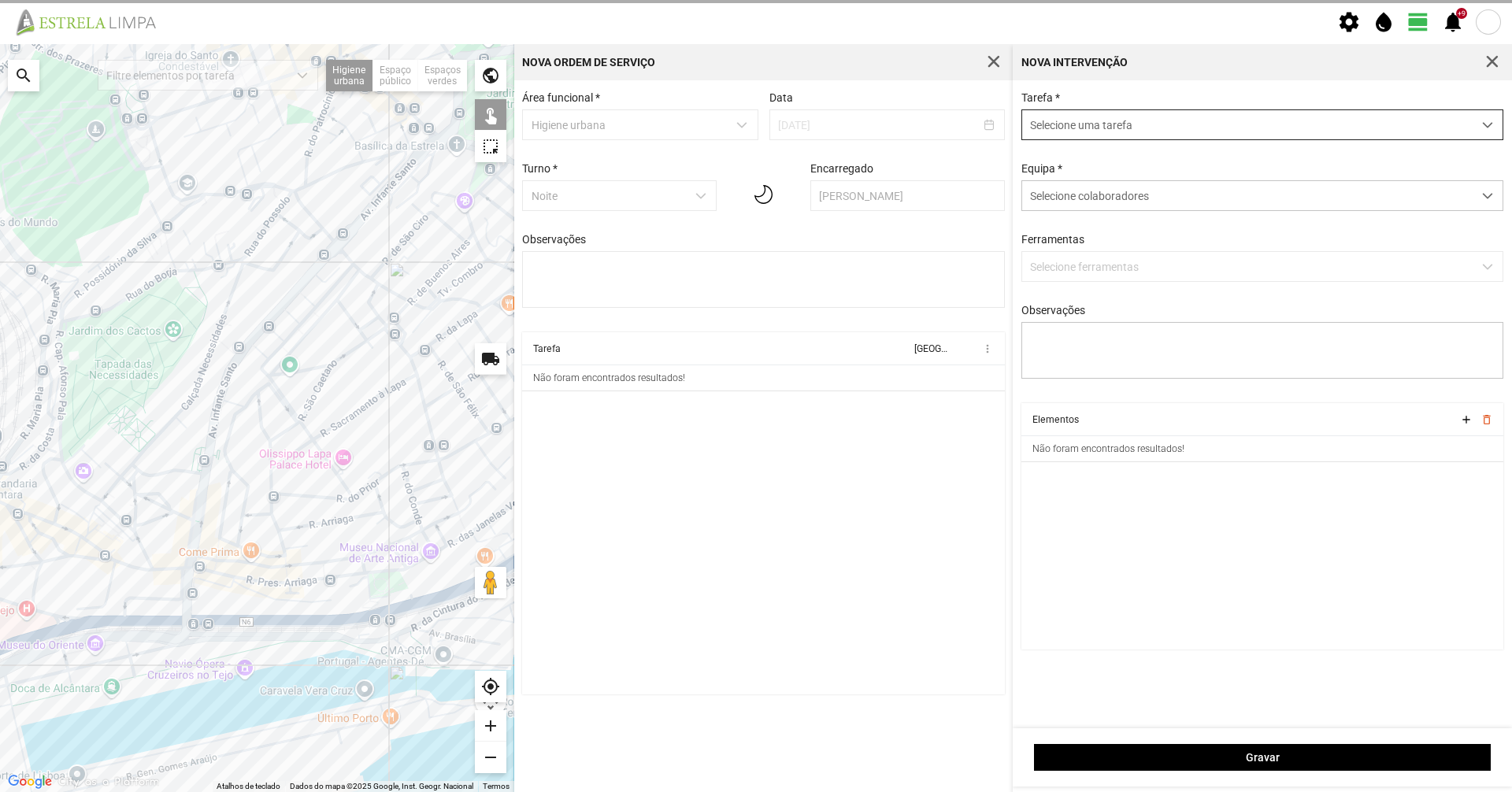
click at [1140, 125] on span "Selecione uma tarefa" at bounding box center [1248, 125] width 450 height 29
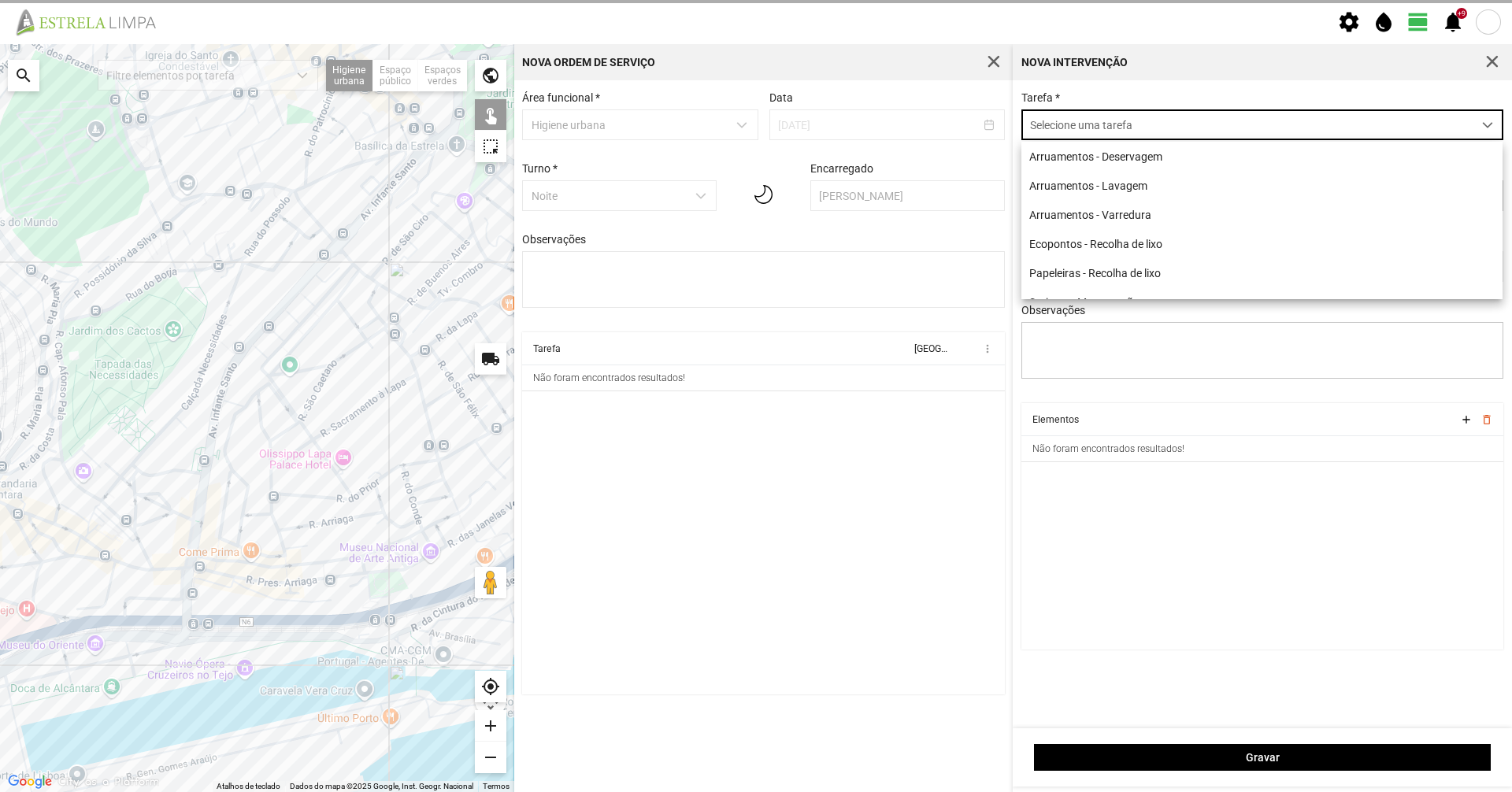
scroll to position [9, 70]
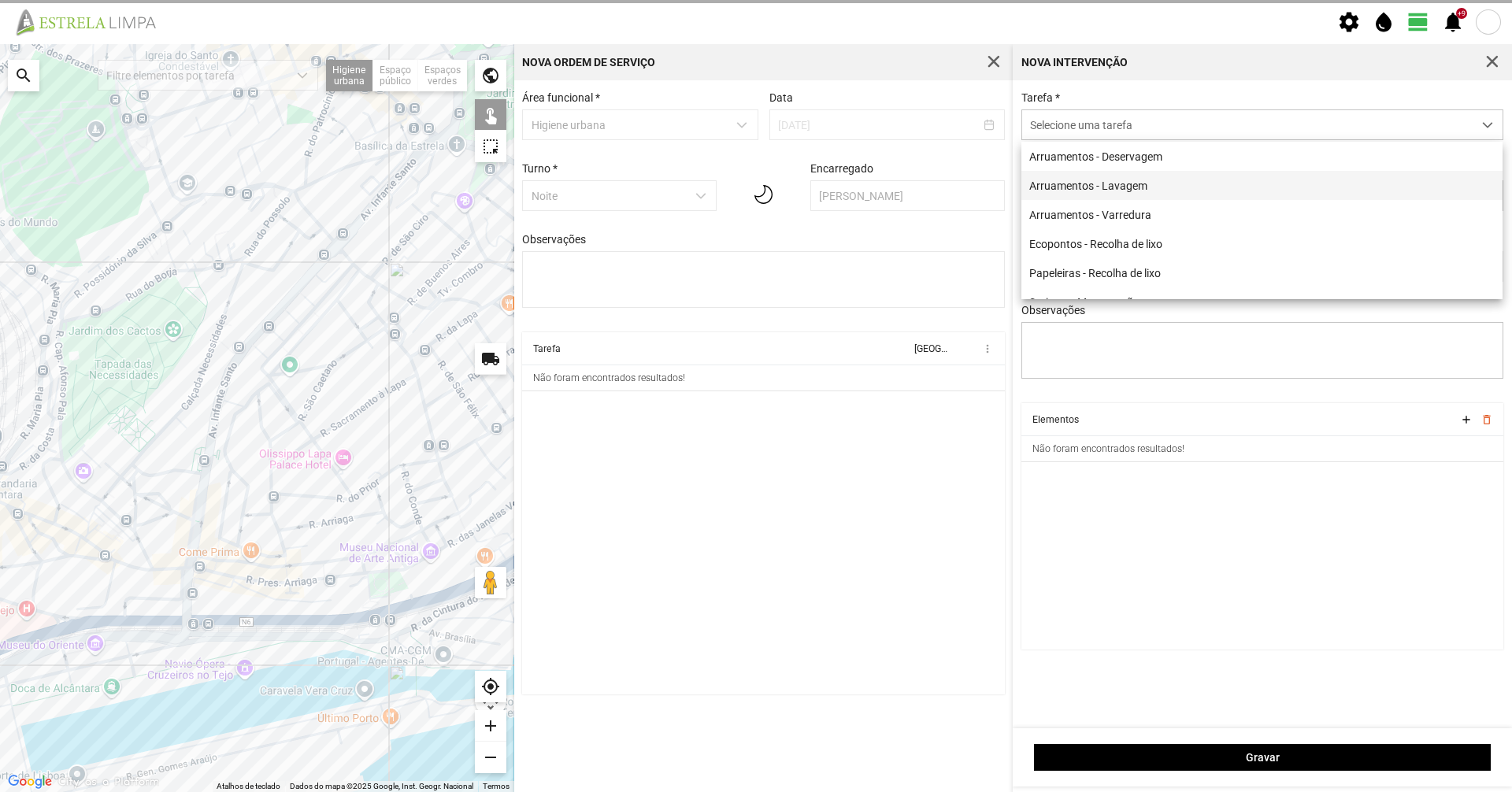
click at [1105, 189] on li "Arruamentos - Lavagem" at bounding box center [1262, 185] width 481 height 29
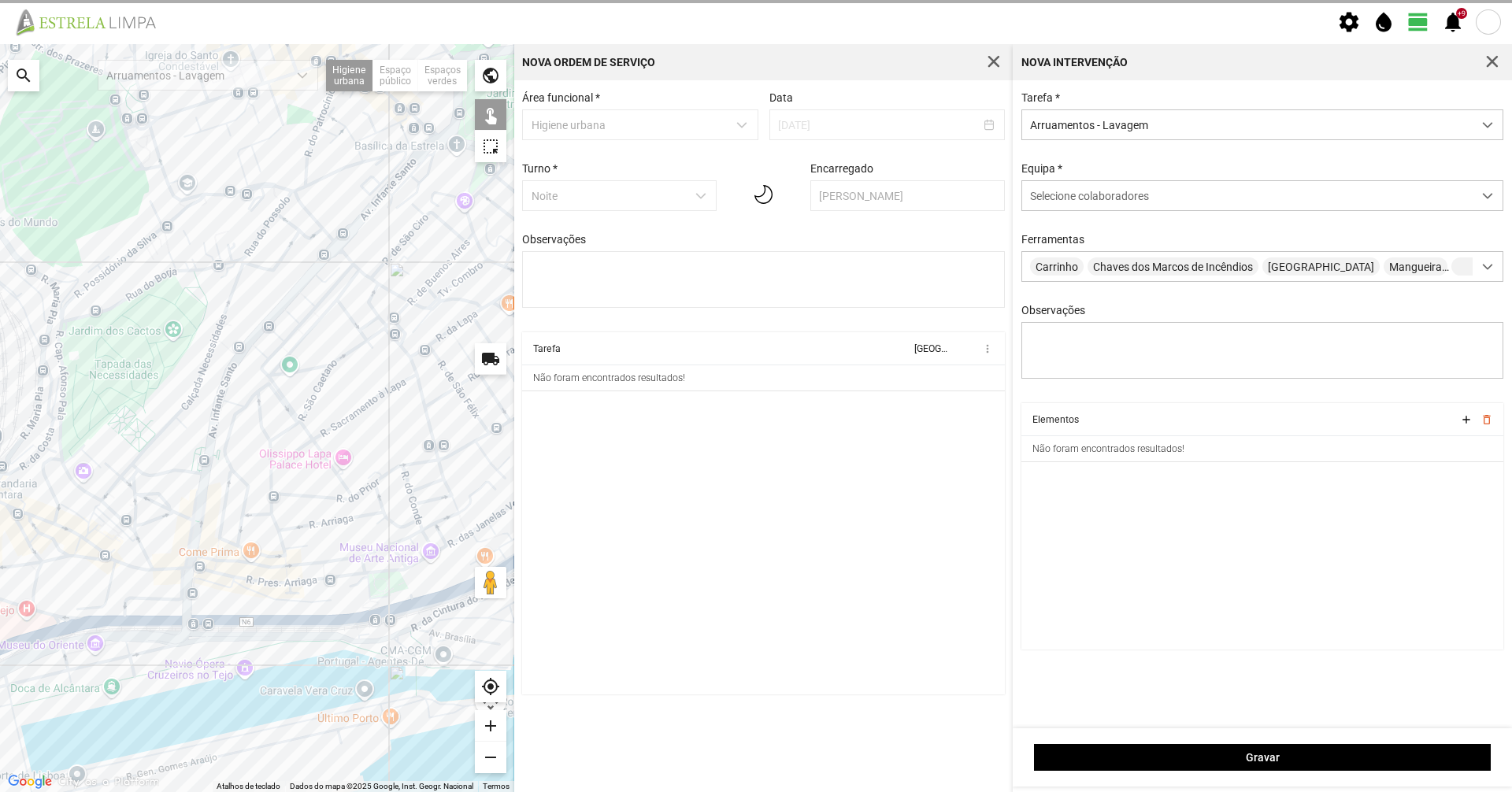
click at [1104, 100] on div "Tarefa * Arruamentos - Lavagem" at bounding box center [1262, 116] width 494 height 49
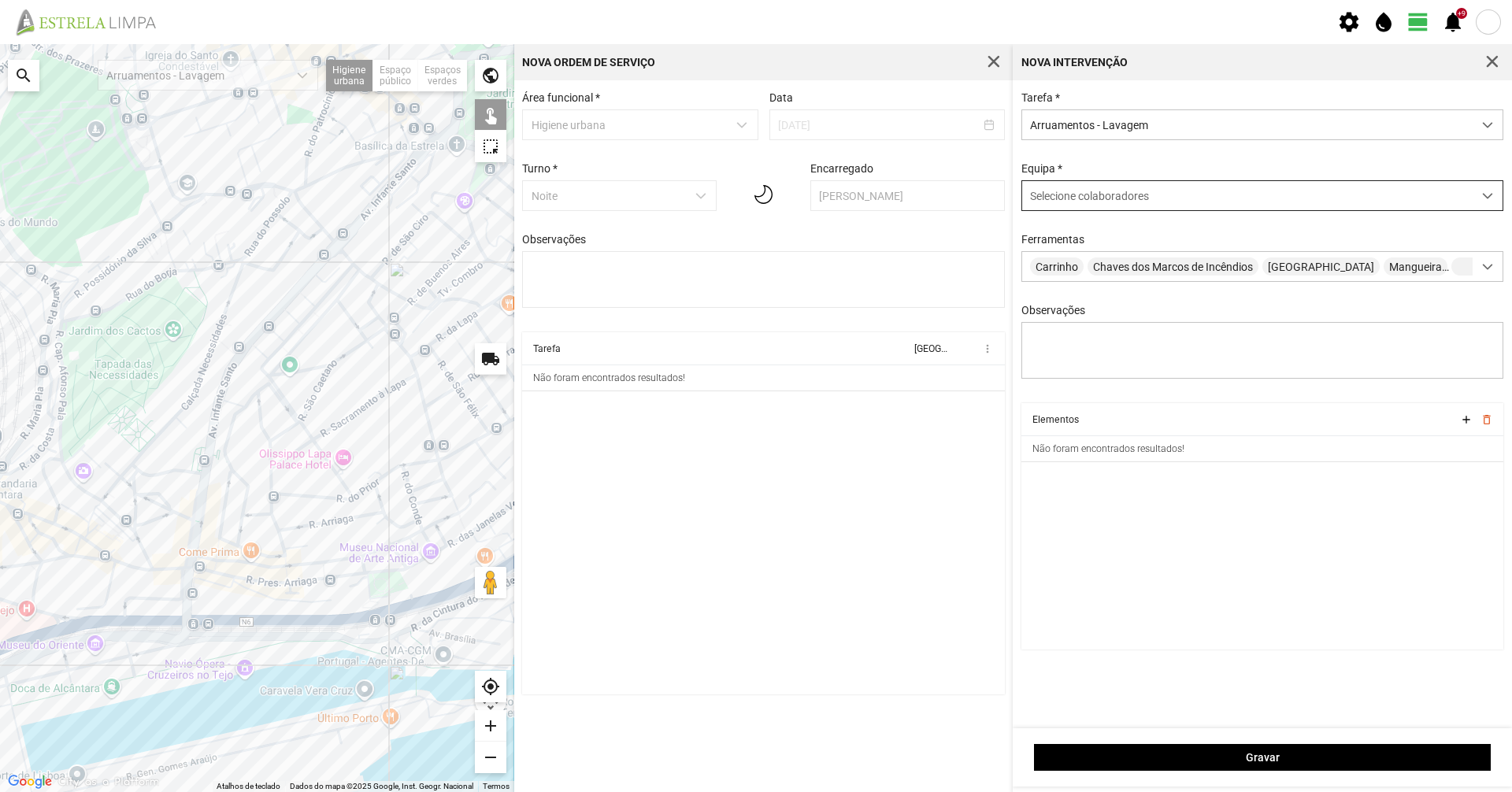
click at [1099, 195] on span "Selecione colaboradores" at bounding box center [1089, 196] width 119 height 12
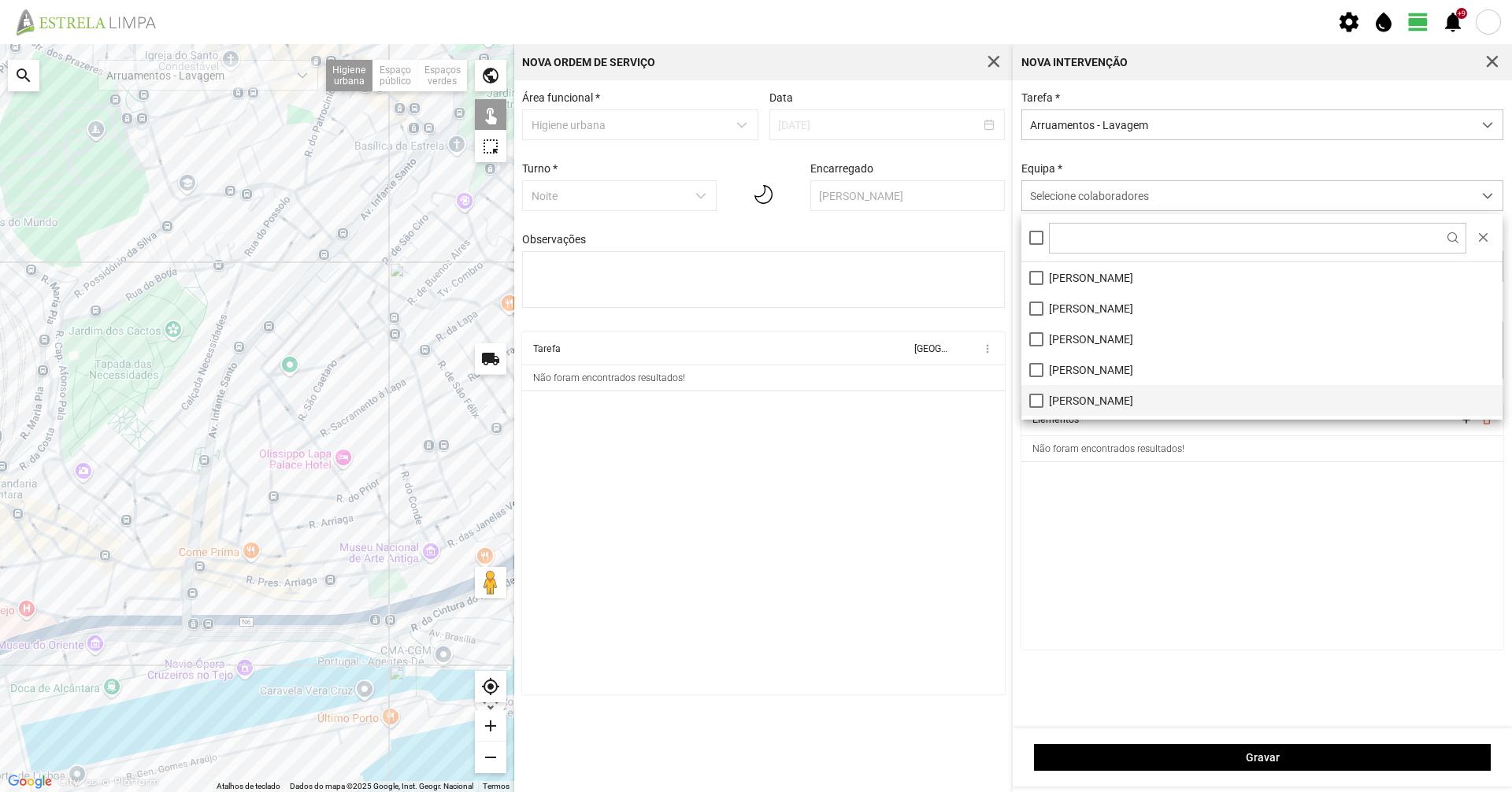
scroll to position [88, 0]
click at [1036, 405] on li "[PERSON_NAME]" at bounding box center [1262, 404] width 481 height 31
click at [1086, 182] on div "Equipa * [PERSON_NAME]" at bounding box center [1262, 186] width 494 height 49
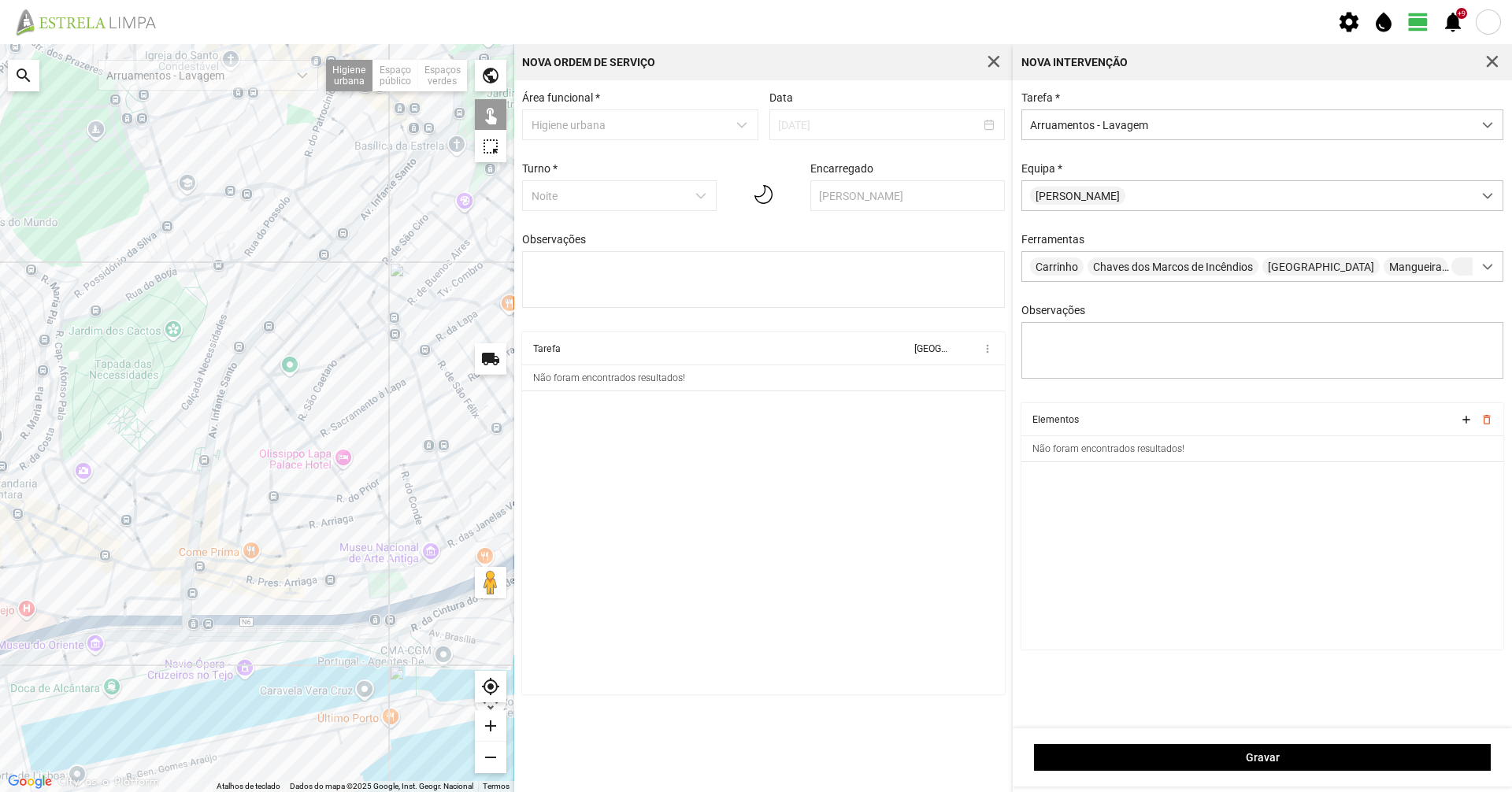
click at [156, 279] on div at bounding box center [257, 418] width 514 height 748
click at [188, 266] on div at bounding box center [257, 418] width 514 height 748
click at [184, 271] on div at bounding box center [257, 418] width 514 height 748
click at [207, 269] on div at bounding box center [257, 418] width 514 height 748
click at [231, 261] on div at bounding box center [257, 418] width 514 height 748
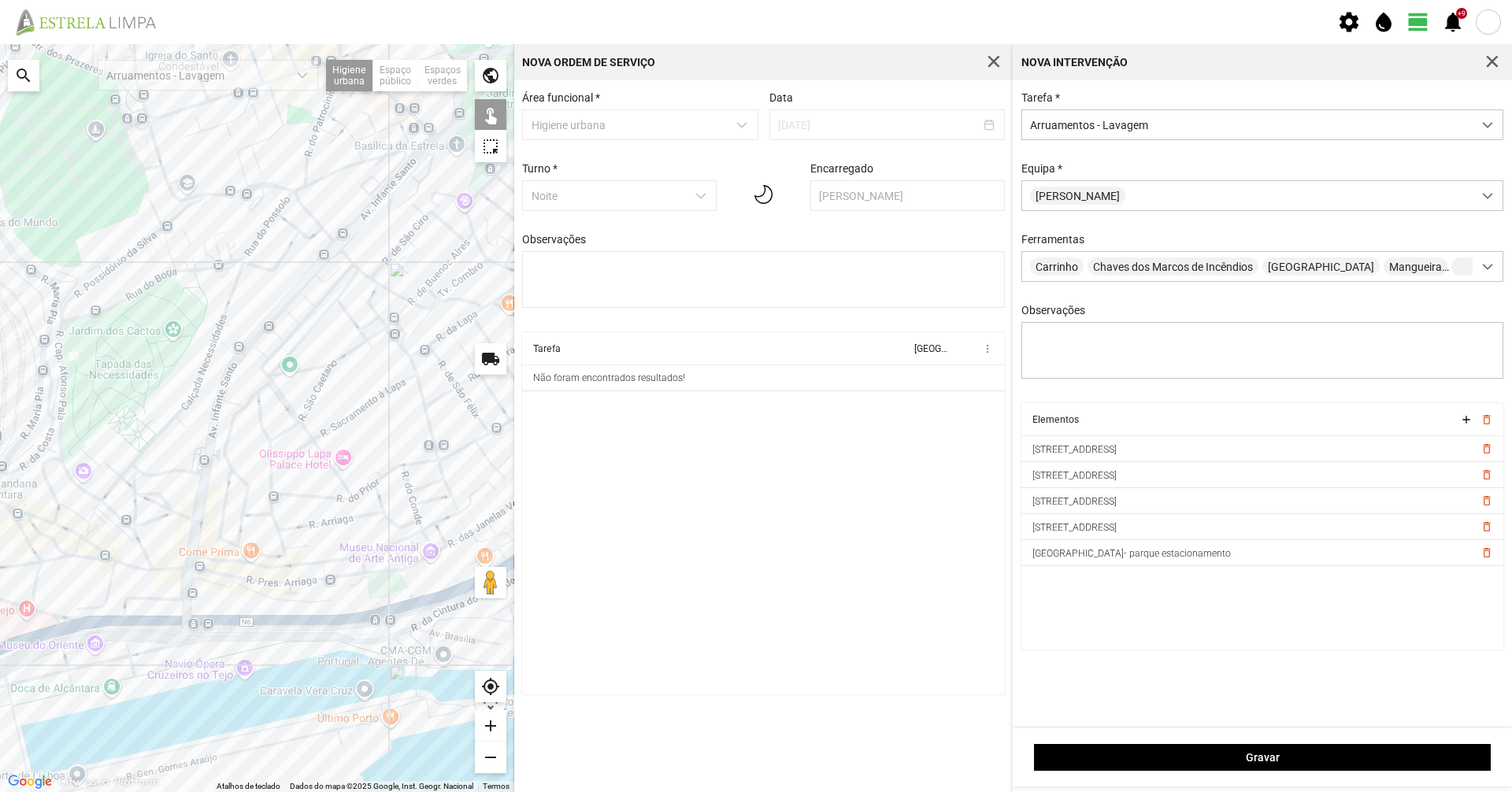
click at [222, 254] on div at bounding box center [257, 418] width 514 height 748
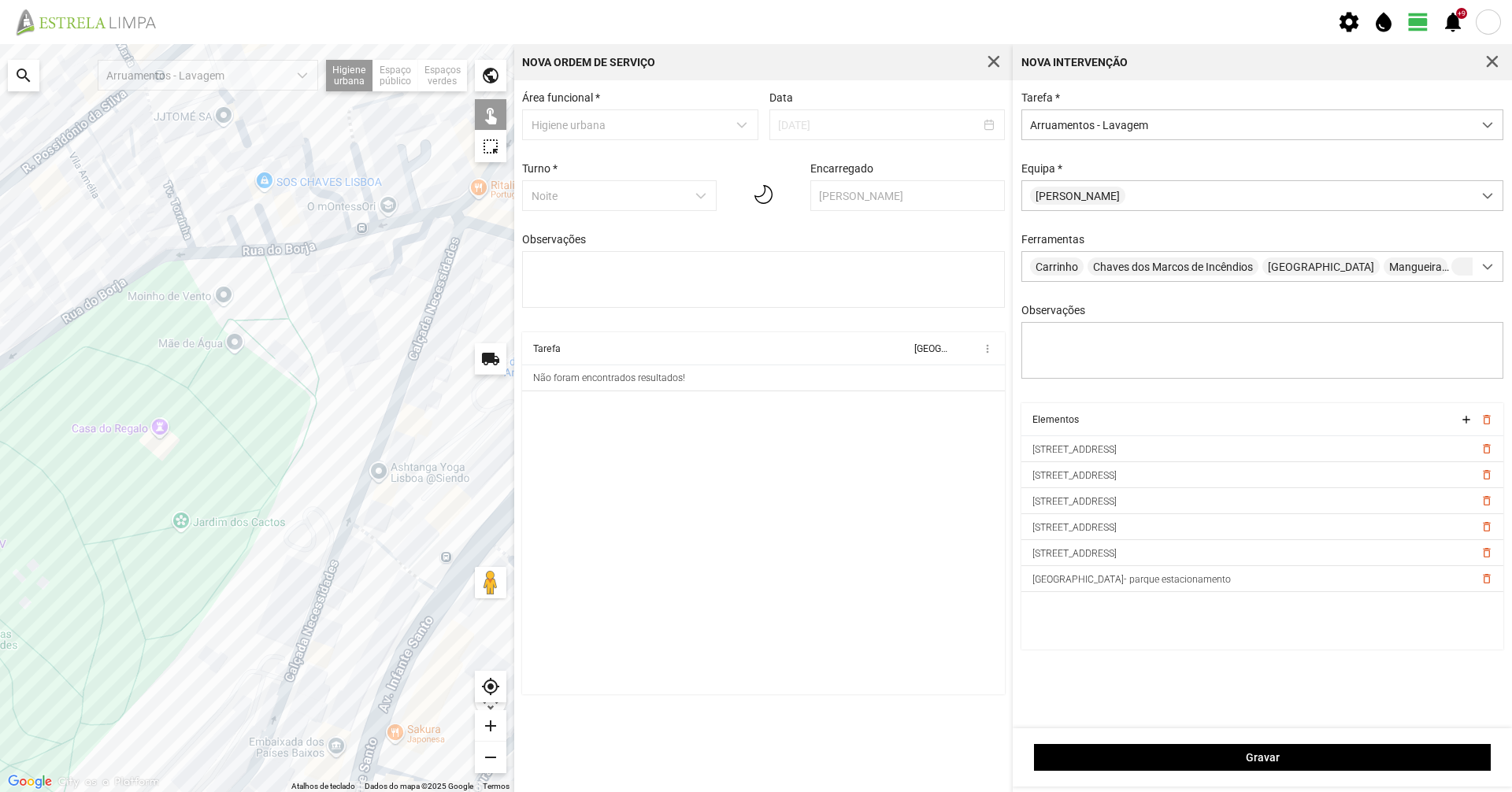
click at [185, 236] on div at bounding box center [257, 418] width 514 height 748
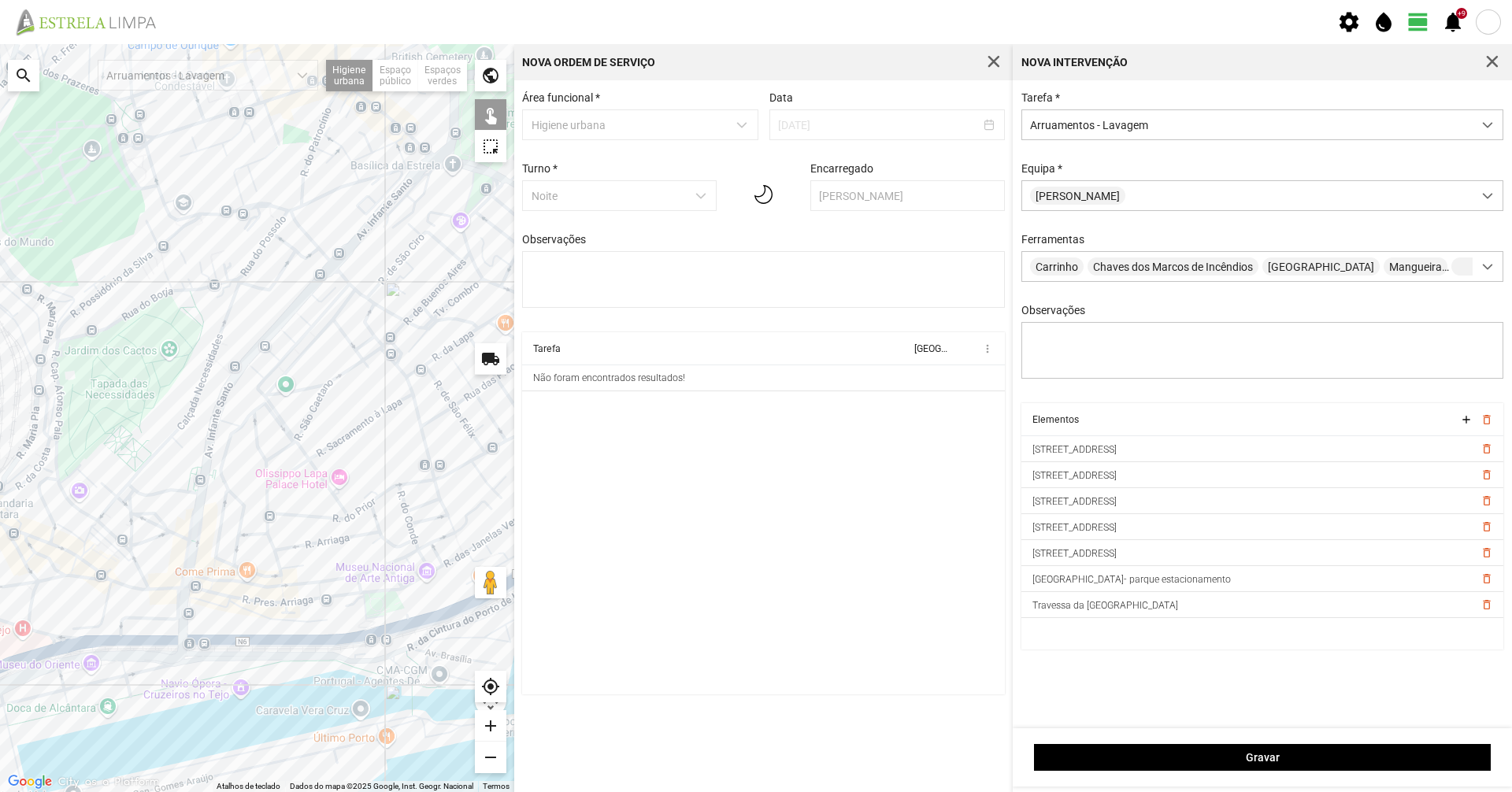
click at [314, 406] on div at bounding box center [257, 418] width 514 height 748
click at [335, 378] on div at bounding box center [257, 418] width 514 height 748
click at [373, 352] on div at bounding box center [257, 418] width 514 height 748
click at [312, 413] on div at bounding box center [257, 418] width 514 height 748
click at [369, 404] on div at bounding box center [257, 418] width 514 height 748
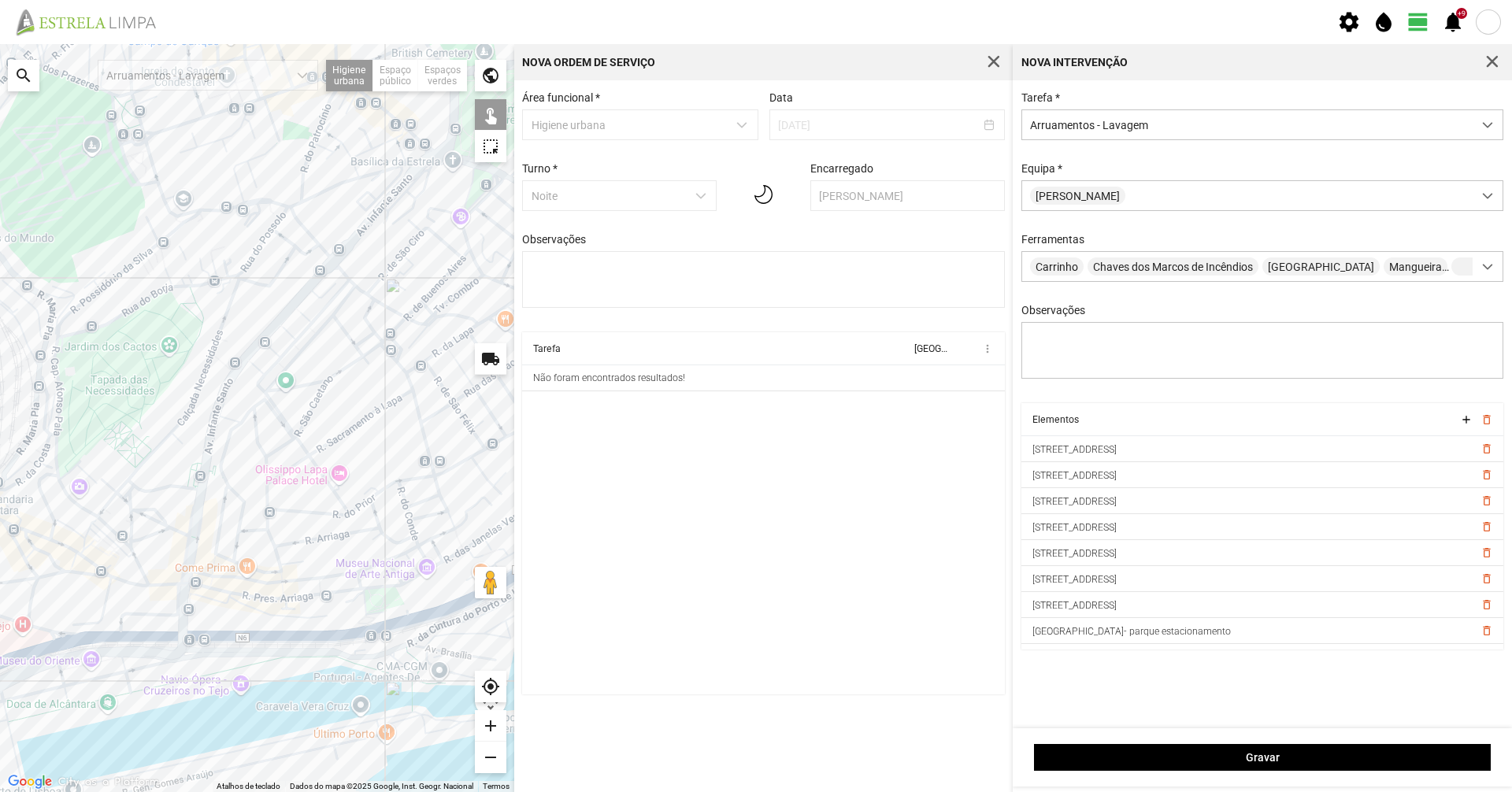
click at [288, 422] on div at bounding box center [257, 418] width 514 height 748
click at [303, 449] on div at bounding box center [257, 418] width 514 height 748
click at [314, 463] on div at bounding box center [257, 418] width 514 height 748
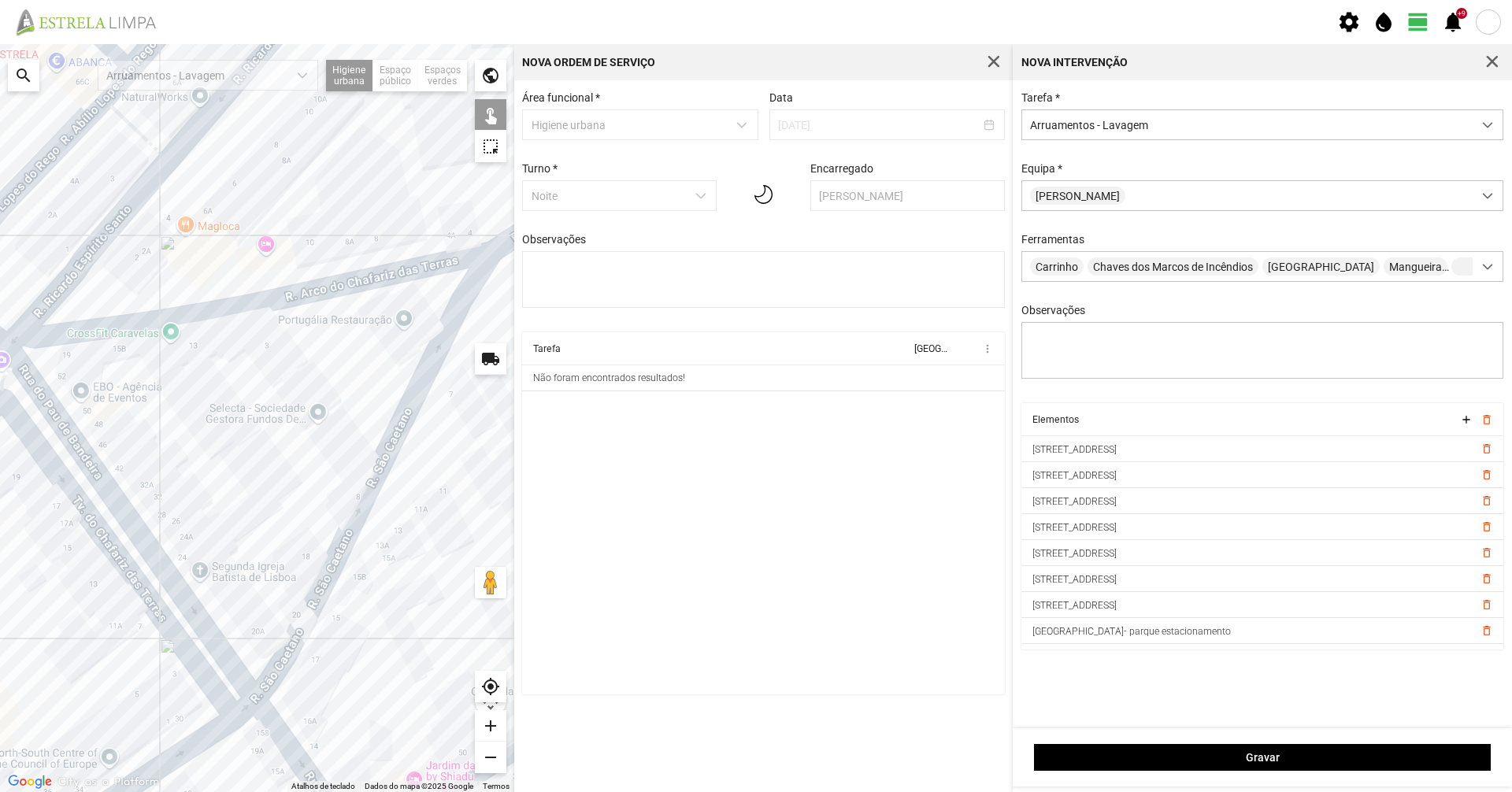
click at [265, 302] on div at bounding box center [257, 418] width 514 height 748
click at [352, 529] on div at bounding box center [257, 418] width 514 height 748
click at [344, 540] on div at bounding box center [257, 418] width 514 height 748
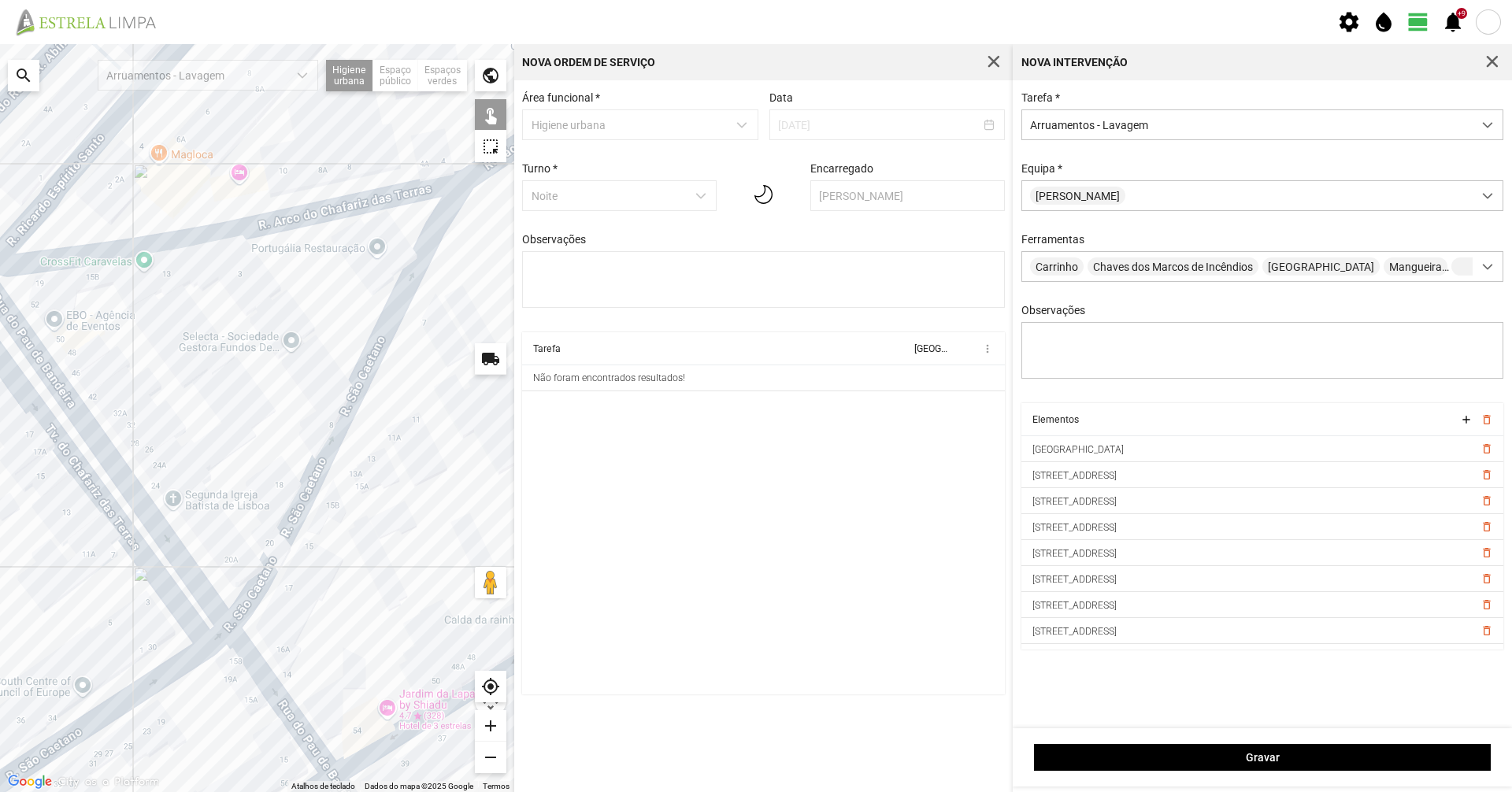
drag, startPoint x: 343, startPoint y: 594, endPoint x: 315, endPoint y: 519, distance: 80.1
click at [315, 519] on div at bounding box center [257, 418] width 514 height 748
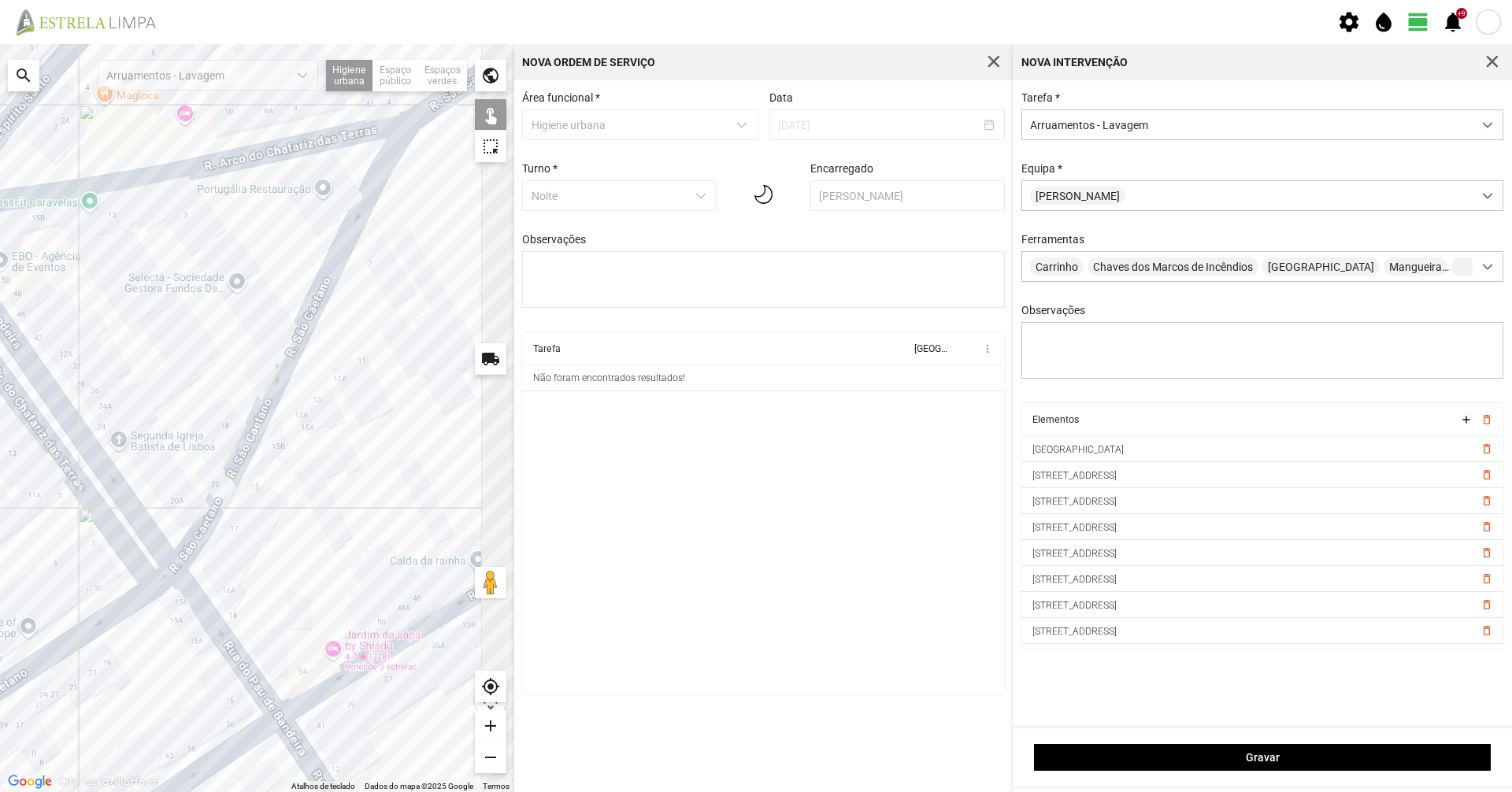
drag, startPoint x: 332, startPoint y: 628, endPoint x: 248, endPoint y: 460, distance: 187.8
click at [248, 462] on div at bounding box center [257, 418] width 514 height 748
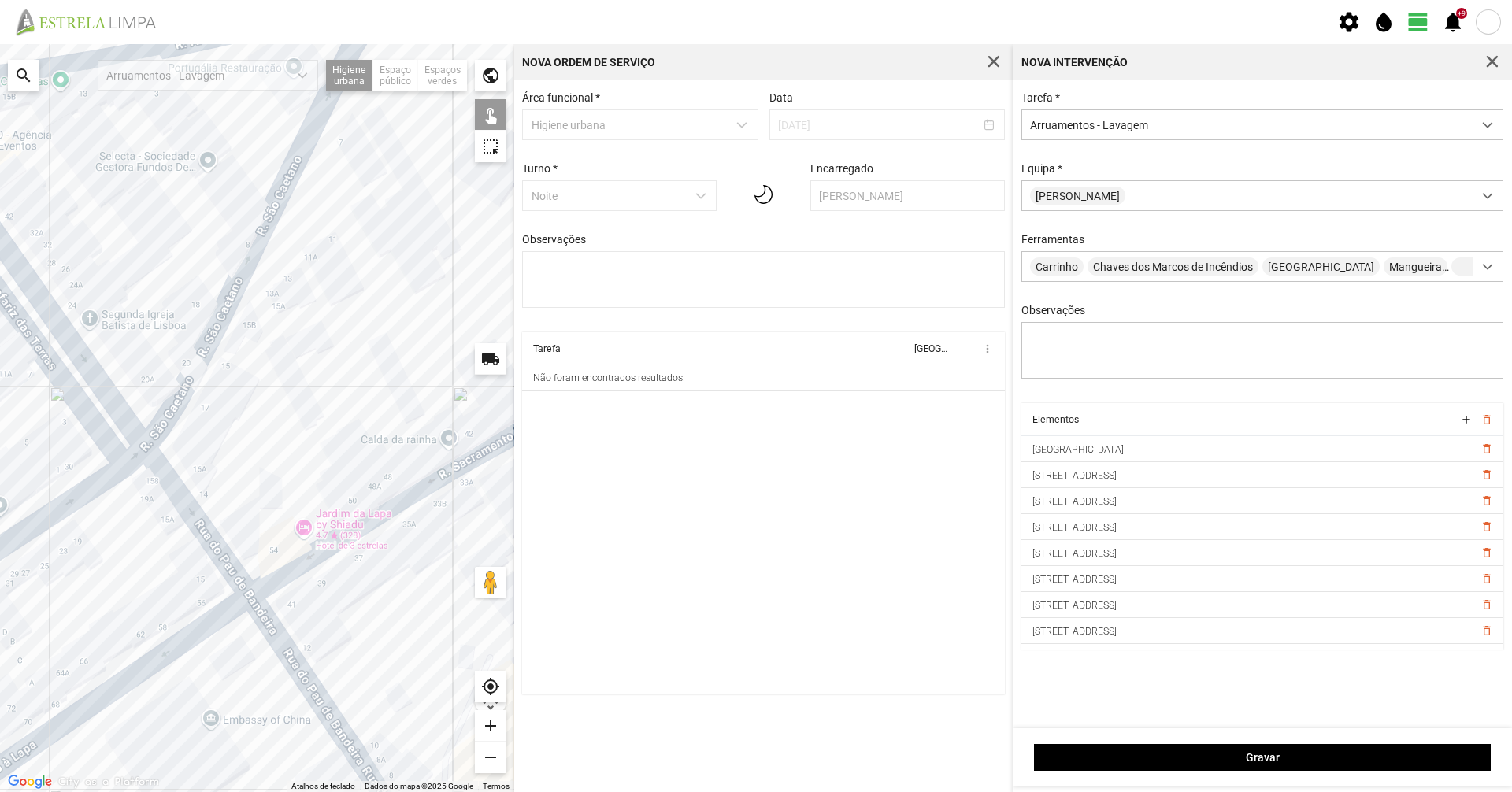
click at [190, 513] on div at bounding box center [257, 418] width 514 height 748
click at [263, 625] on div at bounding box center [257, 418] width 514 height 748
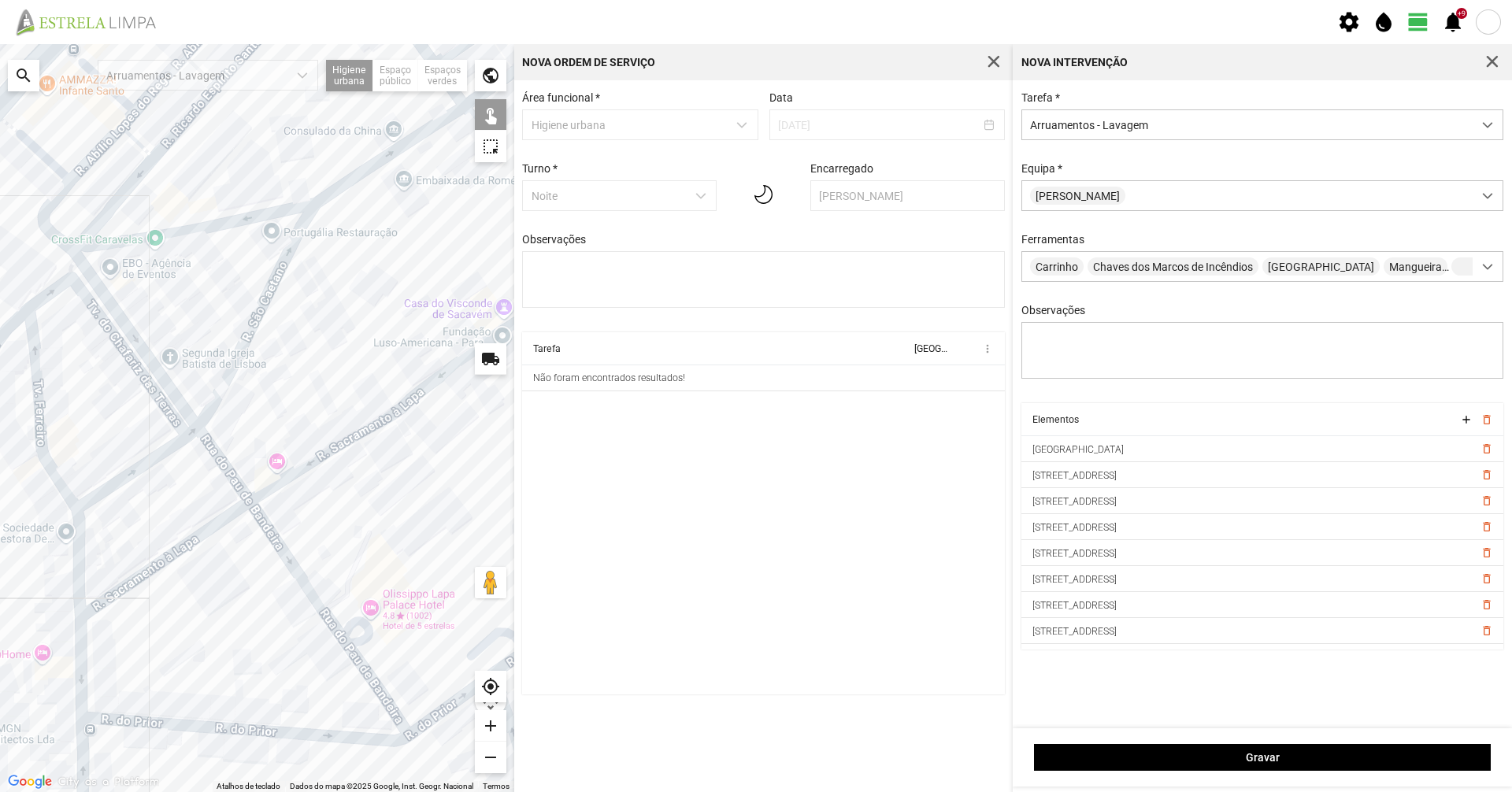
drag, startPoint x: 294, startPoint y: 652, endPoint x: 287, endPoint y: 516, distance: 136.2
click at [287, 517] on div at bounding box center [257, 418] width 514 height 748
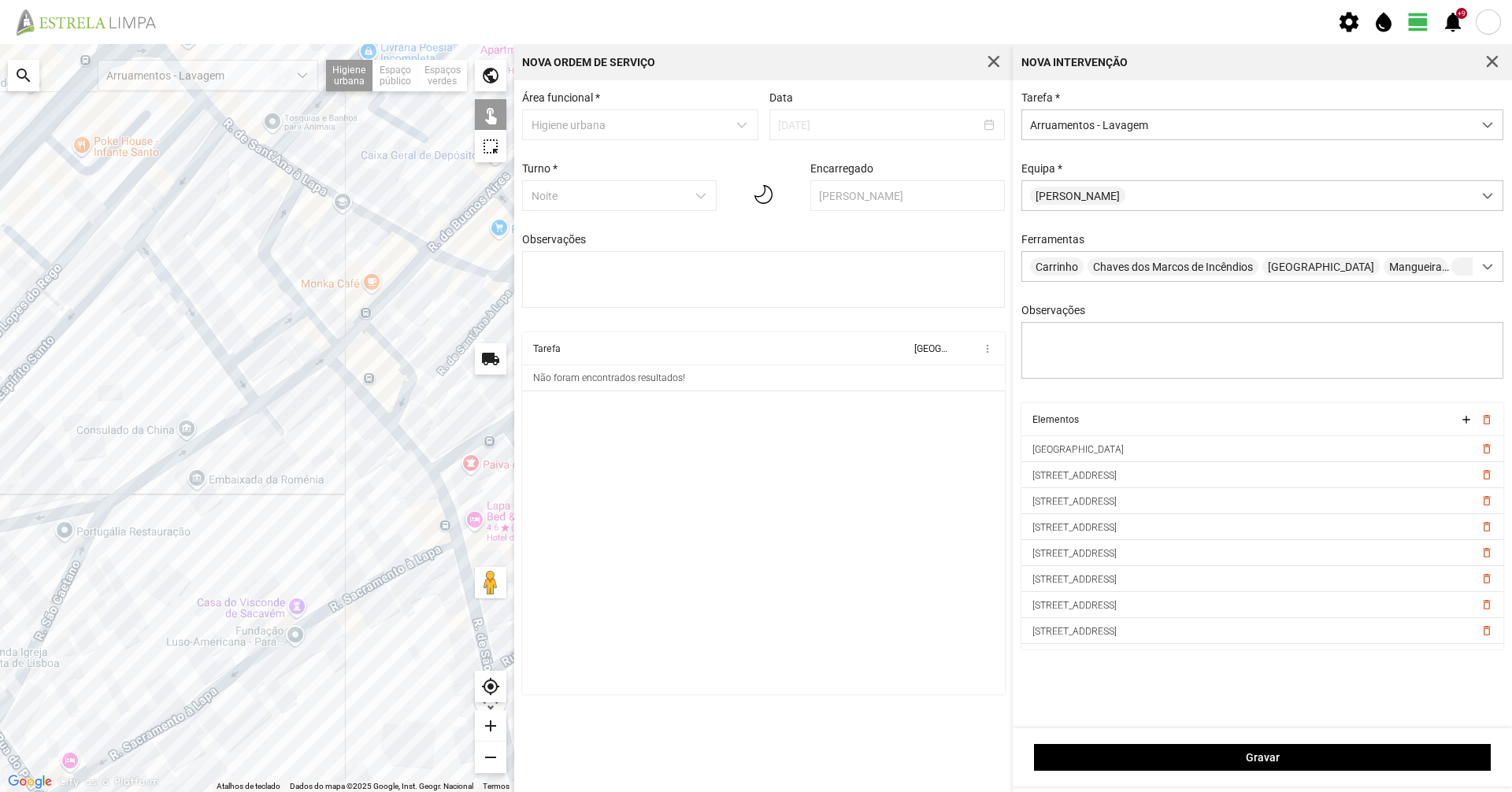
drag, startPoint x: 448, startPoint y: 275, endPoint x: 239, endPoint y: 598, distance: 384.7
click at [239, 598] on div at bounding box center [257, 418] width 514 height 748
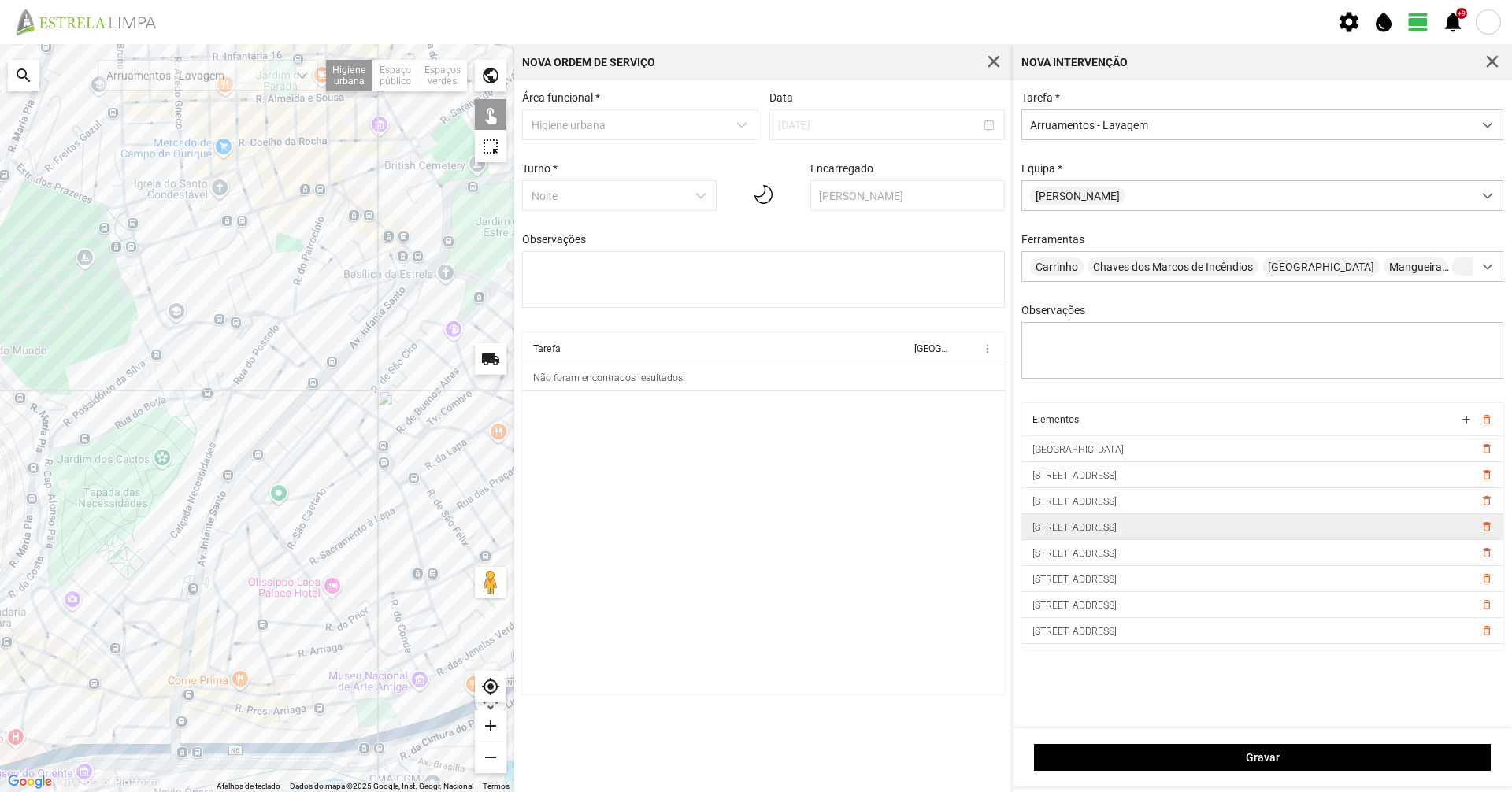
click at [1481, 532] on td "delete_outline" at bounding box center [1489, 527] width 30 height 26
click at [1480, 507] on span "delete_outline" at bounding box center [1486, 501] width 12 height 12
click at [1480, 505] on span "delete_outline" at bounding box center [1486, 501] width 12 height 12
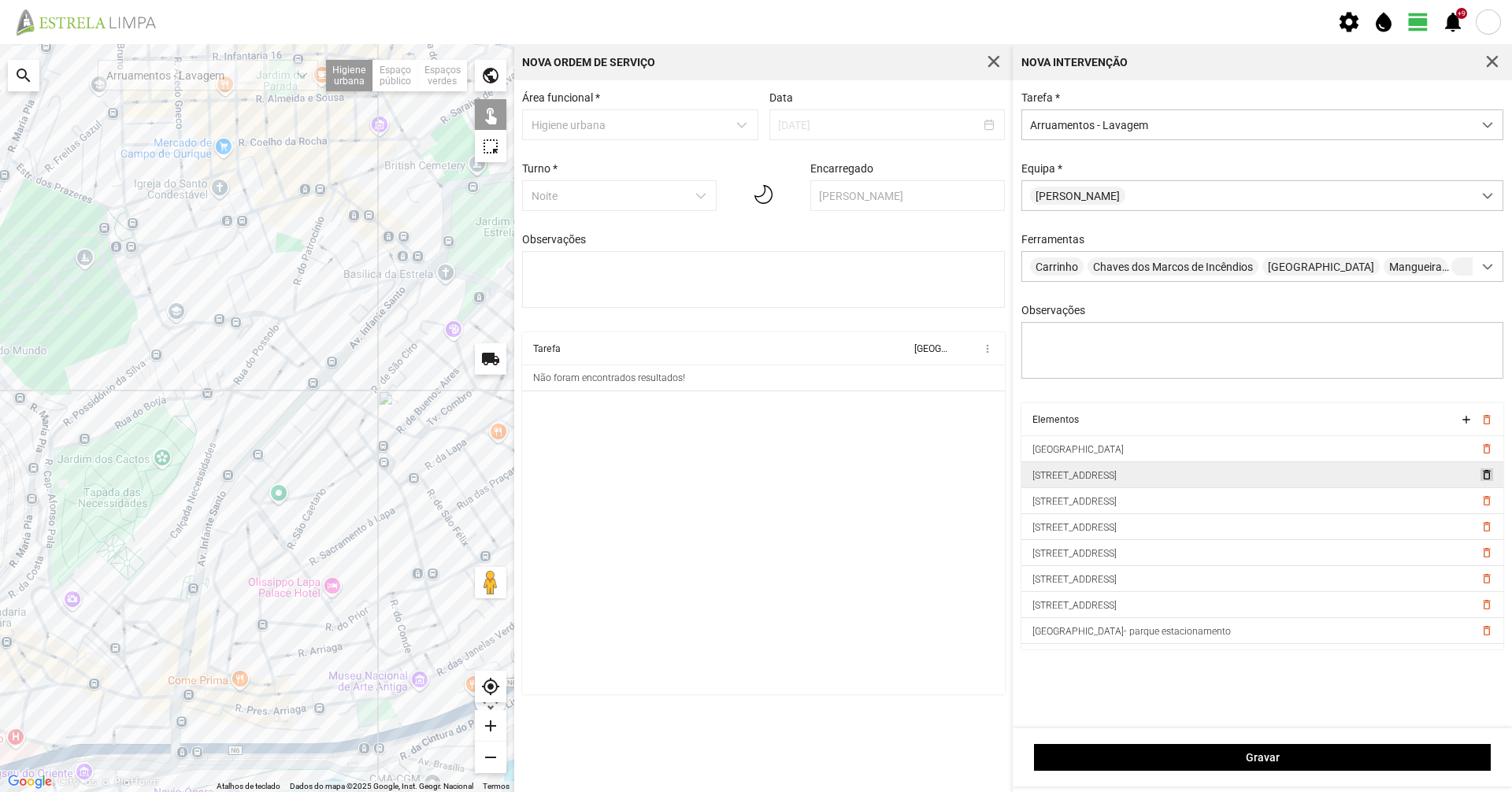
click at [1480, 477] on span "delete_outline" at bounding box center [1486, 474] width 12 height 12
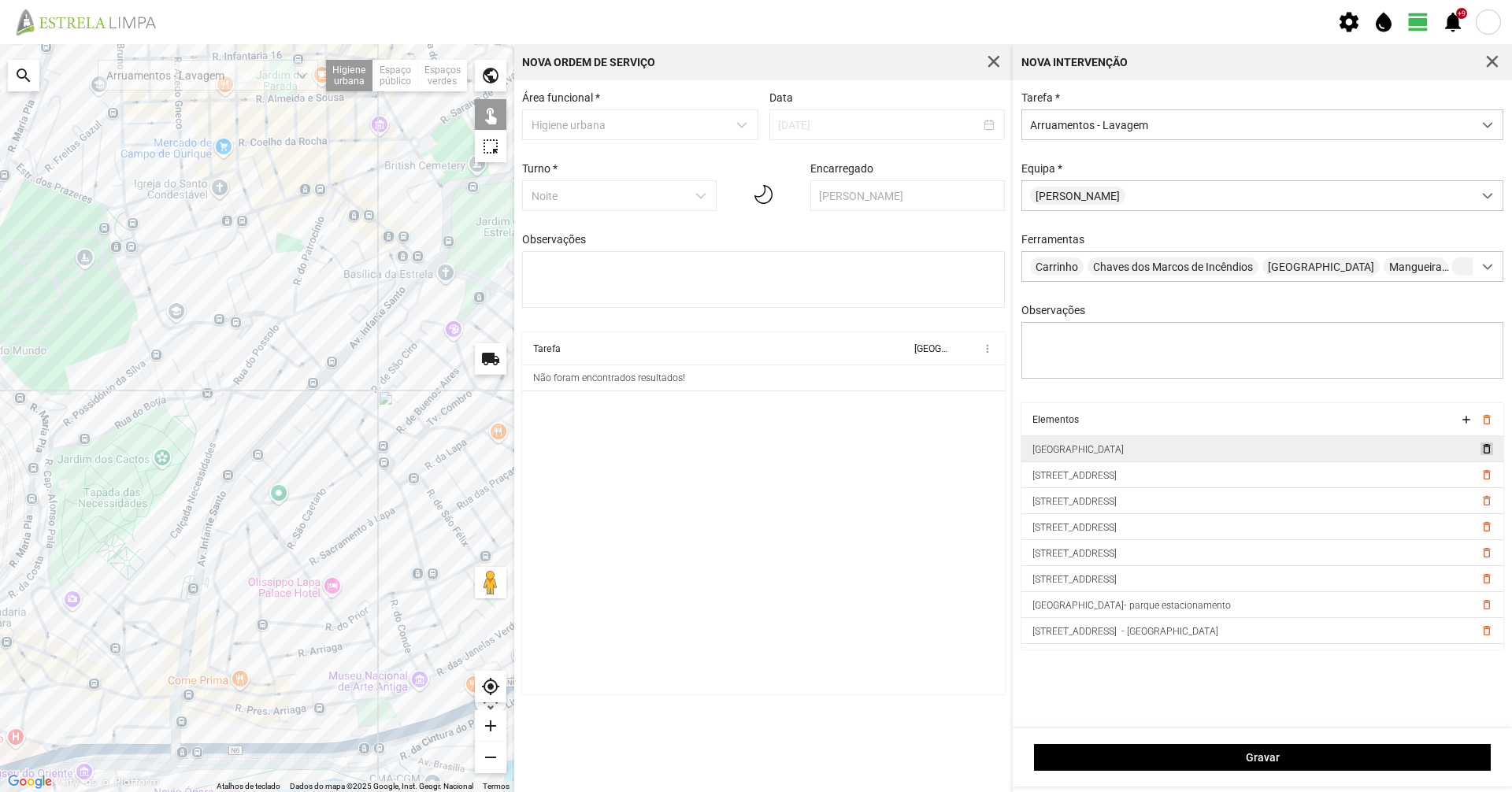
click at [1480, 455] on span "delete_outline" at bounding box center [1486, 449] width 12 height 12
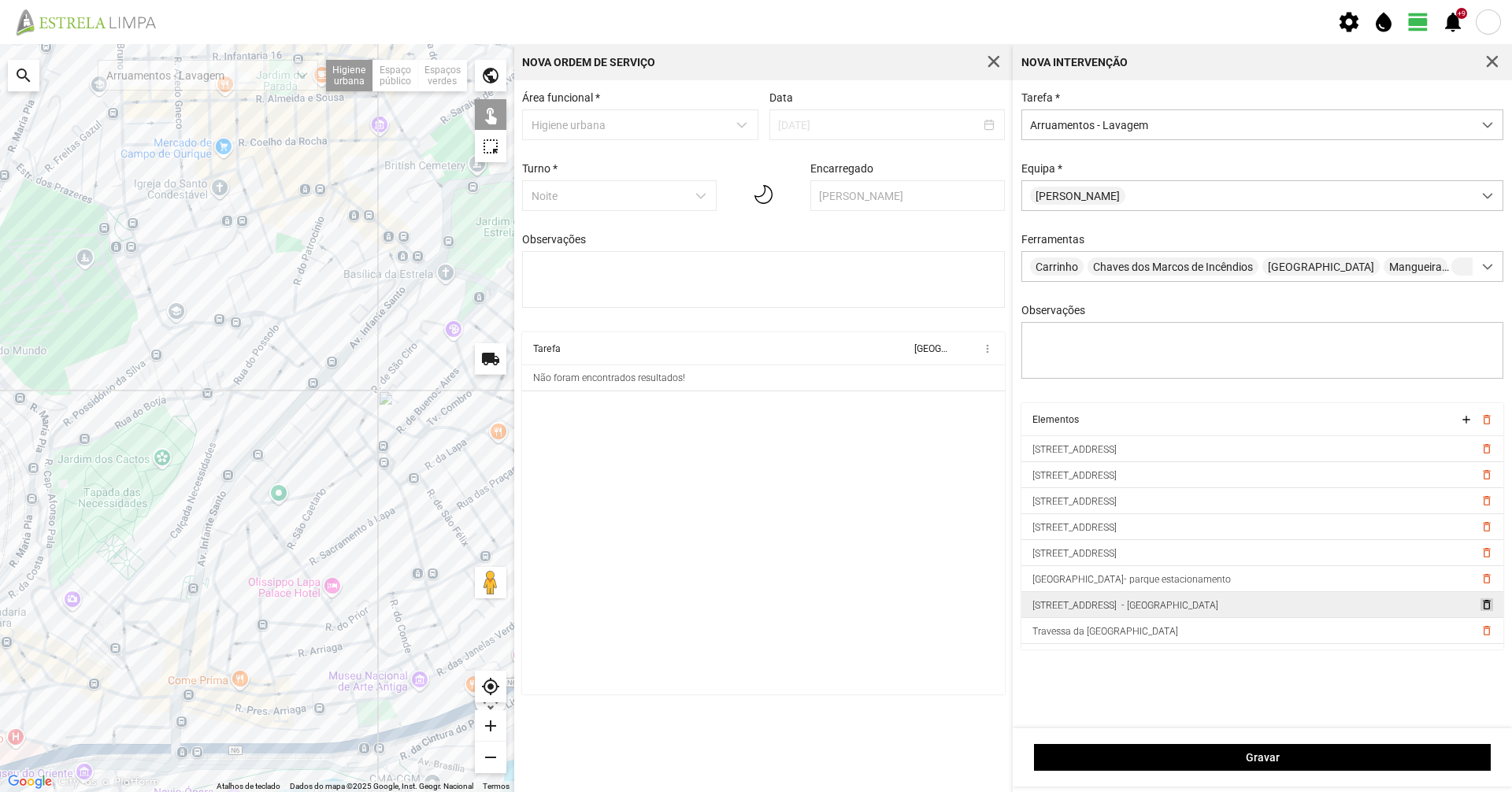
click at [1484, 607] on span "delete_outline" at bounding box center [1486, 604] width 12 height 12
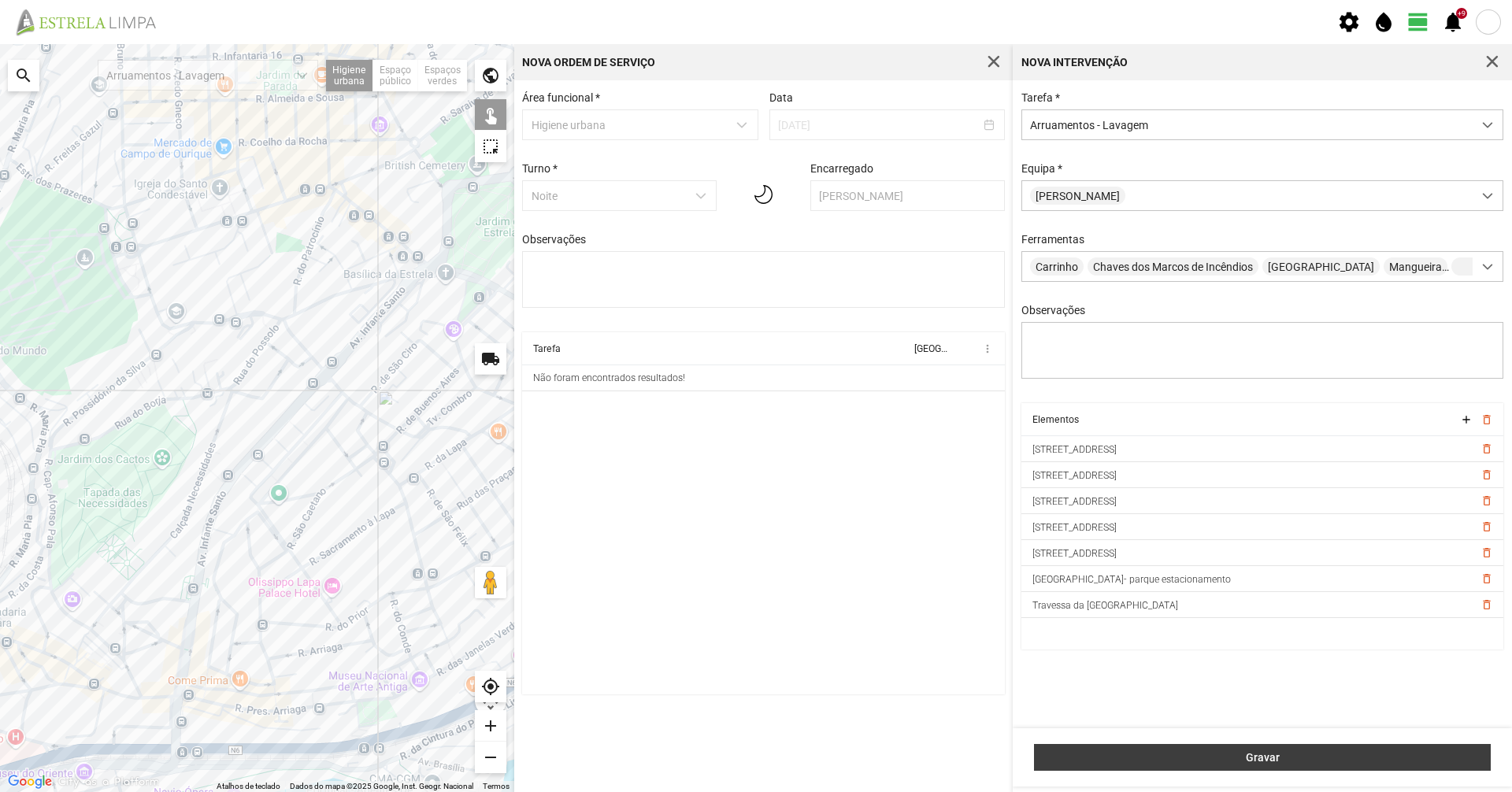
click at [1449, 759] on span "Gravar" at bounding box center [1263, 757] width 441 height 12
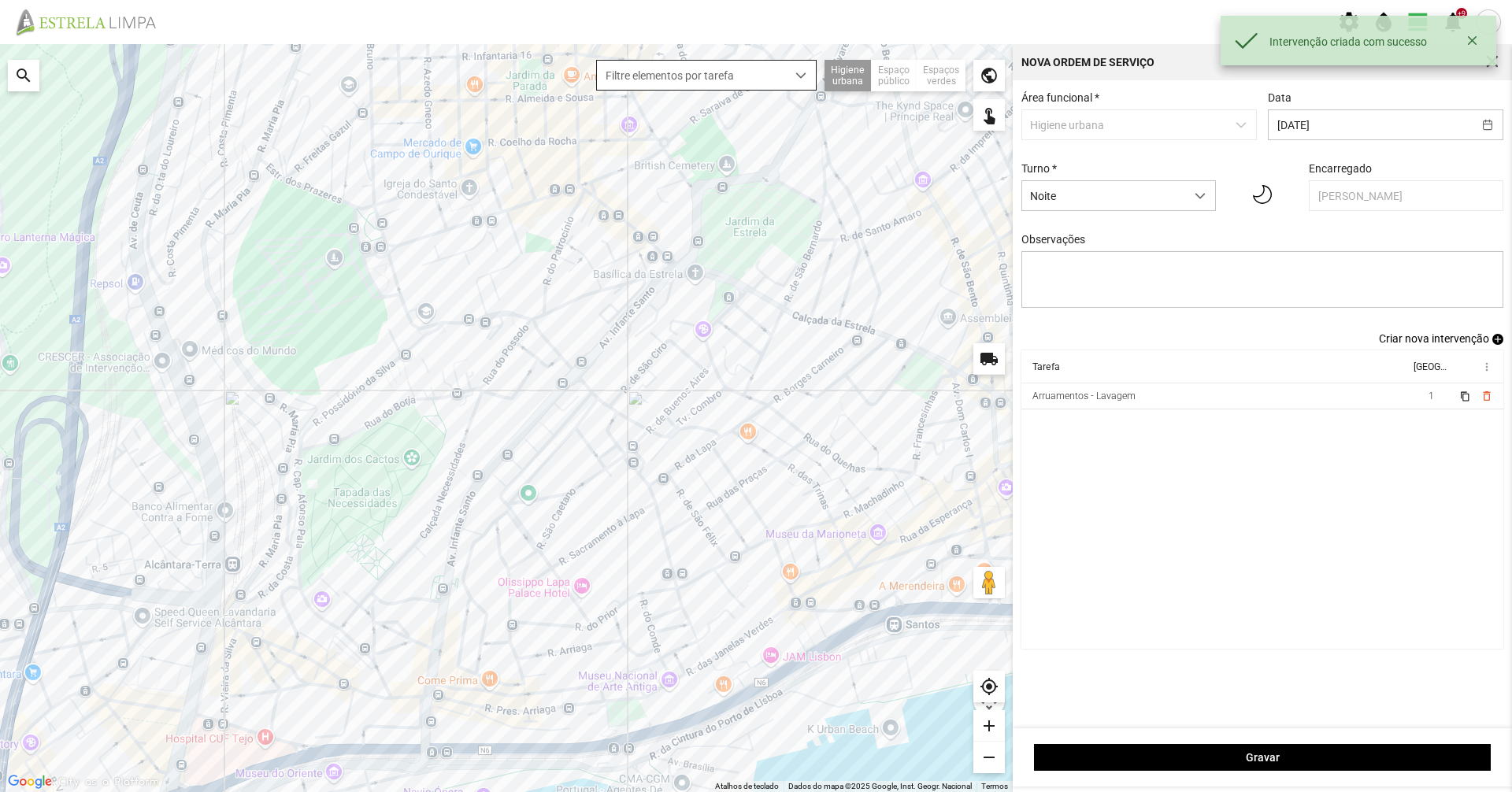
click at [1437, 342] on span "Criar nova intervenção" at bounding box center [1434, 338] width 110 height 12
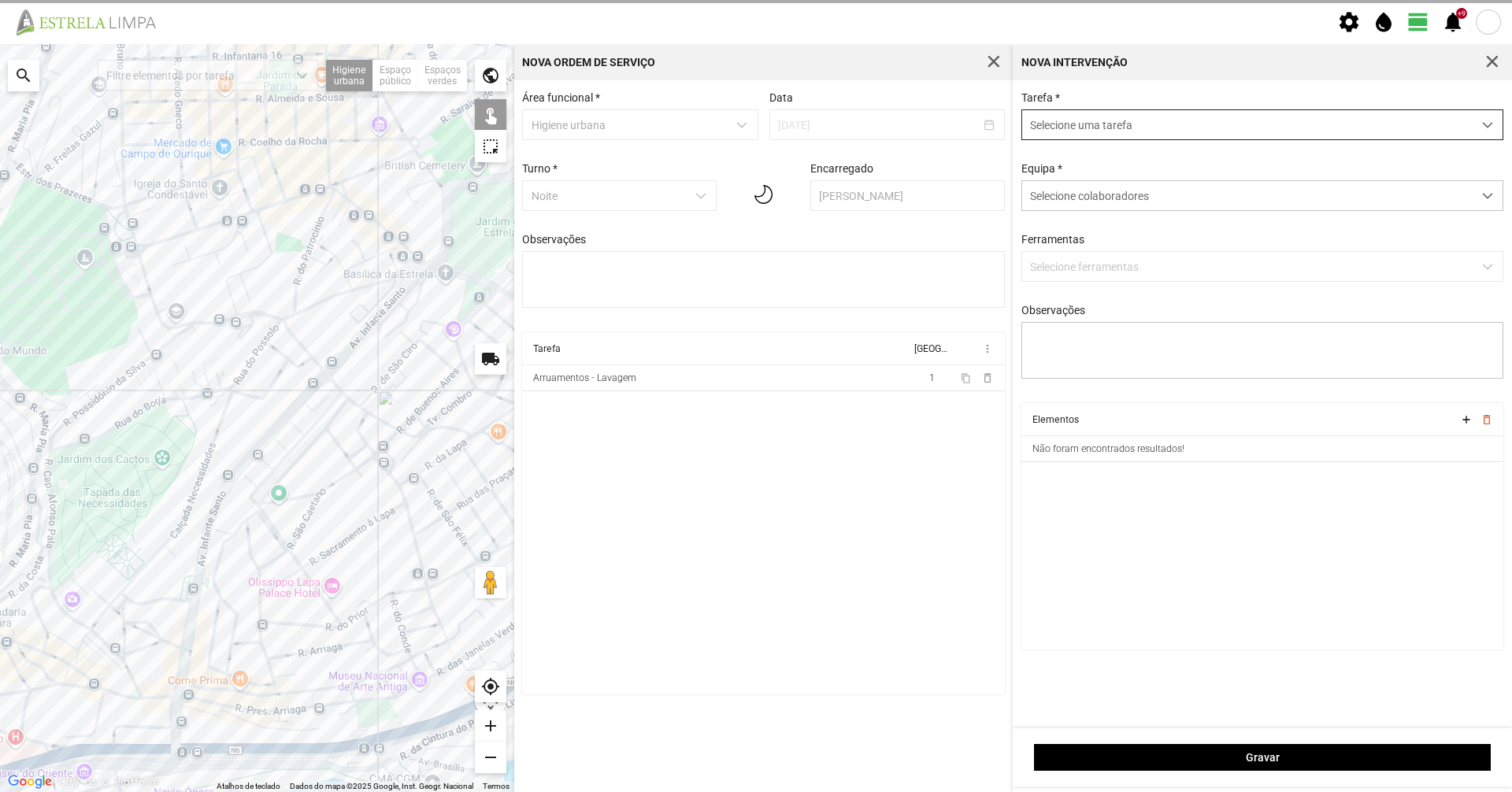
click at [1208, 126] on span "Selecione uma tarefa" at bounding box center [1248, 125] width 450 height 29
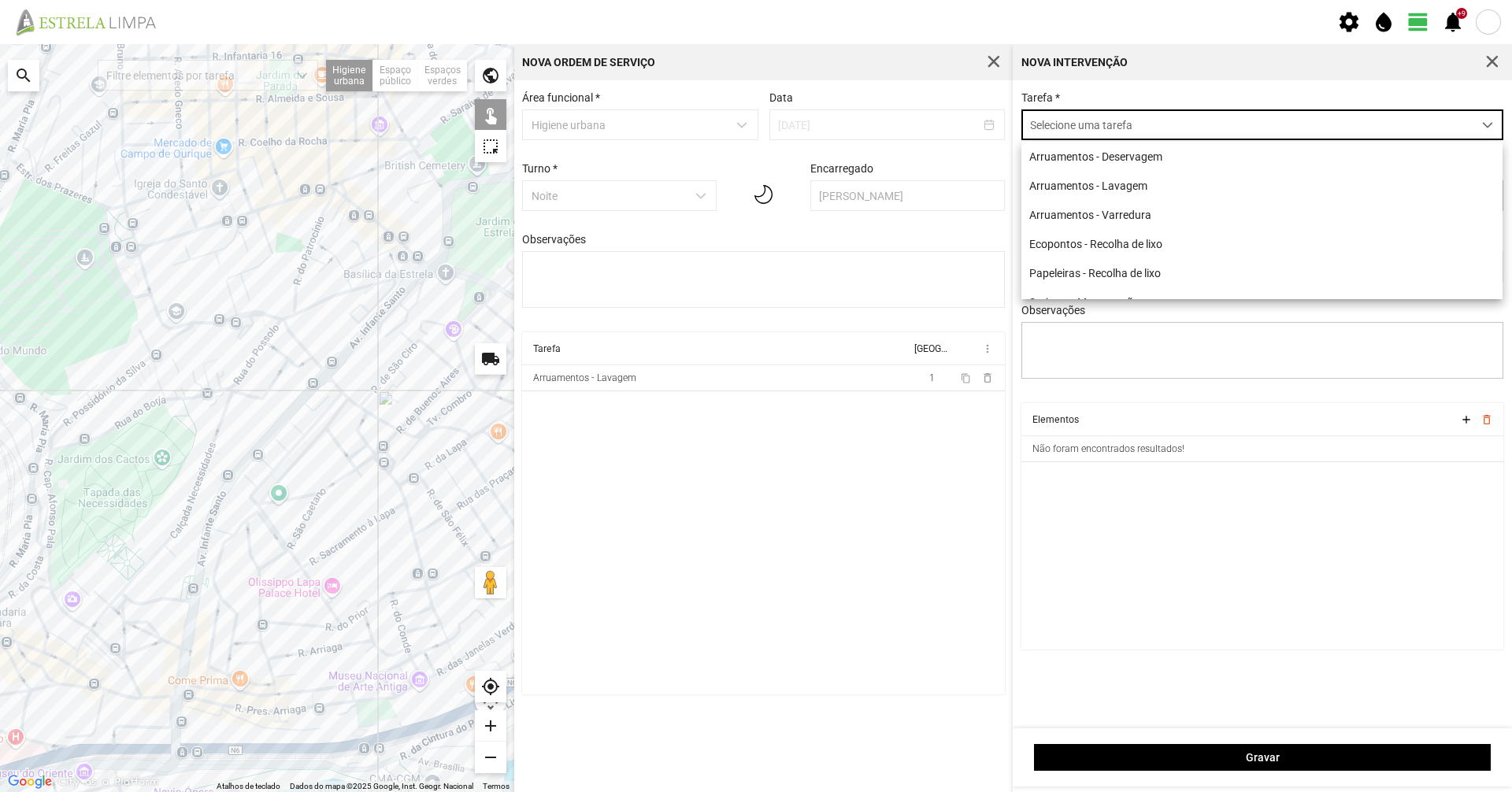
scroll to position [9, 70]
click at [1191, 182] on li "Arruamentos - Lavagem" at bounding box center [1262, 185] width 481 height 29
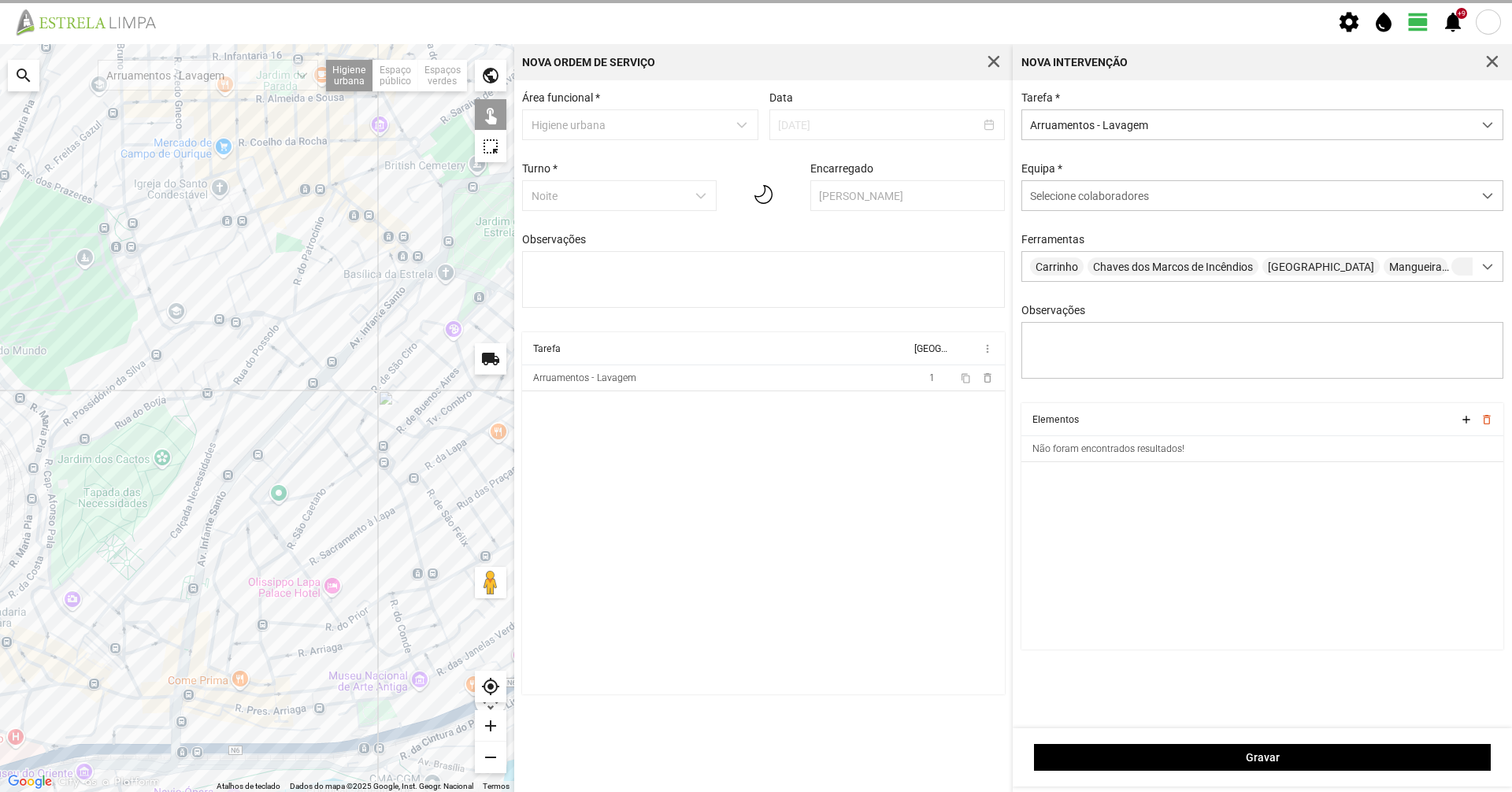
click at [1190, 171] on div "Equipa * Selecione colaboradores" at bounding box center [1262, 186] width 494 height 49
click at [1176, 193] on div "Selecione colaboradores" at bounding box center [1248, 196] width 450 height 29
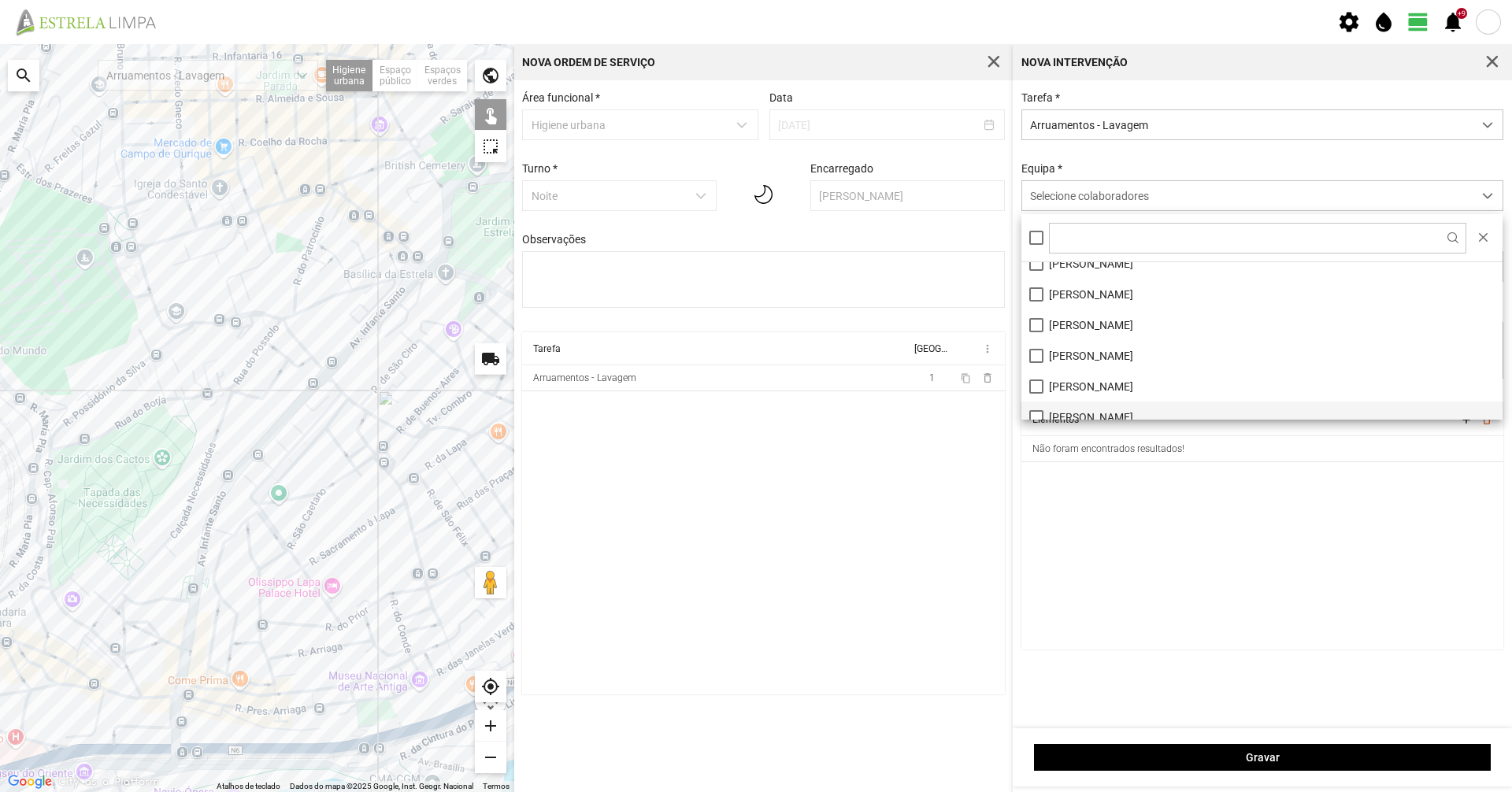
scroll to position [88, 0]
click at [1120, 395] on li "[PERSON_NAME]" at bounding box center [1262, 404] width 481 height 31
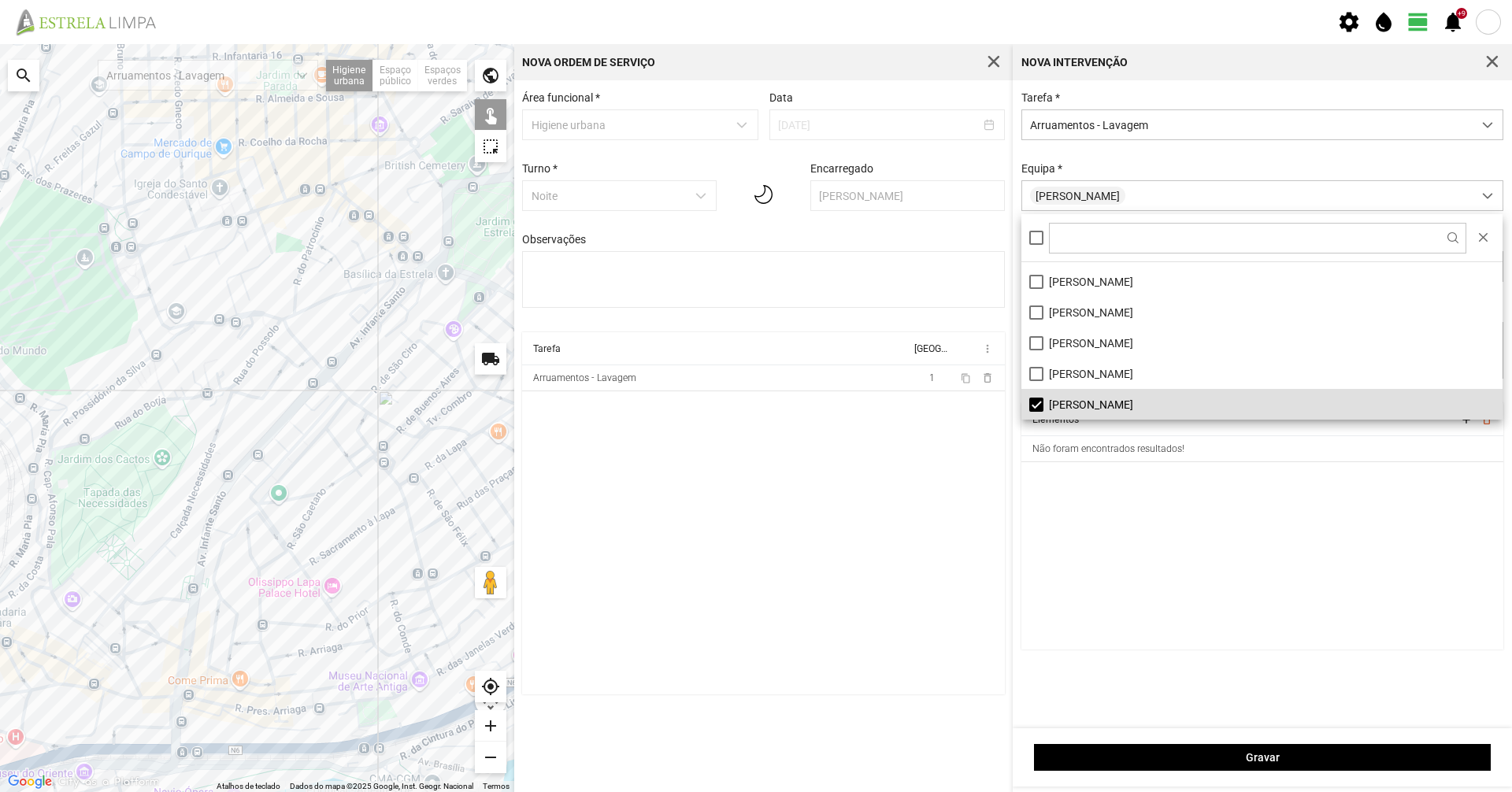
click at [1071, 159] on div "Tarefa * Arruamentos - Lavagem [GEOGRAPHIC_DATA] * [PERSON_NAME] Carrinho Chave…" at bounding box center [1262, 247] width 494 height 311
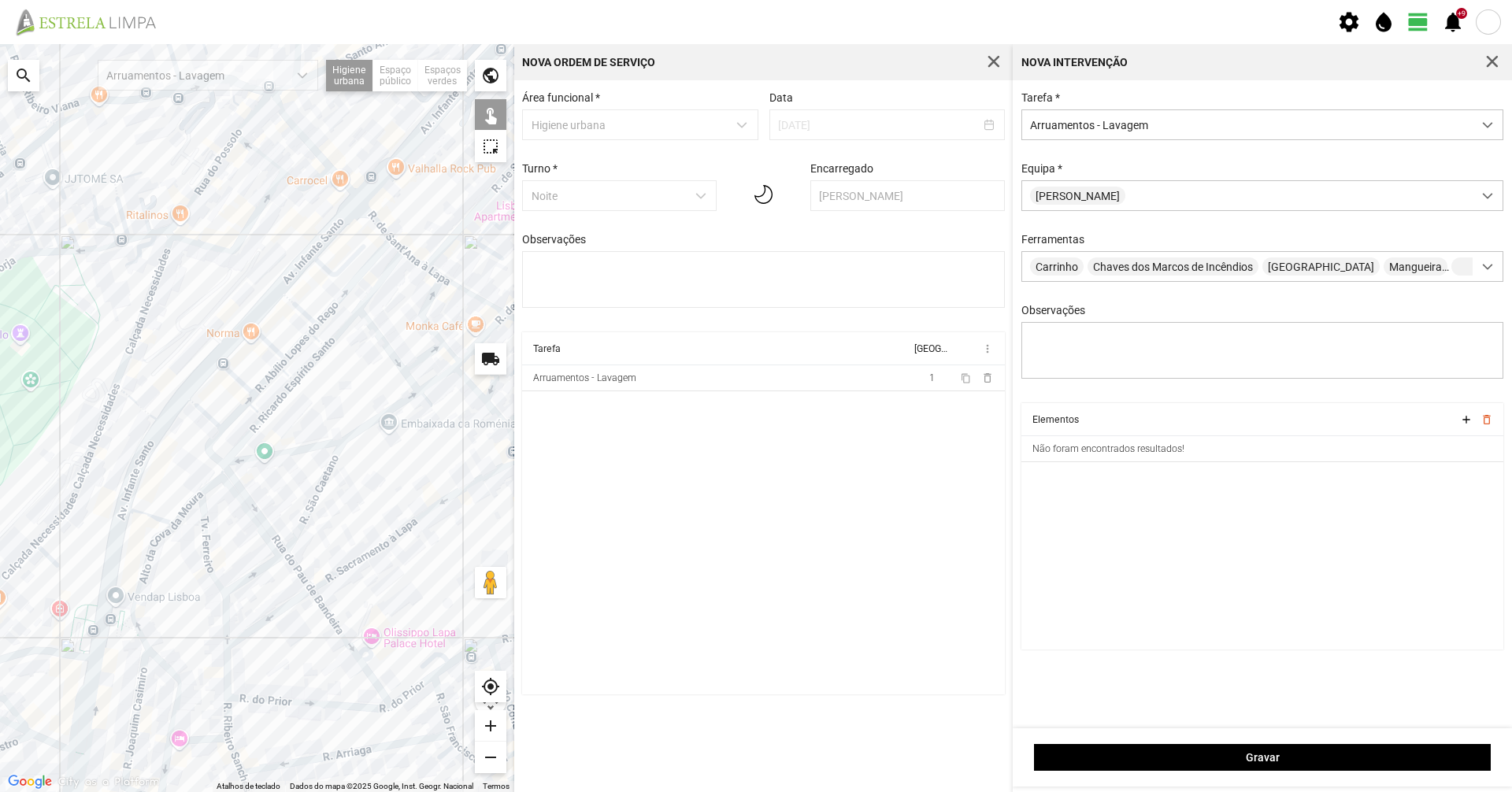
click at [401, 403] on div at bounding box center [257, 418] width 514 height 748
click at [432, 381] on div at bounding box center [257, 418] width 514 height 748
click at [315, 503] on div at bounding box center [257, 418] width 514 height 748
click at [295, 452] on div at bounding box center [257, 418] width 514 height 748
click at [263, 518] on div at bounding box center [257, 418] width 514 height 748
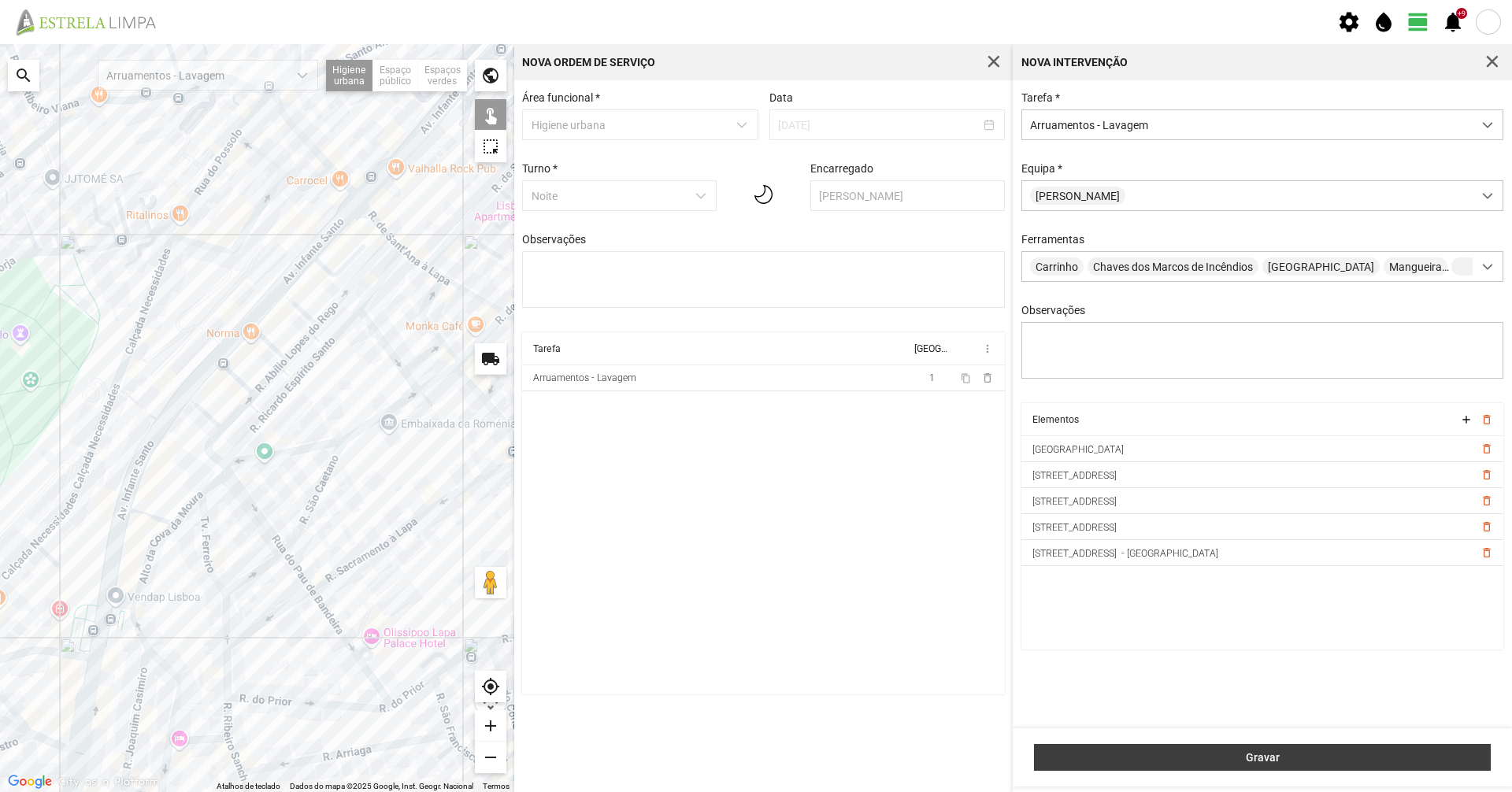
click at [1248, 757] on span "Gravar" at bounding box center [1263, 757] width 441 height 12
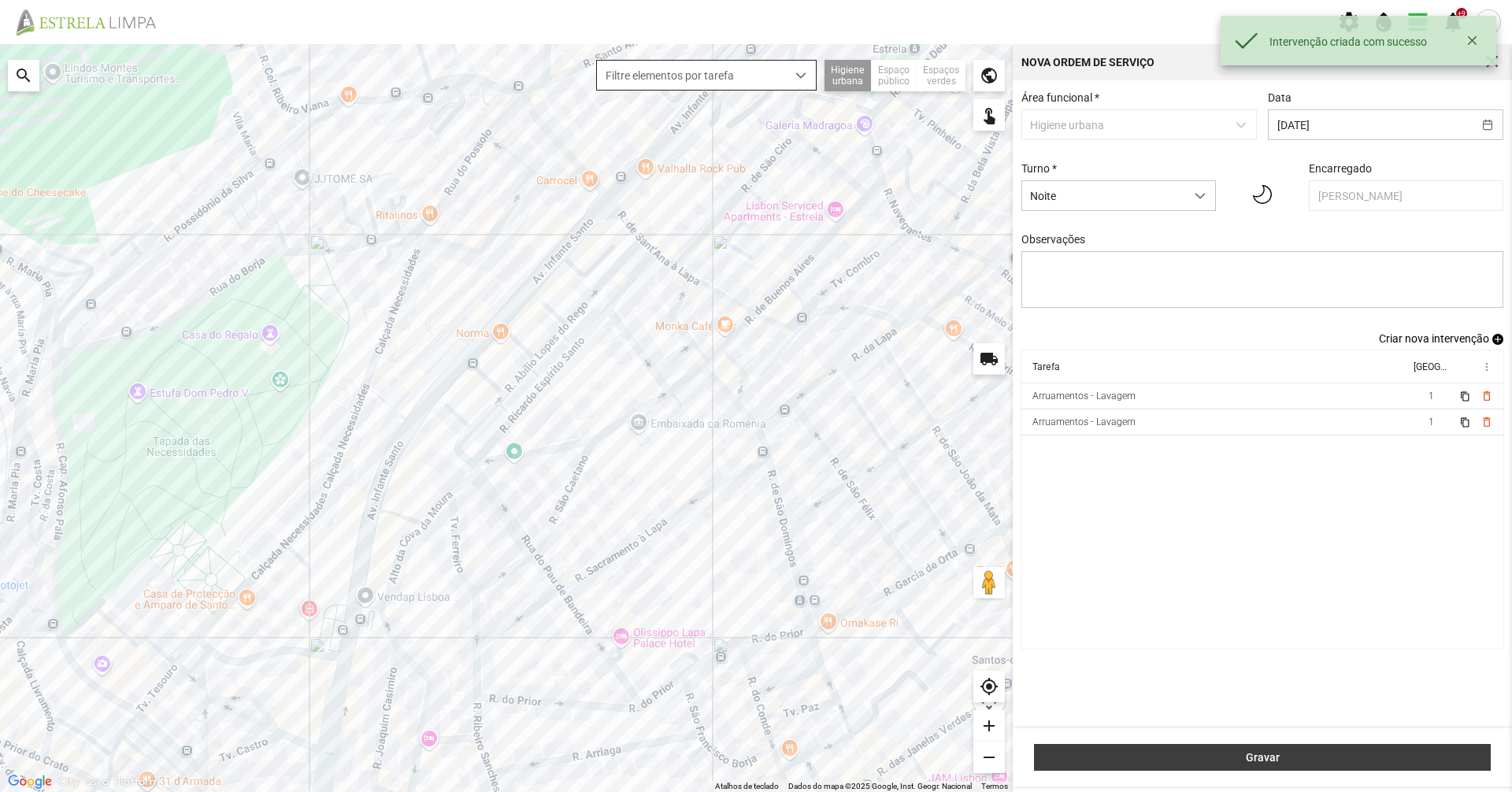
click at [1337, 756] on span "Gravar" at bounding box center [1263, 757] width 441 height 12
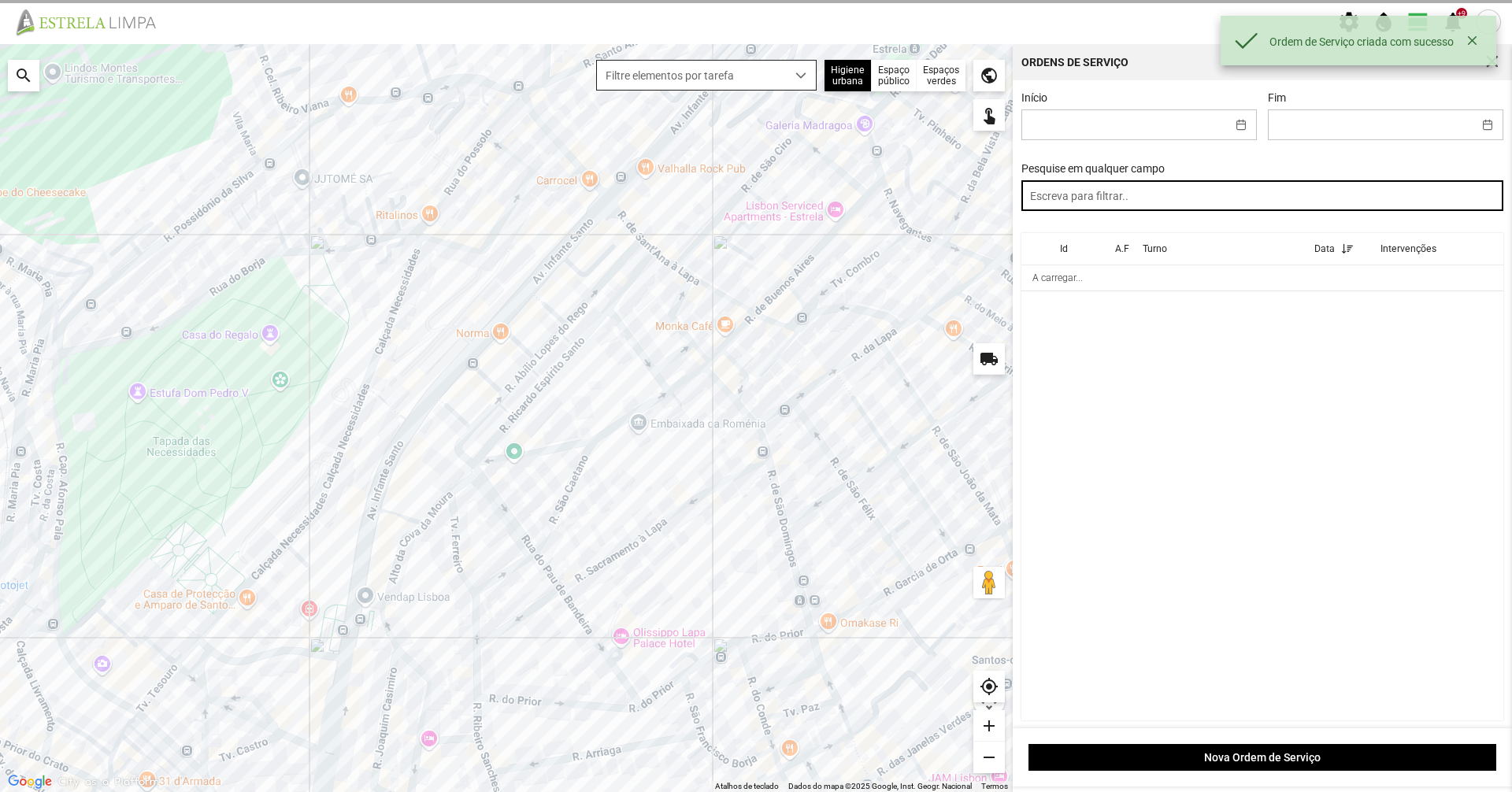
click at [1182, 198] on input "text" at bounding box center [1263, 196] width 482 height 31
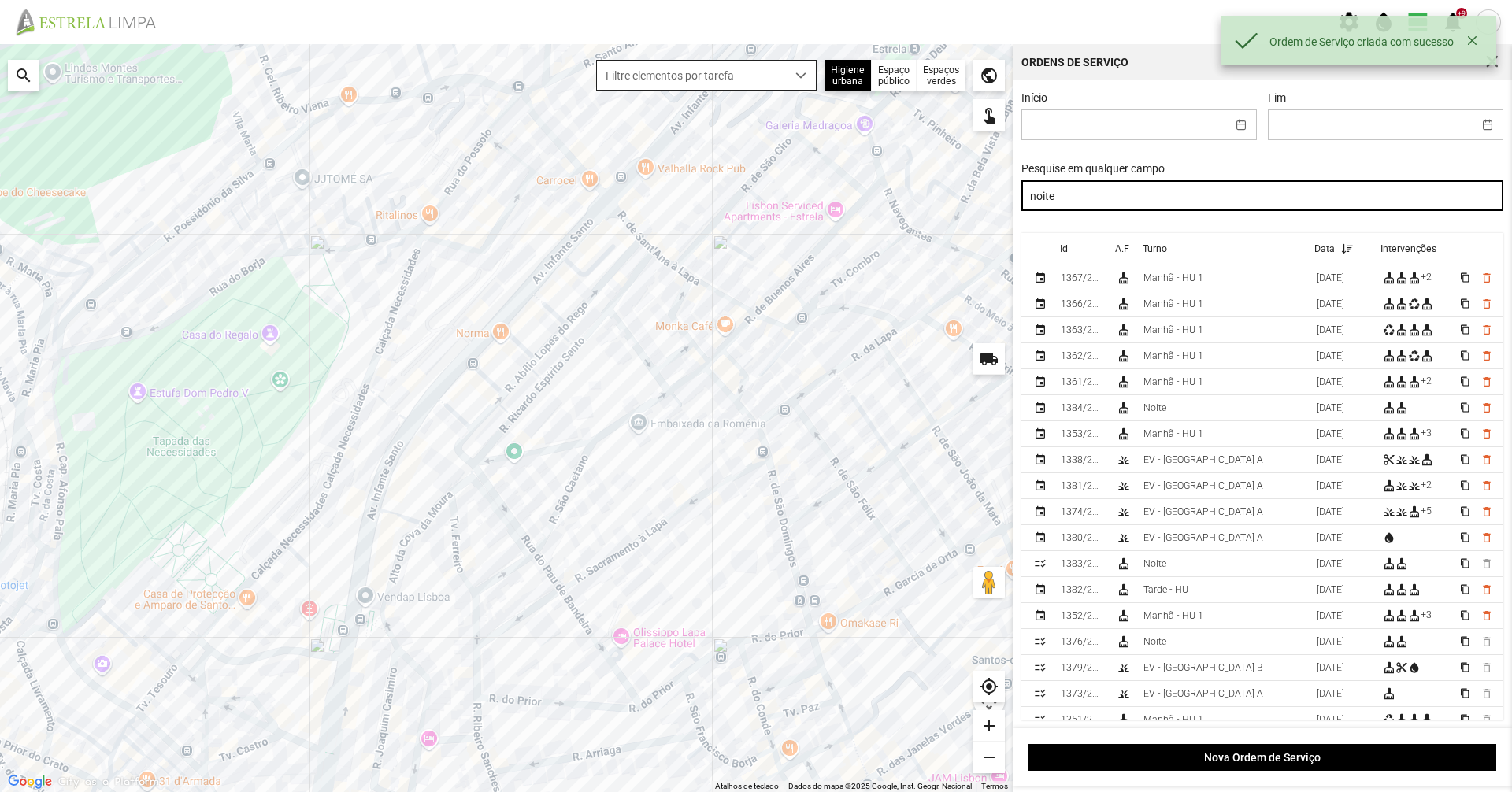
type input "noite"
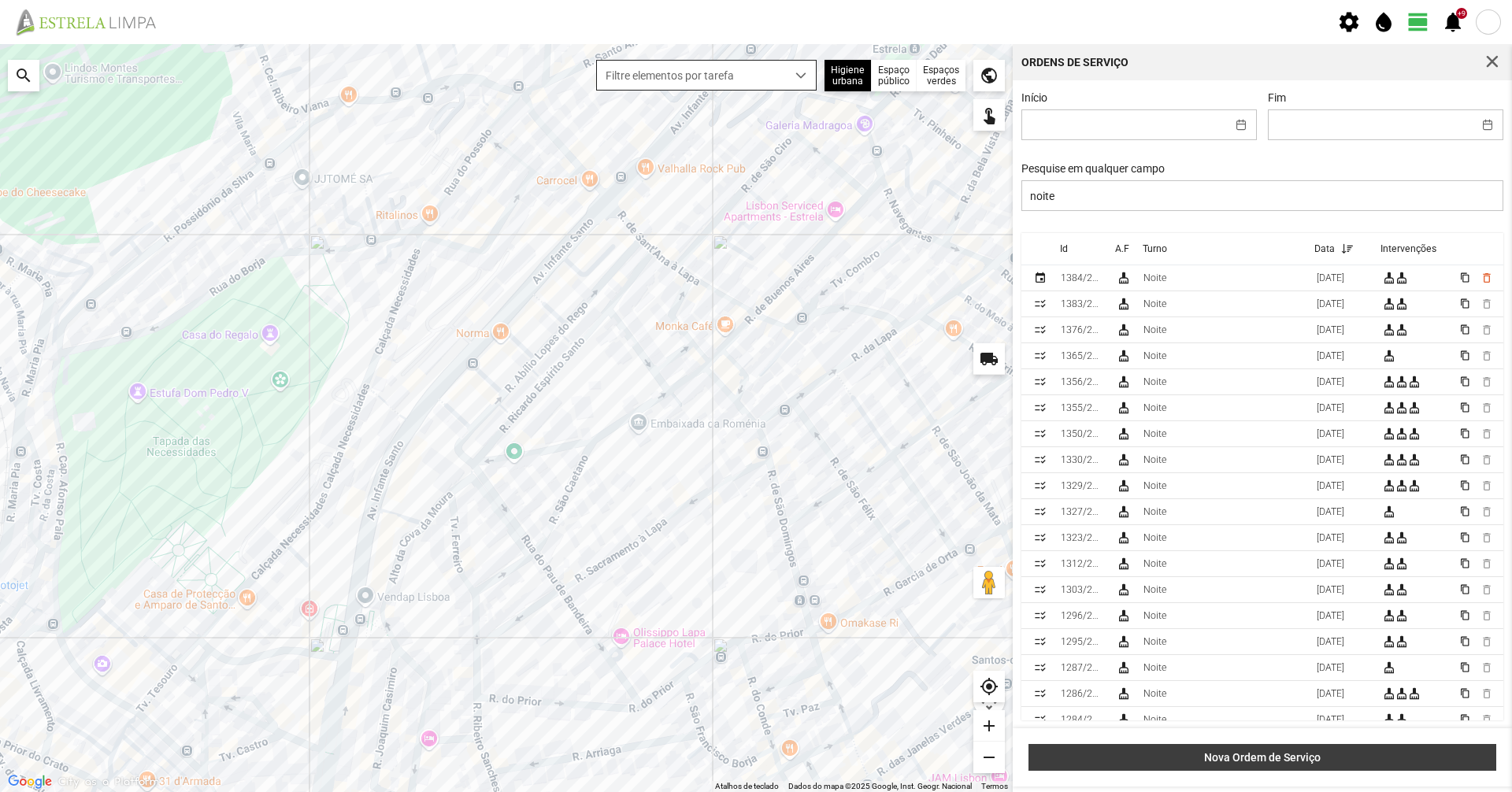
click at [1276, 759] on span "Nova Ordem de Serviço" at bounding box center [1262, 757] width 451 height 12
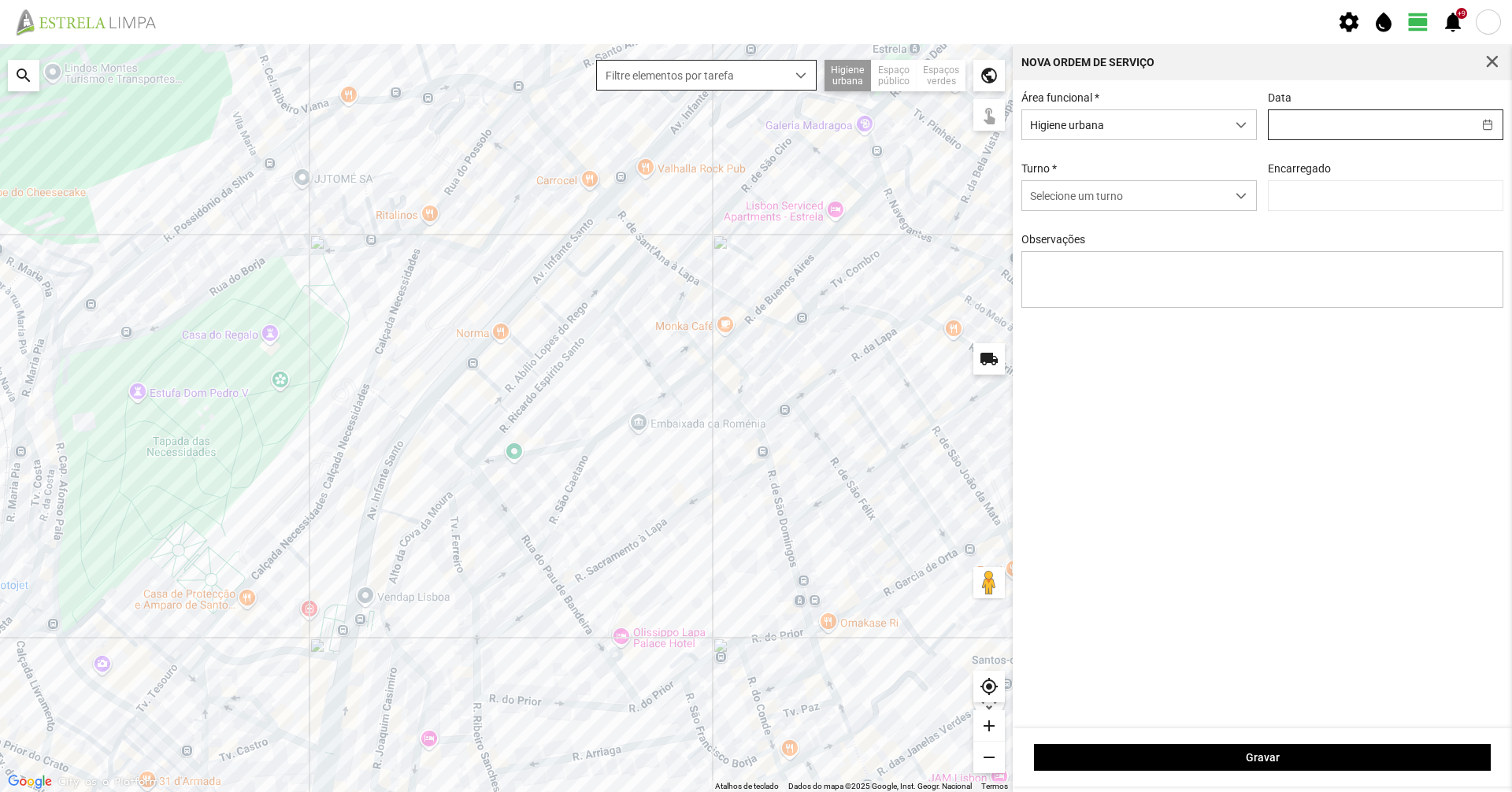
click at [1304, 126] on input "text" at bounding box center [1370, 125] width 204 height 29
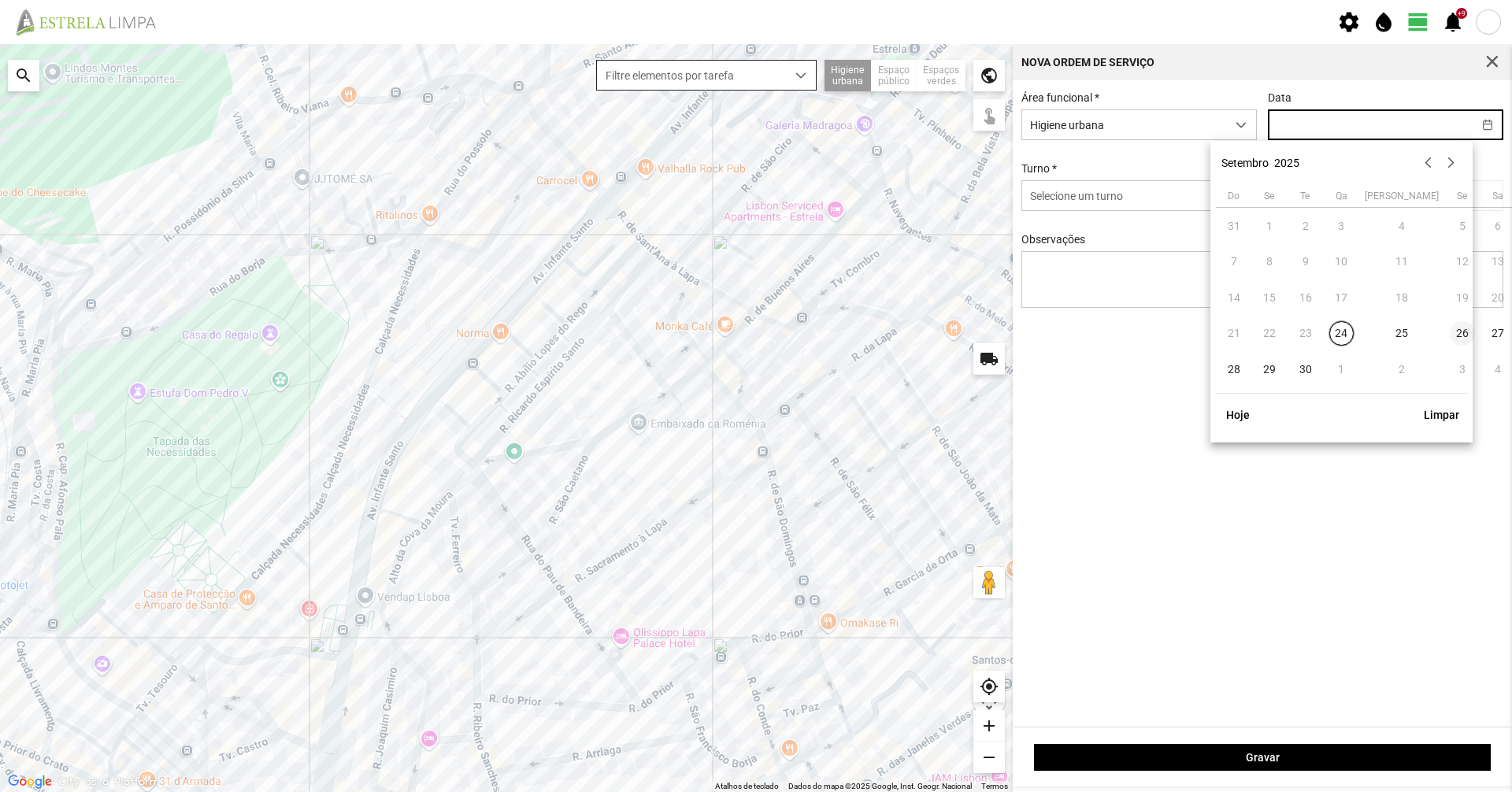
click at [1450, 335] on span "26" at bounding box center [1462, 334] width 25 height 25
type input "[DATE]"
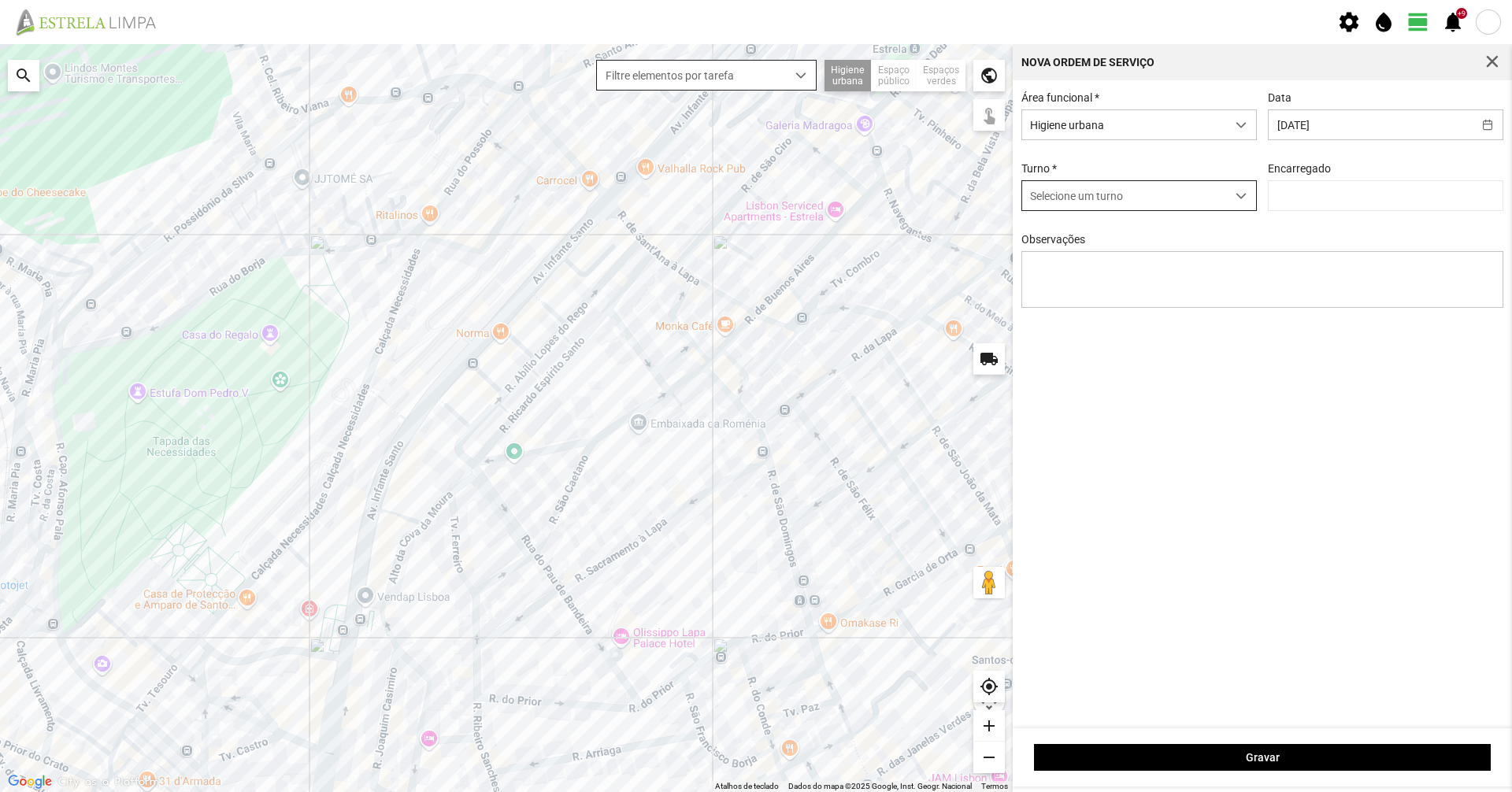
click at [1233, 190] on div "dropdown trigger" at bounding box center [1241, 196] width 31 height 29
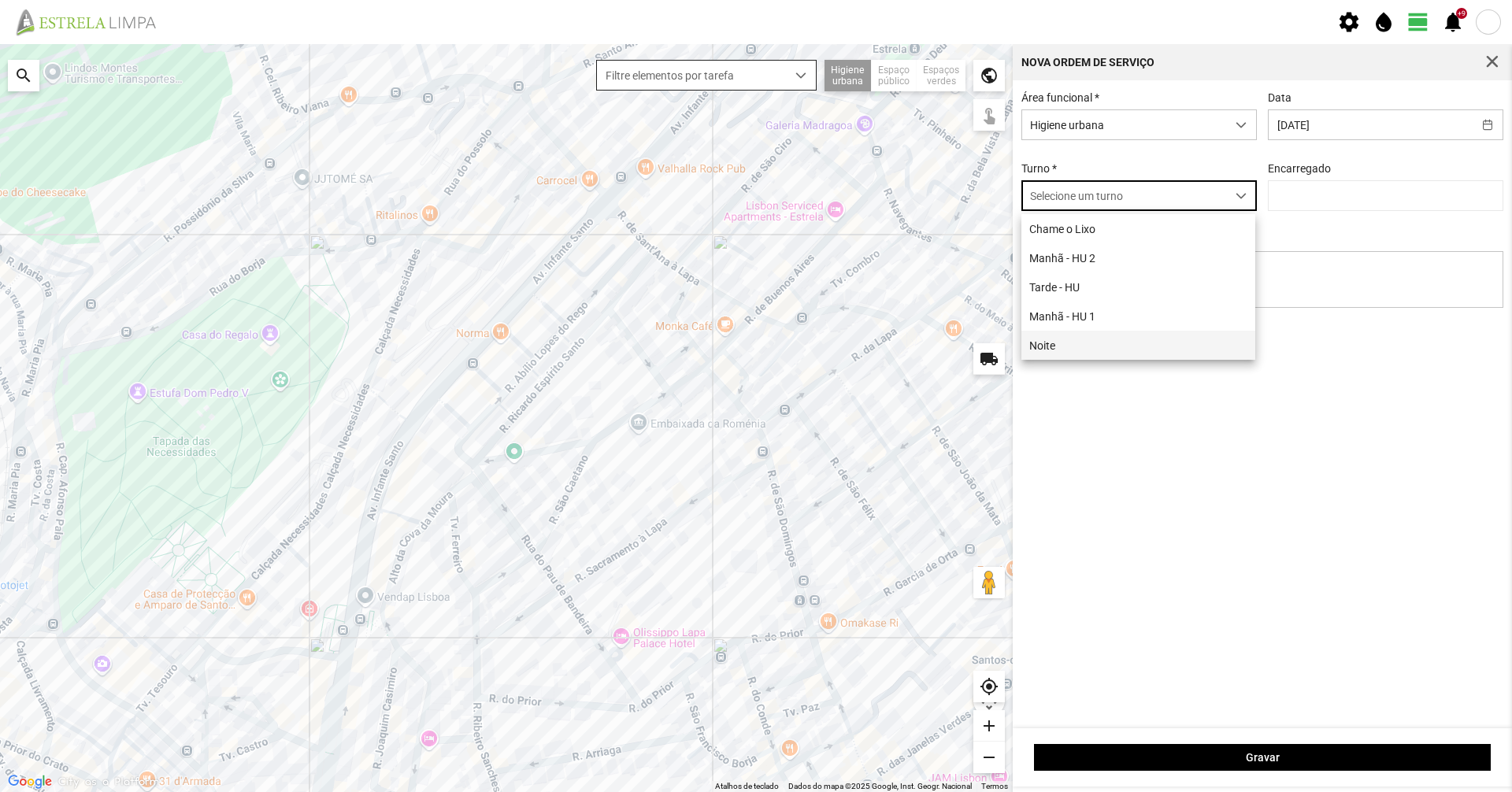
click at [1149, 344] on li "Noite" at bounding box center [1138, 345] width 234 height 29
type input "[PERSON_NAME]"
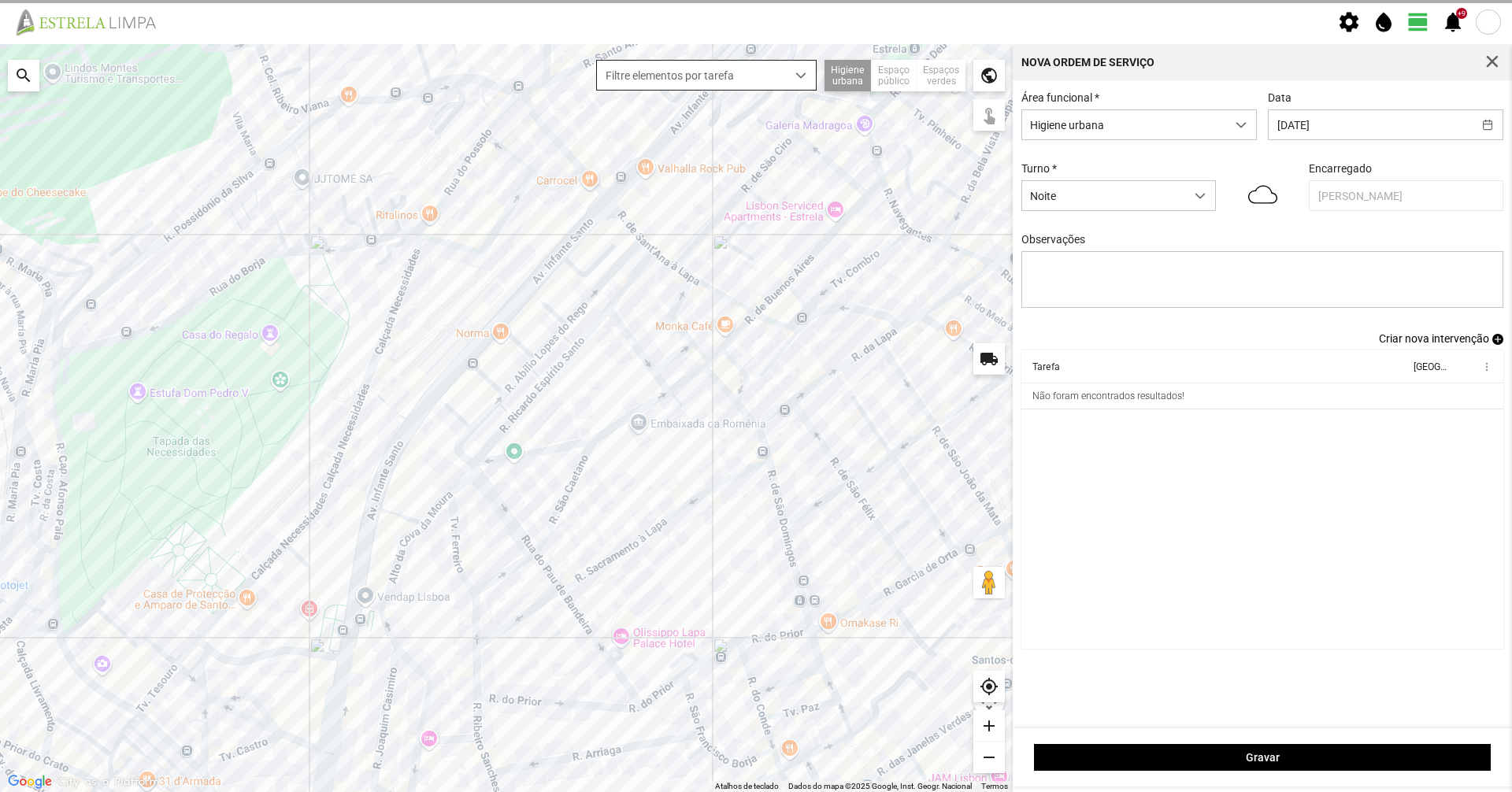
click at [1416, 341] on span "Criar nova intervenção" at bounding box center [1434, 338] width 110 height 12
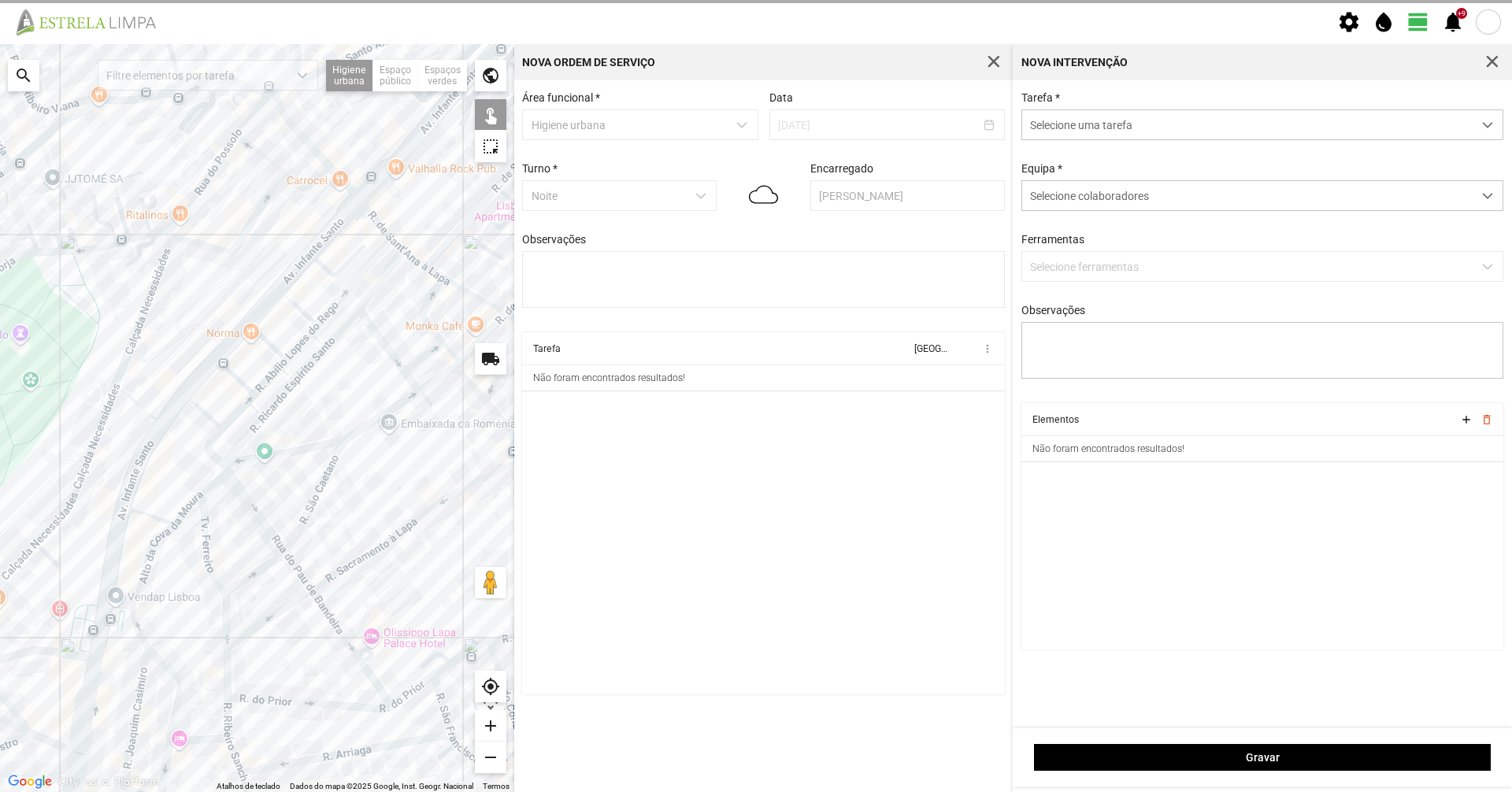
click at [1161, 115] on span "Selecione uma tarefa" at bounding box center [1248, 125] width 450 height 29
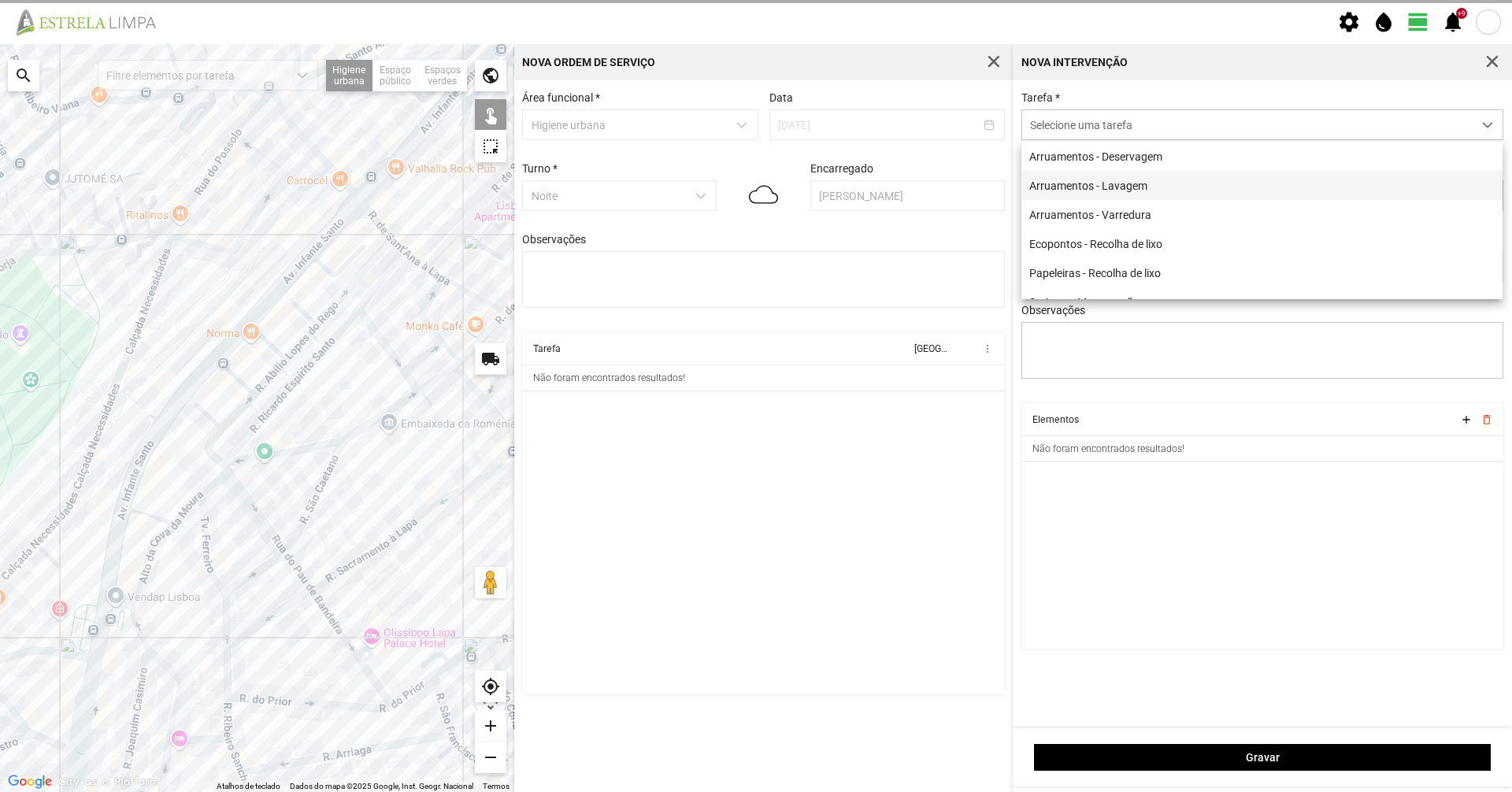
click at [1144, 188] on li "Arruamentos - Lavagem" at bounding box center [1262, 185] width 481 height 29
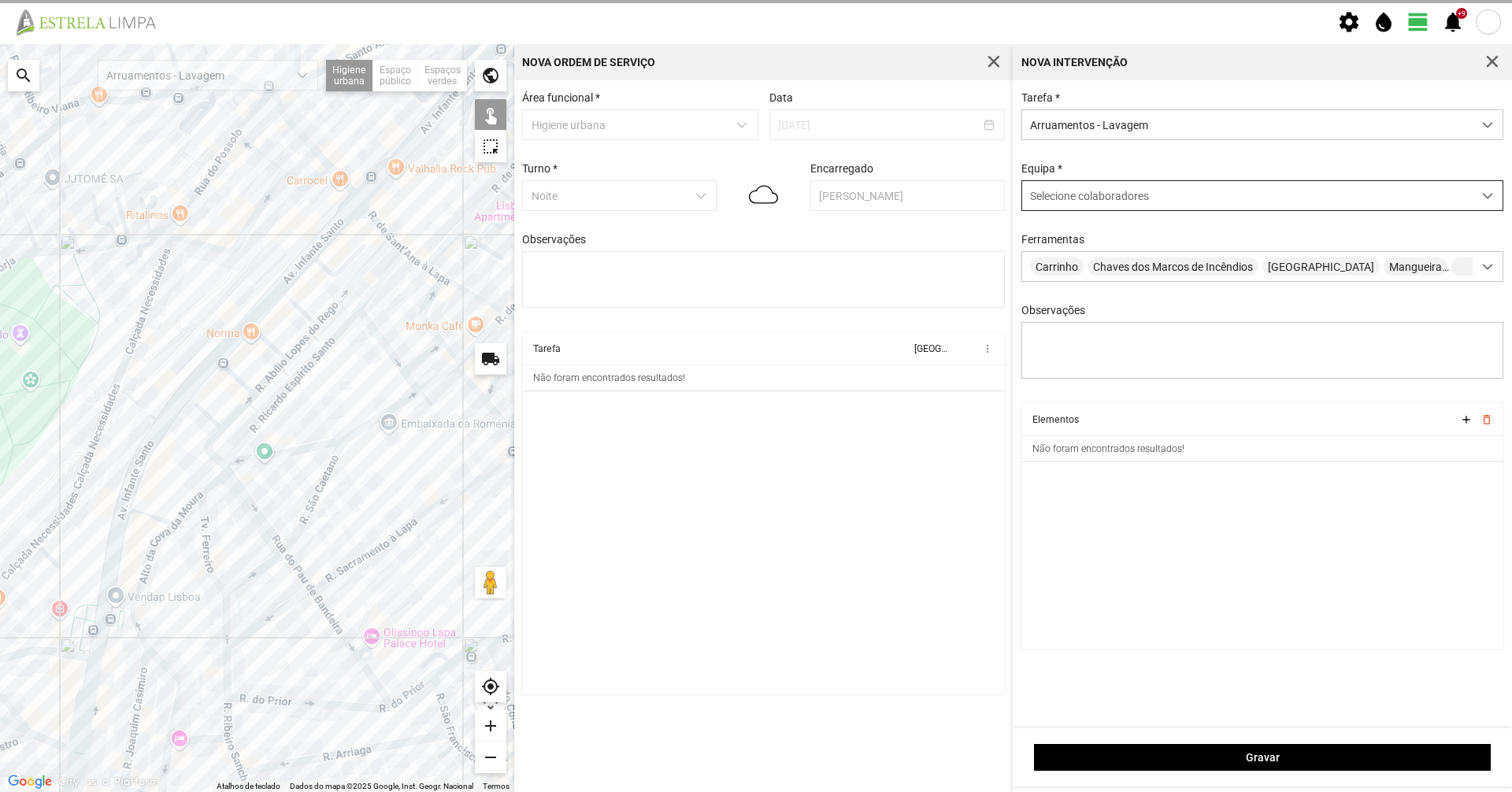
click at [1126, 202] on span "Selecione colaboradores" at bounding box center [1089, 196] width 119 height 12
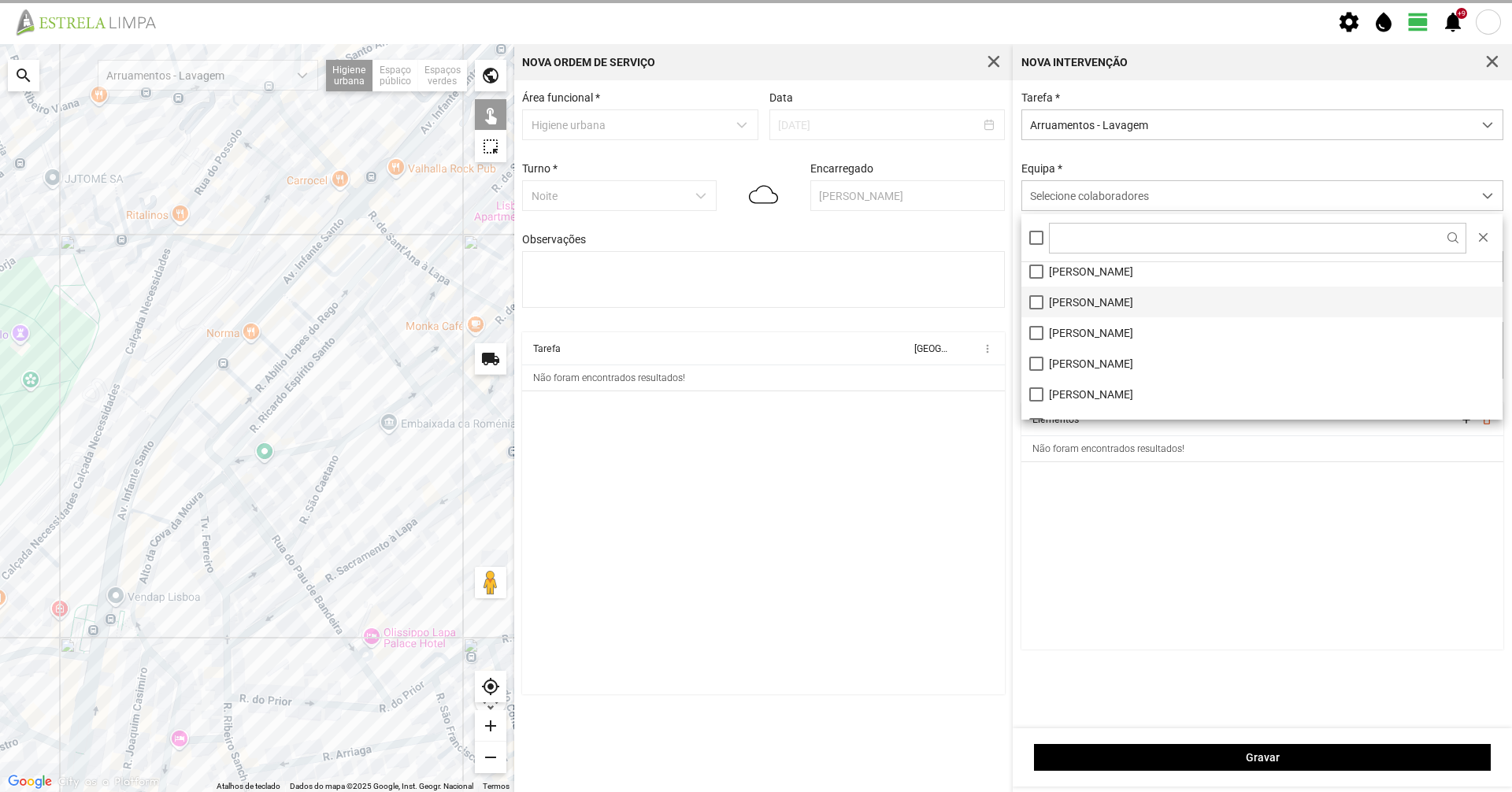
scroll to position [88, 0]
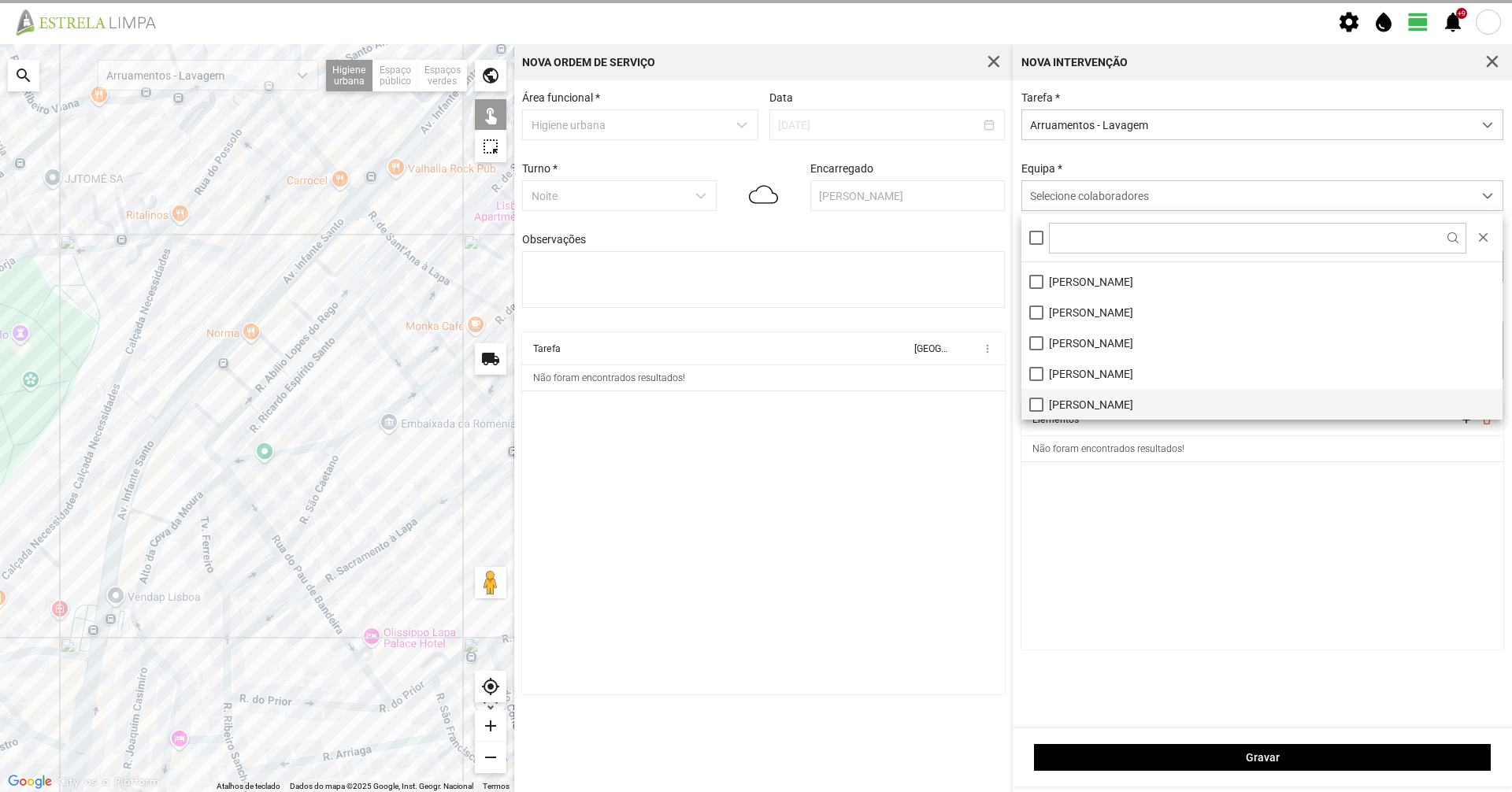
click at [1027, 407] on li "[PERSON_NAME]" at bounding box center [1262, 404] width 481 height 31
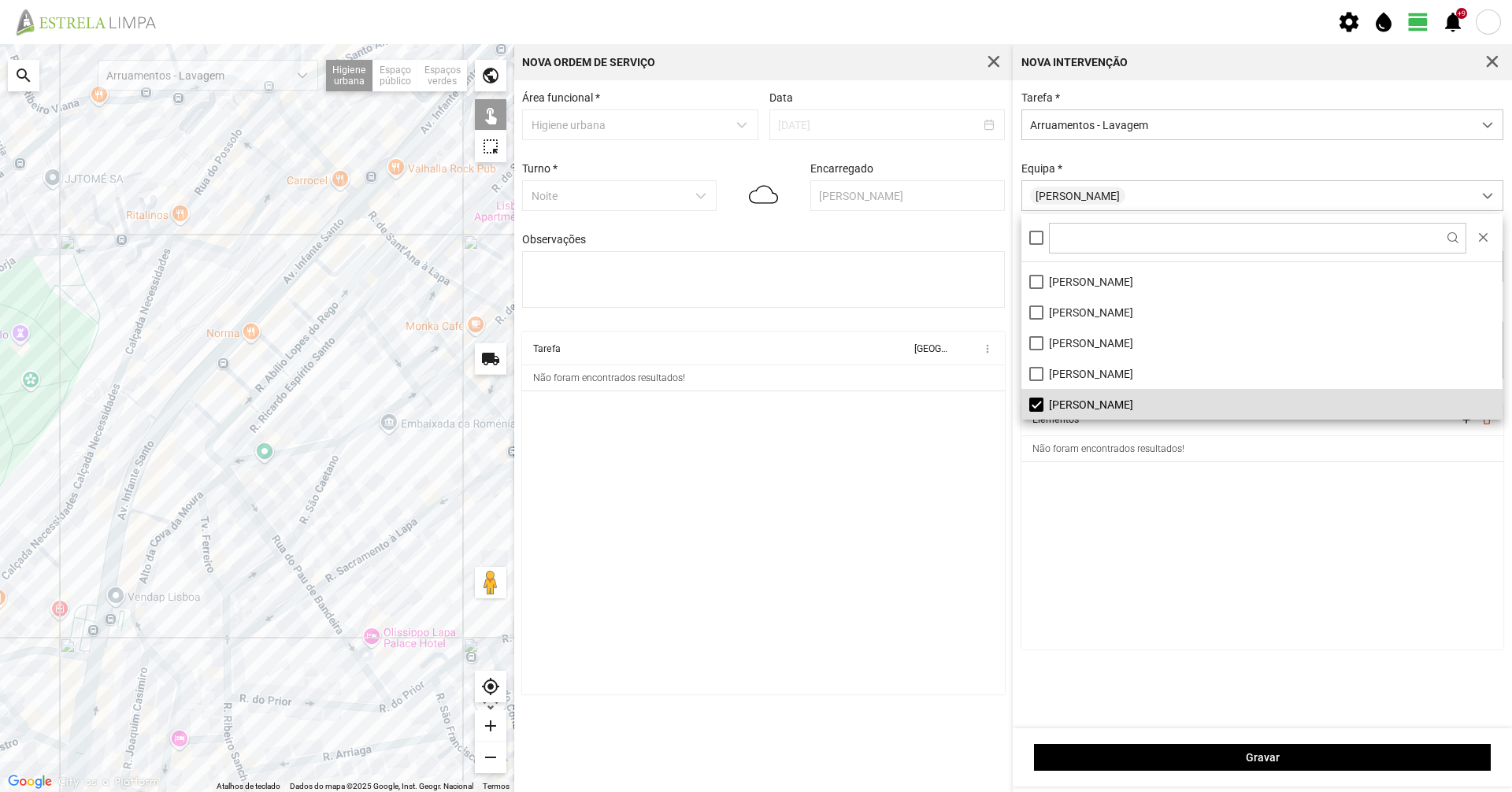
click at [1077, 163] on div "Tarefa * Arruamentos - Lavagem [GEOGRAPHIC_DATA] * [PERSON_NAME] Carrinho Chave…" at bounding box center [1262, 247] width 494 height 311
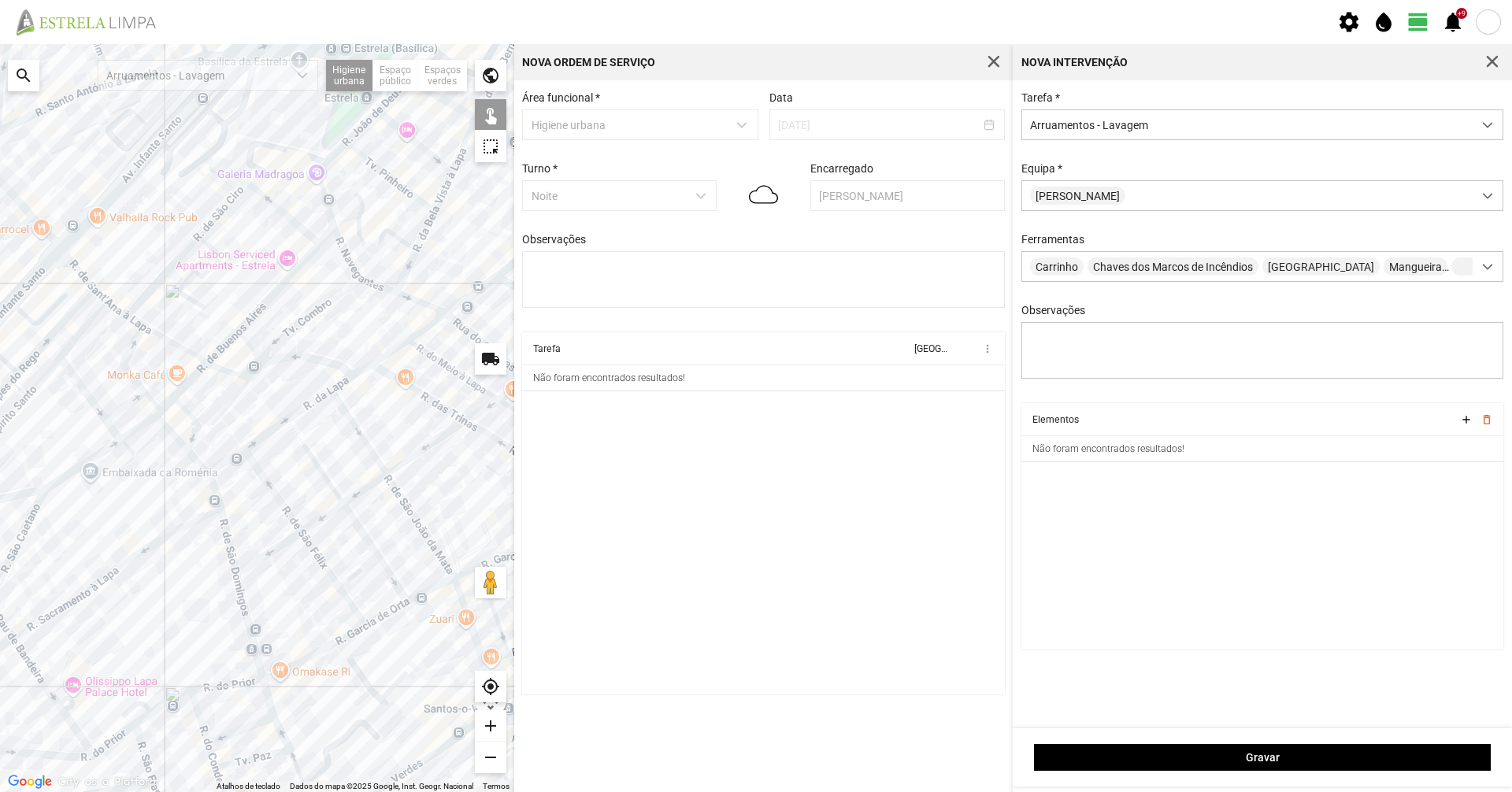
drag, startPoint x: 351, startPoint y: 486, endPoint x: 46, endPoint y: 539, distance: 309.6
click at [46, 539] on div at bounding box center [257, 418] width 514 height 748
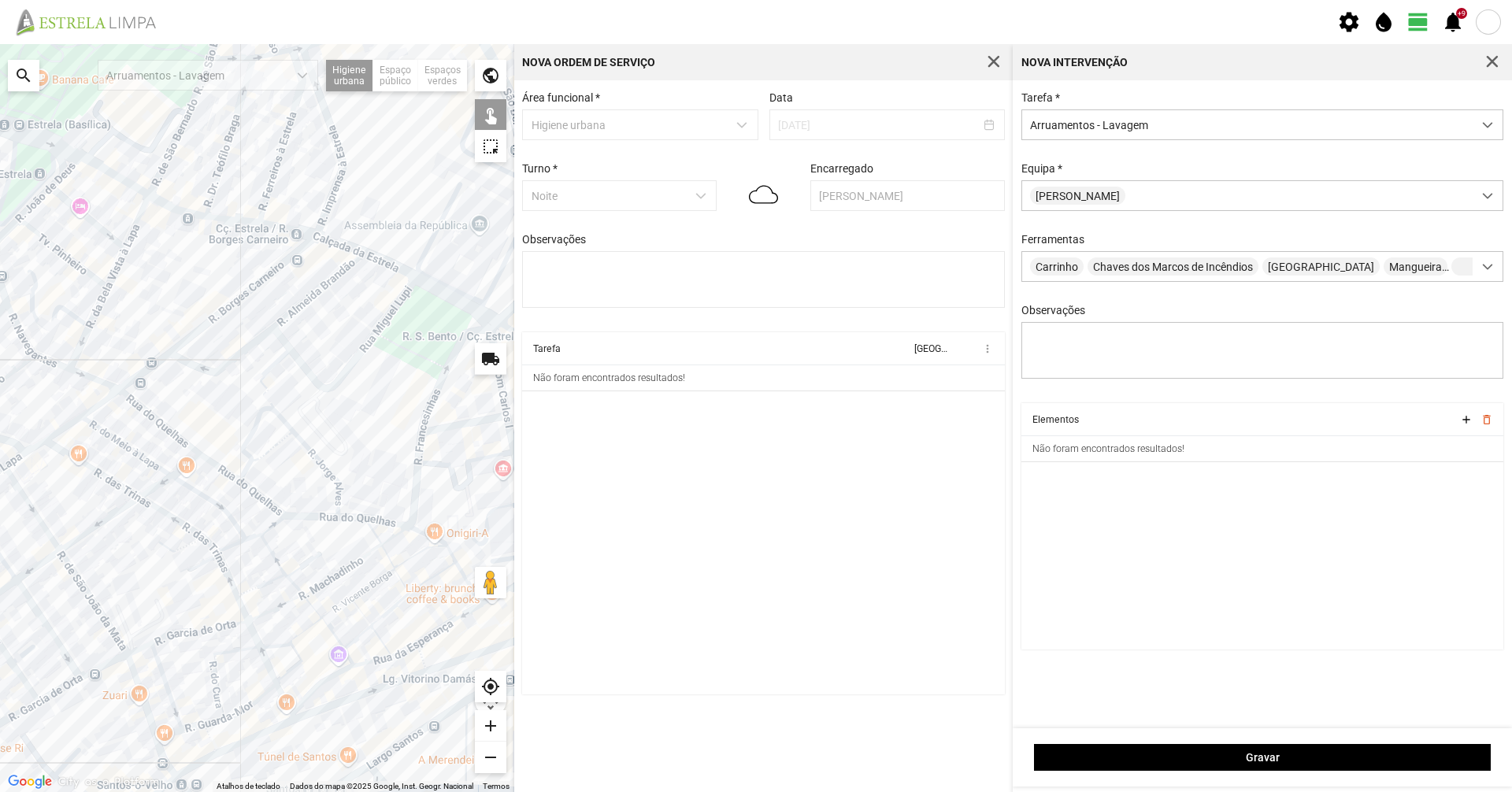
drag, startPoint x: 427, startPoint y: 443, endPoint x: 110, endPoint y: 513, distance: 324.6
click at [110, 513] on div at bounding box center [257, 418] width 514 height 748
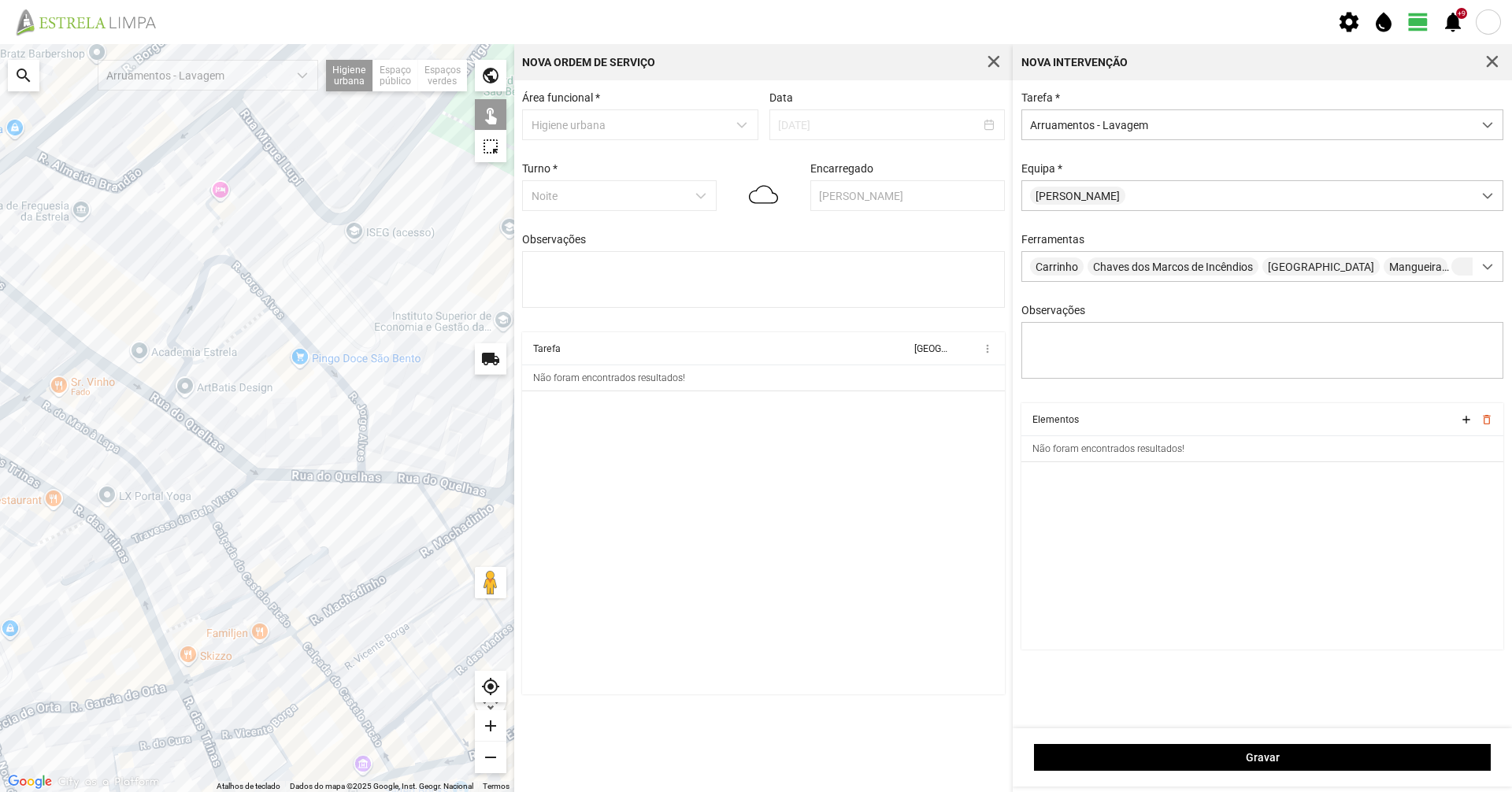
drag, startPoint x: 230, startPoint y: 521, endPoint x: 303, endPoint y: 502, distance: 75.4
click at [303, 502] on div at bounding box center [257, 418] width 514 height 748
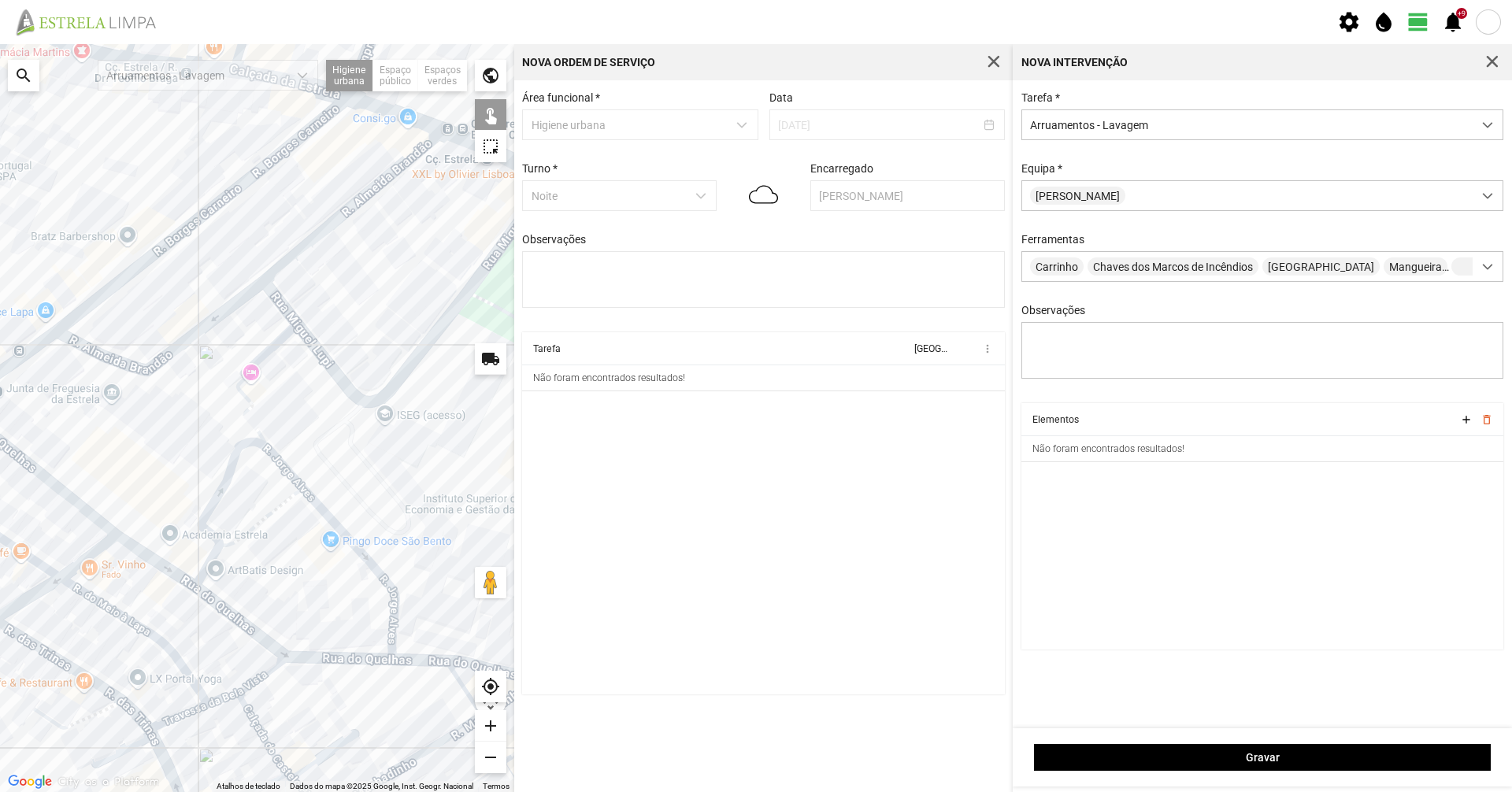
drag, startPoint x: 106, startPoint y: 474, endPoint x: 133, endPoint y: 783, distance: 310.2
click at [0, 44] on fbc-map "Para navegar no mapa com gestos de toque, toque duas vezes sem soltar no mapa e…" at bounding box center [0, 44] width 0 height 0
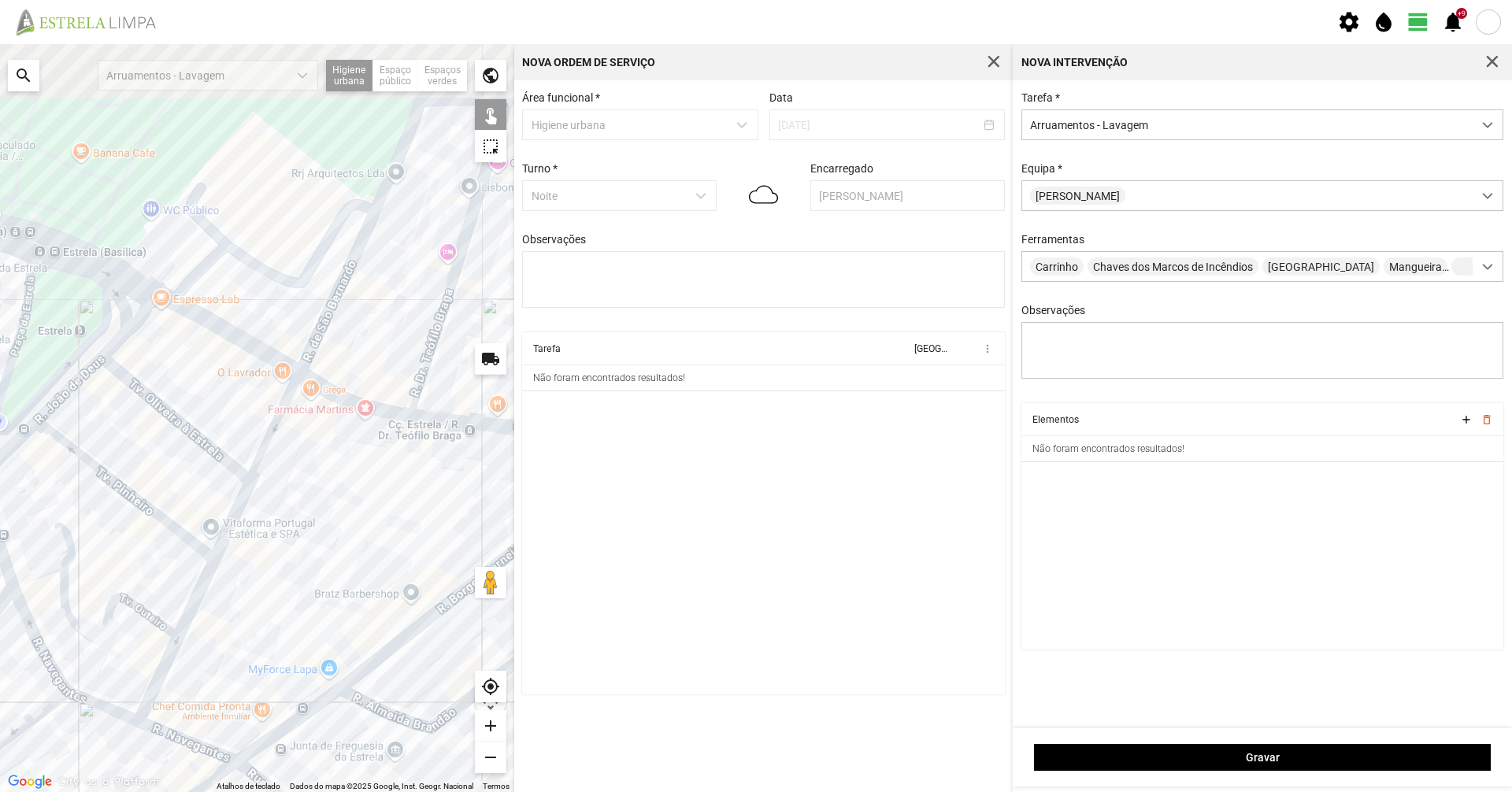
drag, startPoint x: 126, startPoint y: 373, endPoint x: 427, endPoint y: 594, distance: 373.4
click at [427, 594] on div at bounding box center [257, 418] width 514 height 748
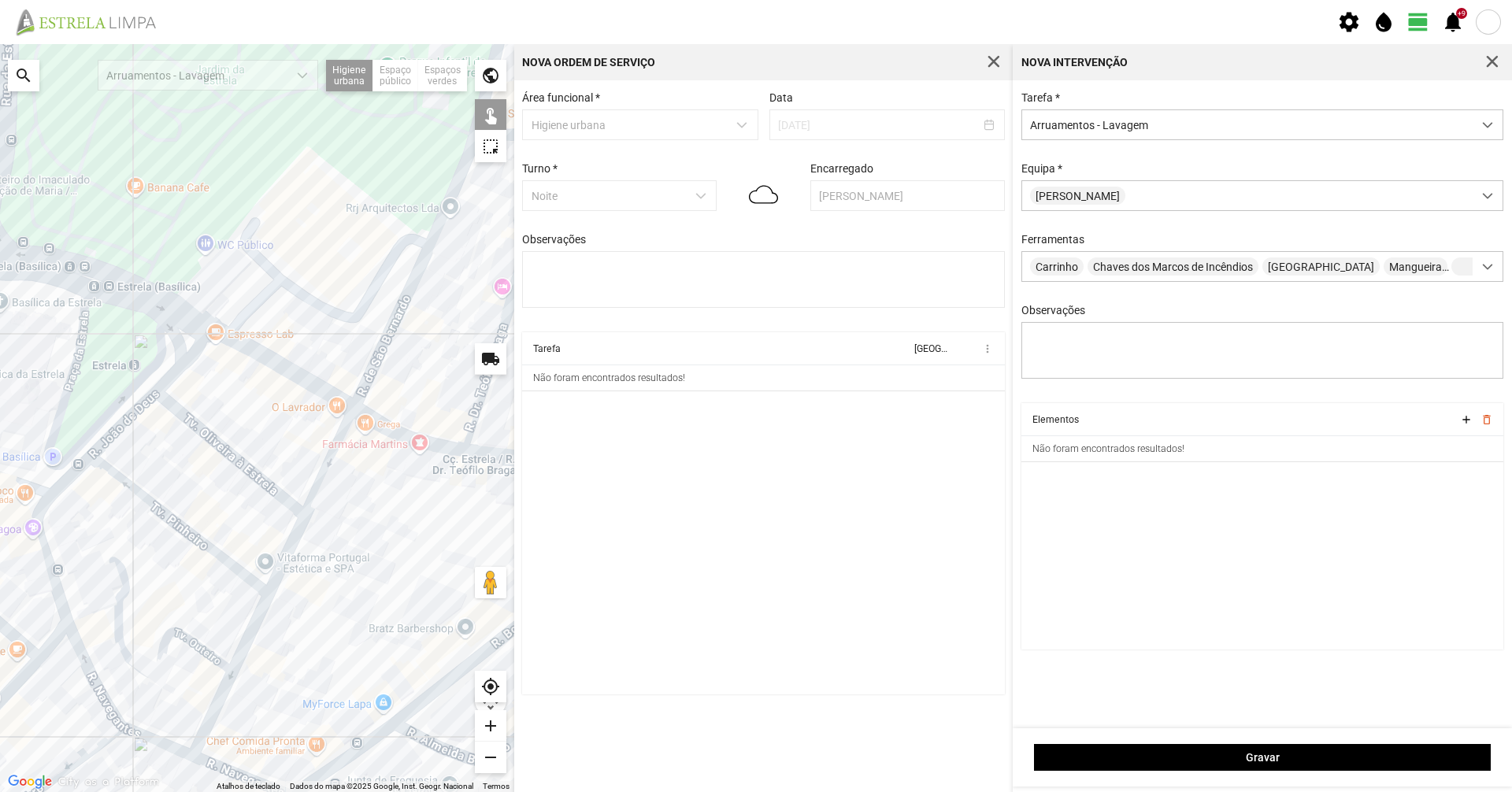
click at [323, 481] on div at bounding box center [257, 418] width 514 height 748
click at [318, 481] on div at bounding box center [257, 418] width 514 height 748
click at [291, 545] on div at bounding box center [257, 418] width 514 height 748
click at [261, 608] on div at bounding box center [257, 418] width 514 height 748
click at [220, 694] on div at bounding box center [257, 418] width 514 height 748
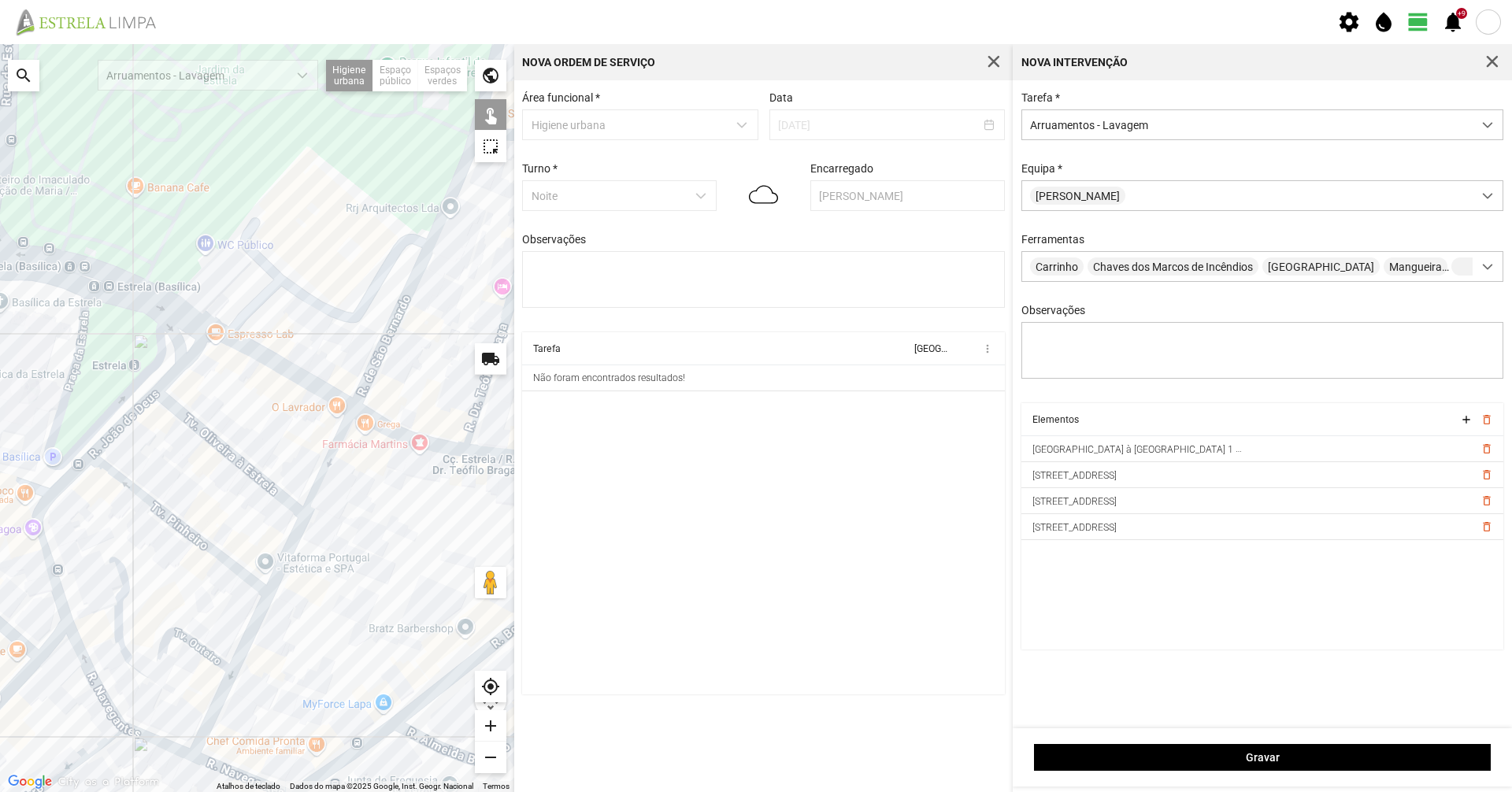
click at [208, 657] on div at bounding box center [257, 418] width 514 height 748
click at [208, 653] on div at bounding box center [257, 418] width 514 height 748
click at [256, 476] on div at bounding box center [257, 418] width 514 height 748
click at [206, 547] on div at bounding box center [257, 418] width 514 height 748
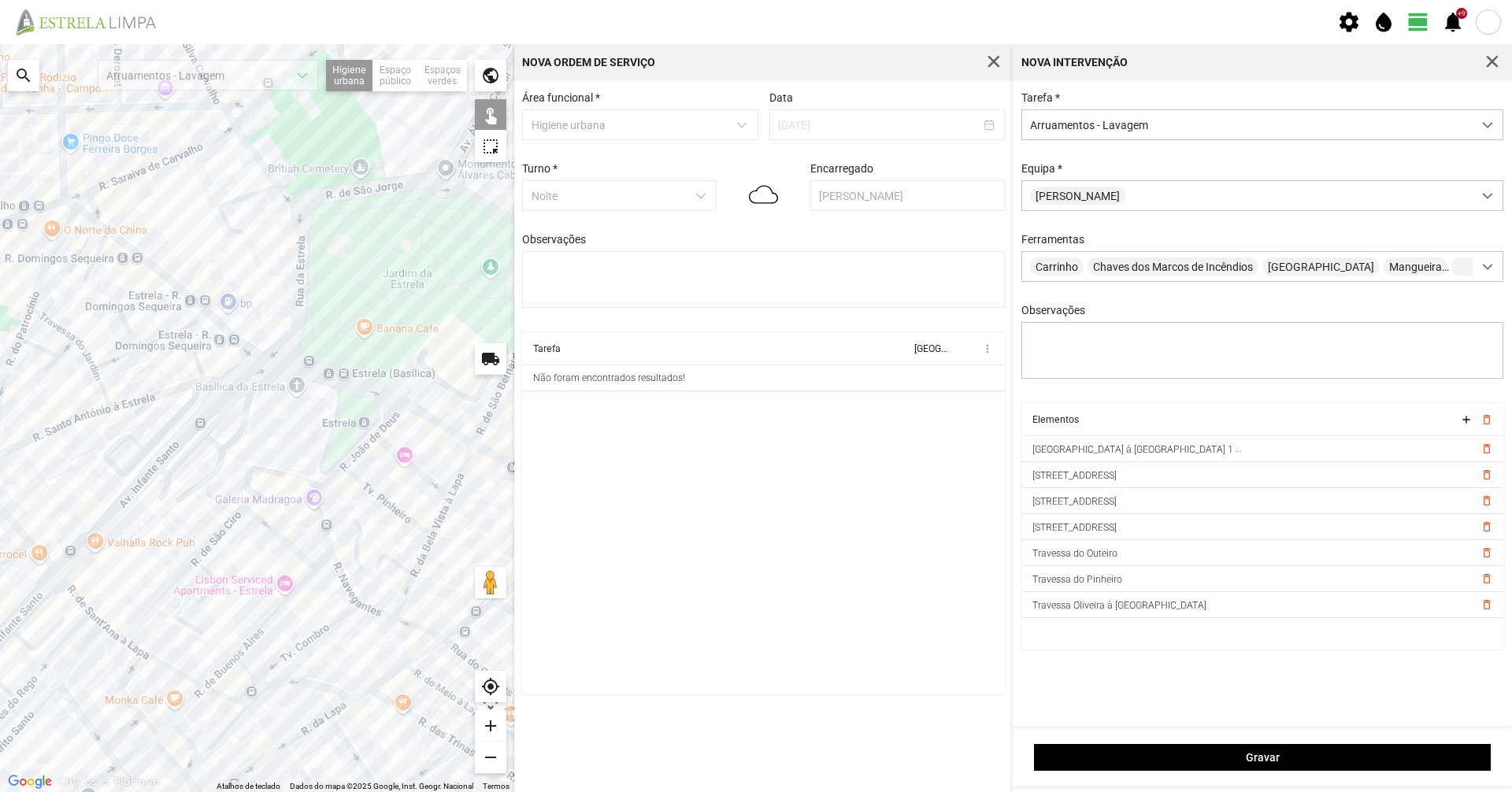
drag, startPoint x: 174, startPoint y: 583, endPoint x: 376, endPoint y: 516, distance: 212.8
click at [376, 516] on div at bounding box center [257, 418] width 514 height 748
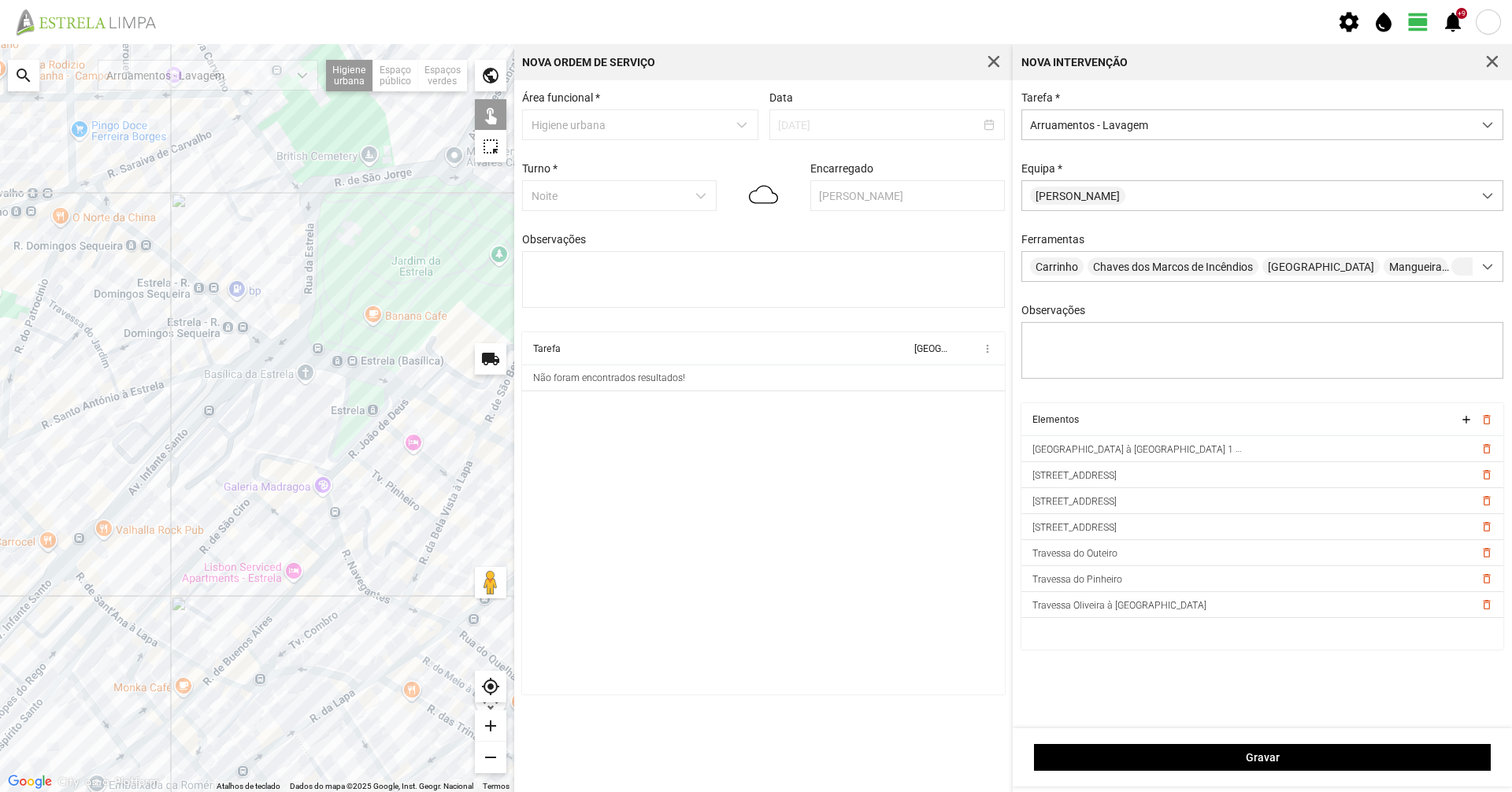
click at [1268, 776] on div "Gravar" at bounding box center [1262, 756] width 499 height 58
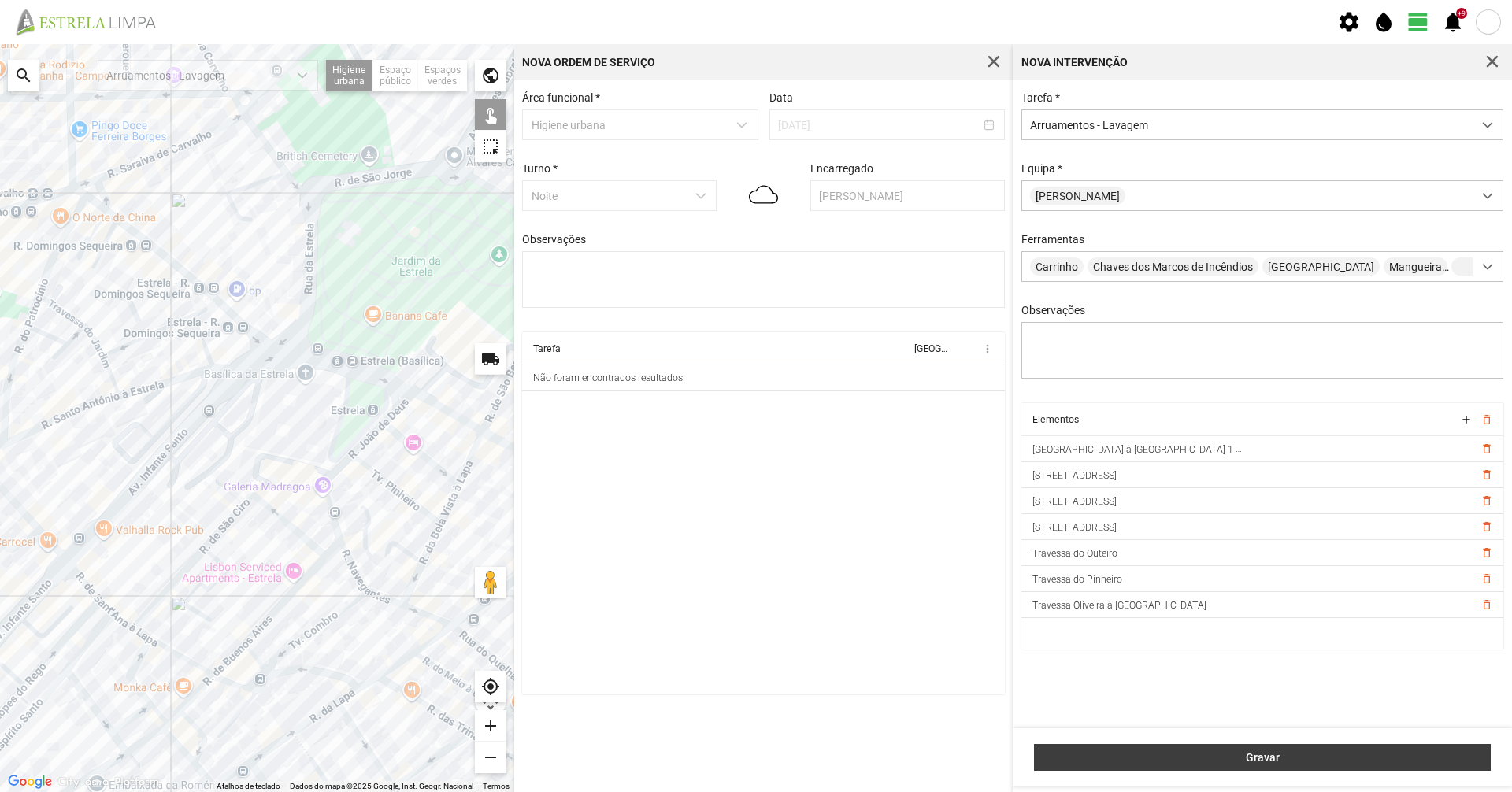
click at [1268, 769] on button "Gravar" at bounding box center [1262, 757] width 457 height 27
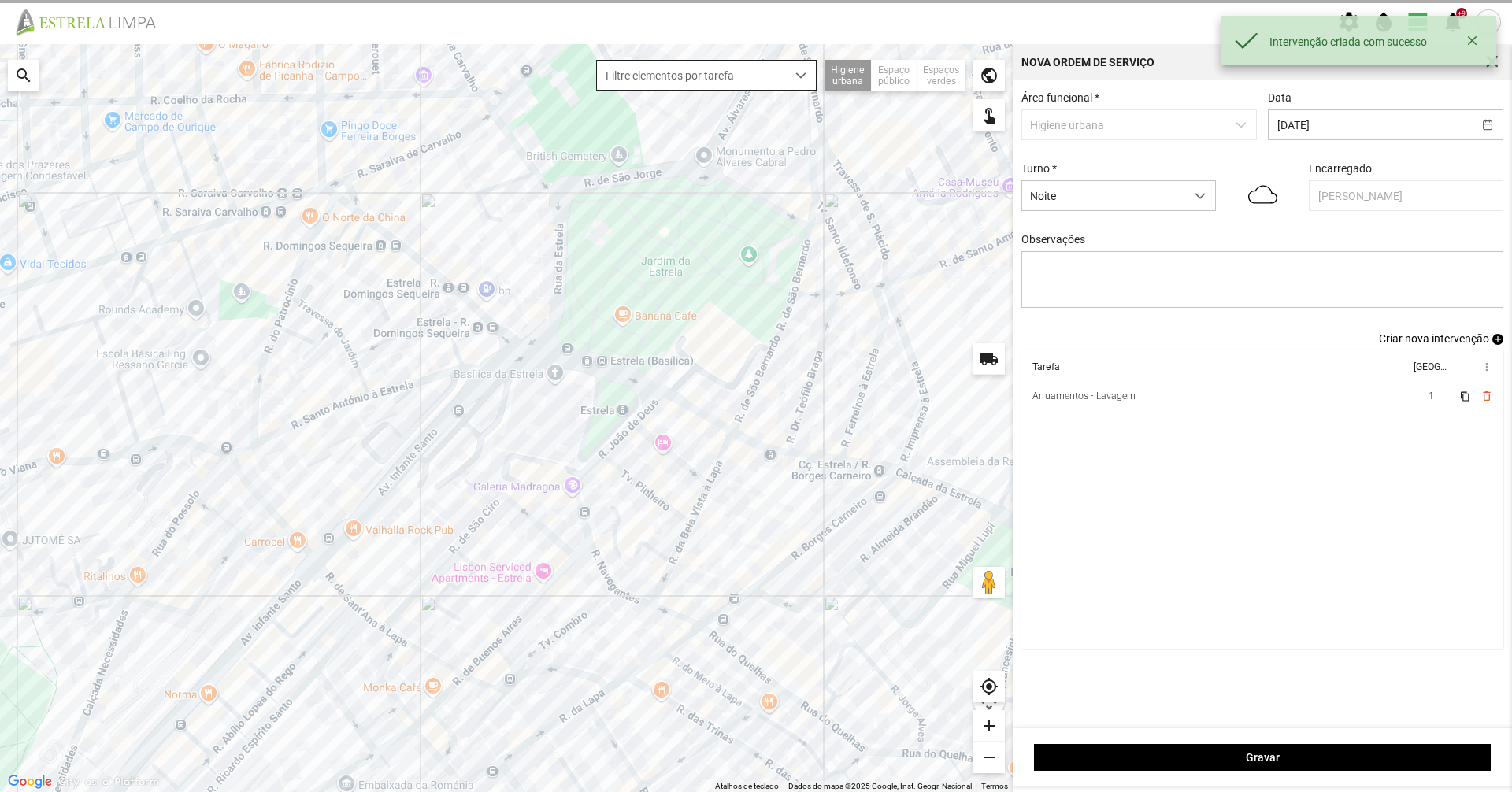
click at [1400, 345] on span "Criar nova intervenção" at bounding box center [1434, 338] width 110 height 12
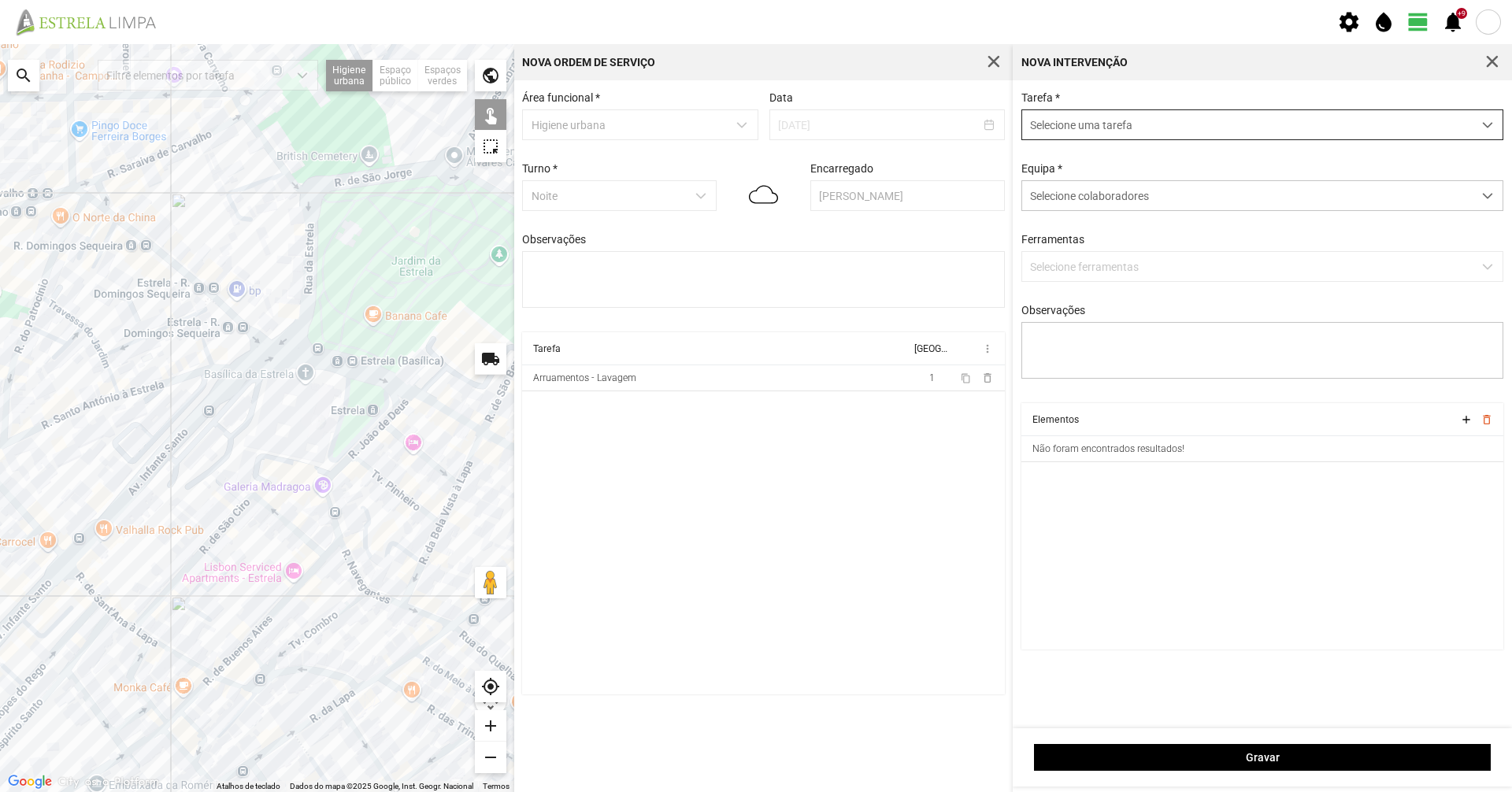
click at [1070, 133] on span "Selecione uma tarefa" at bounding box center [1248, 125] width 450 height 29
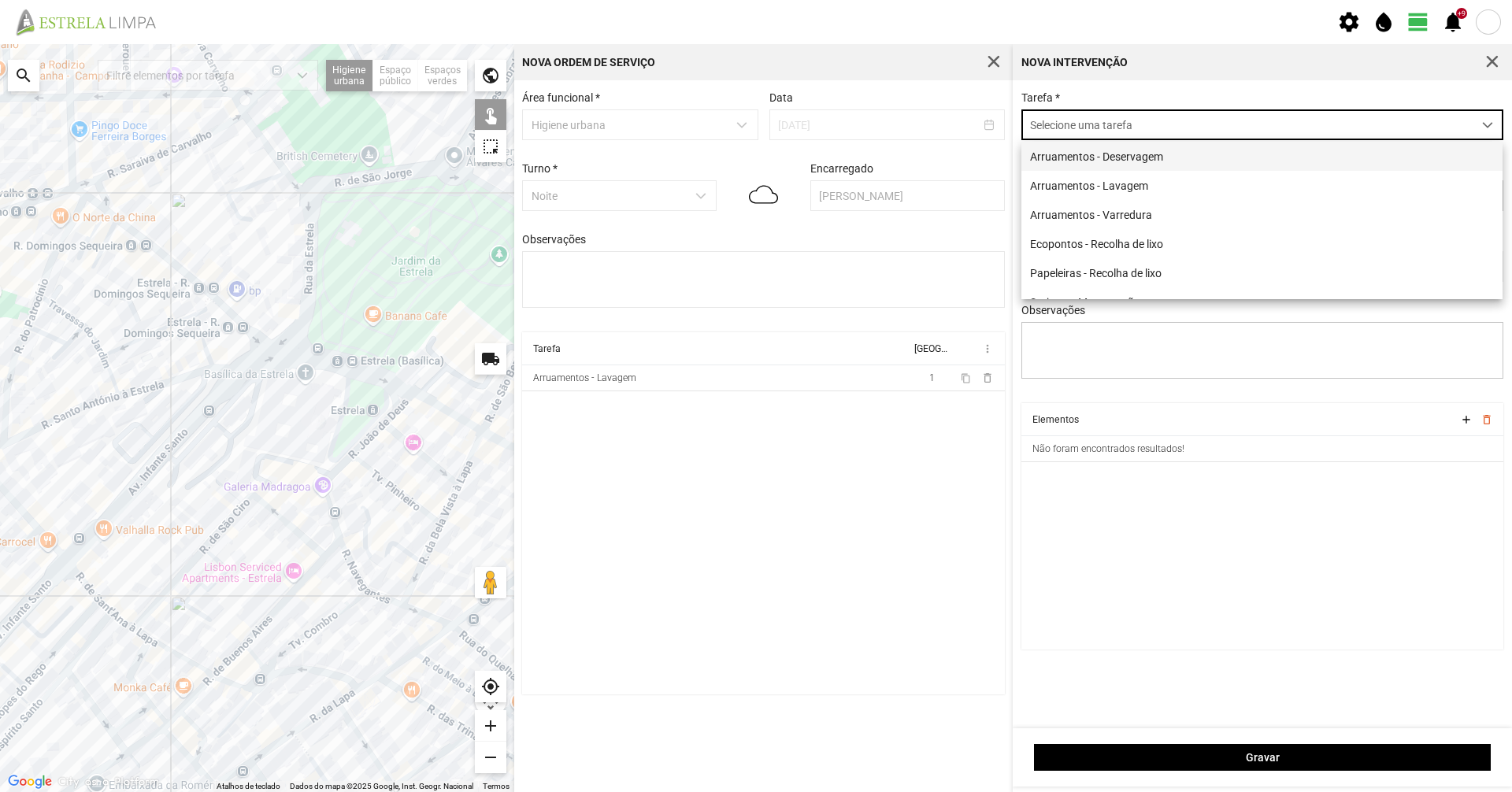
scroll to position [9, 70]
click at [1084, 193] on li "Arruamentos - Lavagem" at bounding box center [1262, 185] width 481 height 29
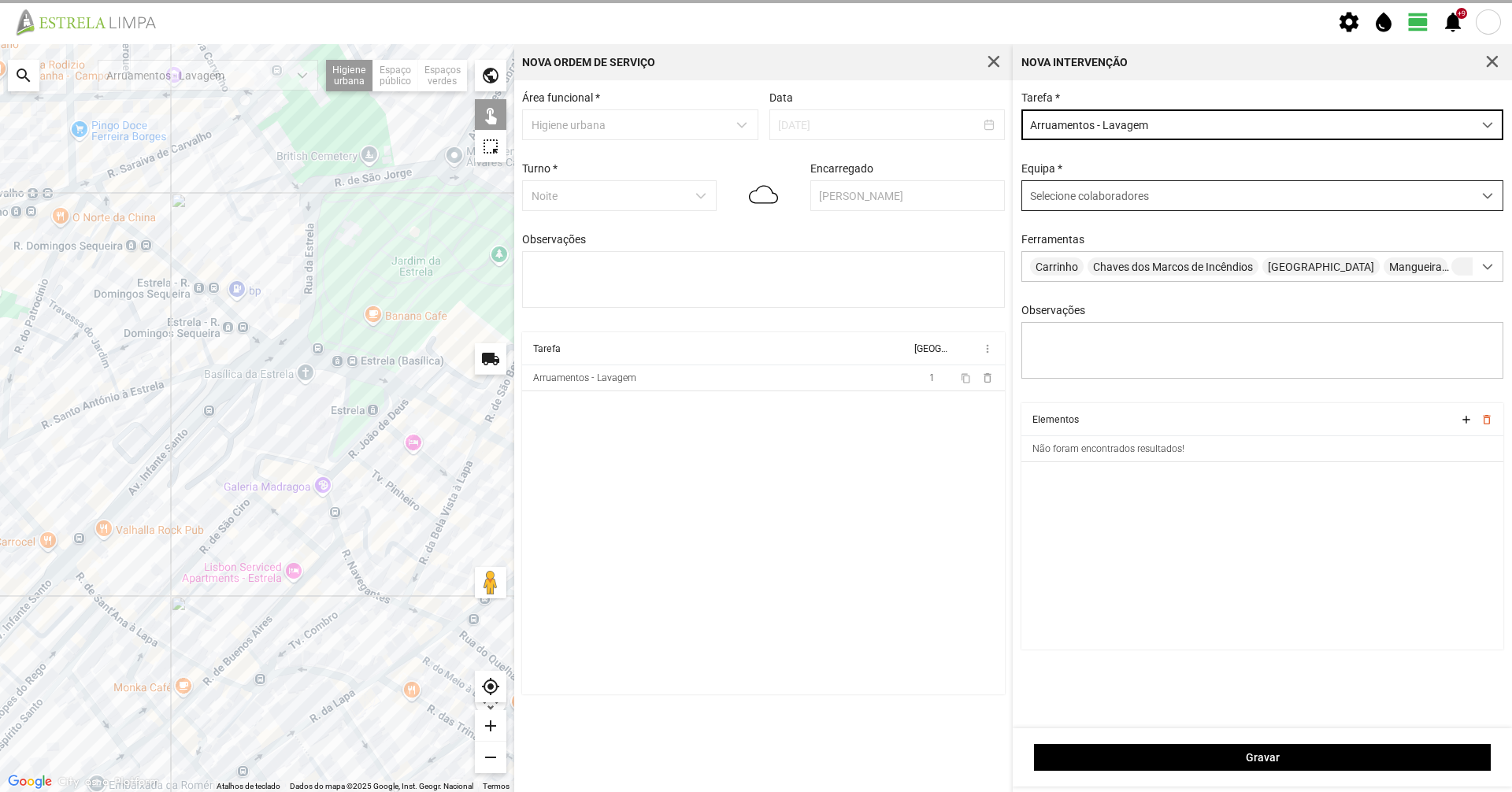
click at [1098, 201] on span "Selecione colaboradores" at bounding box center [1089, 196] width 119 height 12
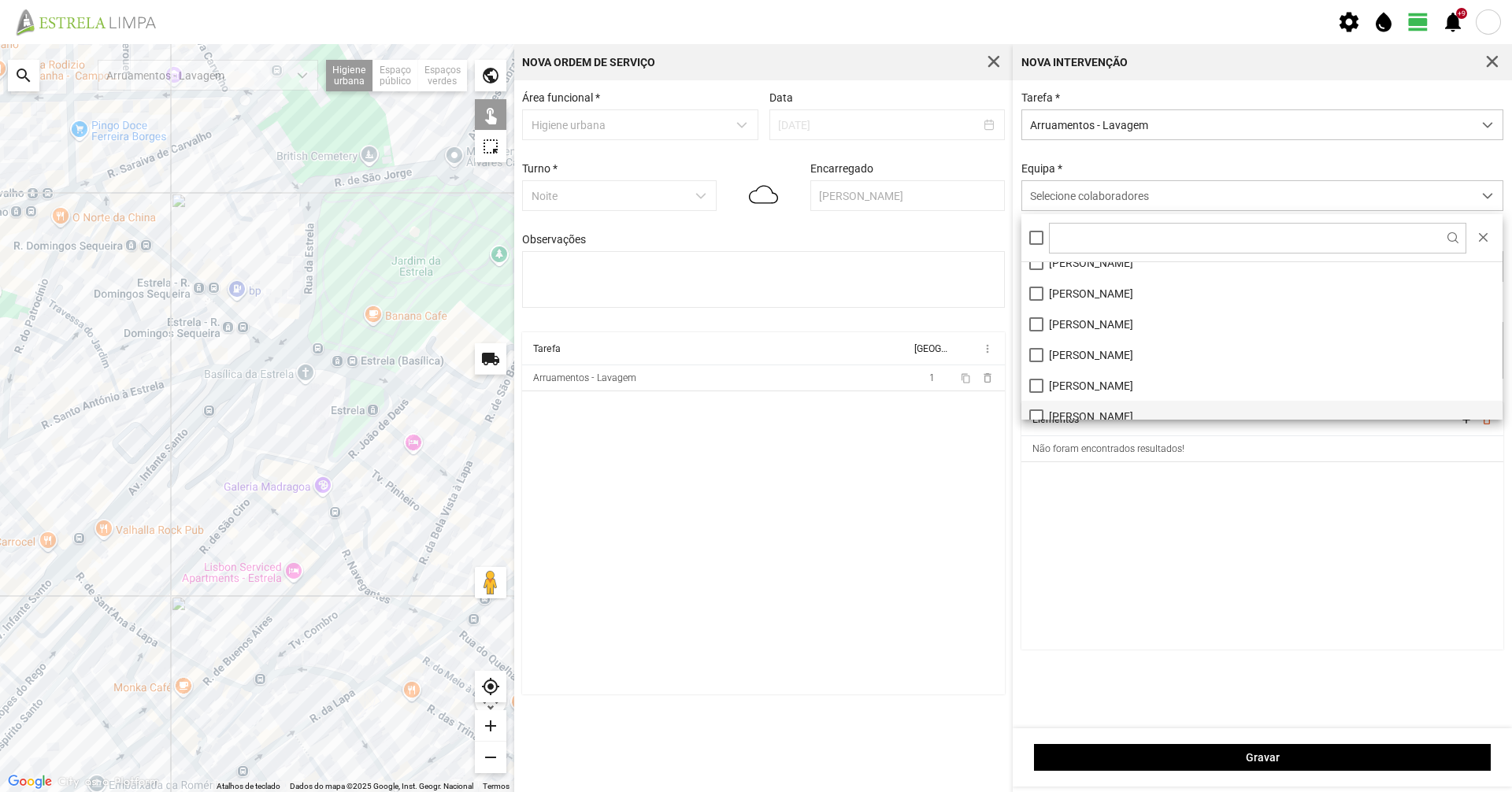
scroll to position [88, 0]
click at [1082, 400] on li "[PERSON_NAME]" at bounding box center [1262, 404] width 481 height 31
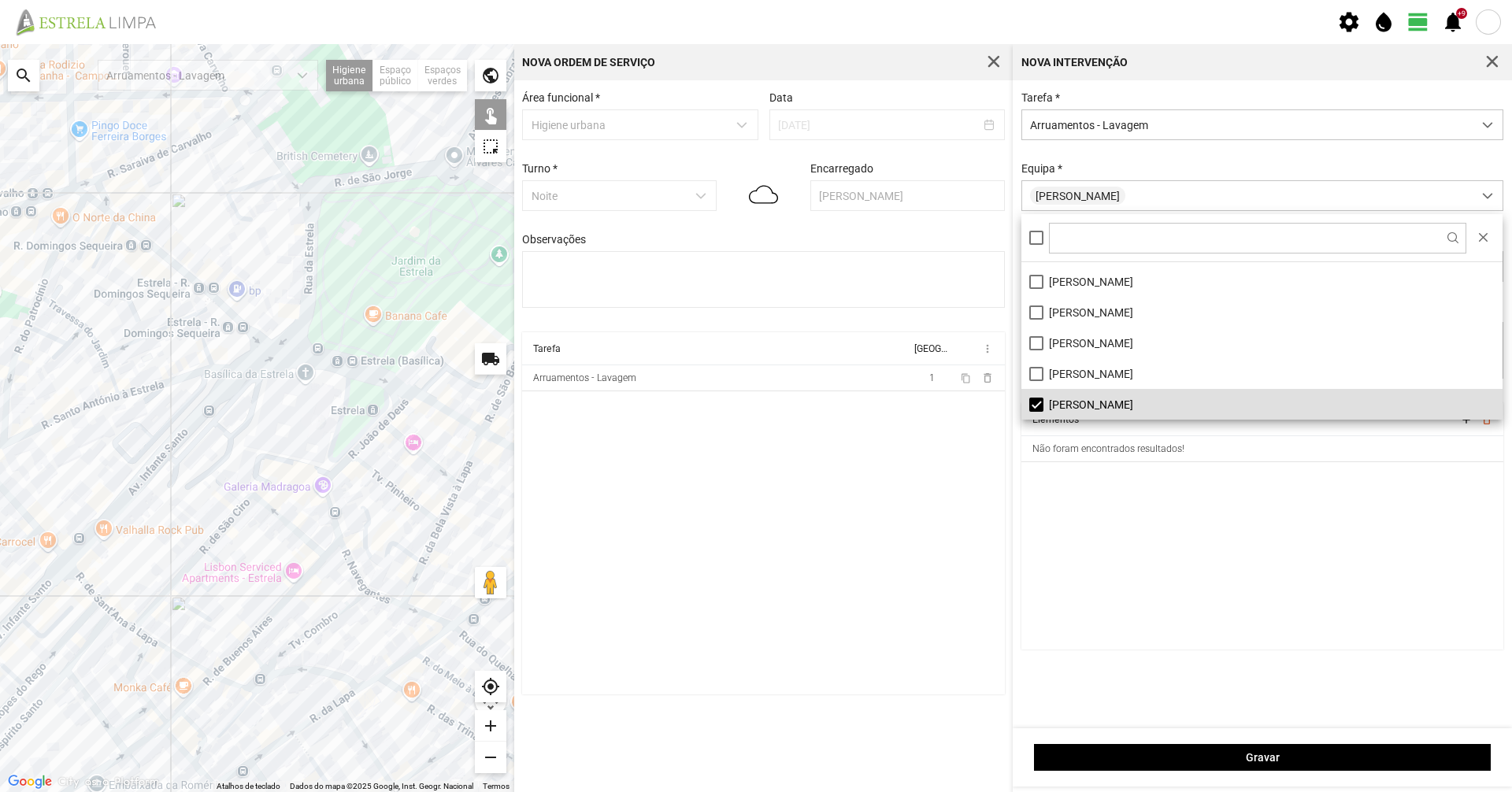
click at [1118, 174] on div "Equipa * [PERSON_NAME]" at bounding box center [1262, 186] width 494 height 49
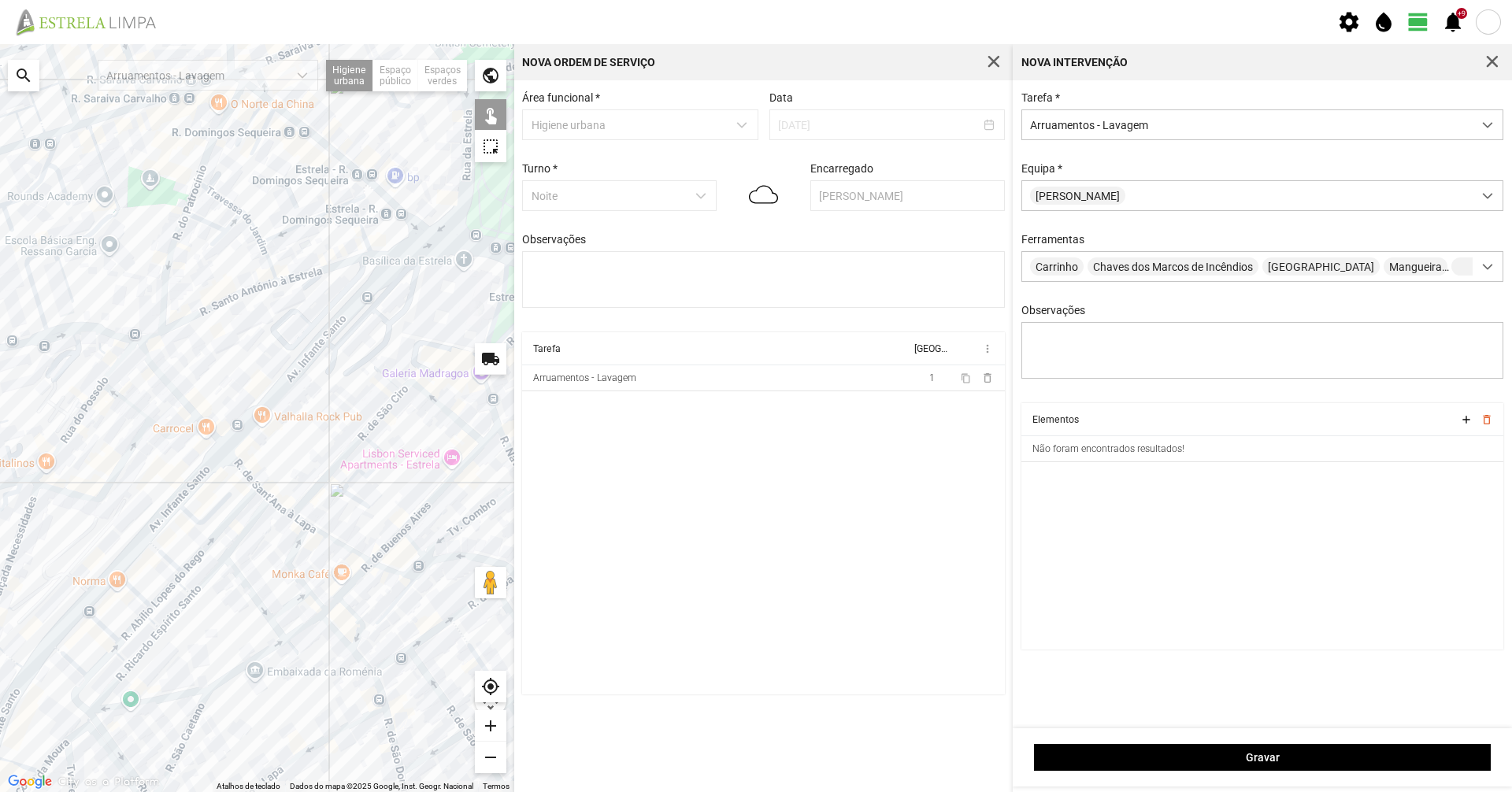
drag, startPoint x: 242, startPoint y: 464, endPoint x: 336, endPoint y: 337, distance: 158.0
click at [405, 349] on div at bounding box center [257, 418] width 514 height 748
click at [259, 286] on div at bounding box center [257, 418] width 514 height 748
click at [289, 277] on div at bounding box center [257, 418] width 514 height 748
click at [391, 254] on div at bounding box center [257, 418] width 514 height 748
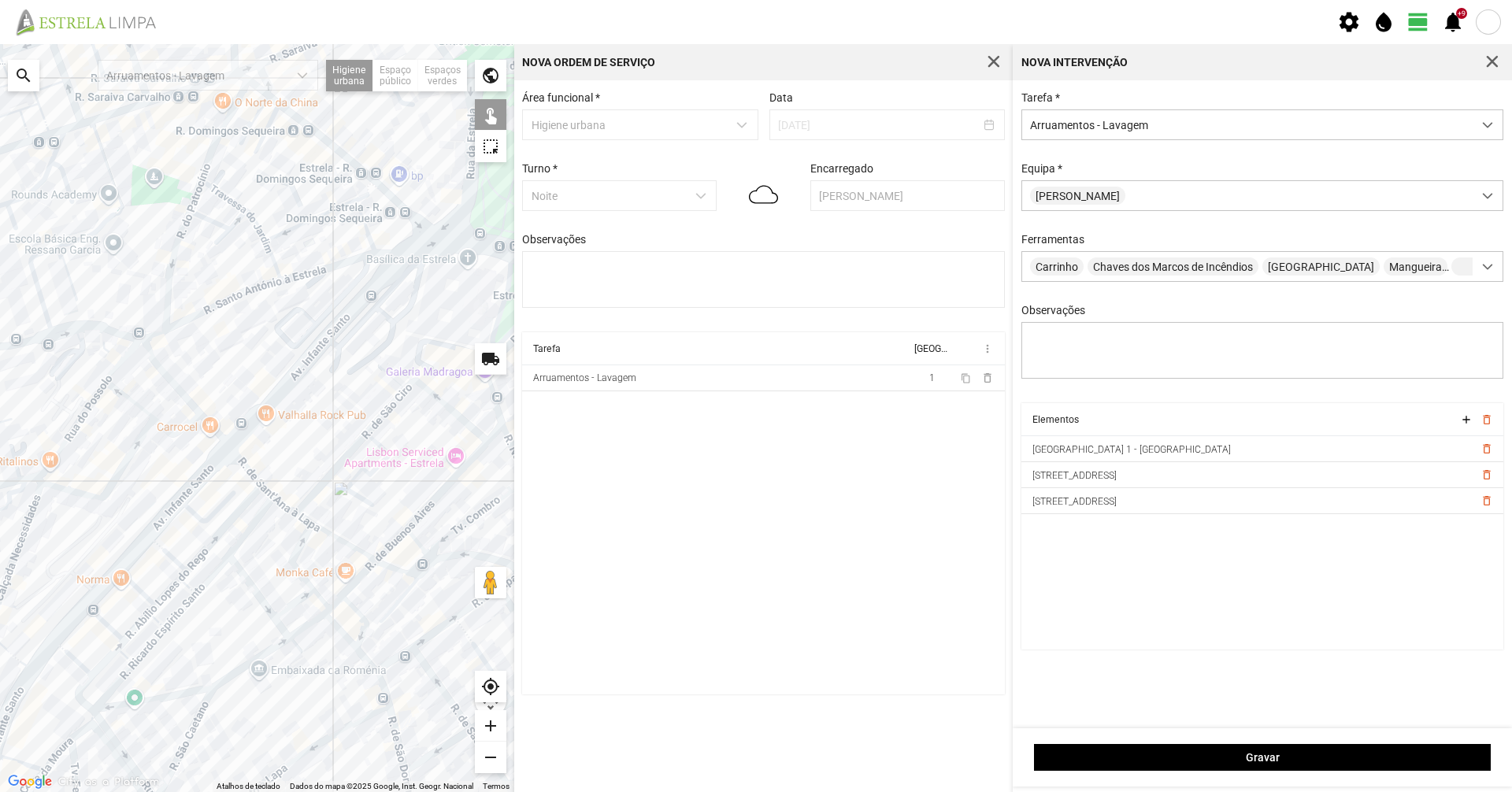
click at [468, 243] on div at bounding box center [257, 418] width 514 height 748
click at [416, 249] on div at bounding box center [257, 418] width 514 height 748
click at [371, 288] on div at bounding box center [257, 418] width 514 height 748
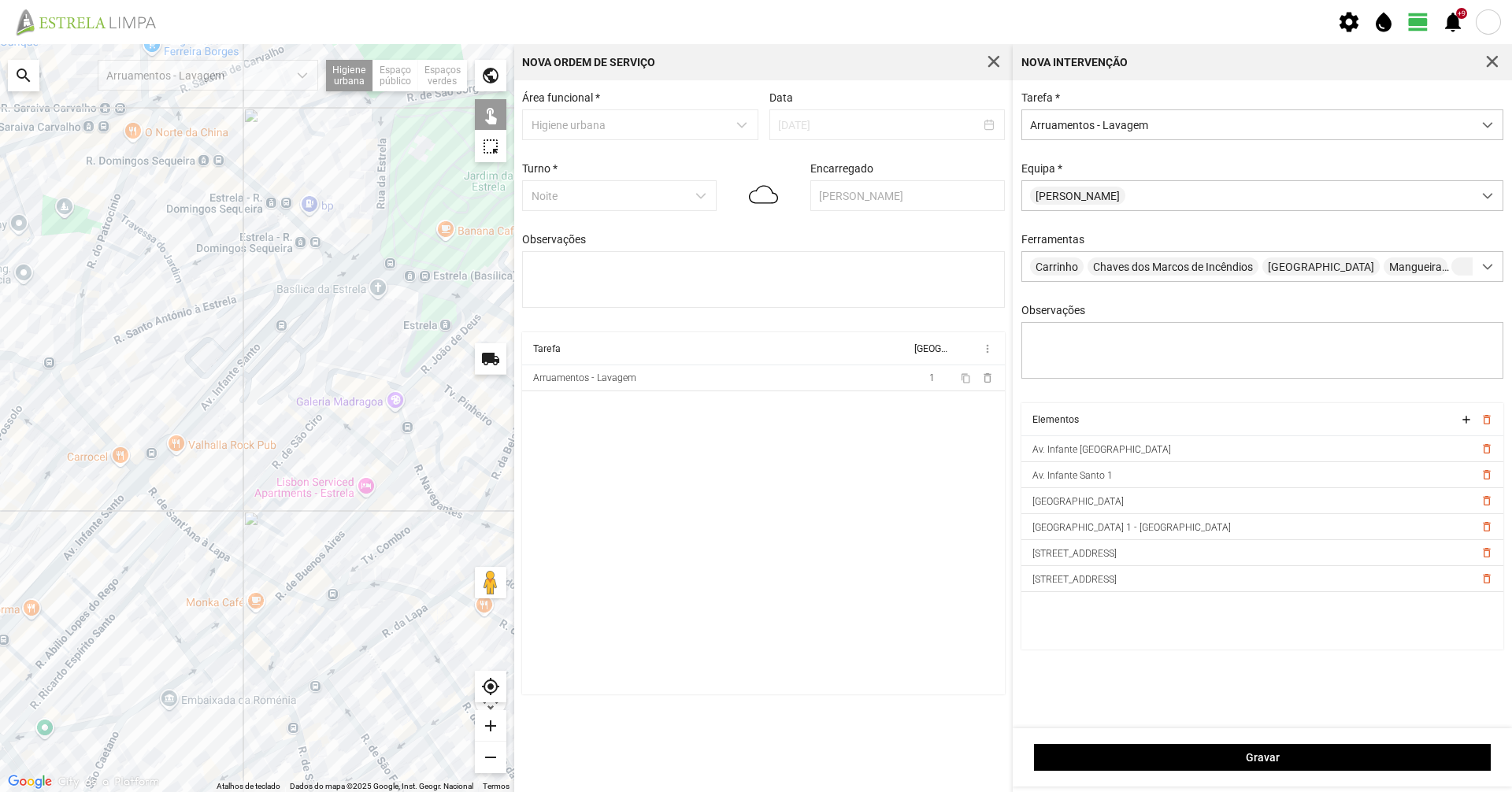
drag, startPoint x: 386, startPoint y: 328, endPoint x: 294, endPoint y: 360, distance: 97.4
click at [294, 360] on div at bounding box center [257, 418] width 514 height 748
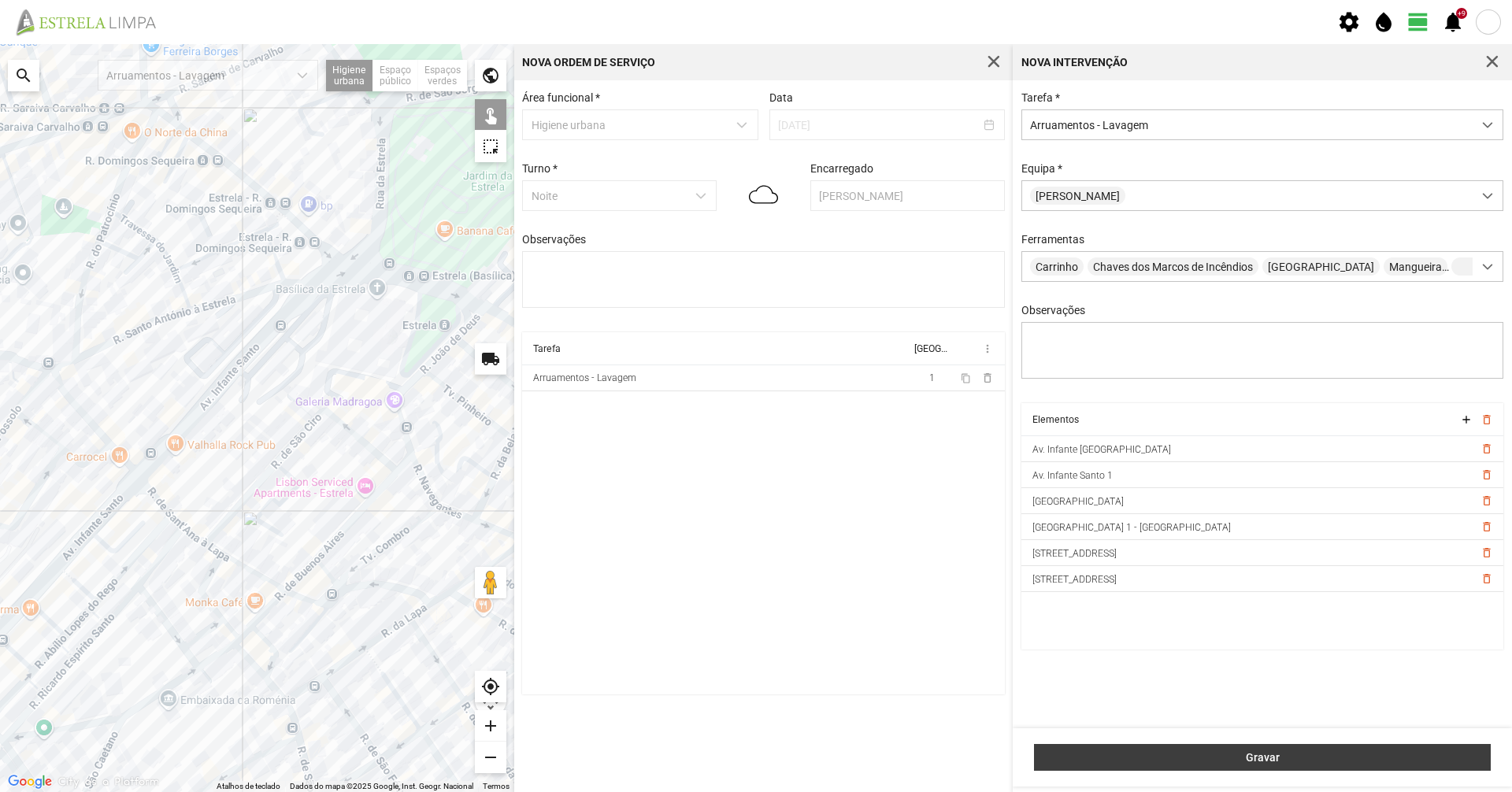
click at [1120, 748] on button "Gravar" at bounding box center [1262, 757] width 457 height 27
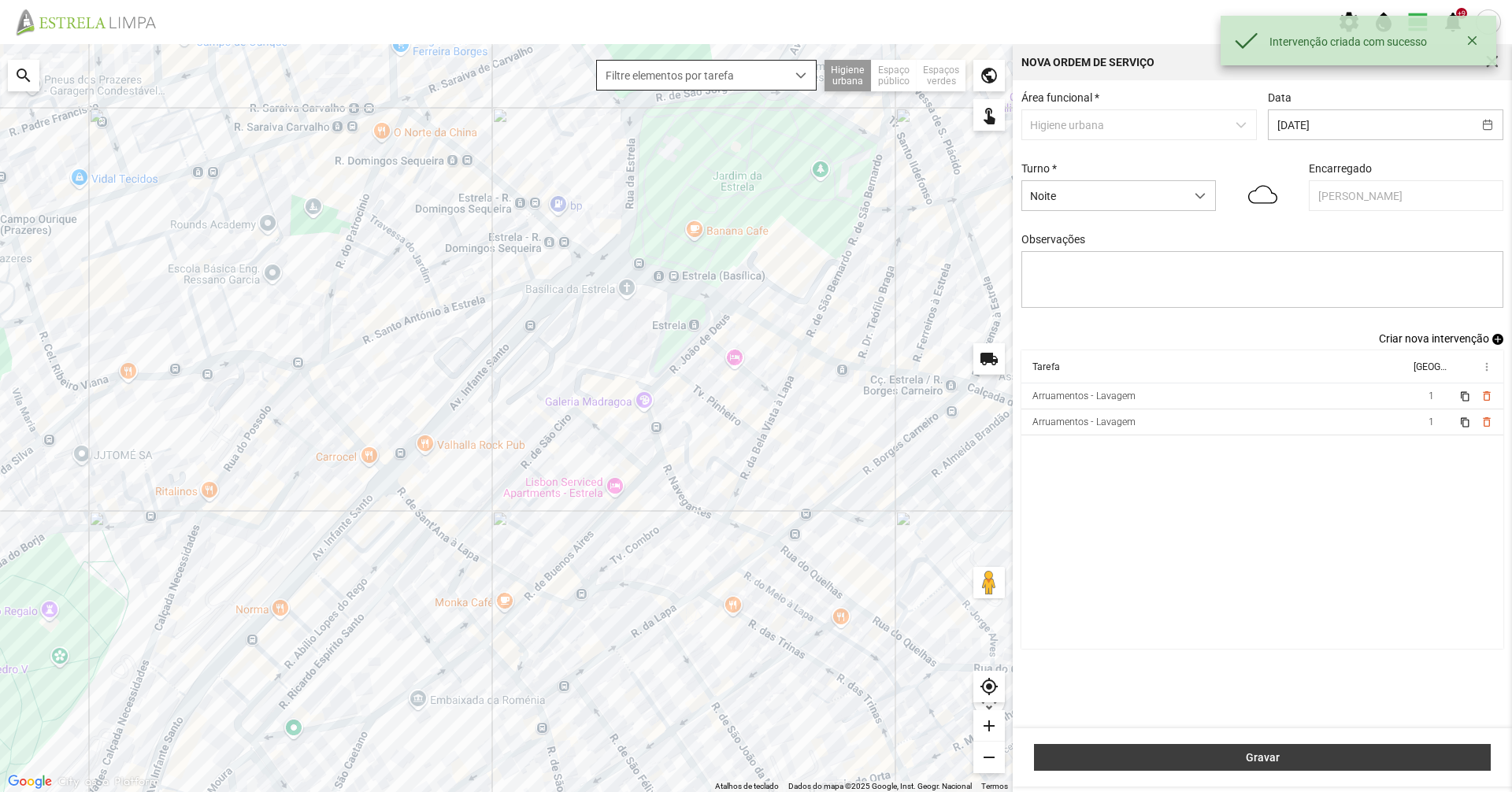
click at [1275, 758] on span "Gravar" at bounding box center [1263, 757] width 441 height 12
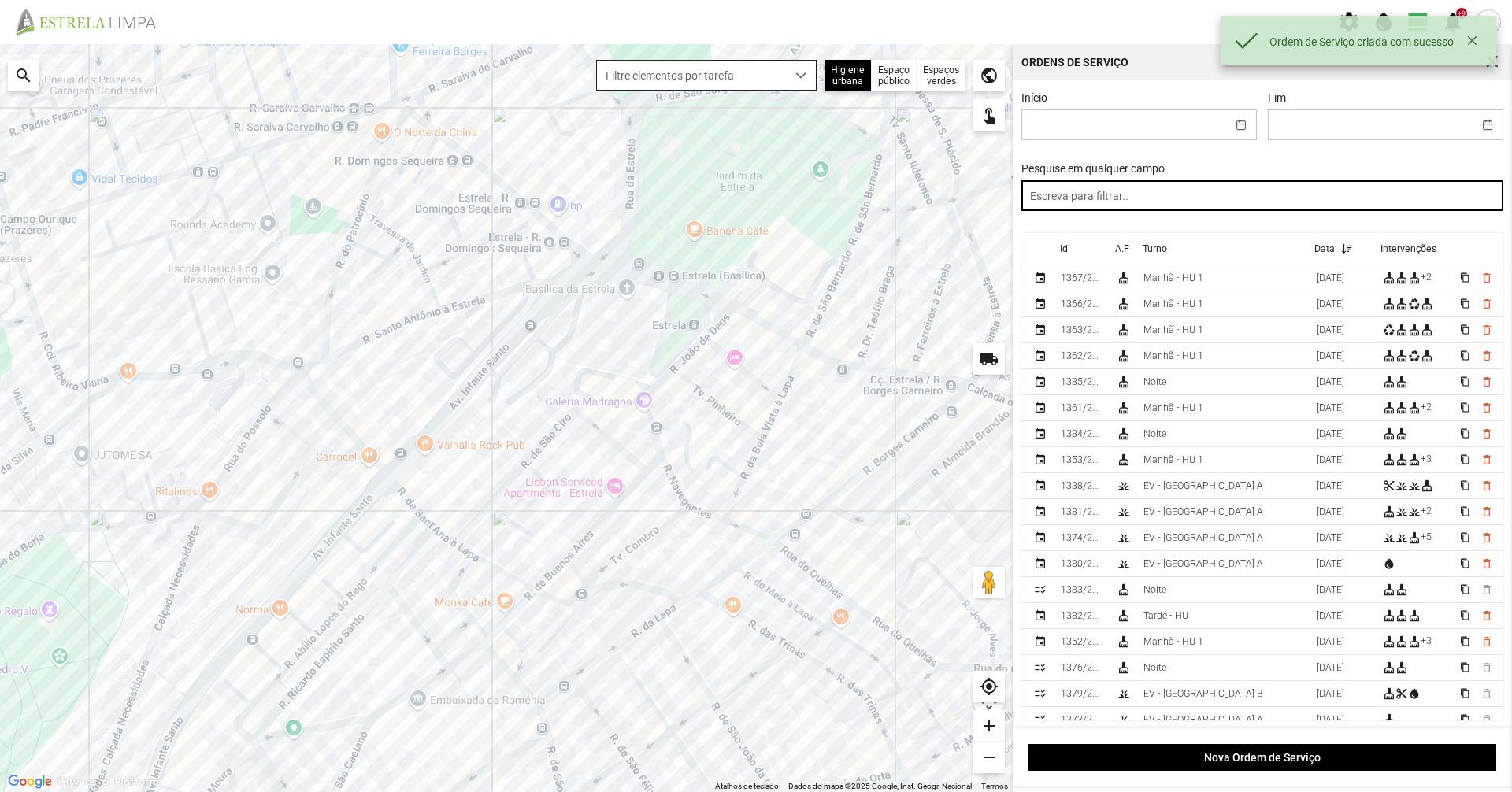
click at [1175, 198] on input "text" at bounding box center [1263, 196] width 482 height 31
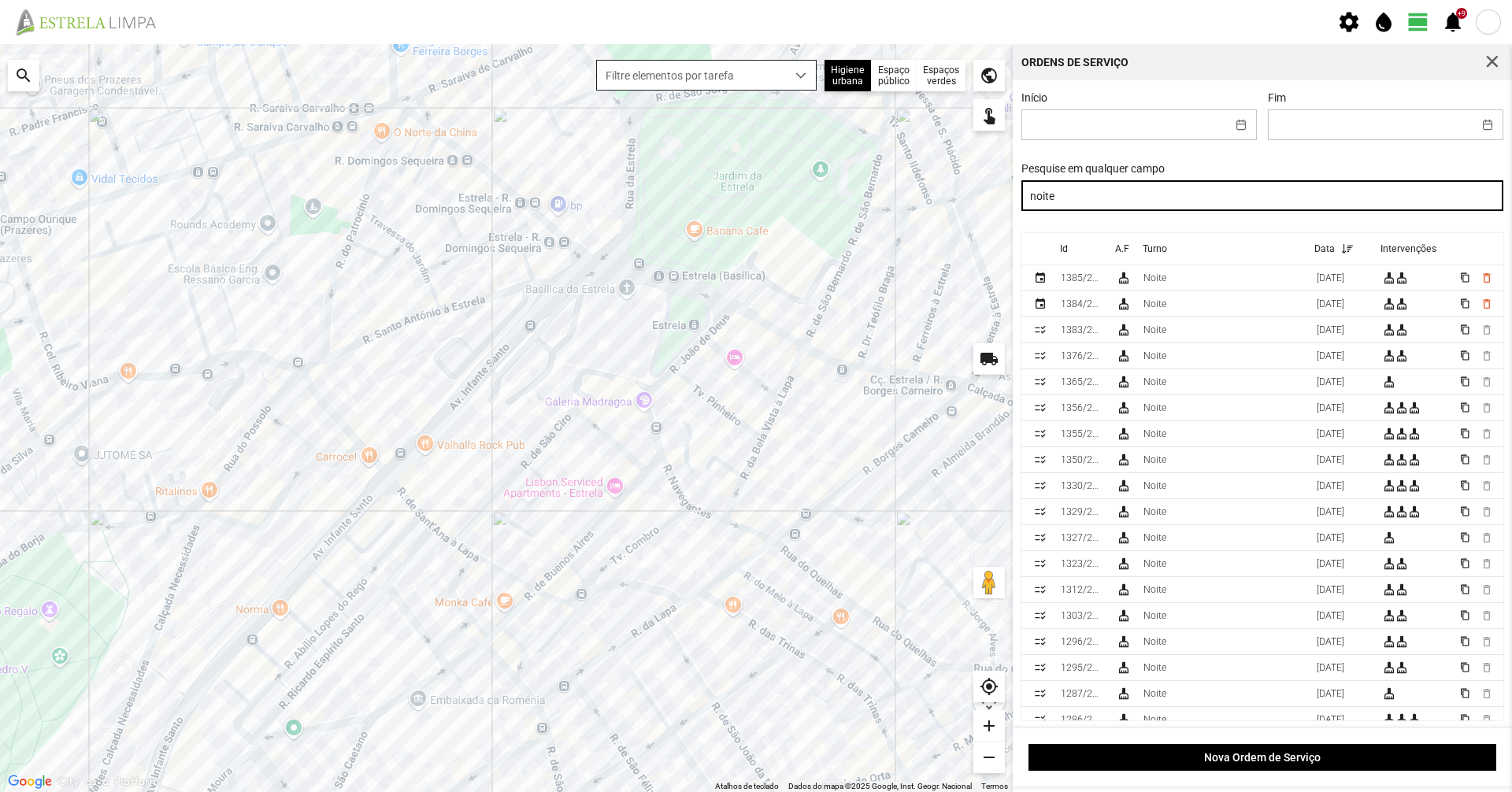
drag, startPoint x: 1253, startPoint y: 196, endPoint x: 957, endPoint y: 202, distance: 296.1
click at [957, 202] on div "Para navegar no mapa com gestos de toque, toque duas vezes sem soltar no mapa e…" at bounding box center [756, 418] width 1512 height 748
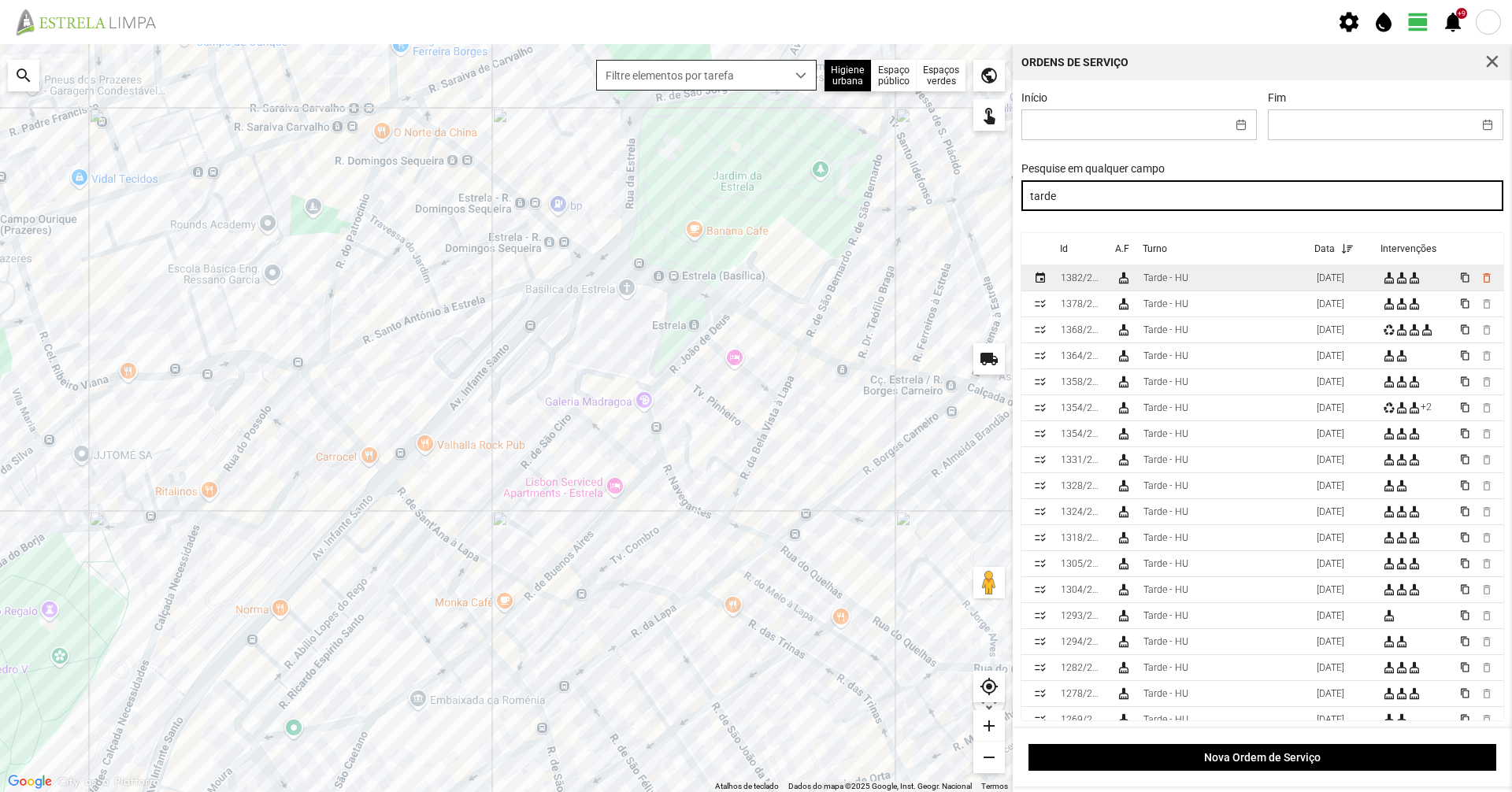
type input "tarde"
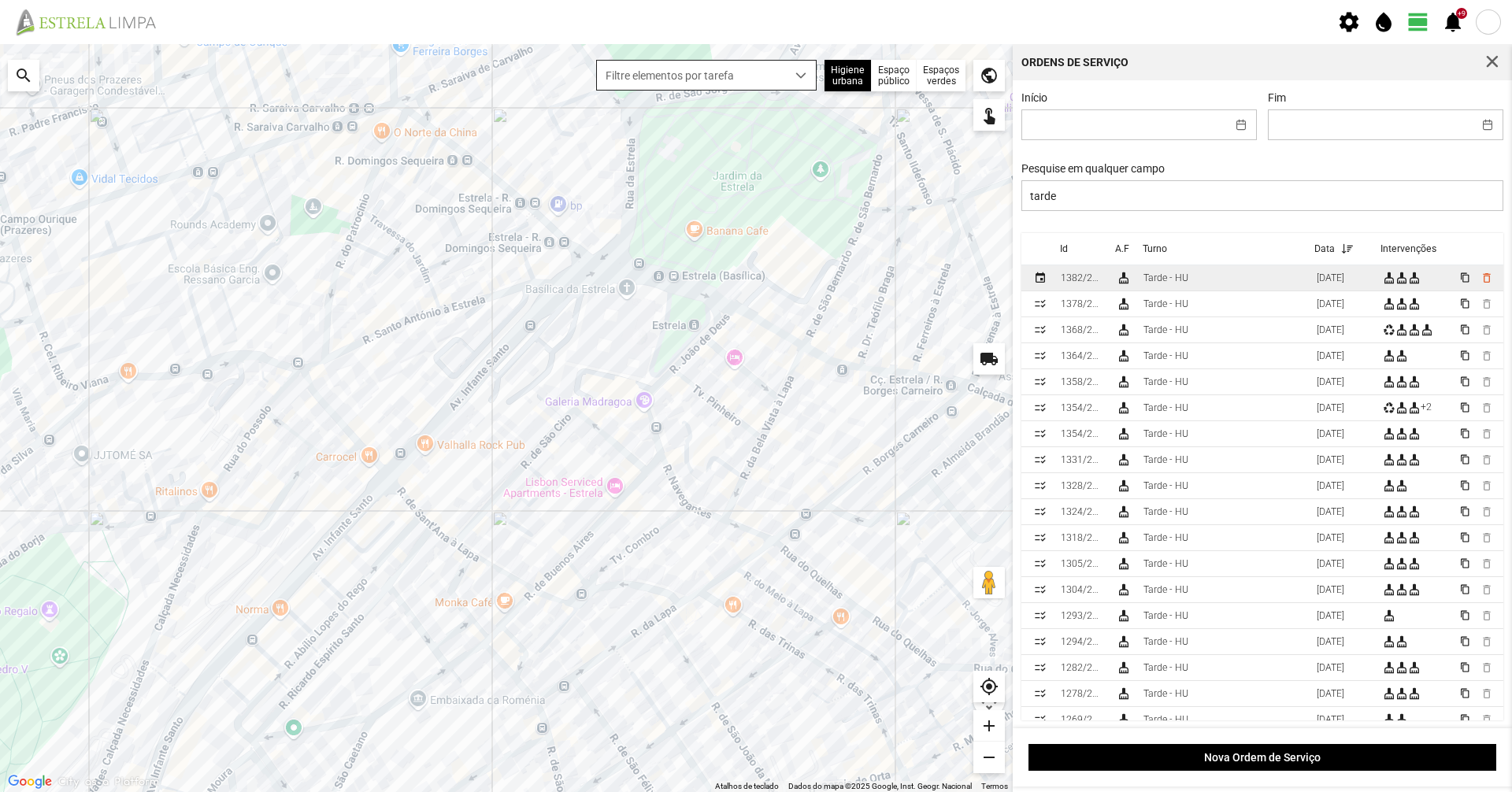
click at [1261, 270] on td "Tarde - HU" at bounding box center [1224, 278] width 174 height 26
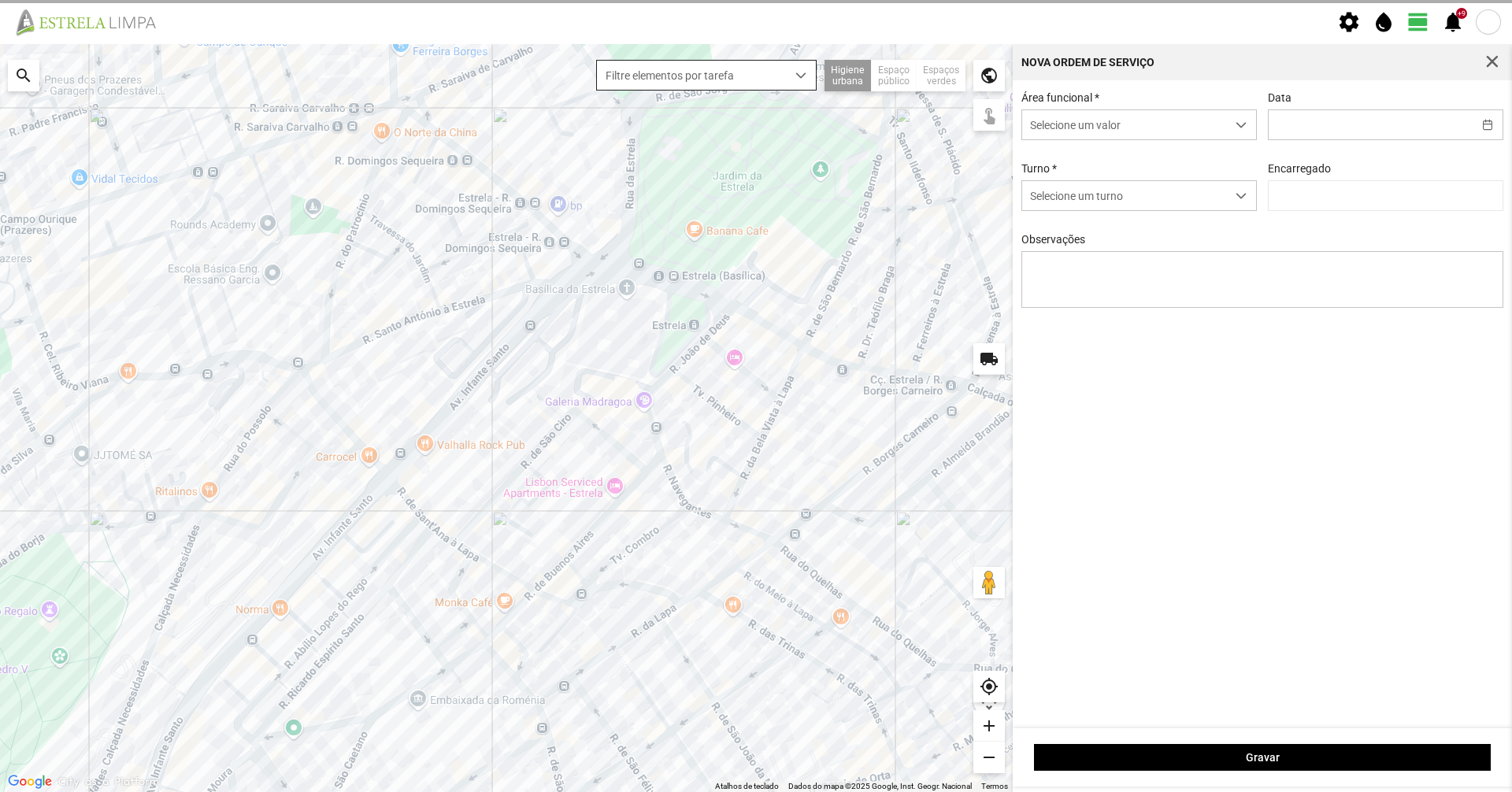
type input "[DATE]"
type input "[PERSON_NAME]"
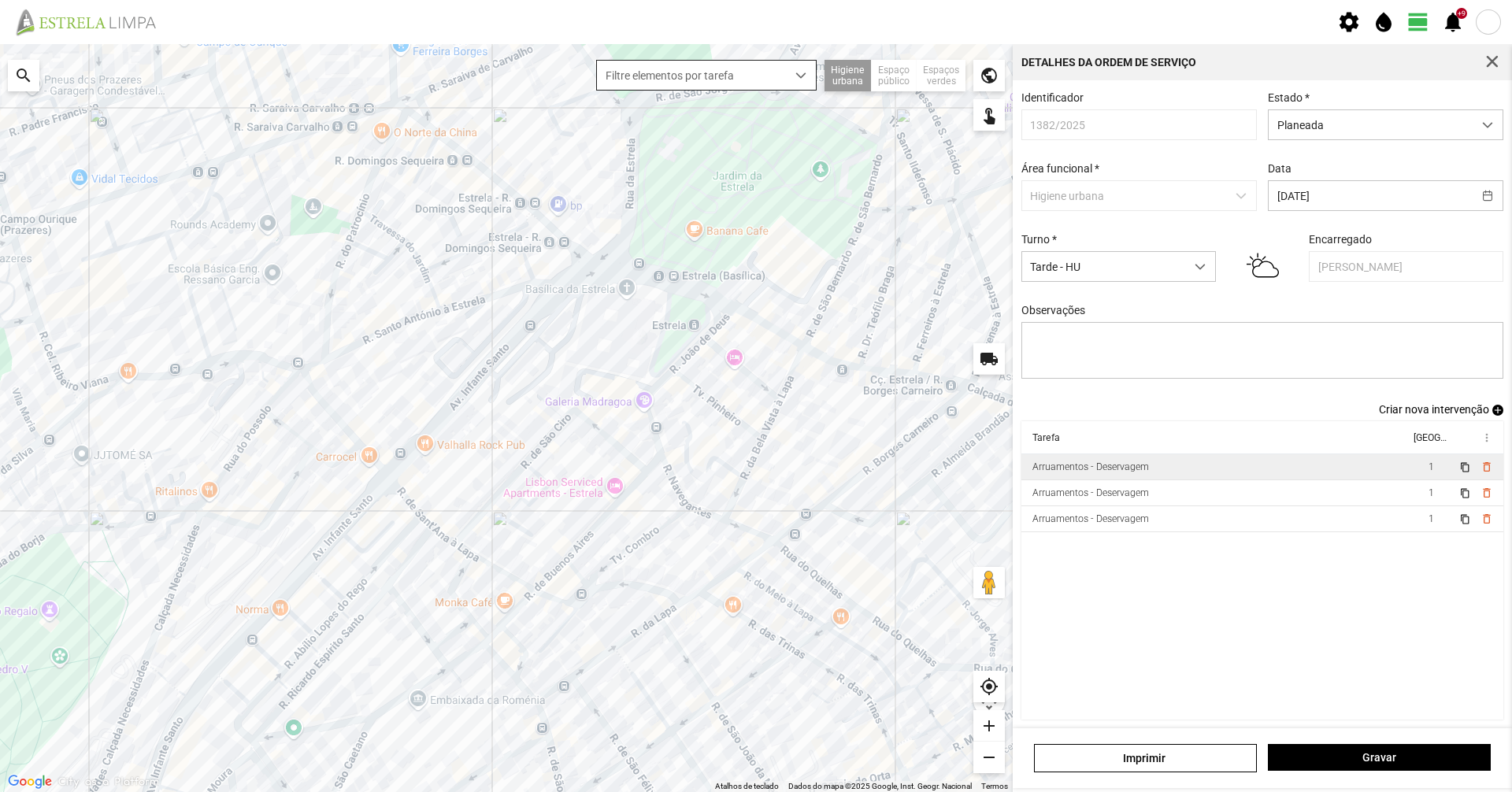
click at [1159, 481] on td "Arruamentos - Deservagem" at bounding box center [1216, 467] width 388 height 26
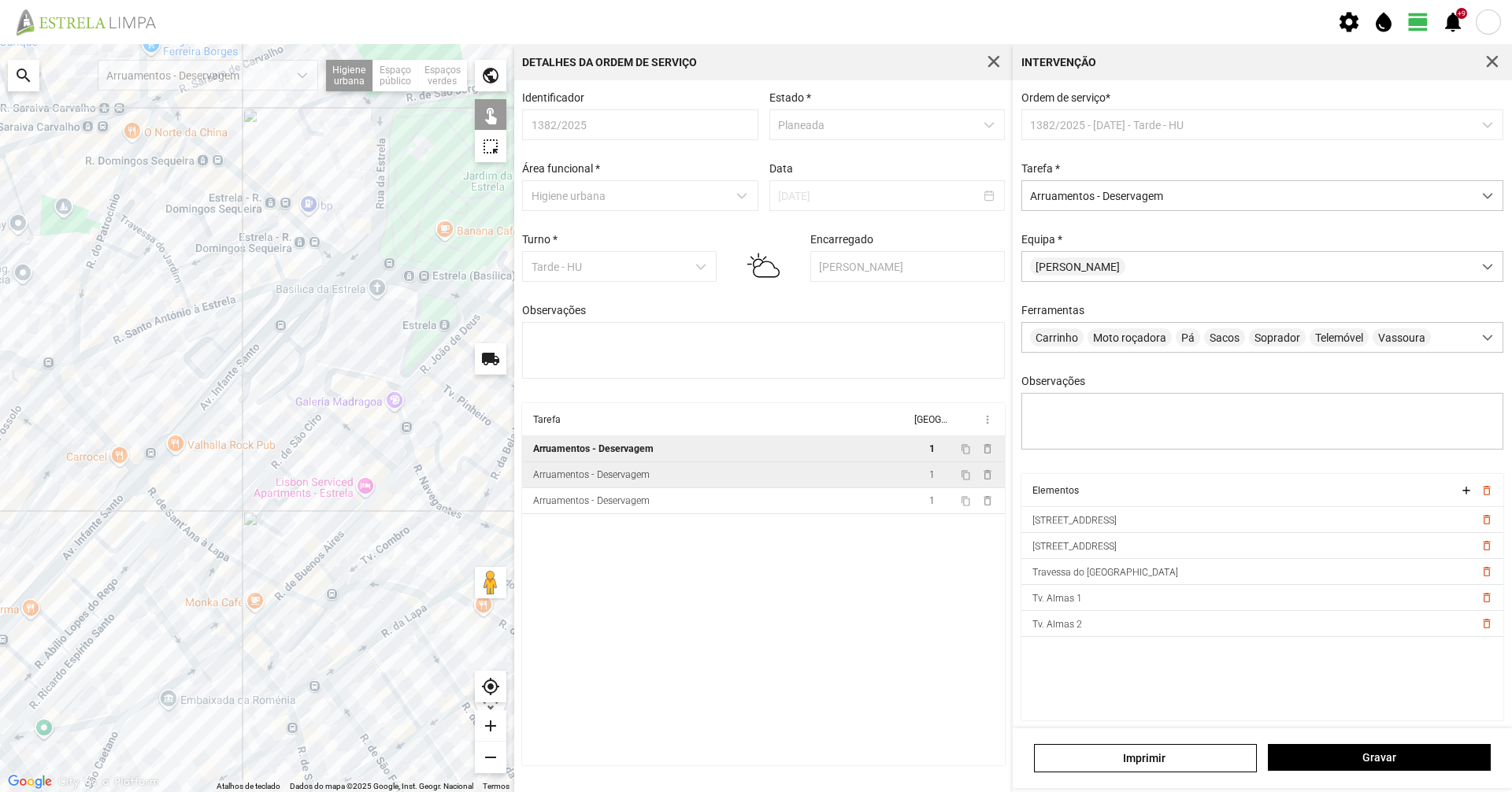
click at [765, 489] on td "Arruamentos - Deservagem" at bounding box center [716, 474] width 388 height 26
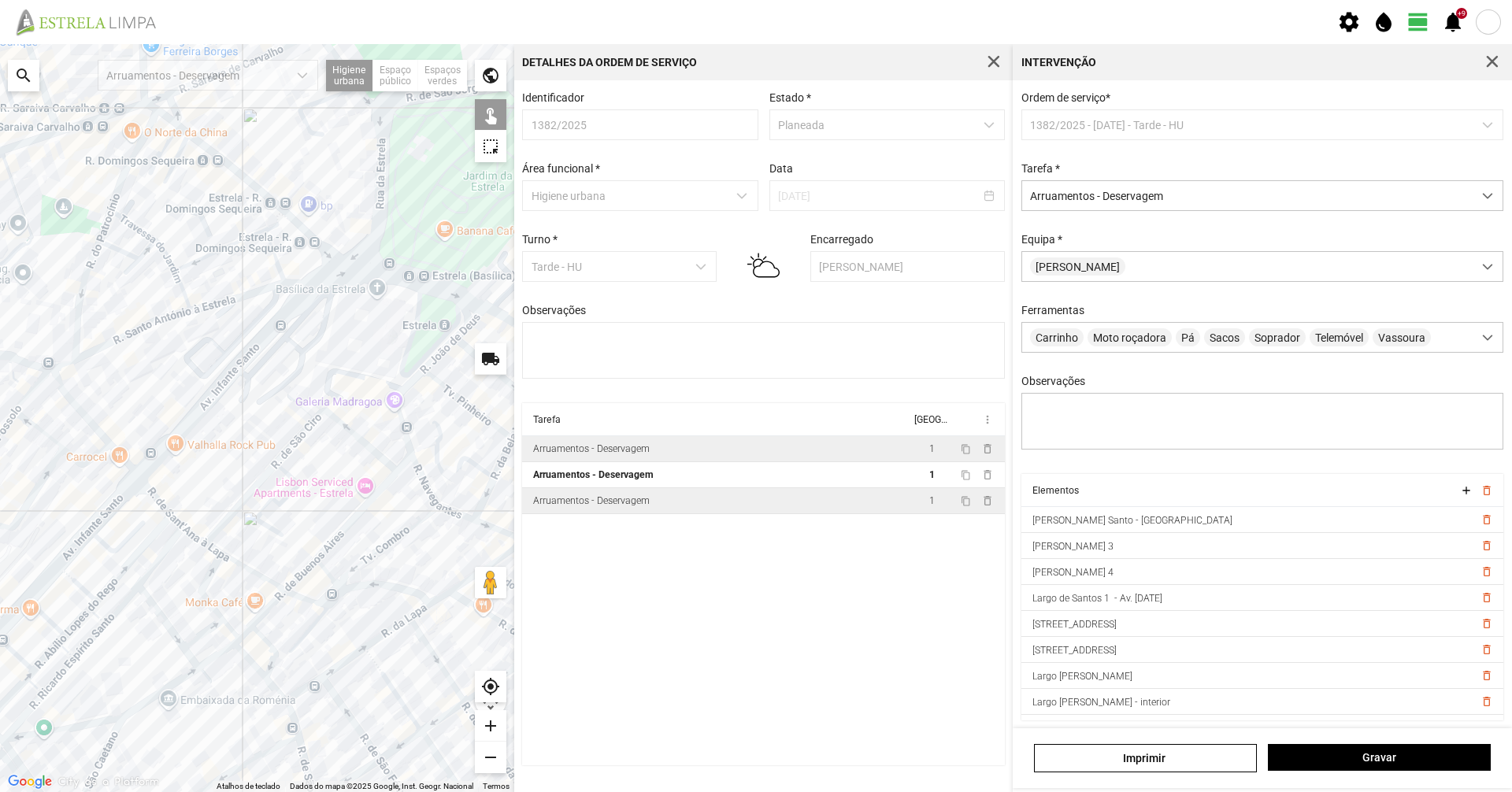
click at [754, 505] on td "Arruamentos - Deservagem" at bounding box center [716, 501] width 388 height 26
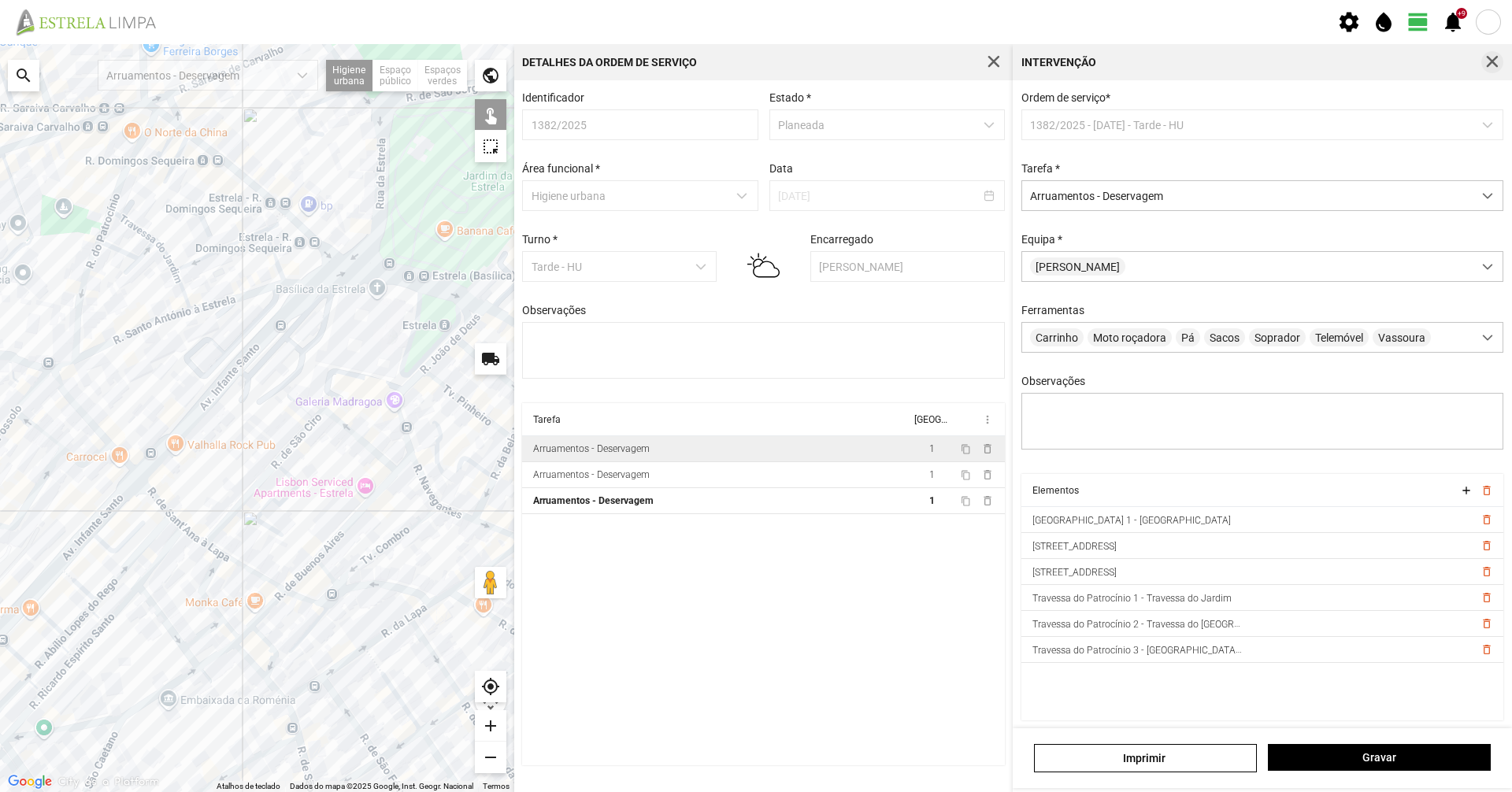
click at [1494, 65] on span "button" at bounding box center [1492, 62] width 14 height 14
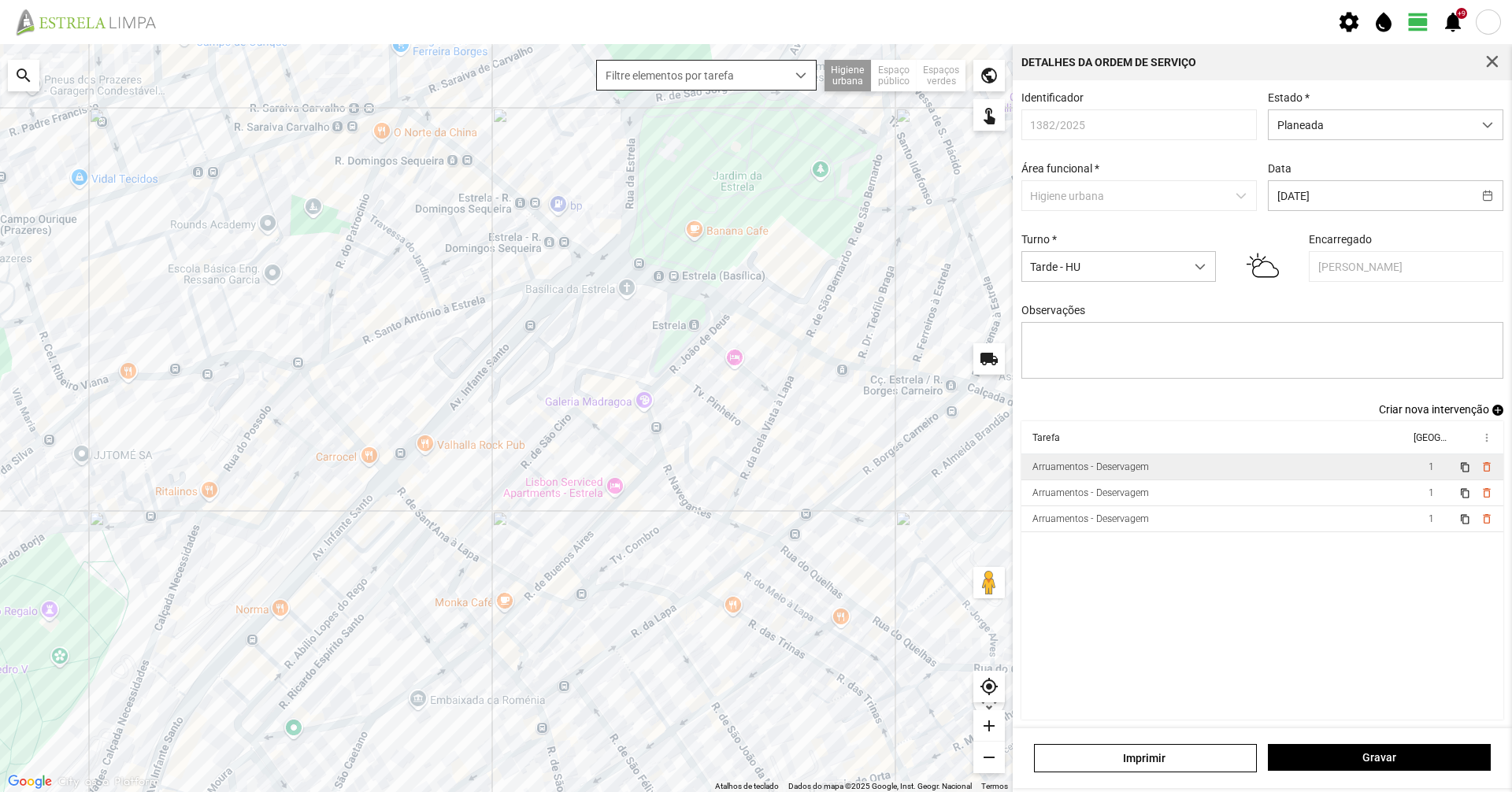
click at [784, 69] on span "Filtre elementos por tarefa" at bounding box center [691, 75] width 189 height 29
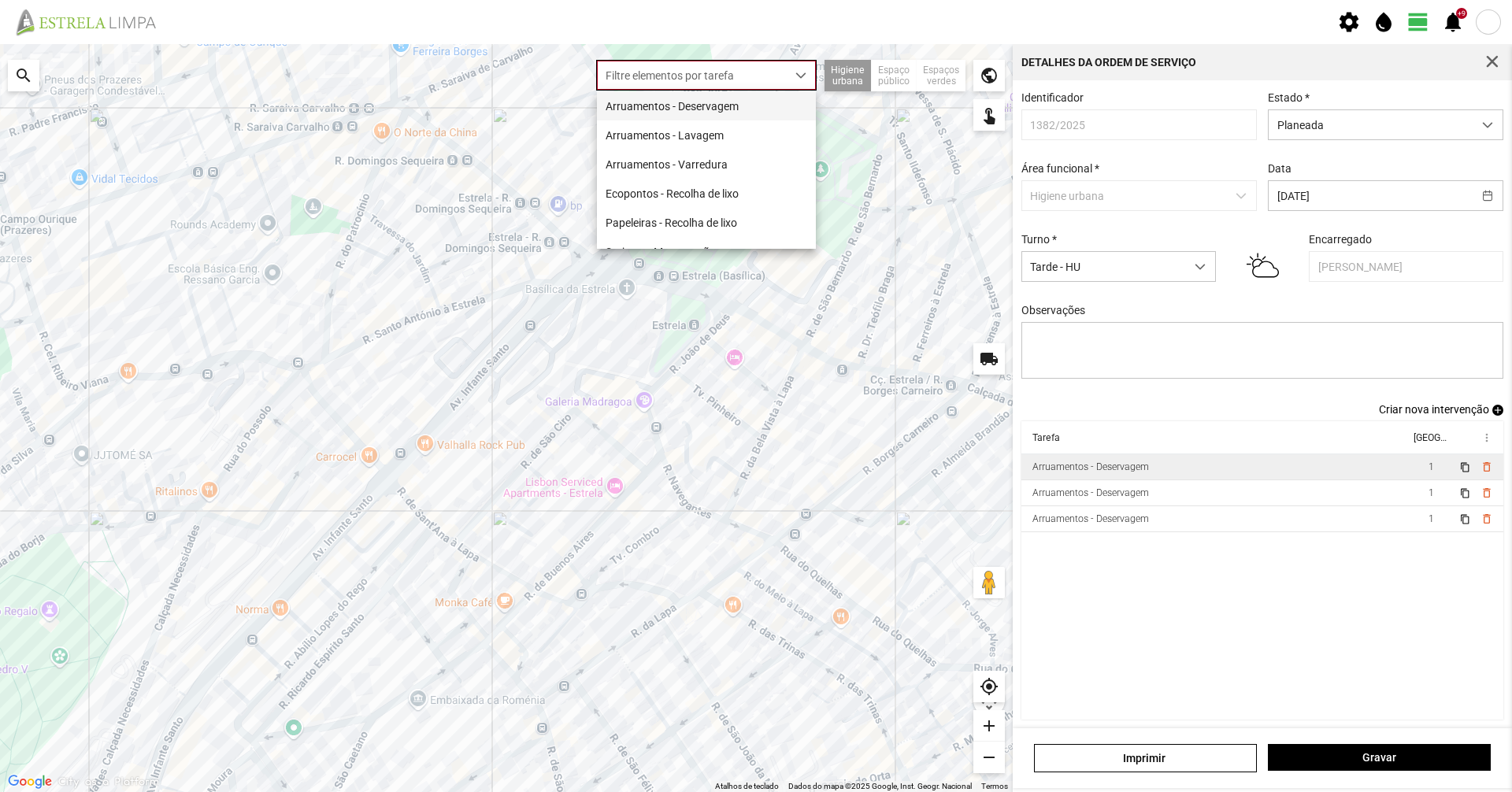
click at [764, 105] on li "Arruamentos - Deservagem" at bounding box center [707, 106] width 219 height 29
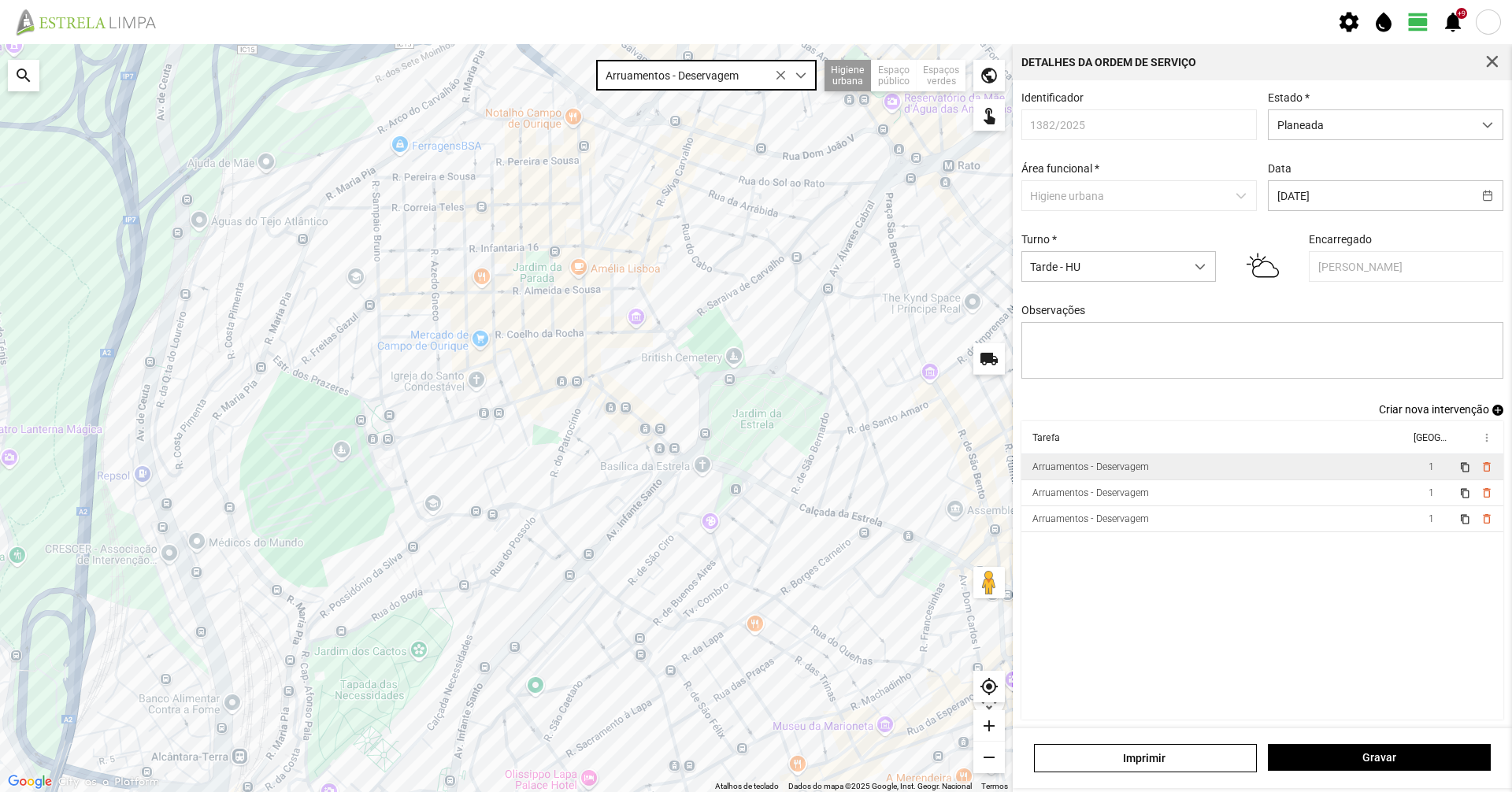
click at [776, 534] on div at bounding box center [506, 418] width 1013 height 748
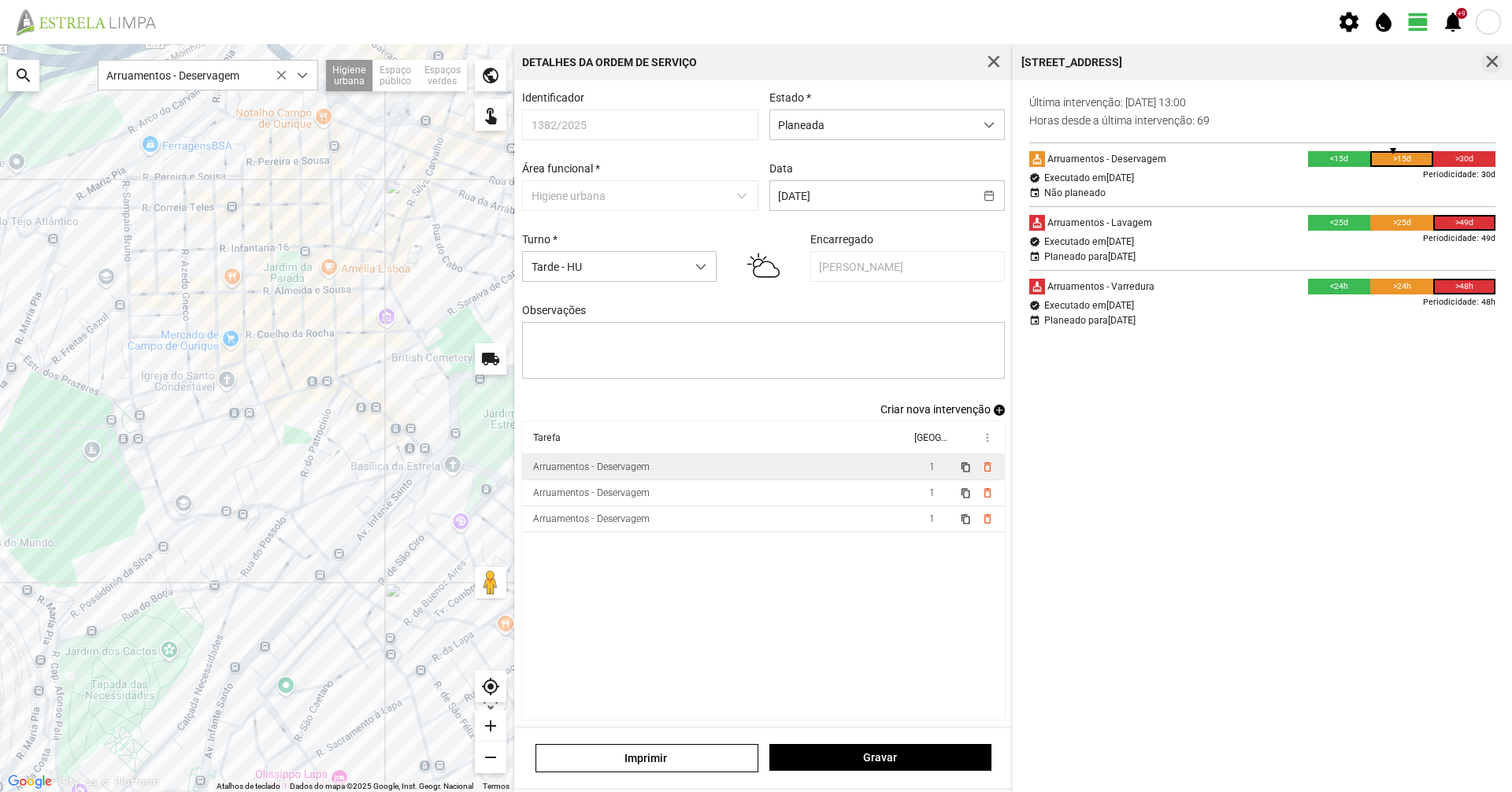
click at [1493, 64] on span "button" at bounding box center [1492, 62] width 14 height 14
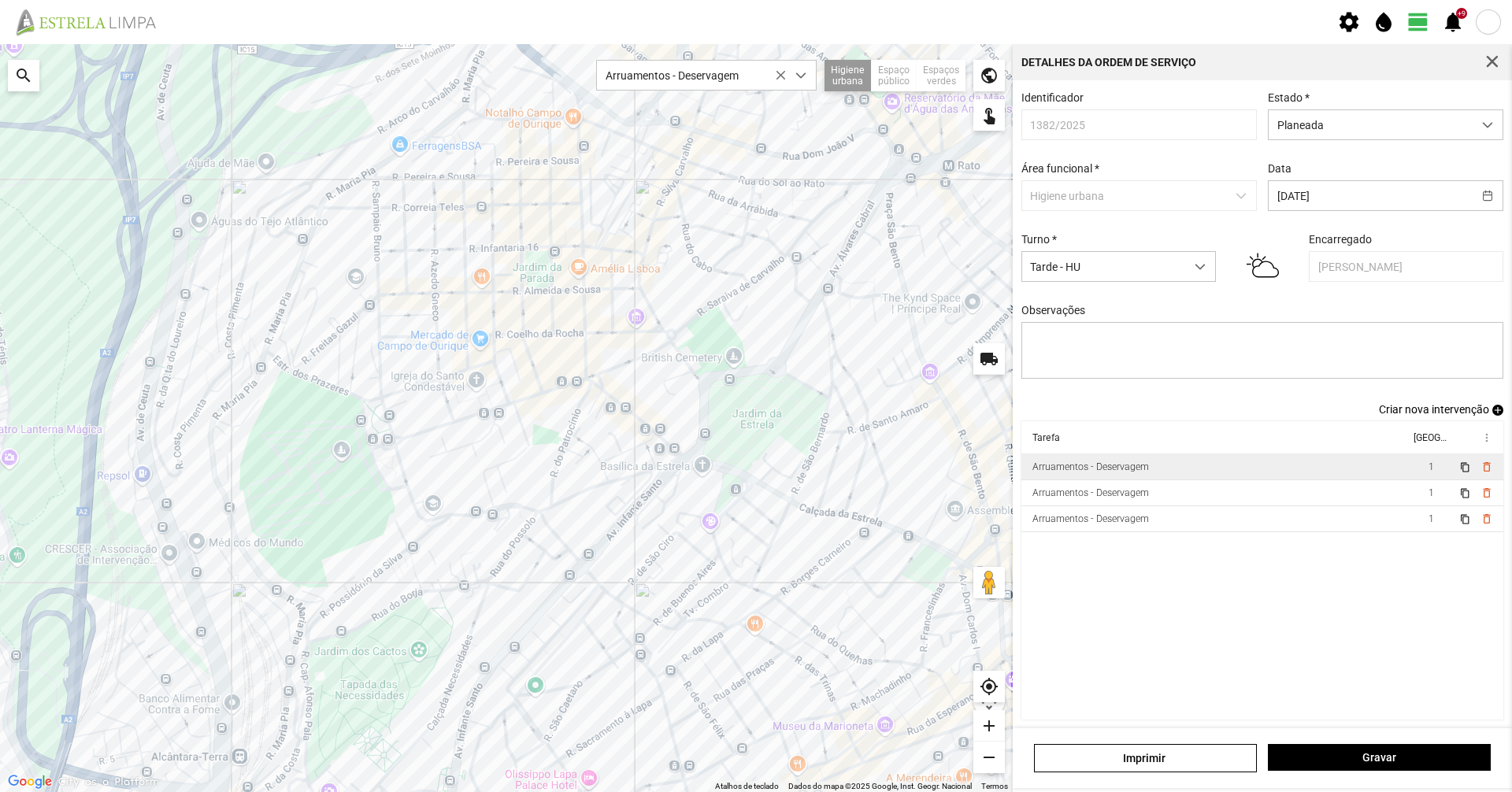
click at [1493, 64] on span "button" at bounding box center [1492, 62] width 14 height 14
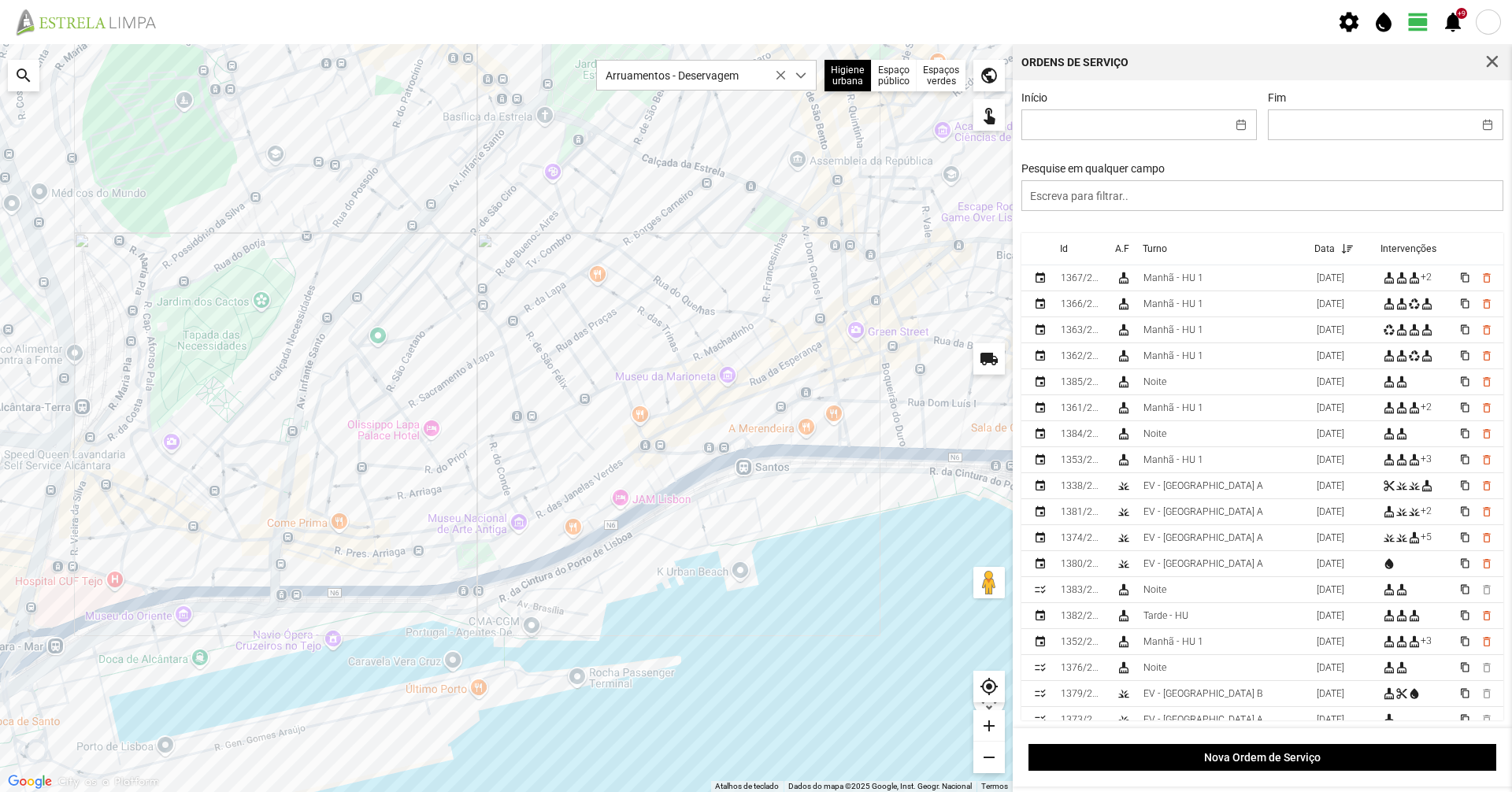
drag, startPoint x: 562, startPoint y: 437, endPoint x: 473, endPoint y: 446, distance: 89.5
click at [473, 446] on div at bounding box center [506, 418] width 1013 height 748
